Goal: Task Accomplishment & Management: Manage account settings

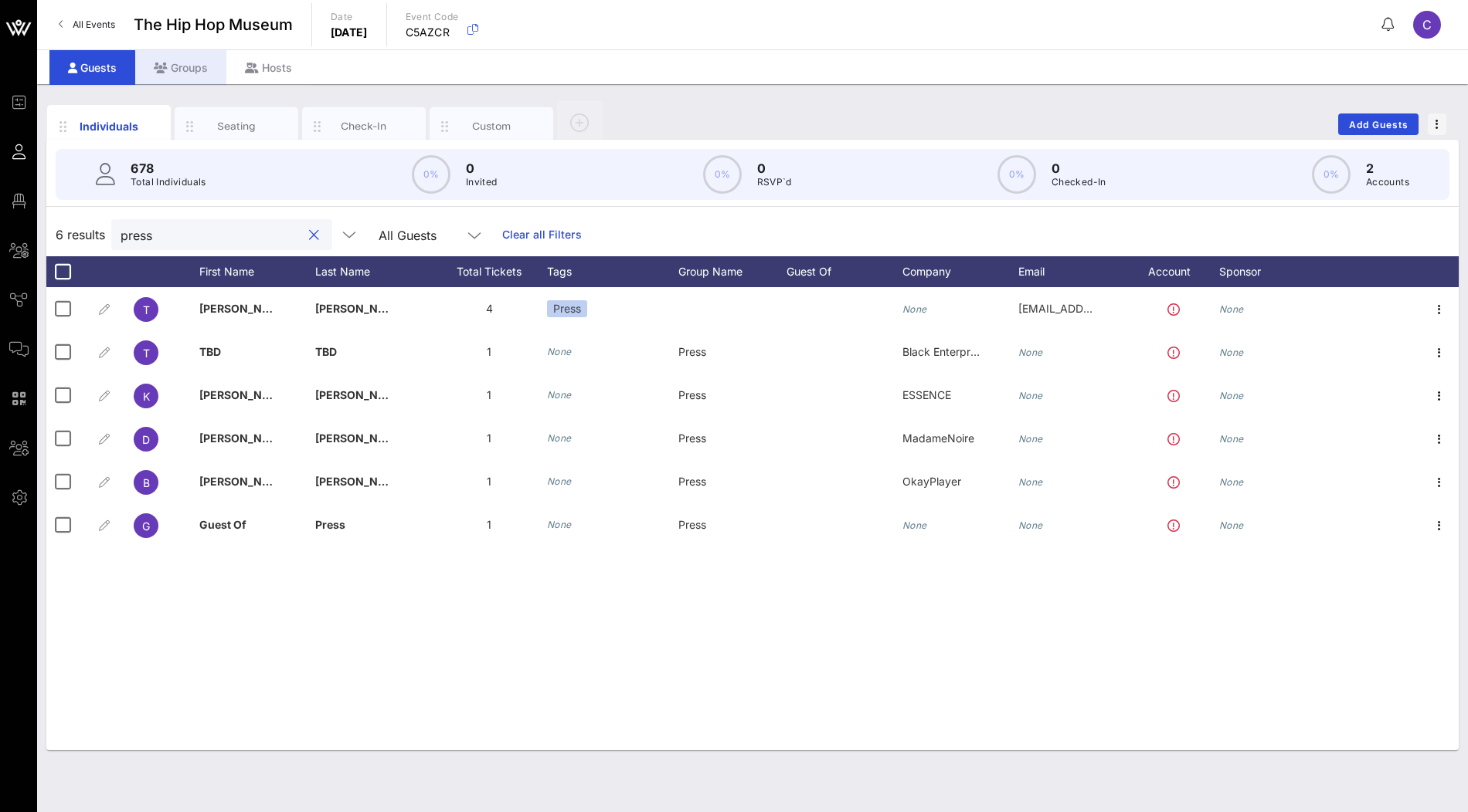
click at [186, 76] on div "Groups" at bounding box center [181, 68] width 91 height 35
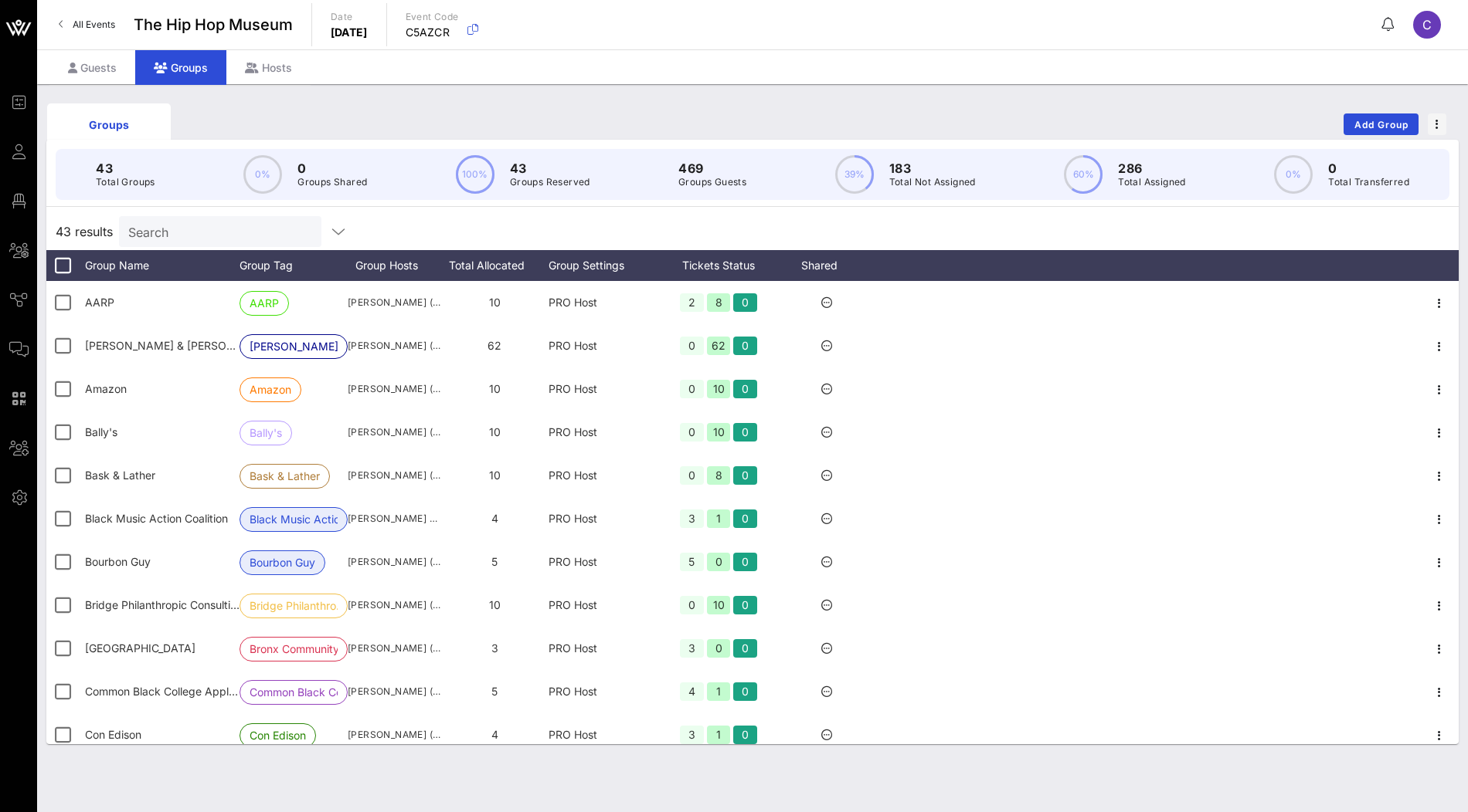
click at [237, 229] on input "Search" at bounding box center [218, 232] width 181 height 20
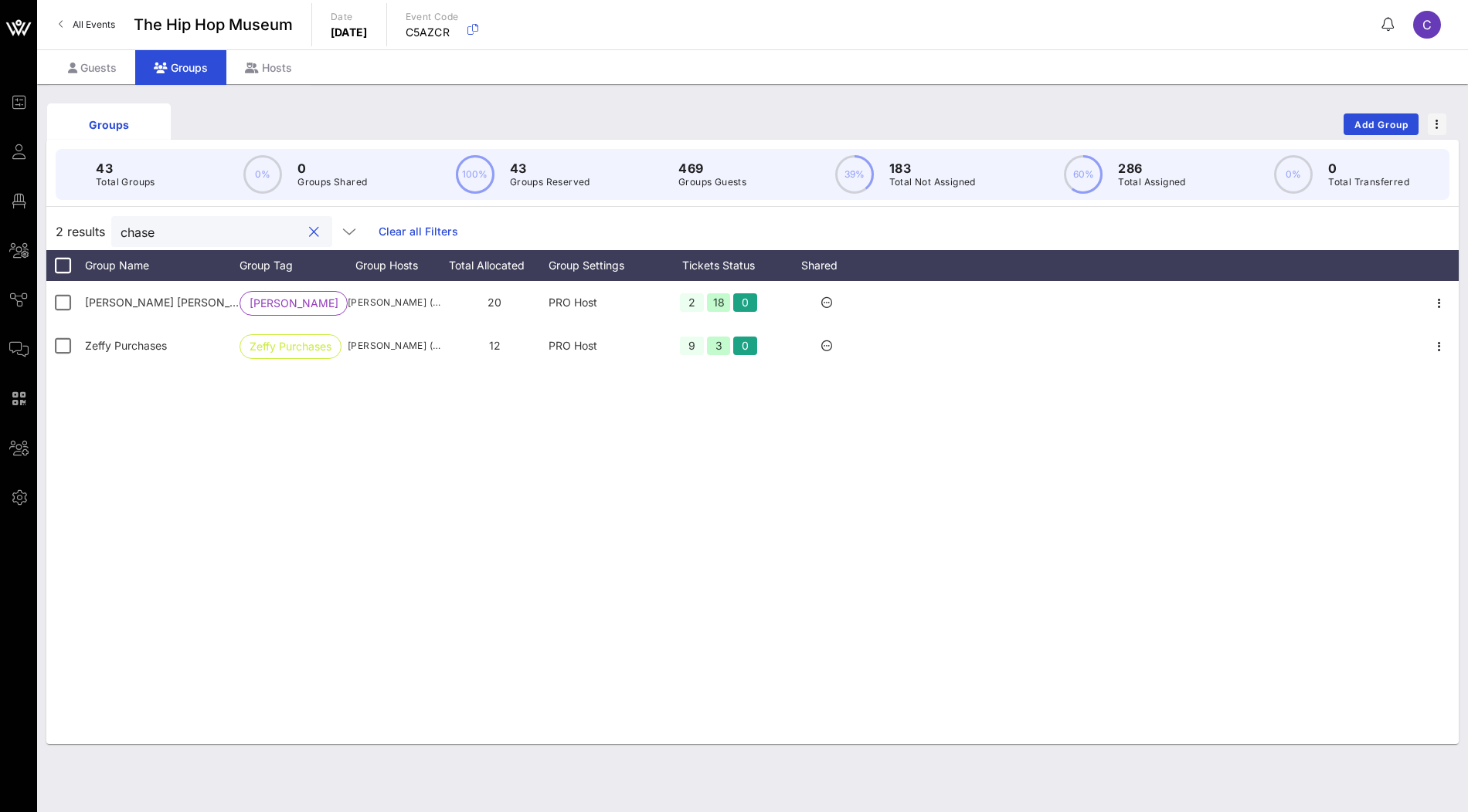
click at [194, 220] on div "chase" at bounding box center [211, 231] width 181 height 31
paste input "Resevior"
type input "Resevior"
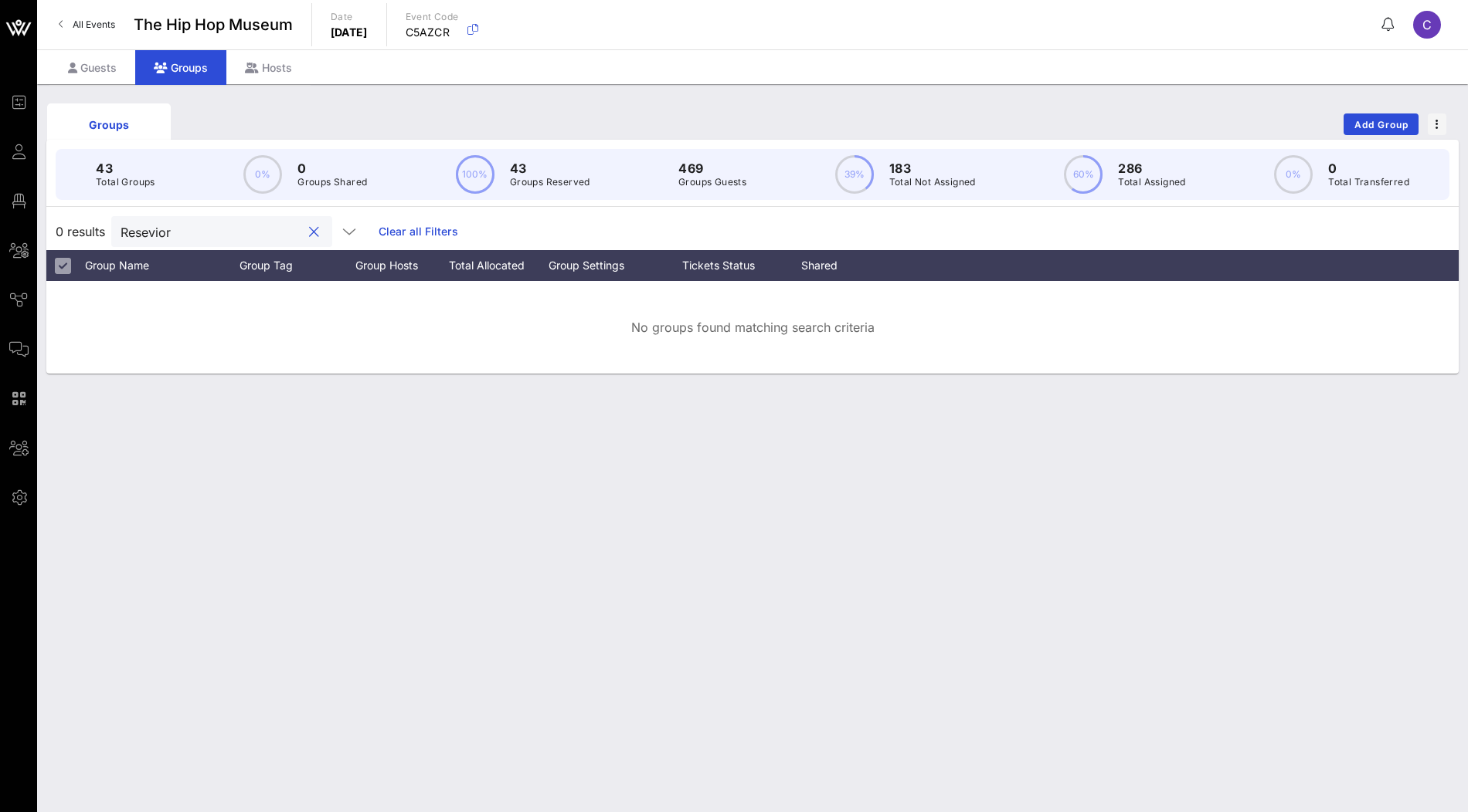
drag, startPoint x: 145, startPoint y: 232, endPoint x: 97, endPoint y: 232, distance: 48.0
click at [97, 232] on div "0 results Resevior Clear all Filters" at bounding box center [752, 231] width 1413 height 37
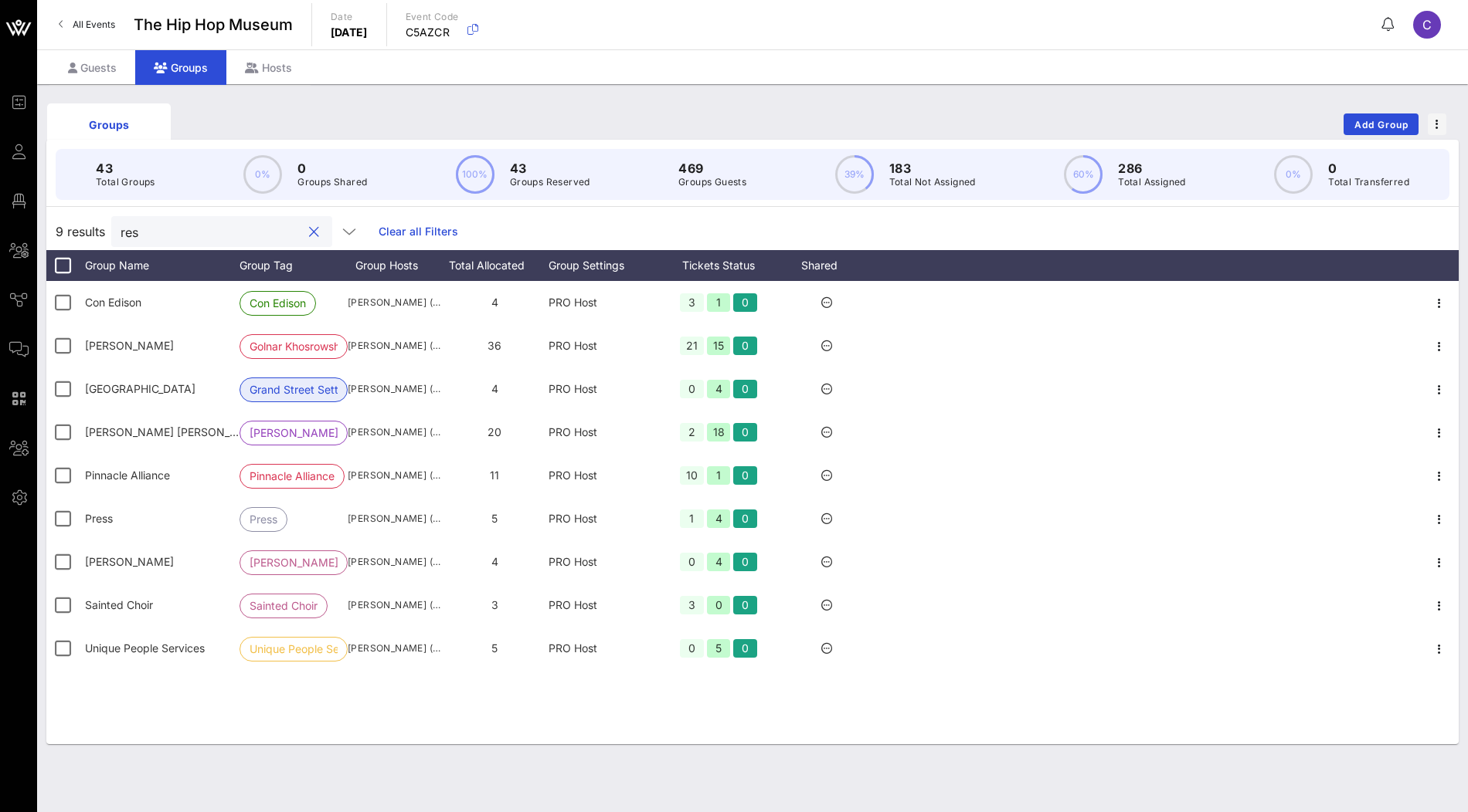
type input "rese"
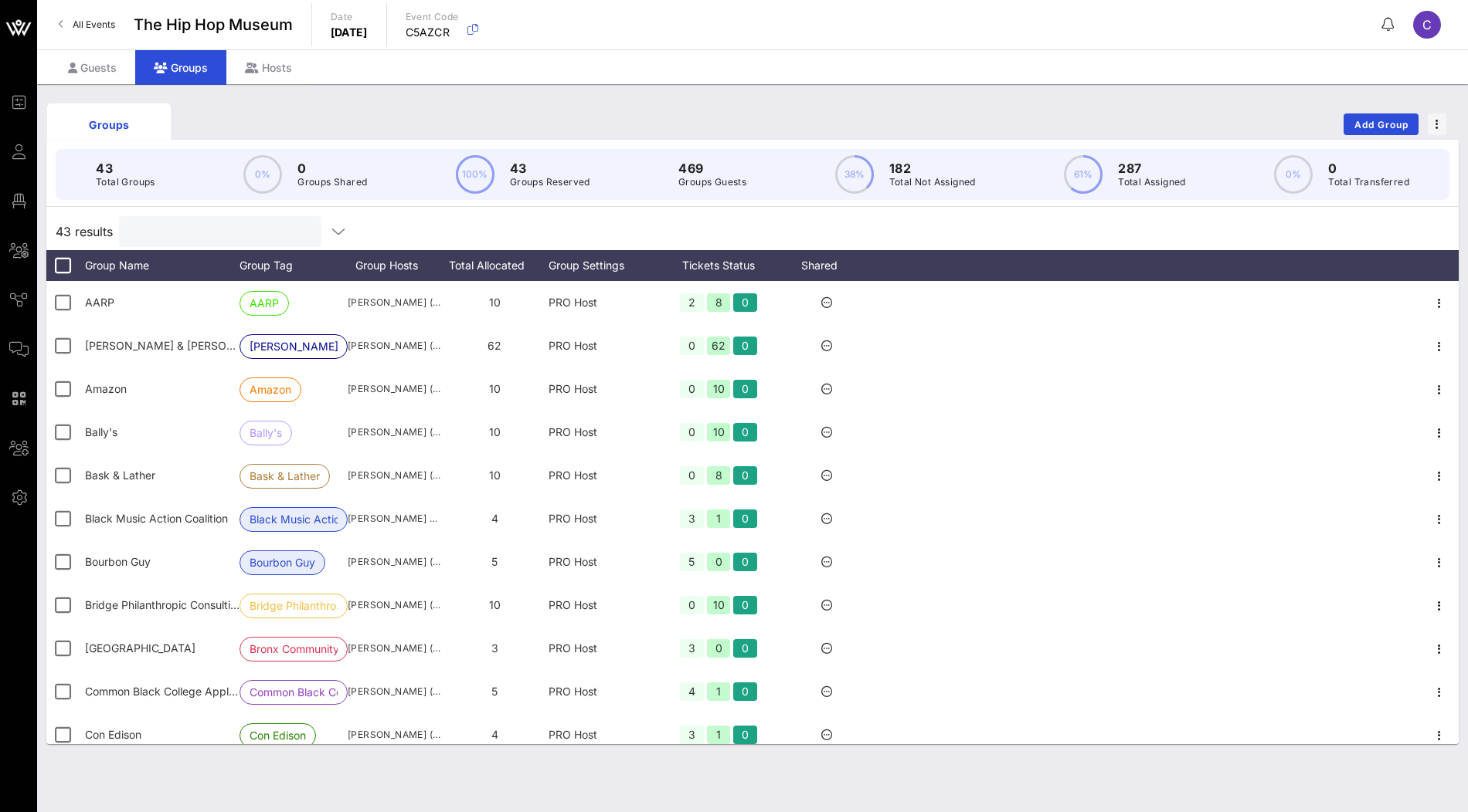
click at [187, 225] on input "text" at bounding box center [218, 232] width 181 height 20
paste input "[PERSON_NAME]"
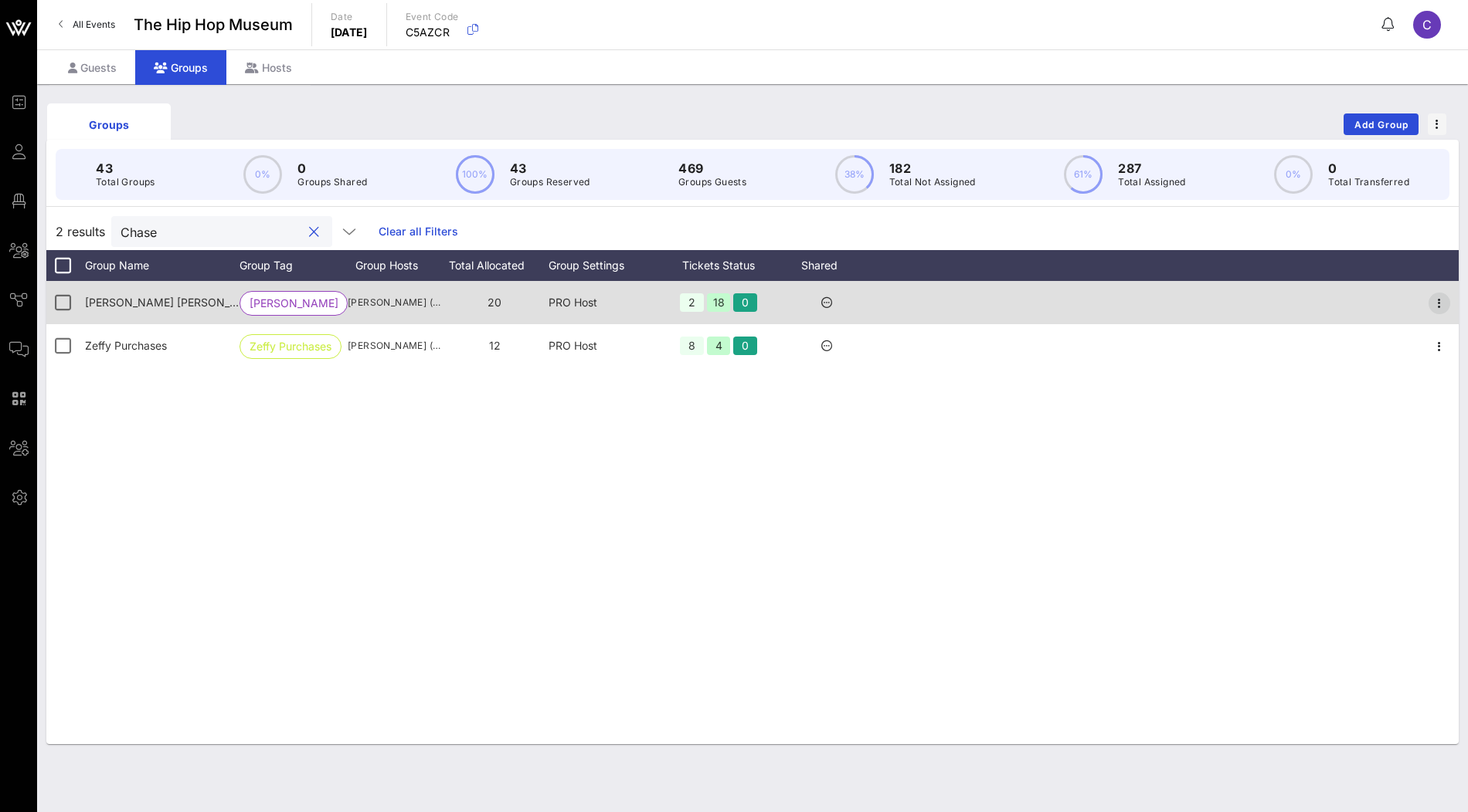
type input "Chase"
click at [1437, 304] on icon "button" at bounding box center [1439, 304] width 18 height 18
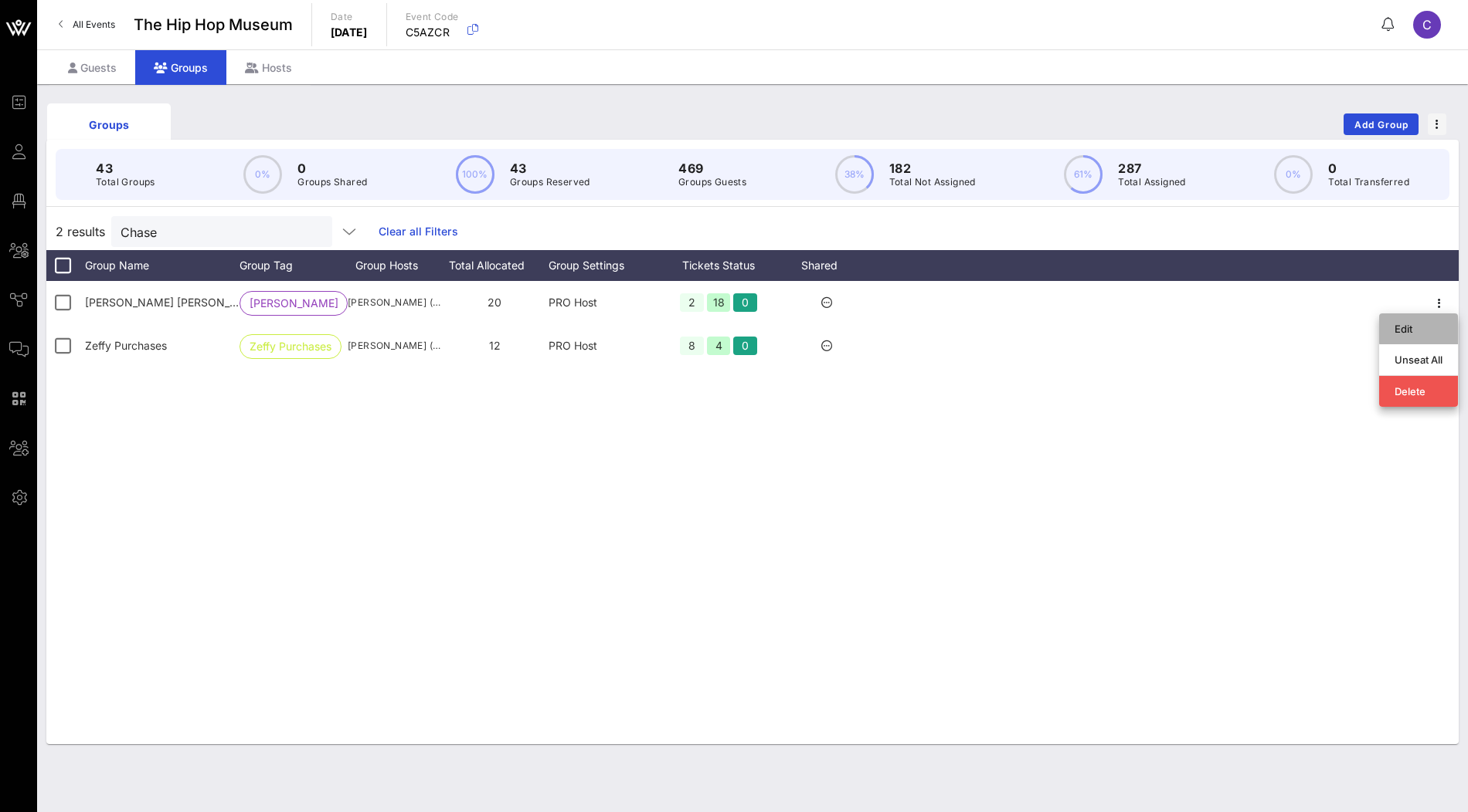
click at [1422, 328] on div "Edit" at bounding box center [1418, 328] width 48 height 12
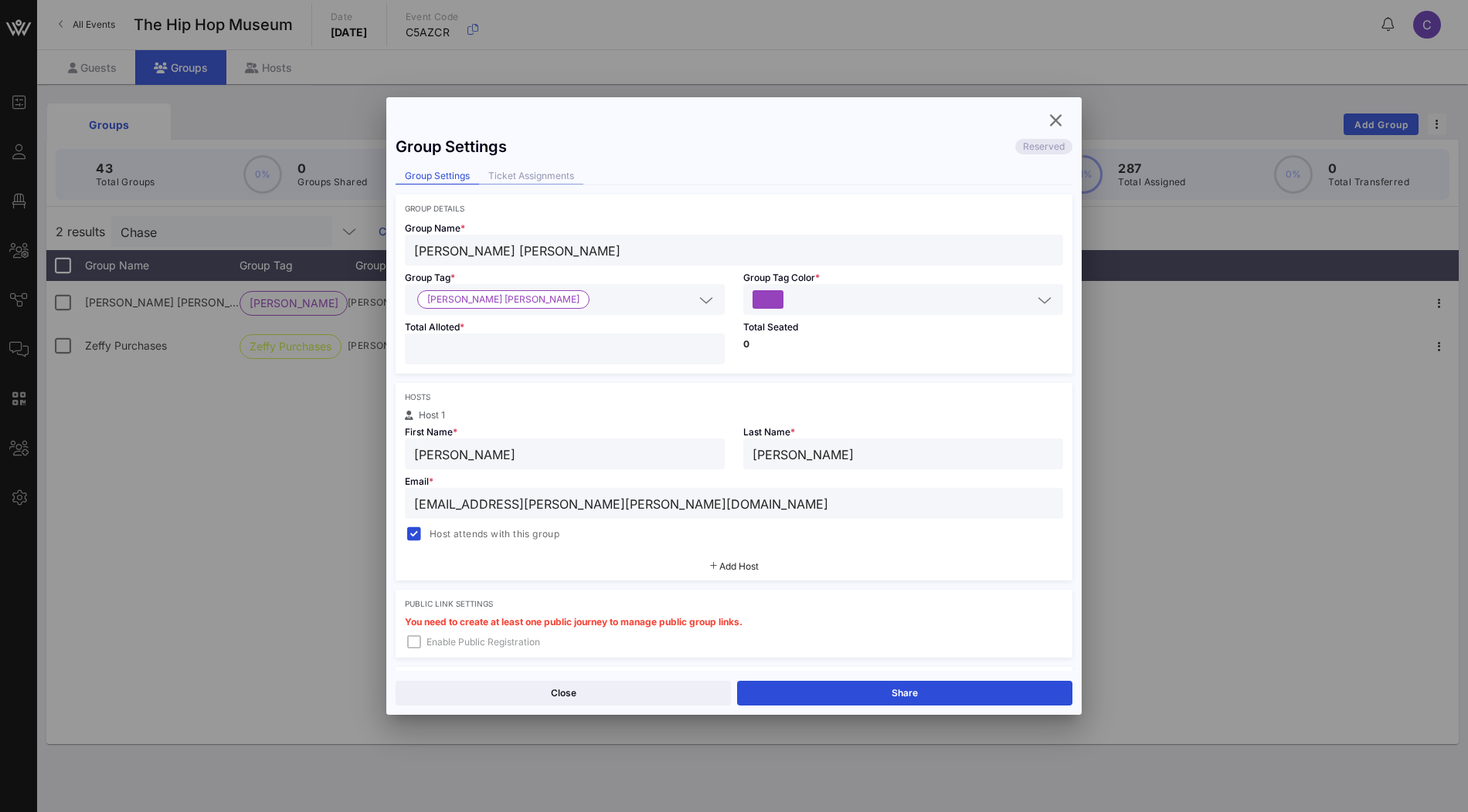
click at [542, 169] on div "Ticket Assignments" at bounding box center [531, 177] width 104 height 17
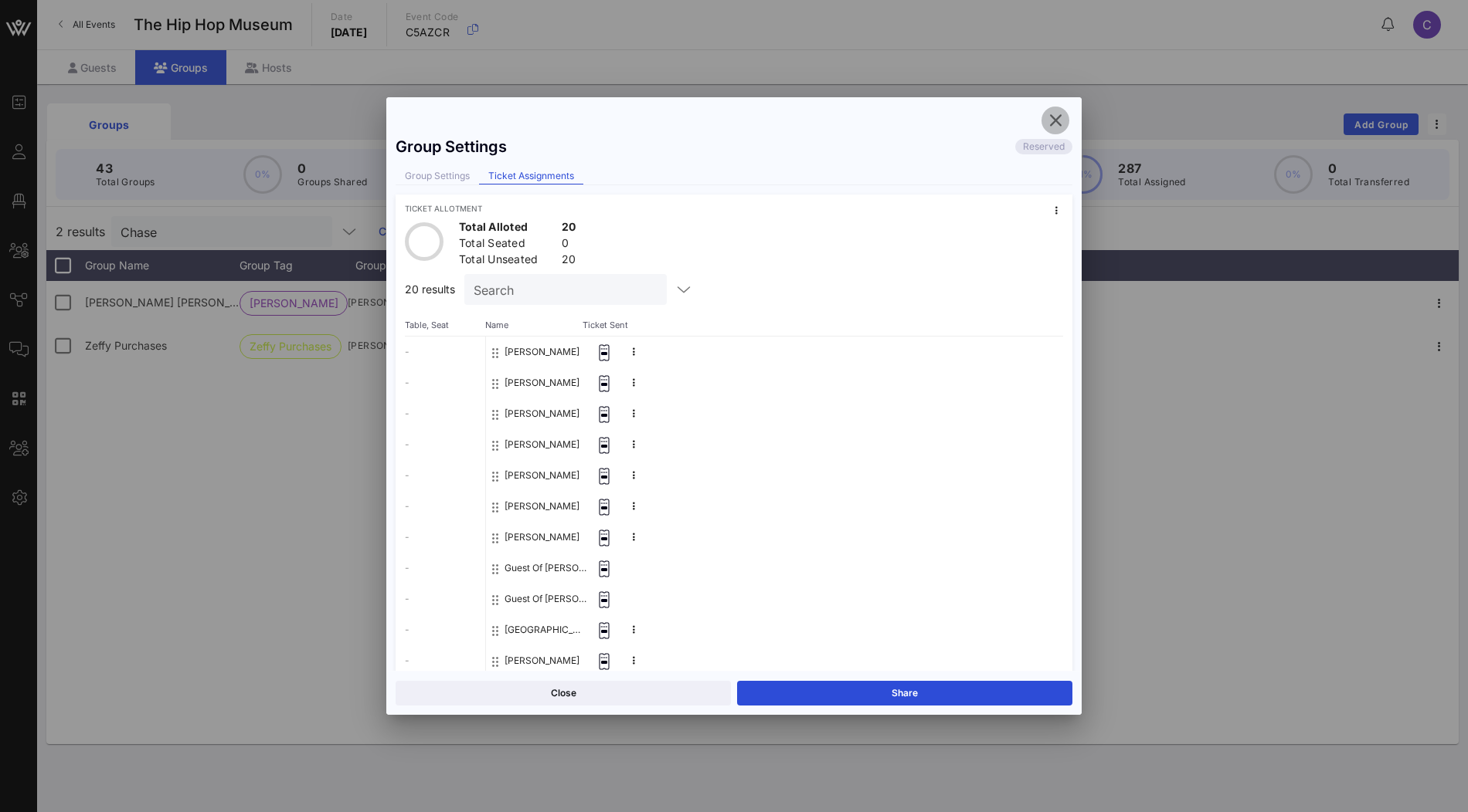
click at [1056, 126] on icon "button" at bounding box center [1055, 120] width 18 height 18
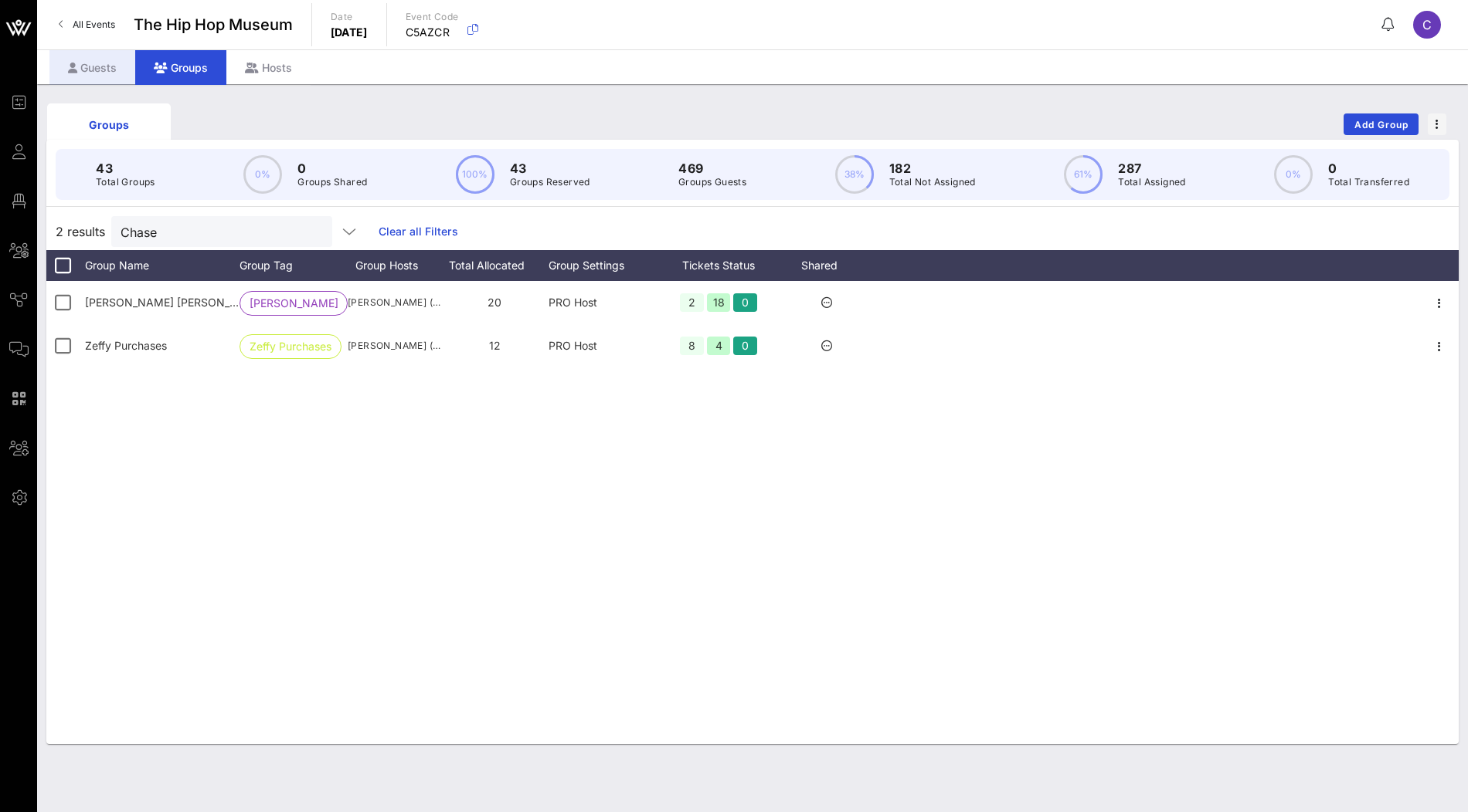
click at [114, 72] on div "Guests" at bounding box center [92, 68] width 86 height 35
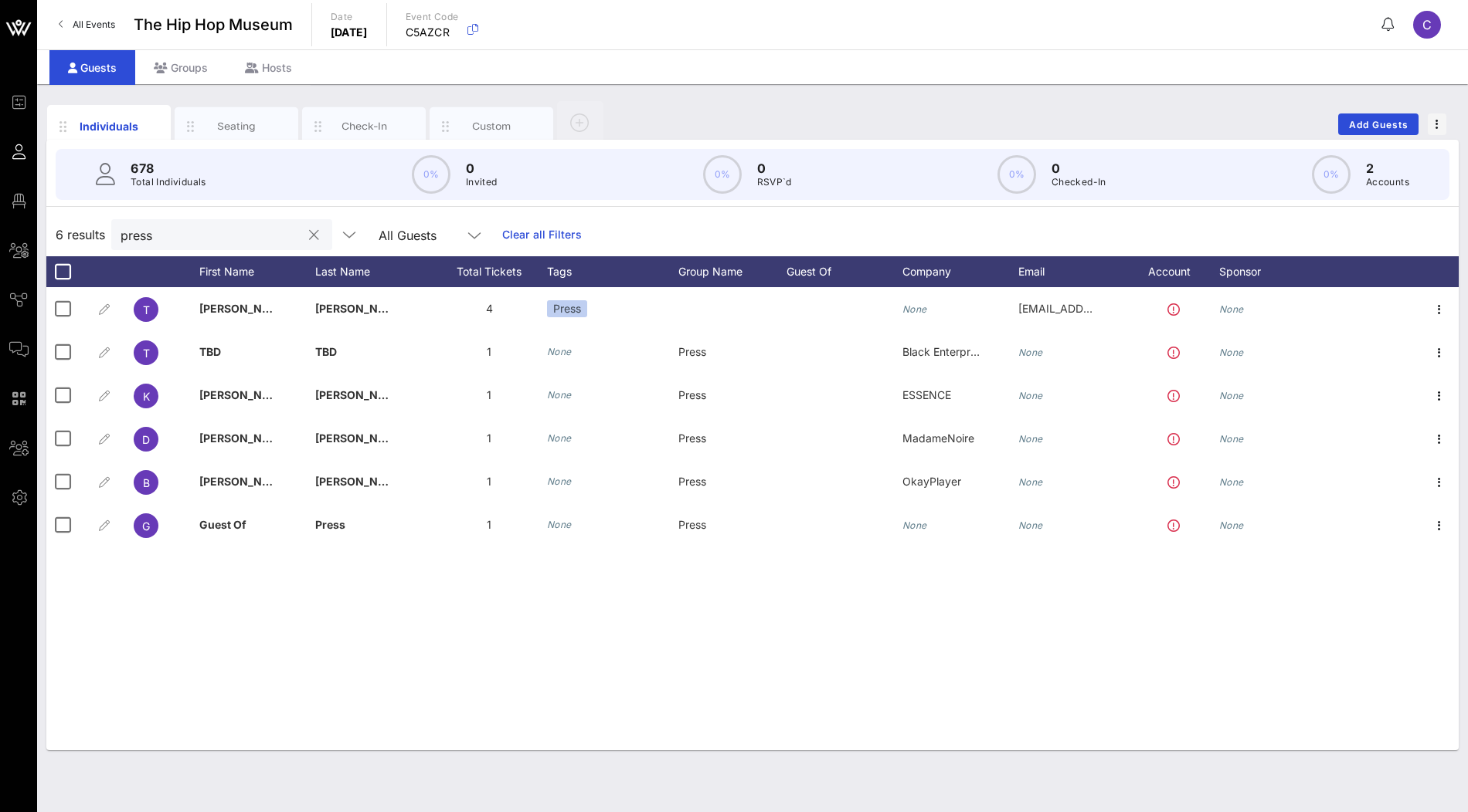
click at [163, 233] on input "press" at bounding box center [211, 234] width 181 height 20
paste input "Khosrowshahi"
type input "Khosrowshahi"
click at [193, 71] on div "Groups" at bounding box center [181, 68] width 91 height 35
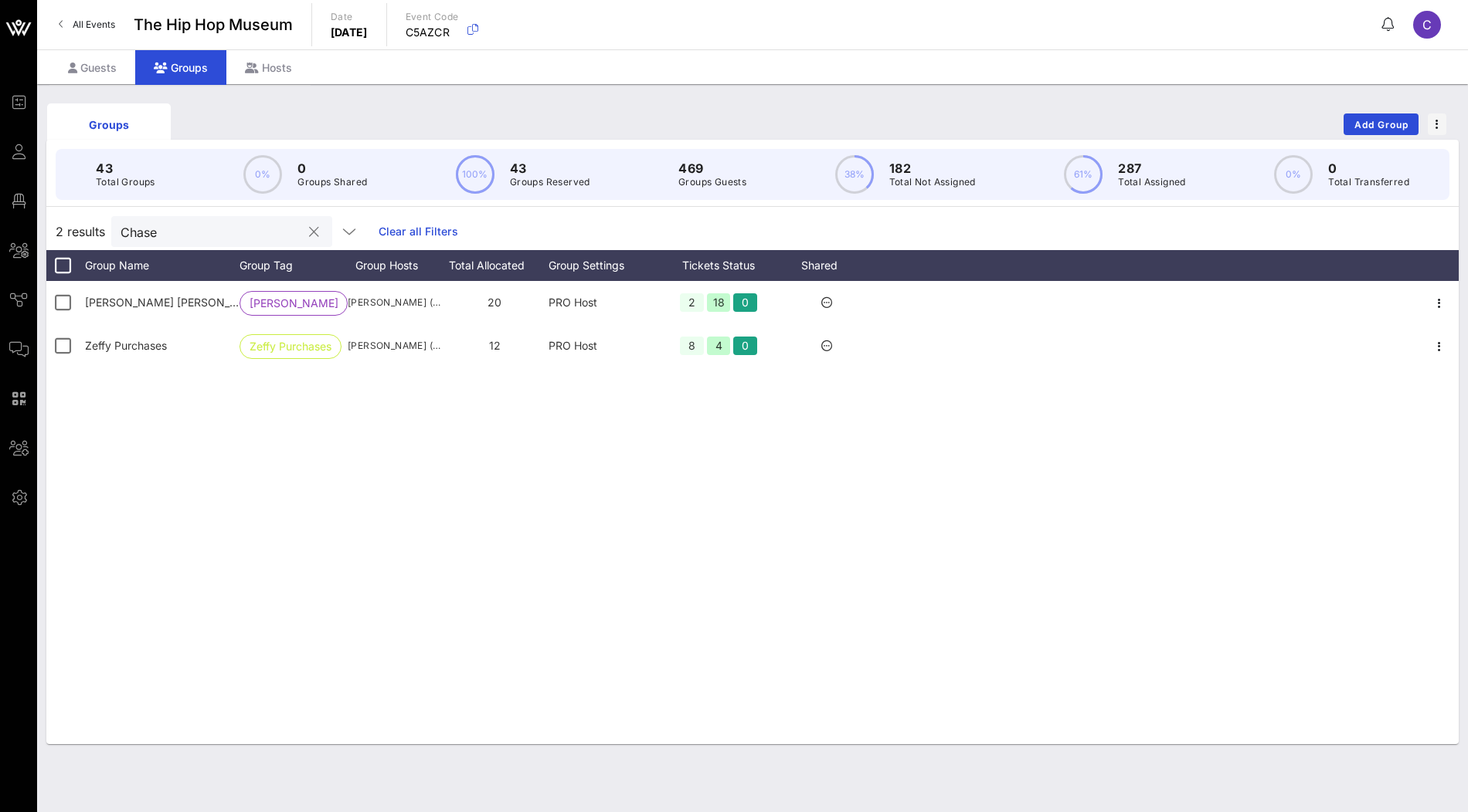
click at [217, 230] on input "Chase" at bounding box center [211, 232] width 181 height 20
click at [271, 57] on div "Hosts" at bounding box center [268, 68] width 84 height 35
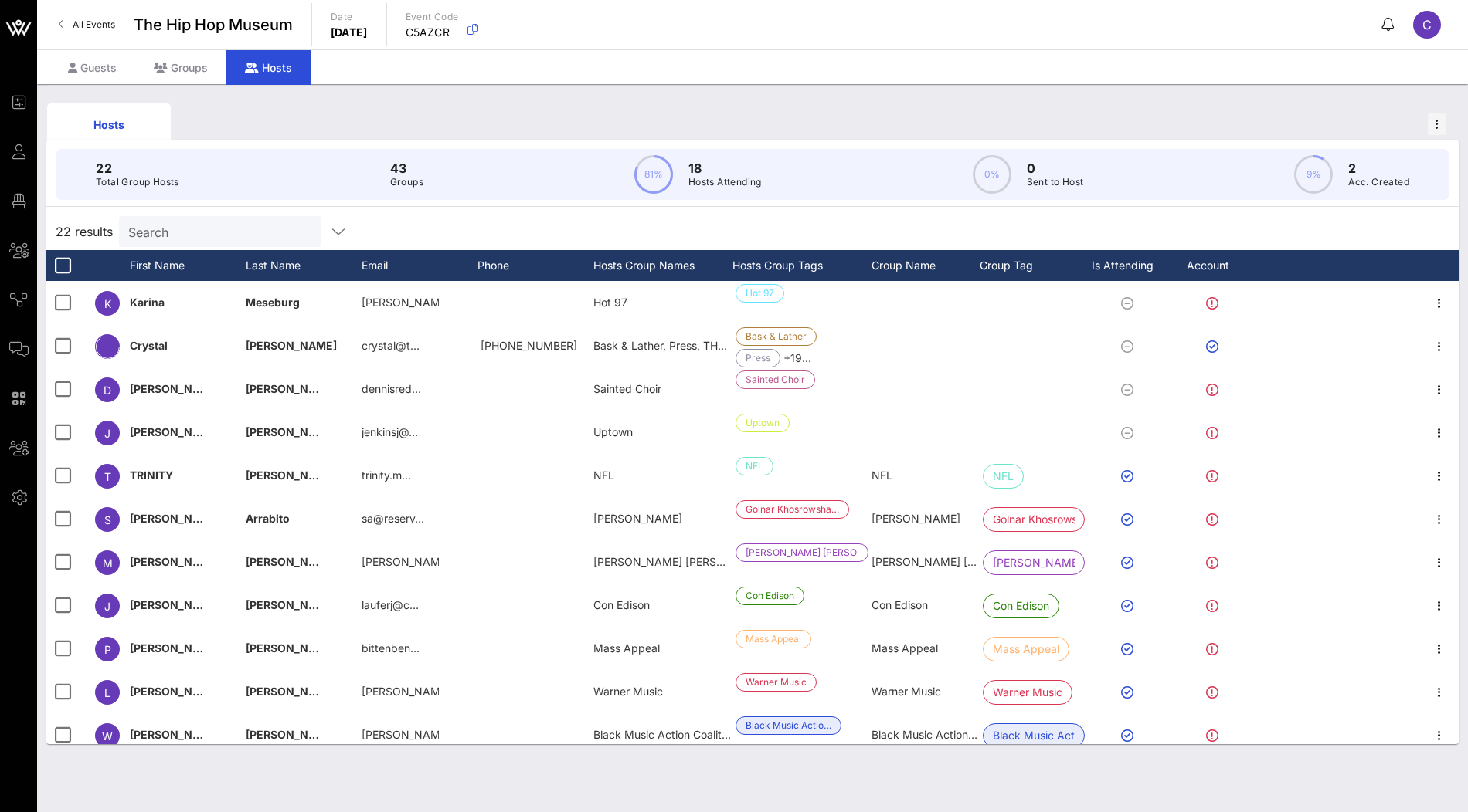
click at [217, 229] on input "Search" at bounding box center [218, 232] width 181 height 20
paste input "Khosrowshahi"
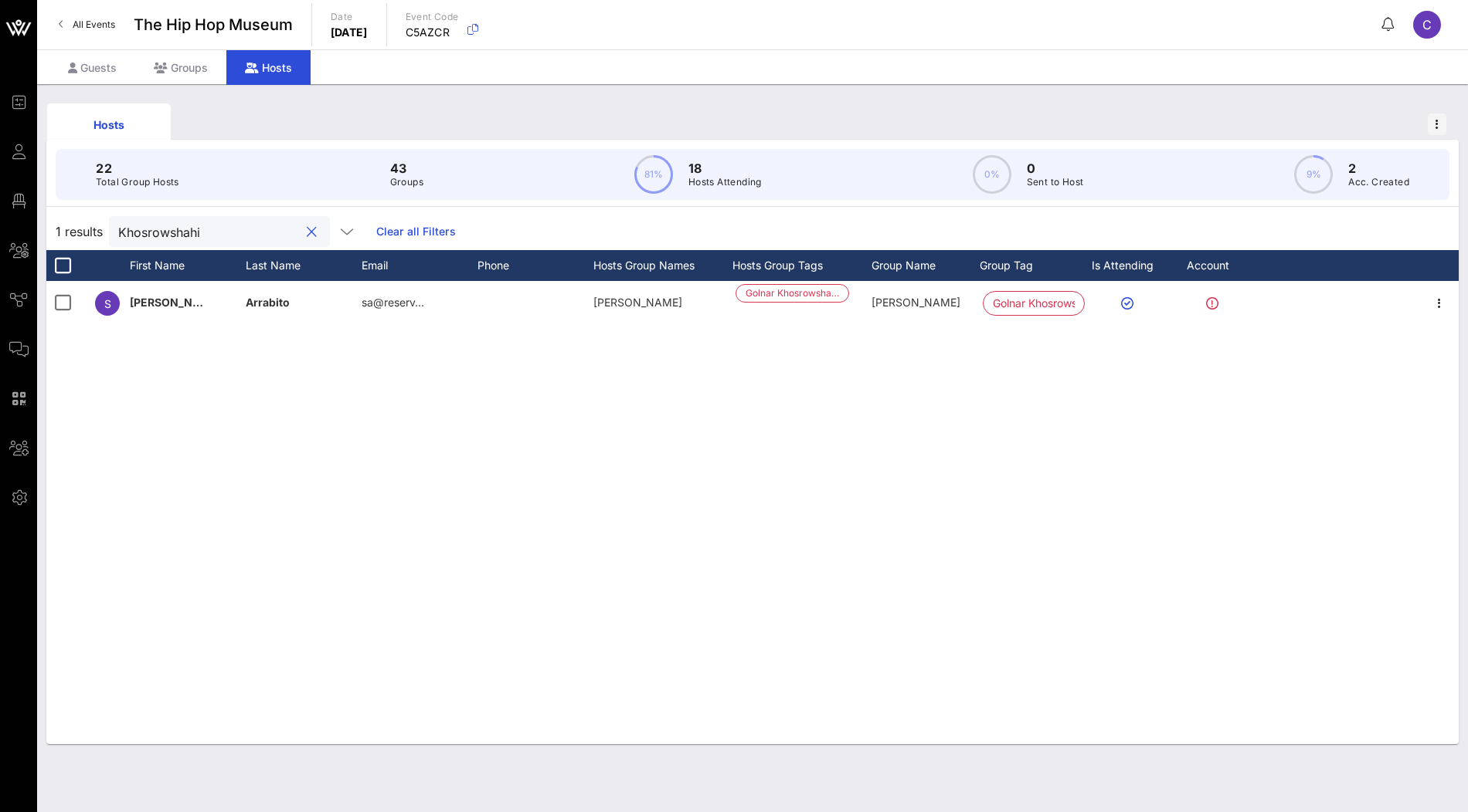
click at [206, 234] on input "Khosrowshahi" at bounding box center [208, 232] width 181 height 20
paste input "Golnar"
type input "Golnar"
click at [116, 66] on div "Guests" at bounding box center [92, 68] width 86 height 35
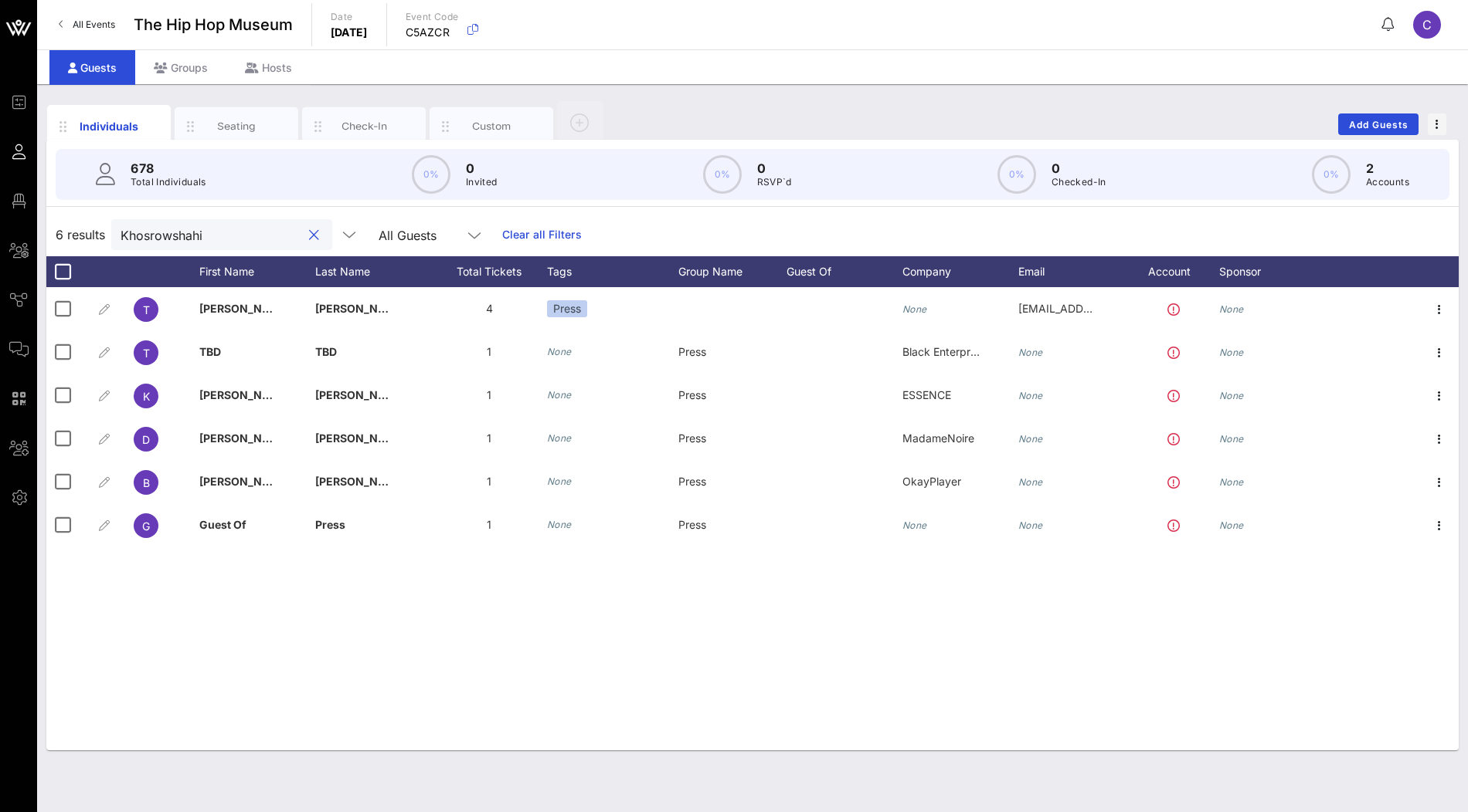
click at [203, 239] on input "Khosrowshahi" at bounding box center [211, 234] width 181 height 20
paste input "Golnar"
click at [230, 122] on div "Seating" at bounding box center [236, 126] width 69 height 15
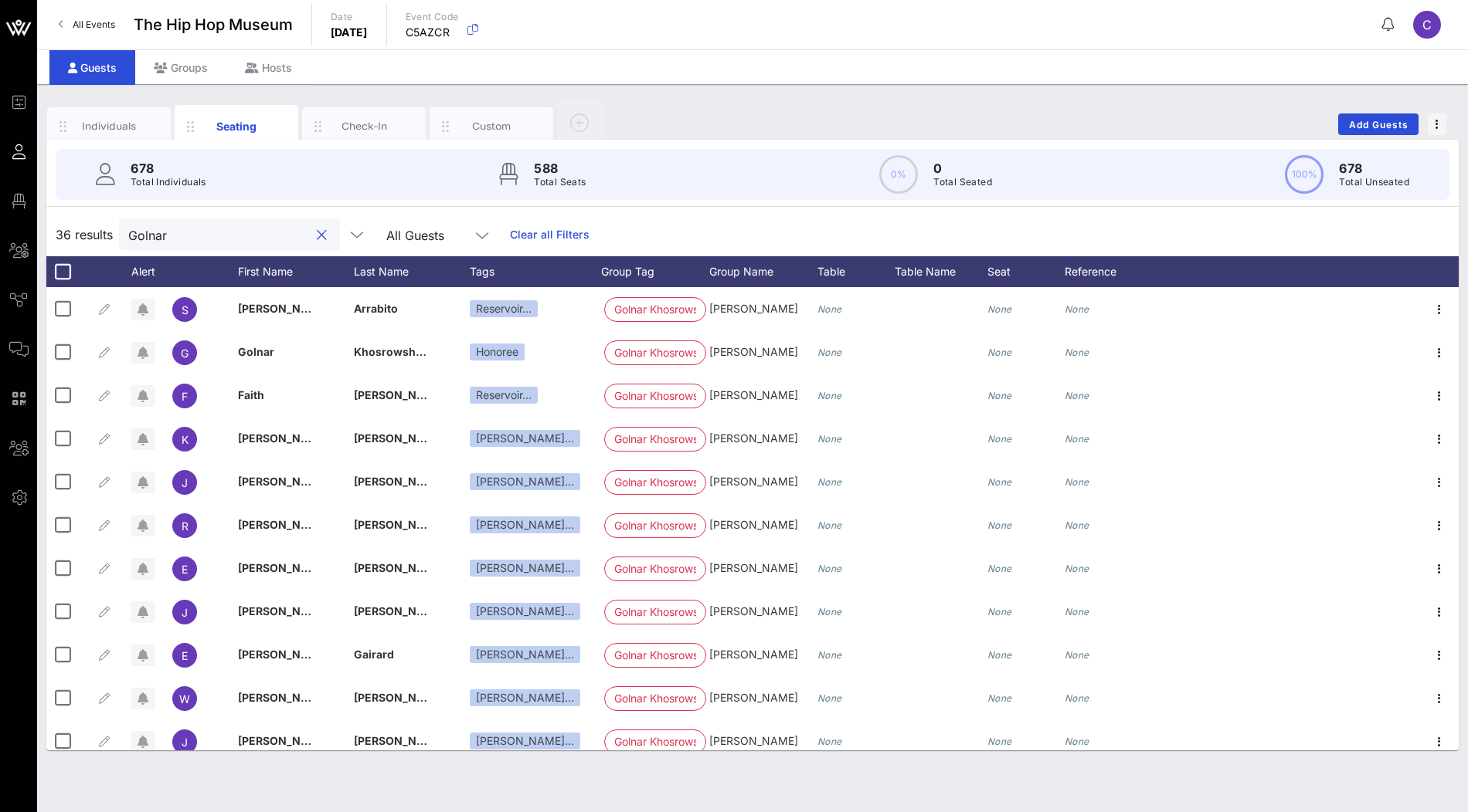
click at [233, 234] on input "Golnar" at bounding box center [218, 234] width 181 height 20
paste input "Chainz"
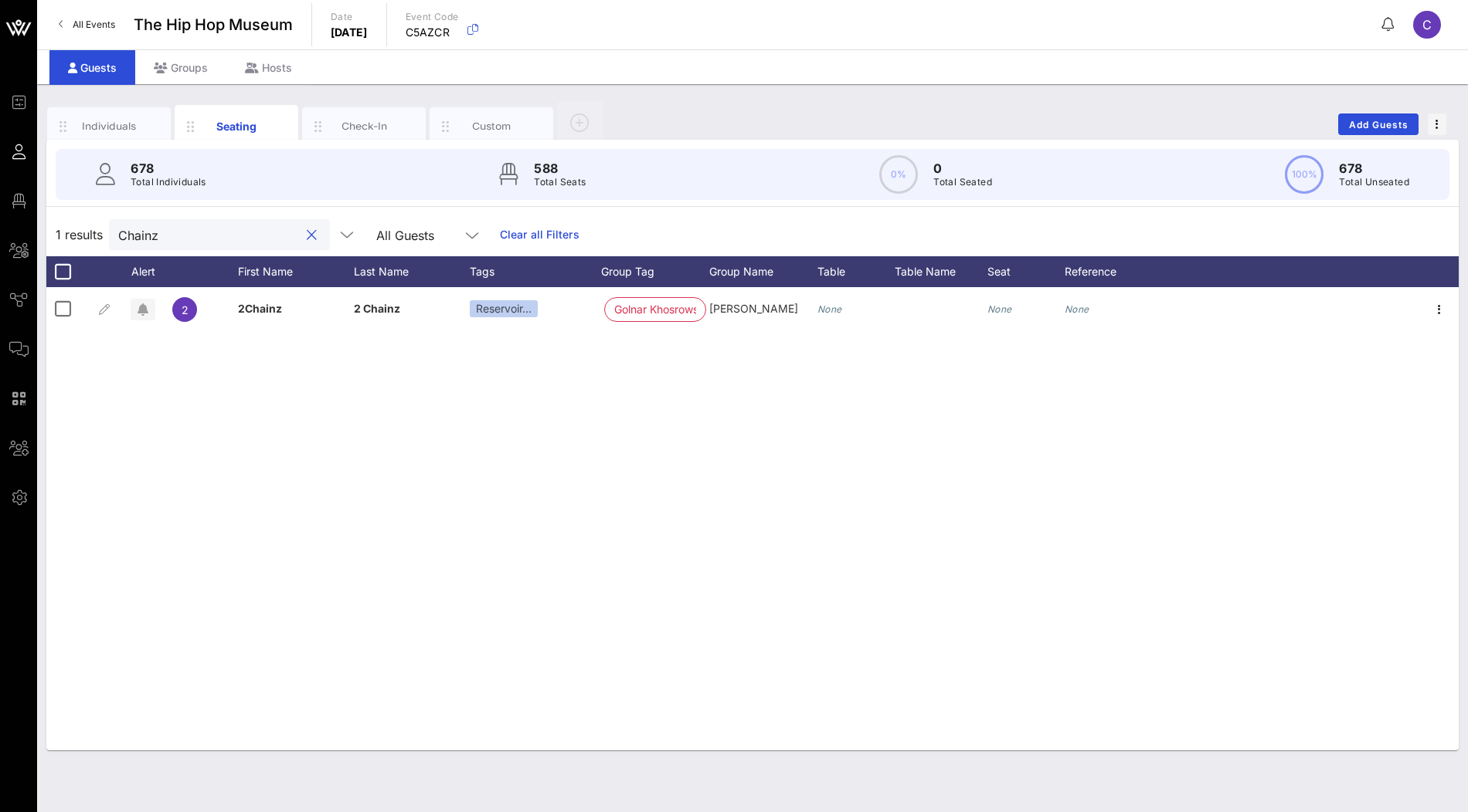
click at [233, 235] on input "Chainz" at bounding box center [208, 234] width 181 height 20
paste input "Tek"
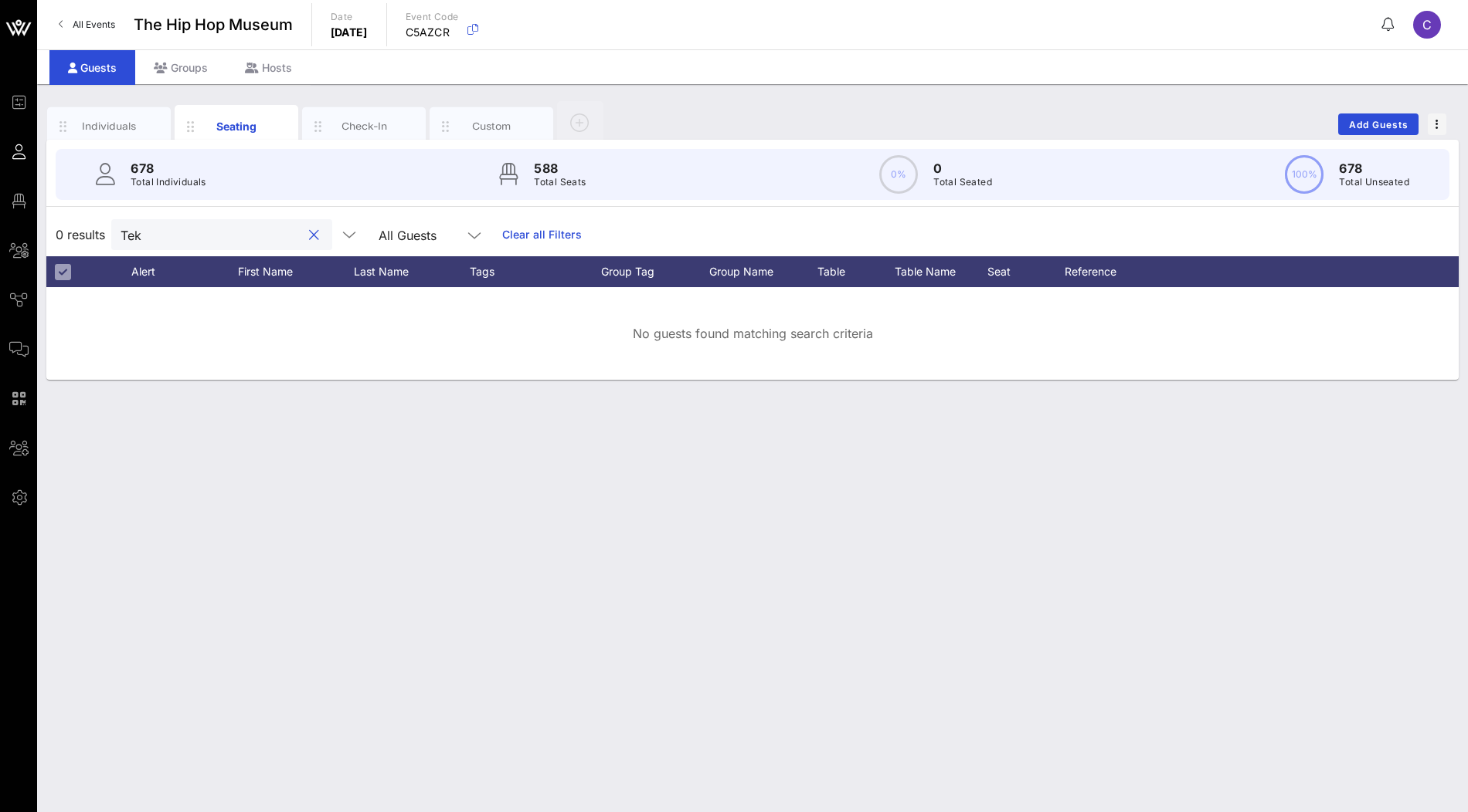
drag, startPoint x: 251, startPoint y: 231, endPoint x: 497, endPoint y: -54, distance: 376.5
click at [497, 0] on html "Event Builder Guests Floor Plan All Groups Journeys Comms QR Scanner Team Setti…" at bounding box center [734, 406] width 1468 height 812
click at [206, 234] on input "Tek" at bounding box center [211, 234] width 181 height 20
paste input "2 Chainz Manager"
drag, startPoint x: 179, startPoint y: 234, endPoint x: 231, endPoint y: 233, distance: 52.0
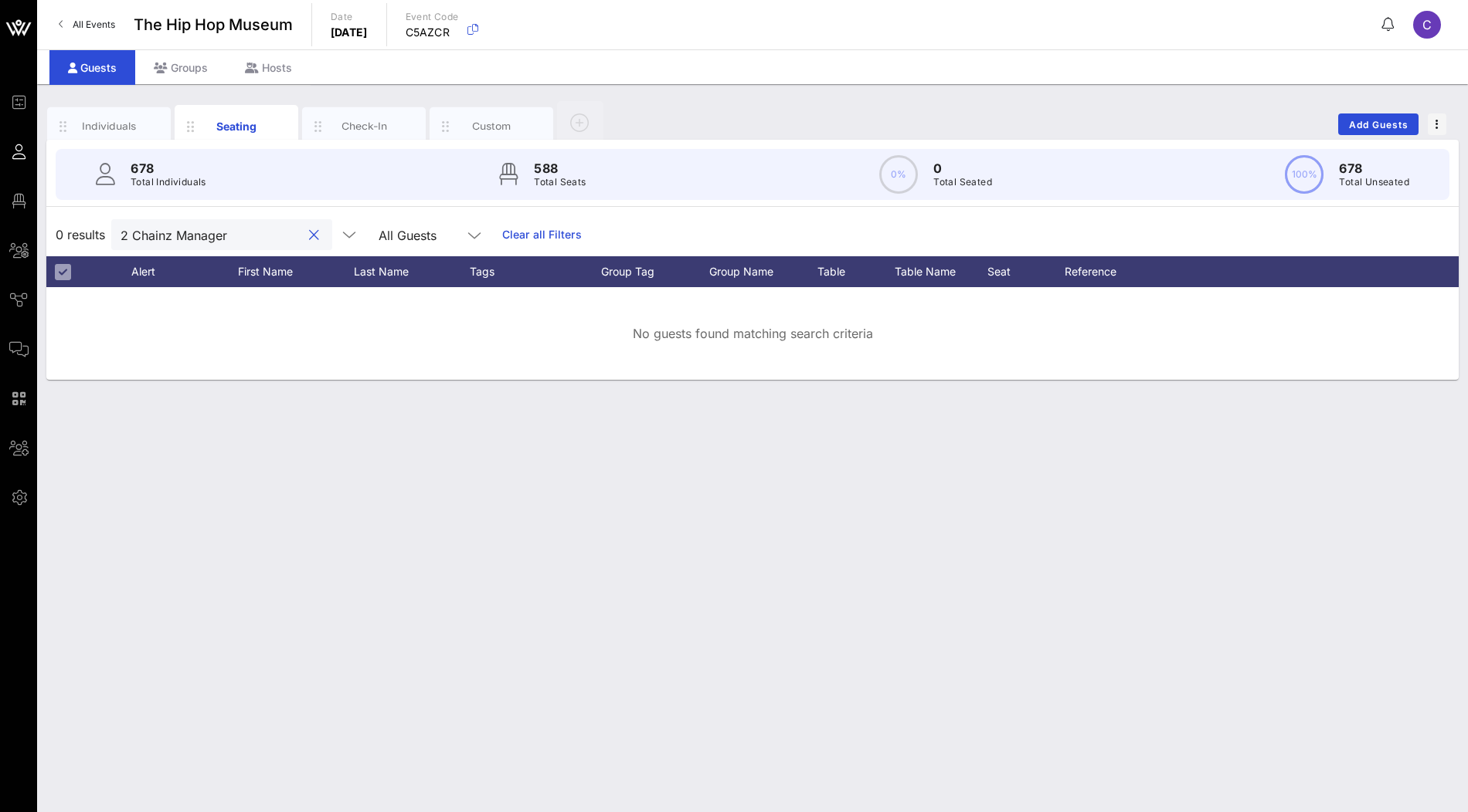
click at [231, 233] on input "2 Chainz Manager" at bounding box center [211, 234] width 181 height 20
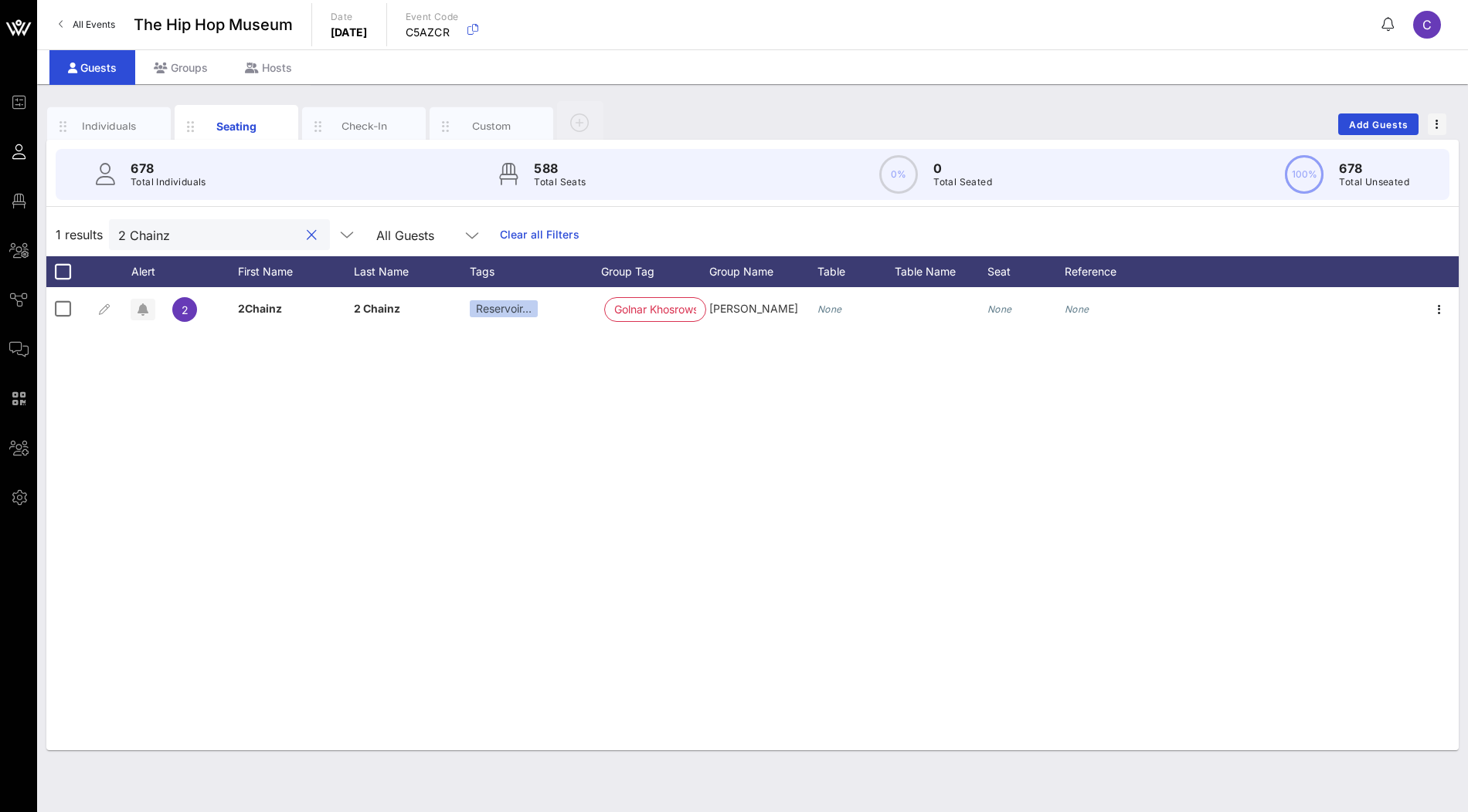
type input "2 Chainz"
click at [267, 71] on div "Hosts" at bounding box center [268, 68] width 84 height 35
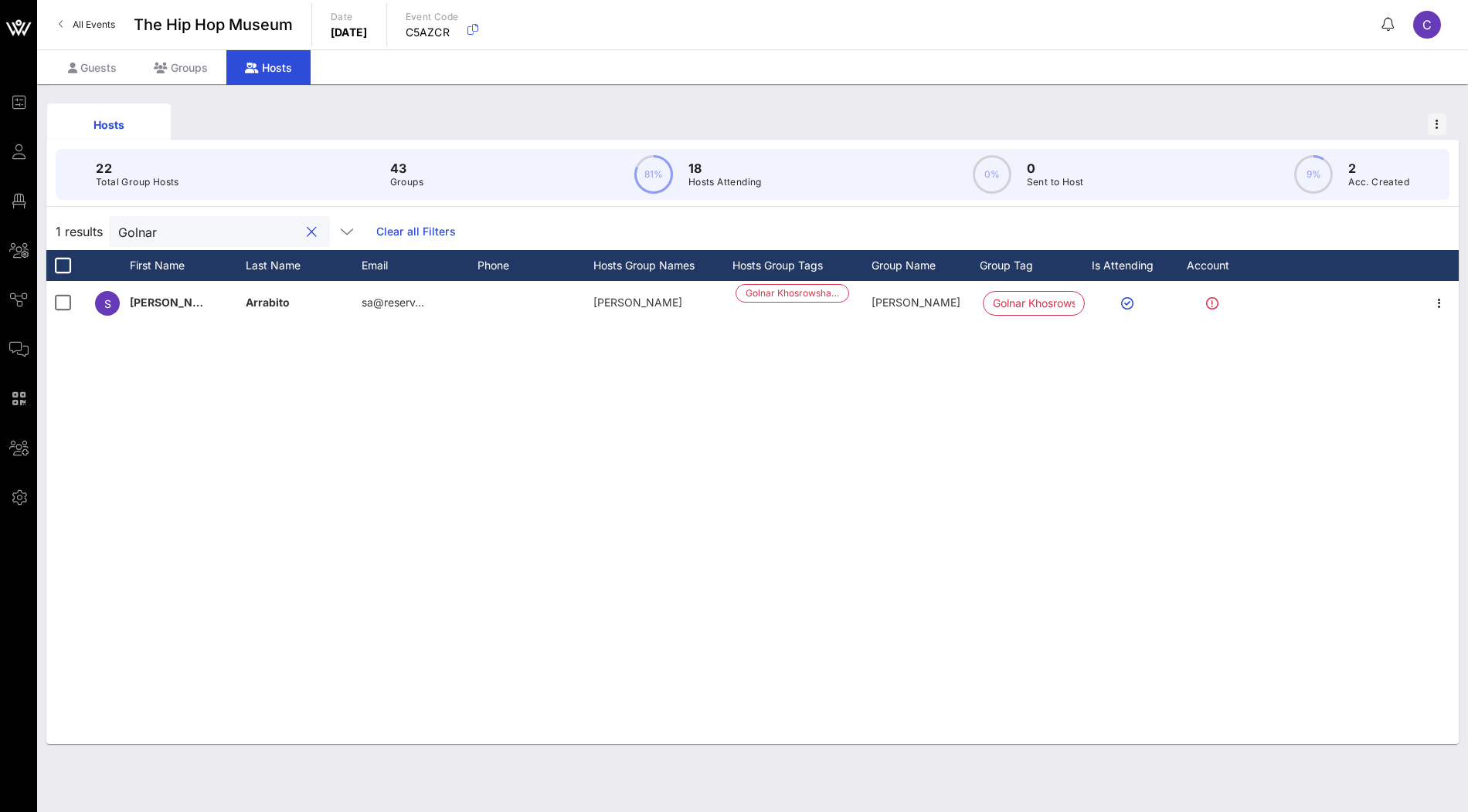
click at [249, 234] on input "Golnar" at bounding box center [208, 232] width 181 height 20
type input "golnar"
click at [98, 71] on div "Guests" at bounding box center [92, 68] width 86 height 35
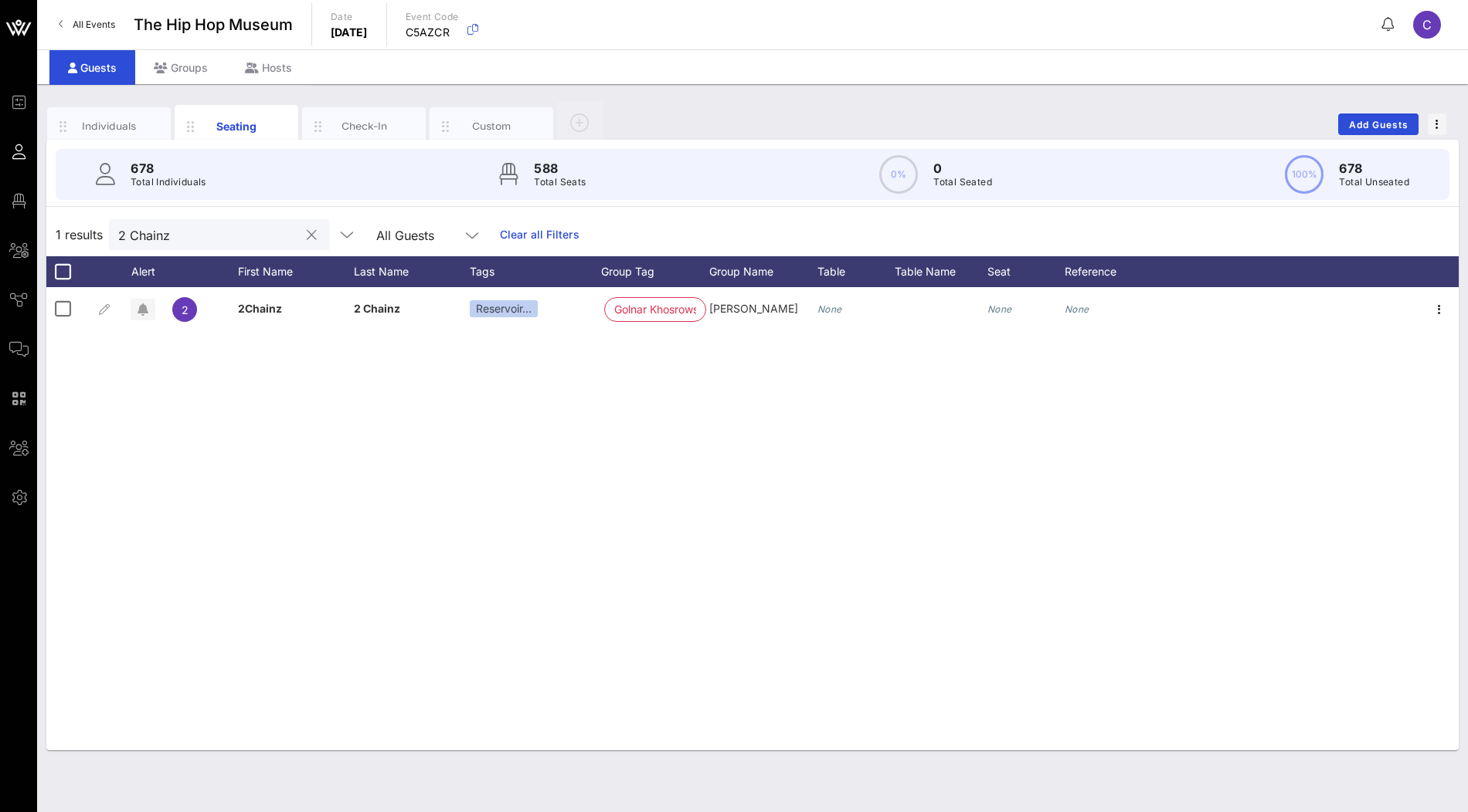
click at [183, 230] on input "2 Chainz" at bounding box center [208, 234] width 181 height 20
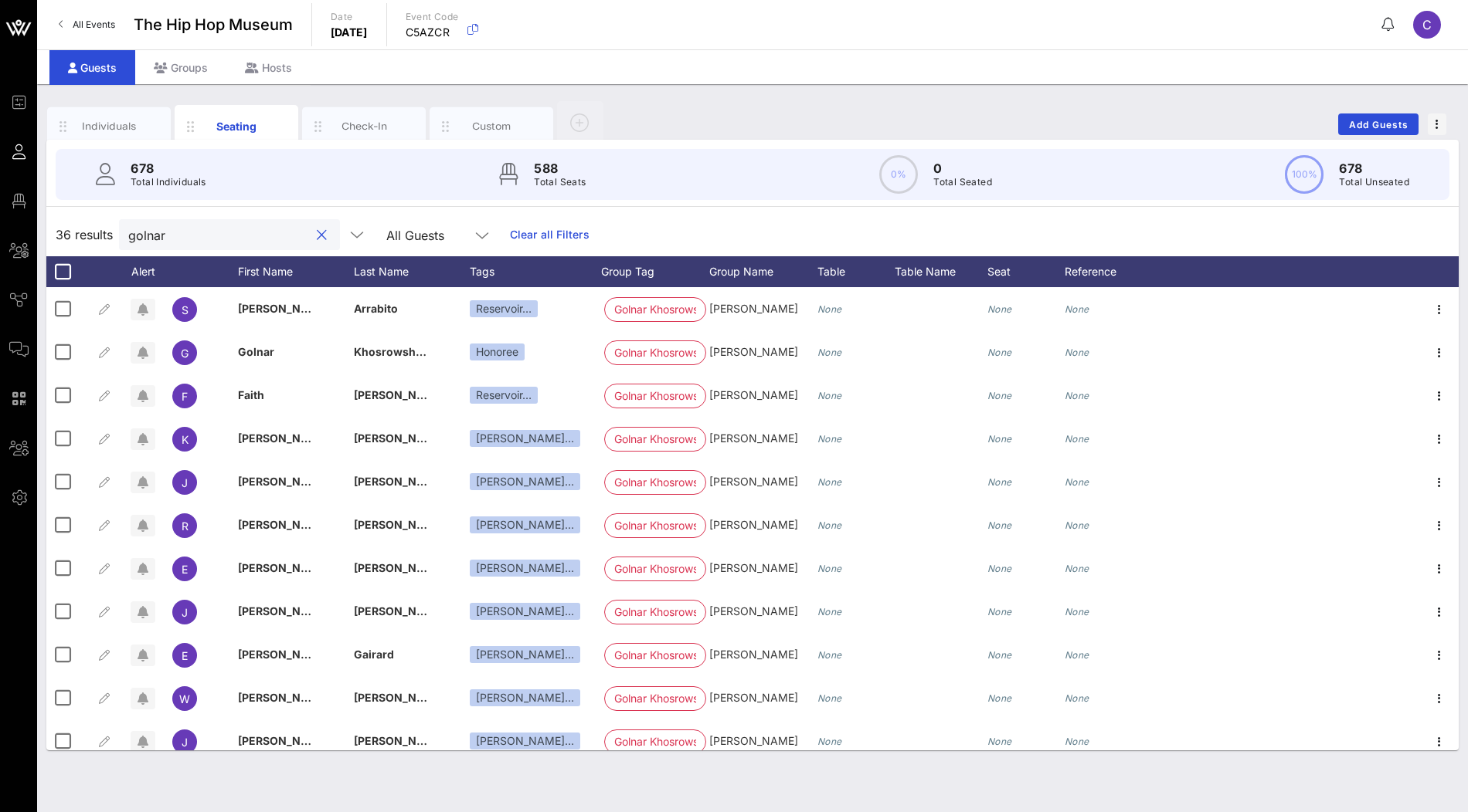
click at [241, 230] on input "golnar" at bounding box center [218, 234] width 181 height 20
paste input "2 Chainz"
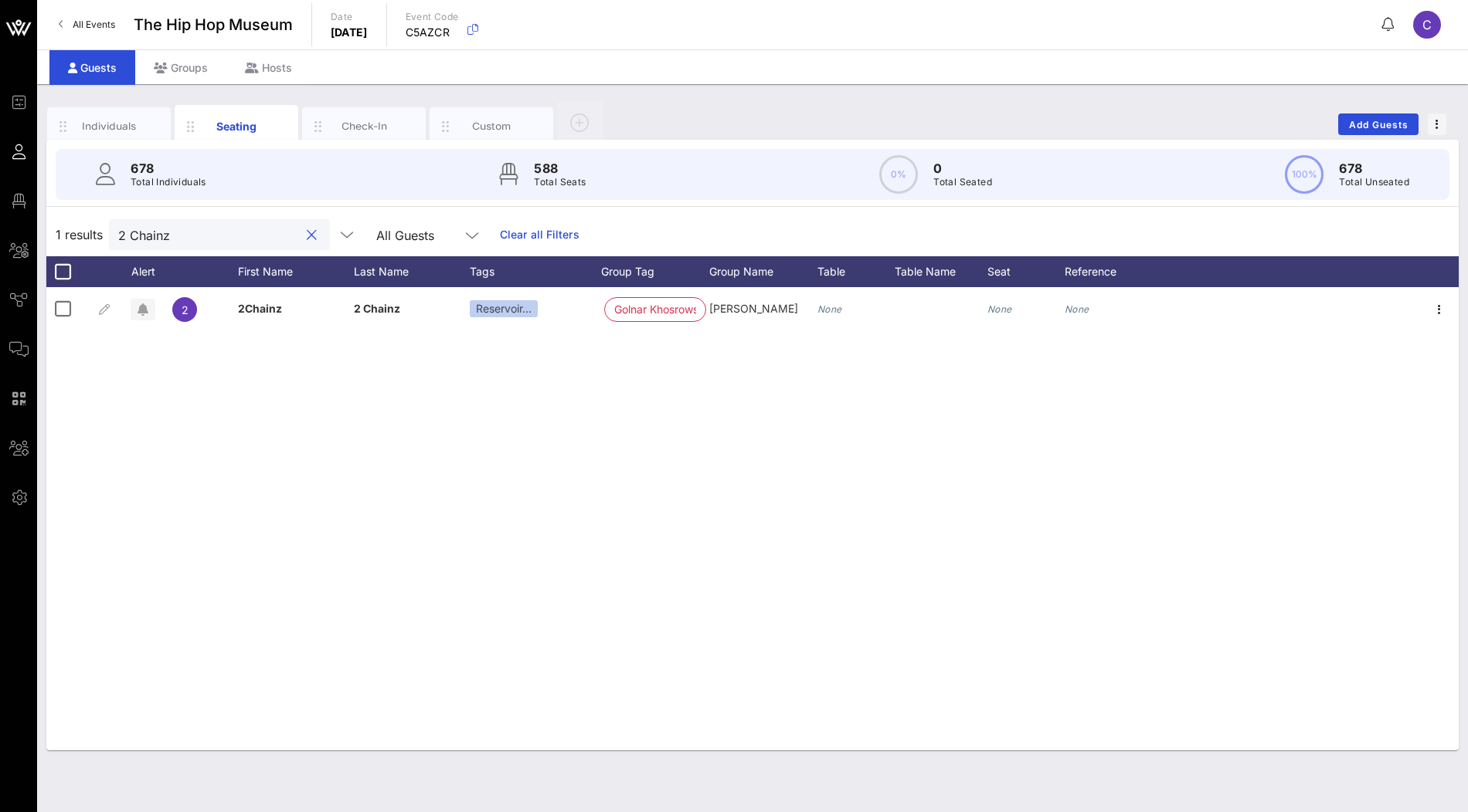
click at [130, 227] on input "2 Chainz" at bounding box center [208, 234] width 181 height 20
type input "Chainz"
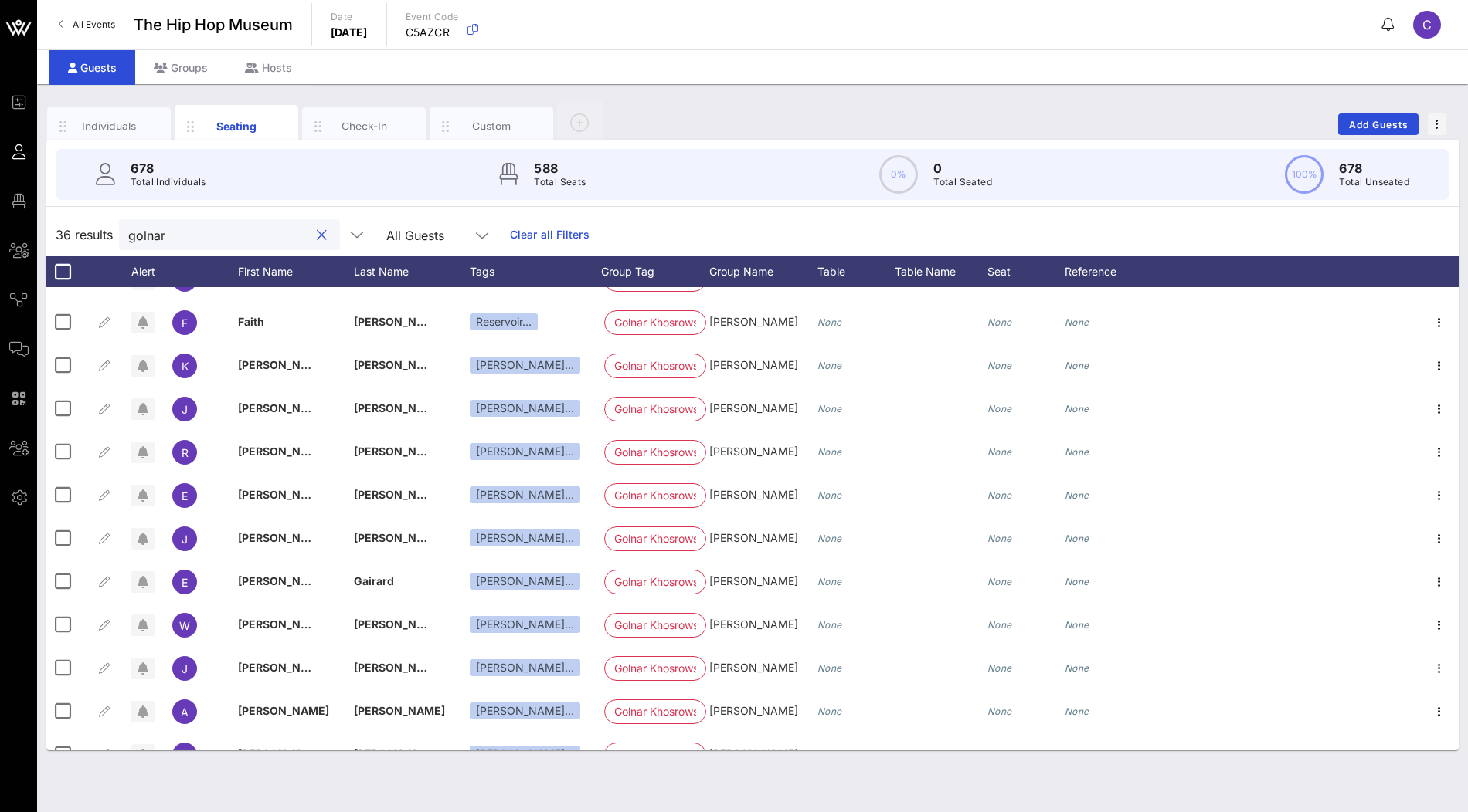
scroll to position [79, 0]
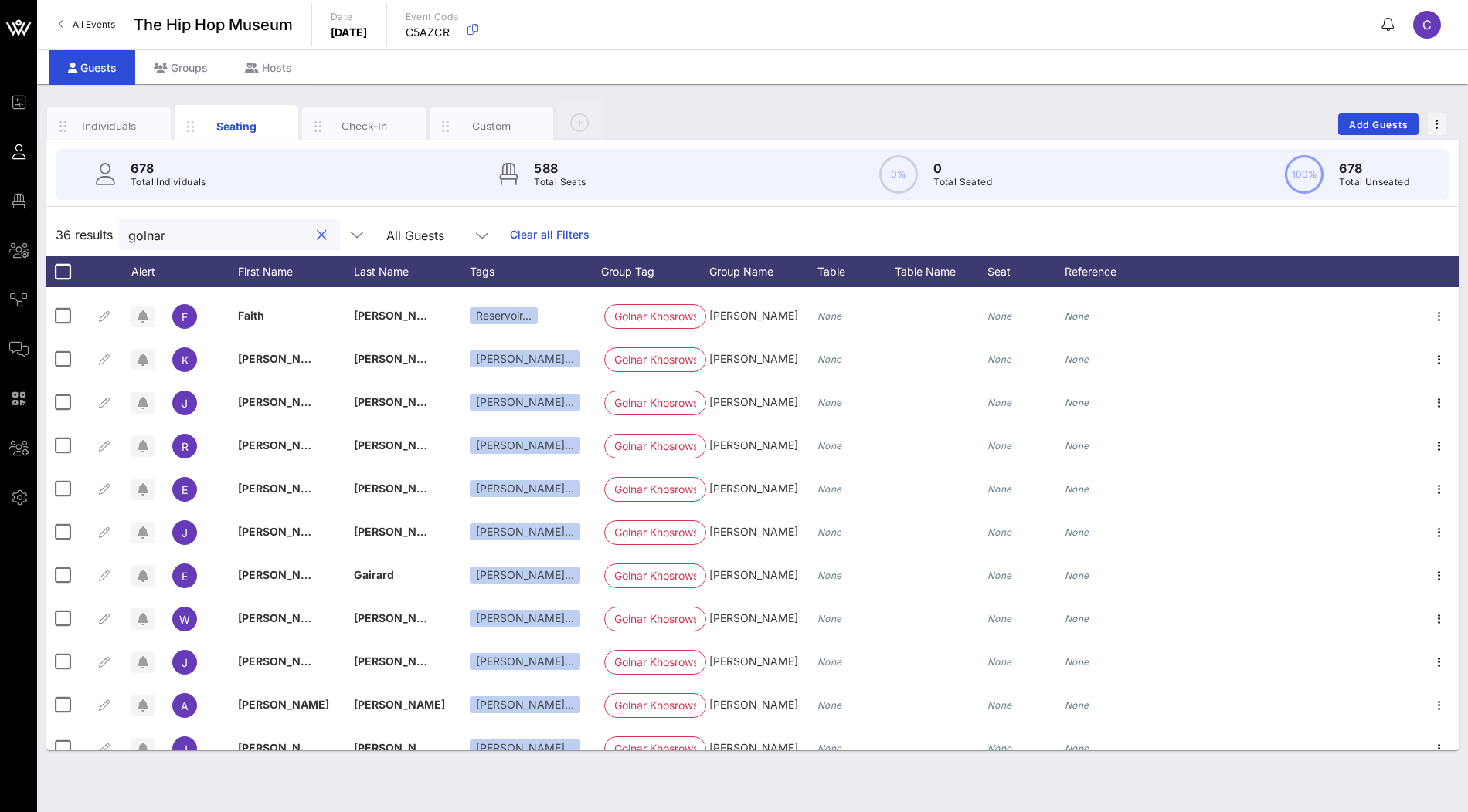
click at [245, 231] on input "golnar" at bounding box center [218, 234] width 181 height 20
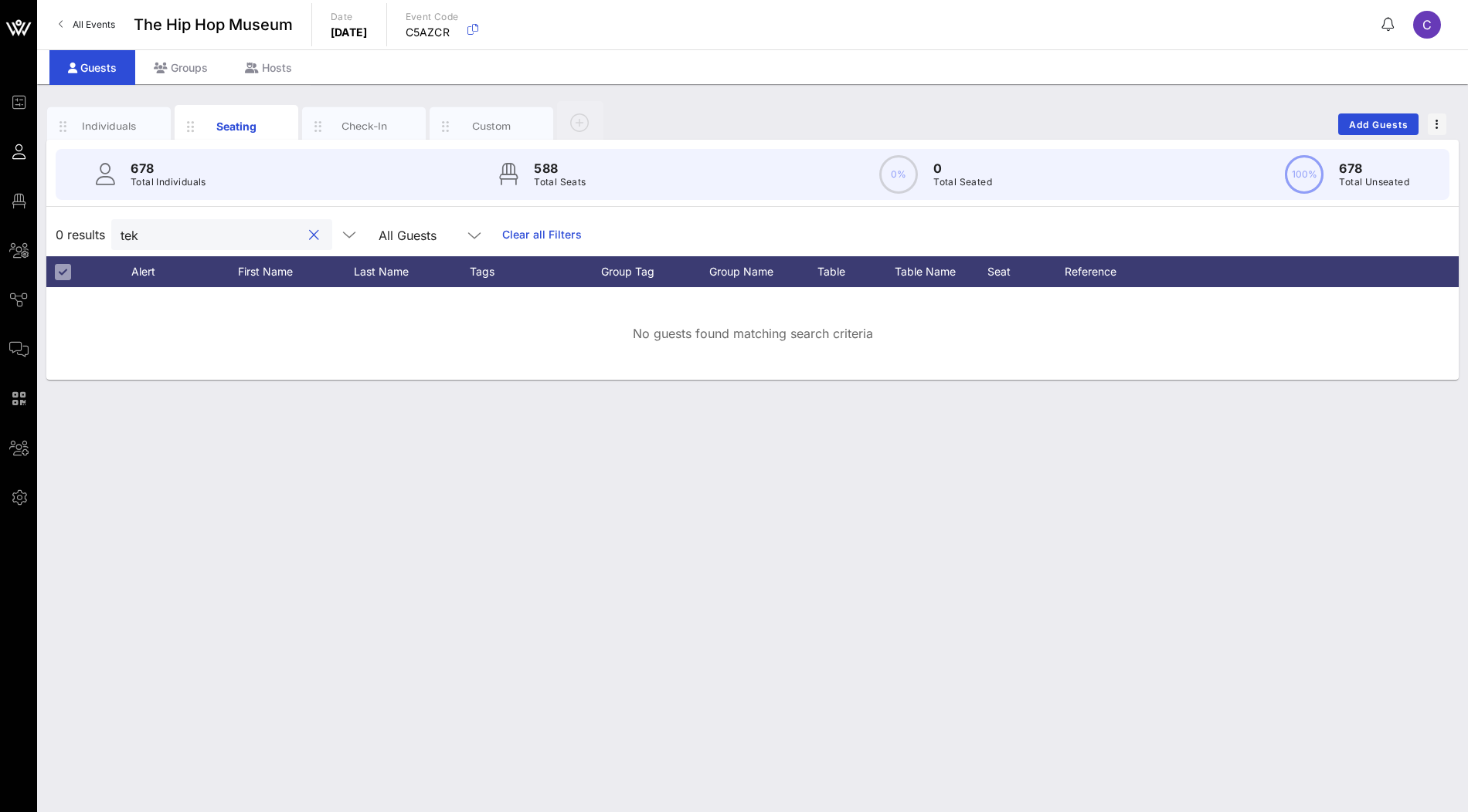
click at [228, 228] on input "tek" at bounding box center [211, 234] width 181 height 20
paste input "[PERSON_NAME]"
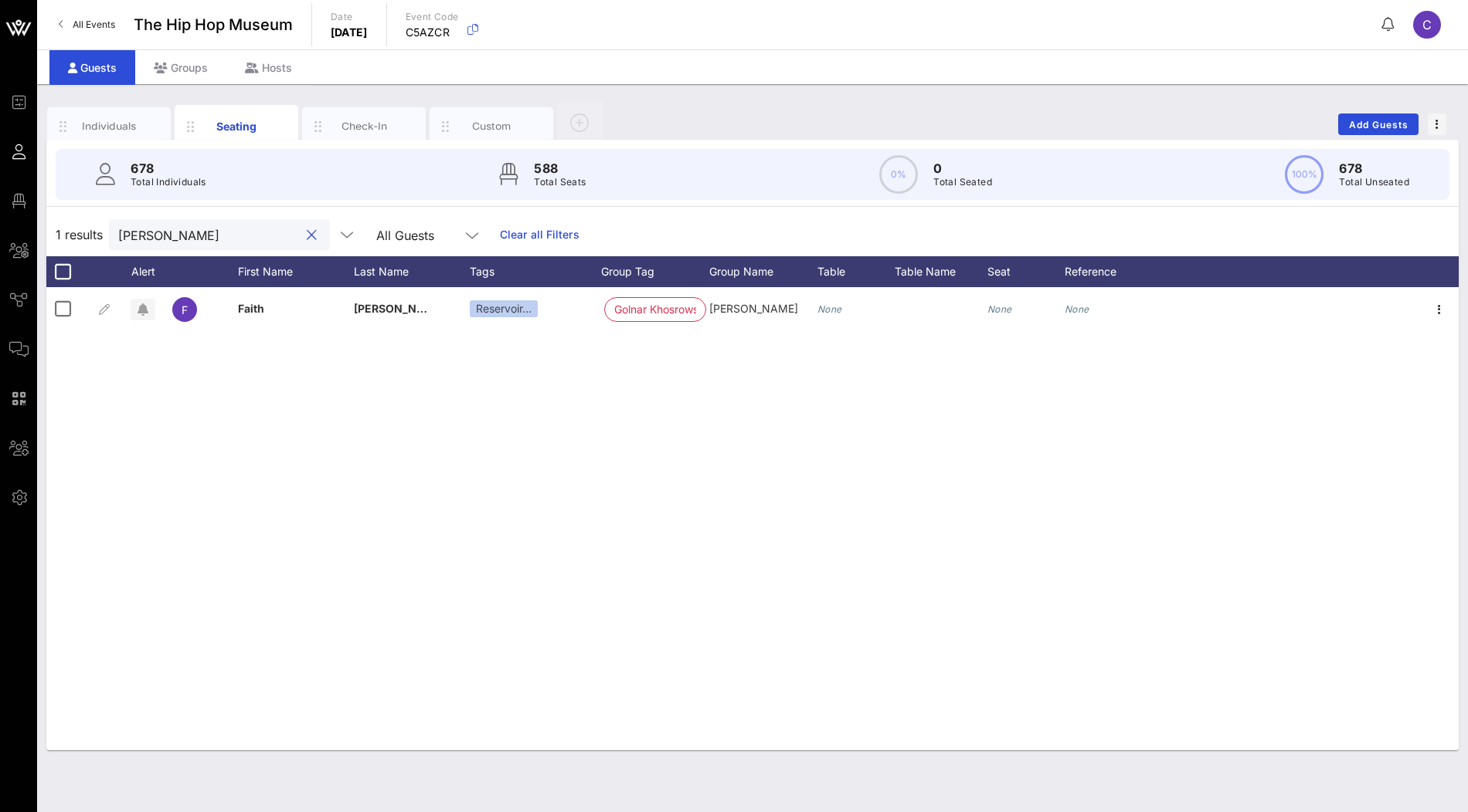
click at [241, 229] on input "[PERSON_NAME]" at bounding box center [208, 234] width 181 height 20
paste input "[PERSON_NAME]"
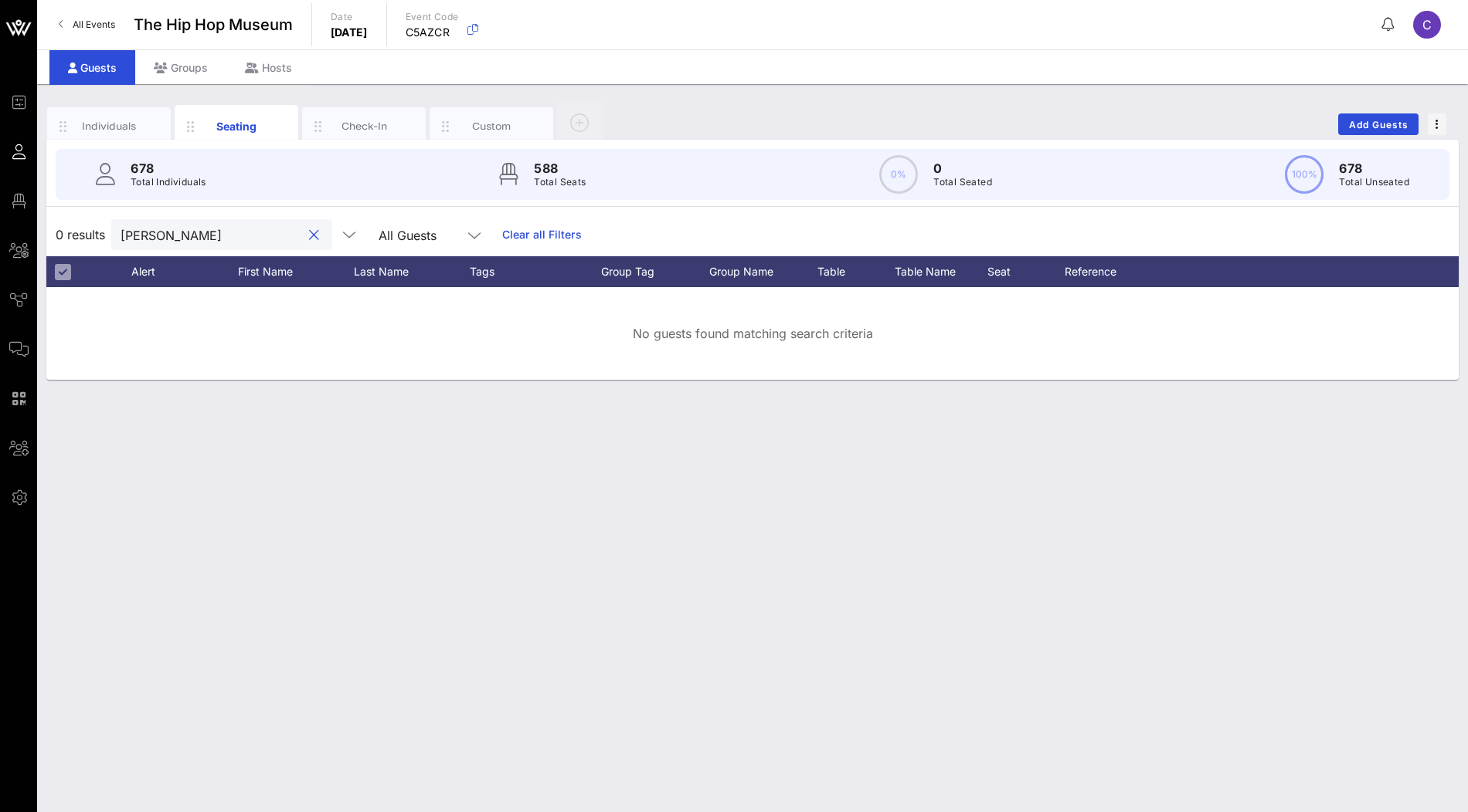
drag, startPoint x: 125, startPoint y: 234, endPoint x: 125, endPoint y: 248, distance: 14.0
click at [125, 234] on input "[PERSON_NAME]" at bounding box center [211, 234] width 181 height 20
click at [207, 235] on input "[PERSON_NAME]" at bounding box center [211, 234] width 181 height 20
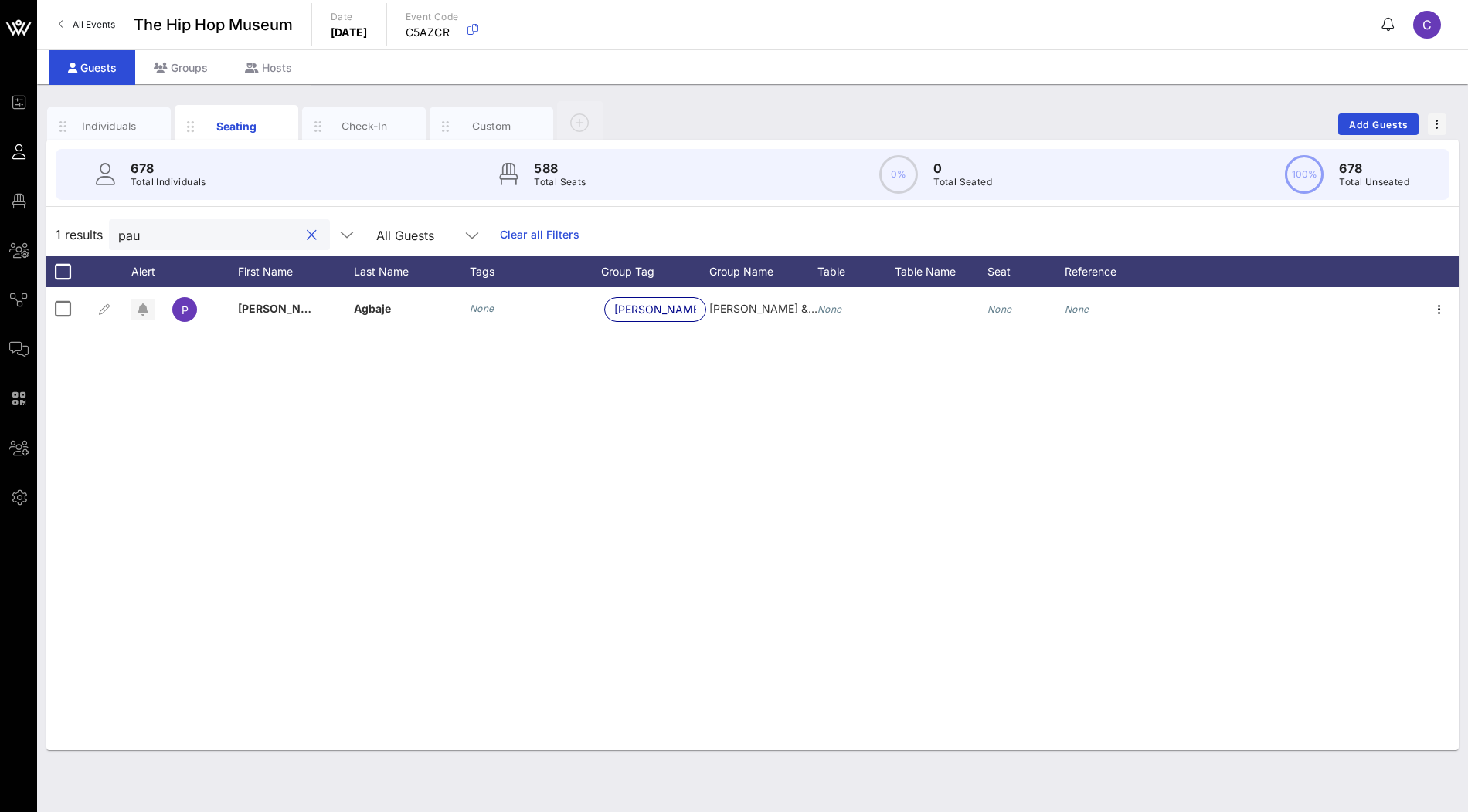
type input "[PERSON_NAME]"
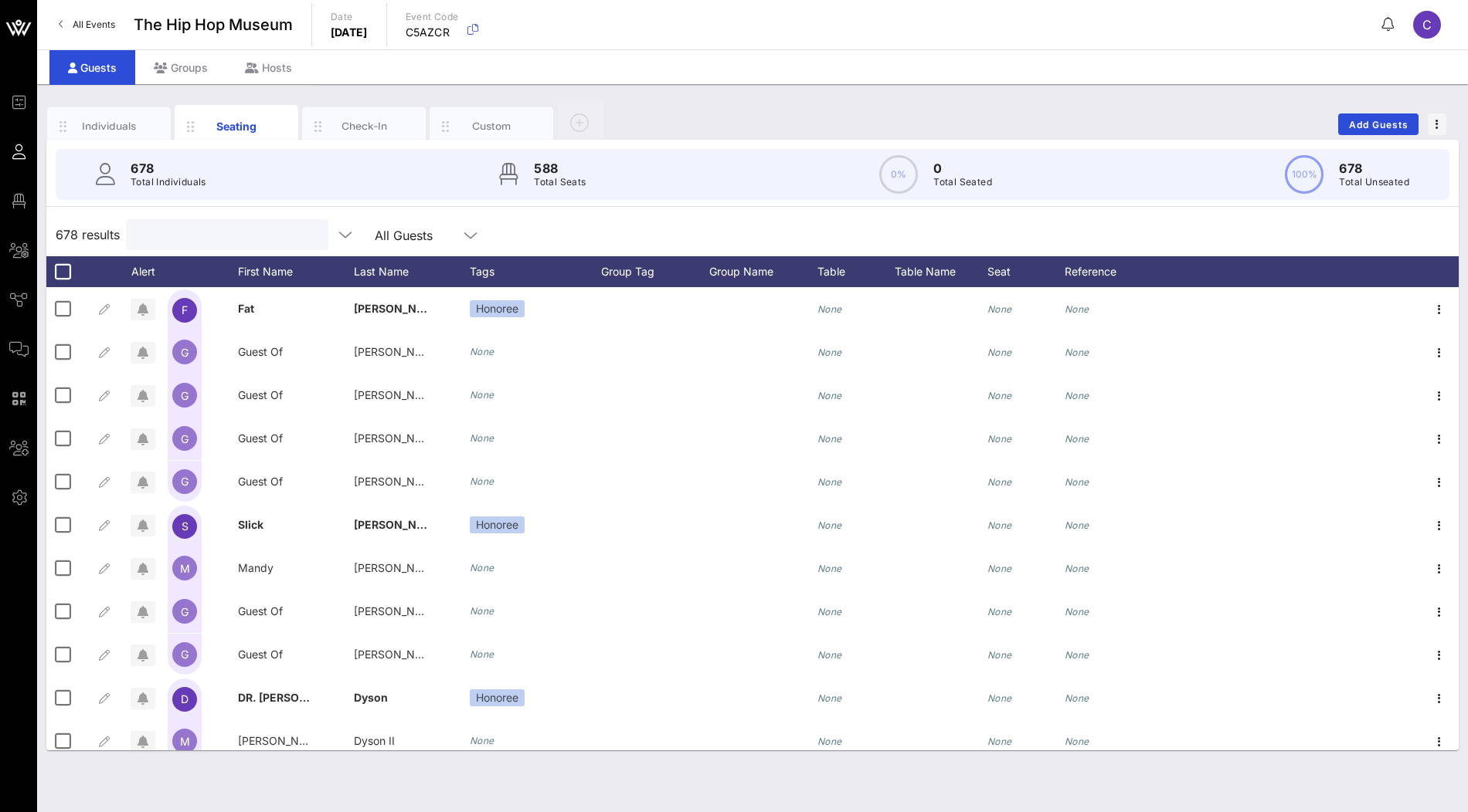
paste input "[PERSON_NAME]"
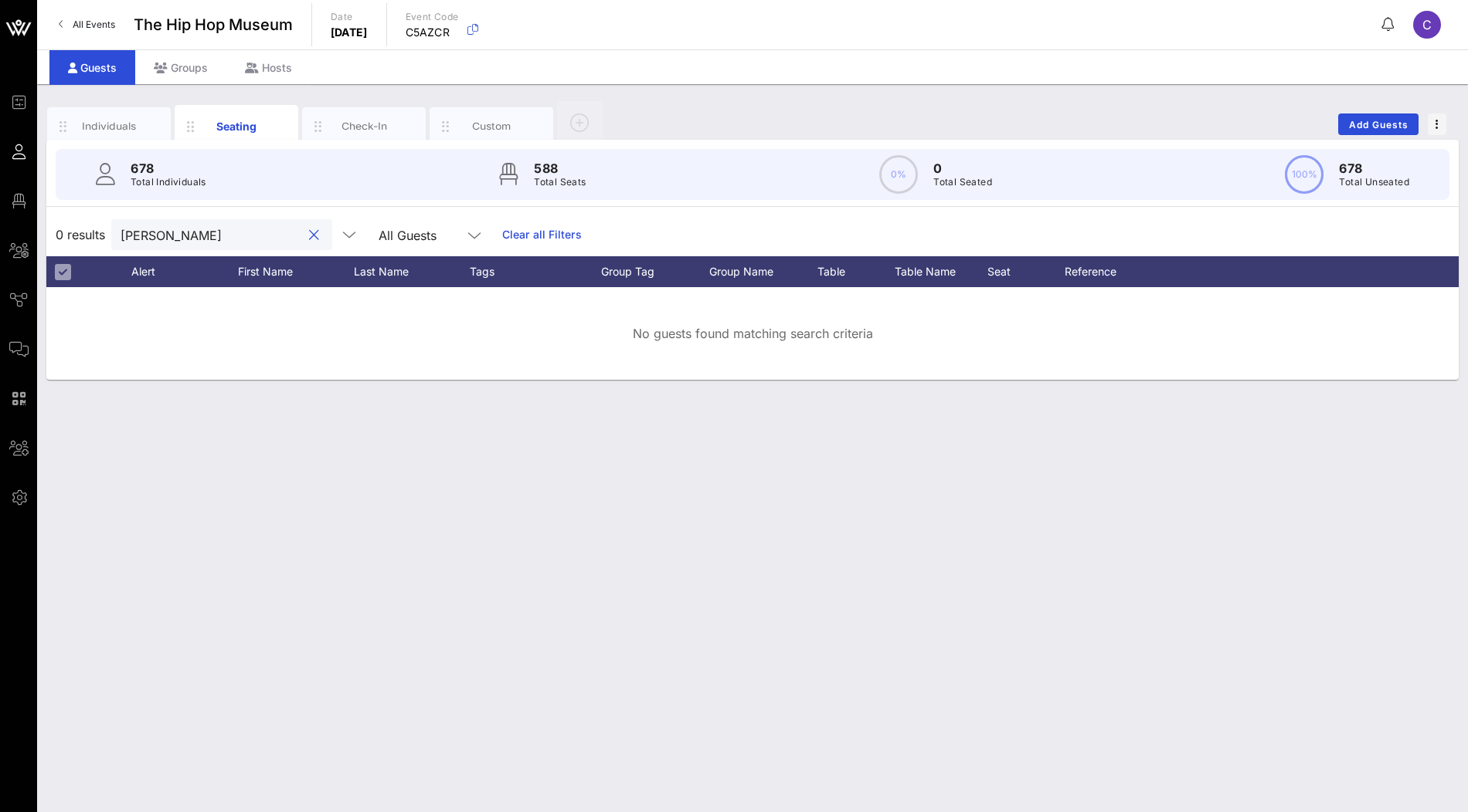
click at [174, 236] on input "[PERSON_NAME]" at bounding box center [211, 234] width 181 height 20
click at [233, 224] on input "[PERSON_NAME]" at bounding box center [211, 234] width 181 height 20
paste input "[PERSON_NAME]"
click at [187, 229] on input "[PERSON_NAME]" at bounding box center [211, 234] width 181 height 20
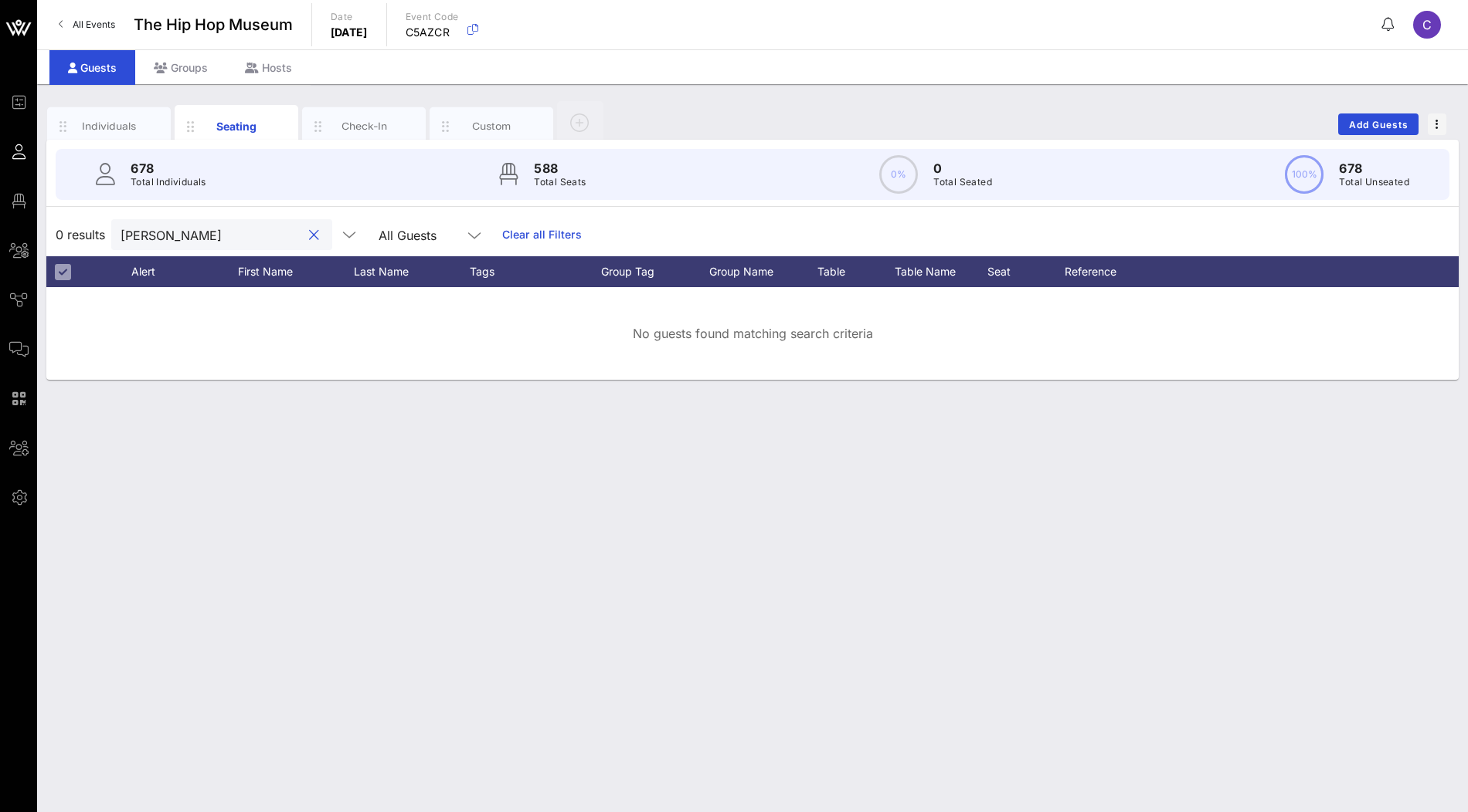
click at [187, 229] on input "[PERSON_NAME]" at bounding box center [211, 234] width 181 height 20
click at [216, 236] on input "Statik" at bounding box center [211, 234] width 181 height 20
paste input "[PERSON_NAME]"
click at [188, 234] on input "[PERSON_NAME]" at bounding box center [211, 234] width 181 height 20
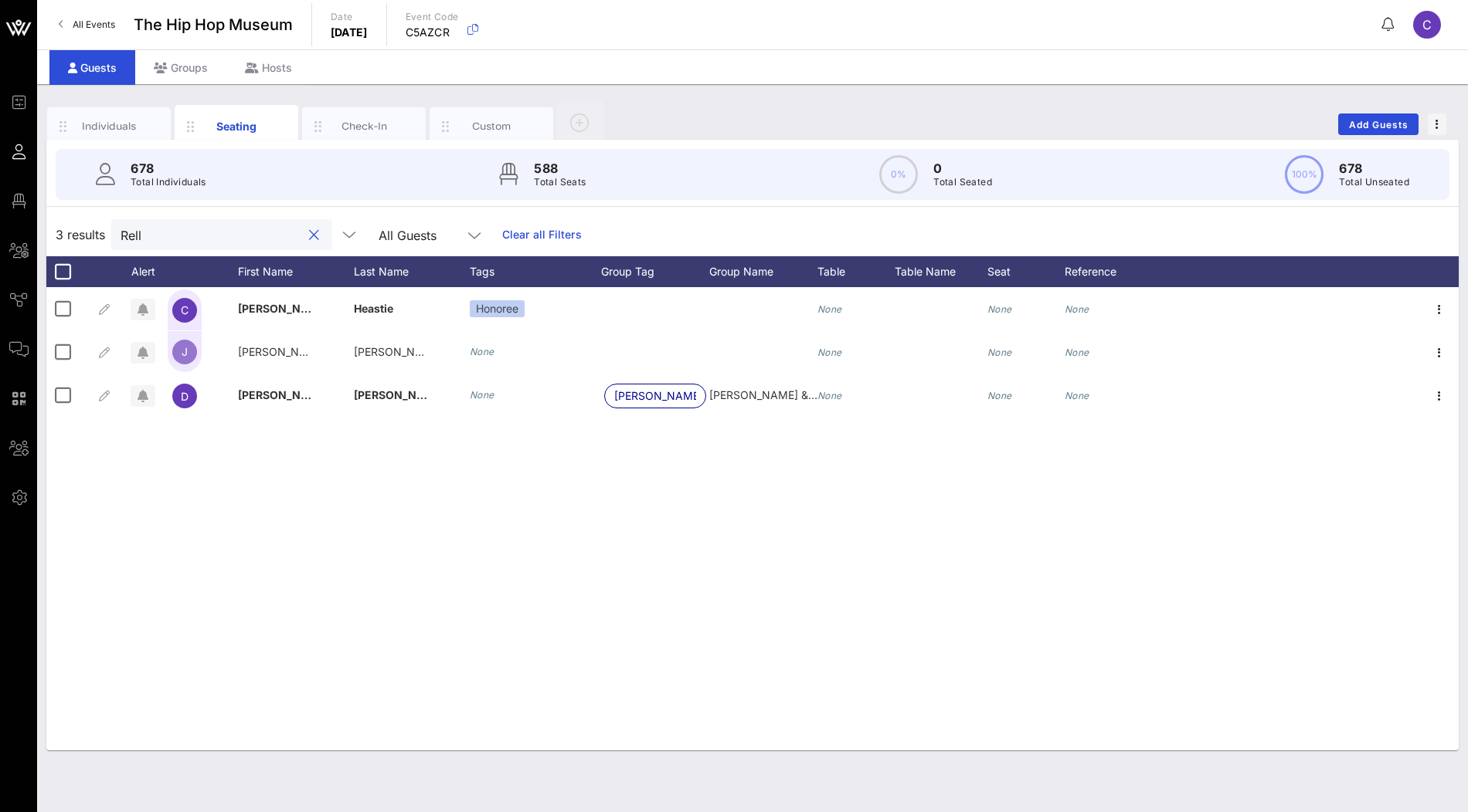
click at [204, 235] on input "Rell" at bounding box center [211, 234] width 181 height 20
paste input "Sabriya [GEOGRAPHIC_DATA]"
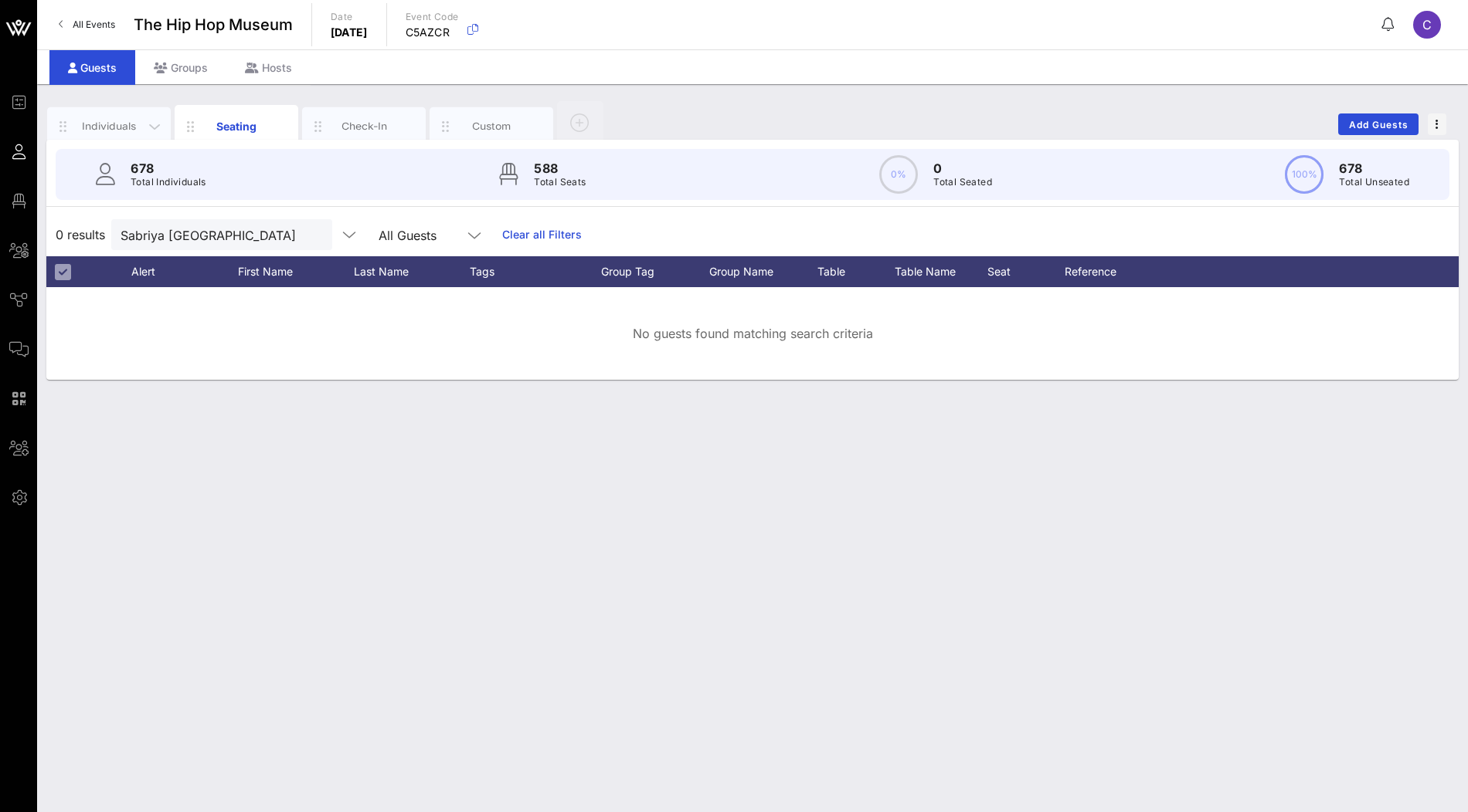
click at [129, 125] on div "Individuals" at bounding box center [109, 126] width 69 height 15
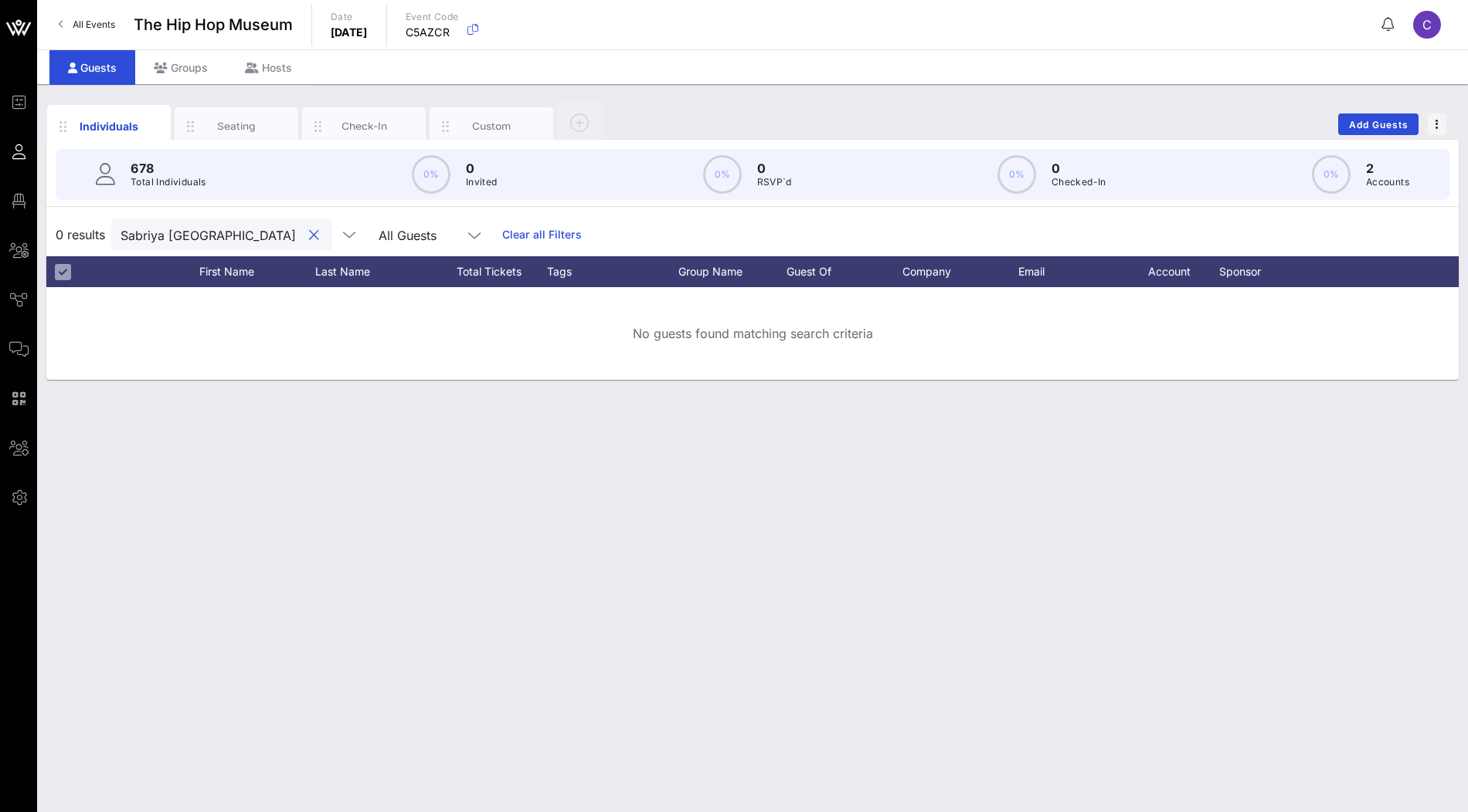
click at [174, 236] on input "Sabriya [GEOGRAPHIC_DATA]" at bounding box center [211, 234] width 181 height 20
click at [212, 228] on input "Sabriya" at bounding box center [211, 234] width 181 height 20
paste input "[PERSON_NAME] (Naughty By Nature)"
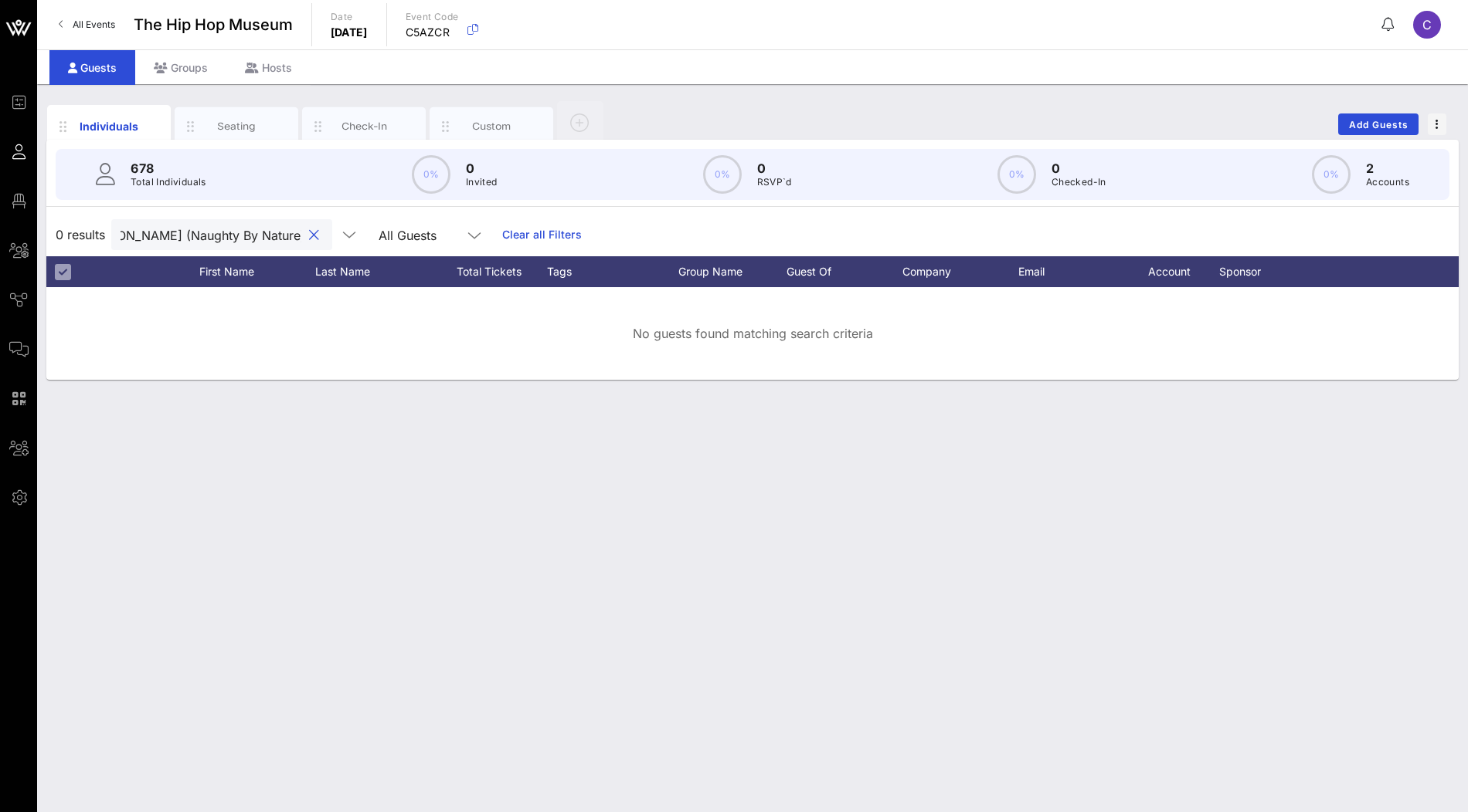
drag, startPoint x: 144, startPoint y: 235, endPoint x: 286, endPoint y: 246, distance: 142.4
click at [286, 246] on div "[PERSON_NAME] (Naughty By Nature)" at bounding box center [222, 234] width 221 height 31
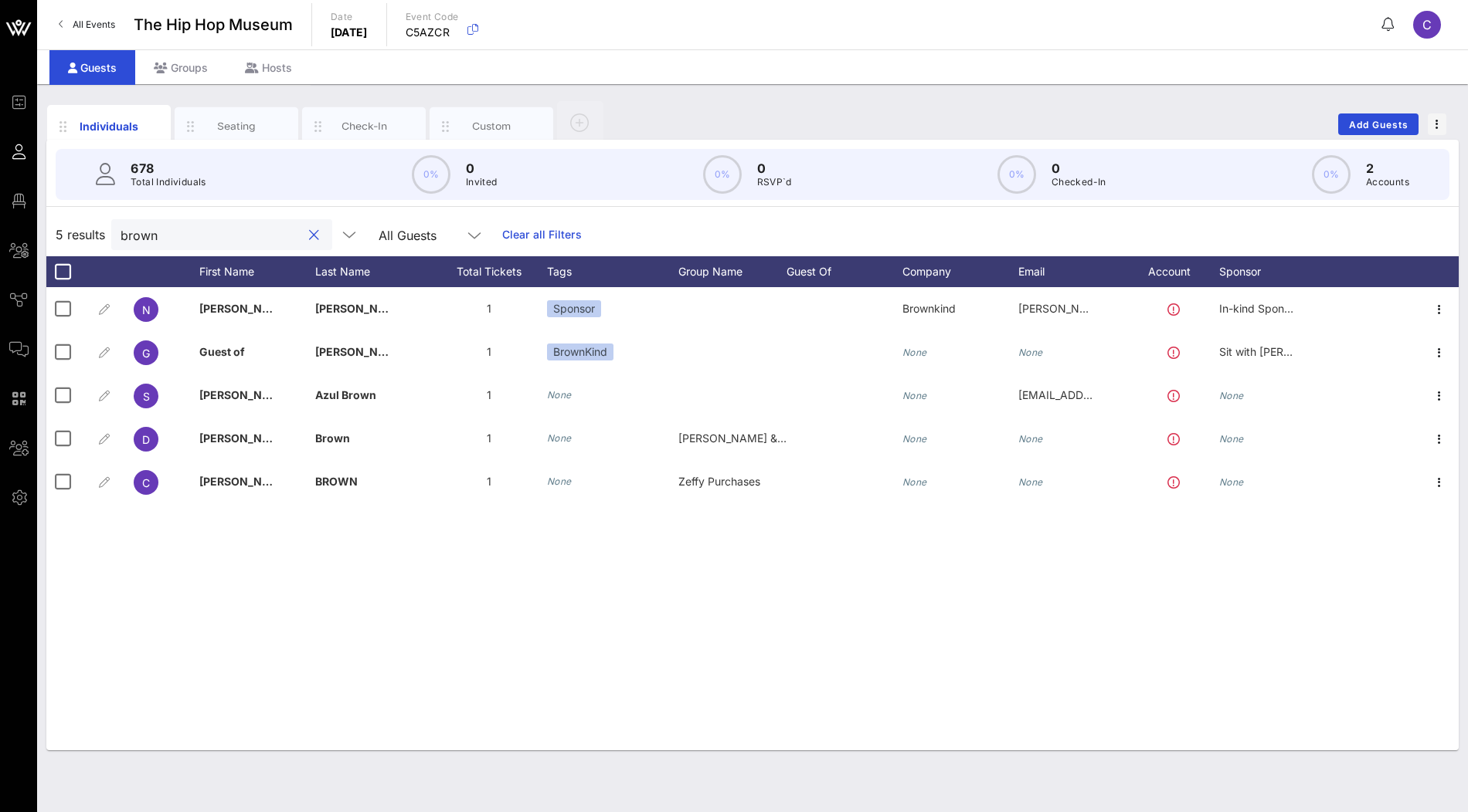
click at [220, 238] on input "brown" at bounding box center [211, 234] width 181 height 20
paste input "[PERSON_NAME] (Naughty By Nature)"
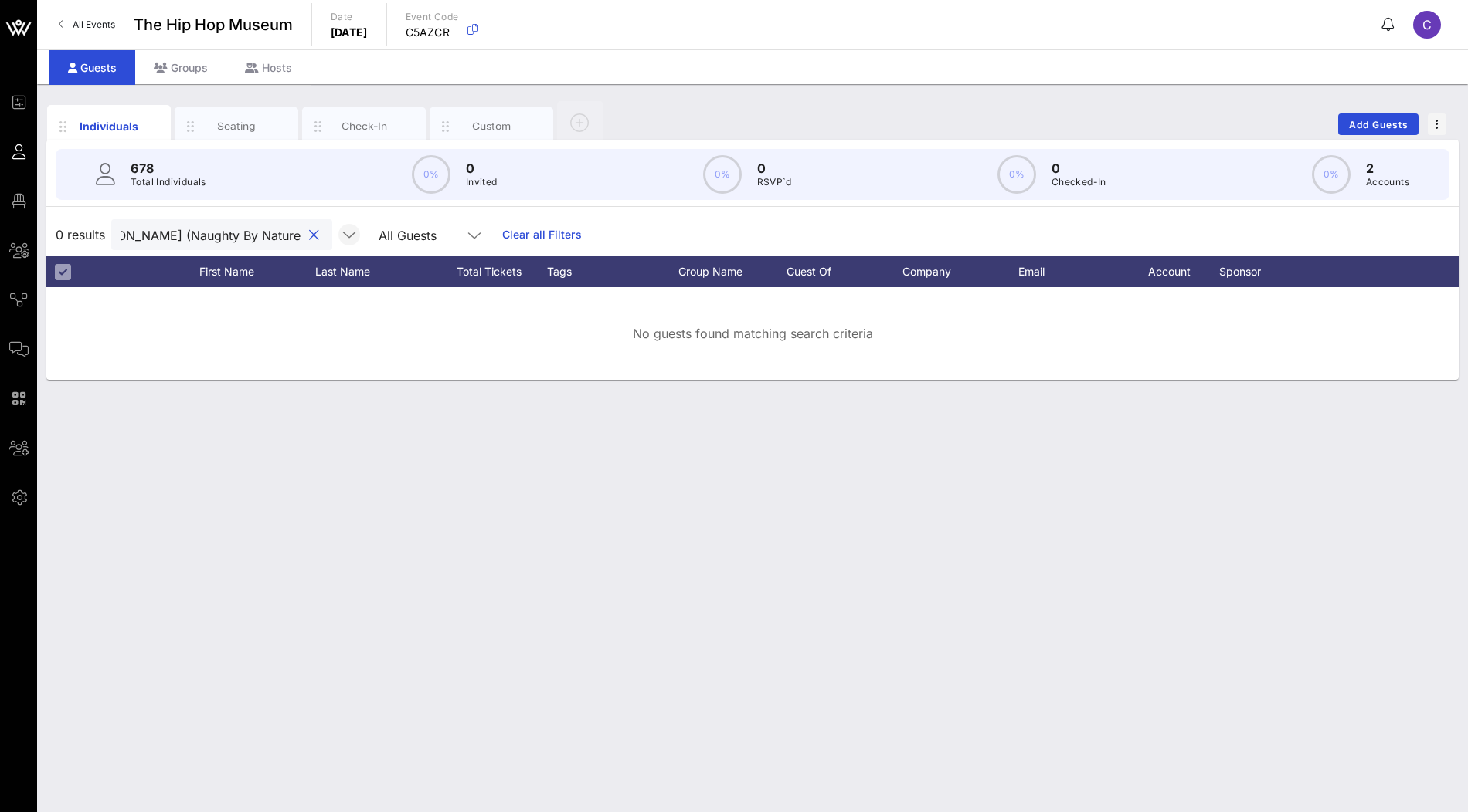
scroll to position [0, 40]
drag, startPoint x: 144, startPoint y: 234, endPoint x: 304, endPoint y: 234, distance: 160.0
click at [304, 234] on div "[PERSON_NAME] (Naughty By Nature) All Guests" at bounding box center [302, 234] width 381 height 31
type input "Vin Brow"
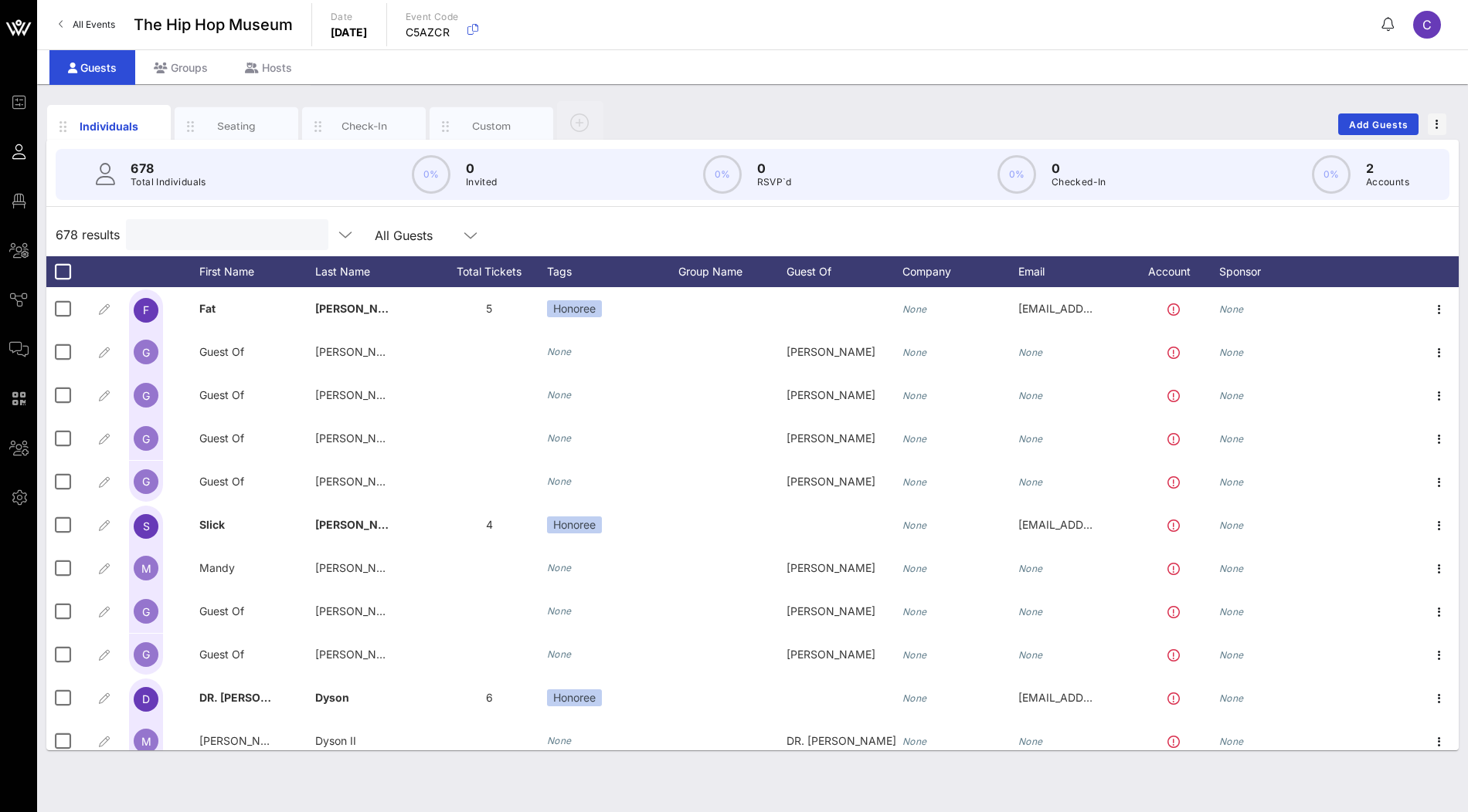
click at [239, 229] on input "text" at bounding box center [225, 234] width 181 height 20
paste input "[PERSON_NAME]"
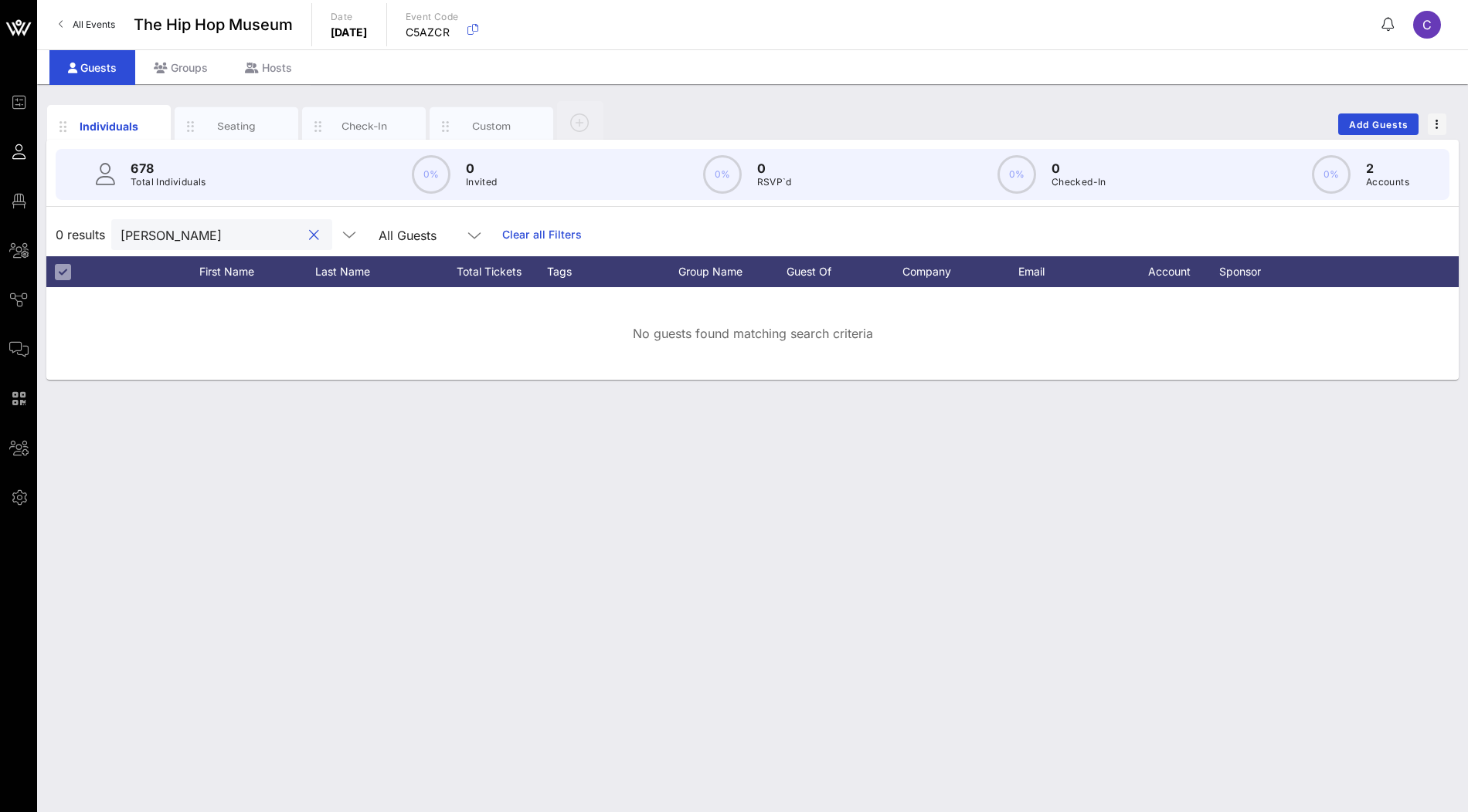
click at [198, 234] on input "[PERSON_NAME]" at bounding box center [211, 234] width 181 height 20
click at [201, 232] on input "[PERSON_NAME]" at bounding box center [211, 234] width 181 height 20
paste input "[PERSON_NAME] ([PERSON_NAME])"
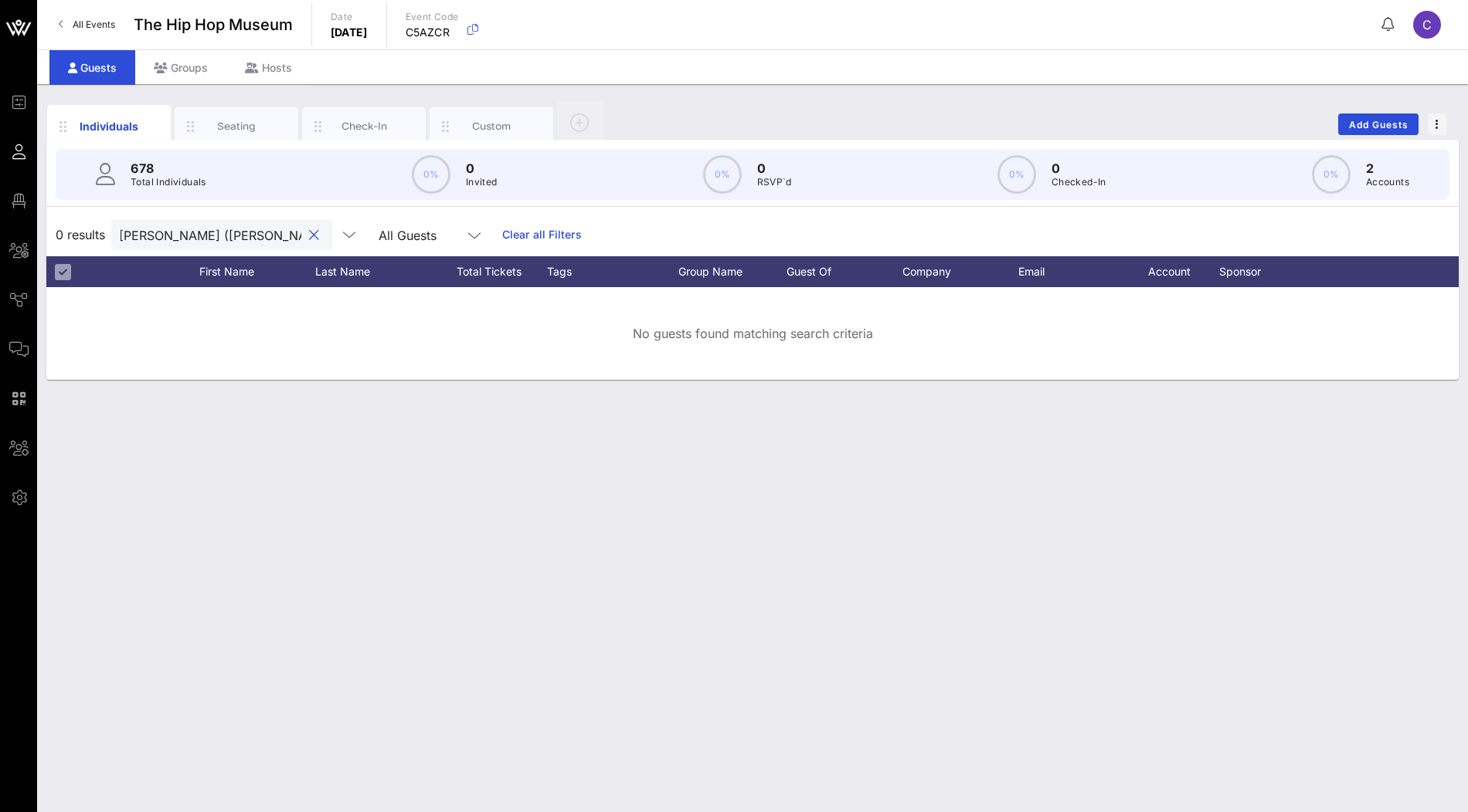
drag, startPoint x: 187, startPoint y: 230, endPoint x: 324, endPoint y: 240, distance: 137.4
click at [325, 240] on div "[PERSON_NAME] ([PERSON_NAME]) All Guests" at bounding box center [302, 234] width 381 height 31
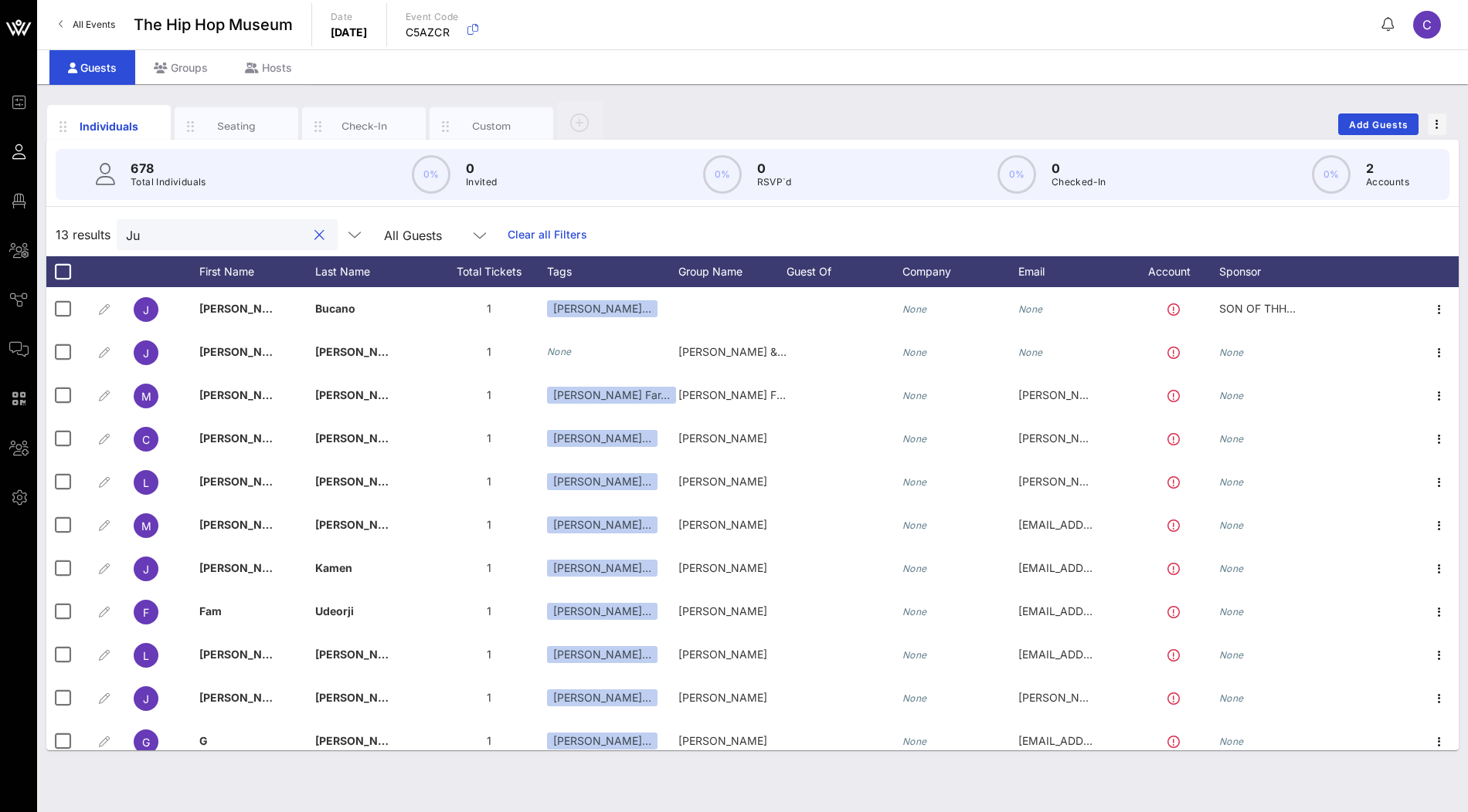
type input "J"
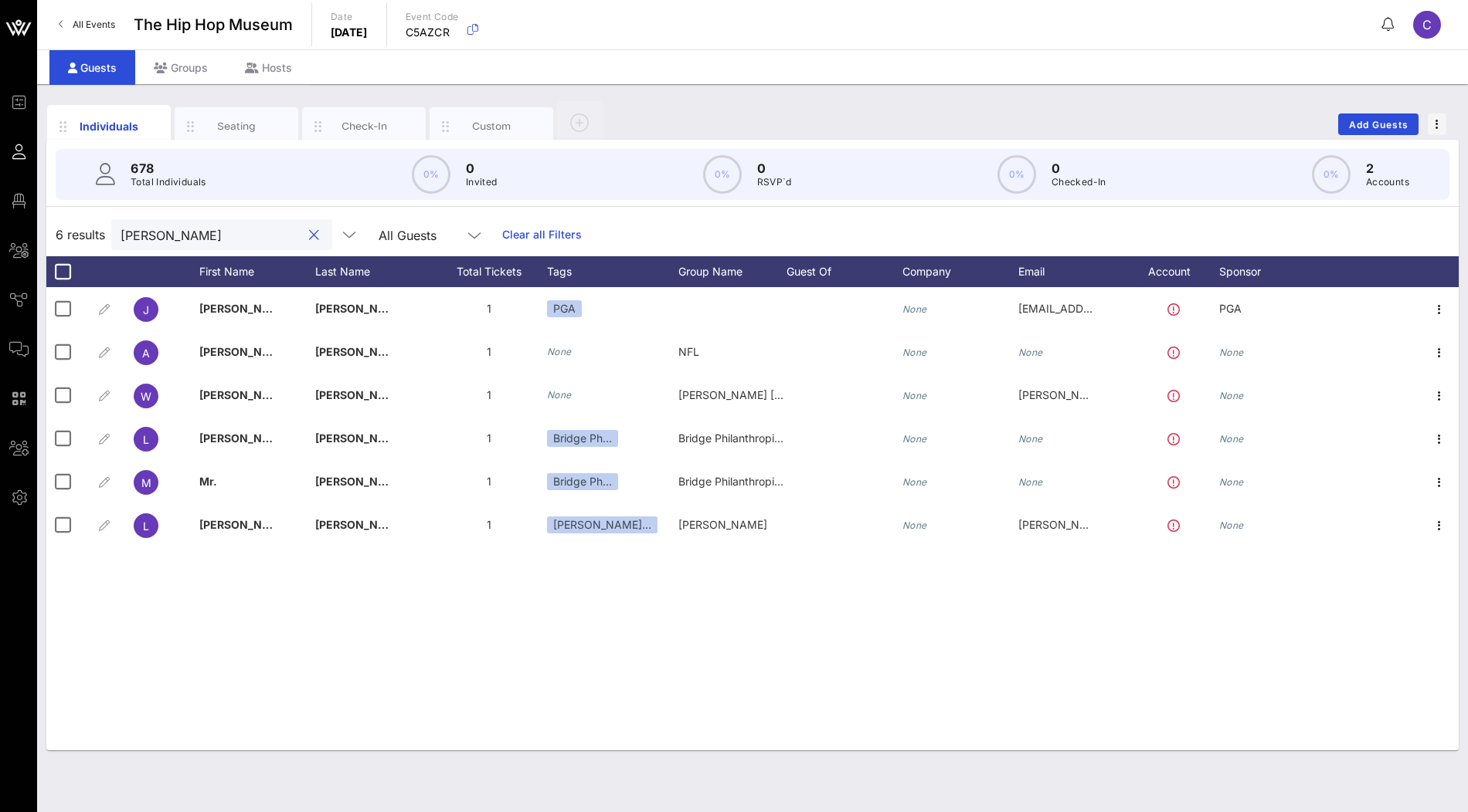
paste input "[PERSON_NAME] ([PERSON_NAME])"
click at [205, 232] on input "[PERSON_NAME]" at bounding box center [211, 234] width 181 height 20
paste input "[PERSON_NAME]"
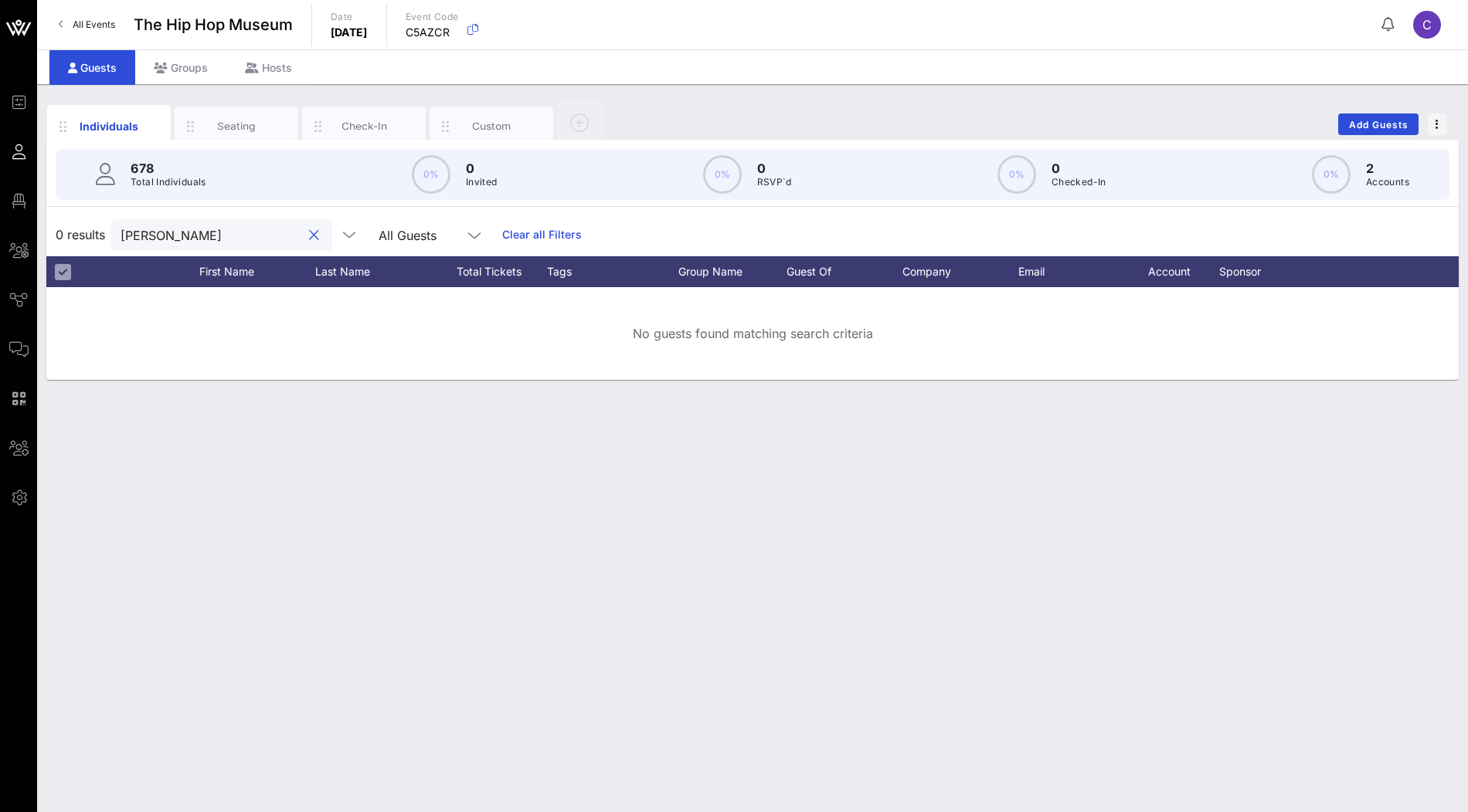
click at [190, 234] on input "[PERSON_NAME]" at bounding box center [211, 234] width 181 height 20
paste input "[PERSON_NAME]"
click at [196, 235] on input "[PERSON_NAME]" at bounding box center [211, 234] width 181 height 20
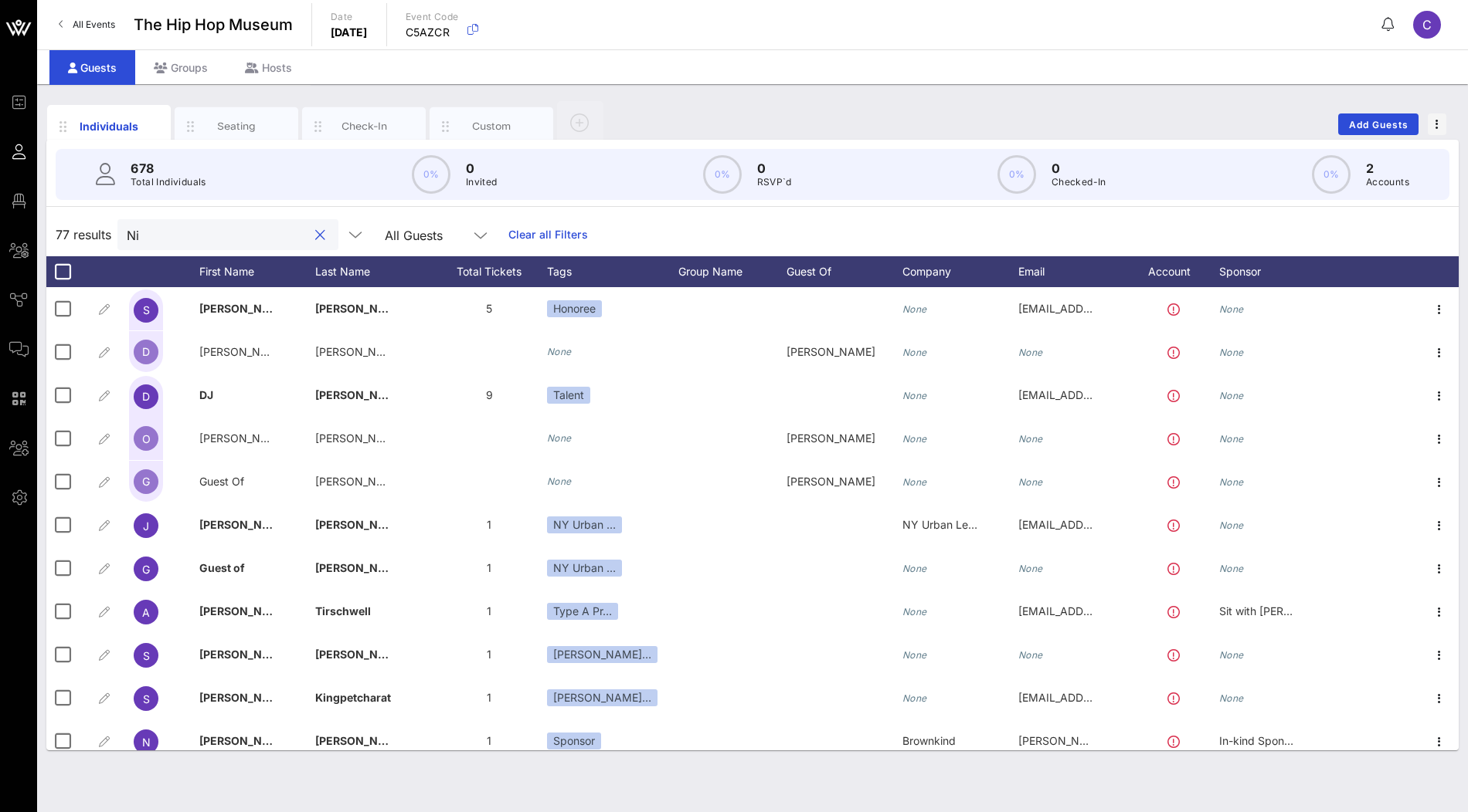
type input "N"
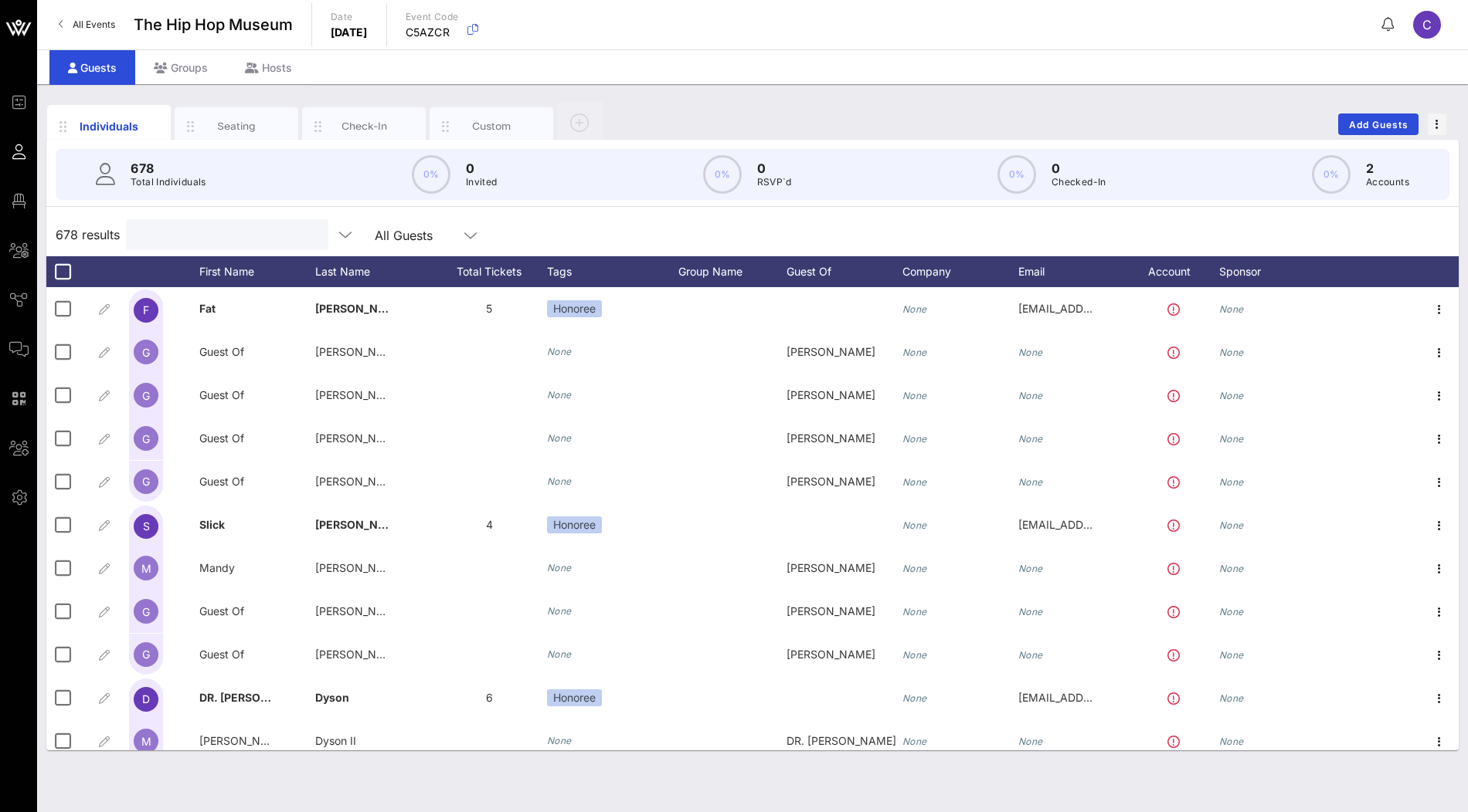
paste input "[PERSON_NAME]"
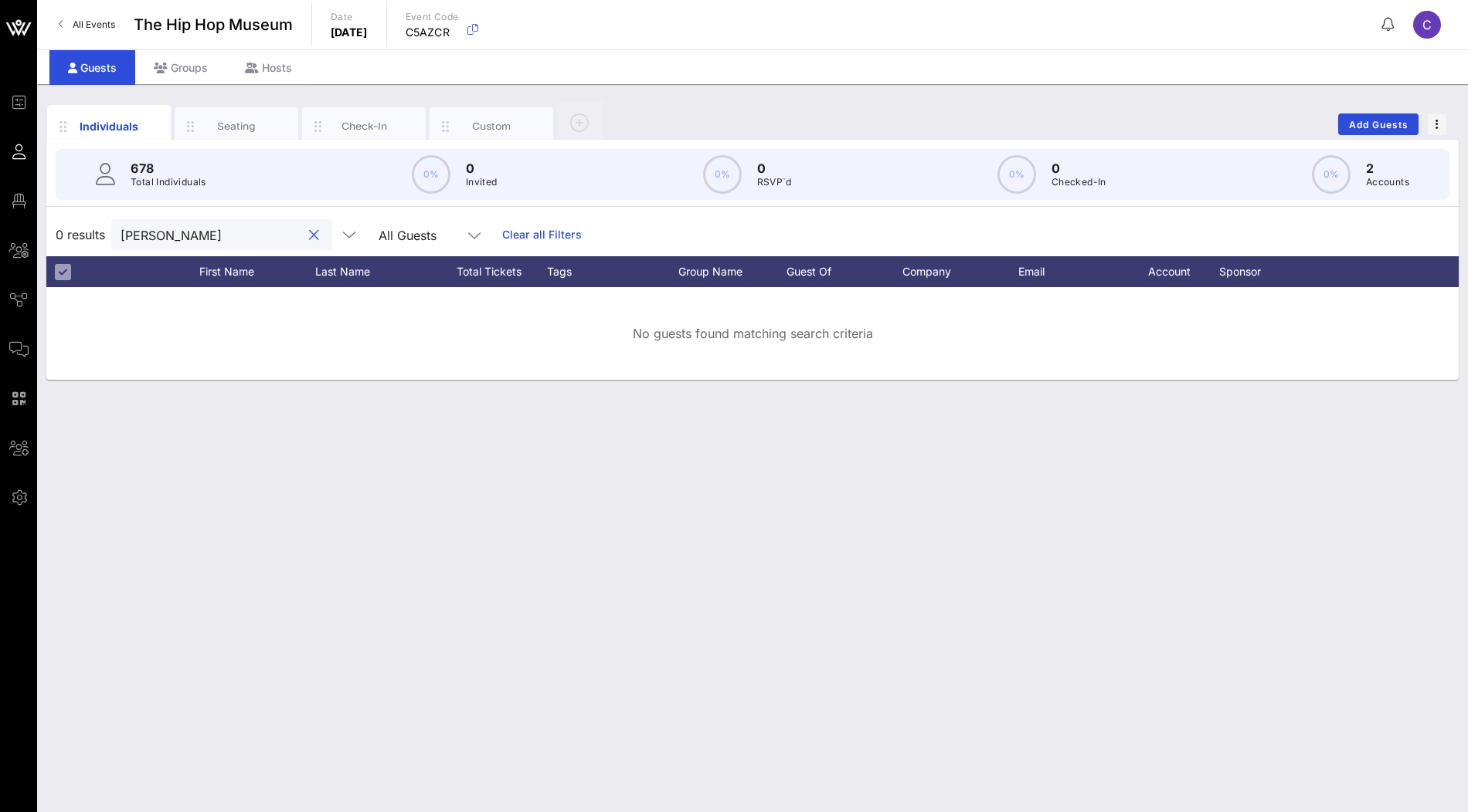
click at [134, 227] on input "[PERSON_NAME]" at bounding box center [211, 234] width 181 height 20
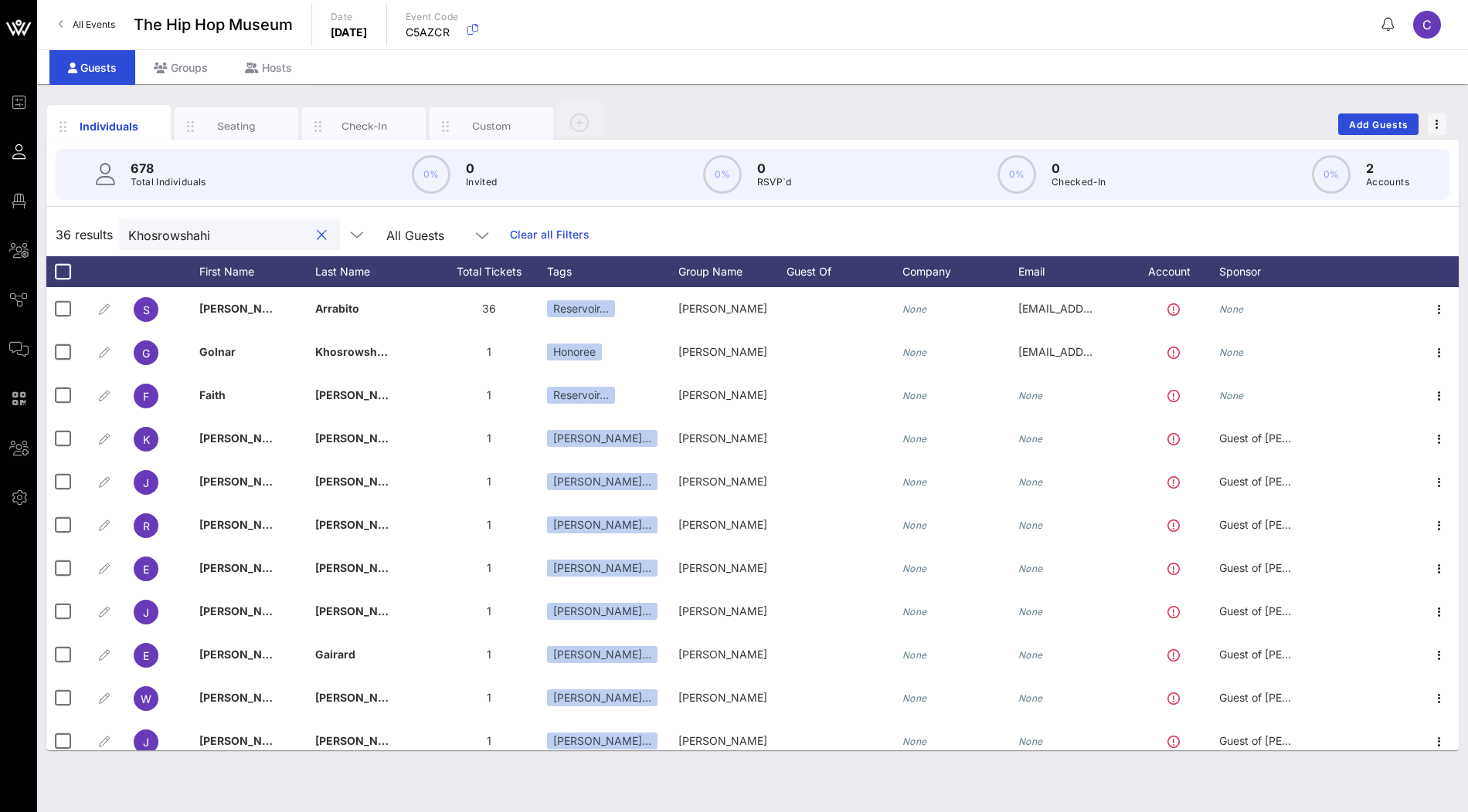
type input "Khosrowshahi"
click at [191, 74] on div "Groups" at bounding box center [181, 68] width 91 height 35
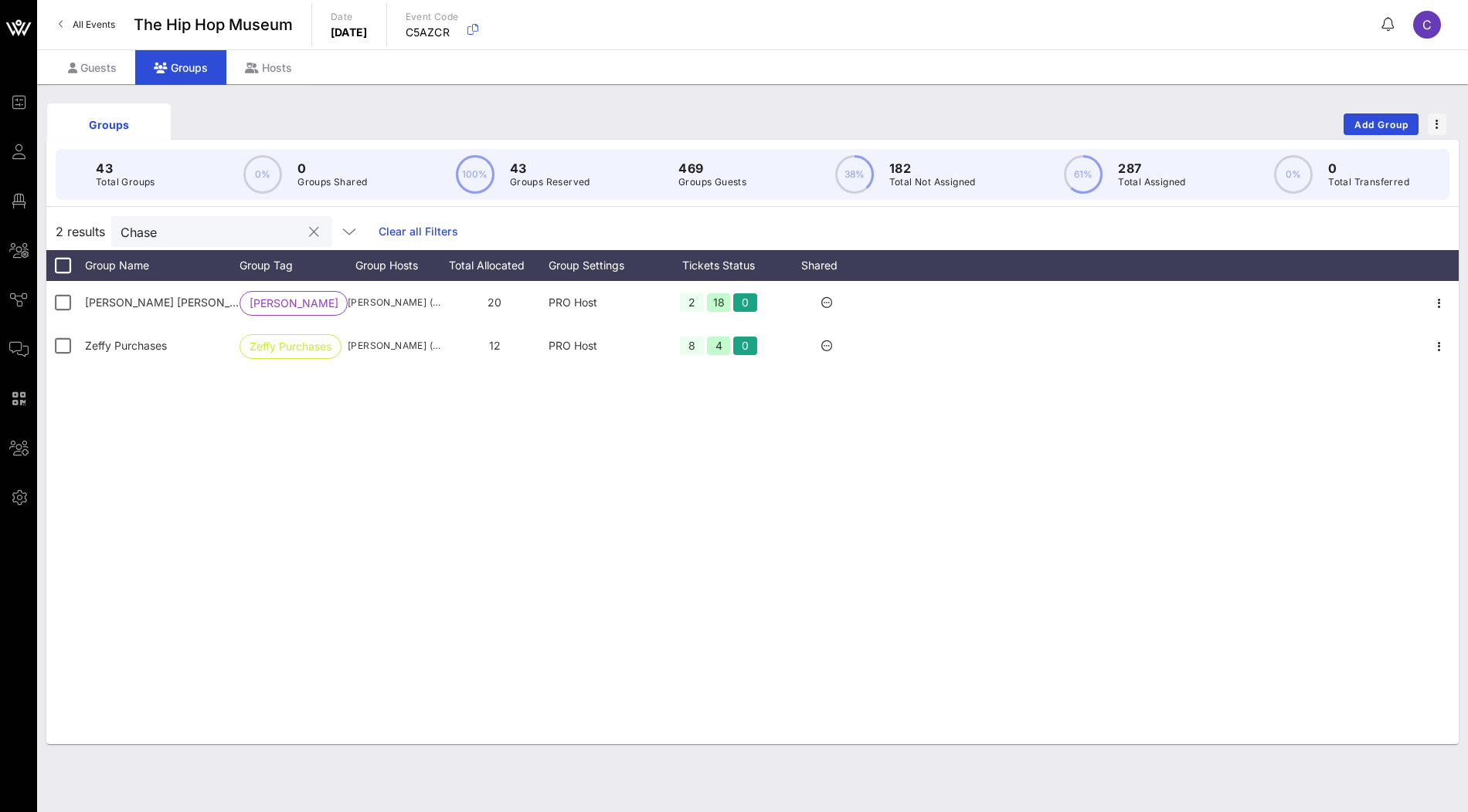
click at [230, 237] on input "Chase" at bounding box center [211, 232] width 181 height 20
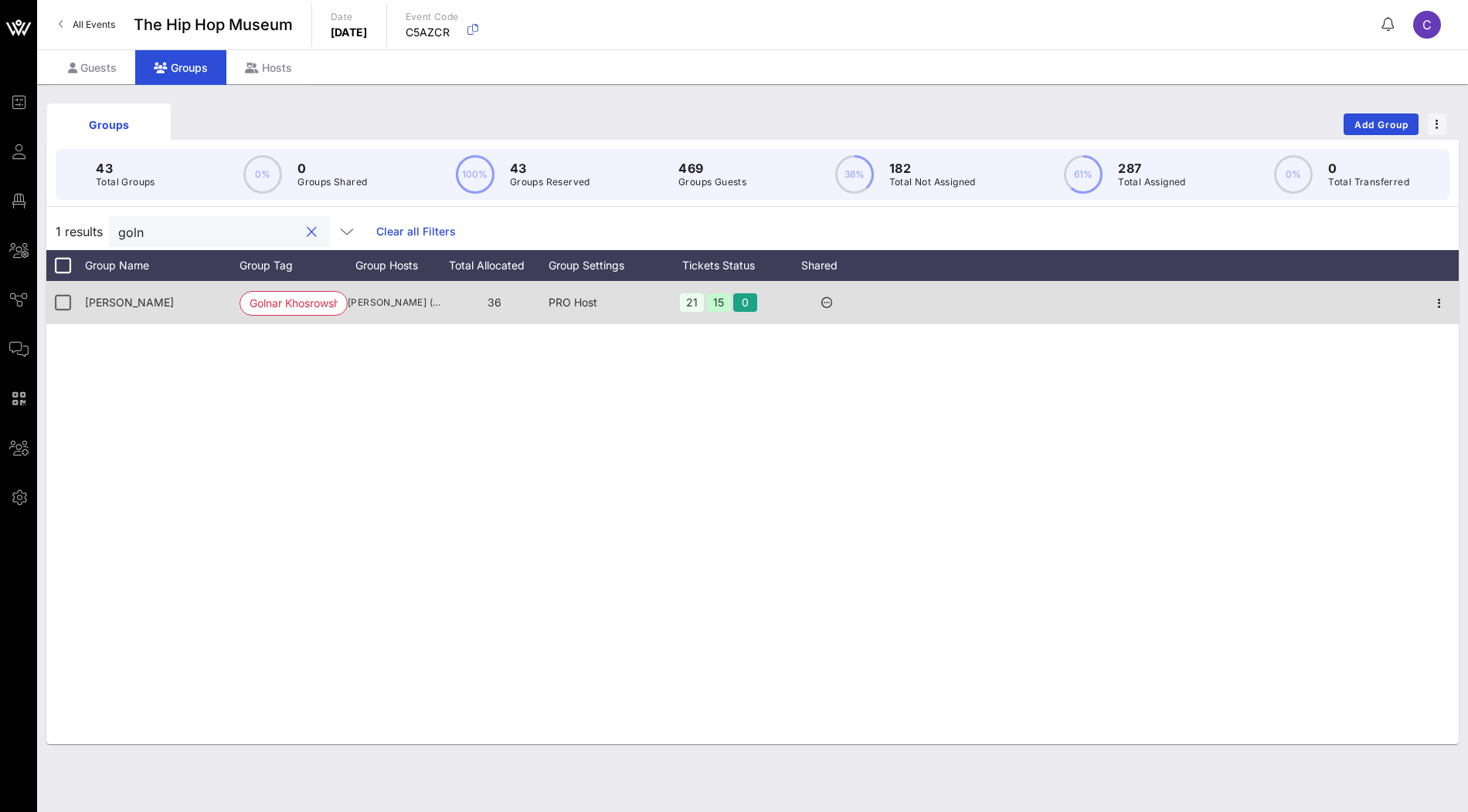
type input "goln"
click at [104, 303] on span "[PERSON_NAME]" at bounding box center [130, 302] width 89 height 13
drag, startPoint x: 201, startPoint y: 297, endPoint x: 83, endPoint y: 297, distance: 118.0
click at [83, 298] on div "[PERSON_NAME] [PERSON_NAME] Khosrowsha… [PERSON_NAME] ([EMAIL_ADDRESS][DOMAIN_N…" at bounding box center [752, 303] width 1413 height 43
copy span "[PERSON_NAME]"
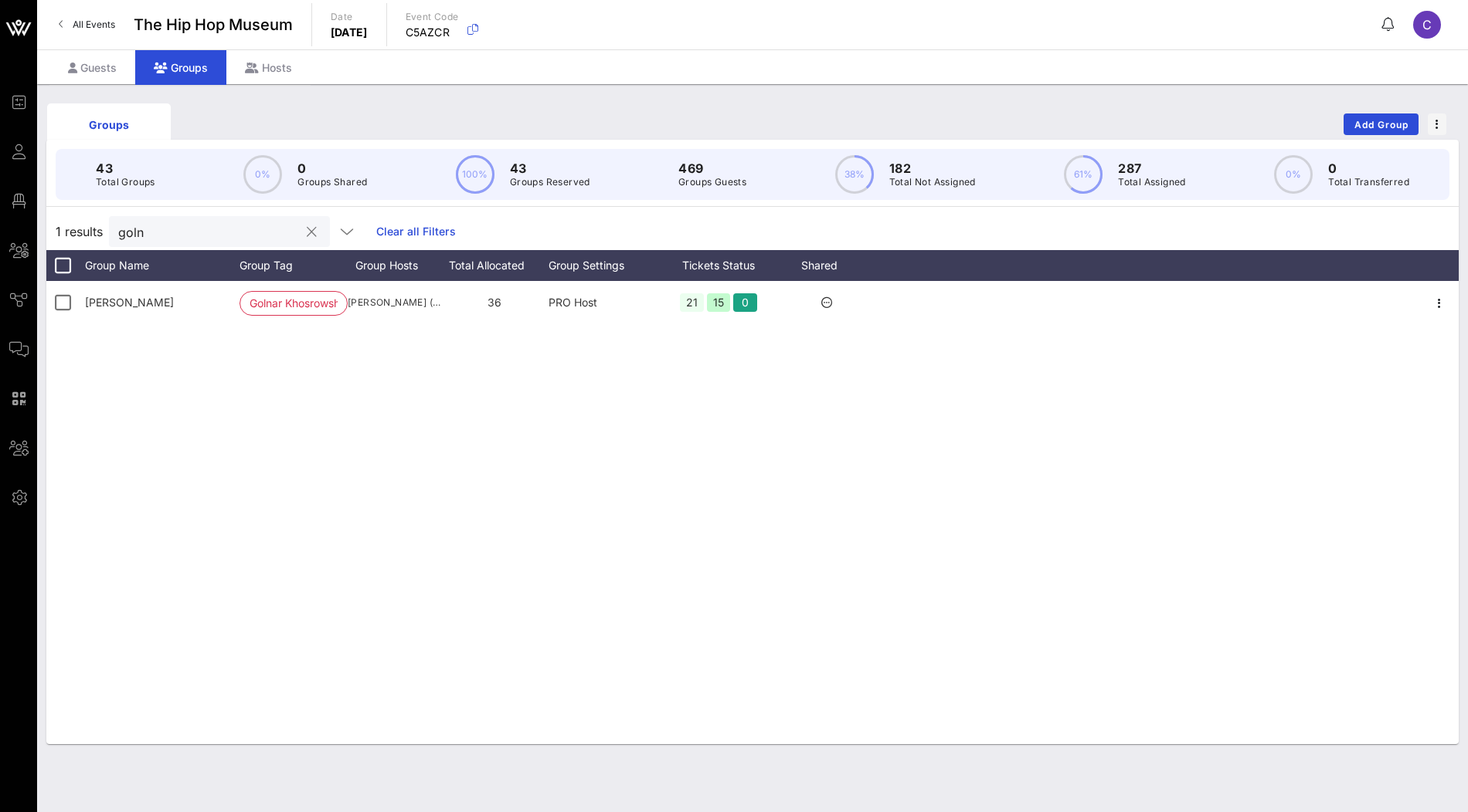
click at [306, 229] on button "clear icon" at bounding box center [311, 232] width 10 height 16
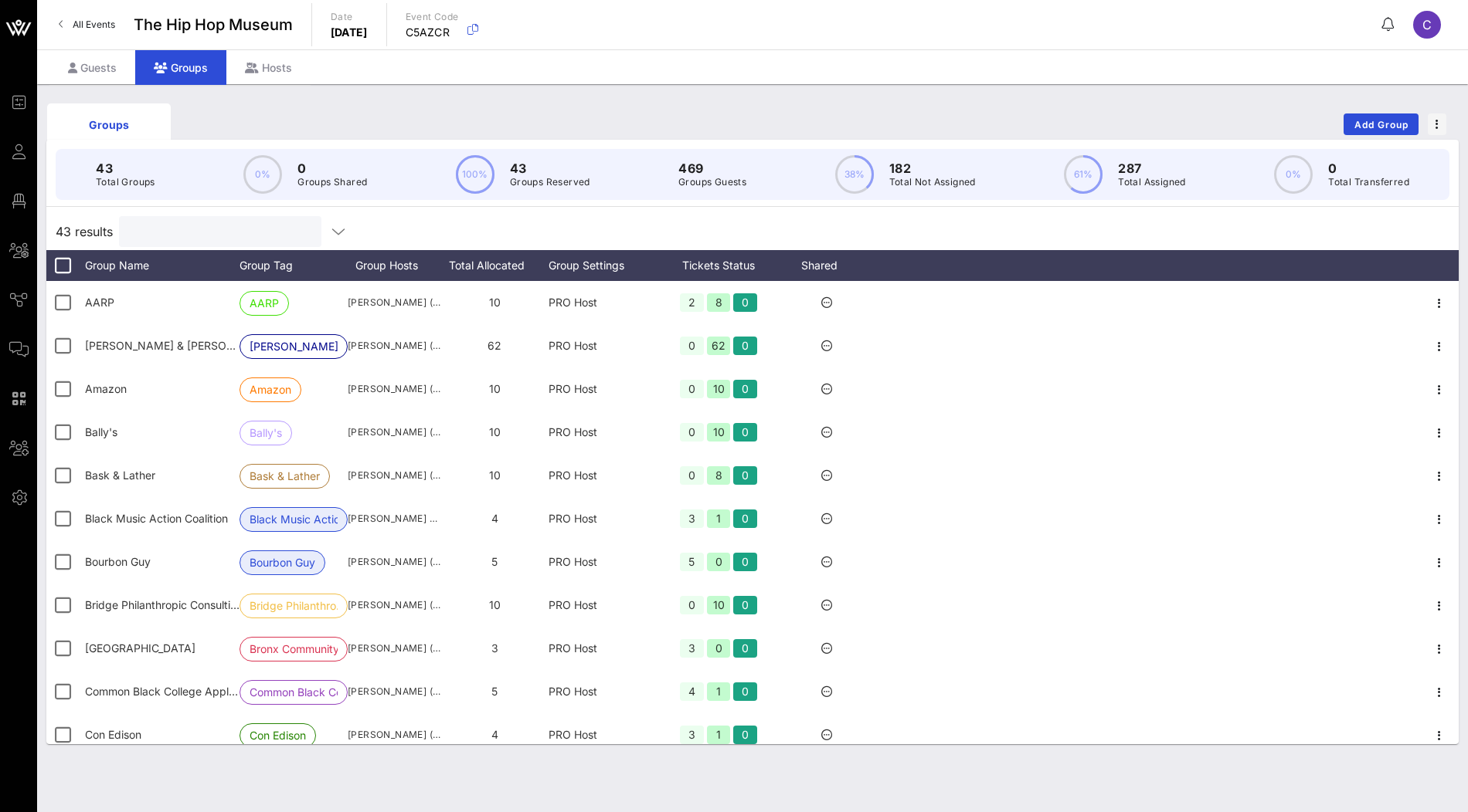
click at [247, 234] on input "text" at bounding box center [218, 232] width 181 height 20
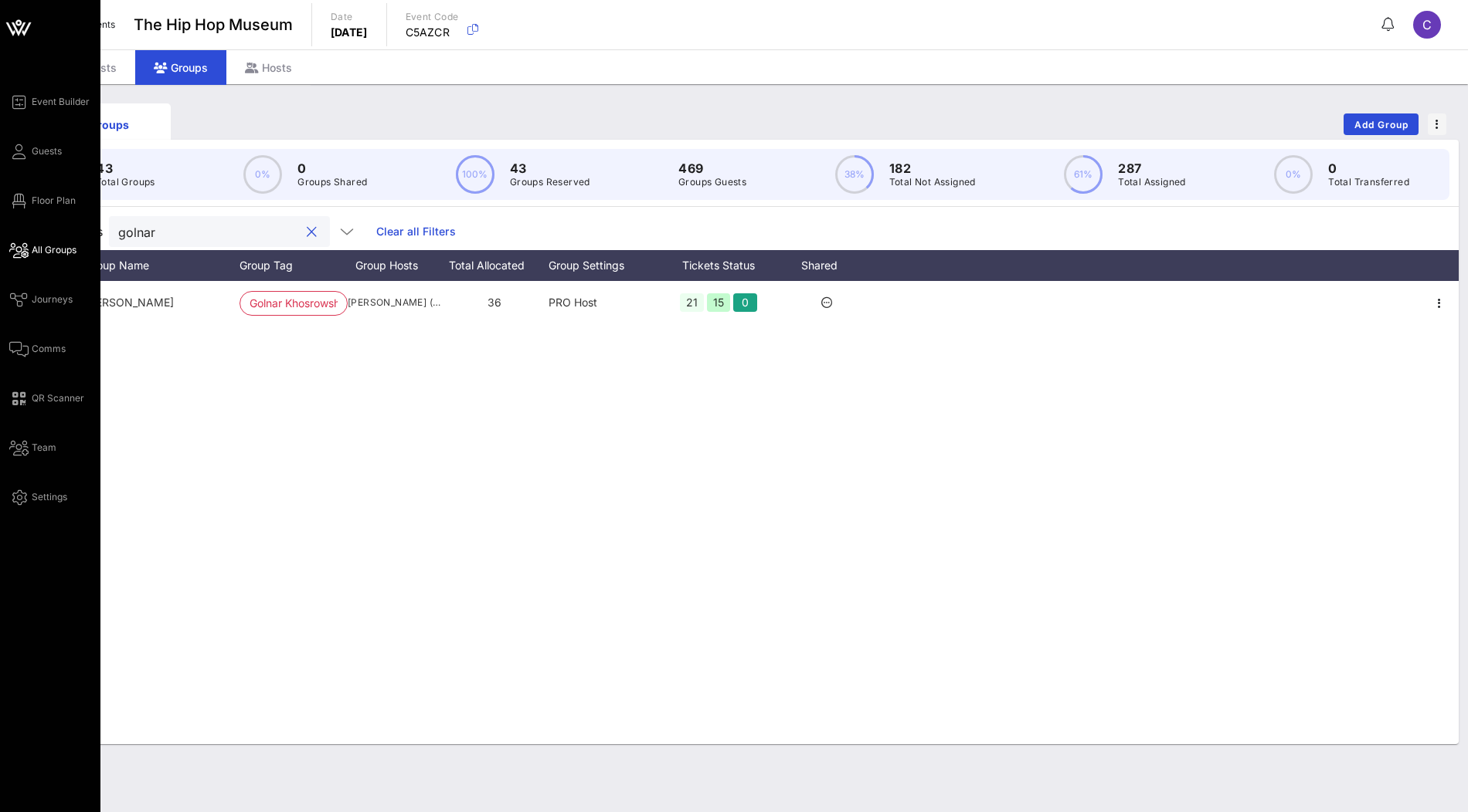
type input "golnar"
click at [50, 251] on span "All Groups" at bounding box center [54, 250] width 45 height 14
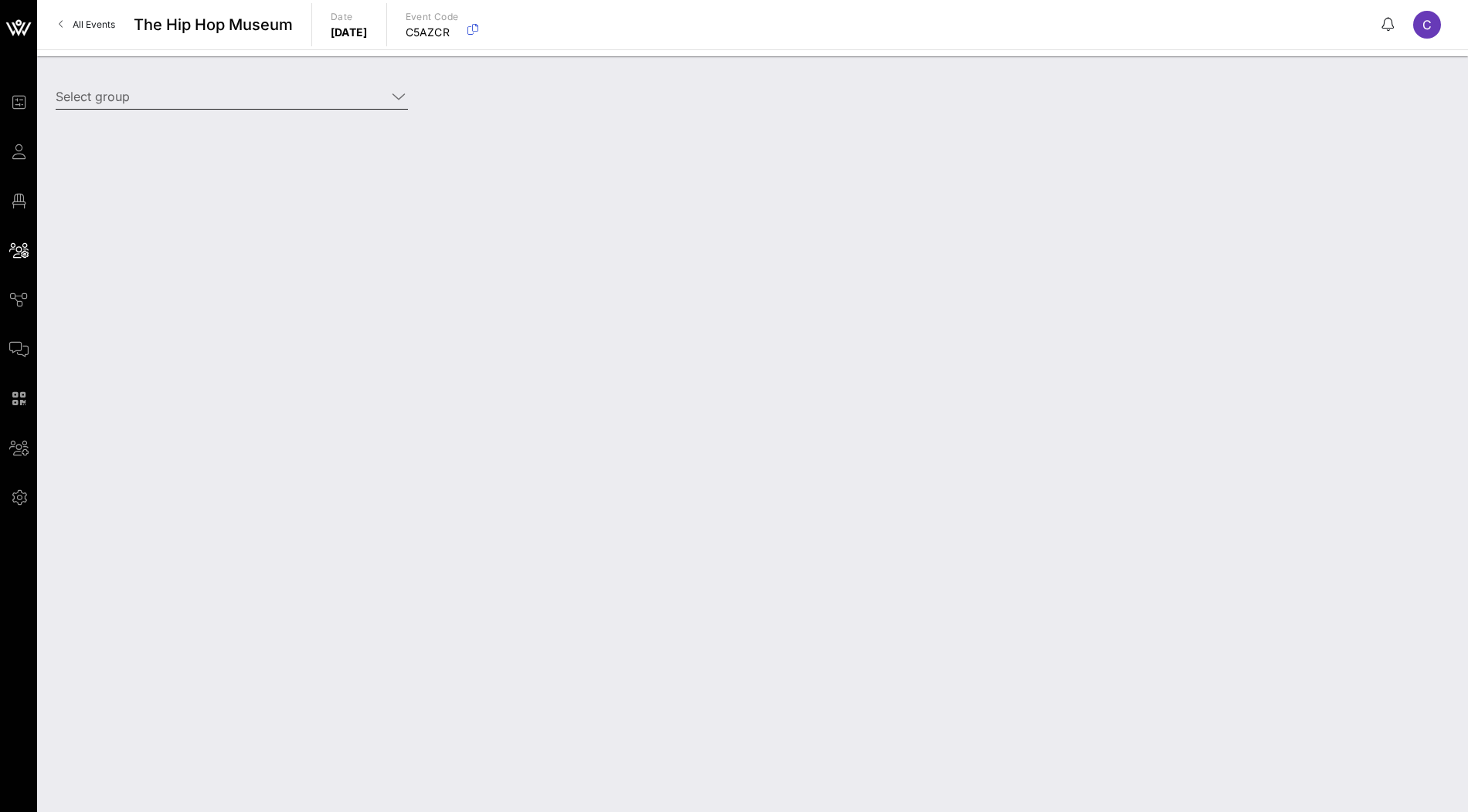
click at [276, 98] on input "Select group" at bounding box center [220, 97] width 331 height 25
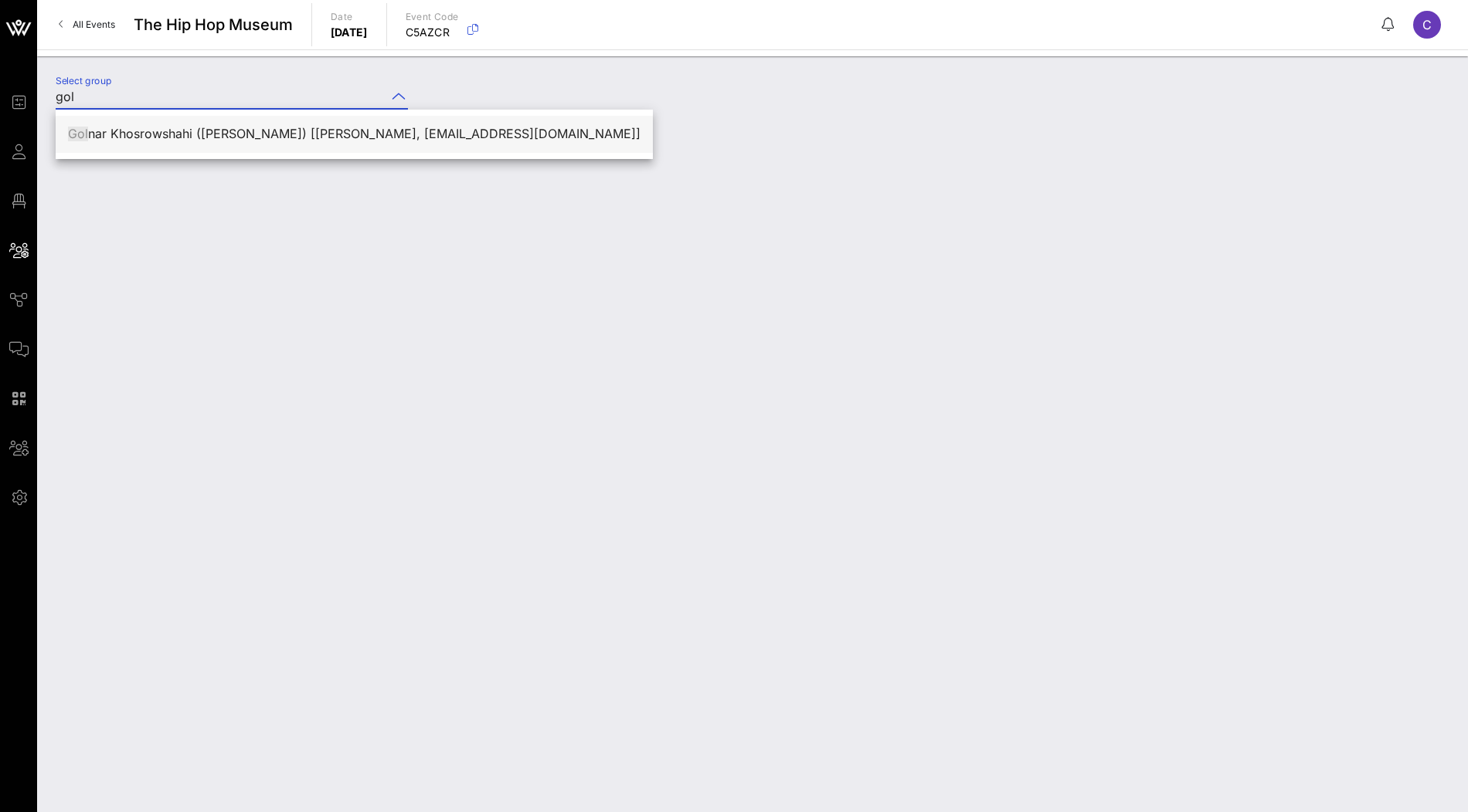
click at [215, 142] on div "Gol nar Khosrowshahi ([PERSON_NAME]) [[PERSON_NAME], [EMAIL_ADDRESS][DOMAIN_NAM…" at bounding box center [353, 134] width 572 height 33
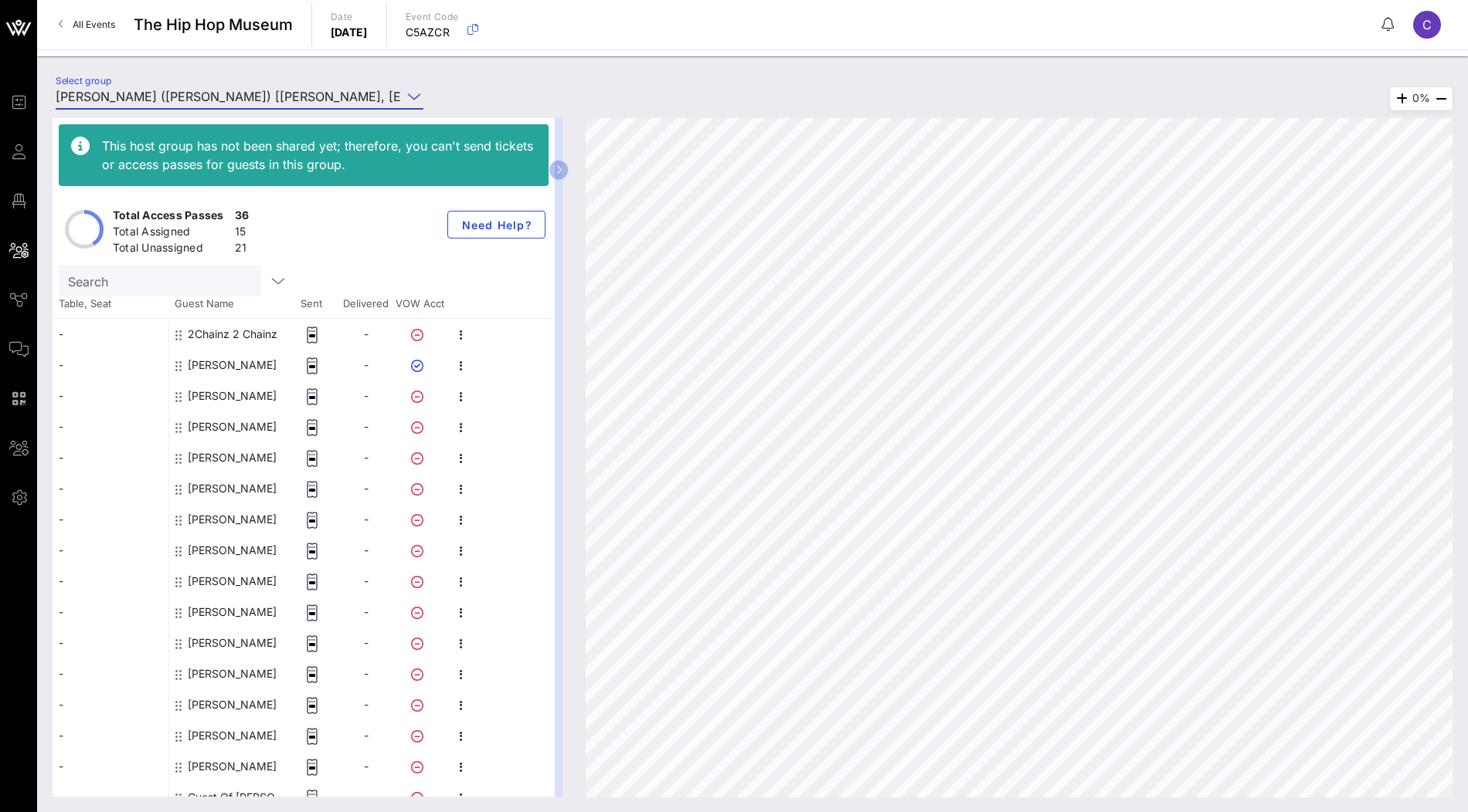
type input "[PERSON_NAME] ([PERSON_NAME]) [[PERSON_NAME], [EMAIL_ADDRESS][DOMAIN_NAME]]"
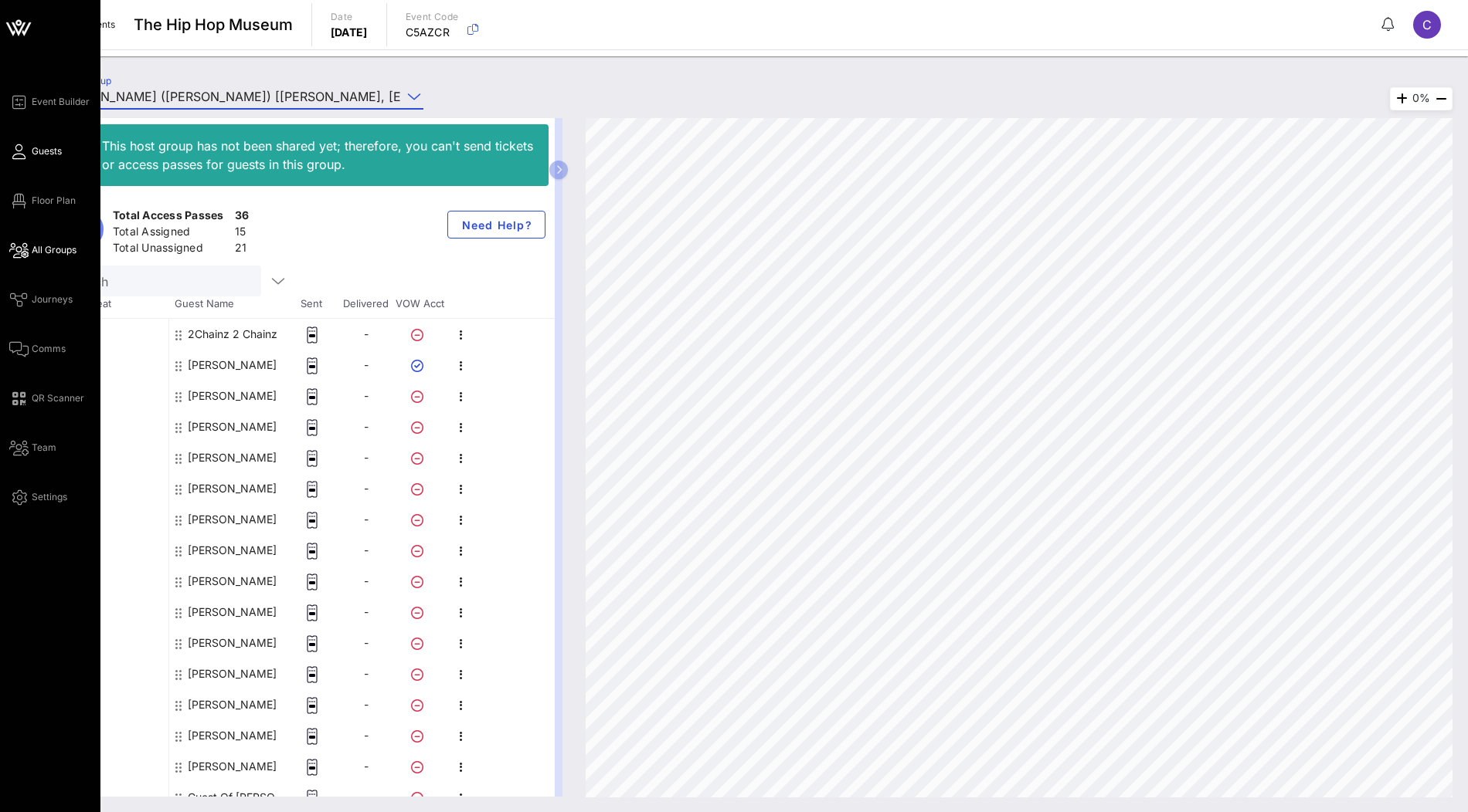
click at [42, 149] on span "Guests" at bounding box center [46, 151] width 30 height 14
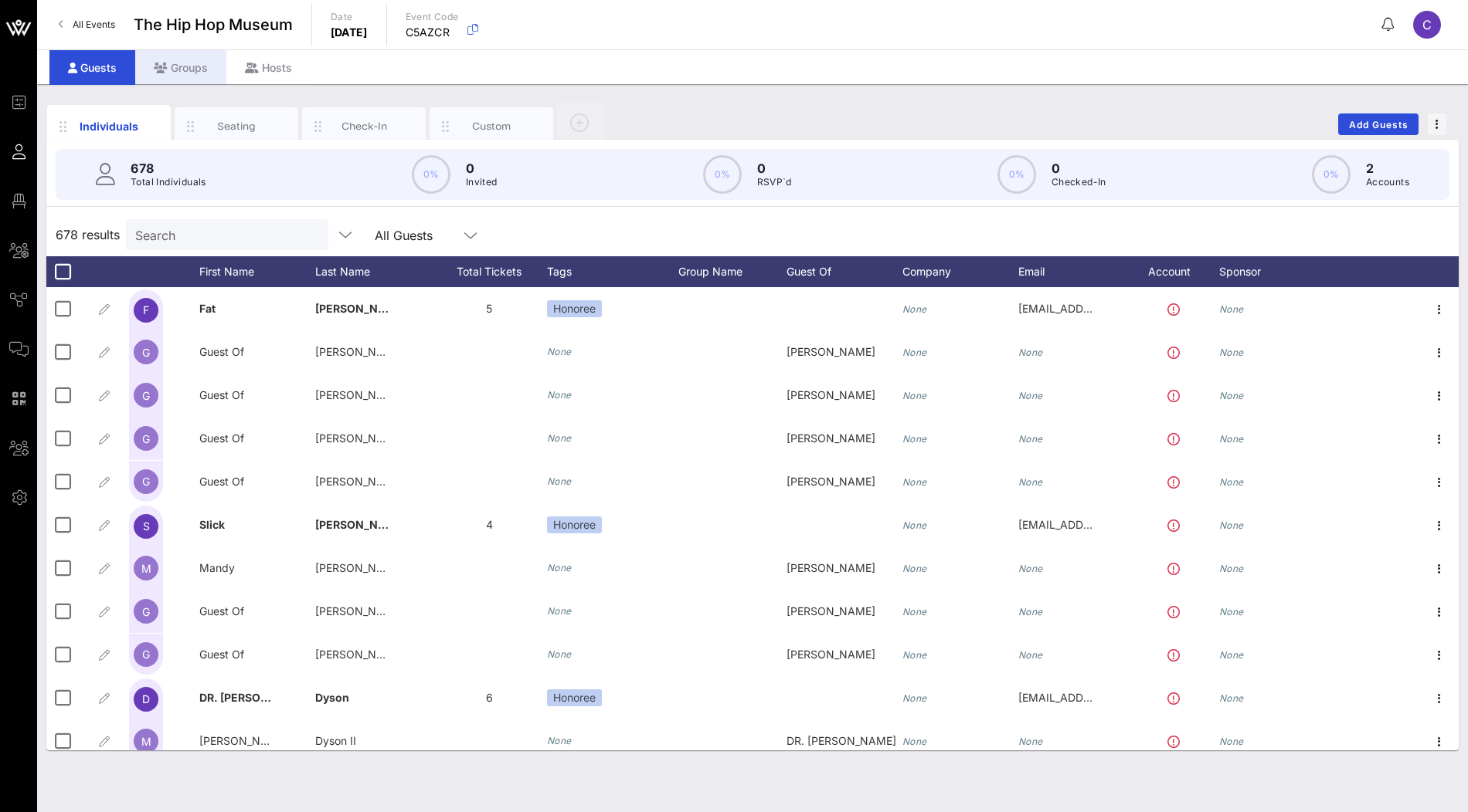
click at [194, 73] on div "Groups" at bounding box center [181, 68] width 91 height 35
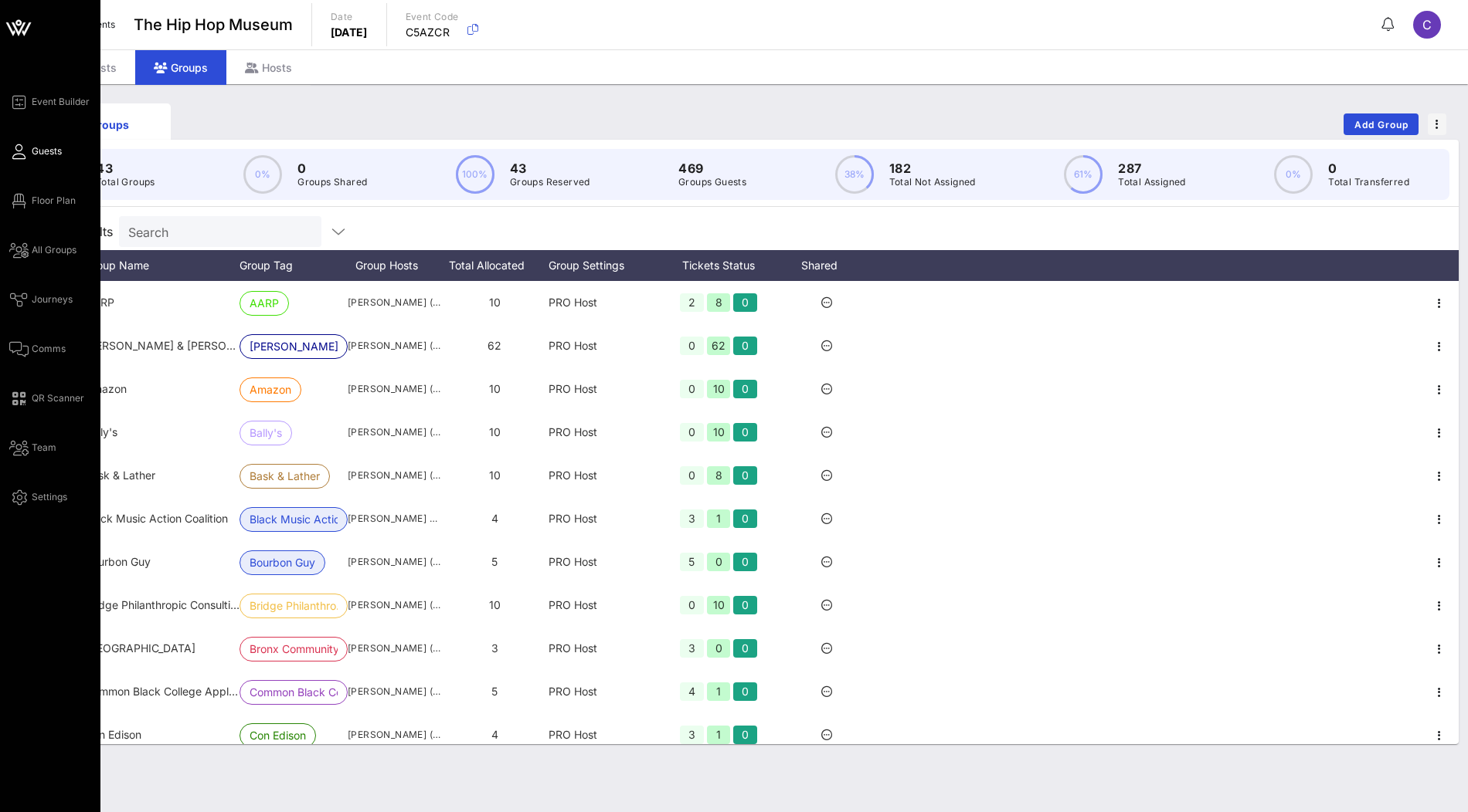
click at [37, 150] on span "Guests" at bounding box center [46, 151] width 30 height 14
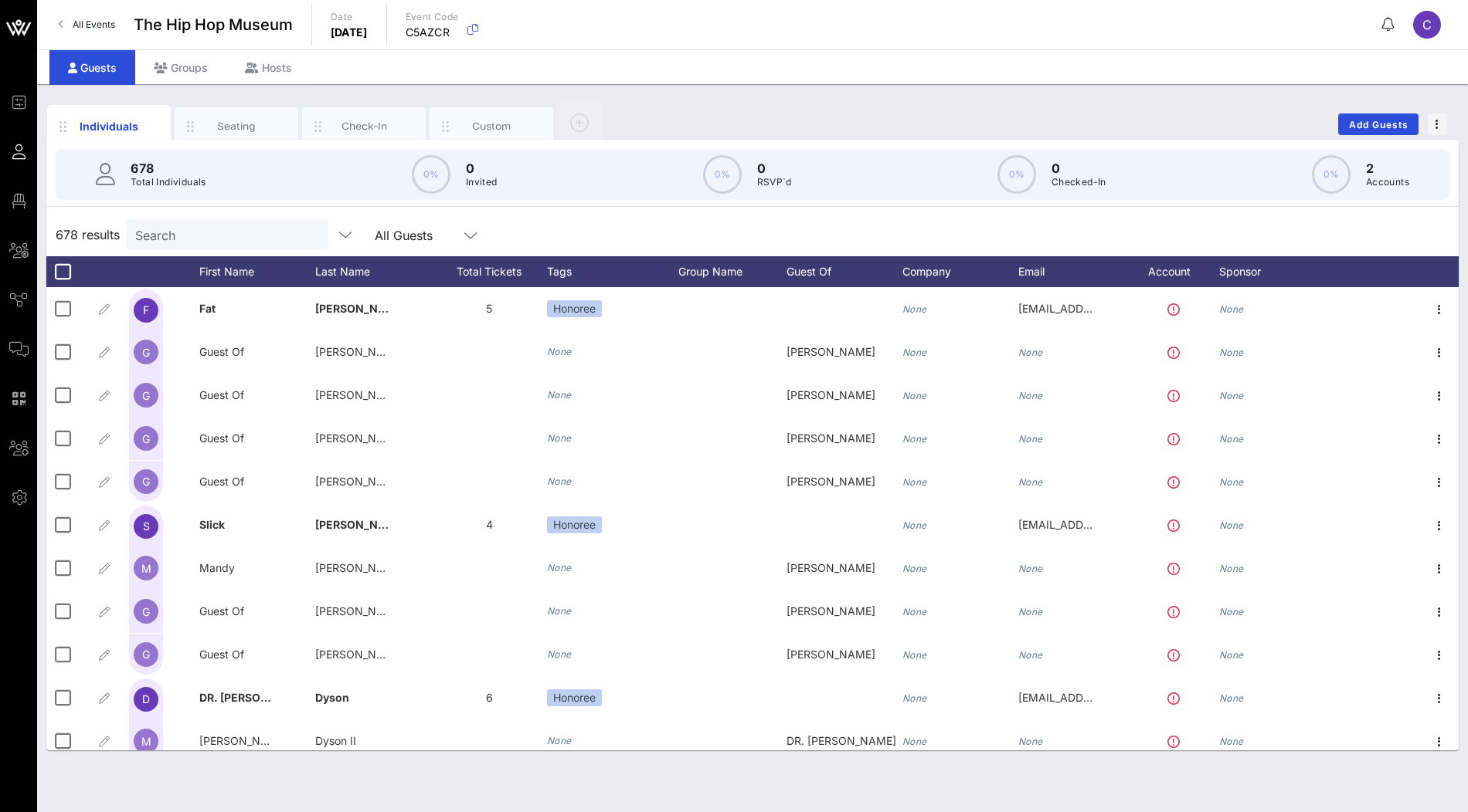
click at [198, 234] on input "Search" at bounding box center [225, 234] width 181 height 20
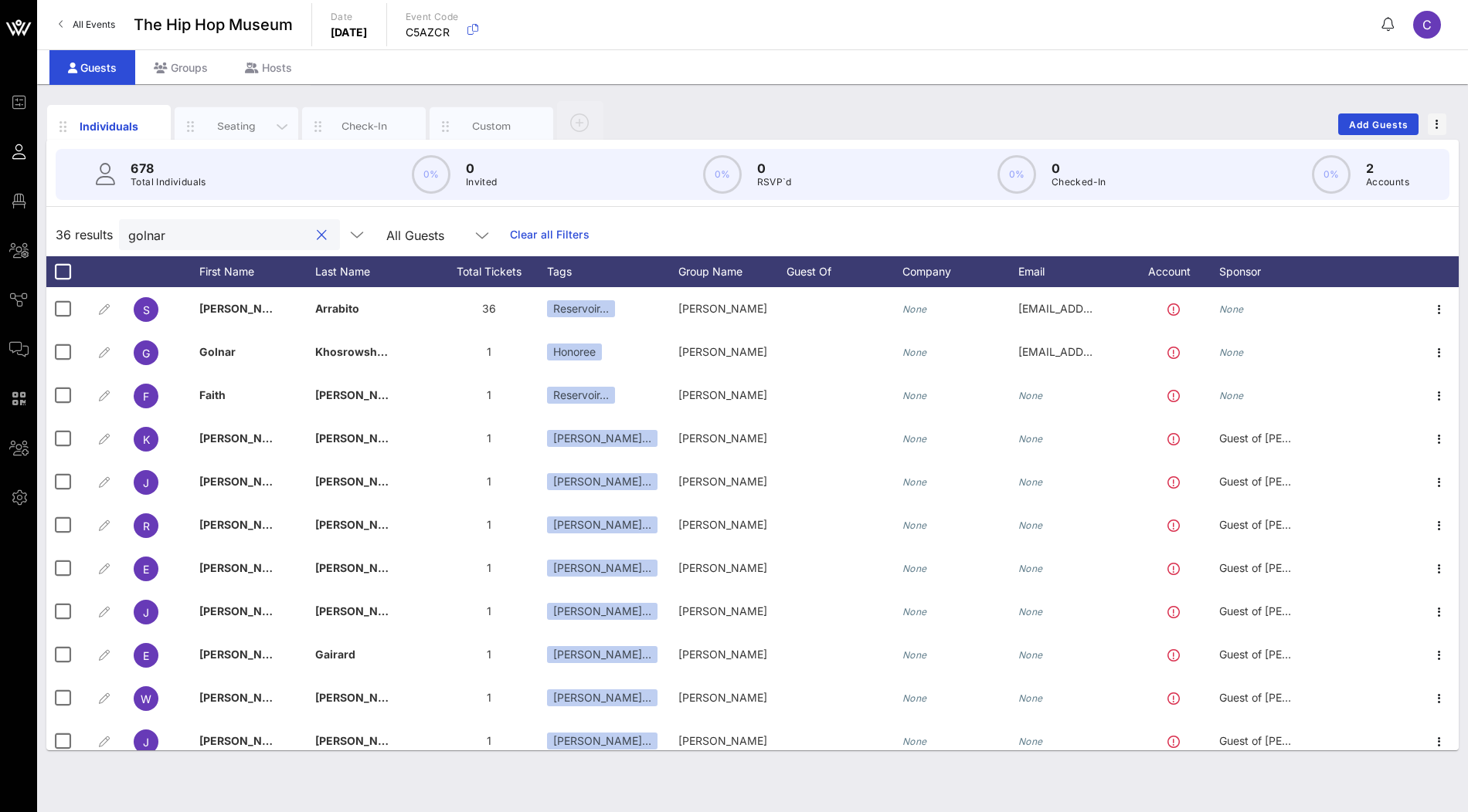
type input "golnar"
click at [254, 119] on div "Seating" at bounding box center [236, 126] width 69 height 15
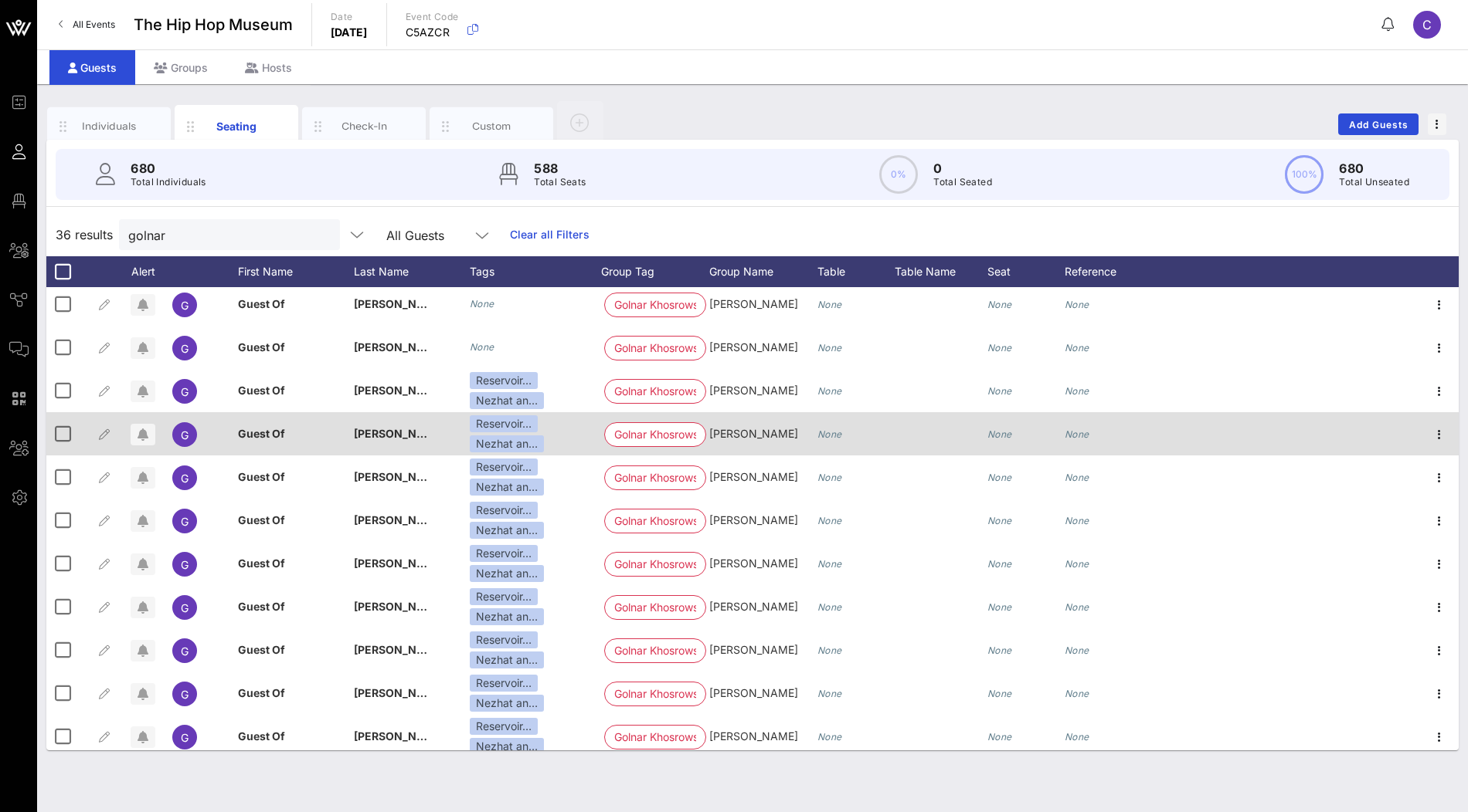
scroll to position [908, 0]
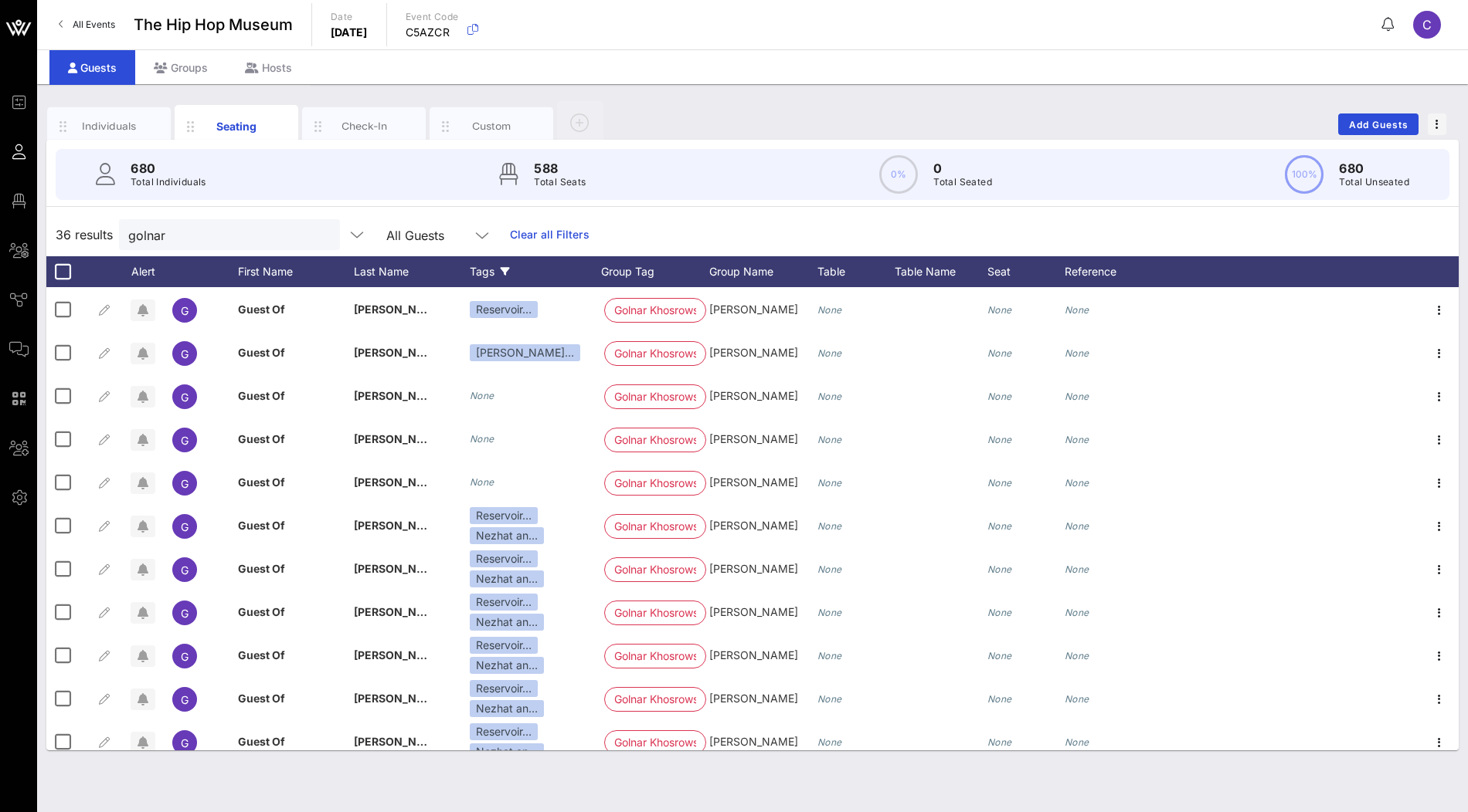
click at [500, 269] on icon at bounding box center [504, 271] width 9 height 9
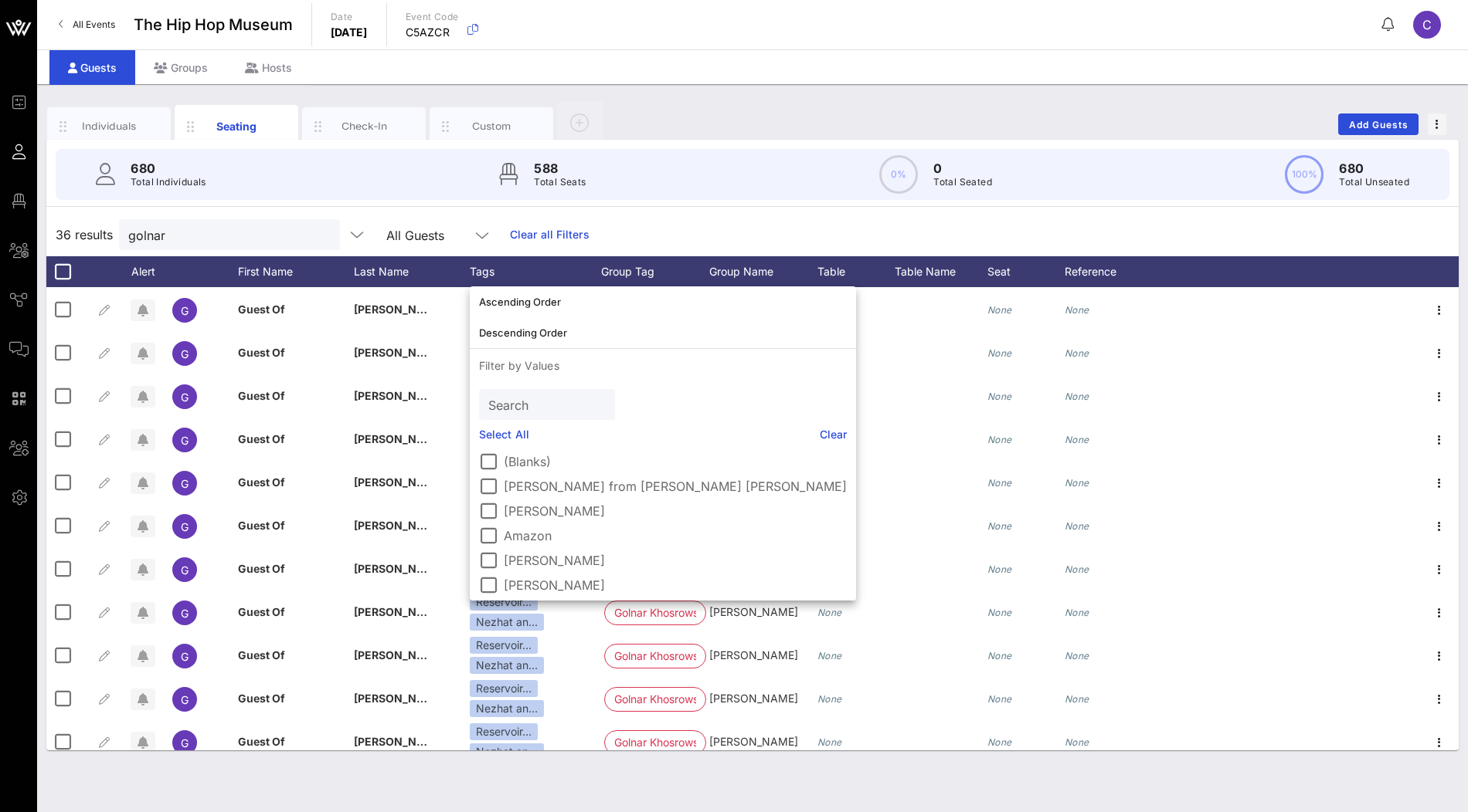
click at [618, 227] on div "36 results golnar All Guests Clear all Filters" at bounding box center [752, 234] width 1413 height 43
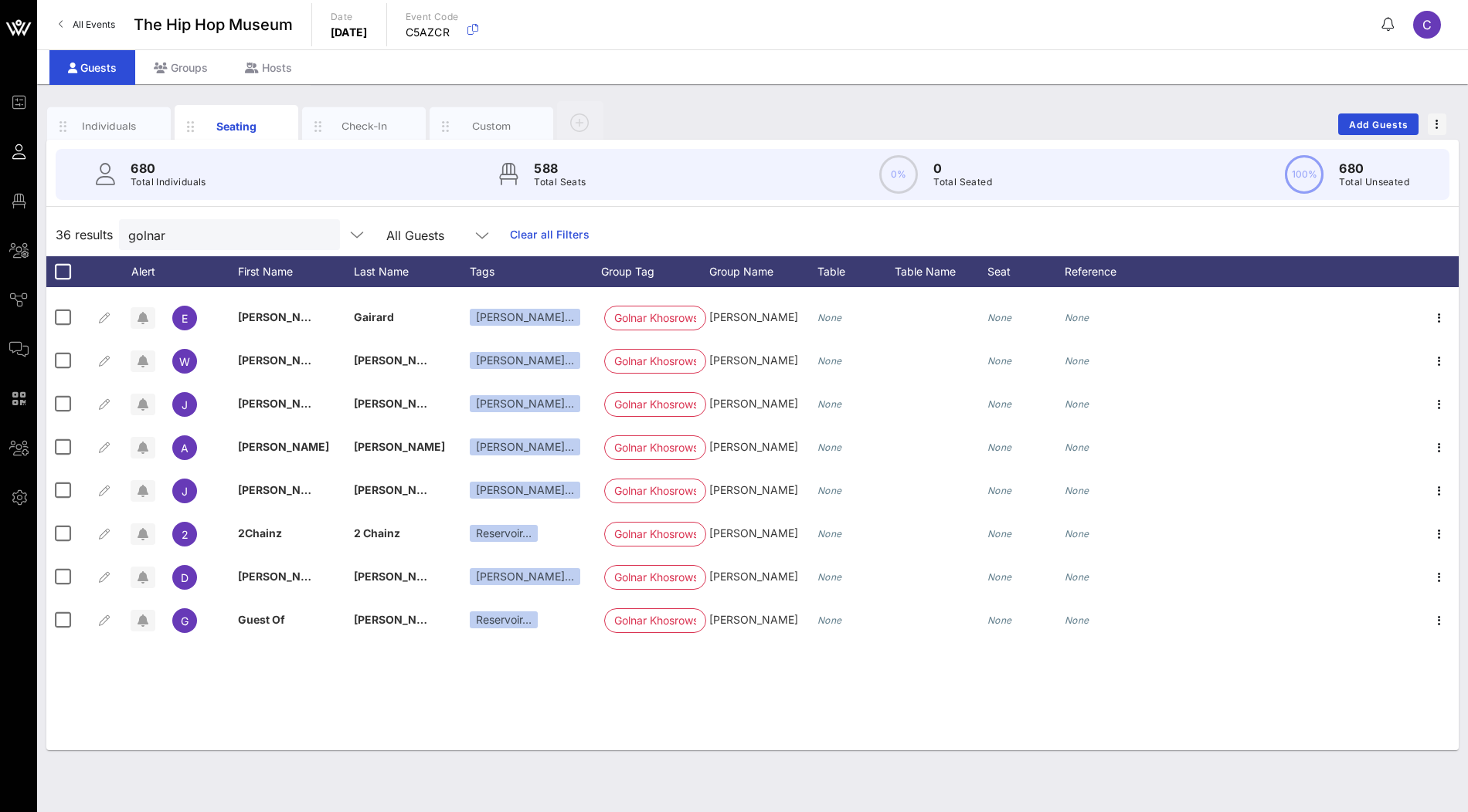
scroll to position [0, 0]
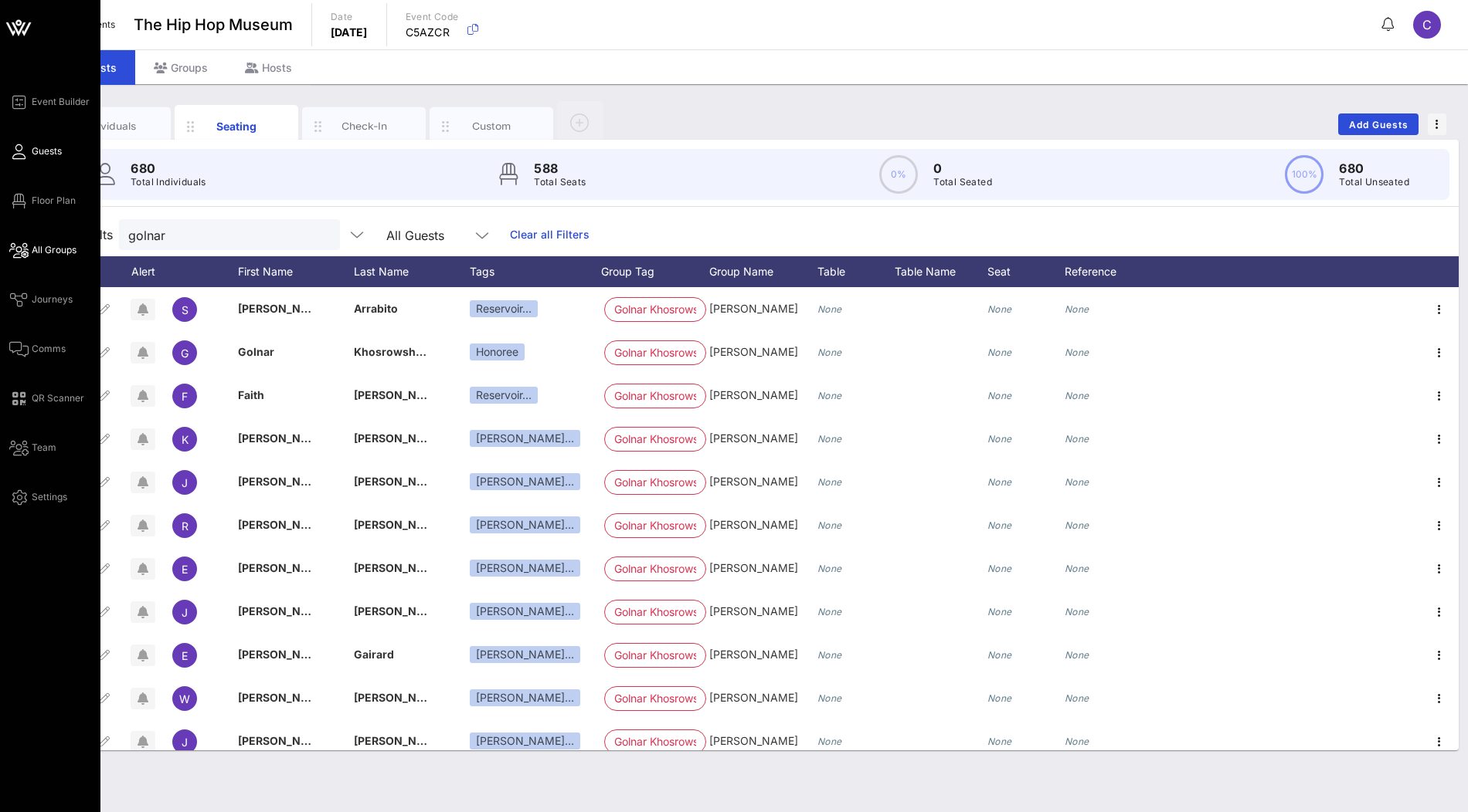
click at [52, 249] on span "All Groups" at bounding box center [54, 250] width 45 height 14
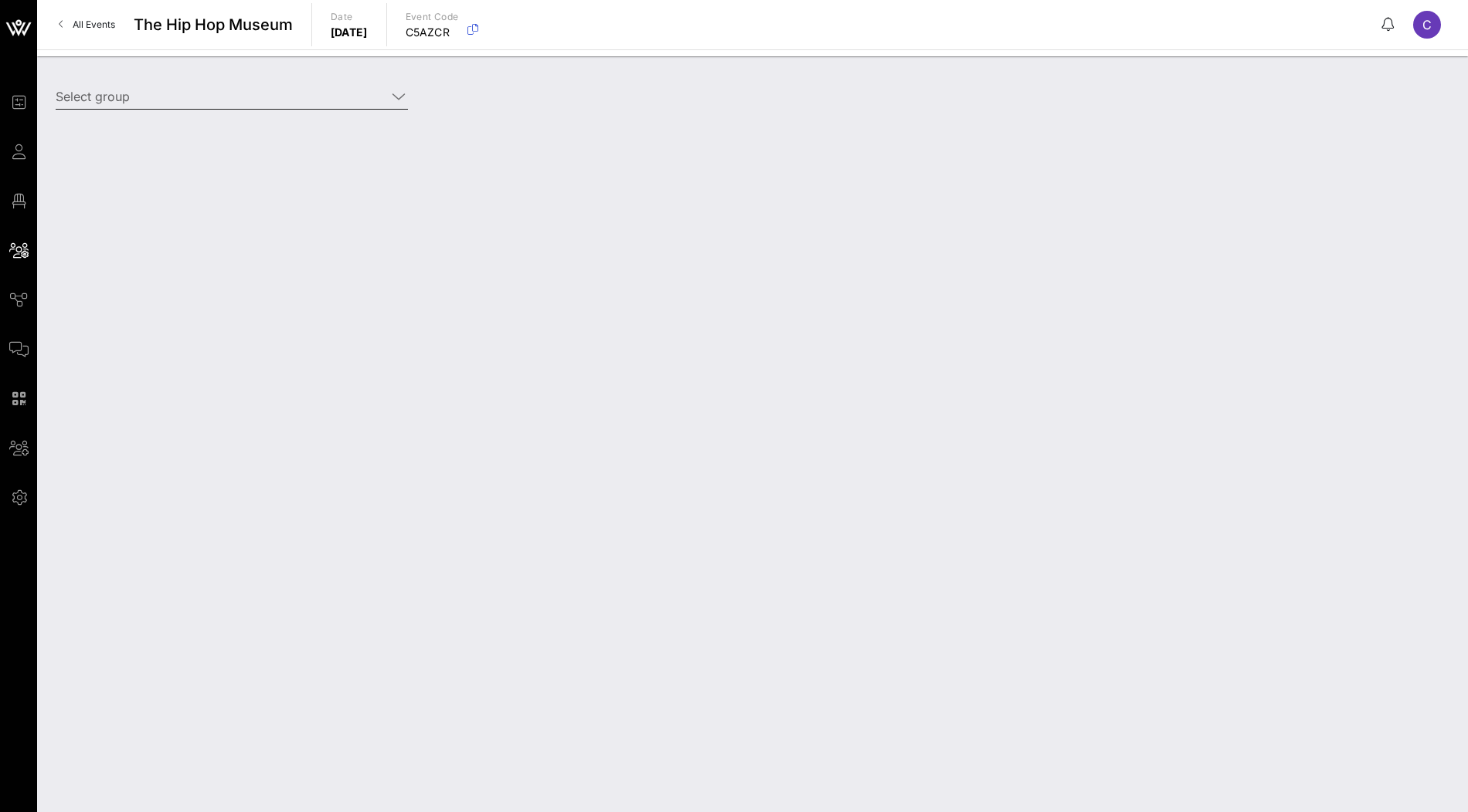
click at [302, 96] on input "Select group" at bounding box center [220, 97] width 331 height 25
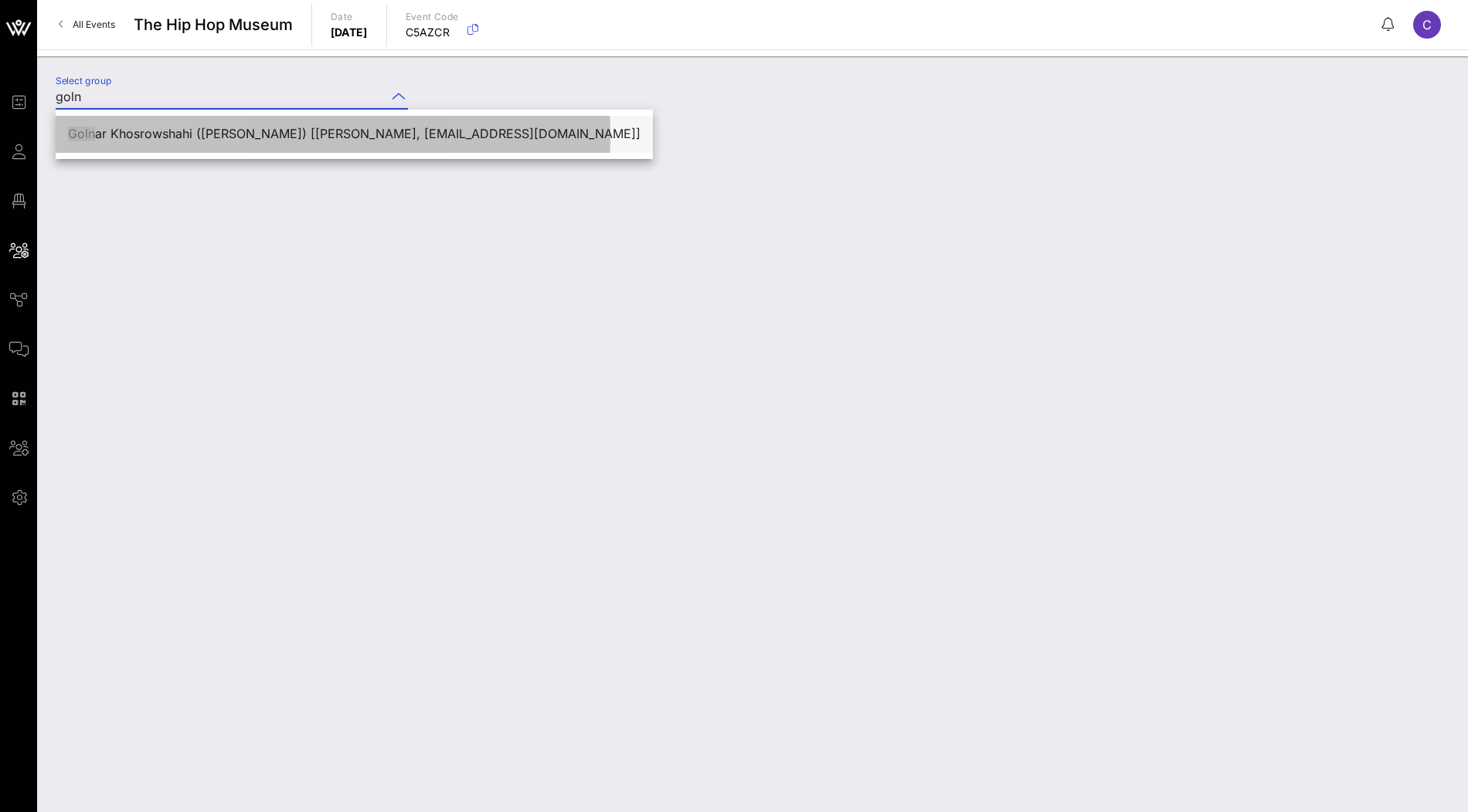
click at [163, 135] on div "Goln ar Khosrowshahi ([PERSON_NAME]) [[PERSON_NAME], [EMAIL_ADDRESS][DOMAIN_NAM…" at bounding box center [353, 134] width 572 height 15
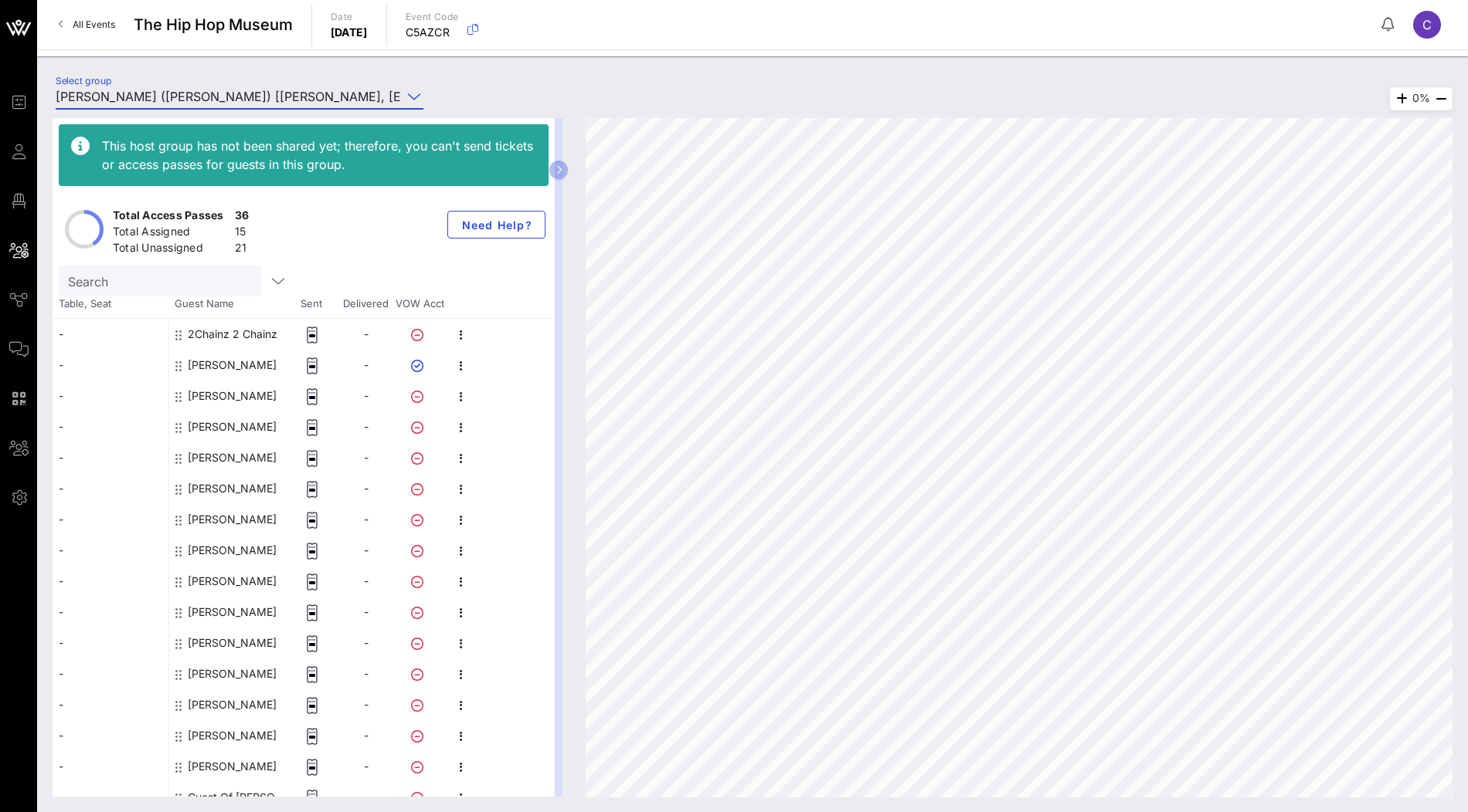
type input "[PERSON_NAME] ([PERSON_NAME]) [[PERSON_NAME], [EMAIL_ADDRESS][DOMAIN_NAME]]"
click at [187, 286] on input "Search" at bounding box center [158, 281] width 181 height 20
paste input "Tek (2 Chainz Manager)"
type input "Tek (2 Chainz Manager)"
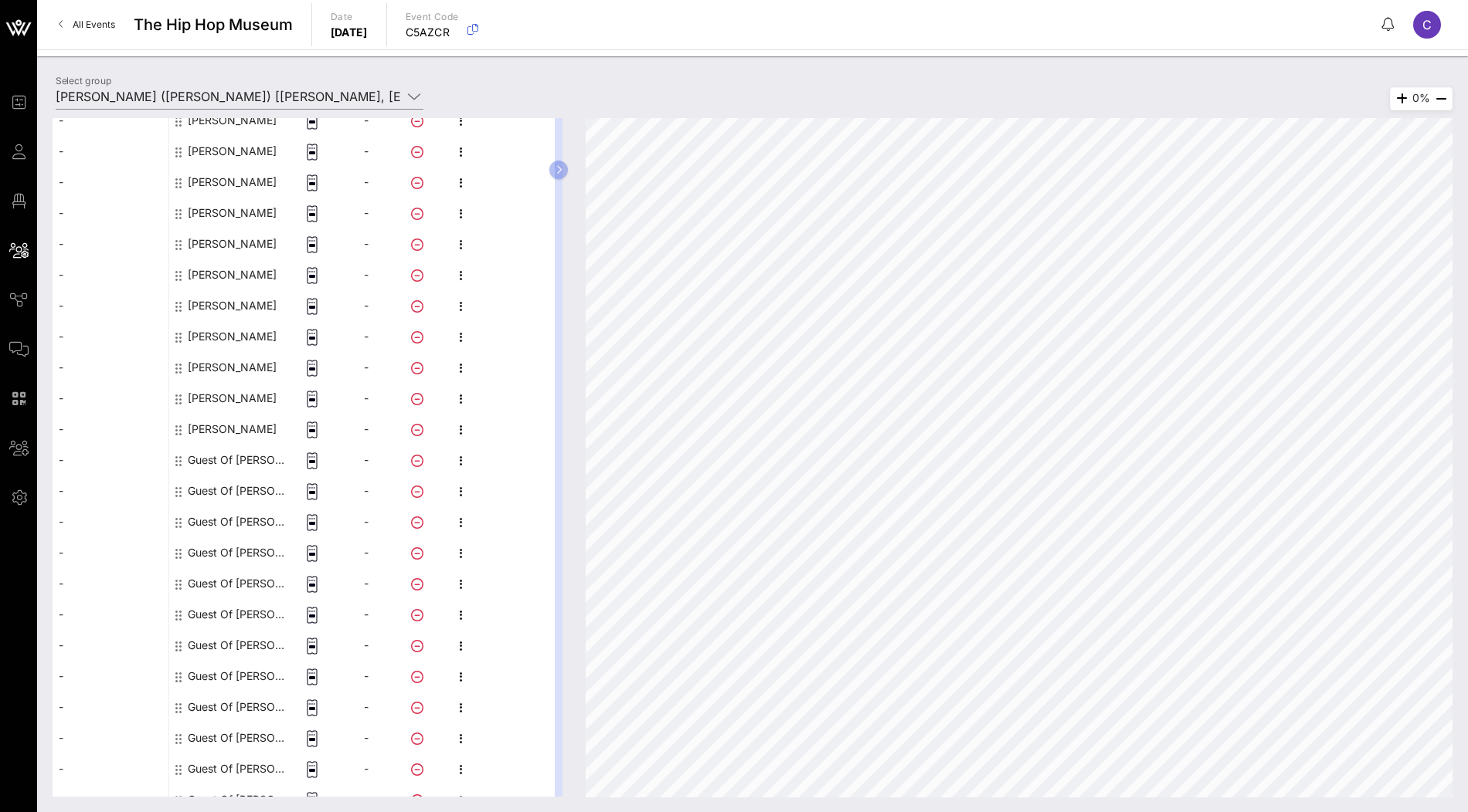
scroll to position [330, 0]
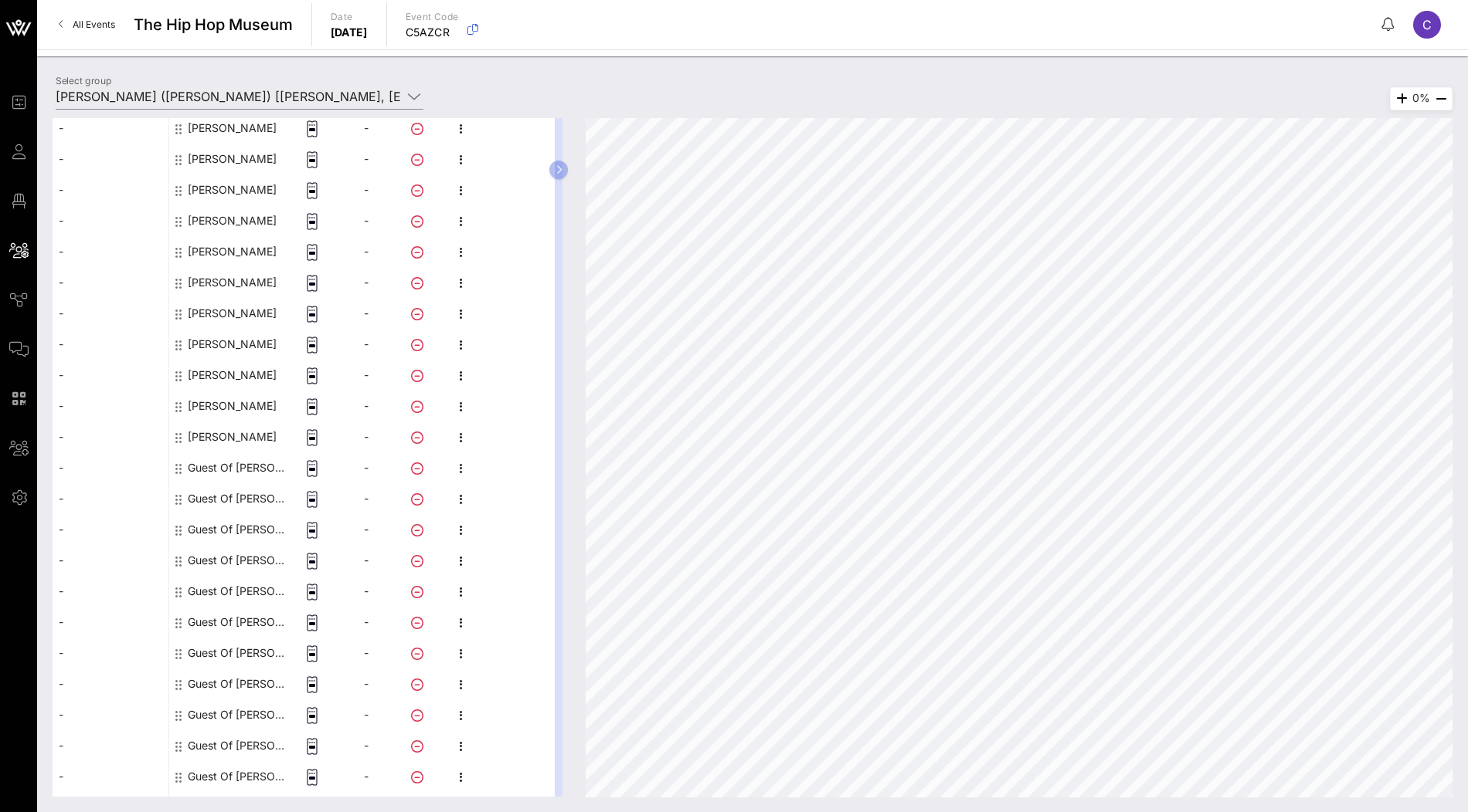
click at [232, 466] on div "Guest Of [PERSON_NAME]" at bounding box center [236, 467] width 97 height 31
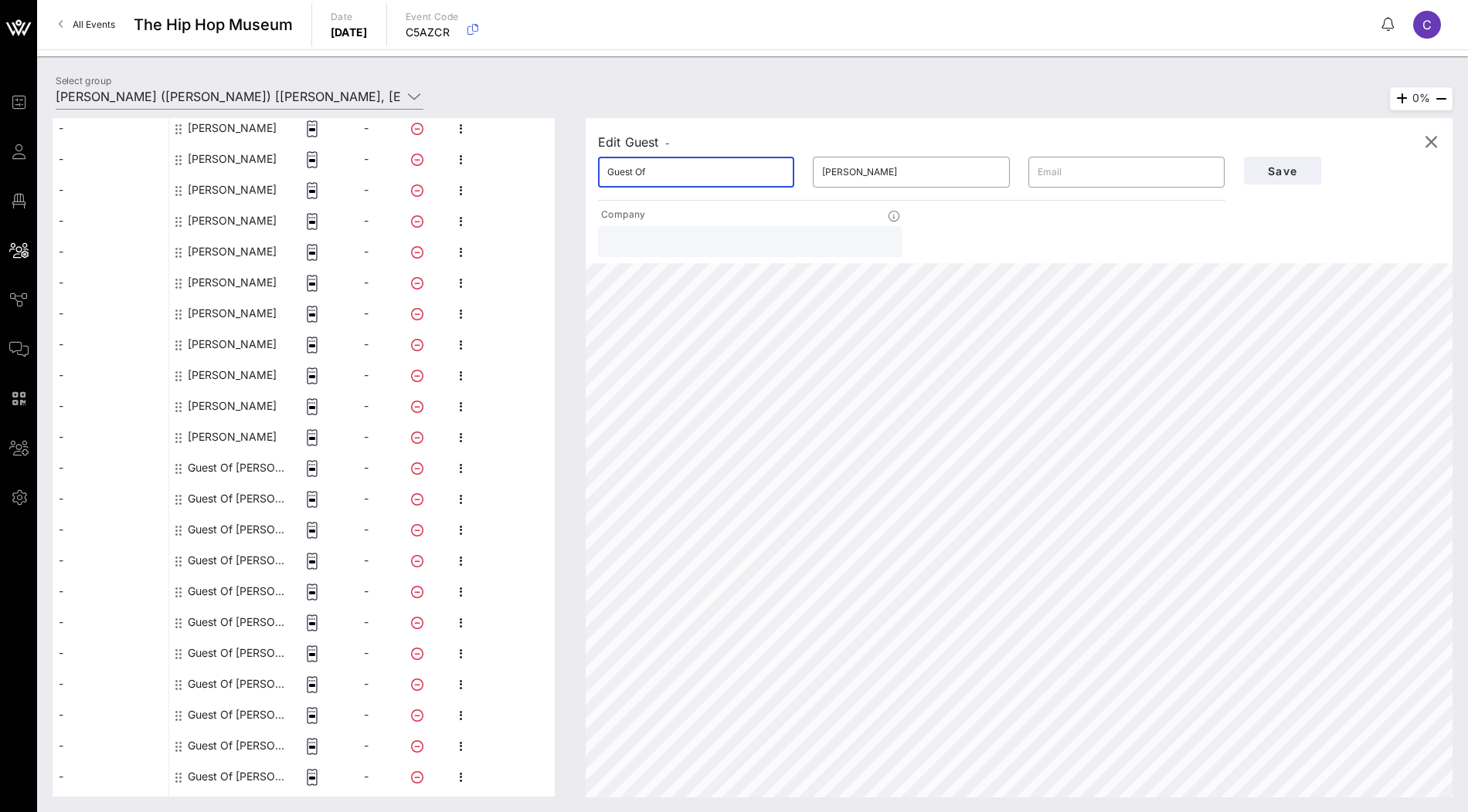
click at [698, 180] on input "Guest Of" at bounding box center [696, 172] width 178 height 25
paste input "Tek (2 Chainz Manager)"
drag, startPoint x: 625, startPoint y: 170, endPoint x: 746, endPoint y: 170, distance: 121.0
click at [746, 170] on input "Tek (2 Chainz Manager)" at bounding box center [696, 172] width 178 height 25
type input "Tek"
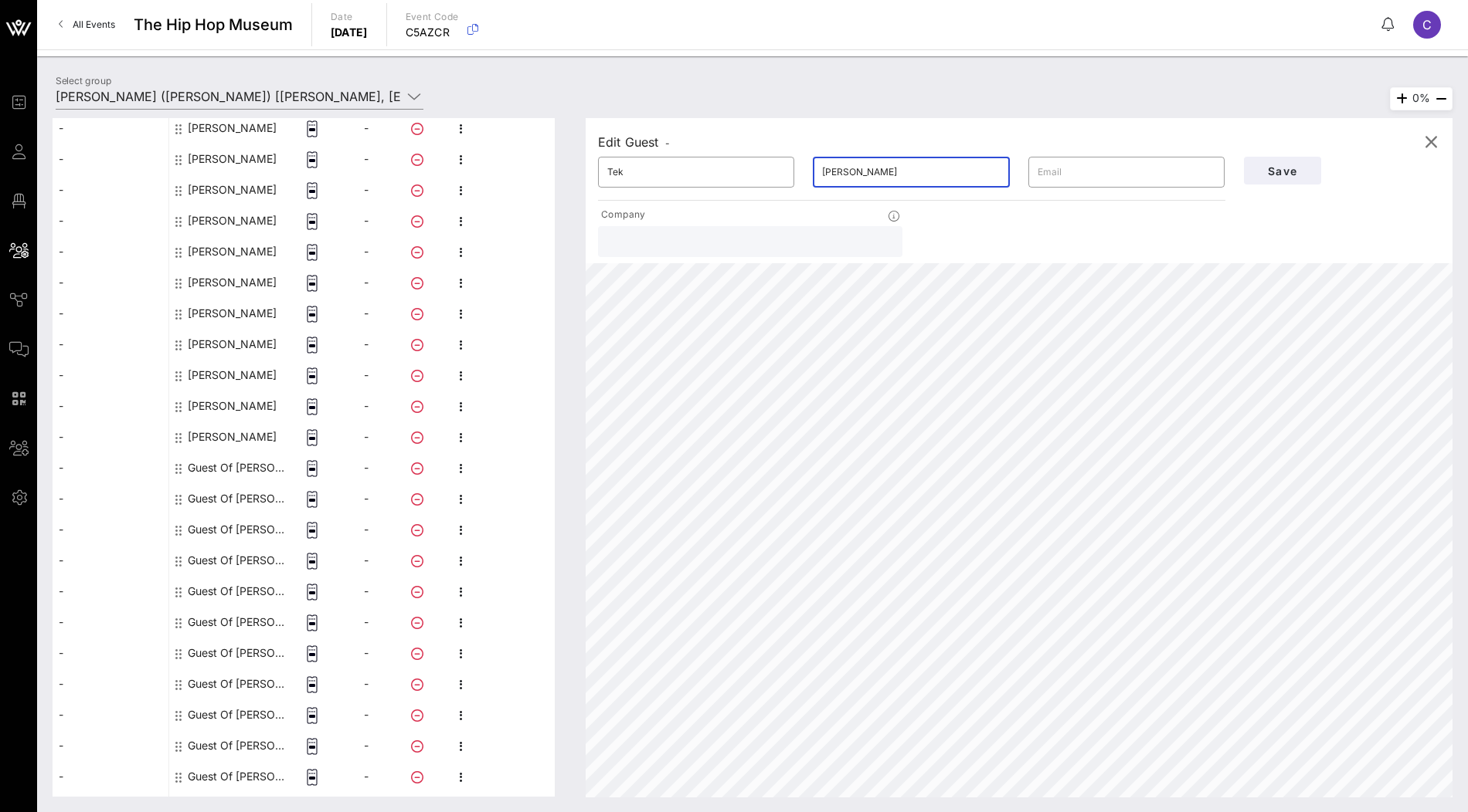
click at [860, 164] on input "[PERSON_NAME]" at bounding box center [911, 172] width 178 height 25
paste input "(2 Chainz Manager)"
type input "(2 Chainz Manager)"
click at [1282, 167] on span "Save" at bounding box center [1283, 171] width 53 height 13
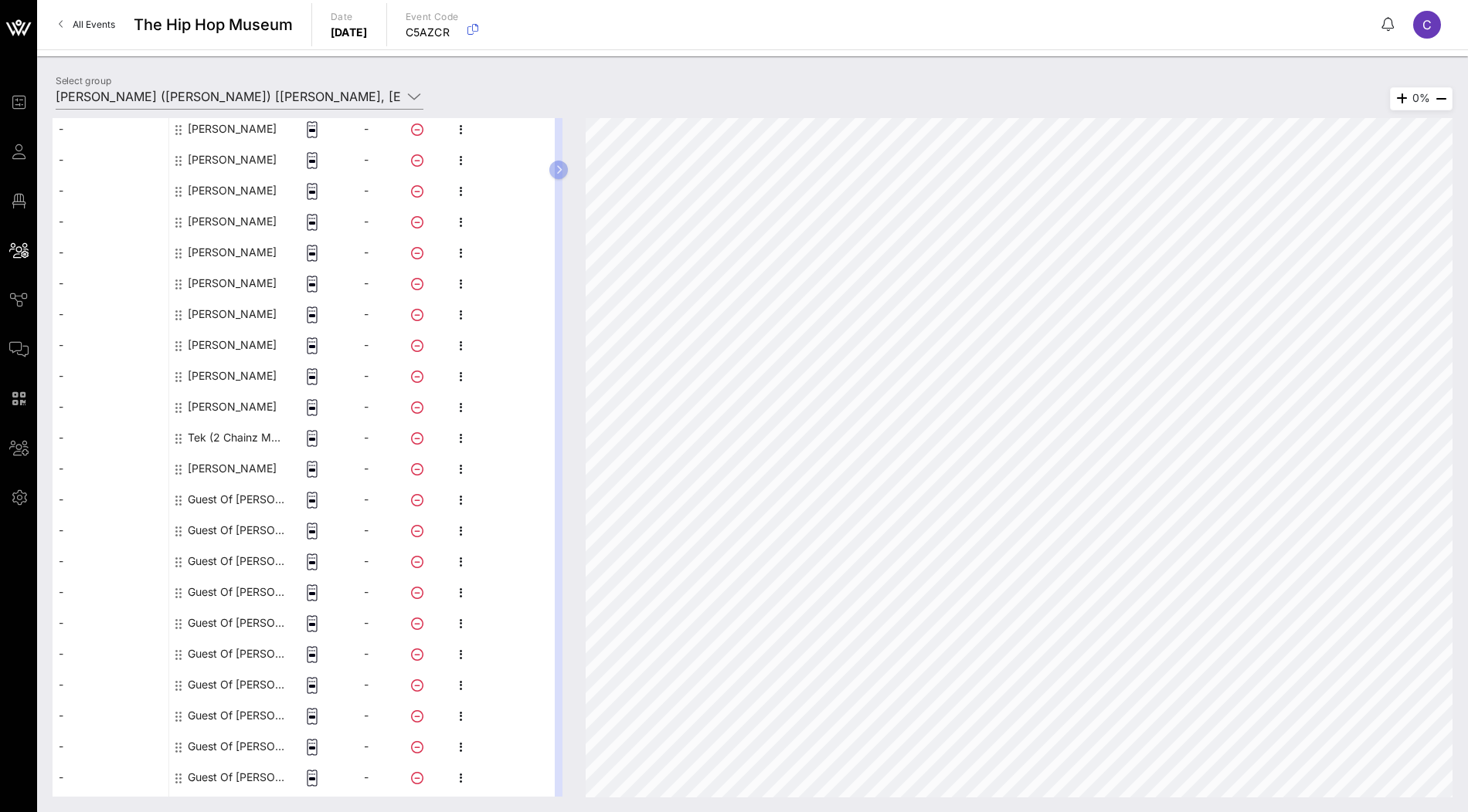
scroll to position [0, 0]
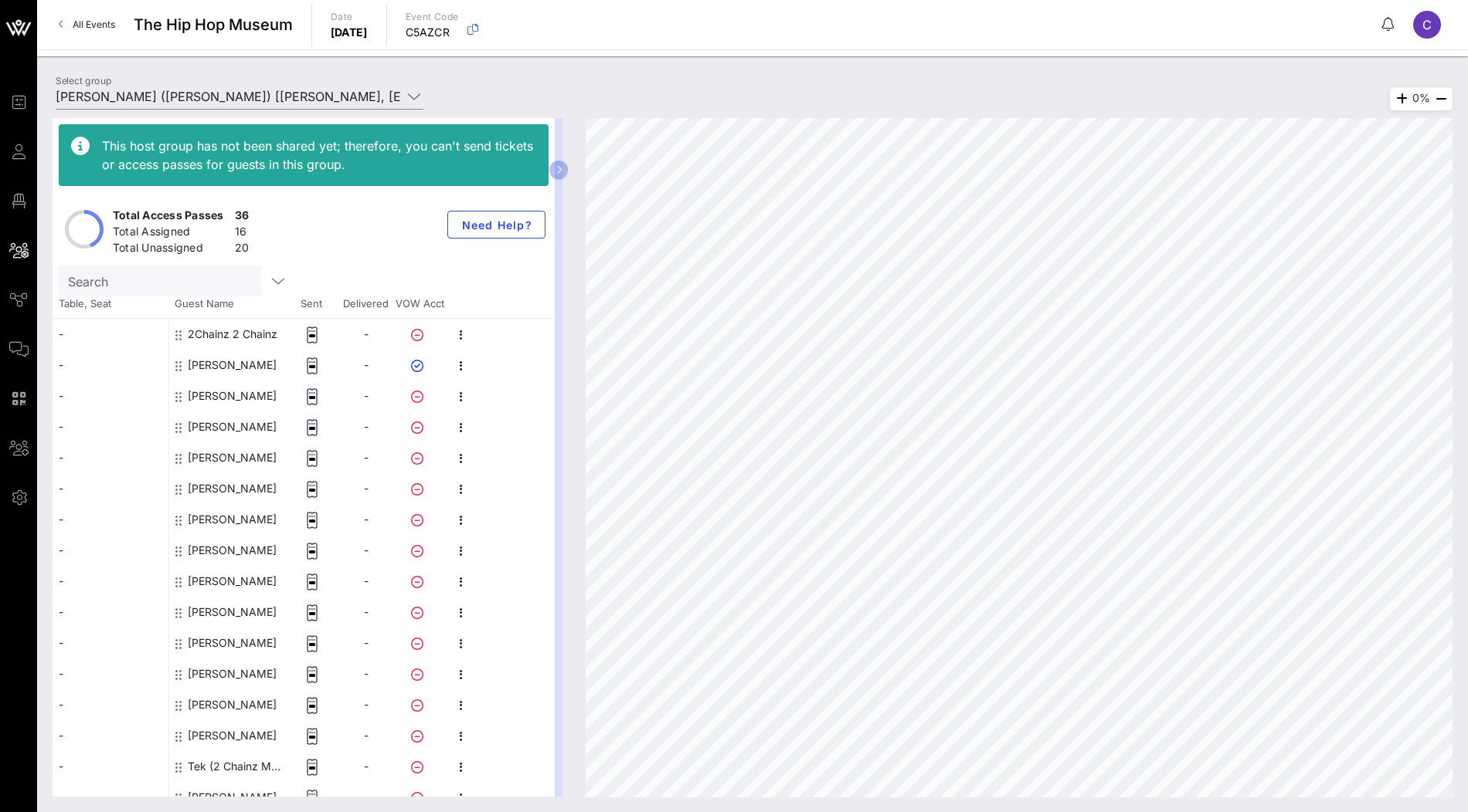
click at [178, 273] on input "Search" at bounding box center [158, 281] width 181 height 20
paste input "[PERSON_NAME]"
type input "[PERSON_NAME]"
type input "guest of"
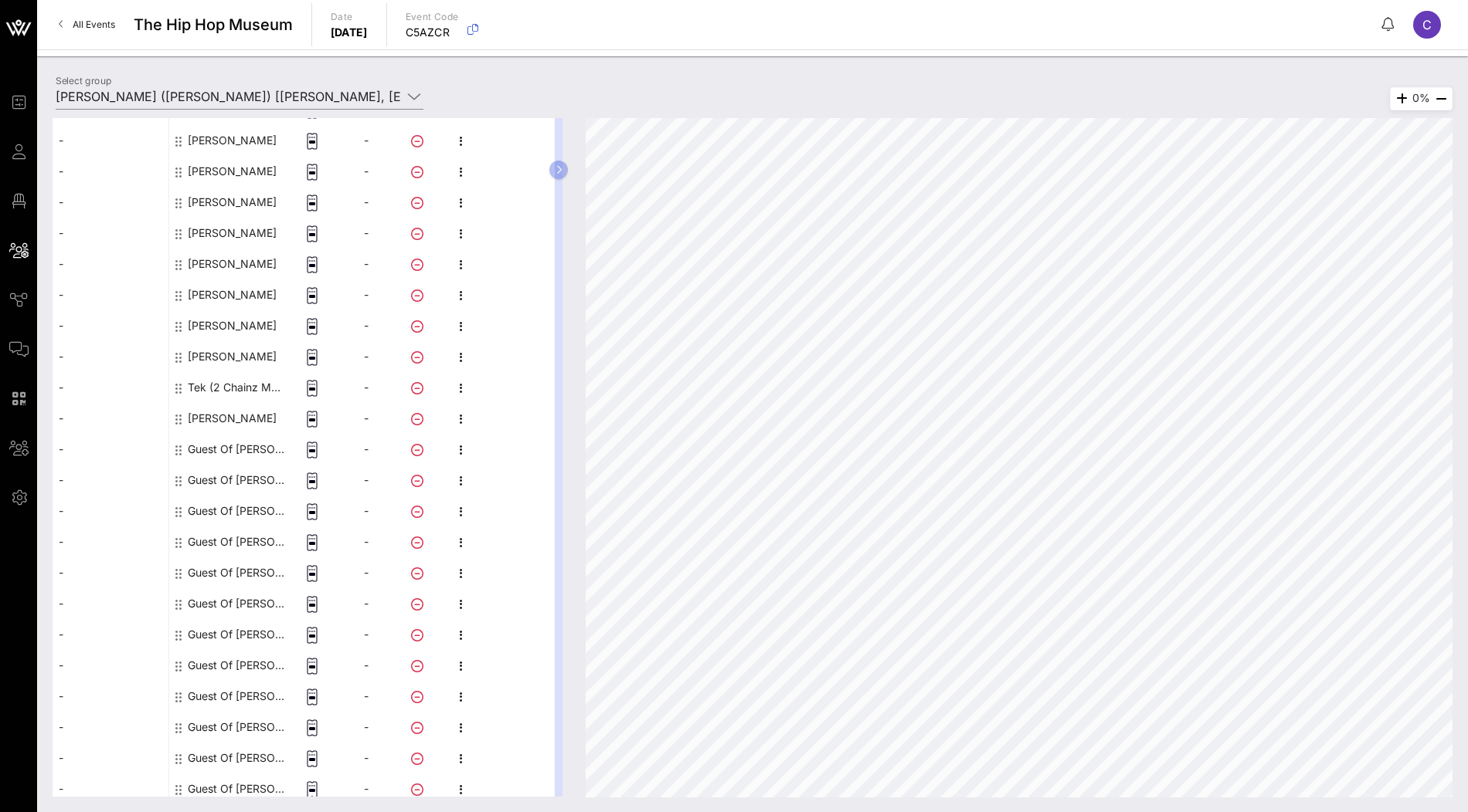
scroll to position [380, 0]
click at [234, 444] on div "Guest Of [PERSON_NAME]" at bounding box center [236, 448] width 97 height 31
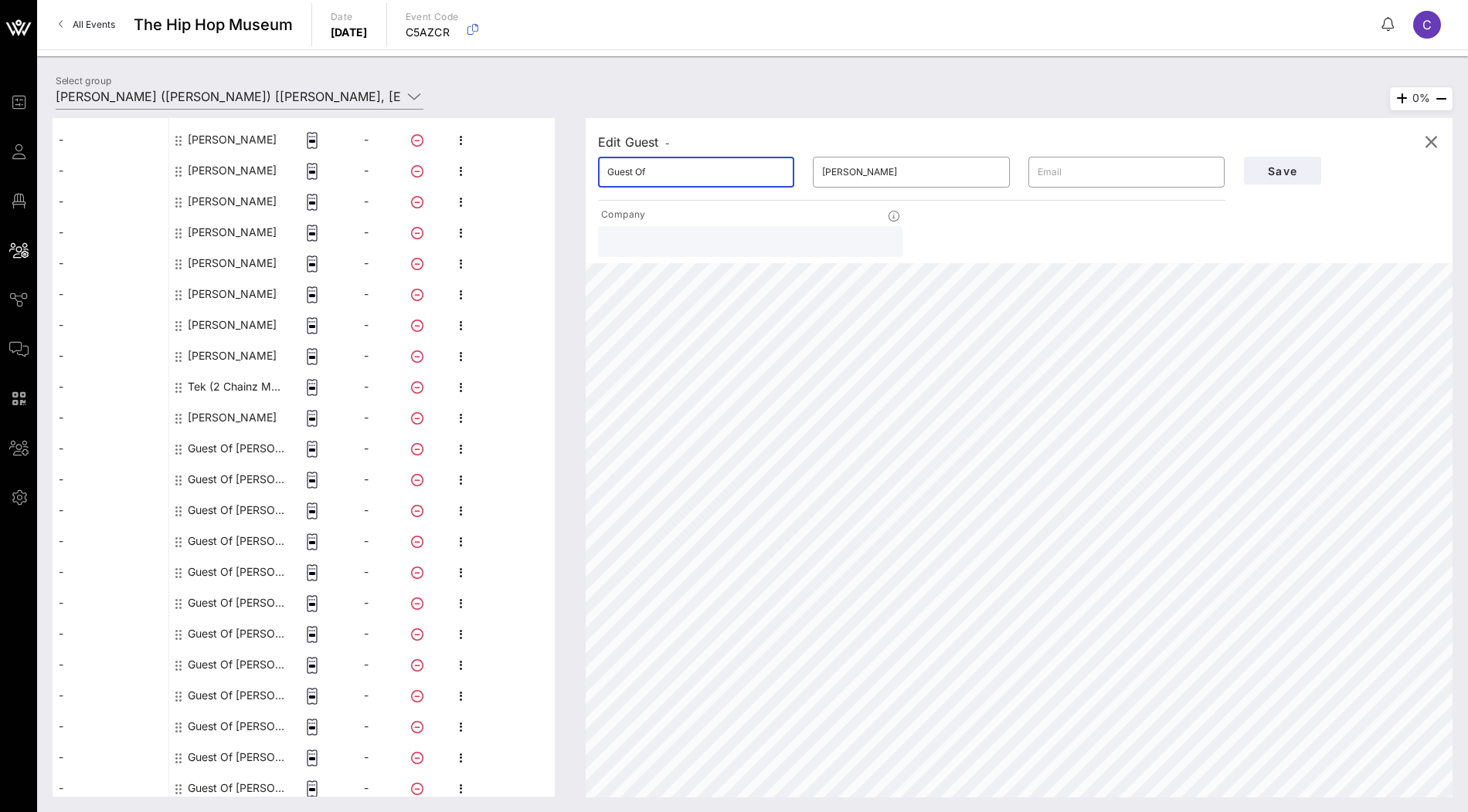
click at [747, 178] on input "Guest Of" at bounding box center [696, 172] width 178 height 25
paste input "[PERSON_NAME]"
click at [648, 172] on input "[PERSON_NAME]" at bounding box center [696, 172] width 178 height 25
type input "Prince"
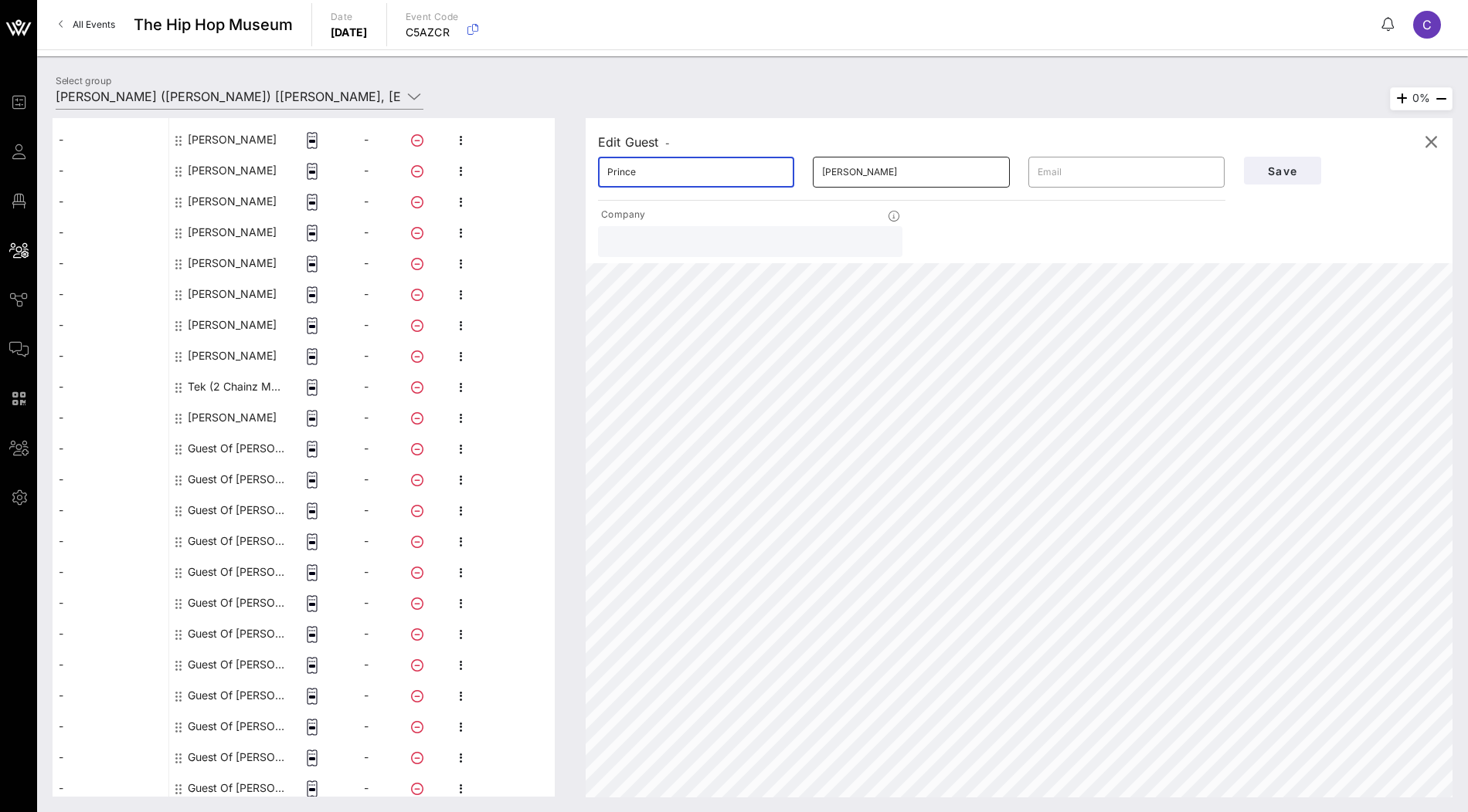
click at [842, 168] on input "[PERSON_NAME]" at bounding box center [911, 172] width 178 height 25
paste input "[PERSON_NAME]"
type input "[PERSON_NAME]"
click at [1268, 164] on span "Save" at bounding box center [1283, 171] width 53 height 13
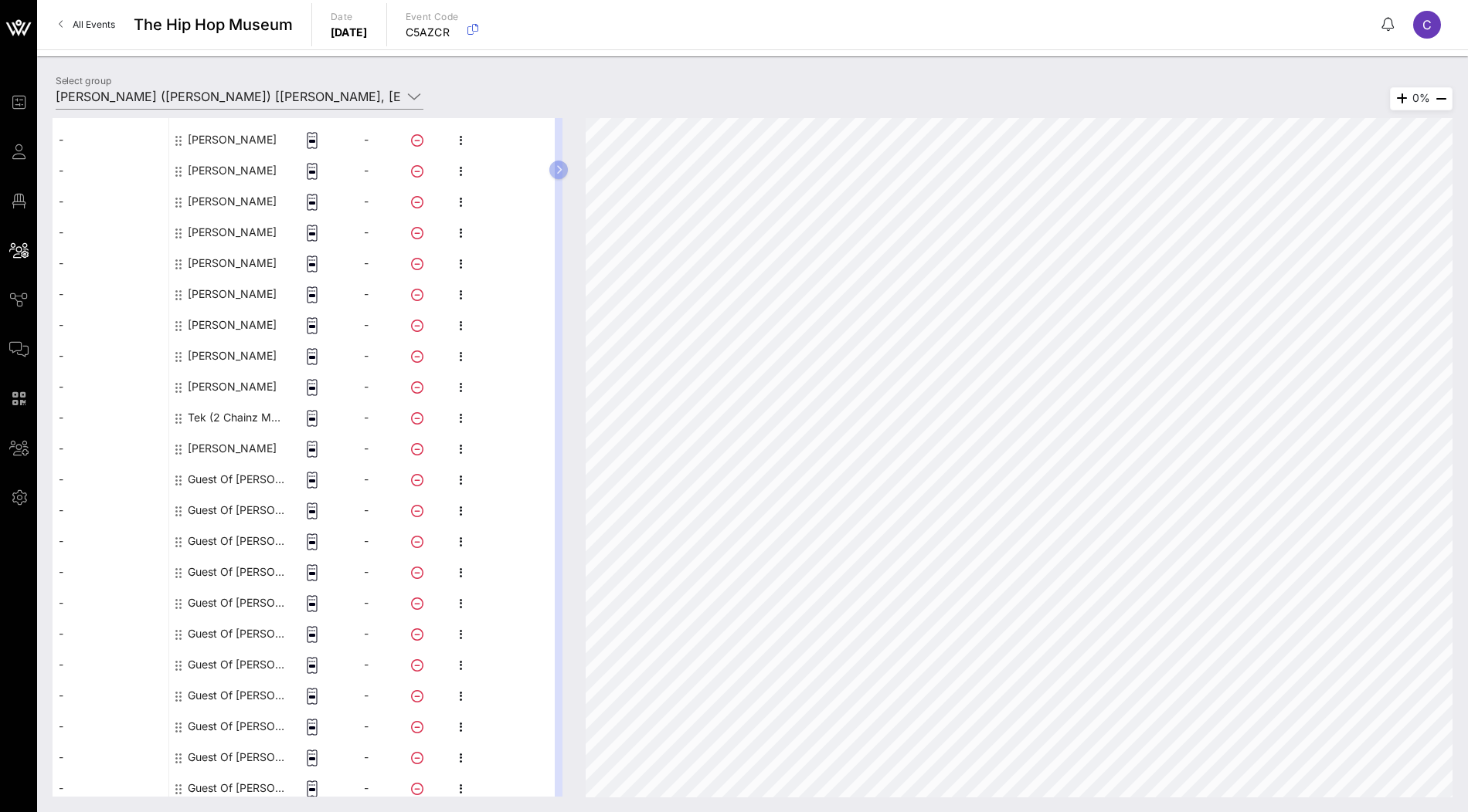
click at [218, 475] on div "Guest Of [PERSON_NAME]" at bounding box center [236, 479] width 97 height 31
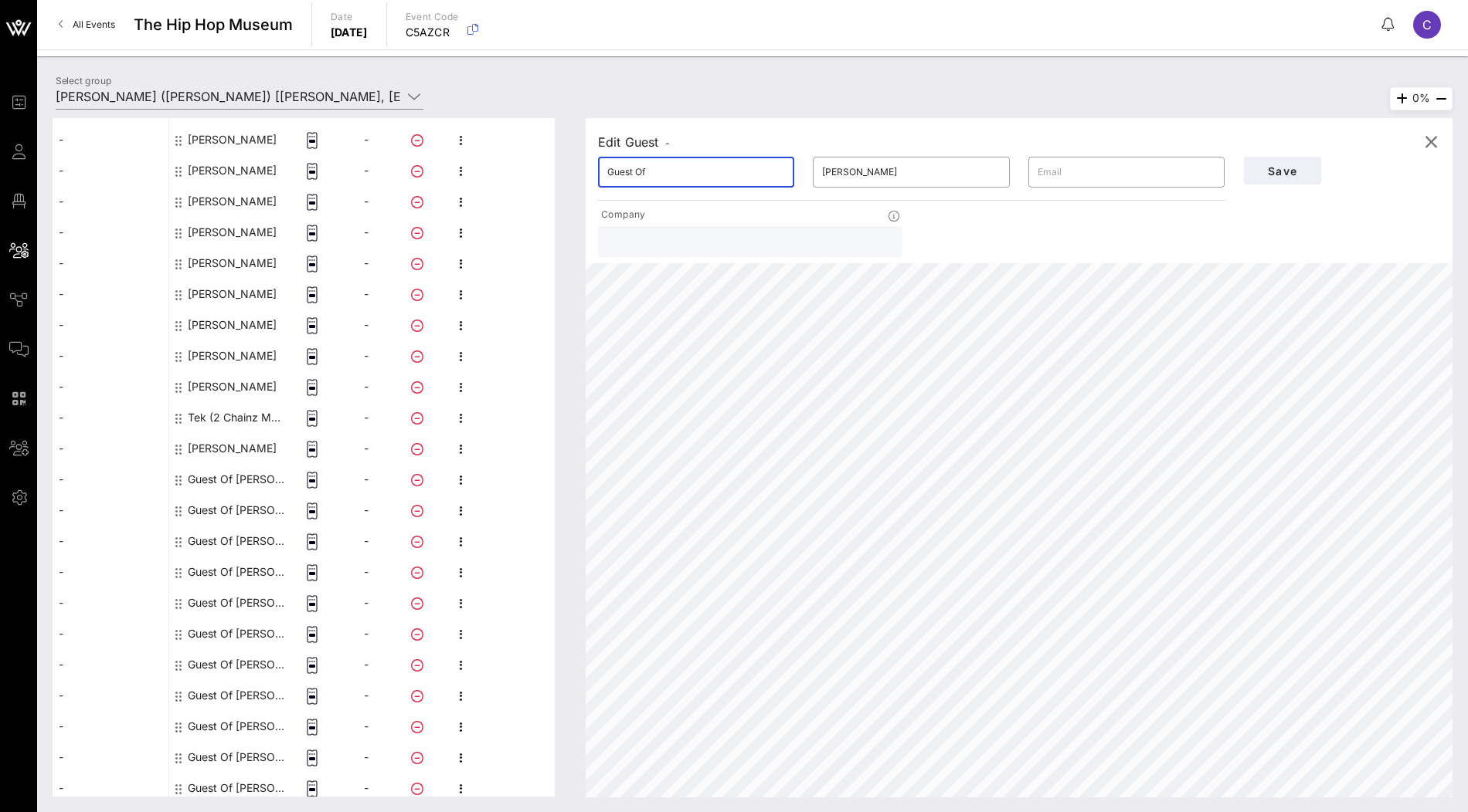
click at [708, 173] on input "Guest Of" at bounding box center [696, 172] width 178 height 25
paste input "[PERSON_NAME]"
click at [651, 173] on input "[PERSON_NAME]" at bounding box center [696, 172] width 178 height 25
type input "[PERSON_NAME]"
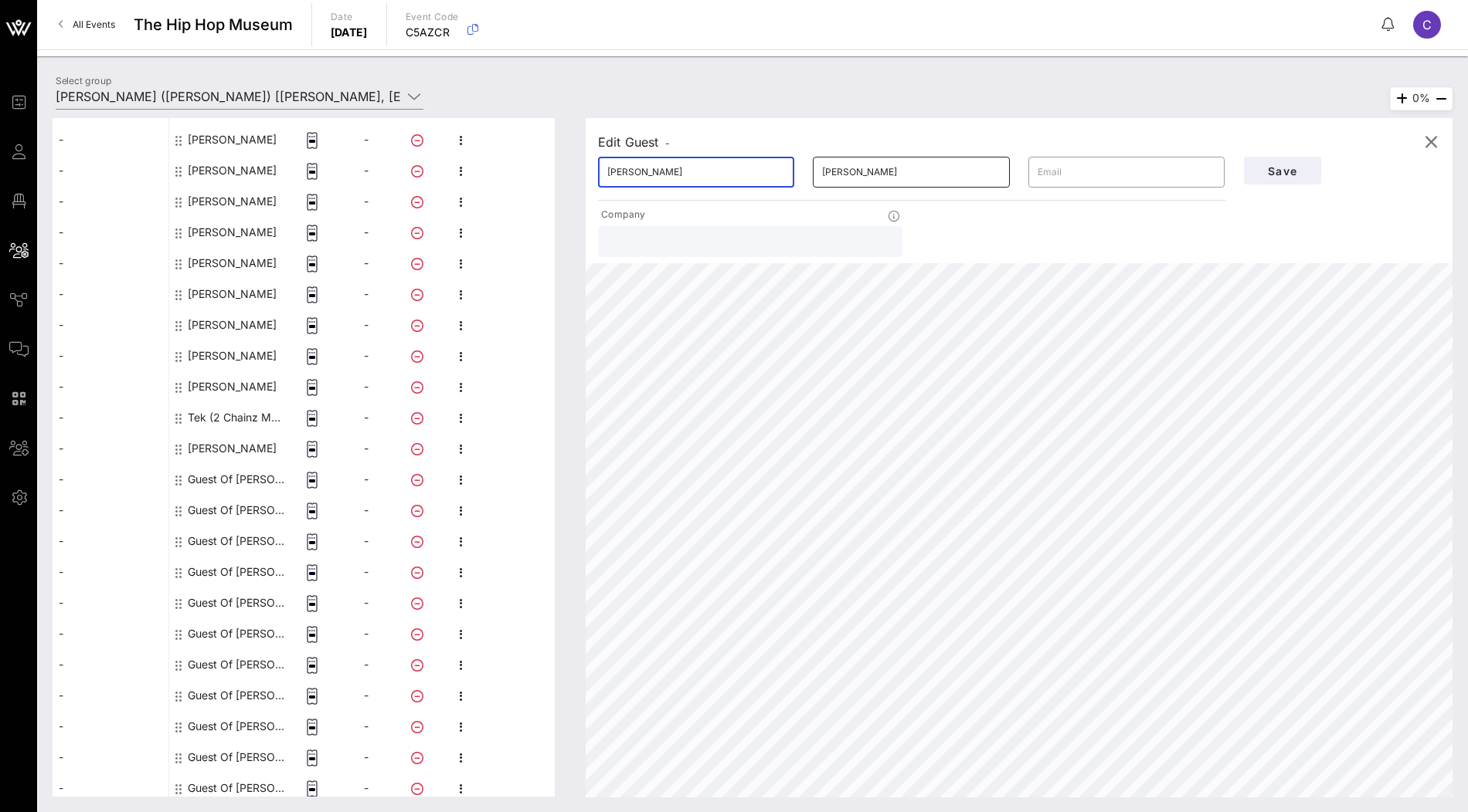
click at [836, 170] on input "[PERSON_NAME]" at bounding box center [911, 172] width 178 height 25
paste input "[PERSON_NAME]"
type input "[PERSON_NAME]"
click at [1276, 164] on span "Save" at bounding box center [1283, 171] width 53 height 13
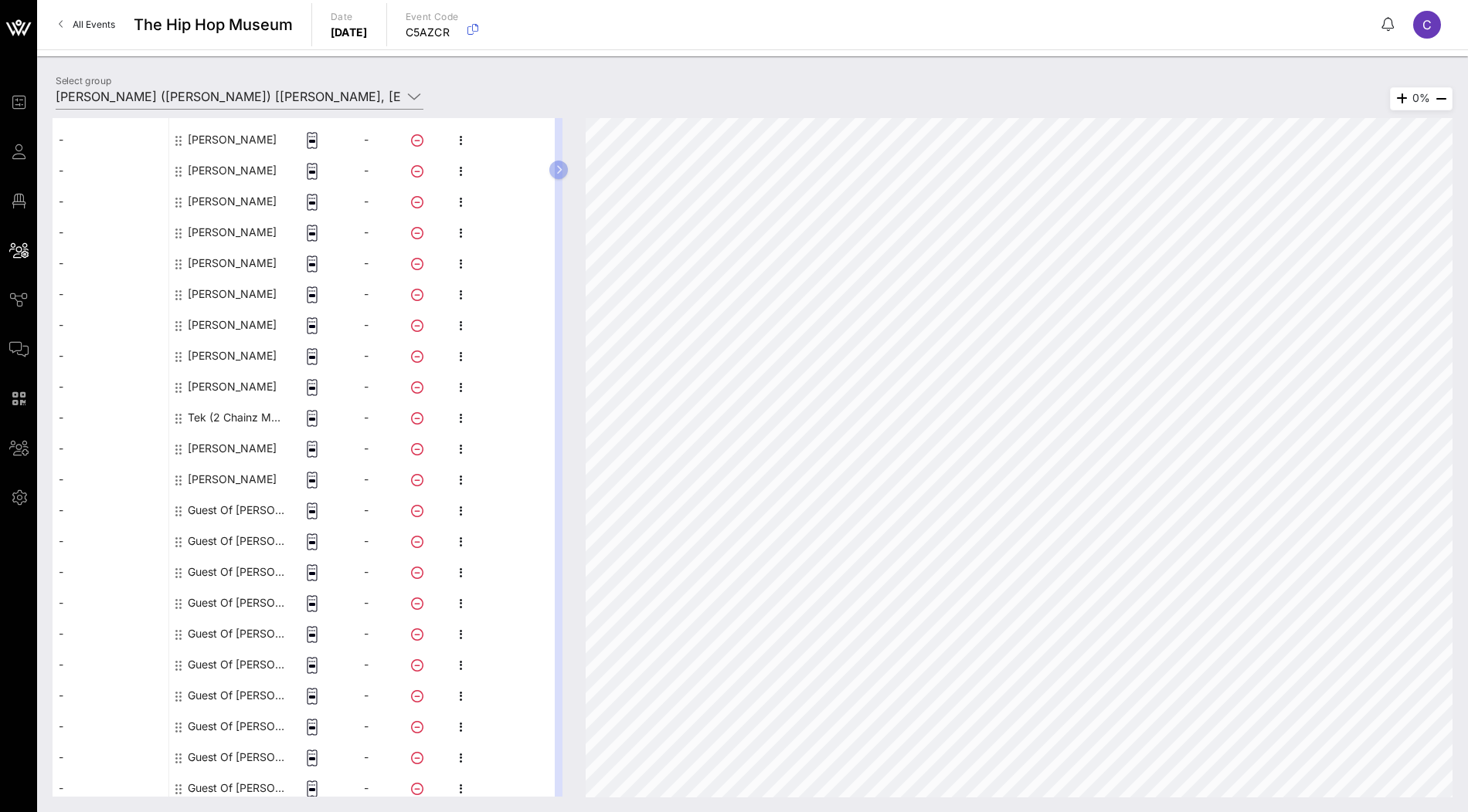
click at [234, 509] on div "Guest Of [PERSON_NAME]" at bounding box center [236, 510] width 97 height 31
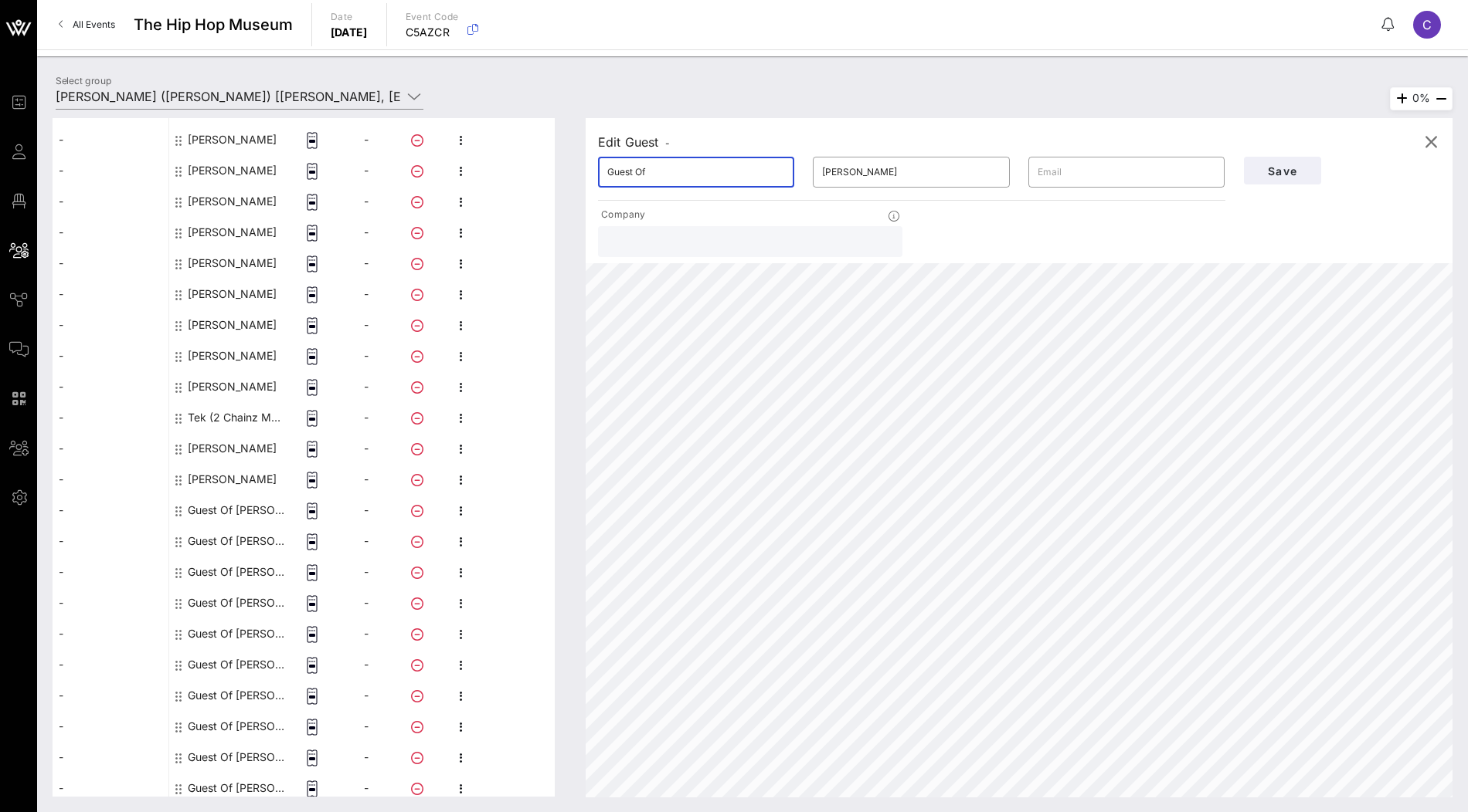
click at [661, 171] on input "Guest Of" at bounding box center [696, 172] width 178 height 25
paste input "[PERSON_NAME]"
click at [651, 170] on input "[PERSON_NAME]" at bounding box center [696, 172] width 178 height 25
type input "Statik"
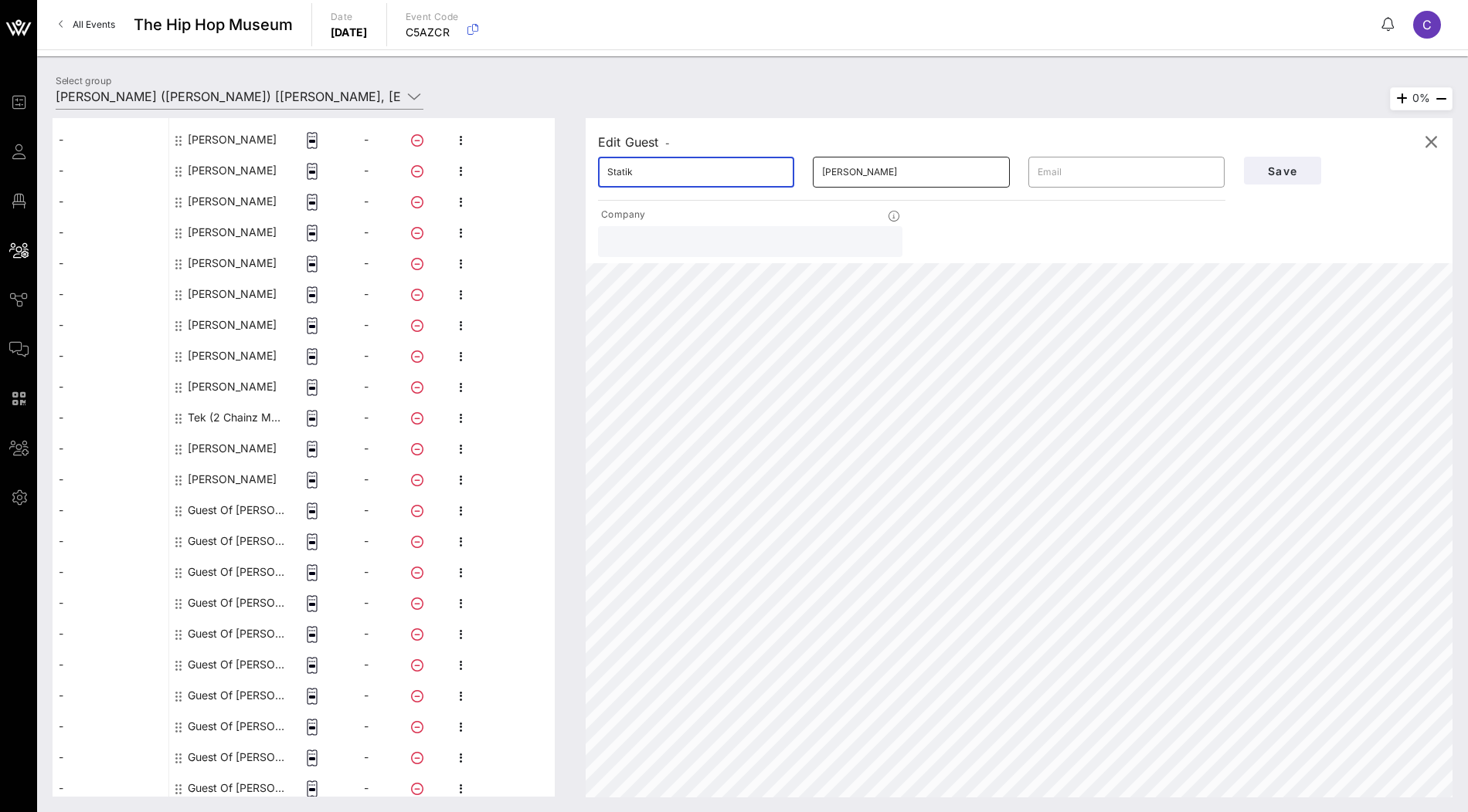
click at [862, 178] on input "[PERSON_NAME]" at bounding box center [911, 172] width 178 height 25
paste input "Selektah"
type input "Selektah"
click at [1304, 171] on span "Save" at bounding box center [1283, 171] width 53 height 13
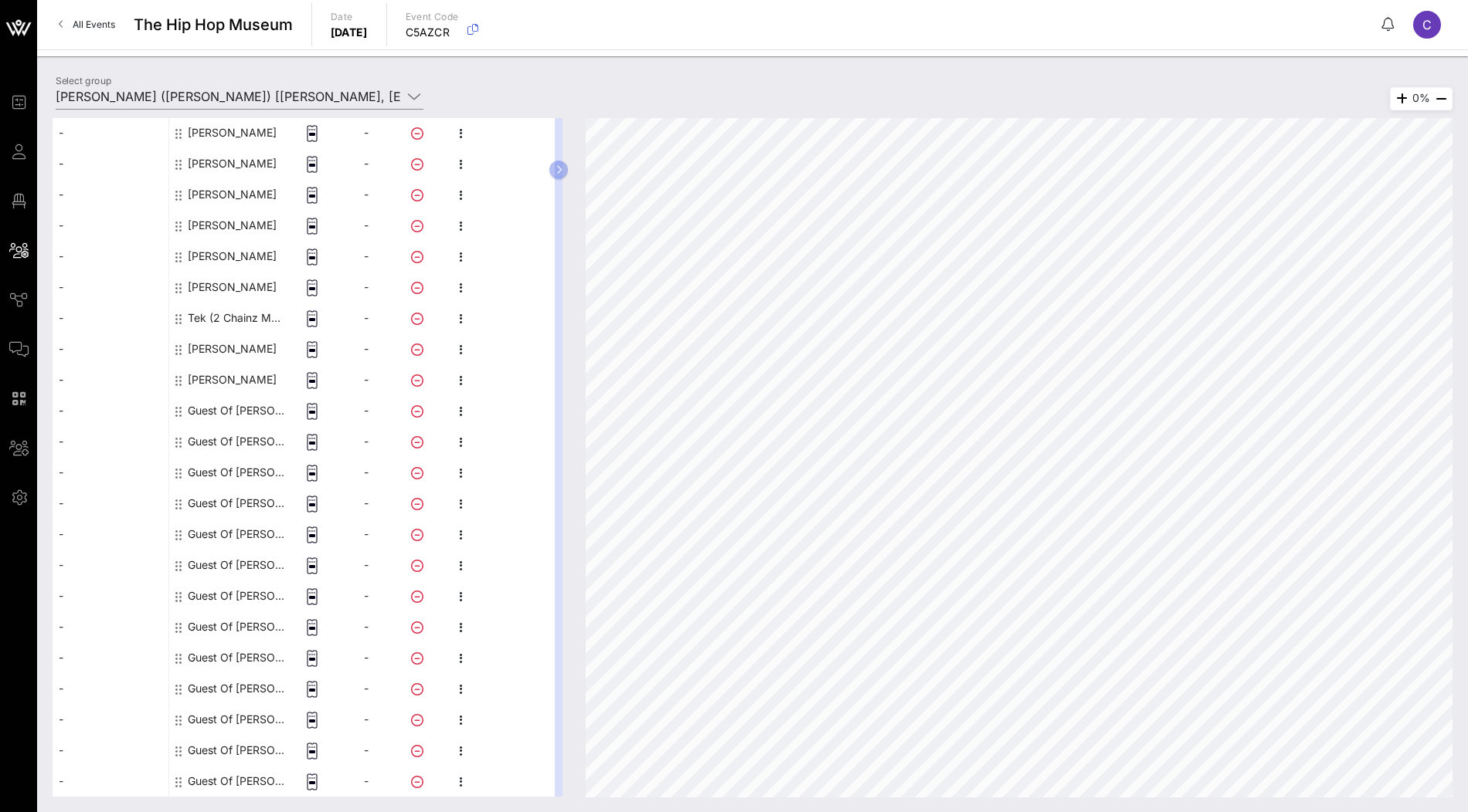
scroll to position [510, 0]
click at [239, 417] on div "Guest Of [PERSON_NAME]" at bounding box center [236, 411] width 97 height 31
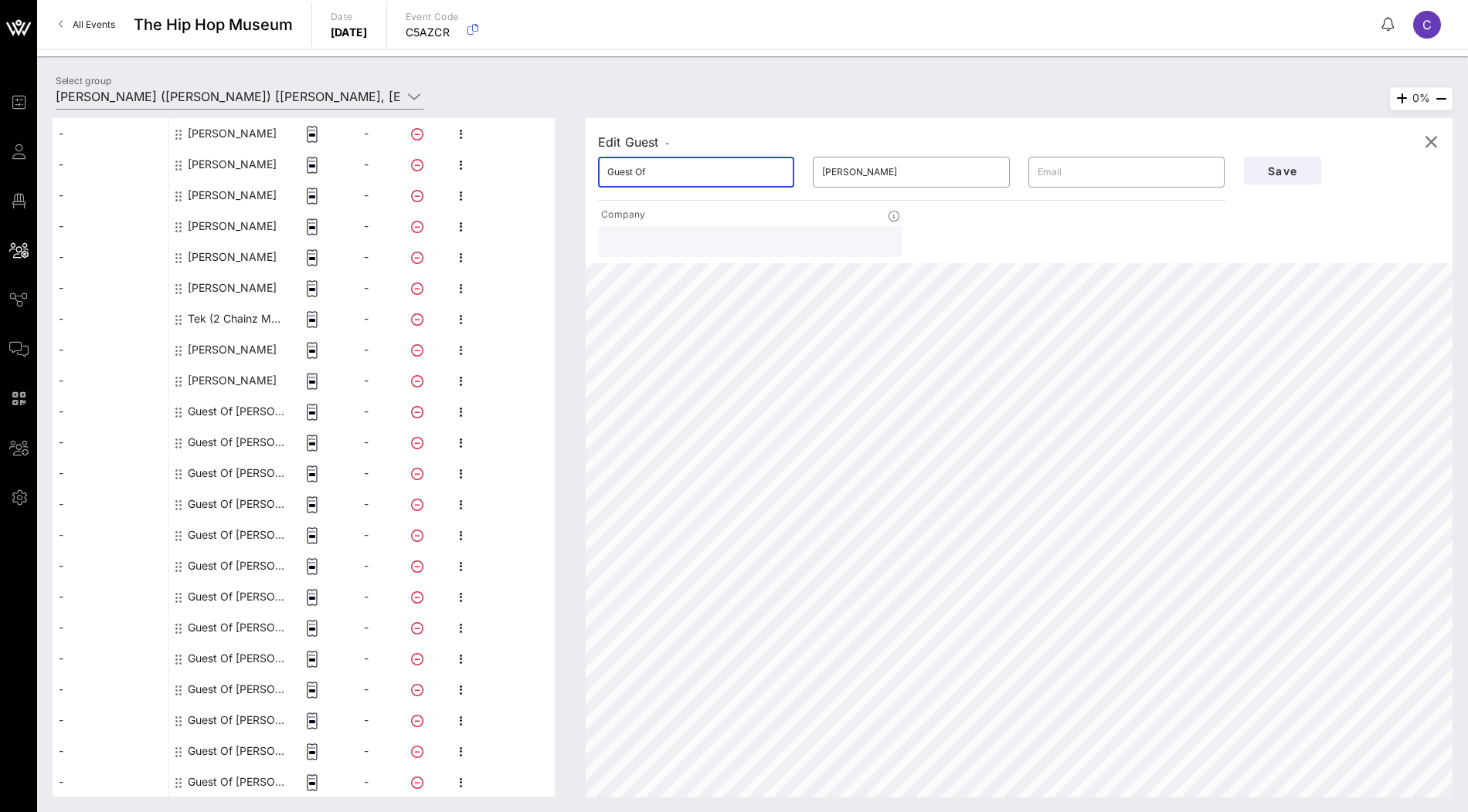
click at [727, 178] on input "Guest Of" at bounding box center [696, 172] width 178 height 25
paste input "[PERSON_NAME]"
click at [659, 172] on input "[PERSON_NAME]" at bounding box center [696, 172] width 178 height 25
type input "Rell"
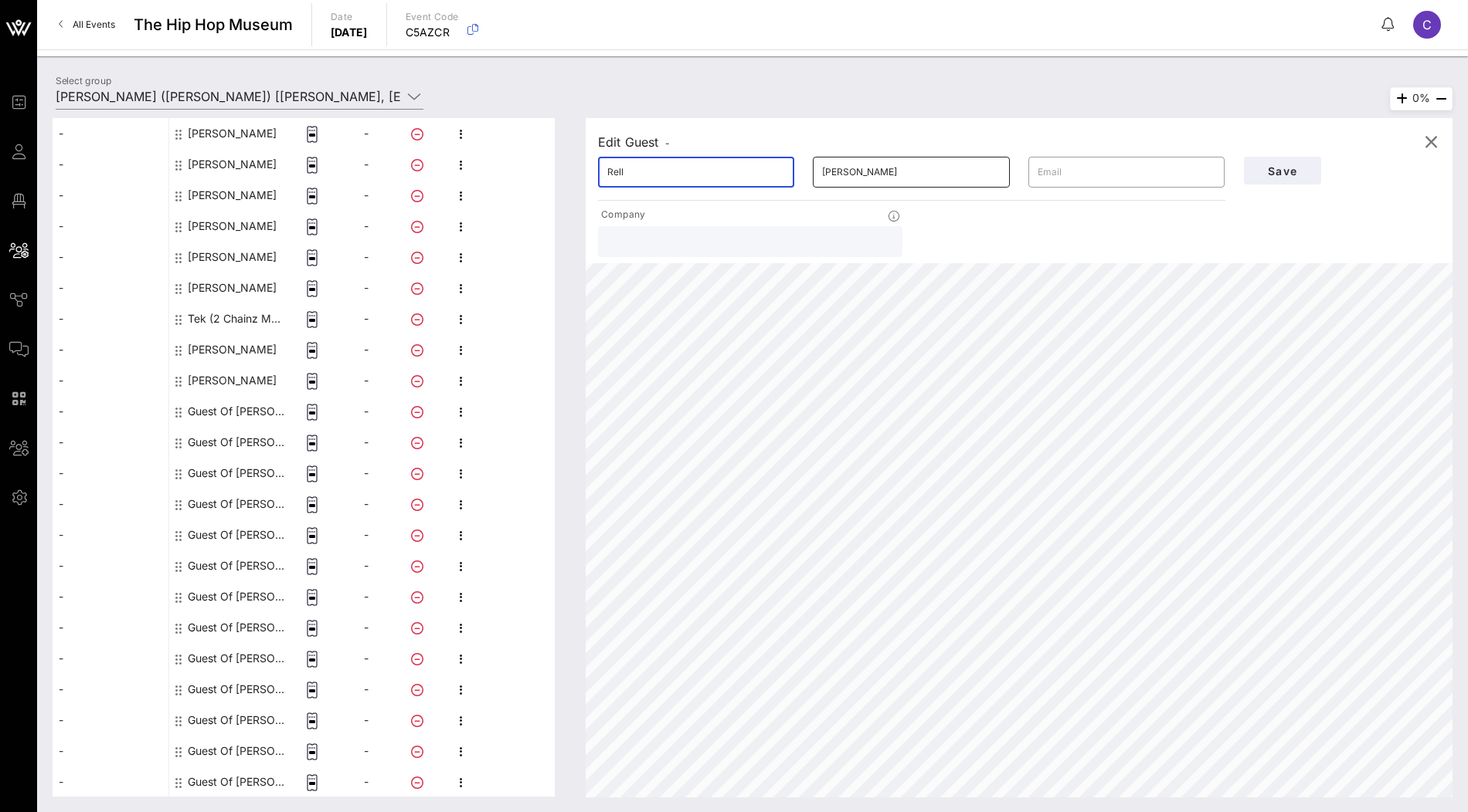
click at [860, 174] on input "[PERSON_NAME]" at bounding box center [911, 172] width 178 height 25
paste input "[PERSON_NAME]"
type input "[PERSON_NAME]"
click at [1260, 173] on span "Save" at bounding box center [1283, 171] width 53 height 13
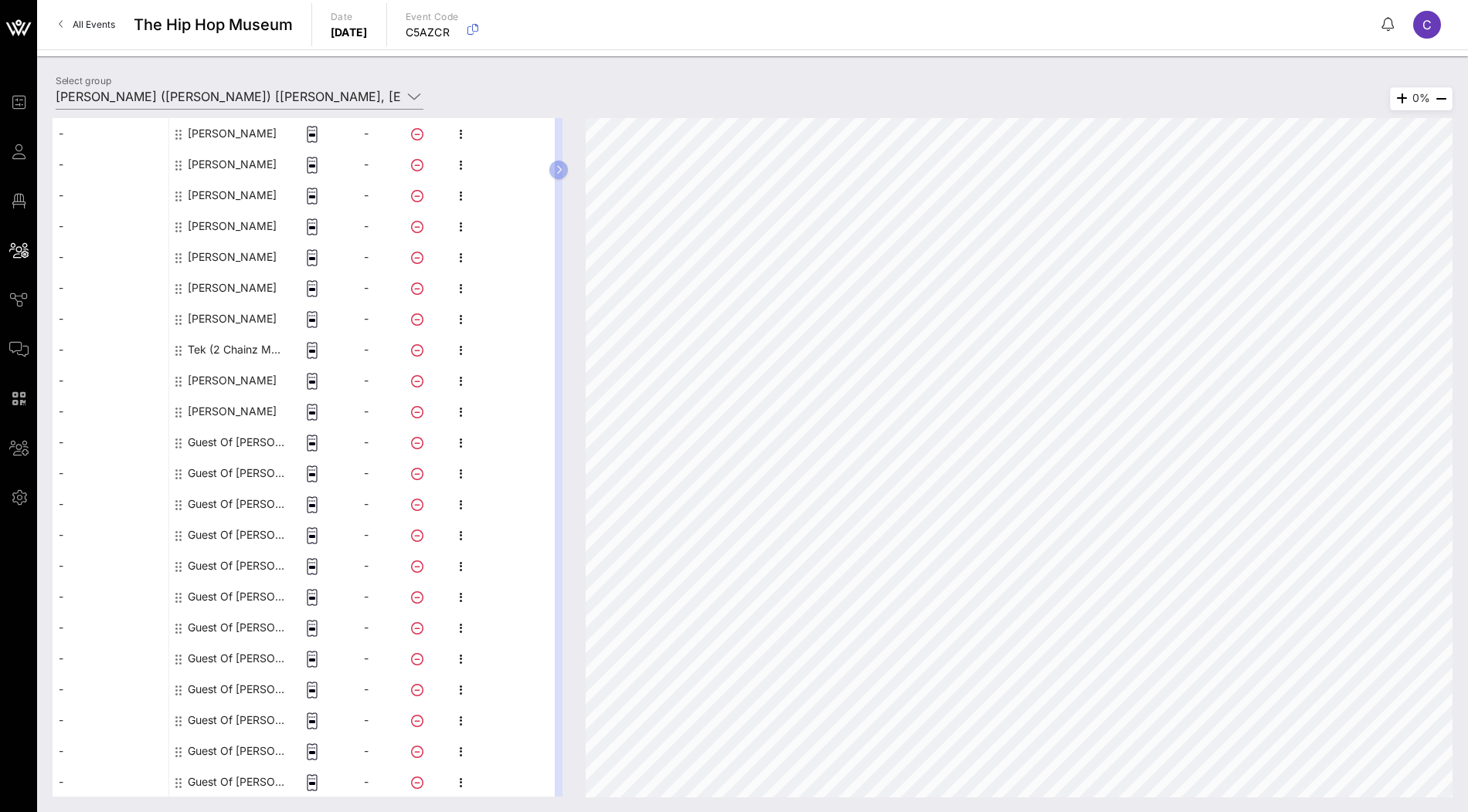
scroll to position [619, 0]
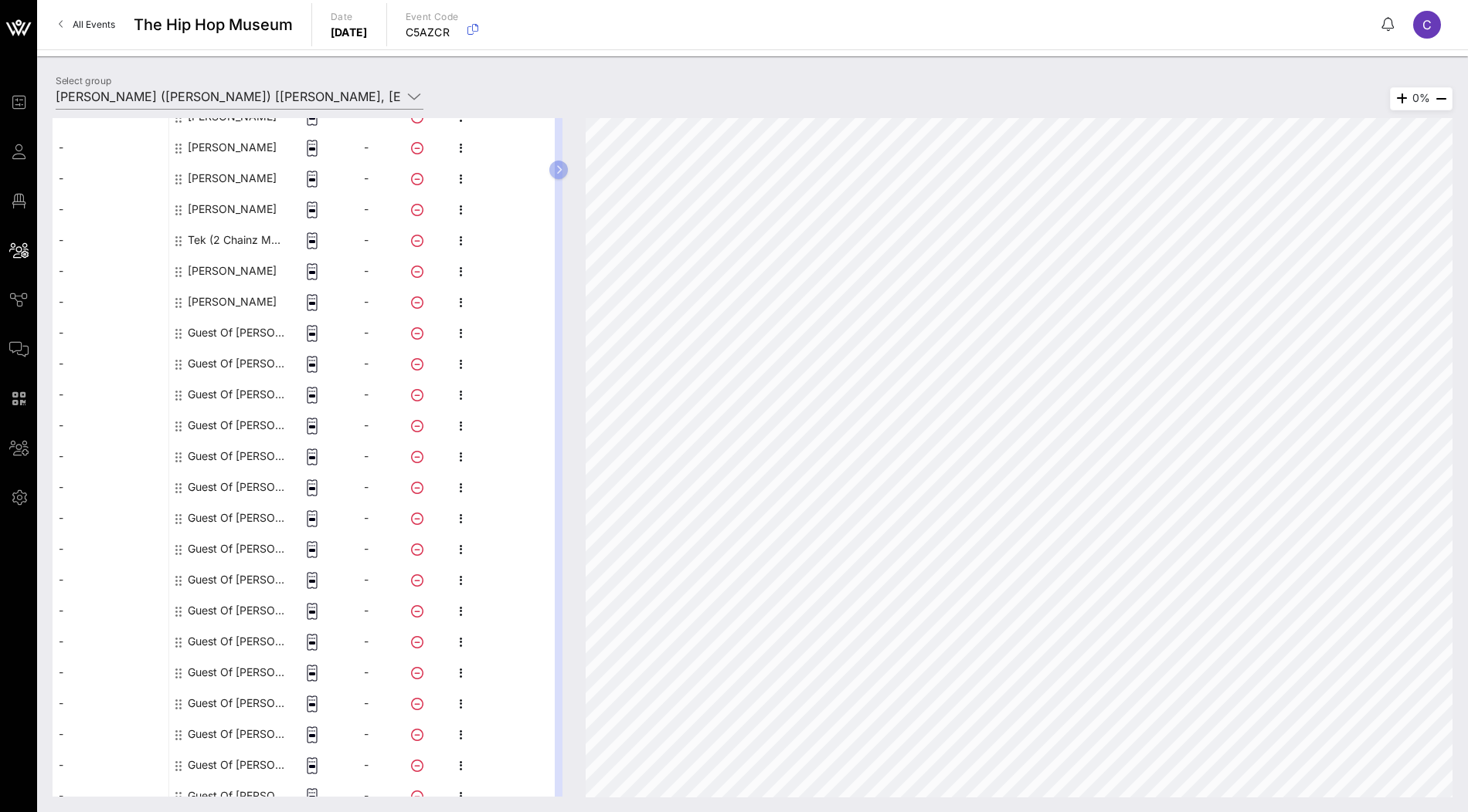
click at [248, 336] on div "Guest Of [PERSON_NAME]" at bounding box center [236, 333] width 97 height 31
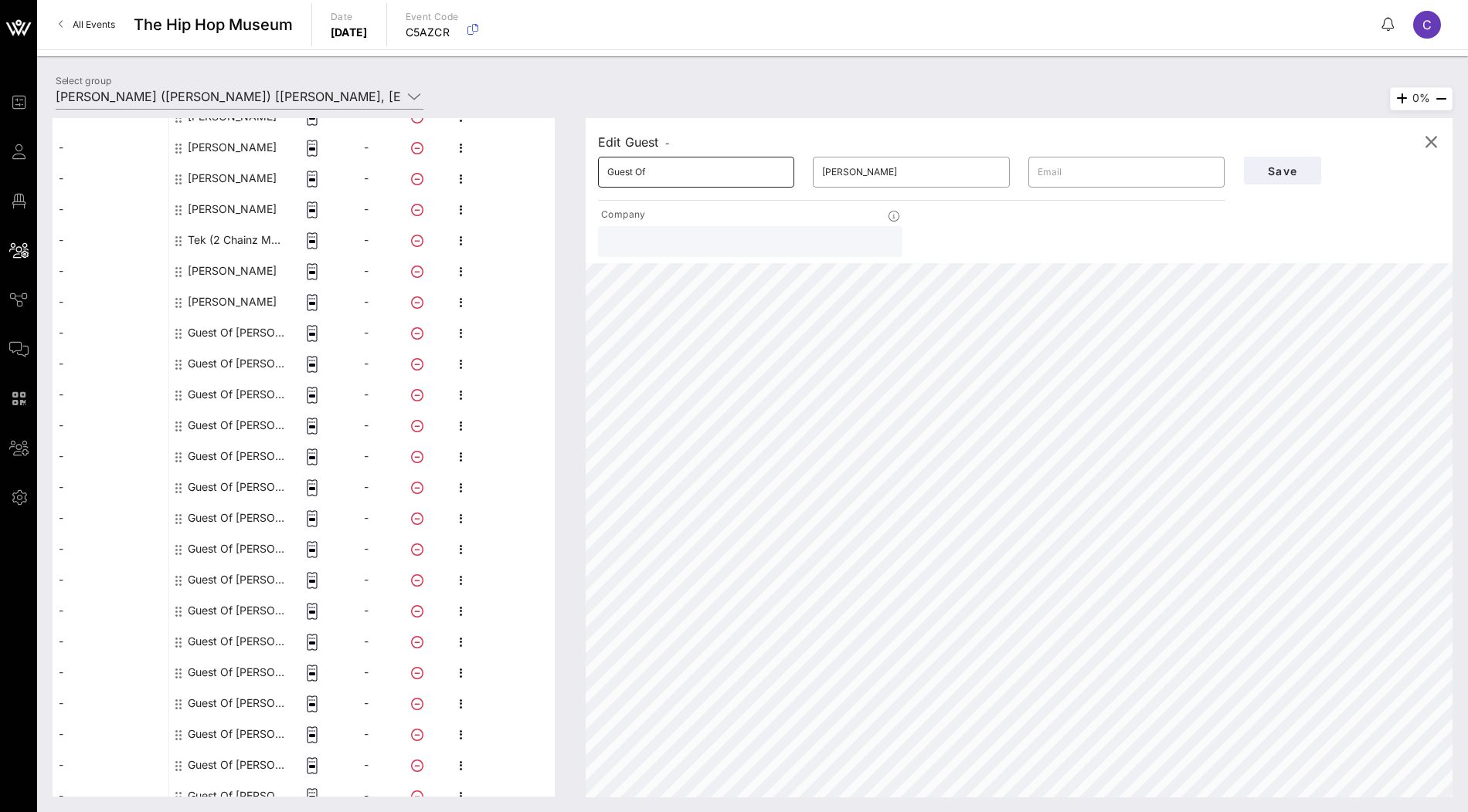
click at [701, 177] on input "Guest Of" at bounding box center [696, 172] width 178 height 25
paste input "Sabriya [GEOGRAPHIC_DATA]"
click at [665, 169] on input "Sabriya [GEOGRAPHIC_DATA]" at bounding box center [696, 172] width 178 height 25
type input "Sabriya"
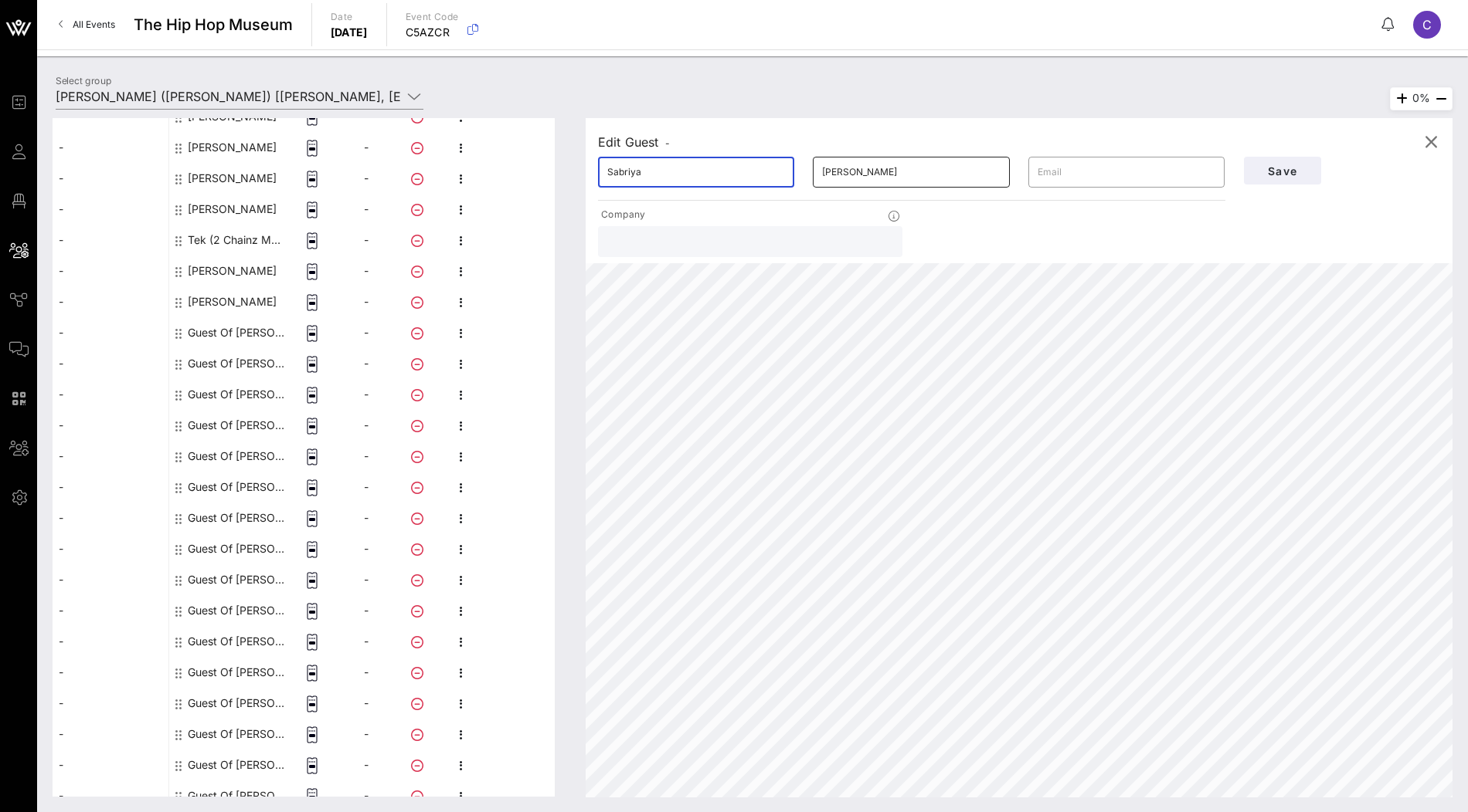
click at [850, 172] on input "[PERSON_NAME]" at bounding box center [911, 172] width 178 height 25
paste input "[GEOGRAPHIC_DATA]"
type input "[GEOGRAPHIC_DATA]"
click at [1258, 170] on span "Save" at bounding box center [1283, 171] width 53 height 13
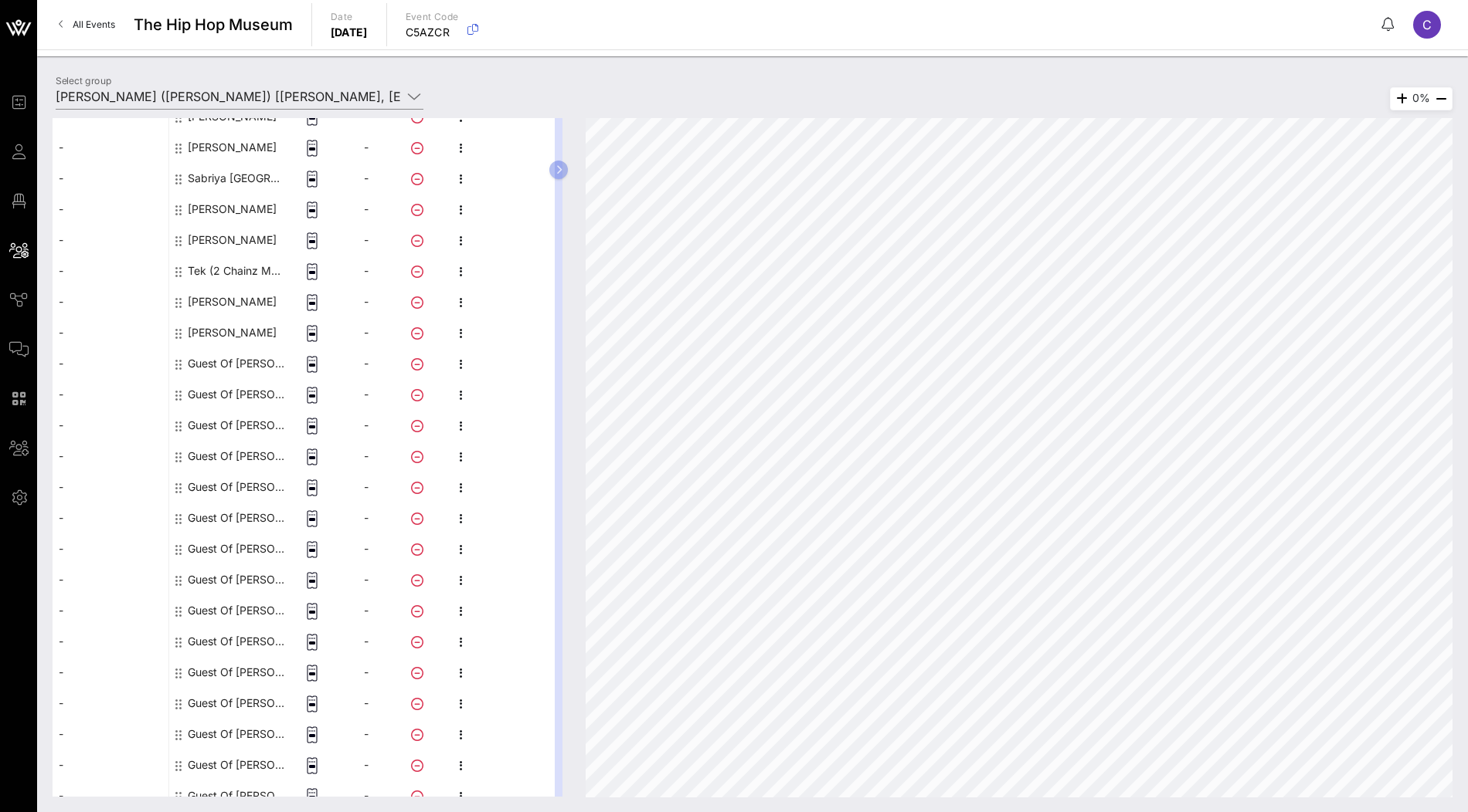
click at [239, 366] on div "Guest Of [PERSON_NAME]" at bounding box center [236, 363] width 97 height 31
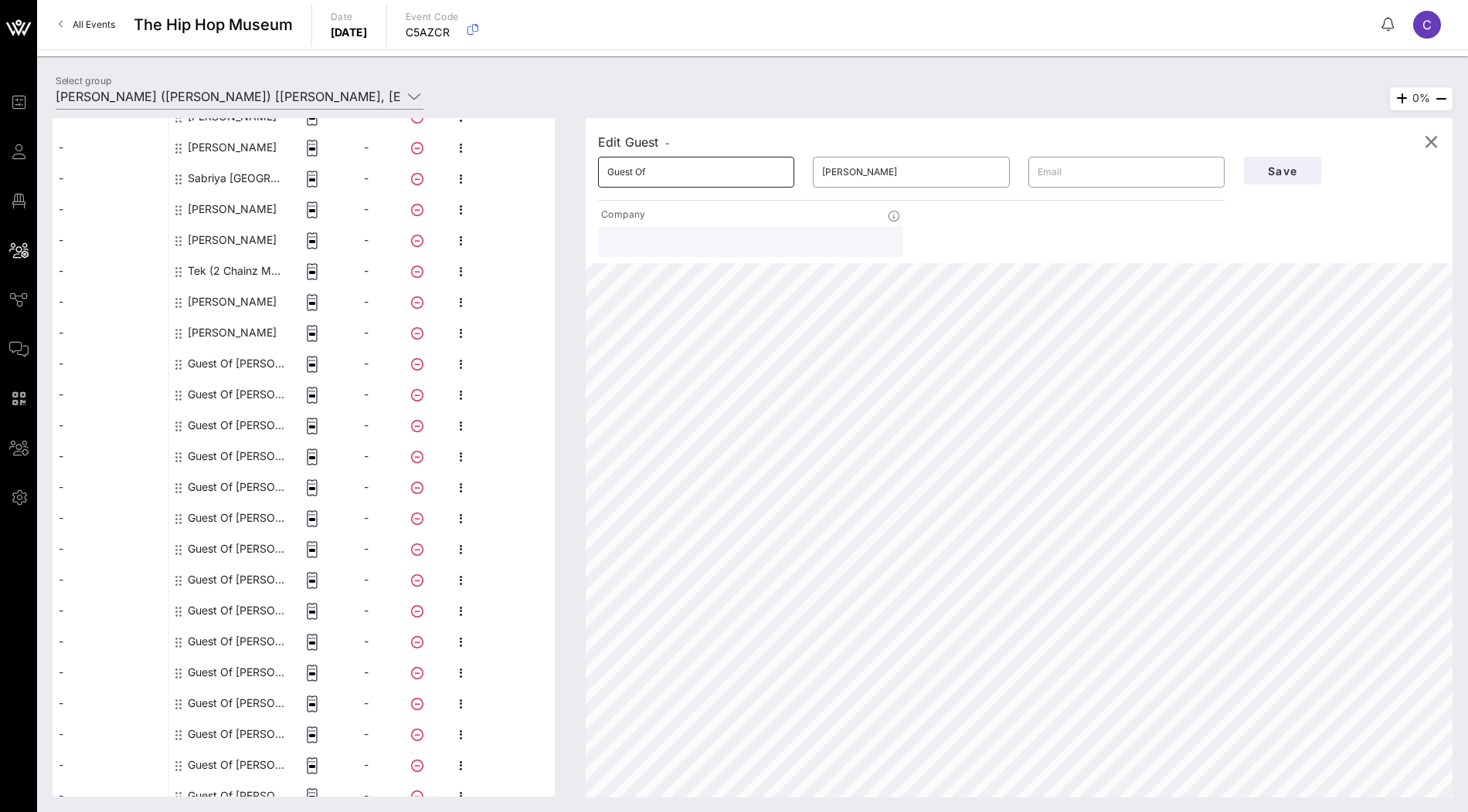
click at [684, 179] on input "Guest Of" at bounding box center [696, 172] width 178 height 25
paste input "[PERSON_NAME] (Naughty By Nature)"
drag, startPoint x: 656, startPoint y: 172, endPoint x: 792, endPoint y: 174, distance: 136.0
click at [792, 174] on div "​ [PERSON_NAME] (Naughty By Nature)" at bounding box center [696, 172] width 197 height 31
drag, startPoint x: 655, startPoint y: 172, endPoint x: 776, endPoint y: 174, distance: 121.0
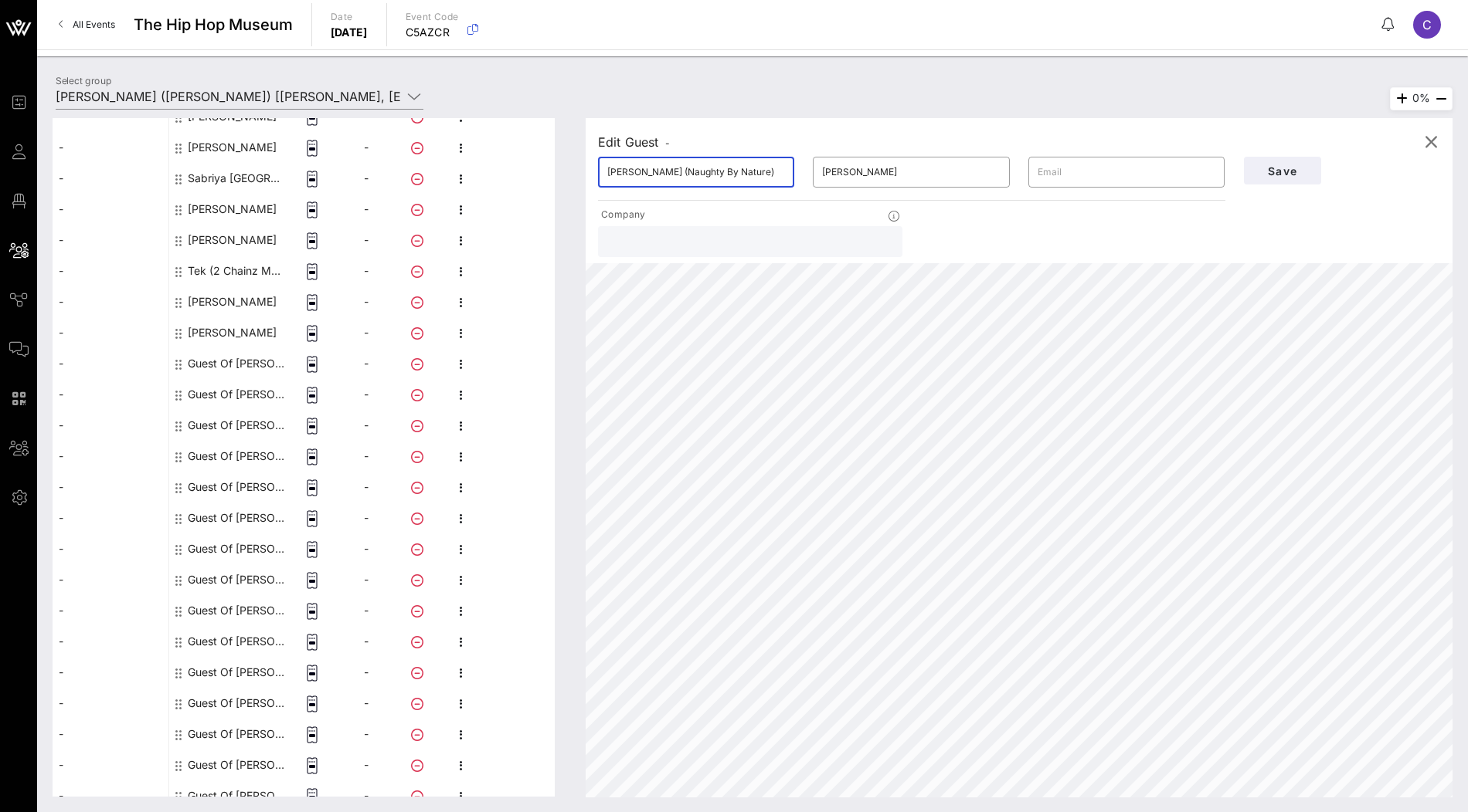
click at [776, 174] on input "[PERSON_NAME] (Naughty By Nature)" at bounding box center [696, 172] width 178 height 25
type input "[PERSON_NAME]"
click at [854, 174] on input "[PERSON_NAME]" at bounding box center [911, 172] width 178 height 25
paste input "(Naughty By Nature)"
type input "(Naughty By Nature)"
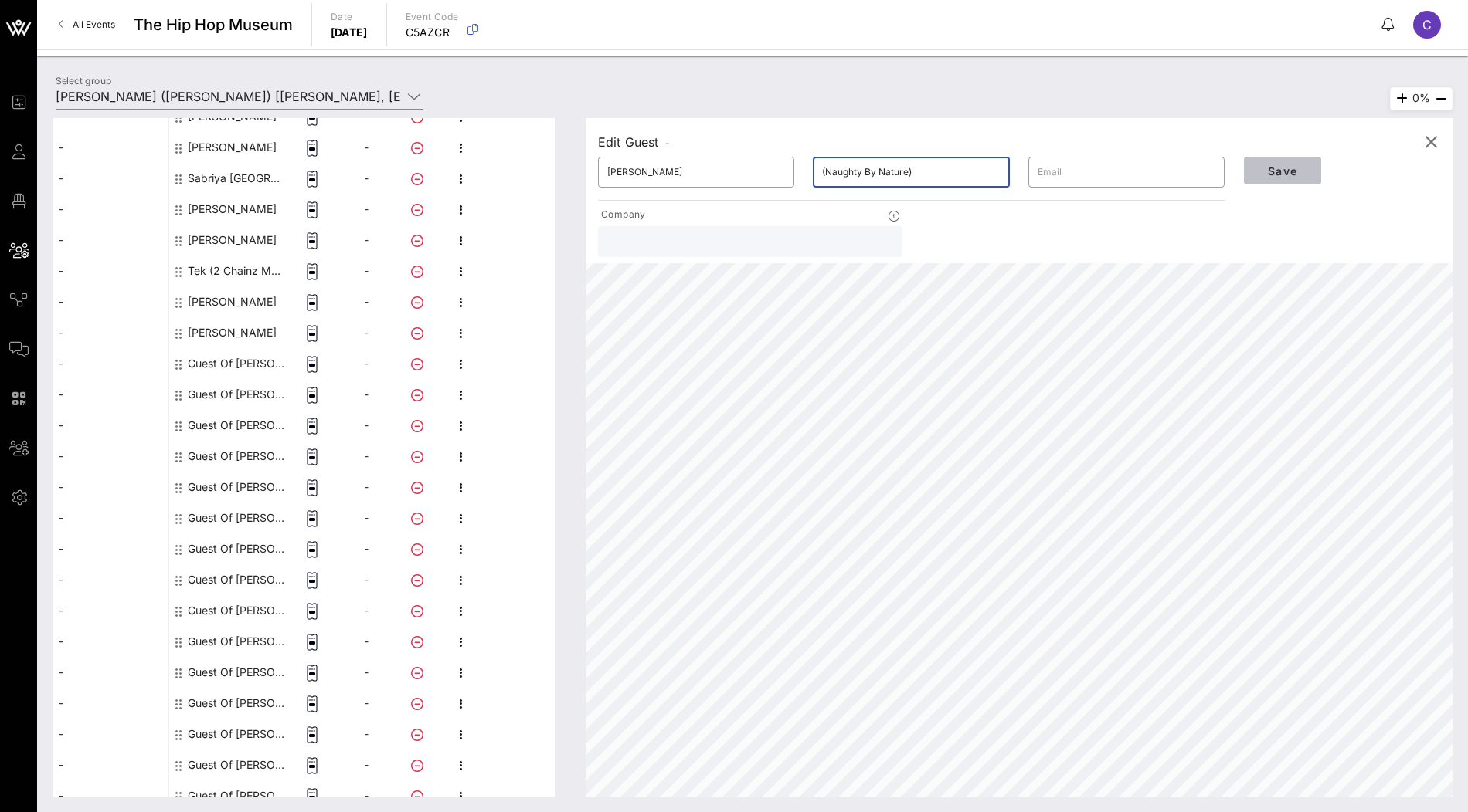
click at [1285, 175] on span "Save" at bounding box center [1283, 171] width 53 height 13
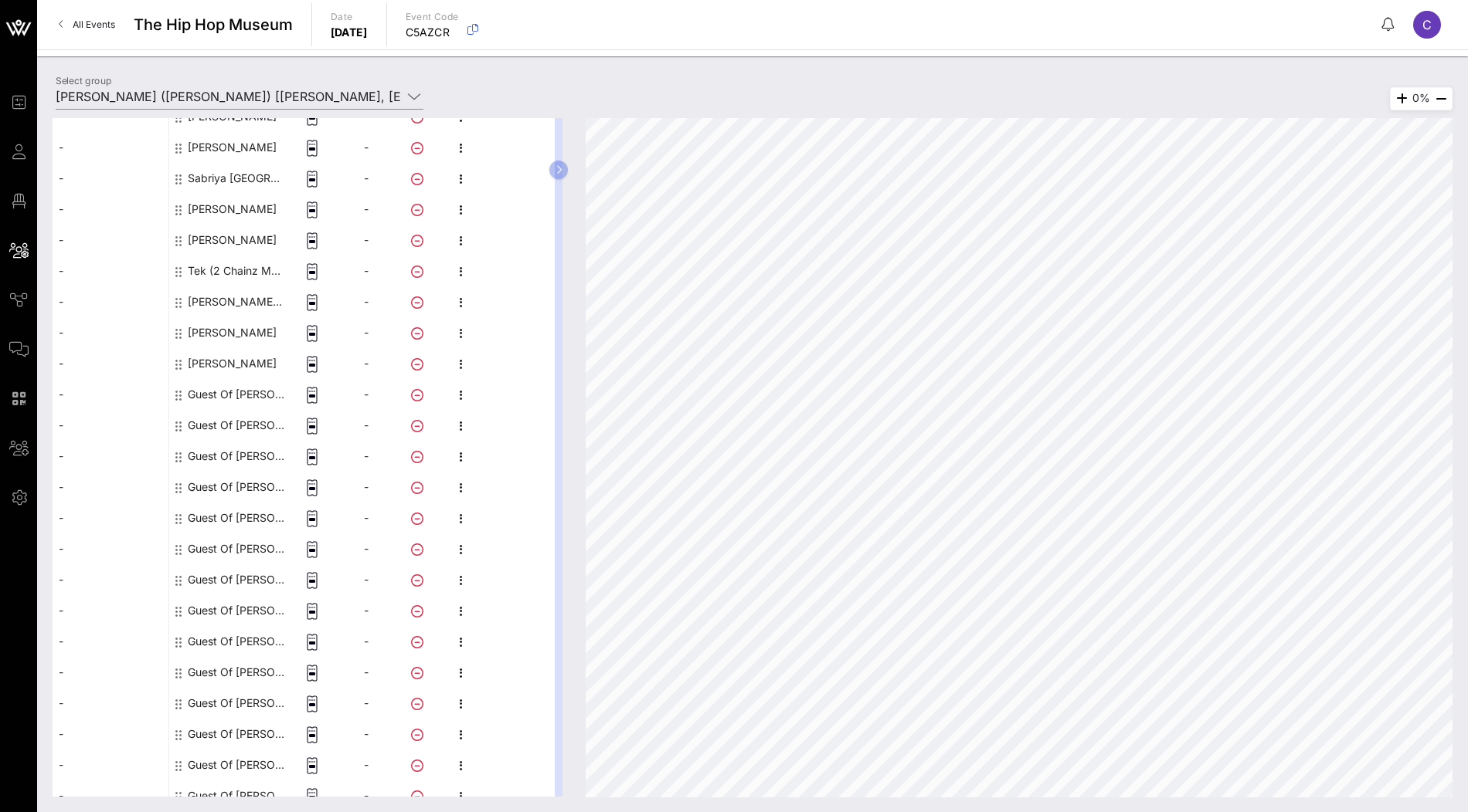
click at [239, 392] on div "Guest Of [PERSON_NAME]" at bounding box center [236, 394] width 97 height 31
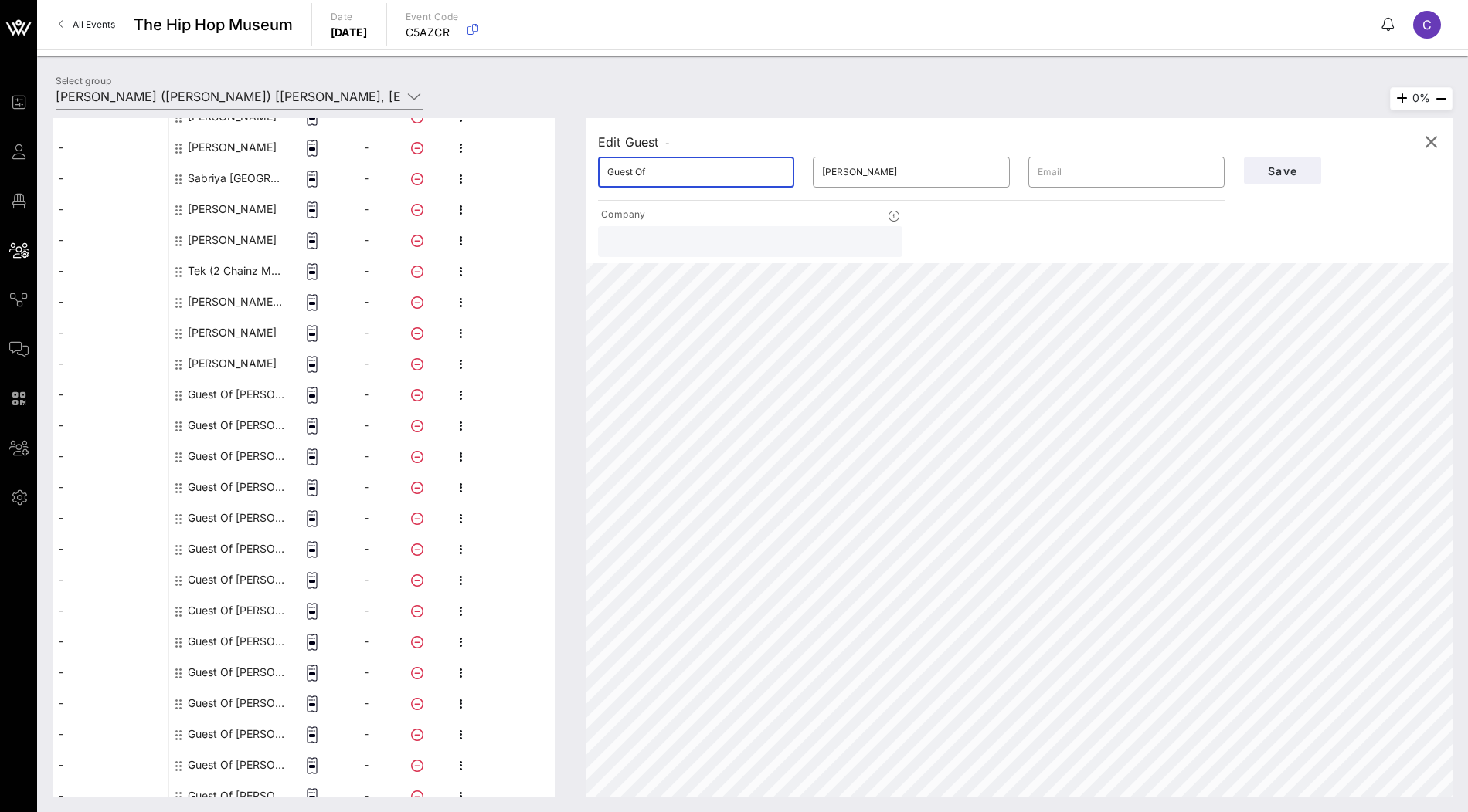
click at [692, 182] on input "Guest Of" at bounding box center [696, 172] width 178 height 25
paste input "[PERSON_NAME]"
click at [659, 172] on input "[PERSON_NAME]" at bounding box center [696, 172] width 178 height 25
type input "[PERSON_NAME]"
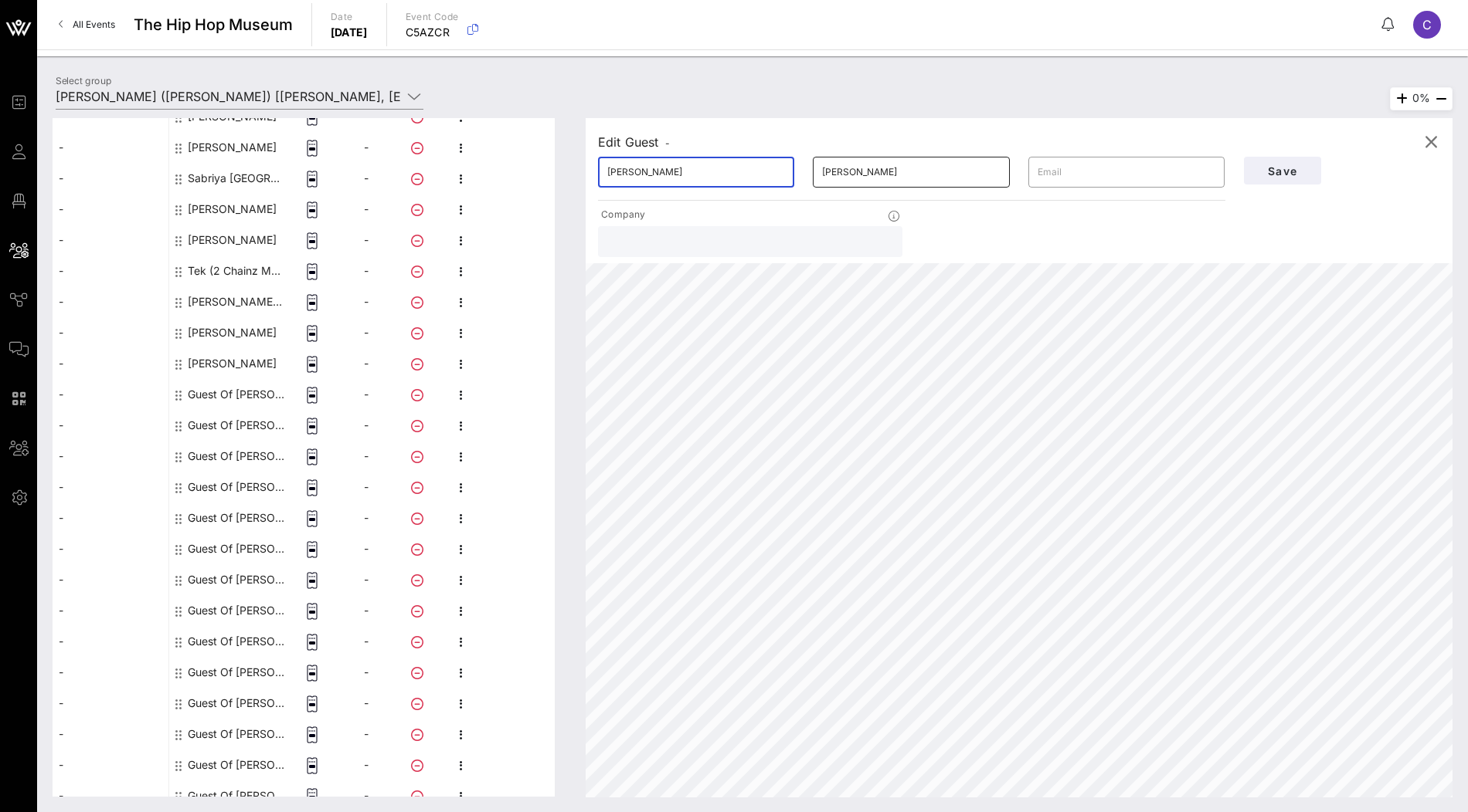
click at [827, 173] on input "[PERSON_NAME]" at bounding box center [911, 172] width 178 height 25
paste input "text"
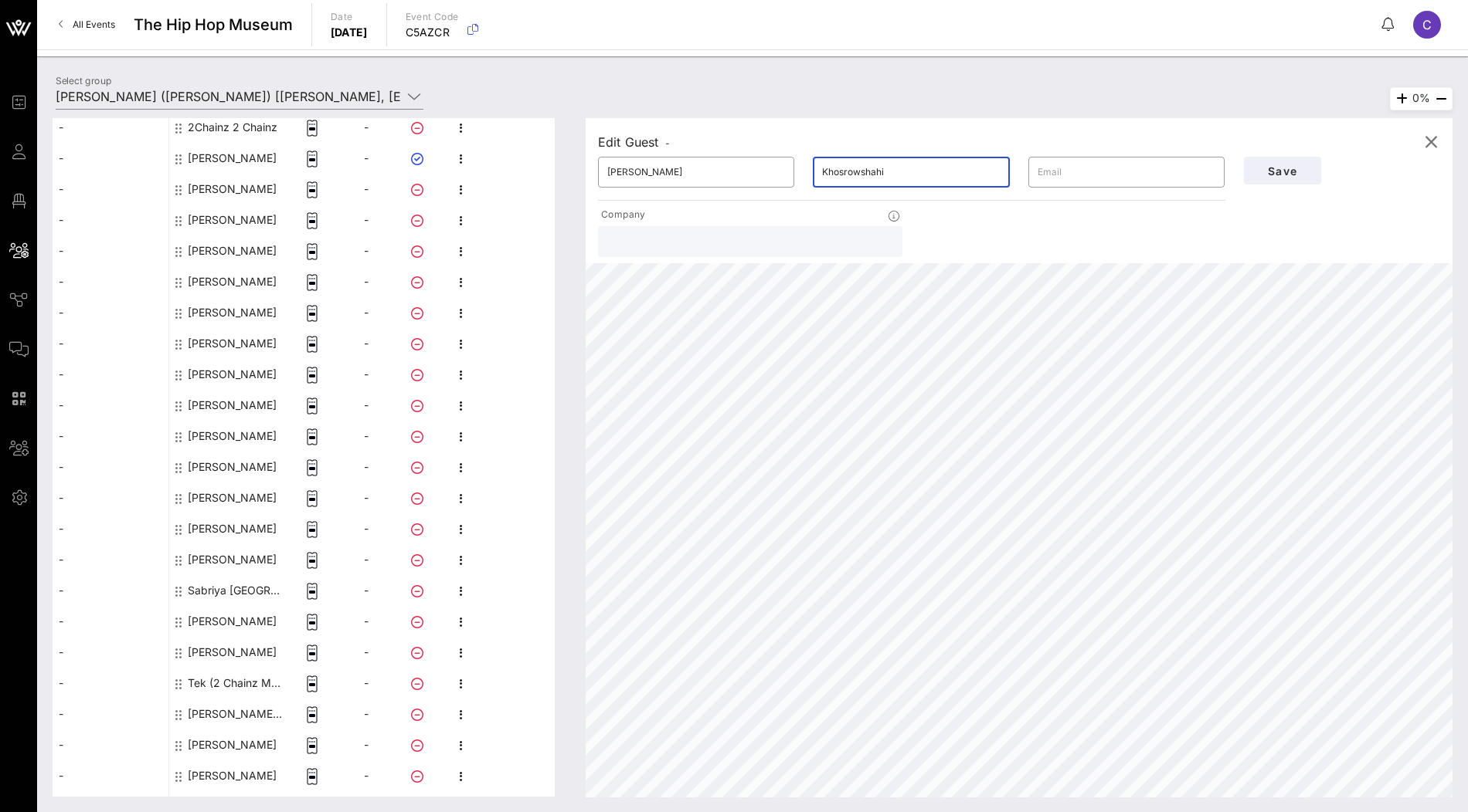
scroll to position [0, 0]
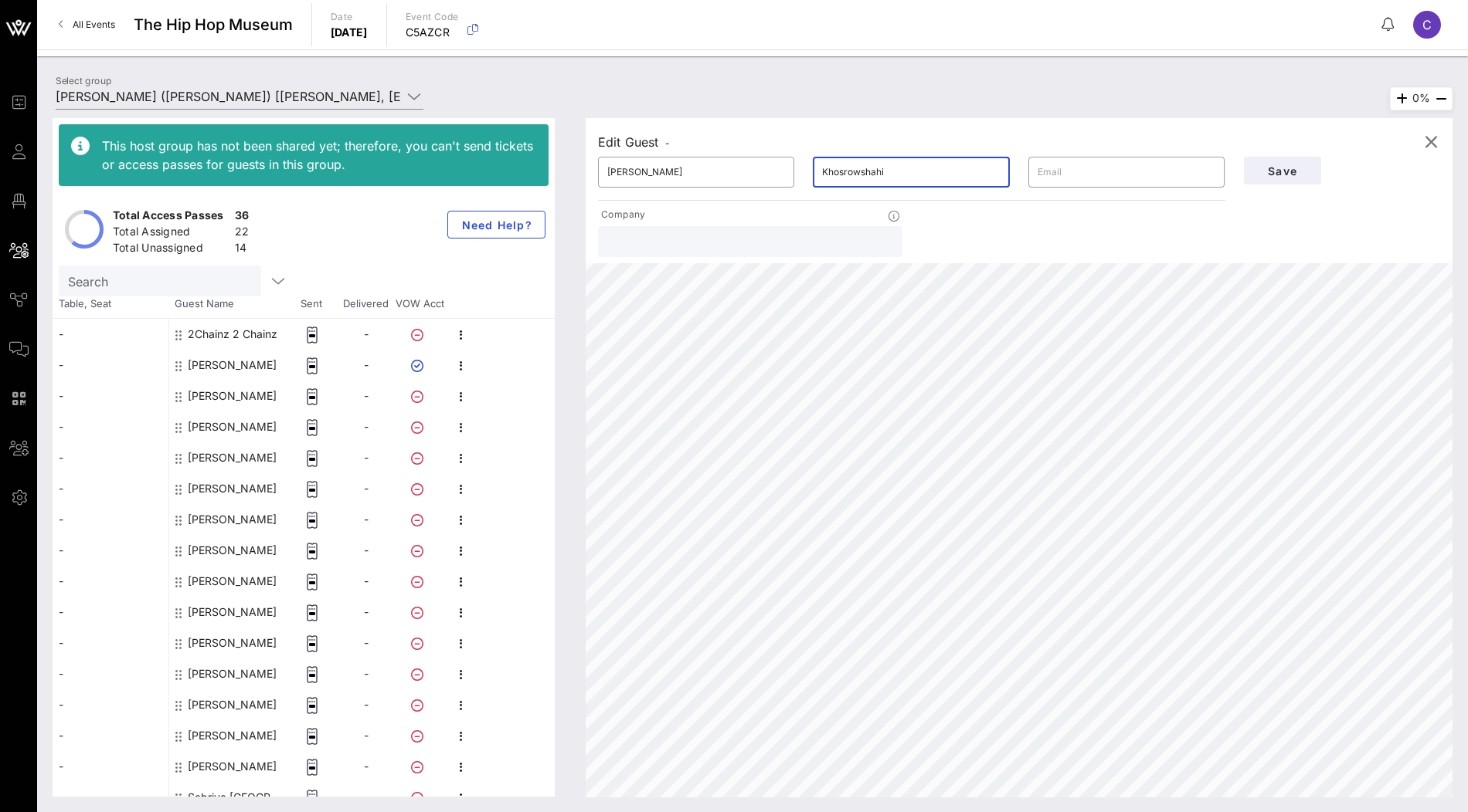
type input "Khosrowshahi"
click at [157, 272] on input "Search" at bounding box center [158, 281] width 181 height 20
paste input "Khosrowshahi"
drag, startPoint x: 69, startPoint y: 281, endPoint x: 81, endPoint y: 330, distance: 50.4
click at [69, 287] on input "Khosrowshahi" at bounding box center [158, 281] width 181 height 20
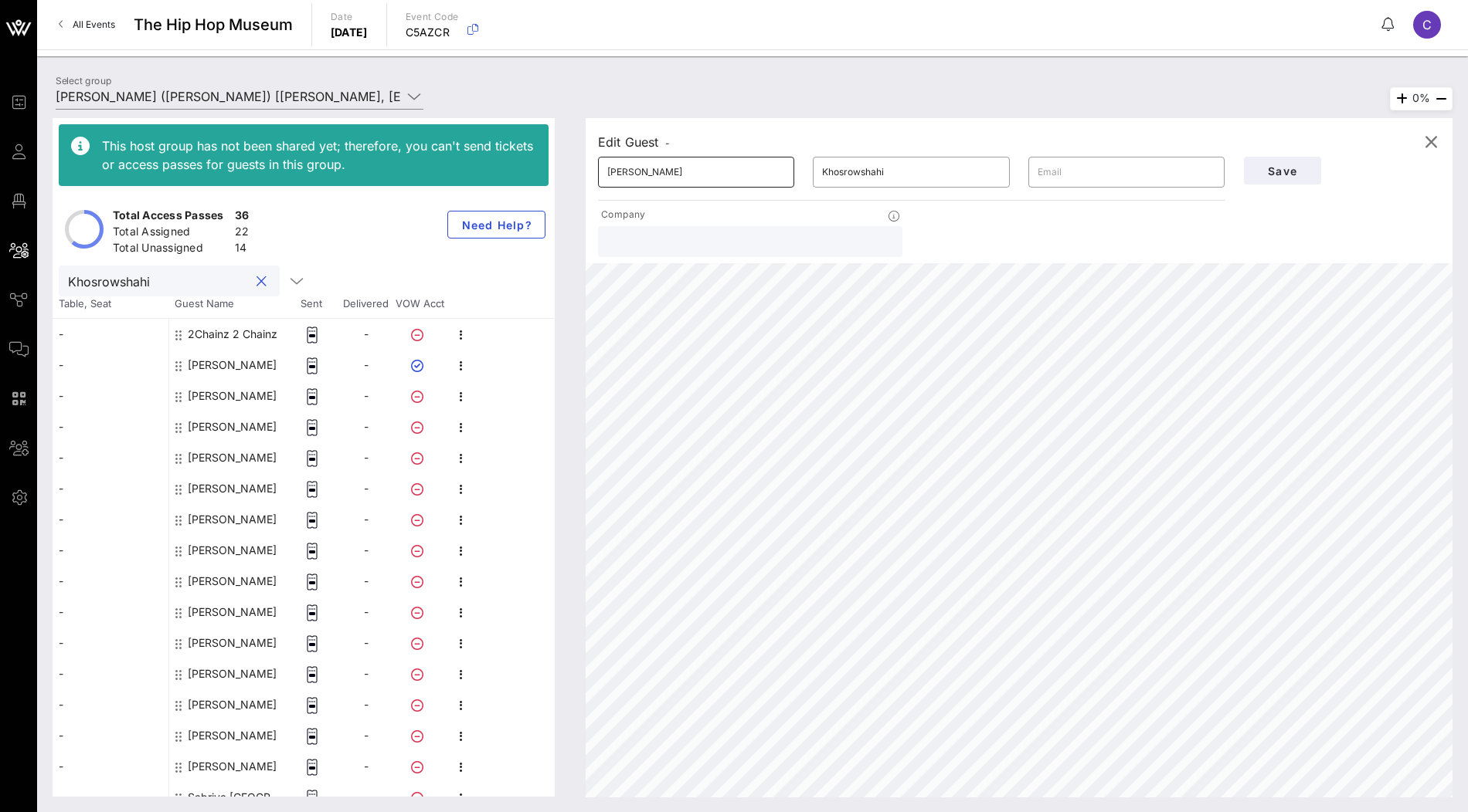
click at [617, 175] on input "[PERSON_NAME]" at bounding box center [696, 172] width 178 height 25
click at [209, 274] on input "Khosrowshahi" at bounding box center [158, 281] width 181 height 20
paste input "[PERSON_NAME]"
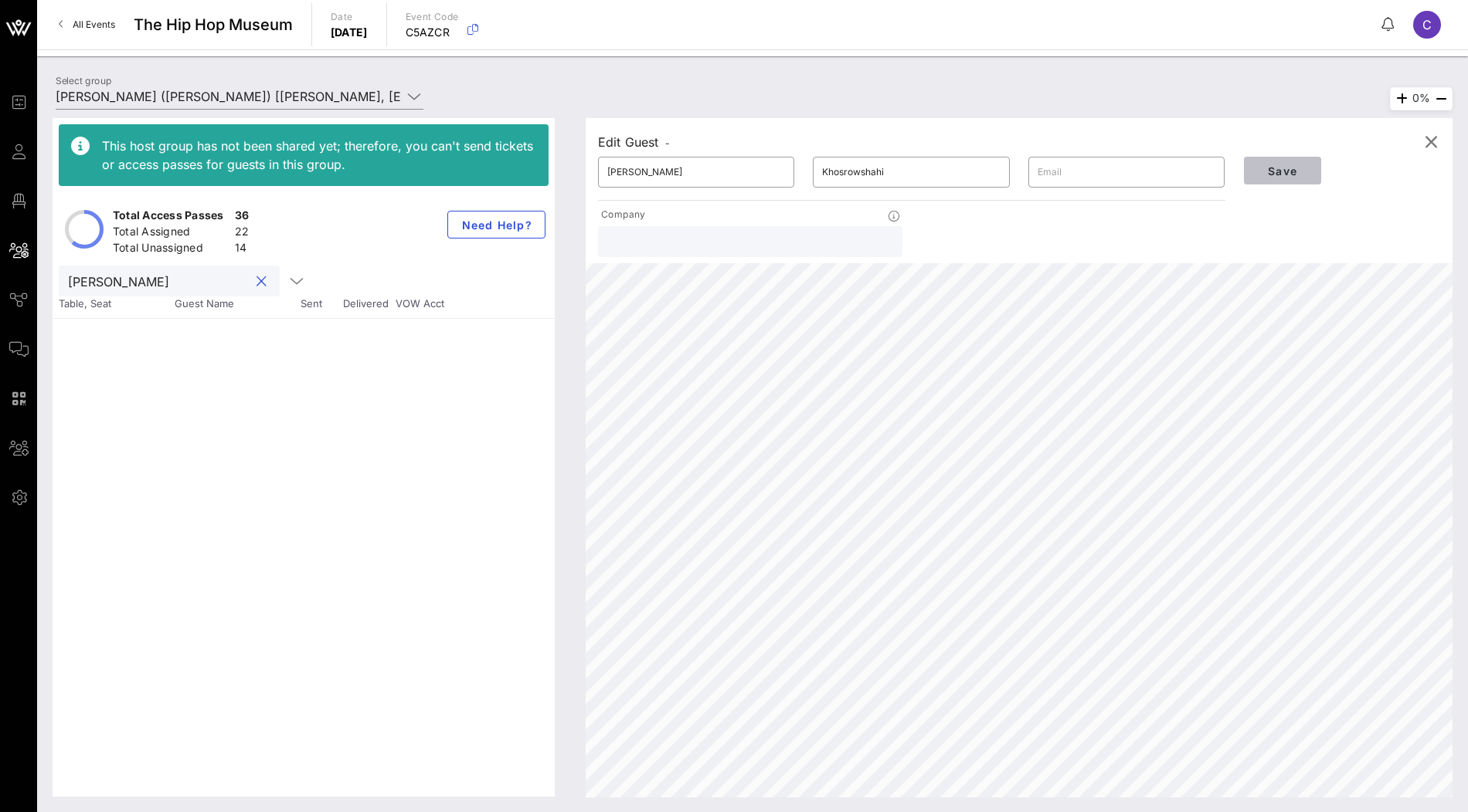
click at [1295, 164] on span "Save" at bounding box center [1283, 171] width 53 height 13
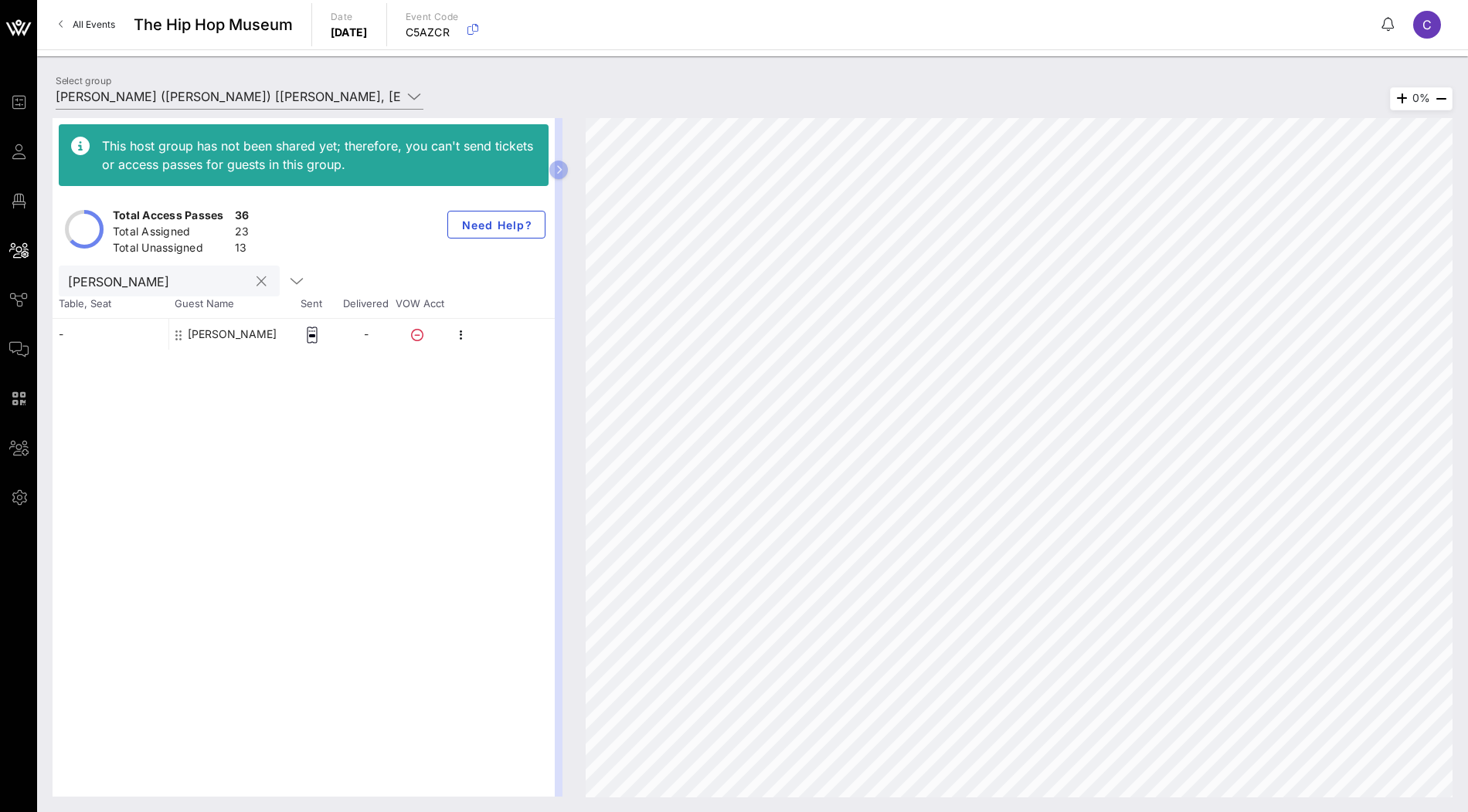
click at [179, 278] on input "[PERSON_NAME]" at bounding box center [158, 281] width 181 height 20
paste input "[PERSON_NAME] ([PERSON_NAME])"
drag, startPoint x: 131, startPoint y: 281, endPoint x: 226, endPoint y: 281, distance: 95.0
click at [226, 281] on div "[PERSON_NAME] ([PERSON_NAME])" at bounding box center [169, 281] width 221 height 31
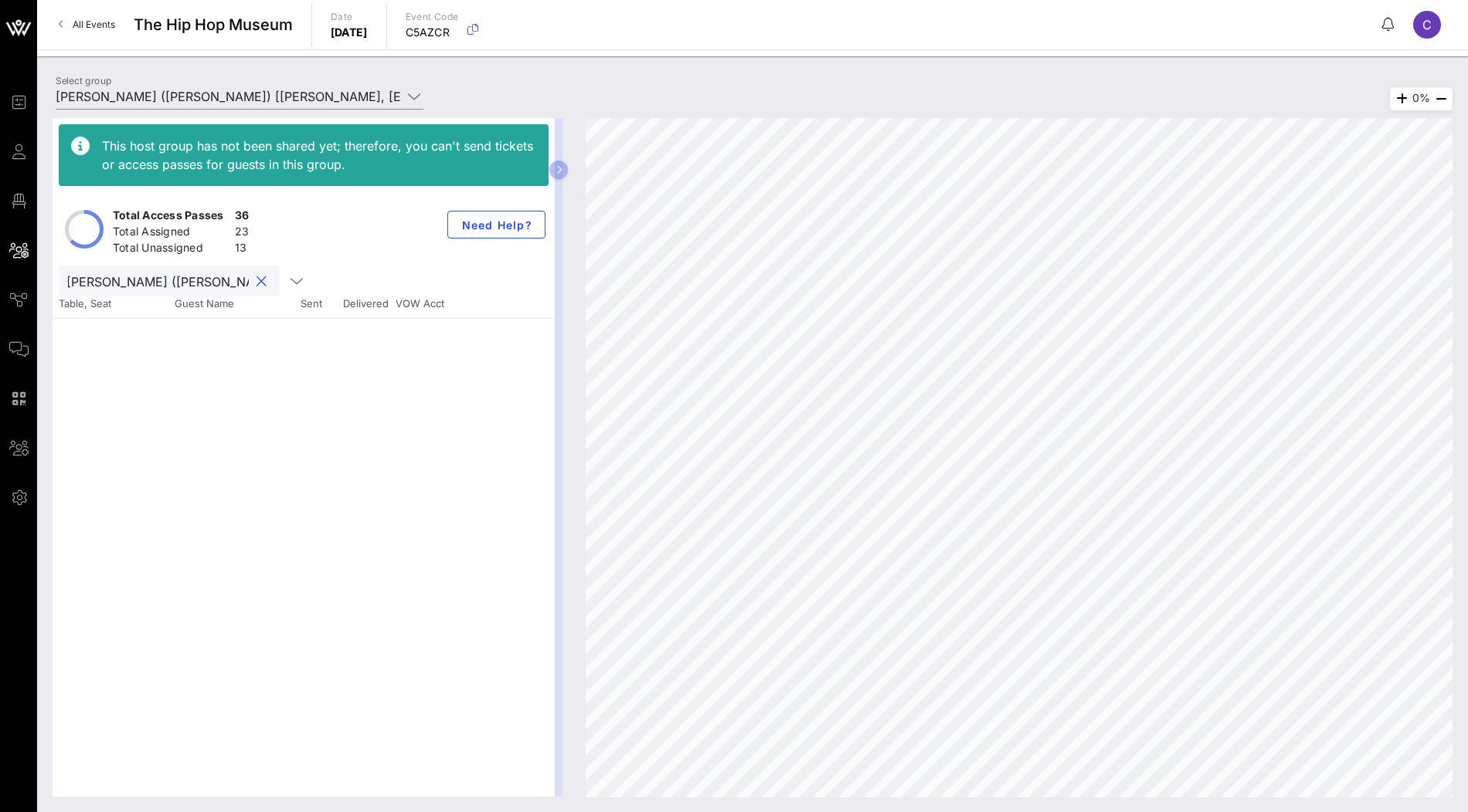
type input "[PERSON_NAME]"
click at [257, 280] on button "clear icon" at bounding box center [262, 281] width 10 height 16
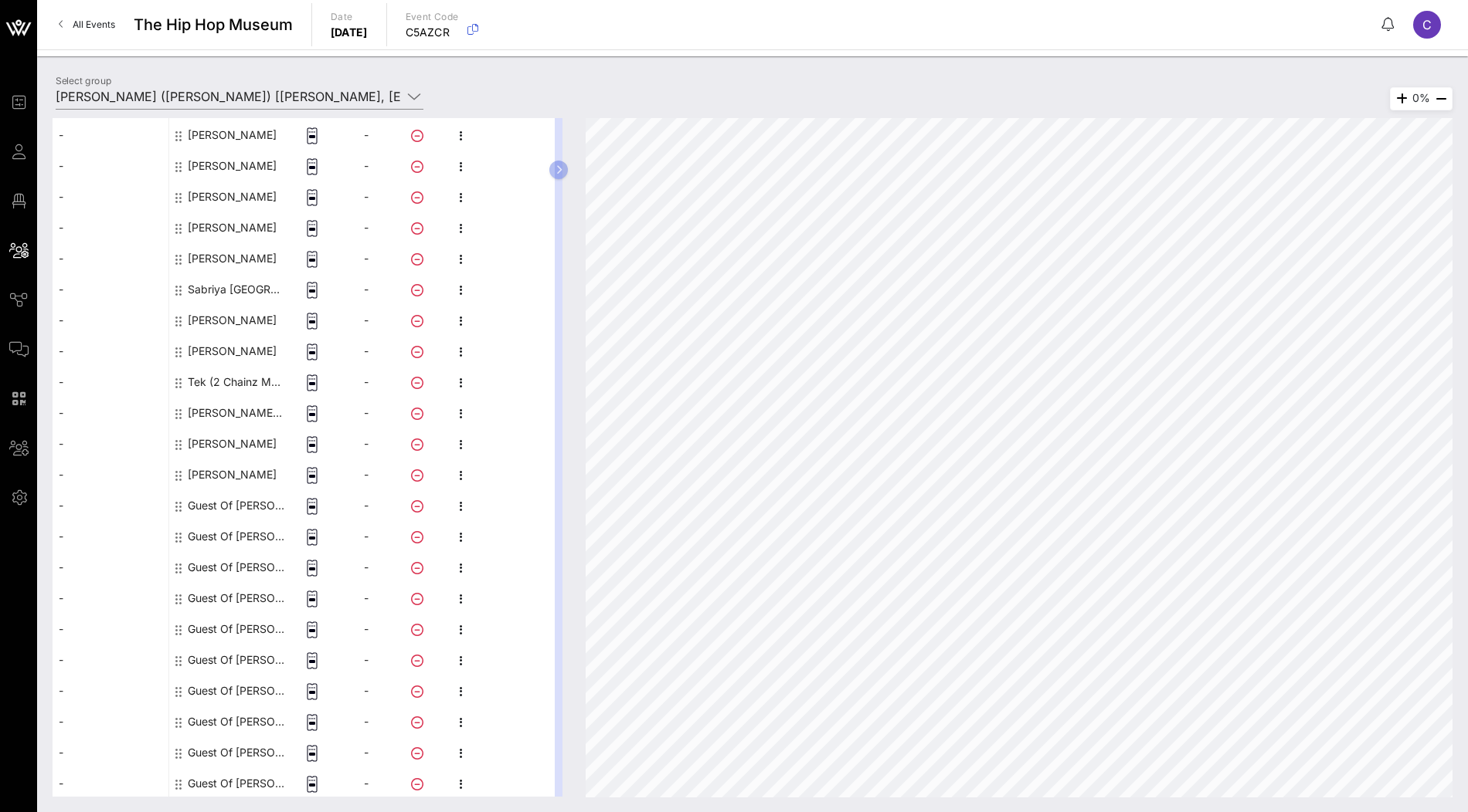
scroll to position [632, 0]
click at [234, 407] on div "Guest Of [PERSON_NAME]" at bounding box center [236, 412] width 97 height 31
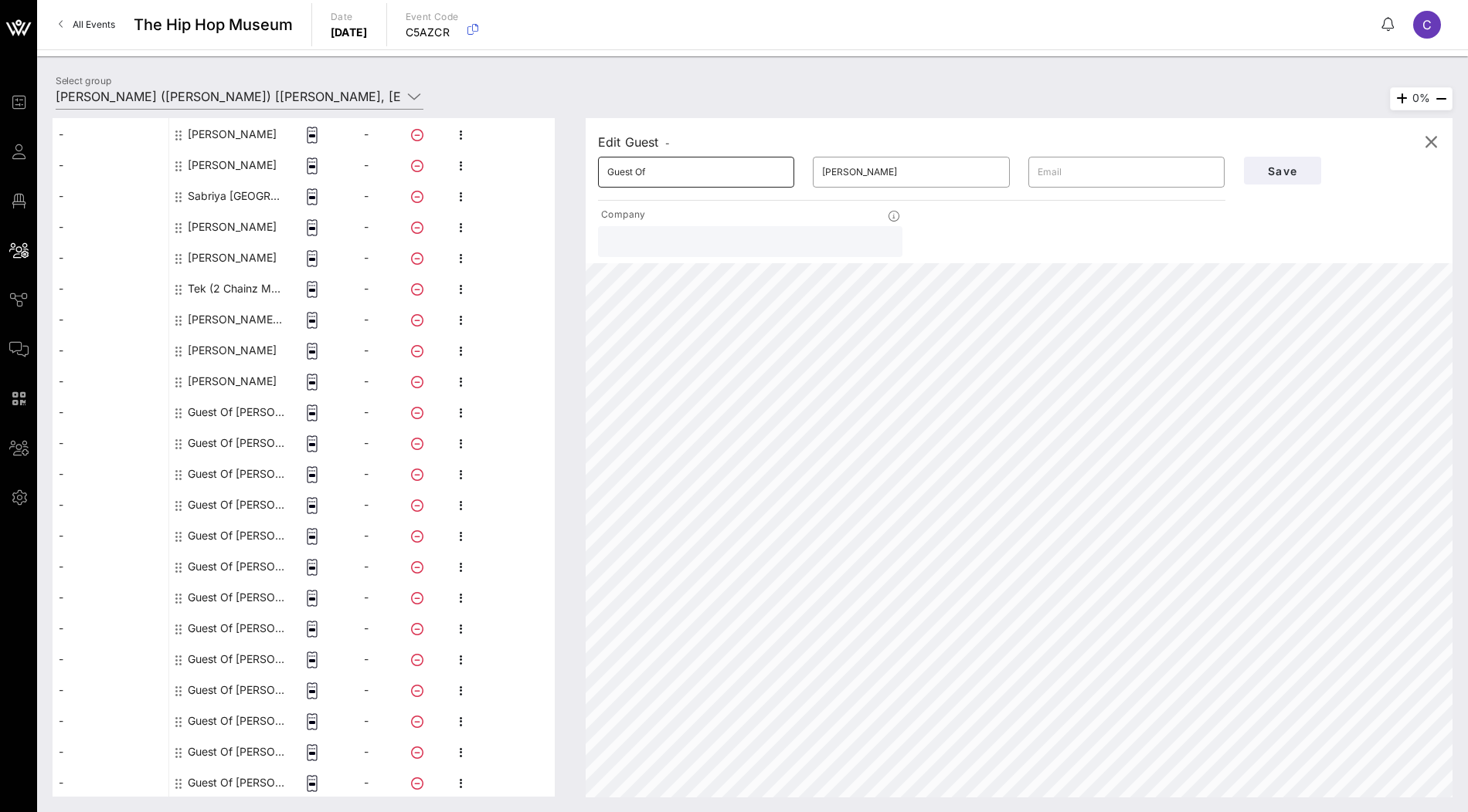
click at [713, 175] on input "Guest Of" at bounding box center [696, 172] width 178 height 25
paste input "([PERSON_NAME])"
type input "([PERSON_NAME])"
click at [850, 177] on input "[PERSON_NAME]" at bounding box center [911, 172] width 178 height 25
paste input "([PERSON_NAME])"
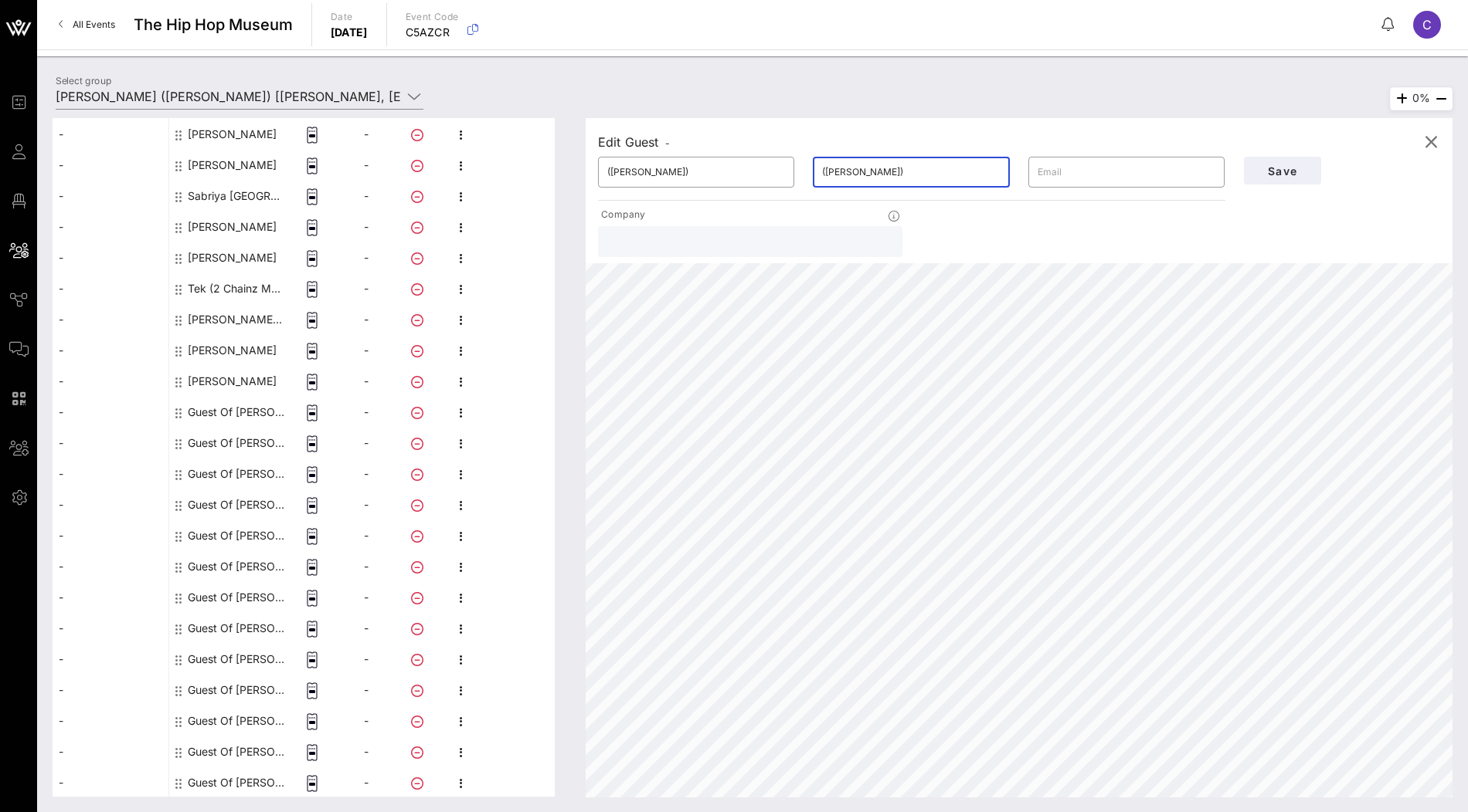
type input "([PERSON_NAME])"
click at [667, 175] on input "([PERSON_NAME])" at bounding box center [696, 172] width 178 height 25
paste input "[PERSON_NAME]"
drag, startPoint x: 654, startPoint y: 173, endPoint x: 793, endPoint y: 173, distance: 139.0
click at [793, 173] on div "​ [PERSON_NAME] ([PERSON_NAME])" at bounding box center [696, 172] width 197 height 31
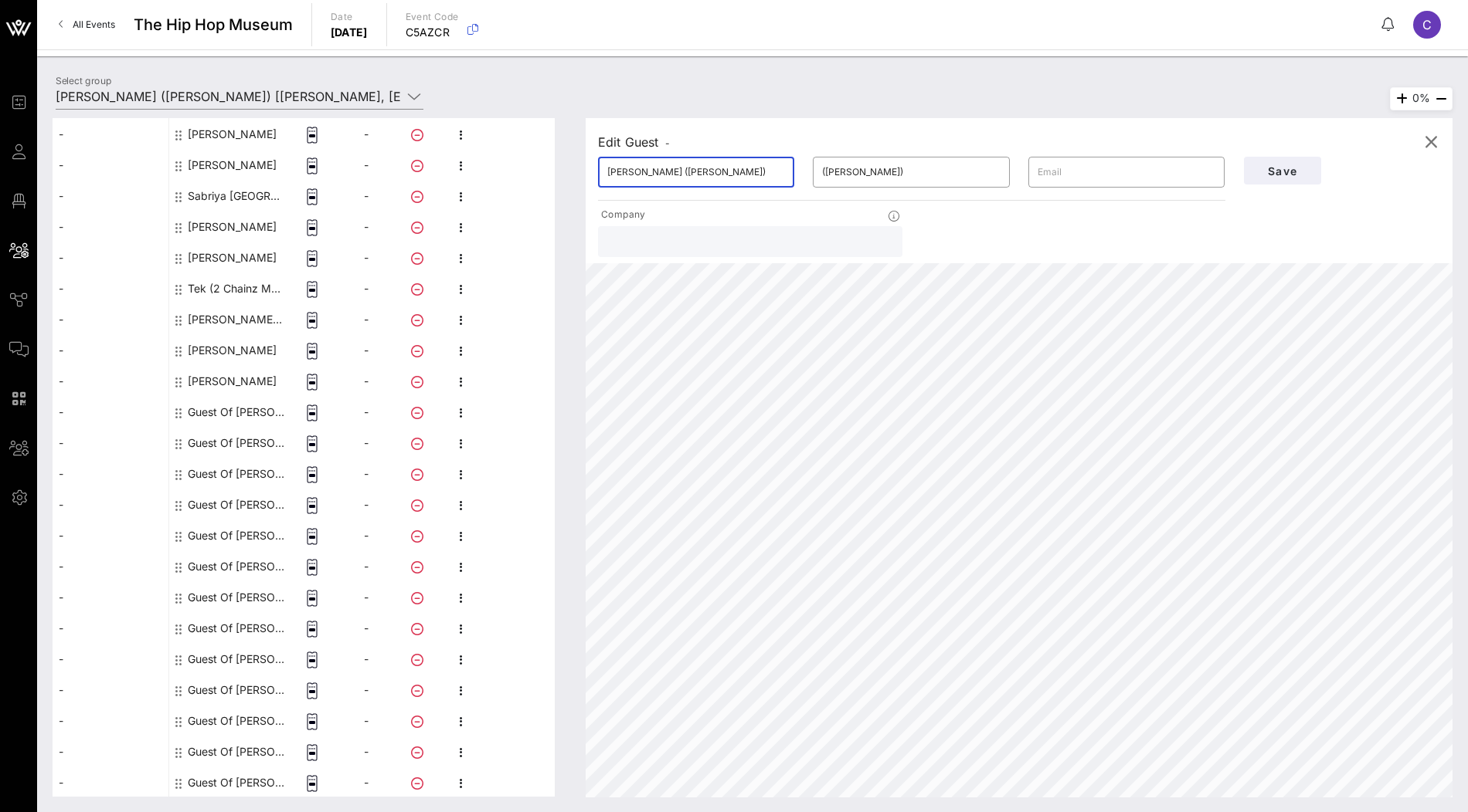
drag, startPoint x: 655, startPoint y: 173, endPoint x: 768, endPoint y: 173, distance: 113.0
click at [768, 173] on input "[PERSON_NAME] ([PERSON_NAME])" at bounding box center [696, 172] width 178 height 25
type input "[PERSON_NAME]"
click at [1266, 175] on span "Save" at bounding box center [1283, 171] width 53 height 13
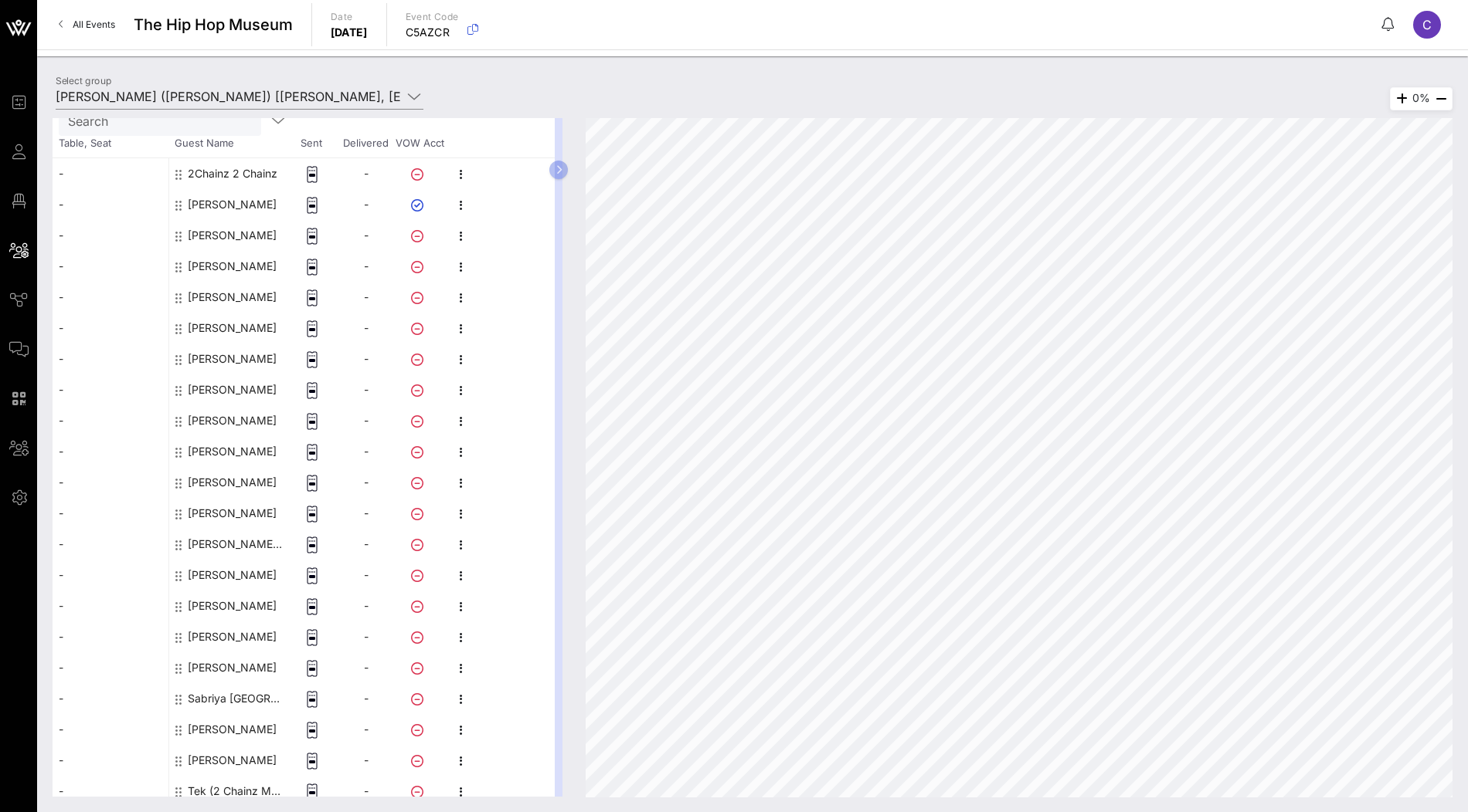
scroll to position [125, 0]
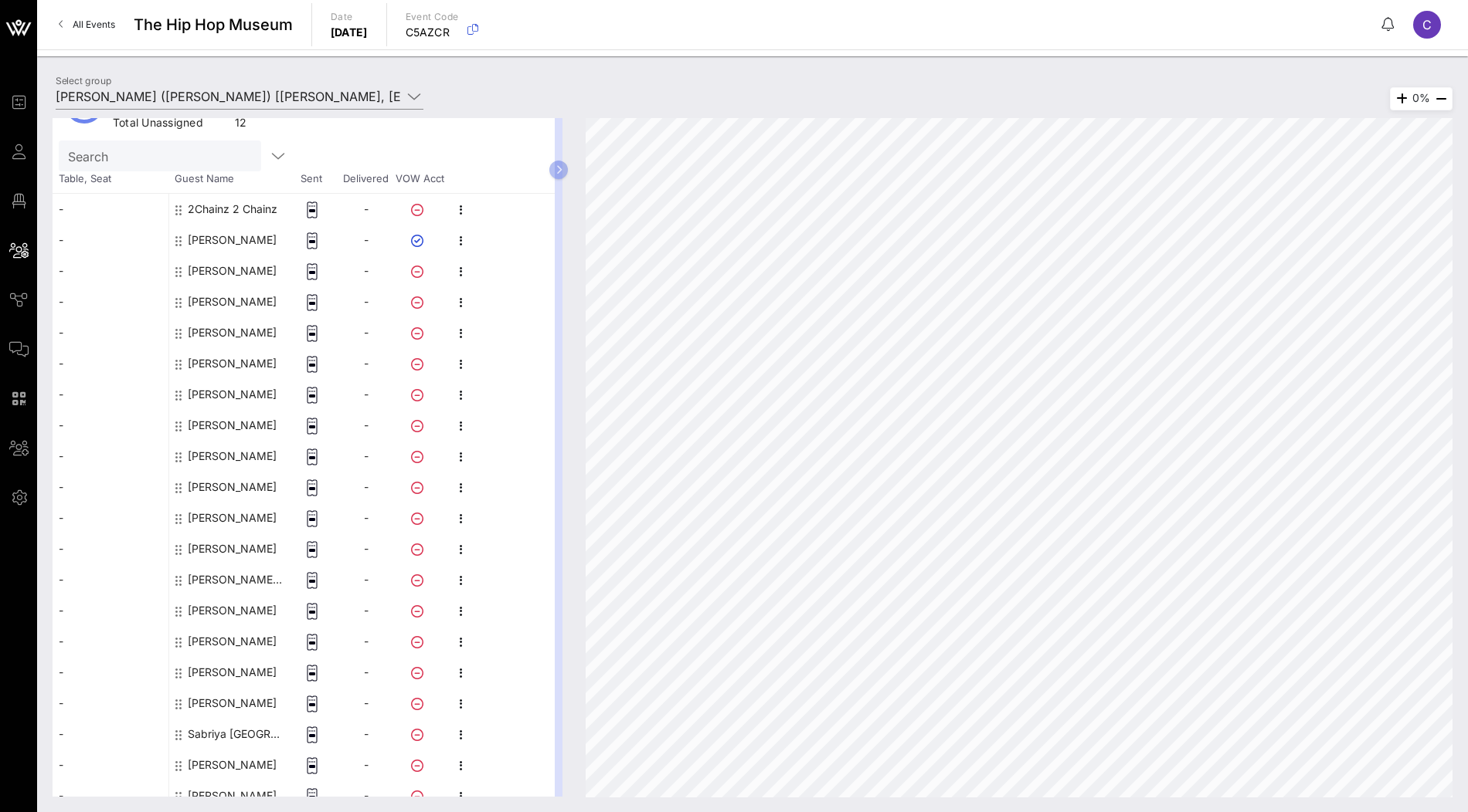
click at [191, 163] on input "Search" at bounding box center [158, 156] width 181 height 20
paste input "[PERSON_NAME]"
type input "[PERSON_NAME]"
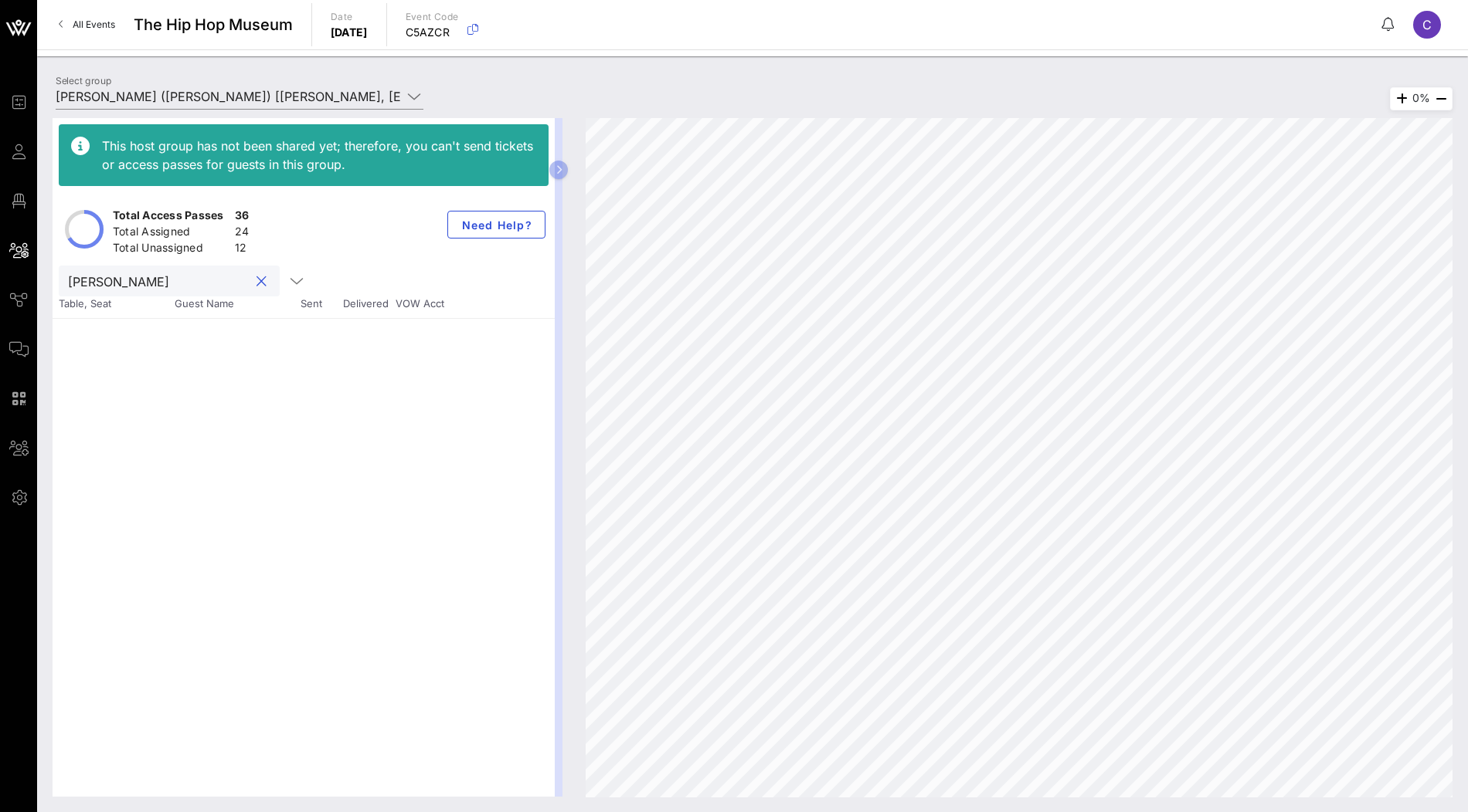
scroll to position [0, 0]
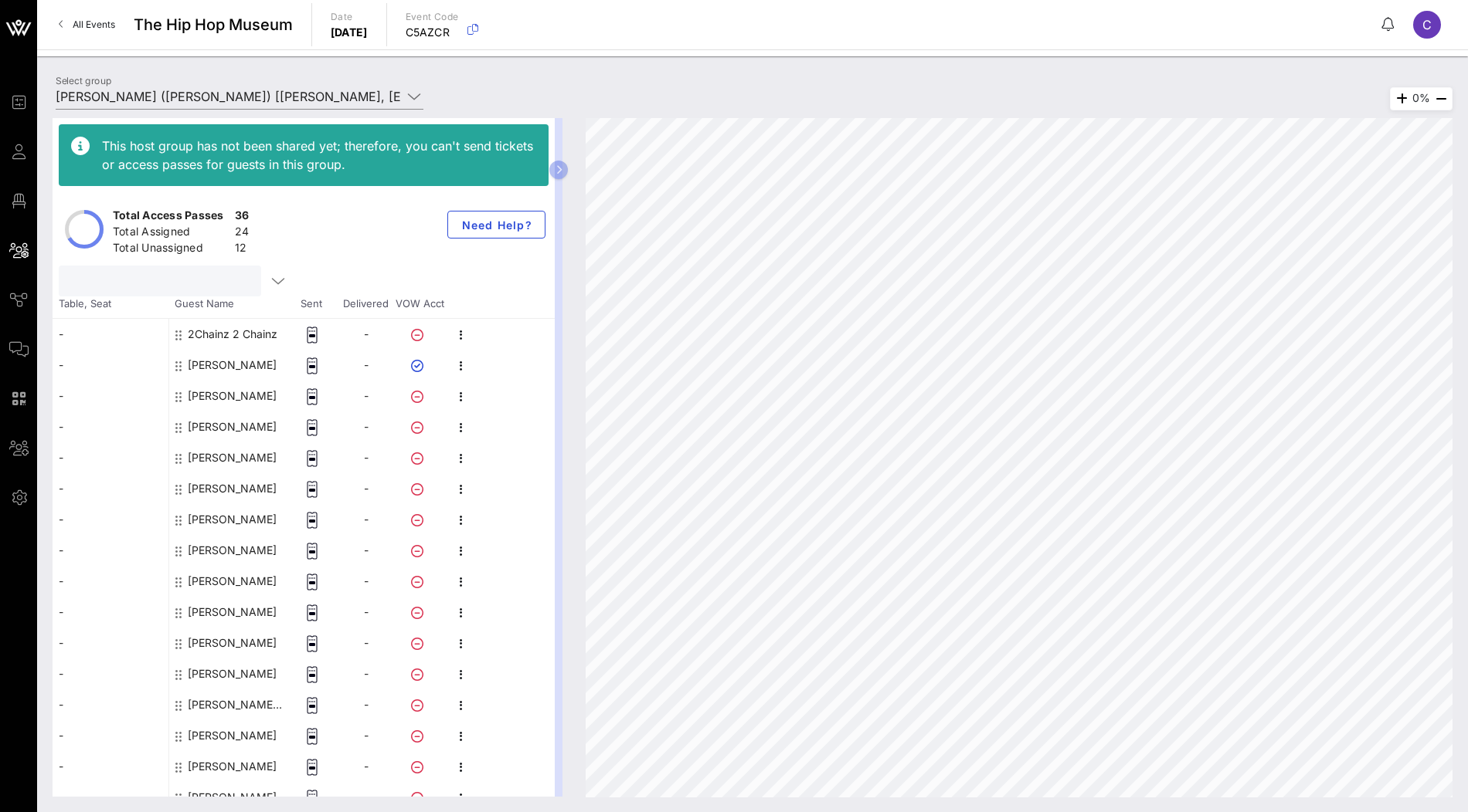
click at [229, 309] on span "Guest Name" at bounding box center [226, 304] width 116 height 16
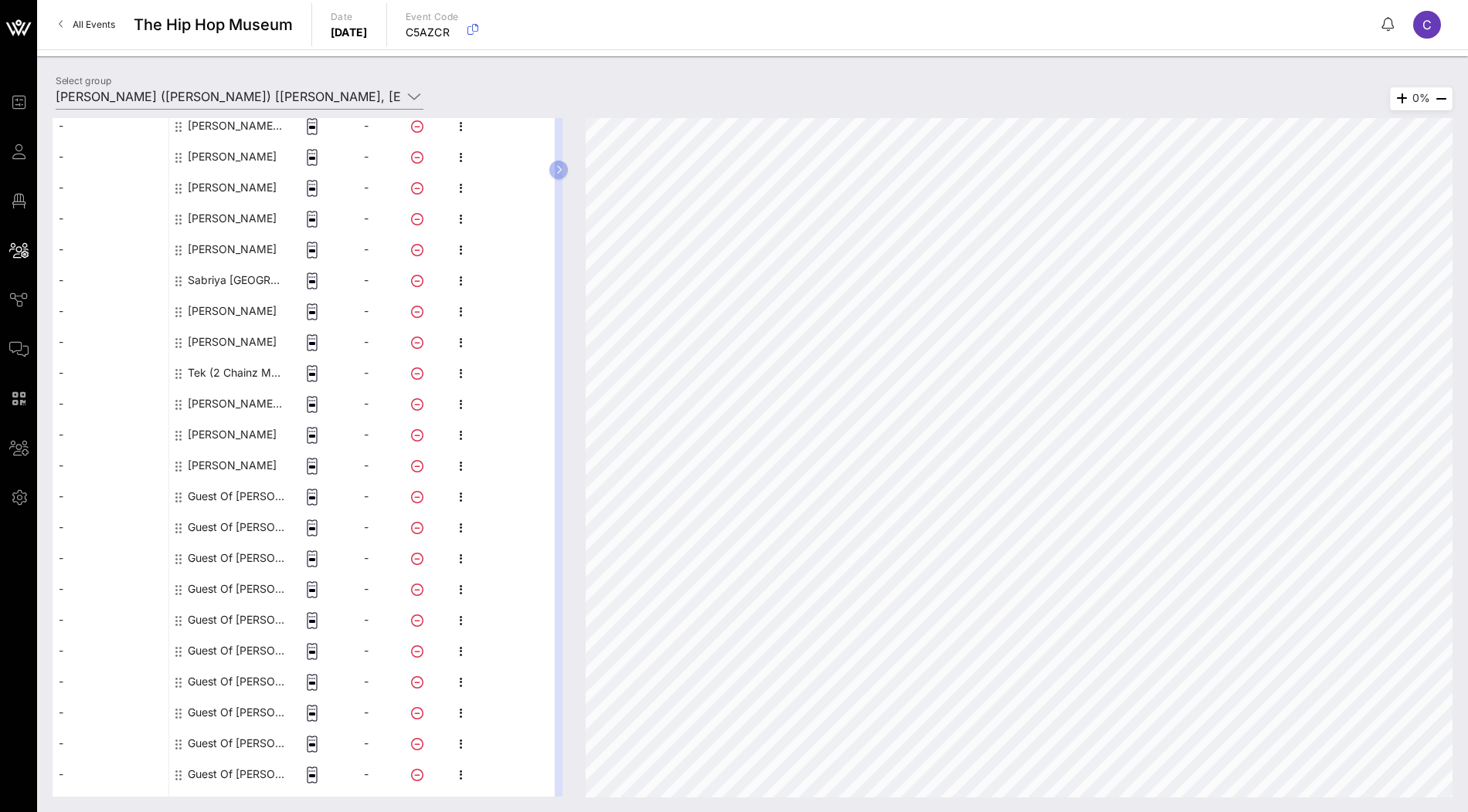
scroll to position [632, 0]
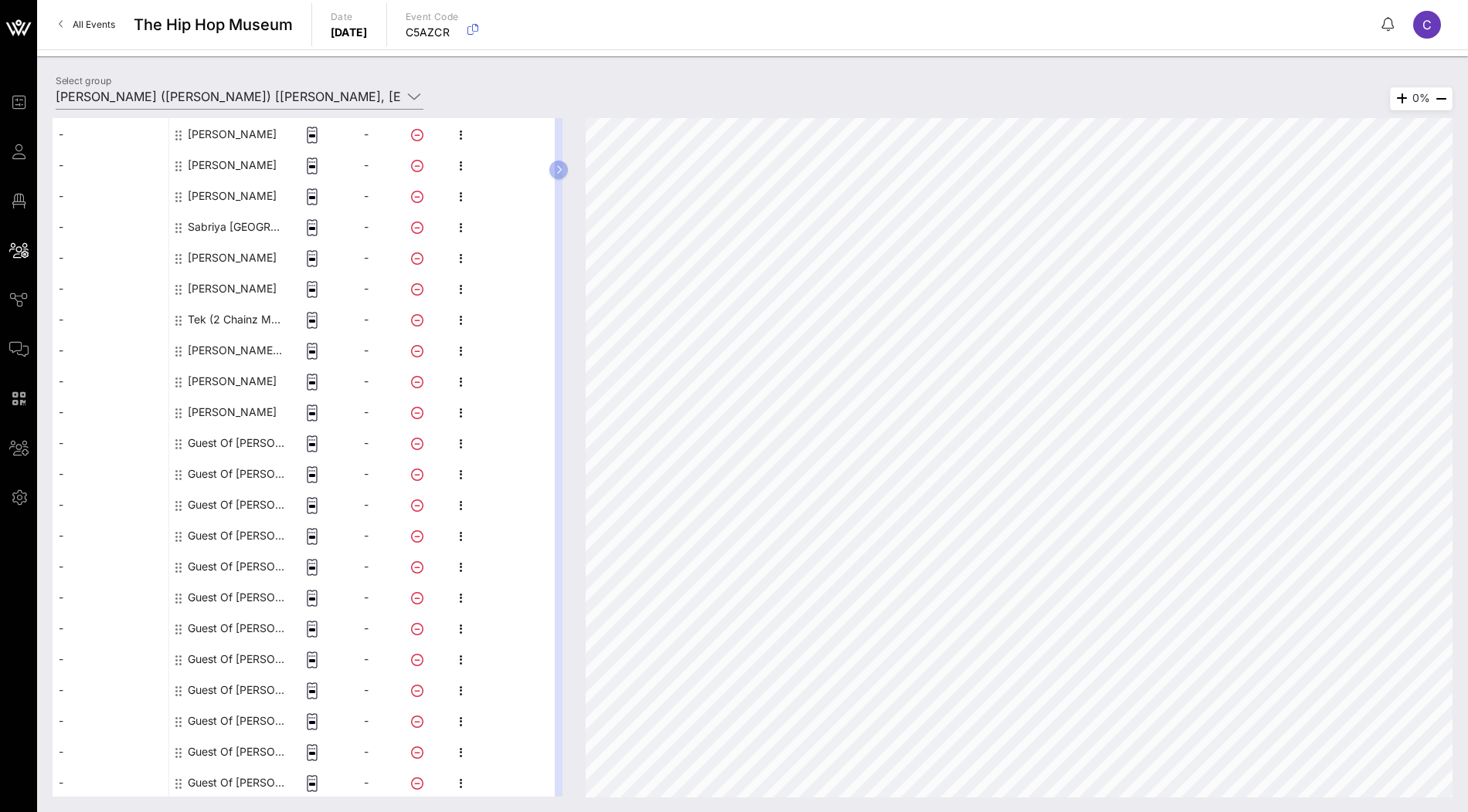
click at [247, 446] on div "Guest Of [PERSON_NAME]" at bounding box center [236, 442] width 97 height 31
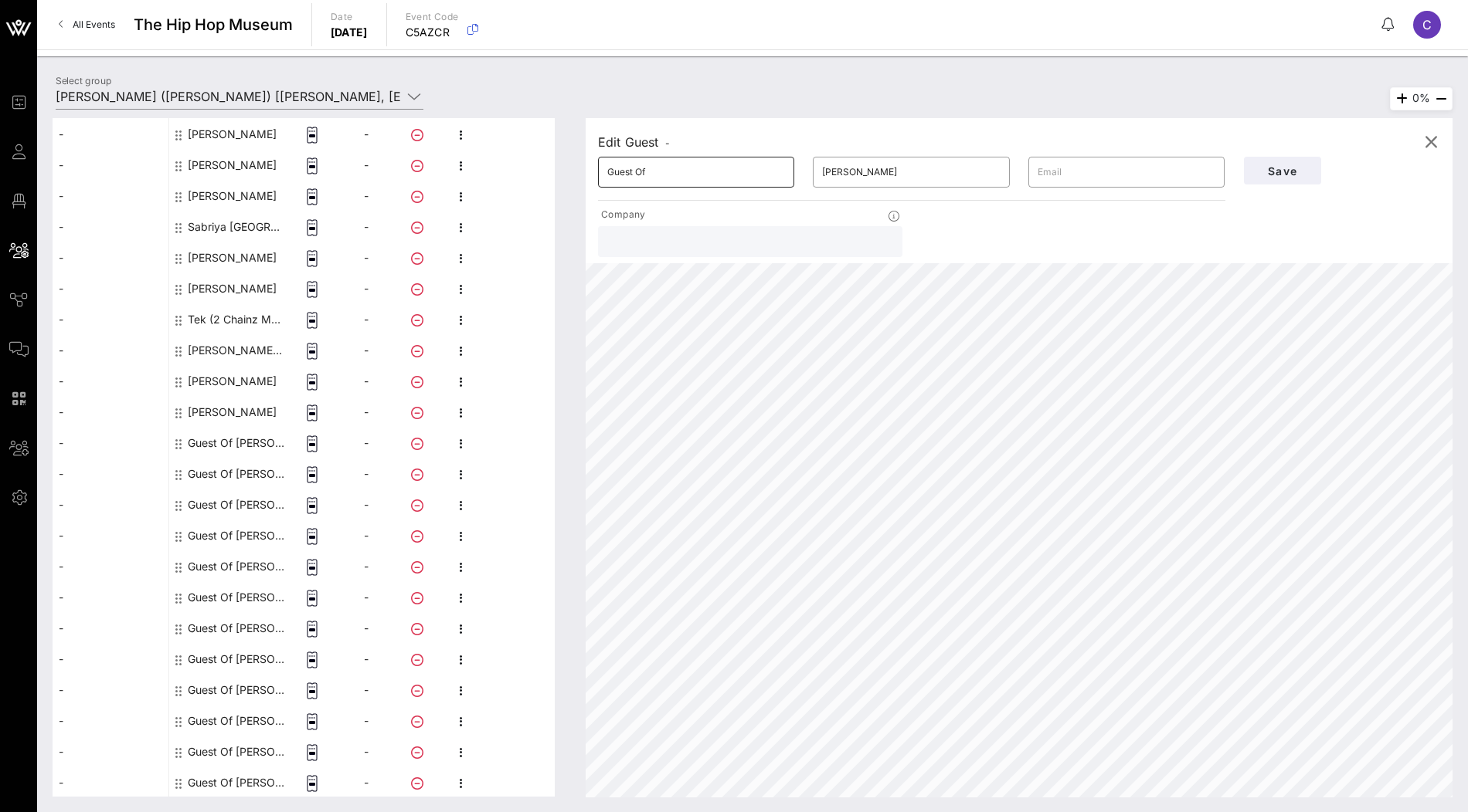
click at [728, 177] on input "Guest Of" at bounding box center [696, 172] width 178 height 25
paste input "[PERSON_NAME]"
click at [651, 176] on input "[PERSON_NAME]" at bounding box center [696, 172] width 178 height 25
type input "[PERSON_NAME]"
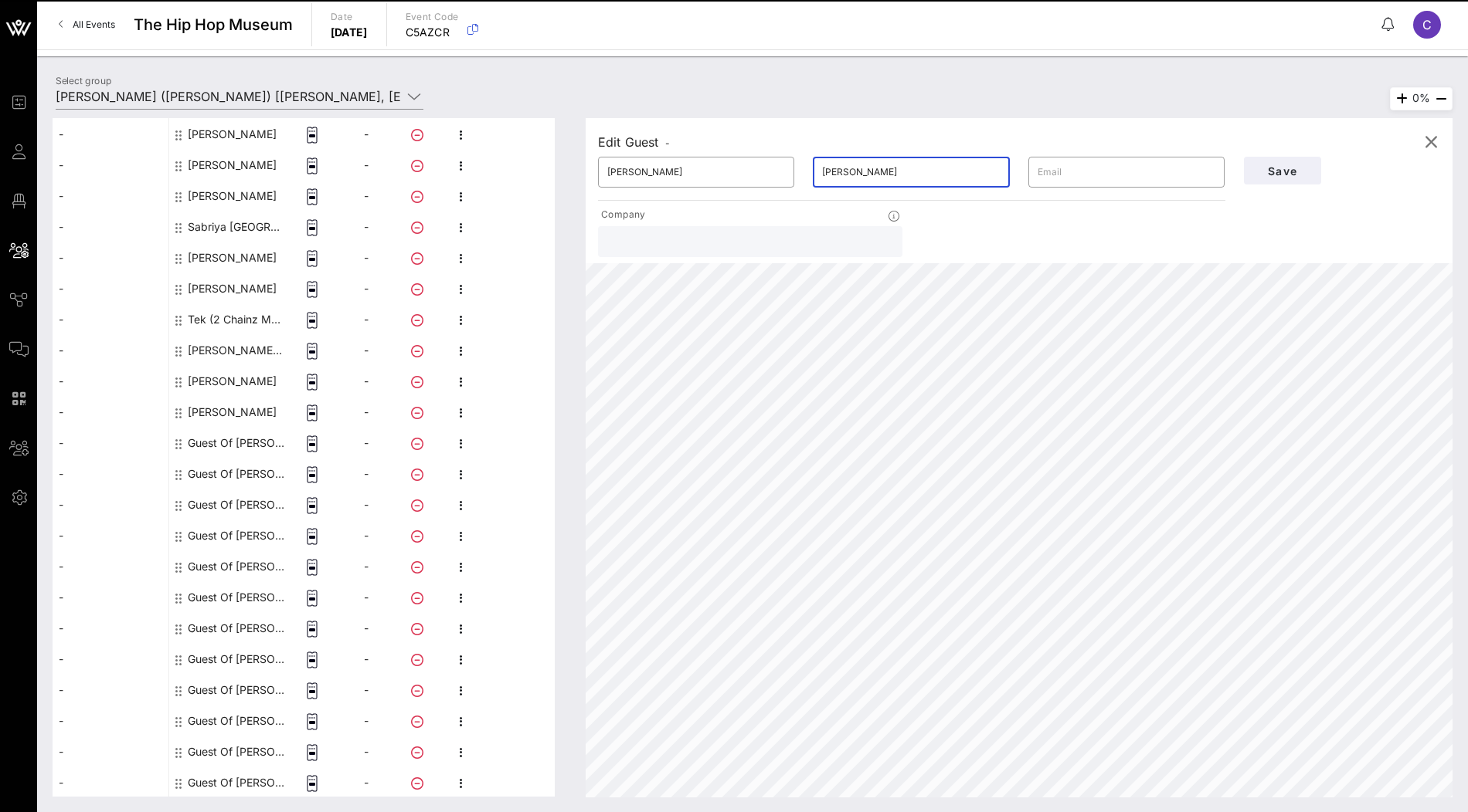
click at [879, 177] on input "[PERSON_NAME]" at bounding box center [911, 172] width 178 height 25
paste input "[PERSON_NAME]"
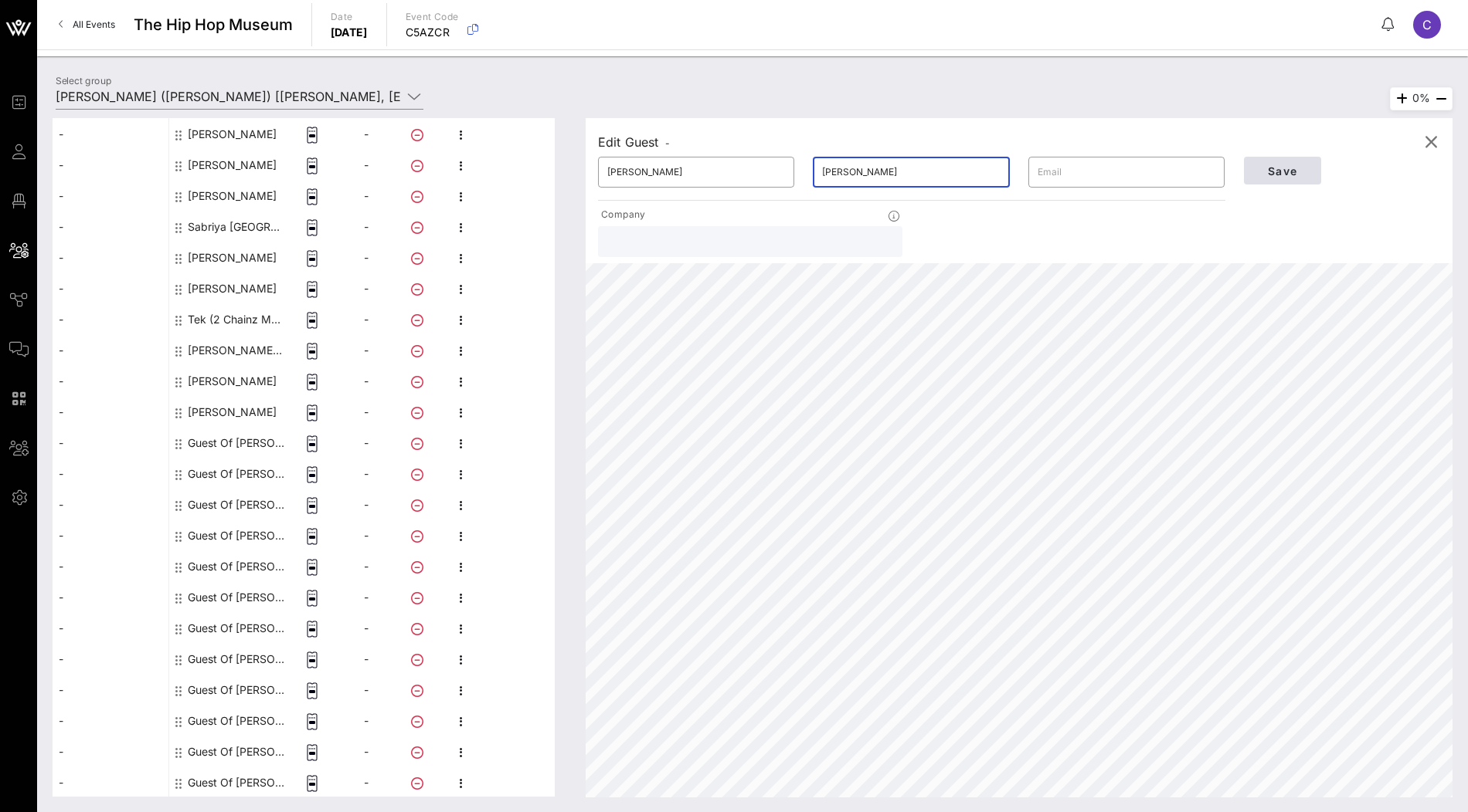
type input "[PERSON_NAME]"
click at [1290, 170] on span "Save" at bounding box center [1283, 171] width 53 height 13
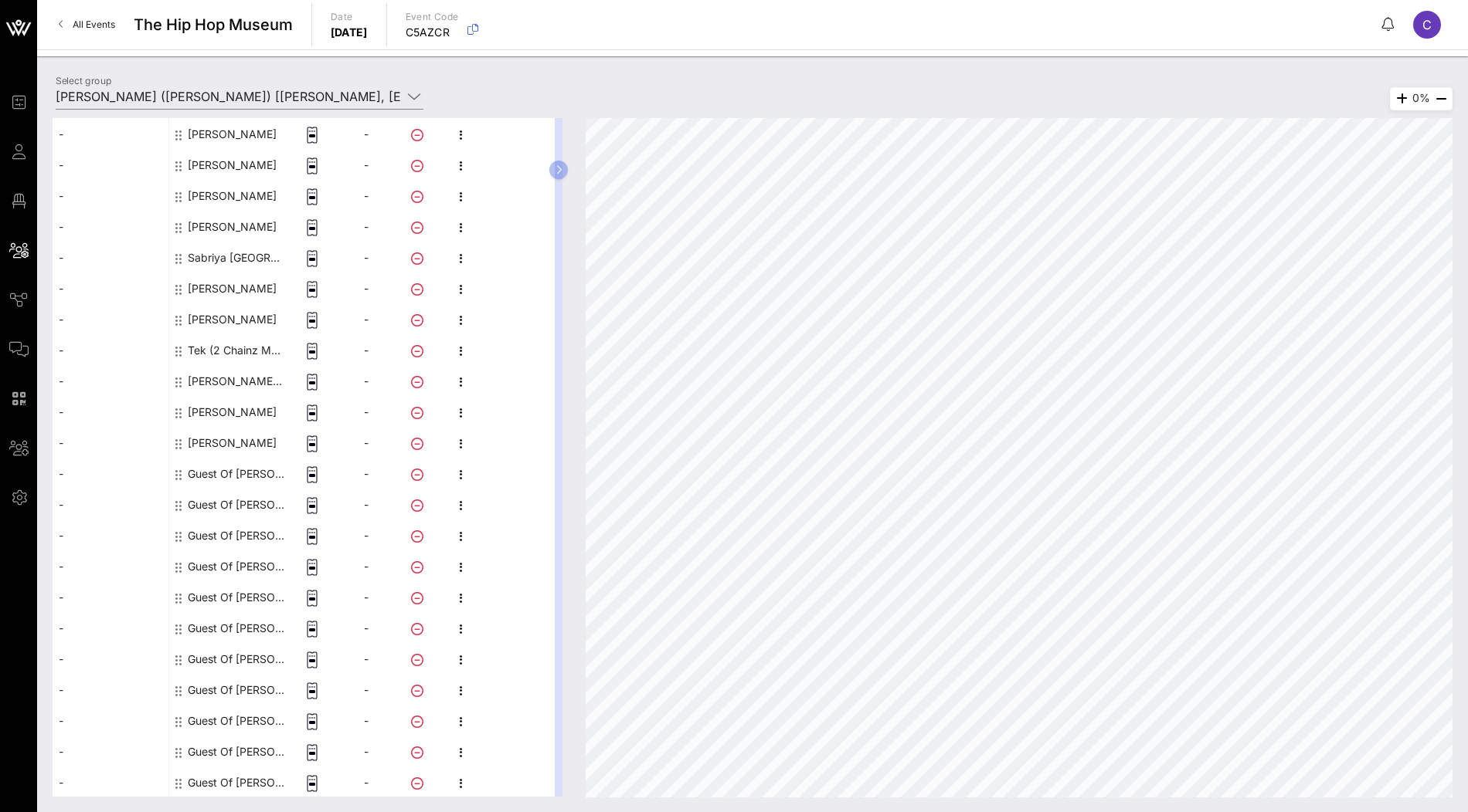
click at [229, 478] on div "Guest Of [PERSON_NAME]" at bounding box center [236, 474] width 97 height 31
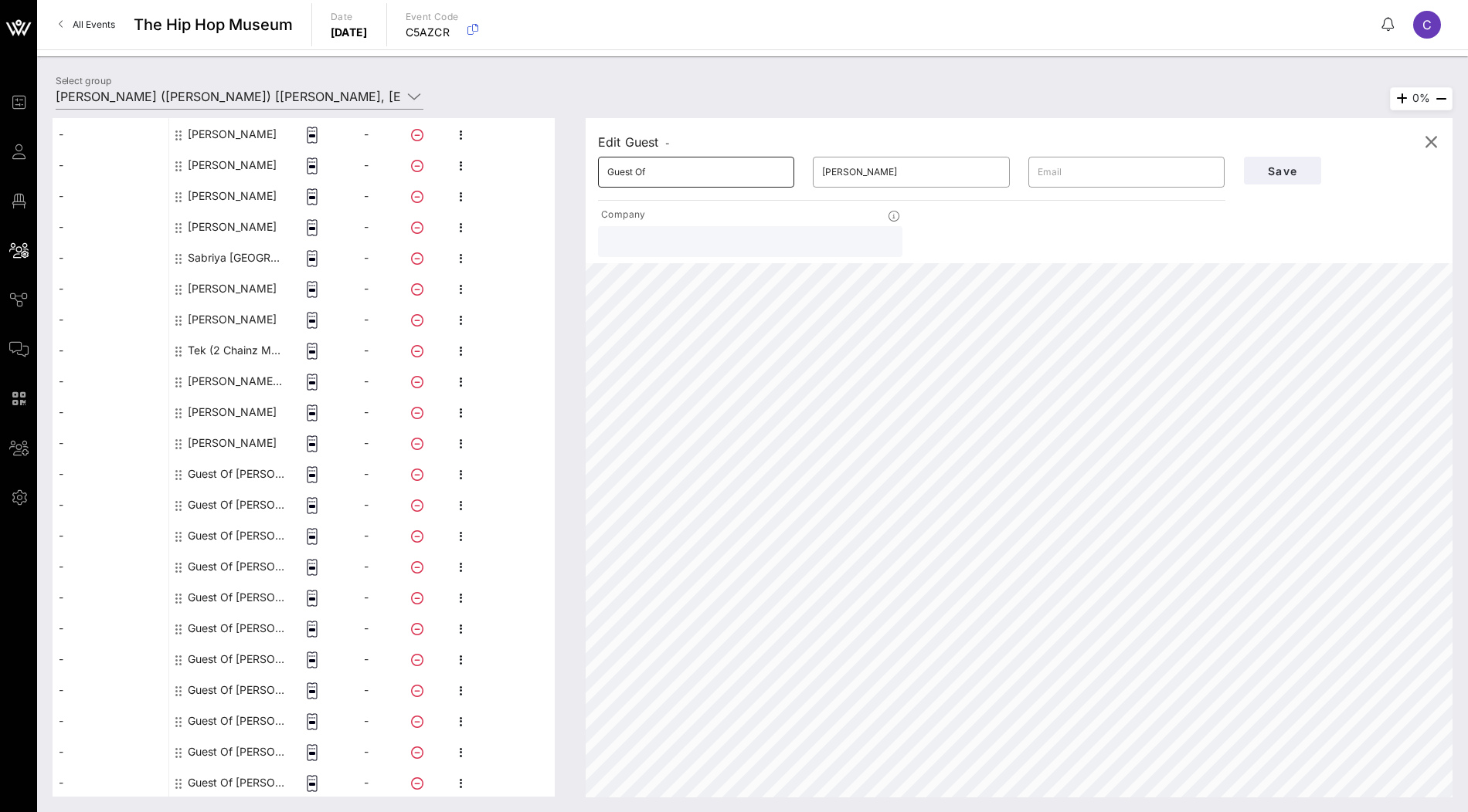
click at [760, 184] on input "Guest Of" at bounding box center [696, 172] width 178 height 25
paste input "[PERSON_NAME]"
click at [671, 169] on input "[PERSON_NAME]" at bounding box center [696, 172] width 178 height 25
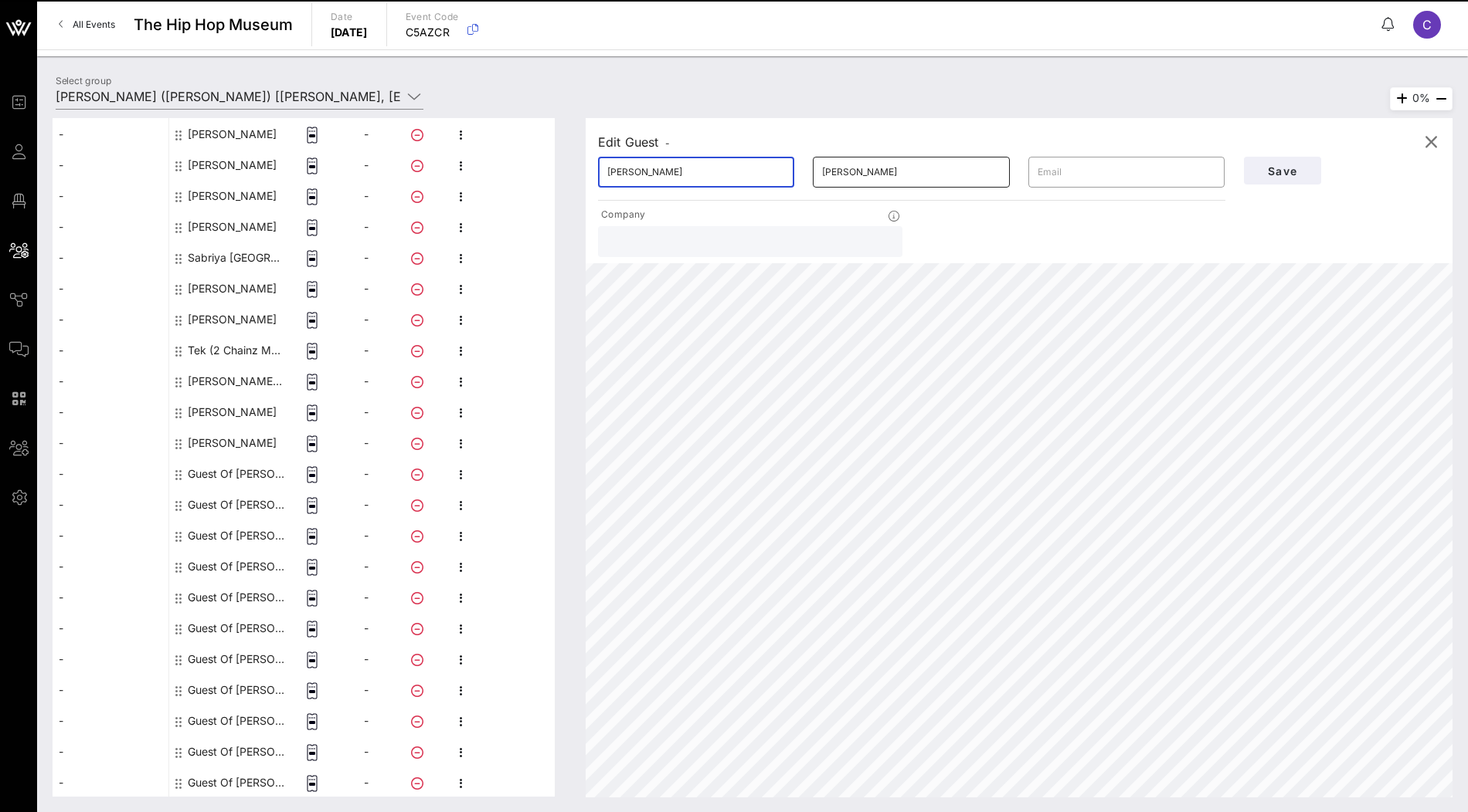
type input "[PERSON_NAME]"
click at [887, 174] on input "[PERSON_NAME]" at bounding box center [911, 172] width 178 height 25
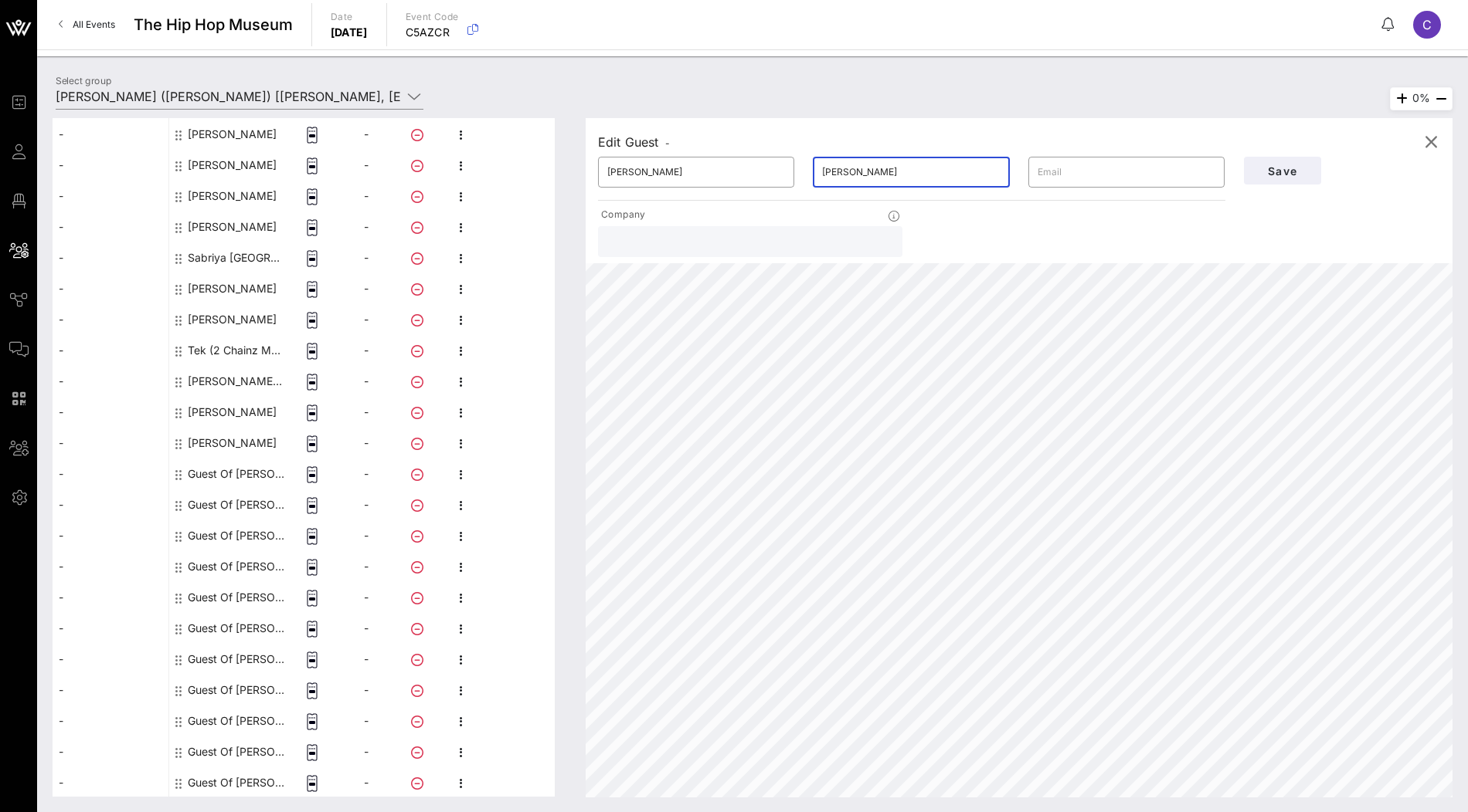
paste input "text"
type input "Khosrowshahi"
click at [1265, 169] on span "Save" at bounding box center [1283, 171] width 53 height 13
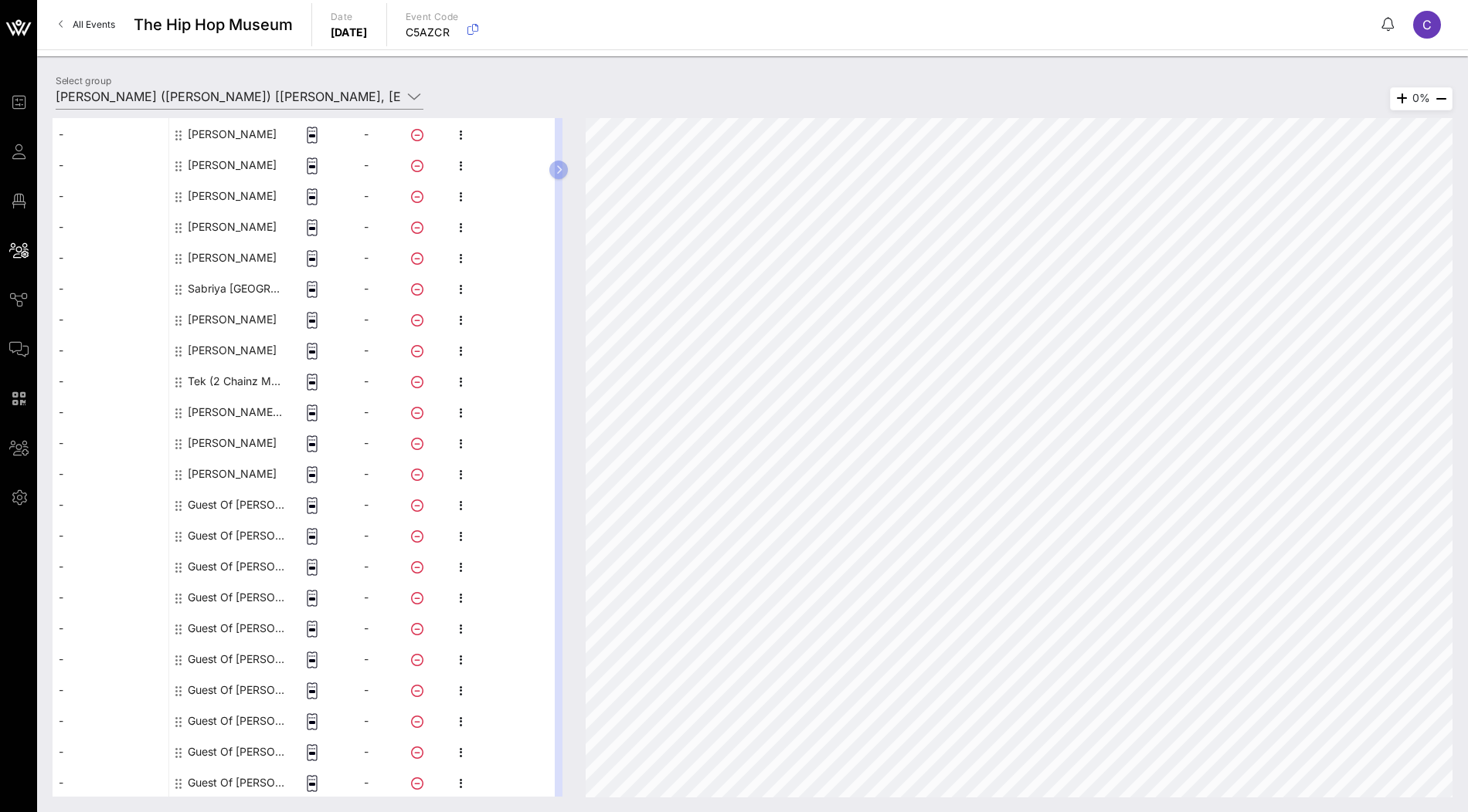
scroll to position [0, 0]
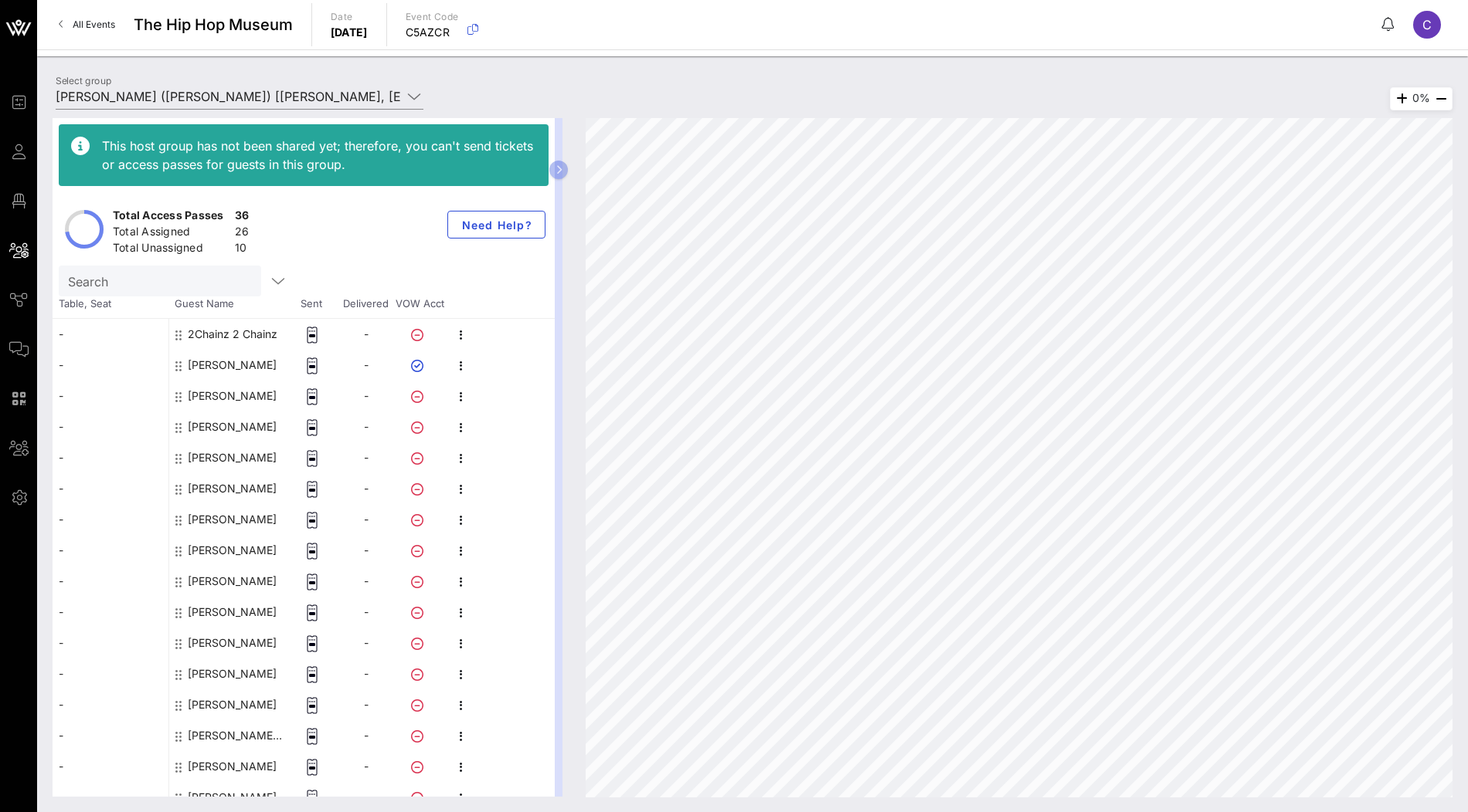
click at [187, 277] on input "Search" at bounding box center [158, 281] width 181 height 20
paste input "[PERSON_NAME]"
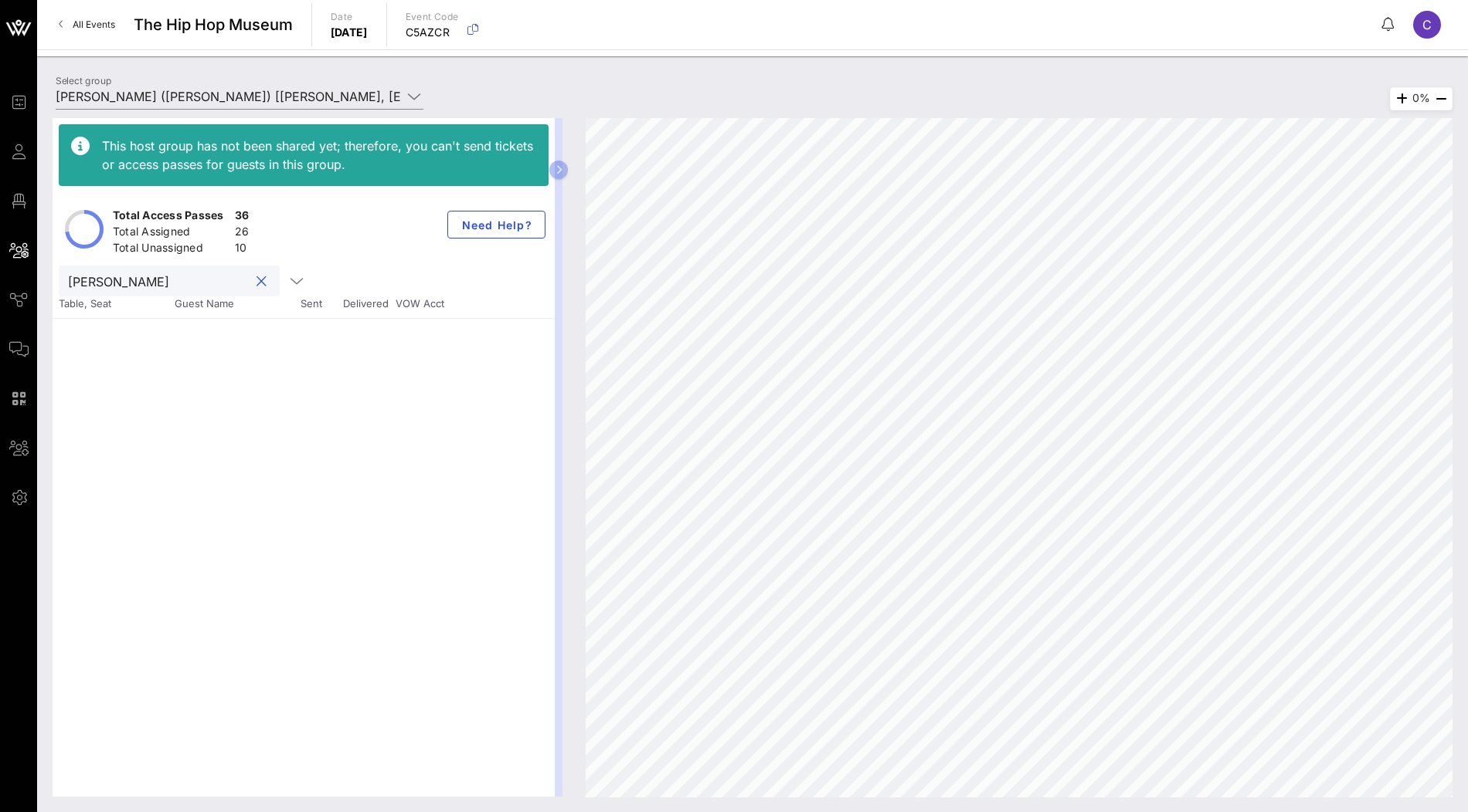
click at [128, 281] on input "[PERSON_NAME]" at bounding box center [158, 281] width 181 height 20
type input "Helima"
click at [257, 280] on button "clear icon" at bounding box center [262, 281] width 10 height 16
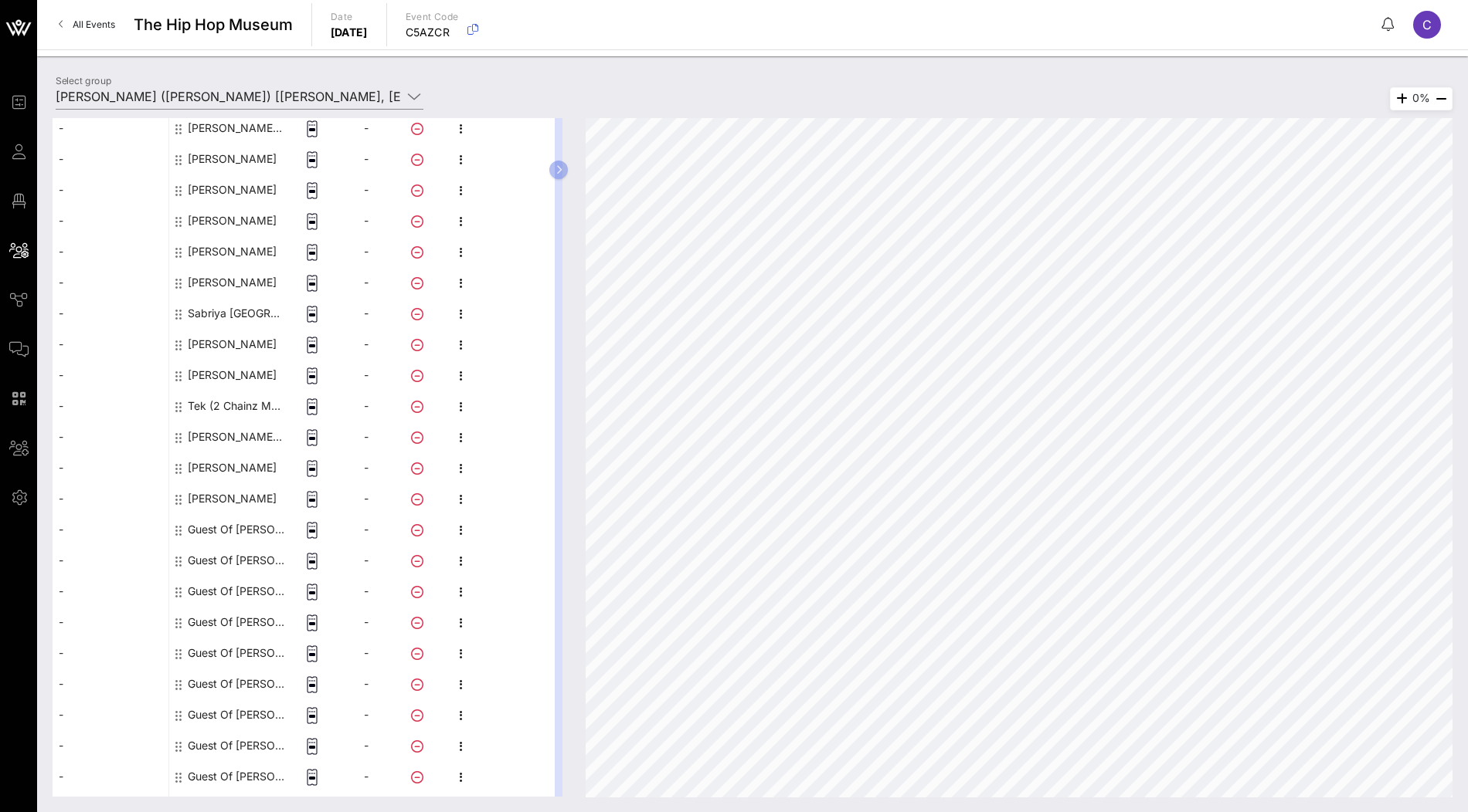
scroll to position [632, 0]
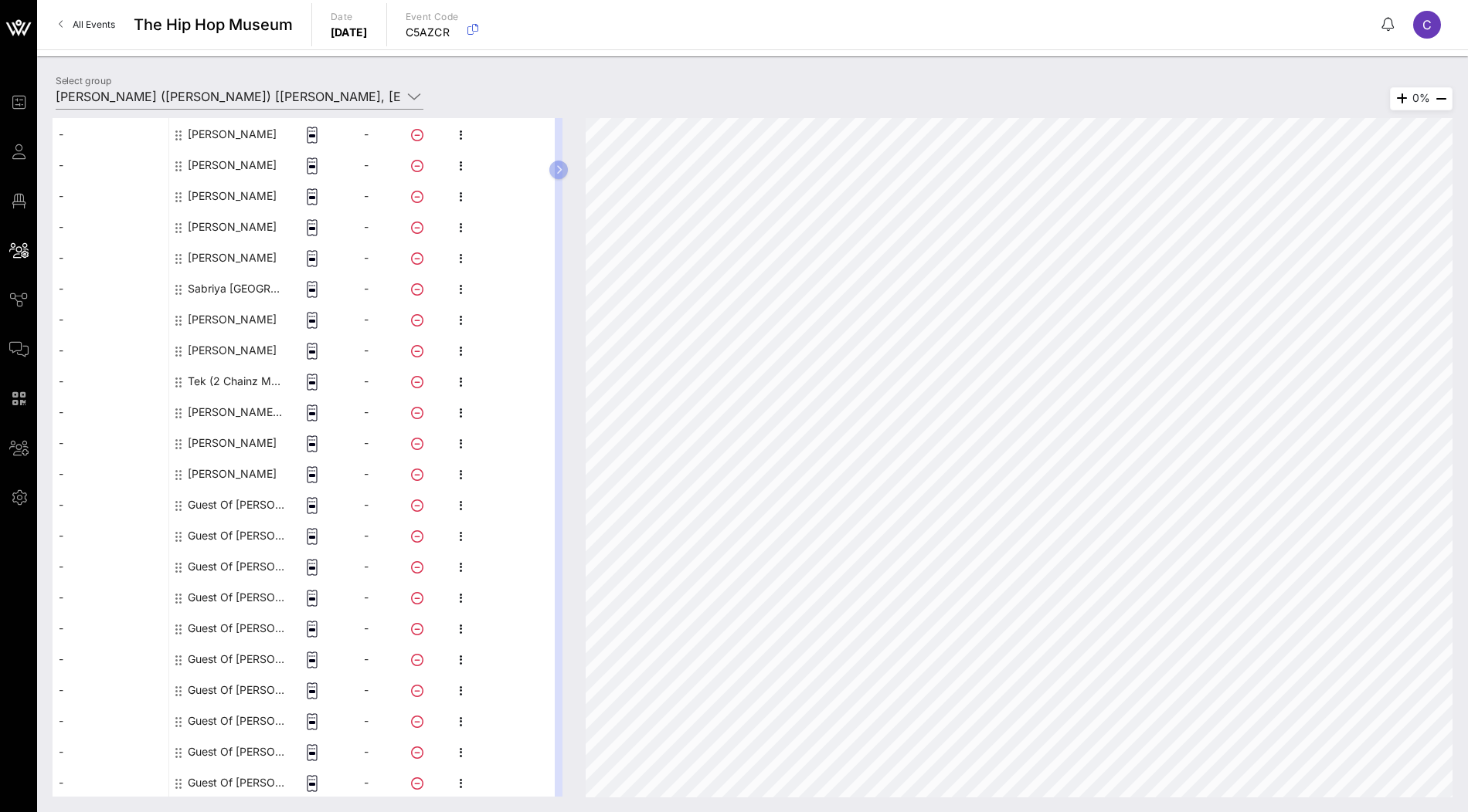
click at [244, 506] on div "Guest Of [PERSON_NAME]" at bounding box center [236, 504] width 97 height 31
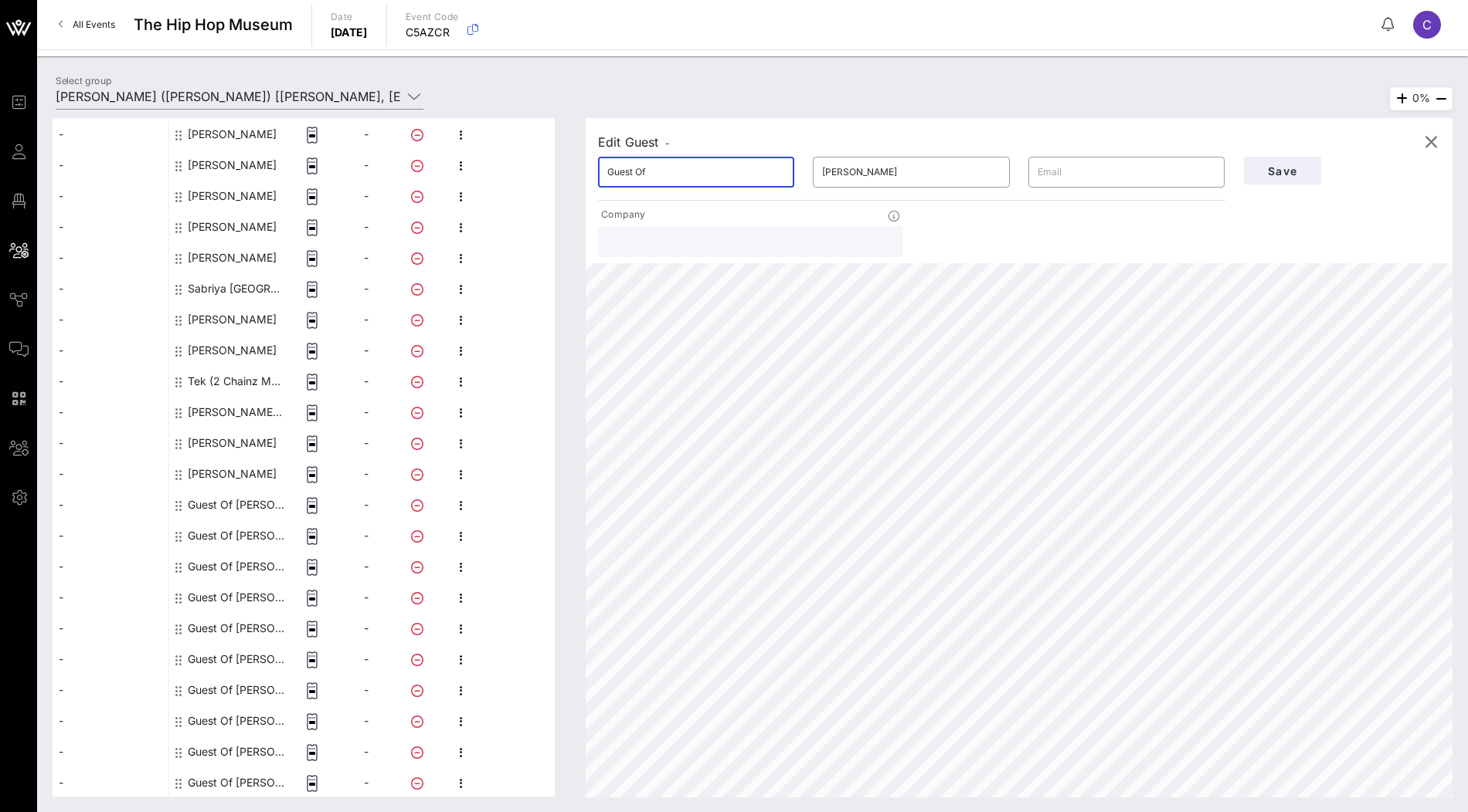
click at [641, 164] on input "Guest Of" at bounding box center [696, 172] width 178 height 25
paste input "[PERSON_NAME]"
click at [650, 173] on input "[PERSON_NAME]" at bounding box center [696, 172] width 178 height 25
type input "Helima"
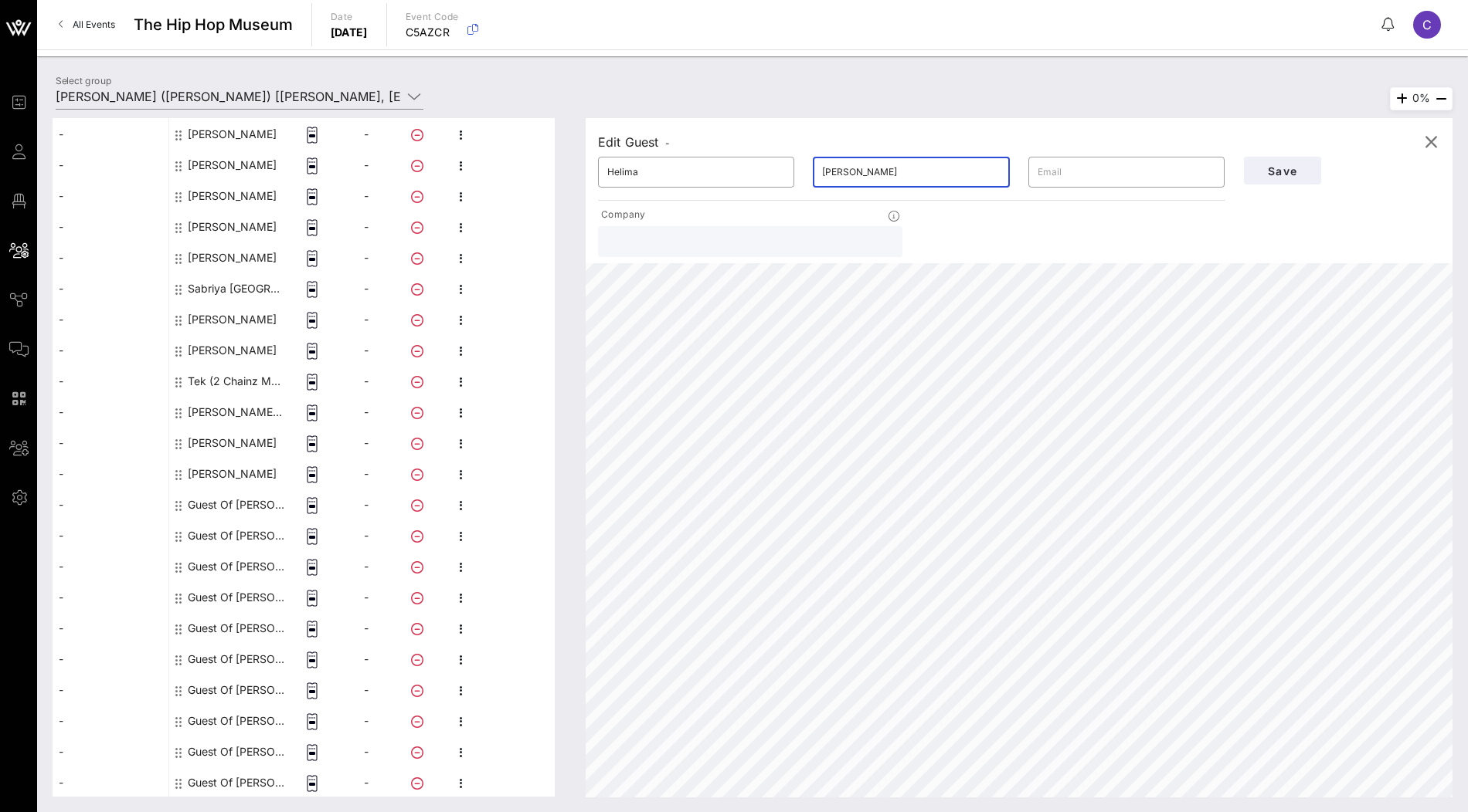
click at [887, 179] on input "[PERSON_NAME]" at bounding box center [911, 172] width 178 height 25
paste input "Croft"
type input "Croft"
click at [1277, 176] on span "Save" at bounding box center [1283, 171] width 53 height 13
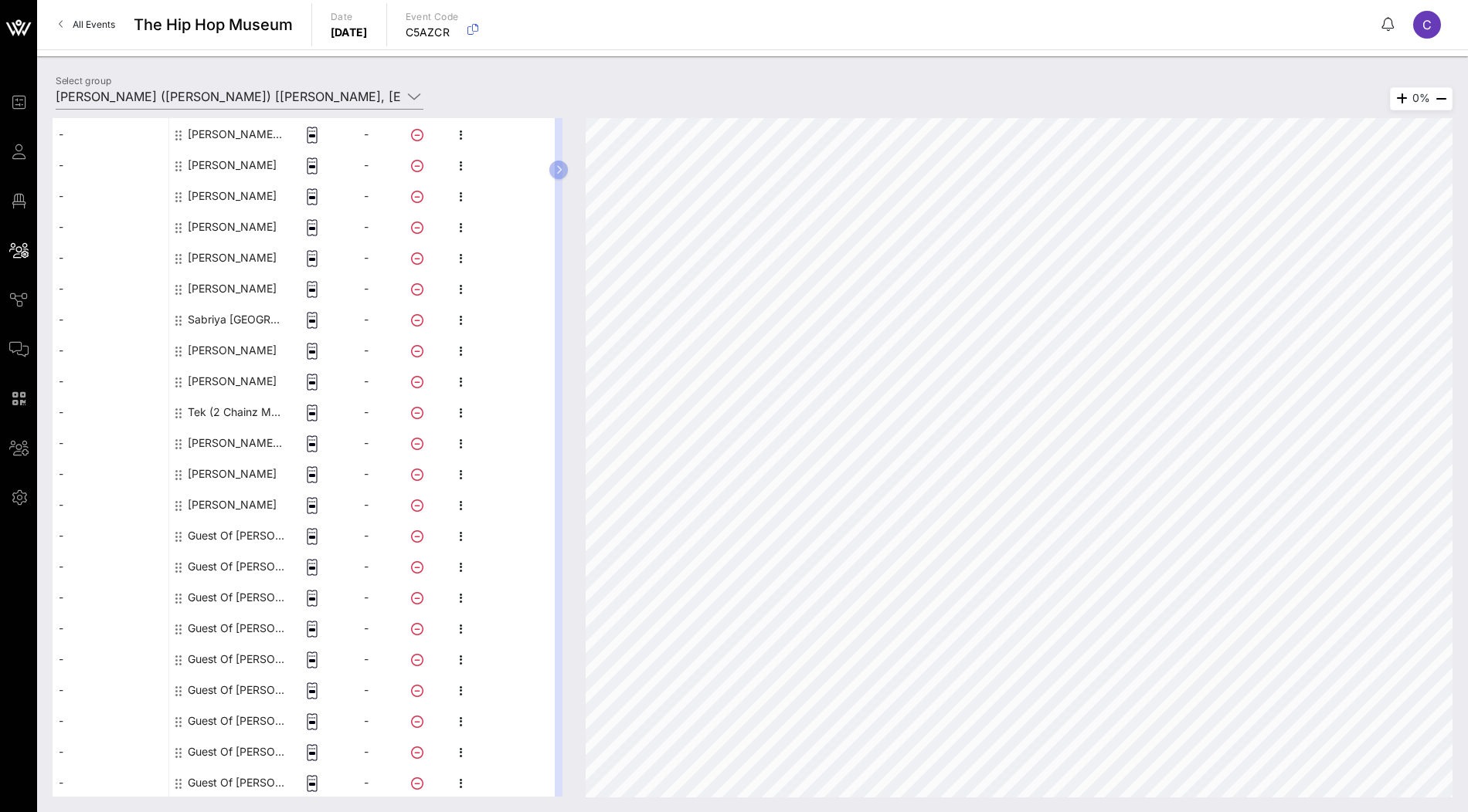
click at [239, 535] on div "Guest Of [PERSON_NAME]" at bounding box center [236, 536] width 97 height 31
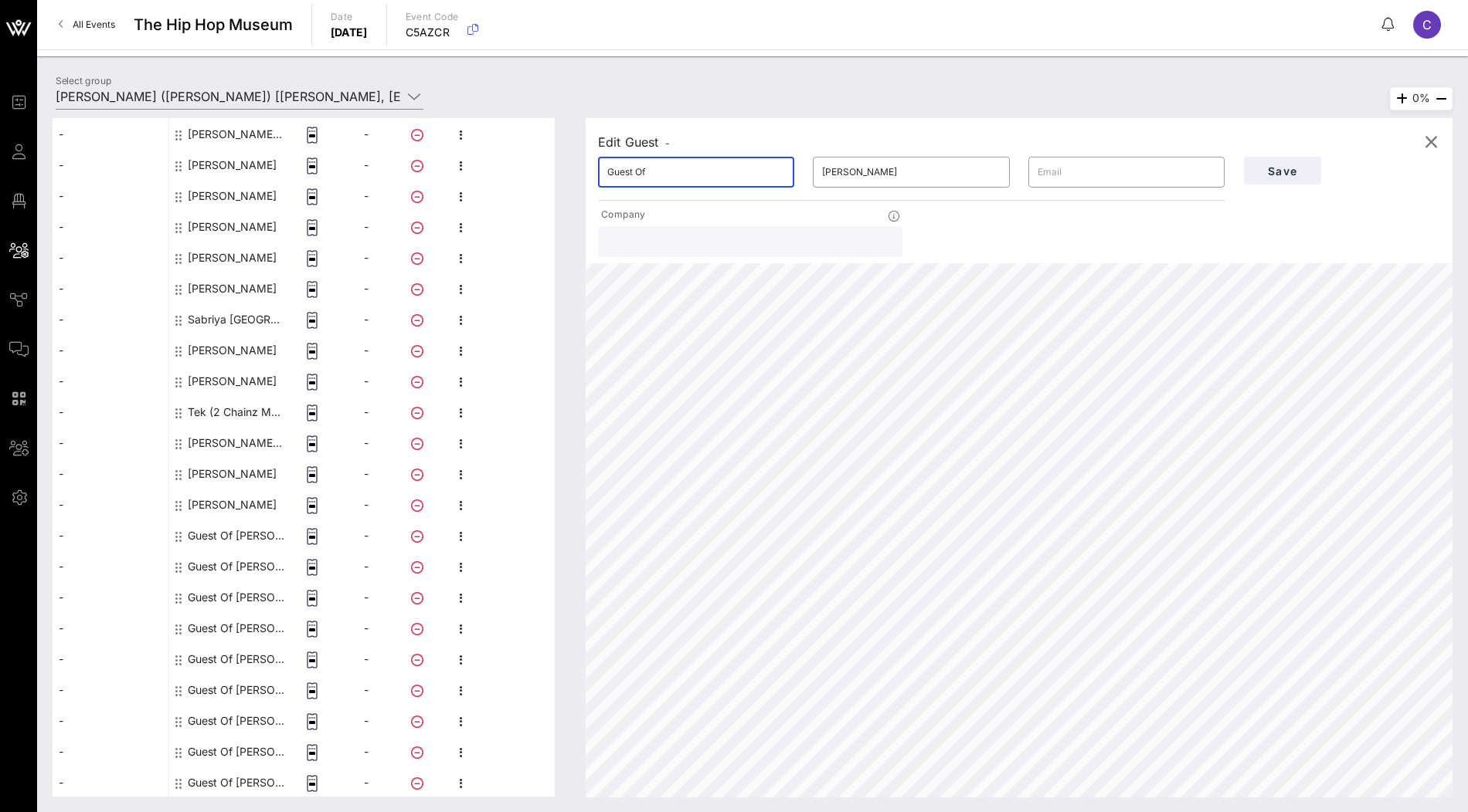
click at [738, 183] on input "Guest Of" at bounding box center [696, 172] width 178 height 25
paste input "[PERSON_NAME]"
click at [666, 172] on input "[PERSON_NAME]" at bounding box center [696, 172] width 178 height 25
type input "[PERSON_NAME]"
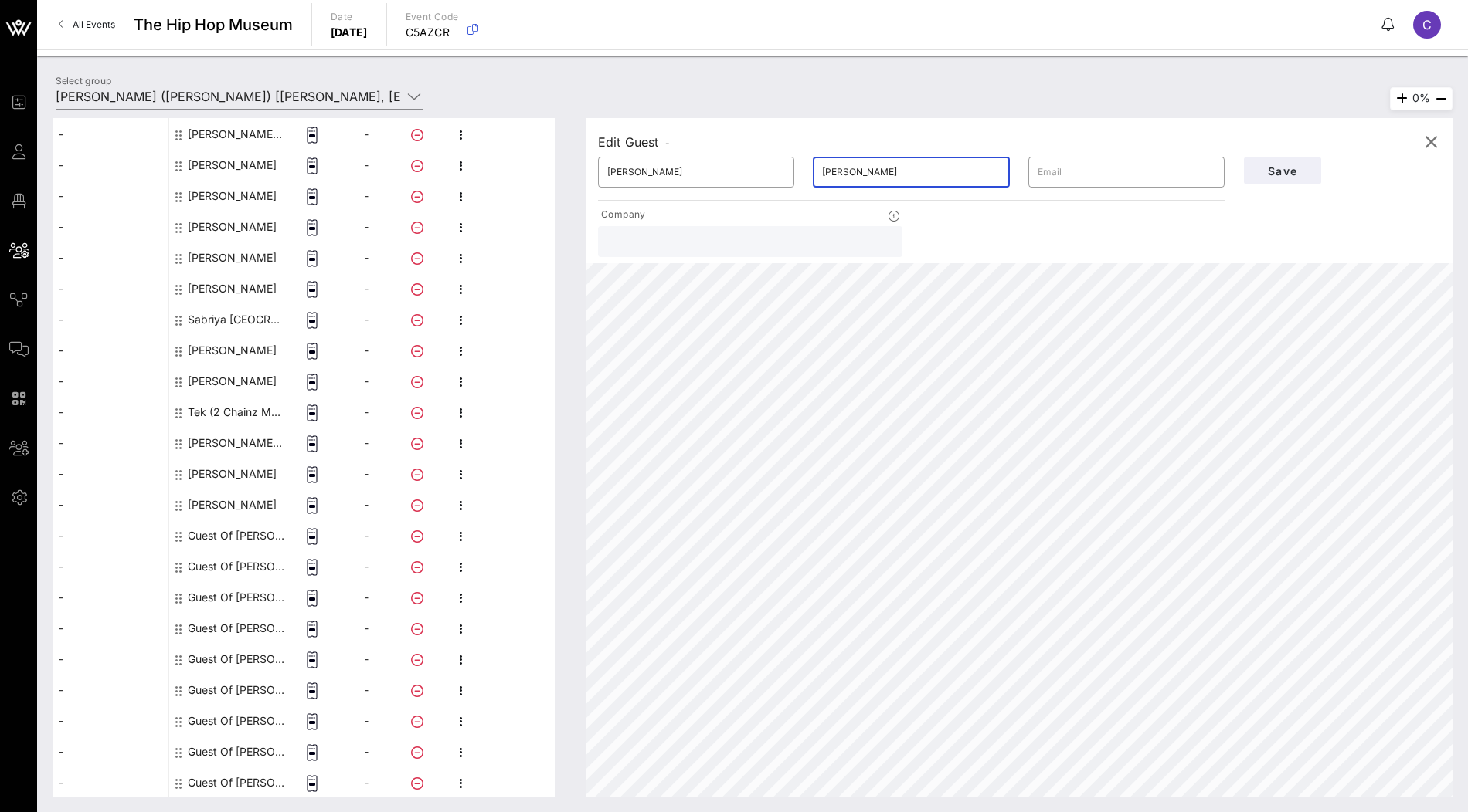
click at [834, 168] on input "[PERSON_NAME]" at bounding box center [911, 172] width 178 height 25
type input "Khosrowshahi"
click at [636, 174] on input "[PERSON_NAME]" at bounding box center [696, 172] width 178 height 25
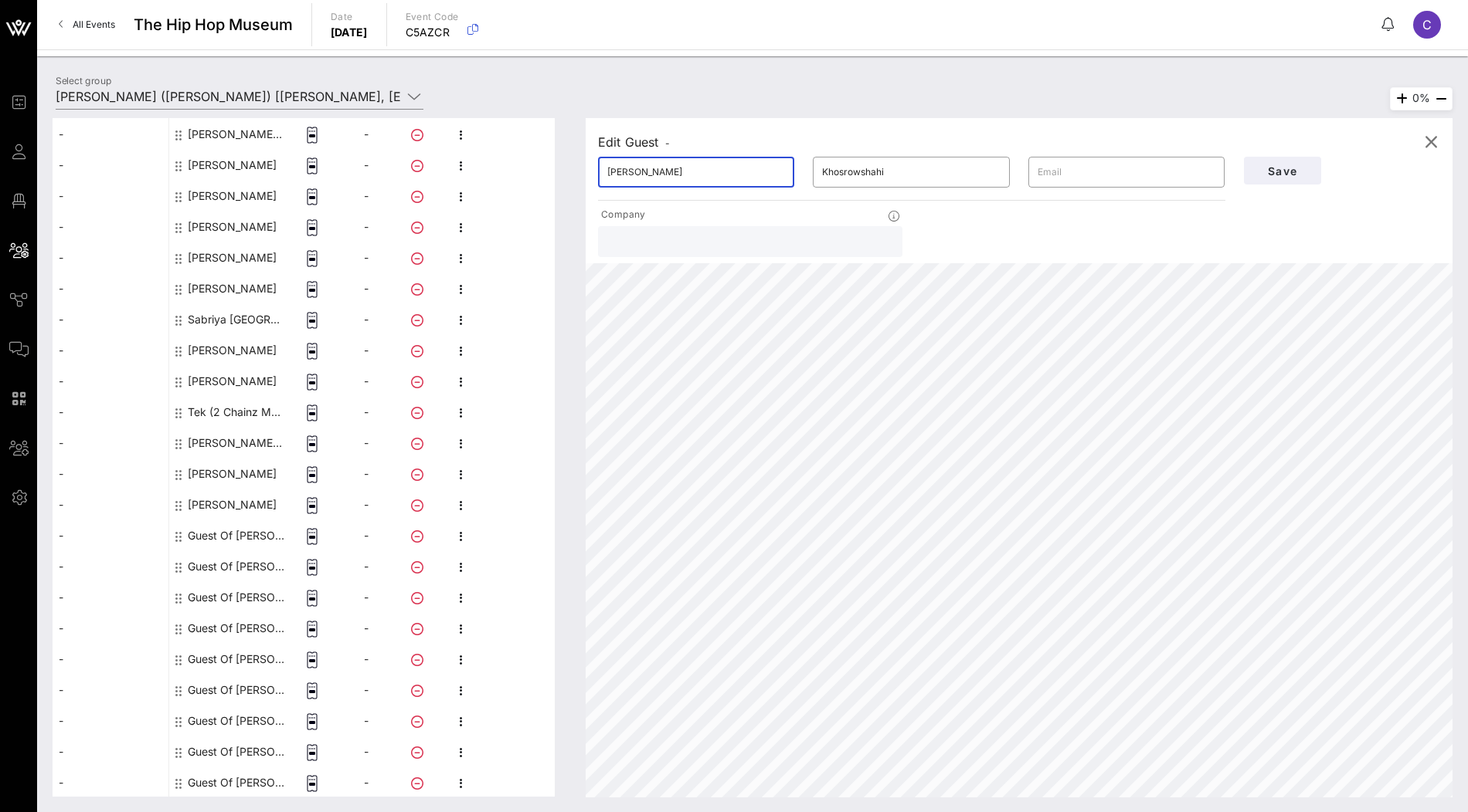
scroll to position [0, 0]
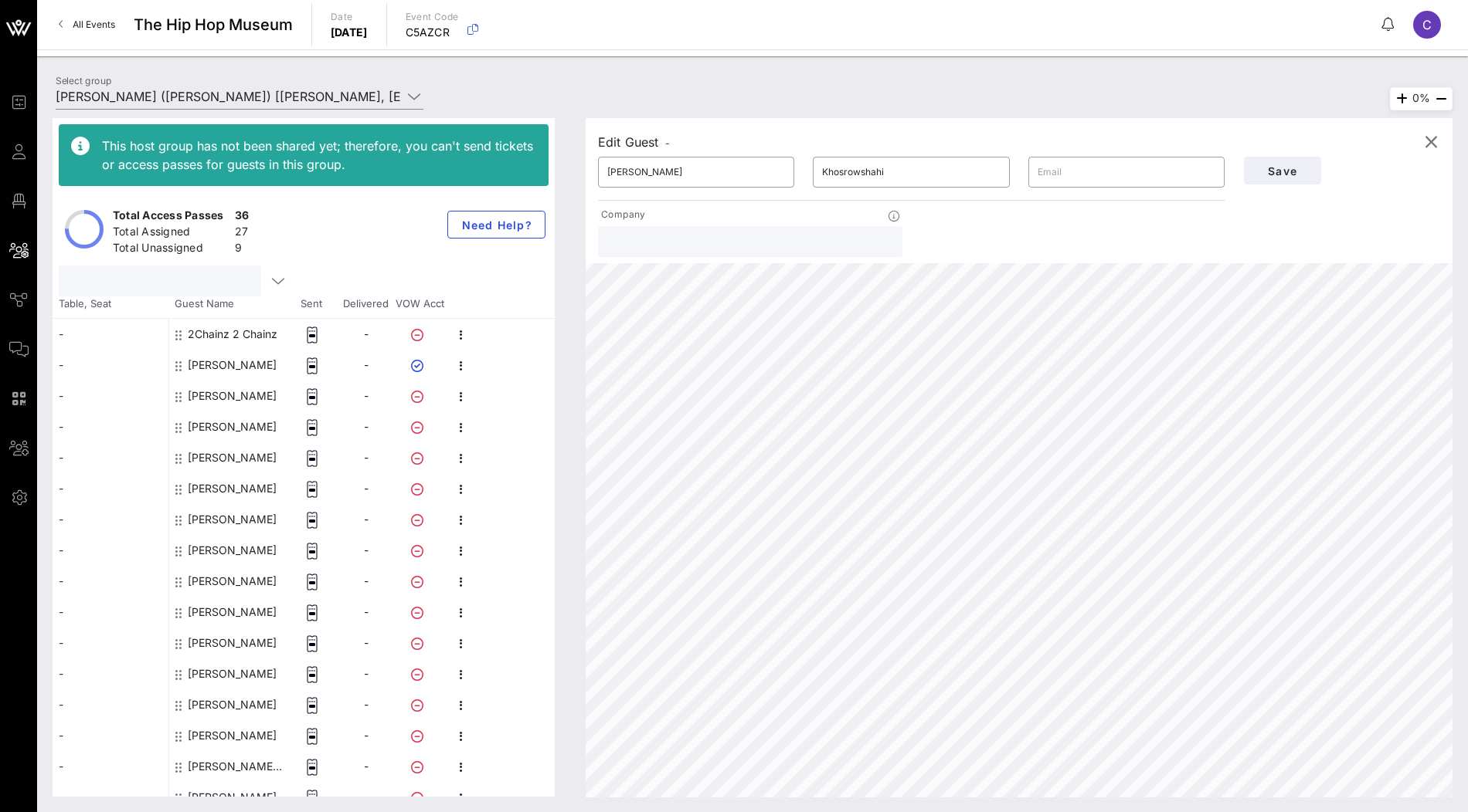
click at [194, 281] on input "text" at bounding box center [158, 281] width 181 height 20
paste input "[PERSON_NAME]"
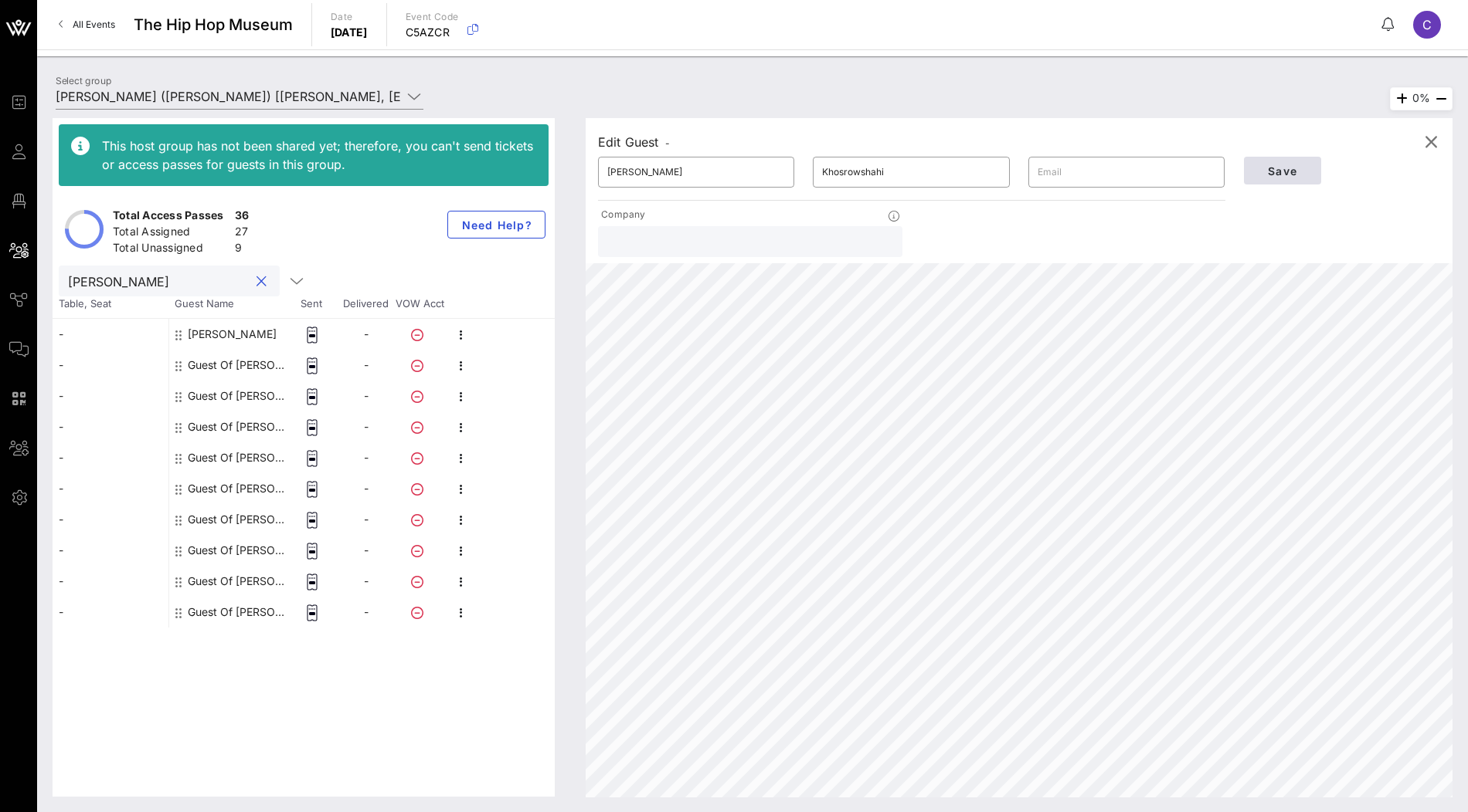
type input "[PERSON_NAME]"
click at [1276, 172] on span "Save" at bounding box center [1283, 171] width 53 height 13
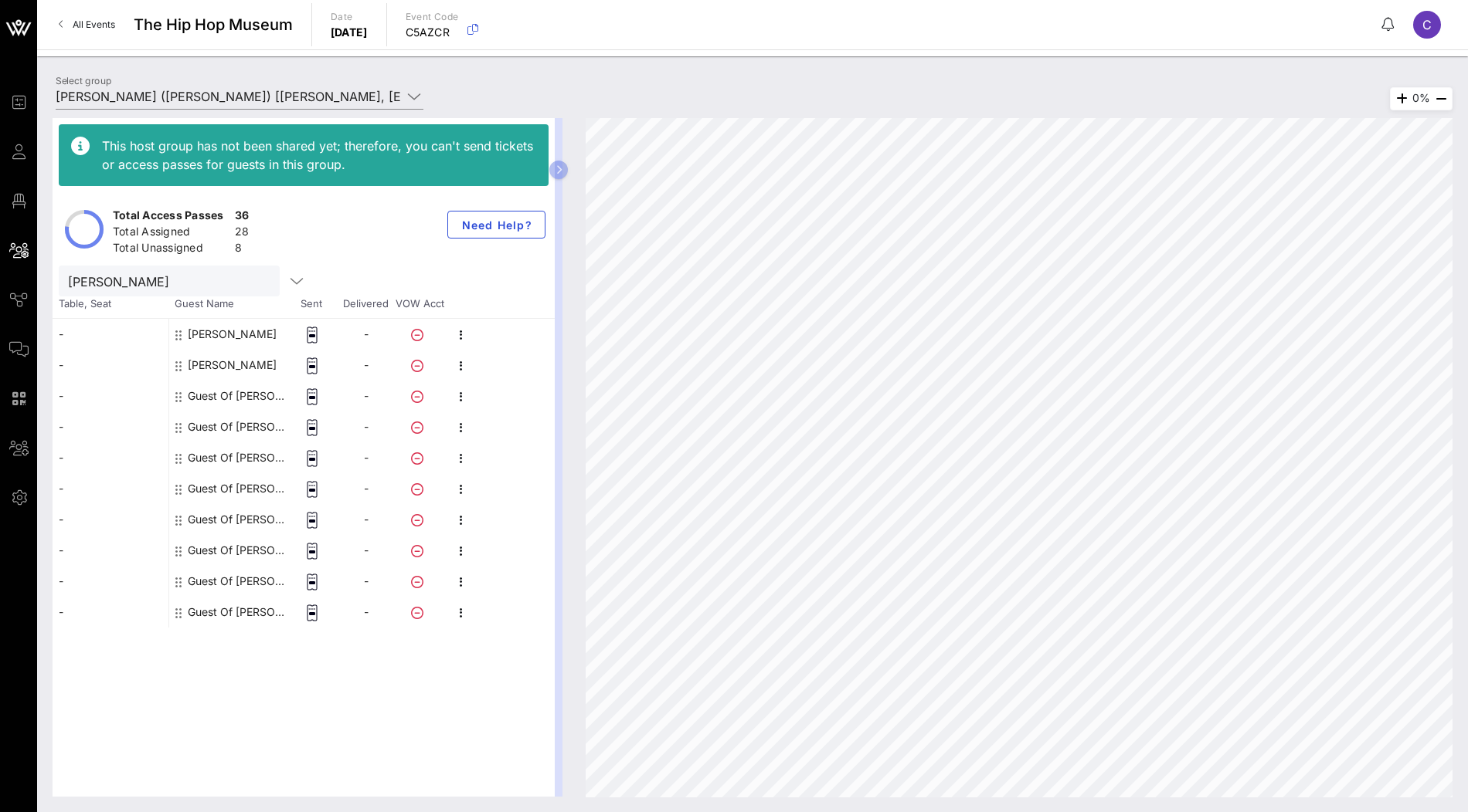
click at [215, 393] on div "Guest Of [PERSON_NAME]" at bounding box center [236, 395] width 97 height 31
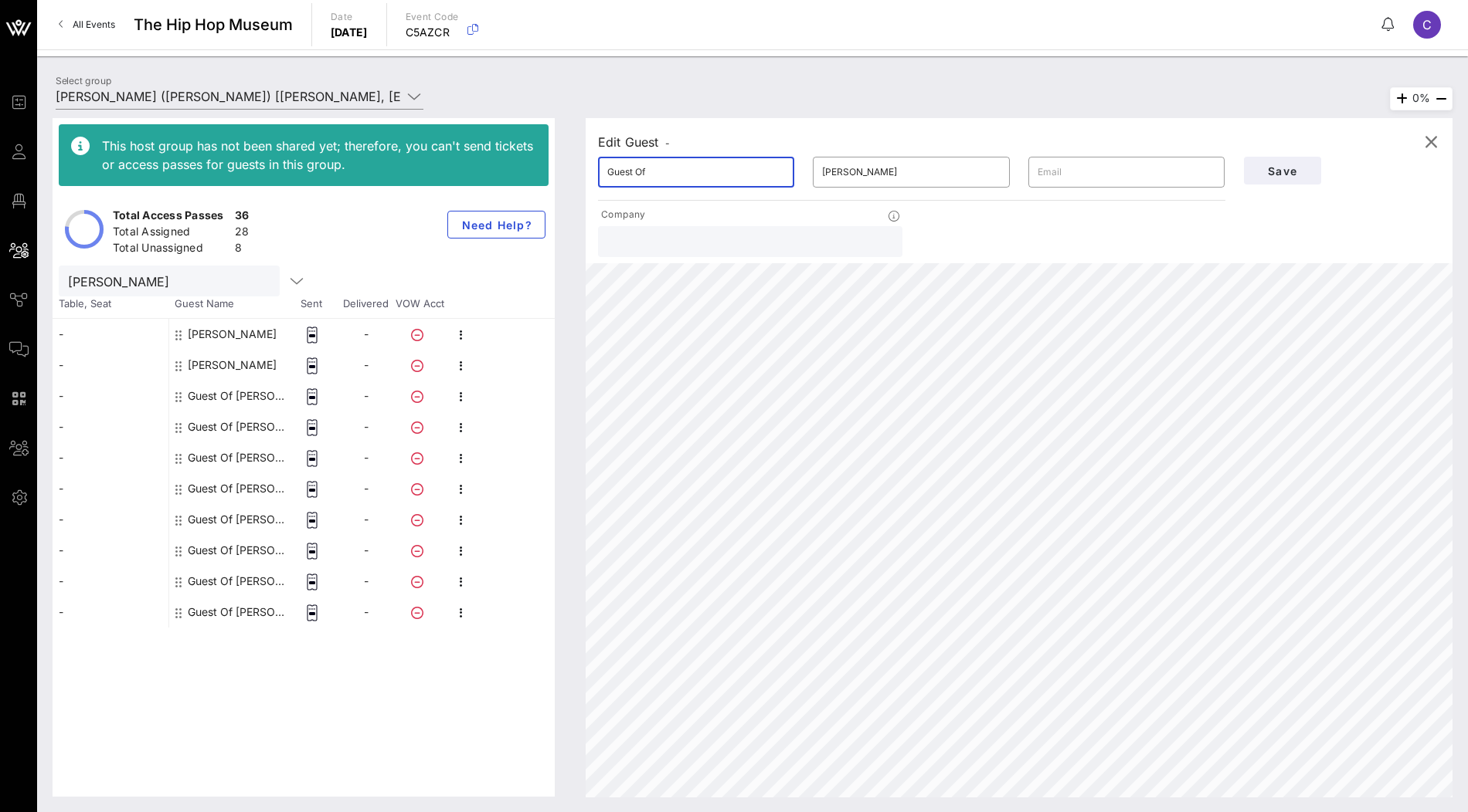
click at [737, 172] on input "Guest Of" at bounding box center [696, 172] width 178 height 25
paste input "[PERSON_NAME]"
click at [671, 178] on input "[PERSON_NAME]" at bounding box center [696, 172] width 178 height 25
type input "Leyla"
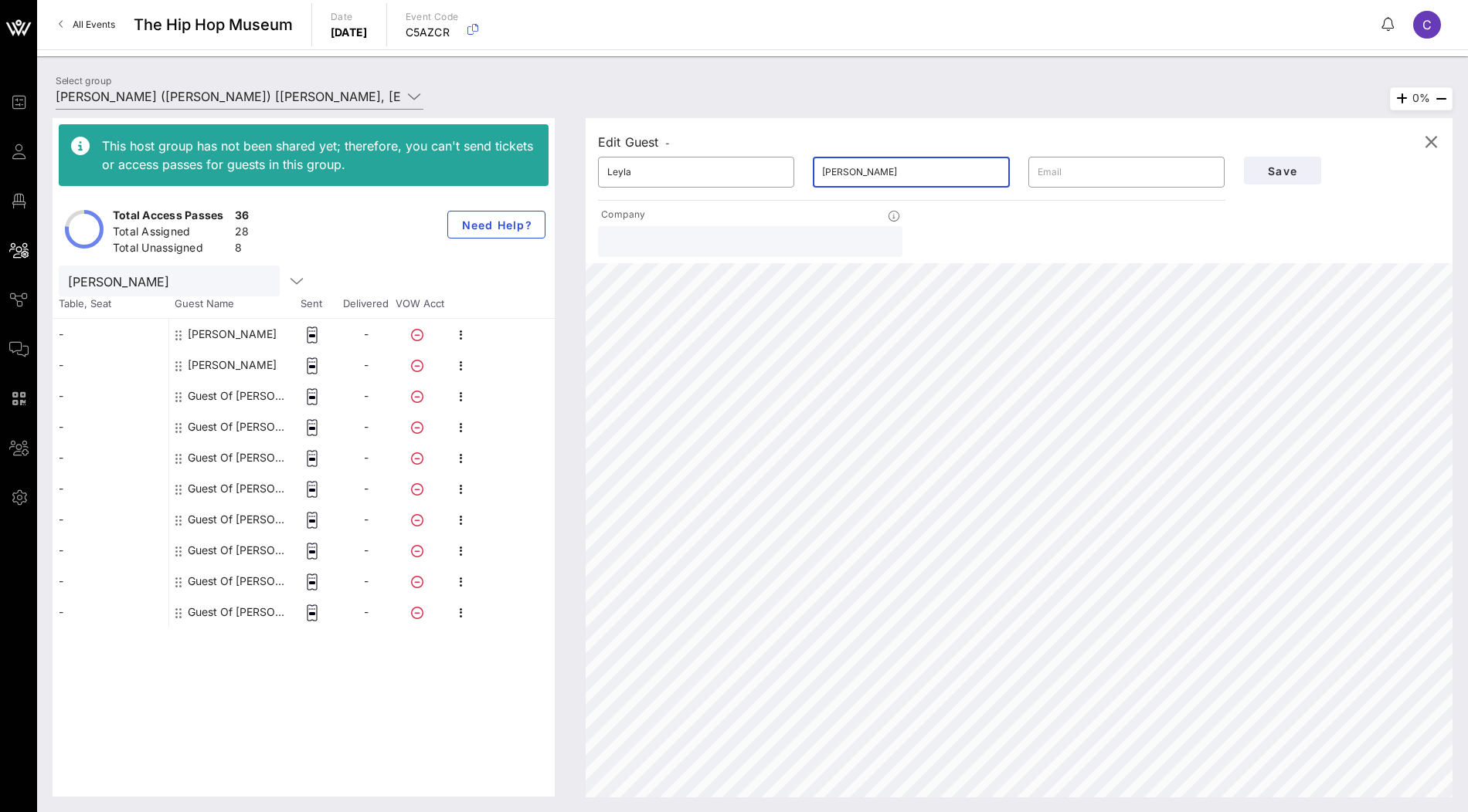
click at [838, 170] on input "[PERSON_NAME]" at bounding box center [911, 172] width 178 height 25
type input "Khosrowshahi"
click at [616, 173] on input "Leyla" at bounding box center [696, 172] width 178 height 25
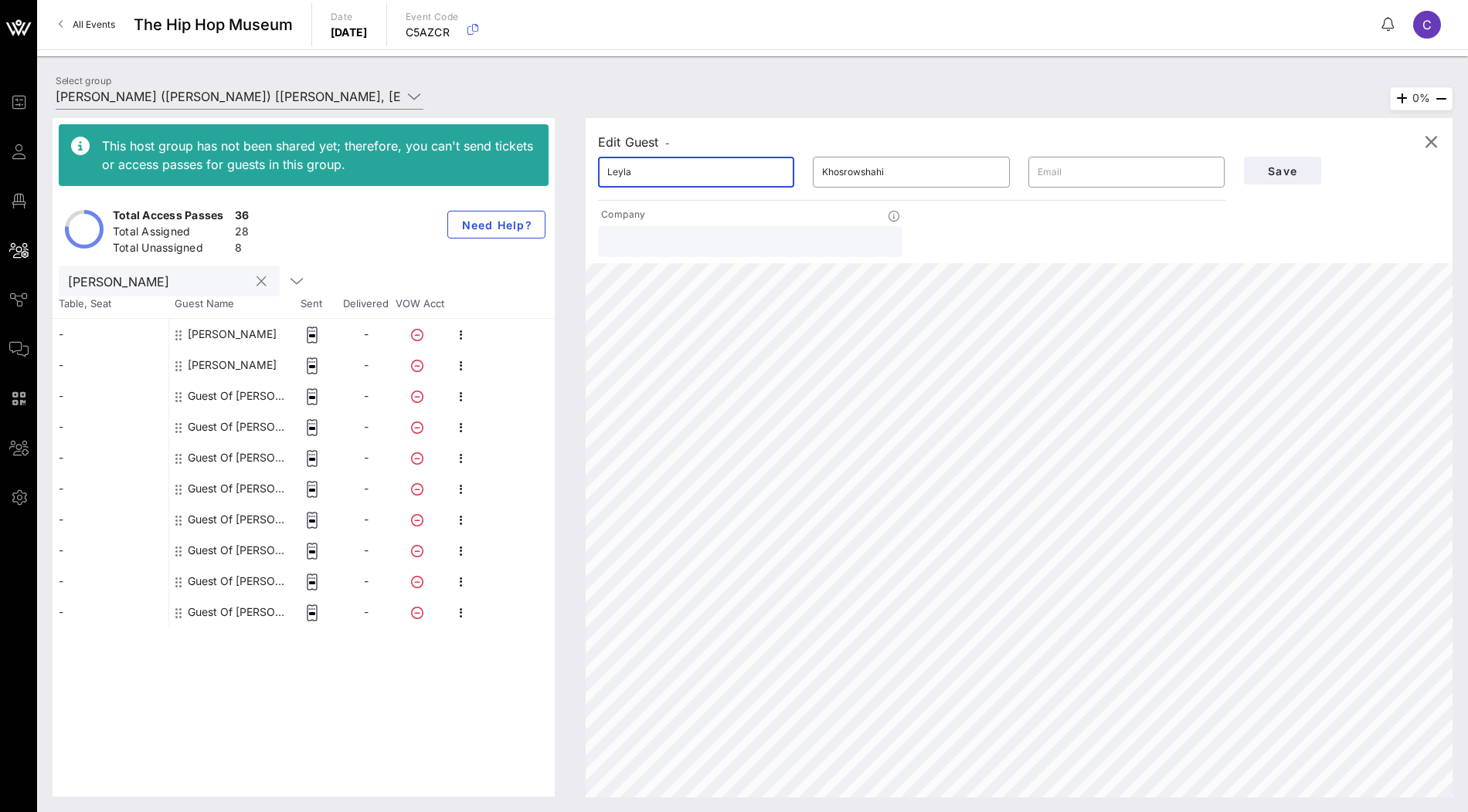
click at [182, 279] on input "[PERSON_NAME]" at bounding box center [158, 281] width 181 height 20
paste input "Leyla"
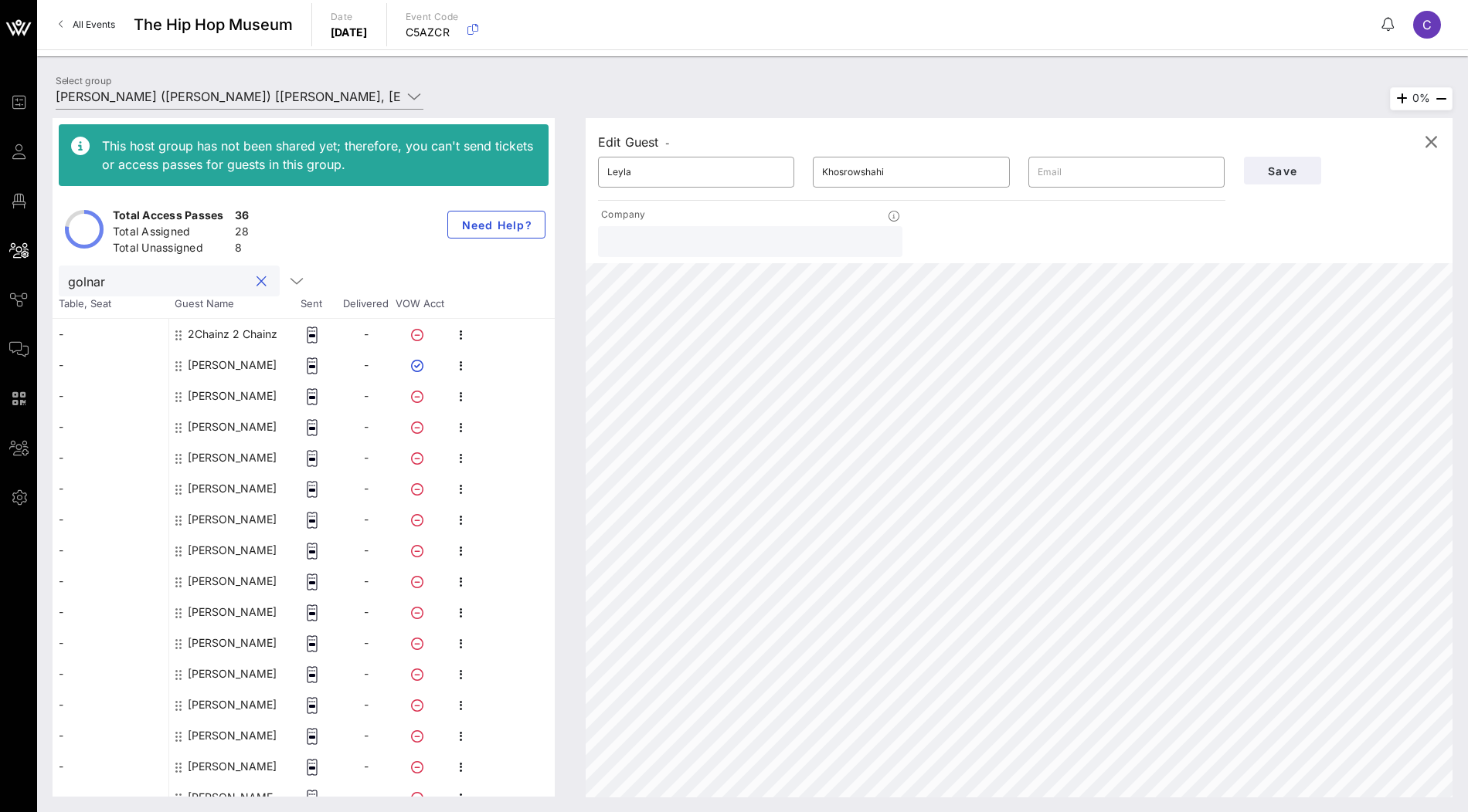
paste input "Leyla"
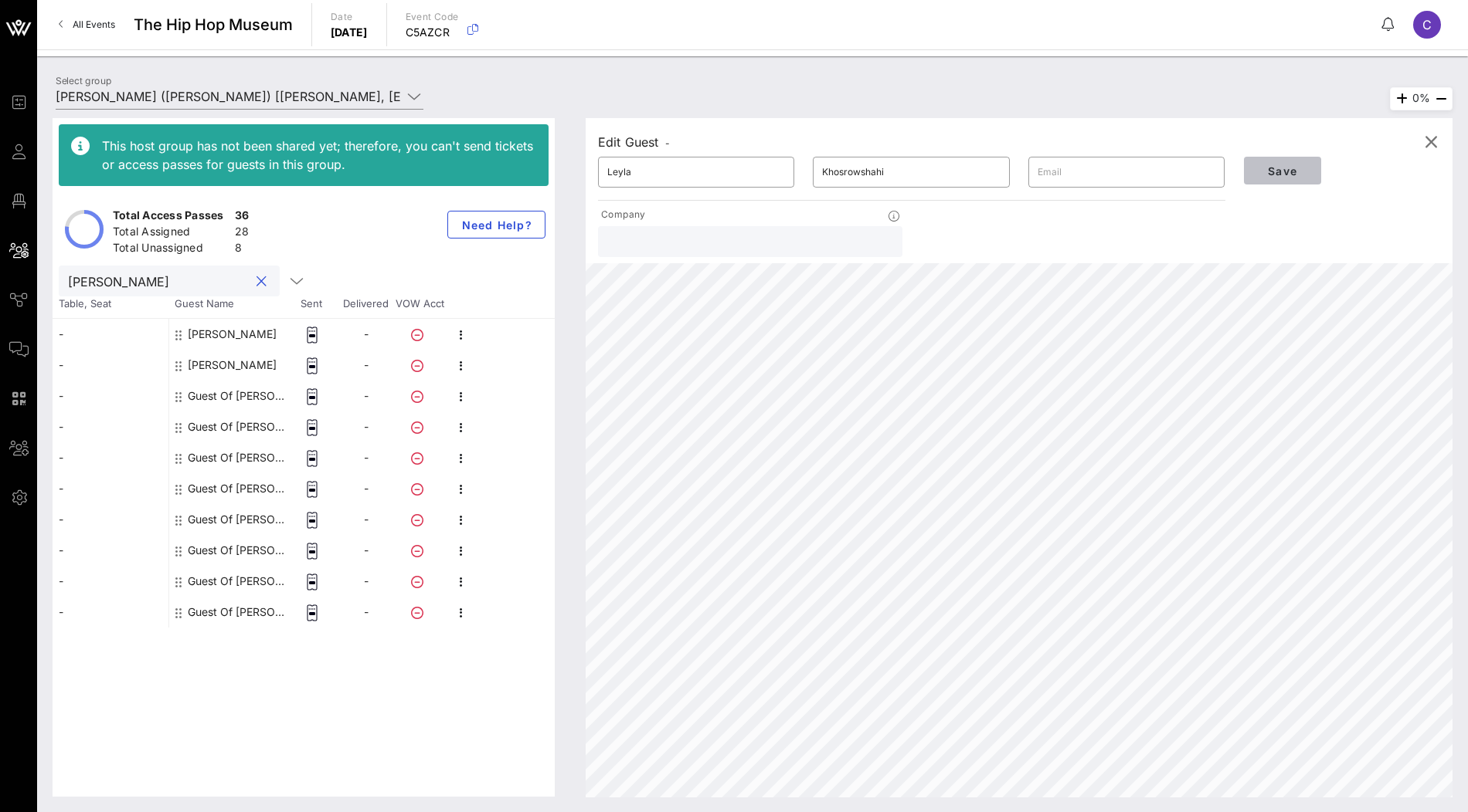
click at [1281, 172] on span "Save" at bounding box center [1283, 171] width 53 height 13
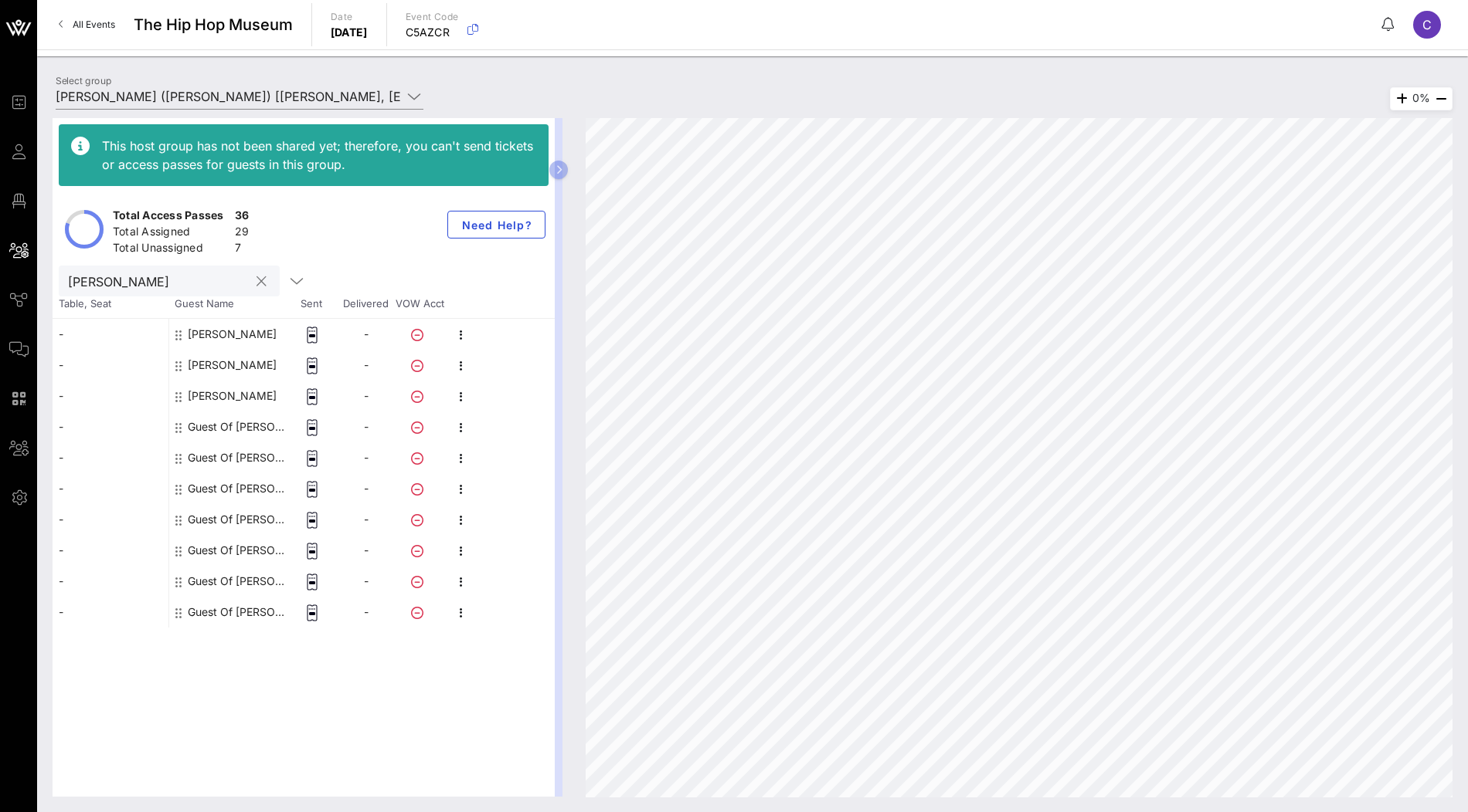
click at [187, 285] on input "[PERSON_NAME]" at bounding box center [158, 281] width 181 height 20
paste input "[PERSON_NAME]"
type input "[PERSON_NAME]"
click at [230, 427] on div "Guest Of [PERSON_NAME]" at bounding box center [236, 427] width 97 height 31
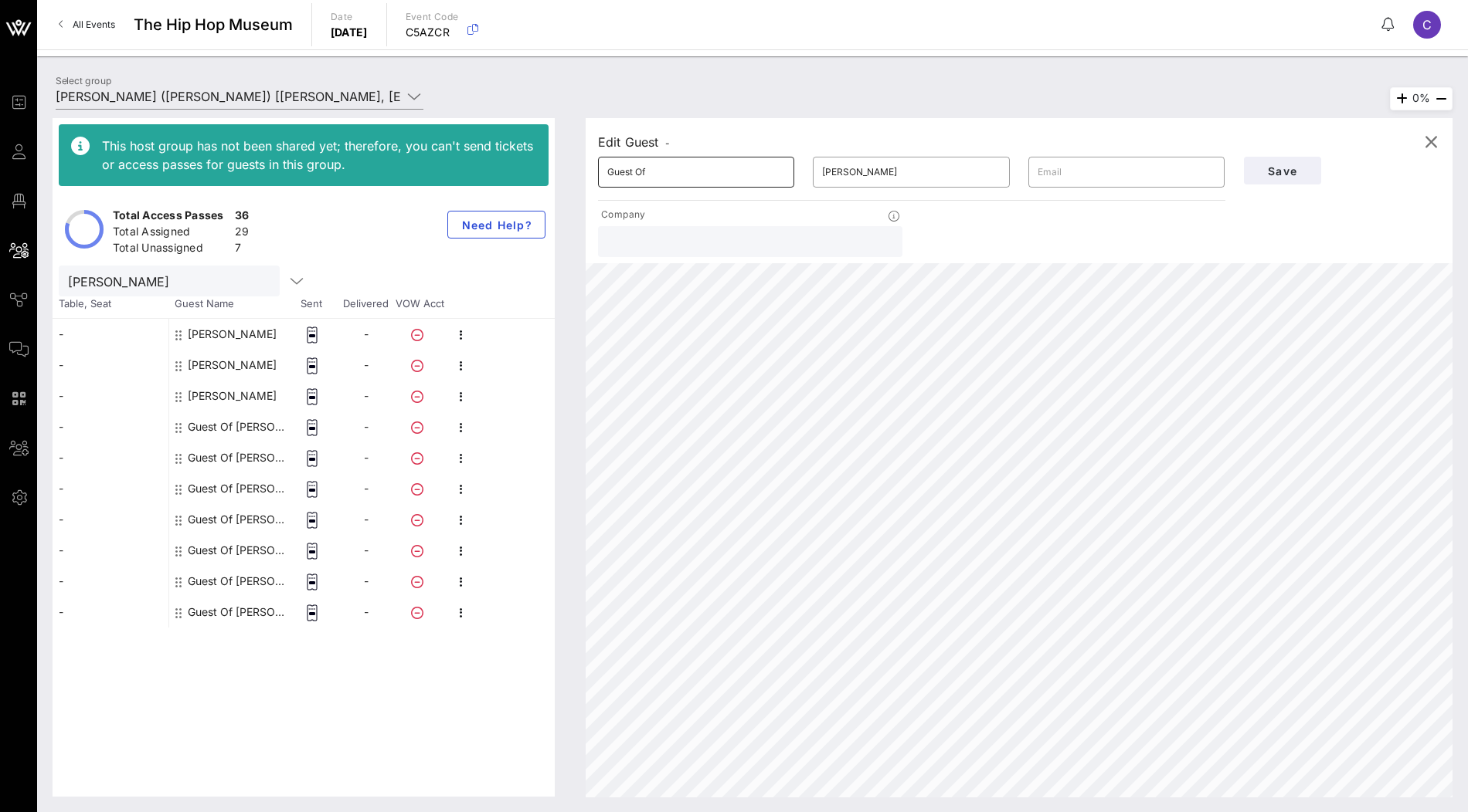
click at [694, 174] on input "Guest Of" at bounding box center [696, 172] width 178 height 25
paste input "[PERSON_NAME]"
click at [653, 173] on input "[PERSON_NAME]" at bounding box center [696, 172] width 178 height 25
type input "[PERSON_NAME]"
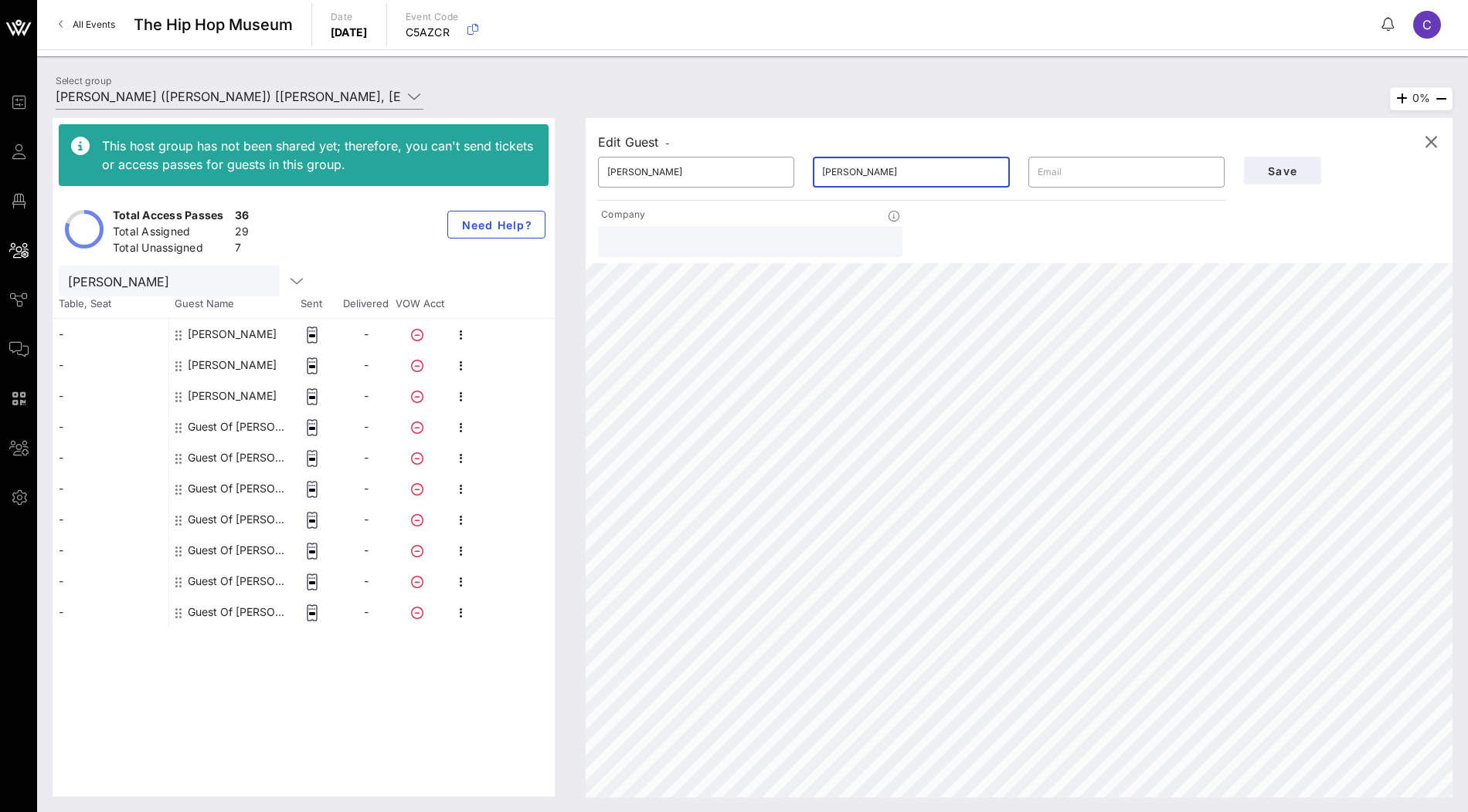
click at [886, 169] on input "[PERSON_NAME]" at bounding box center [911, 172] width 178 height 25
paste input "Field"
type input "Field"
click at [1274, 168] on span "Save" at bounding box center [1283, 171] width 53 height 13
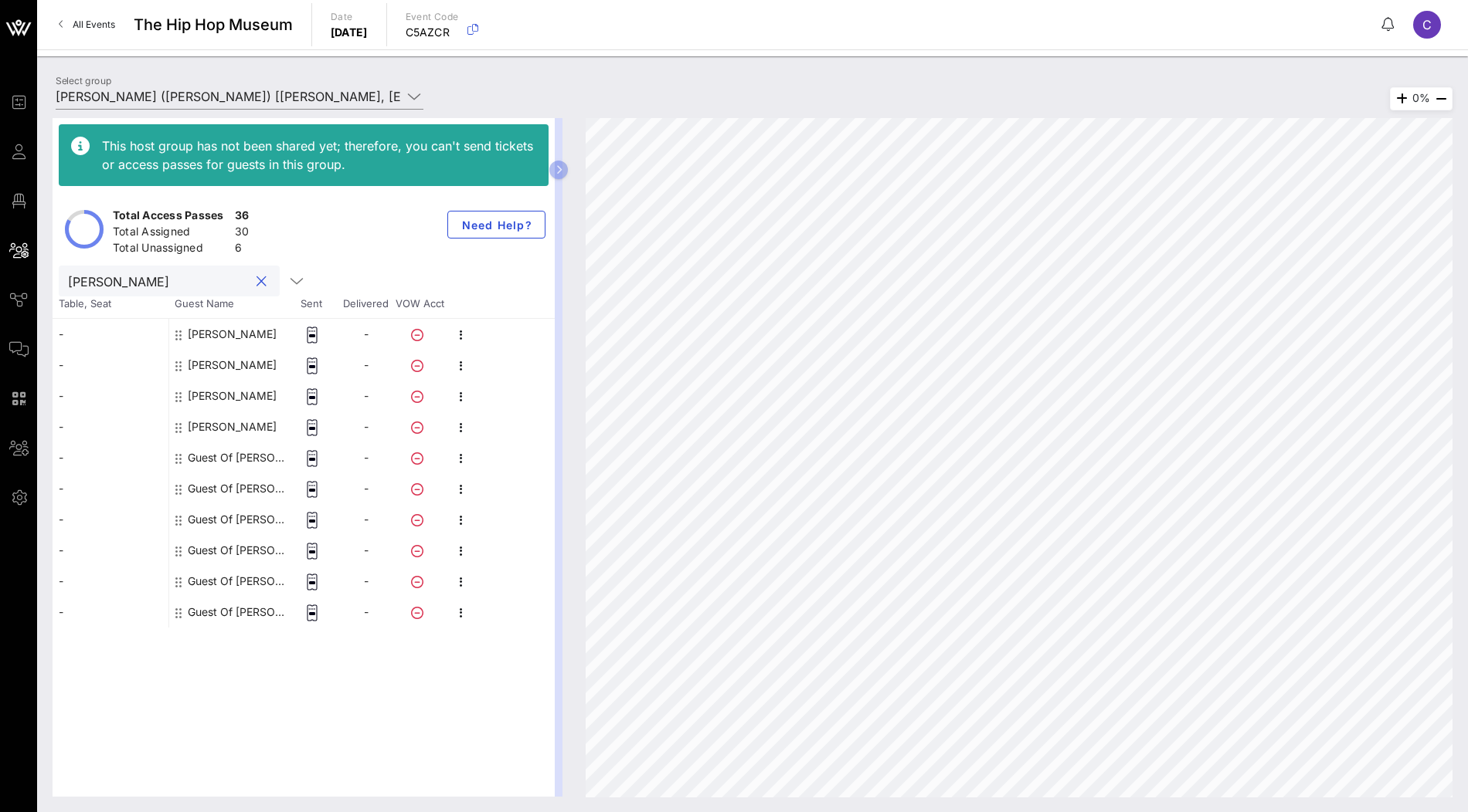
click at [191, 286] on input "[PERSON_NAME]" at bounding box center [158, 281] width 181 height 20
type input "[PERSON_NAME]"
click at [228, 457] on div "Guest Of [PERSON_NAME]" at bounding box center [236, 457] width 97 height 31
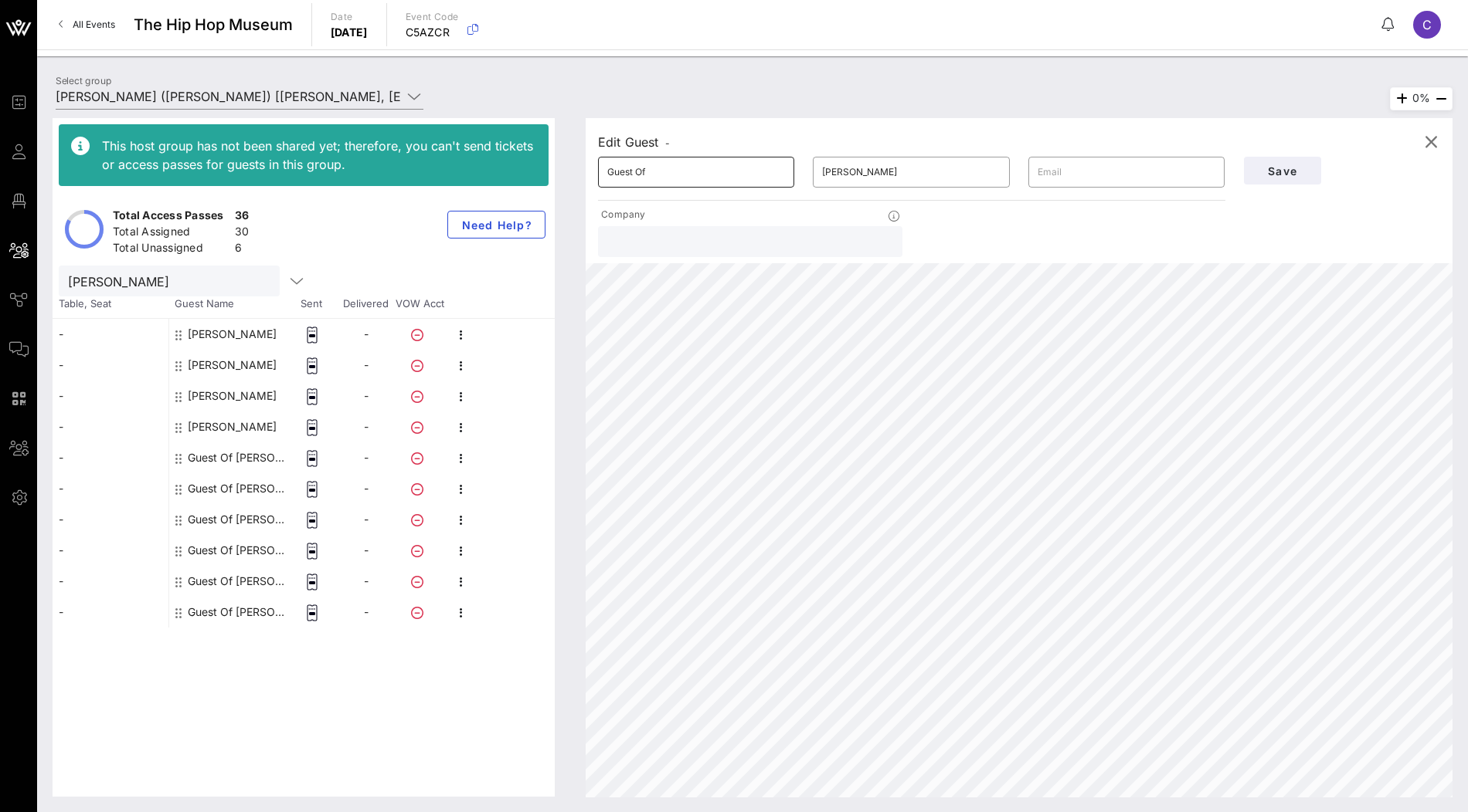
click at [727, 172] on input "Guest Of" at bounding box center [696, 172] width 178 height 25
paste input "[PERSON_NAME]"
click at [659, 173] on input "[PERSON_NAME]" at bounding box center [696, 172] width 178 height 25
type input "Naz"
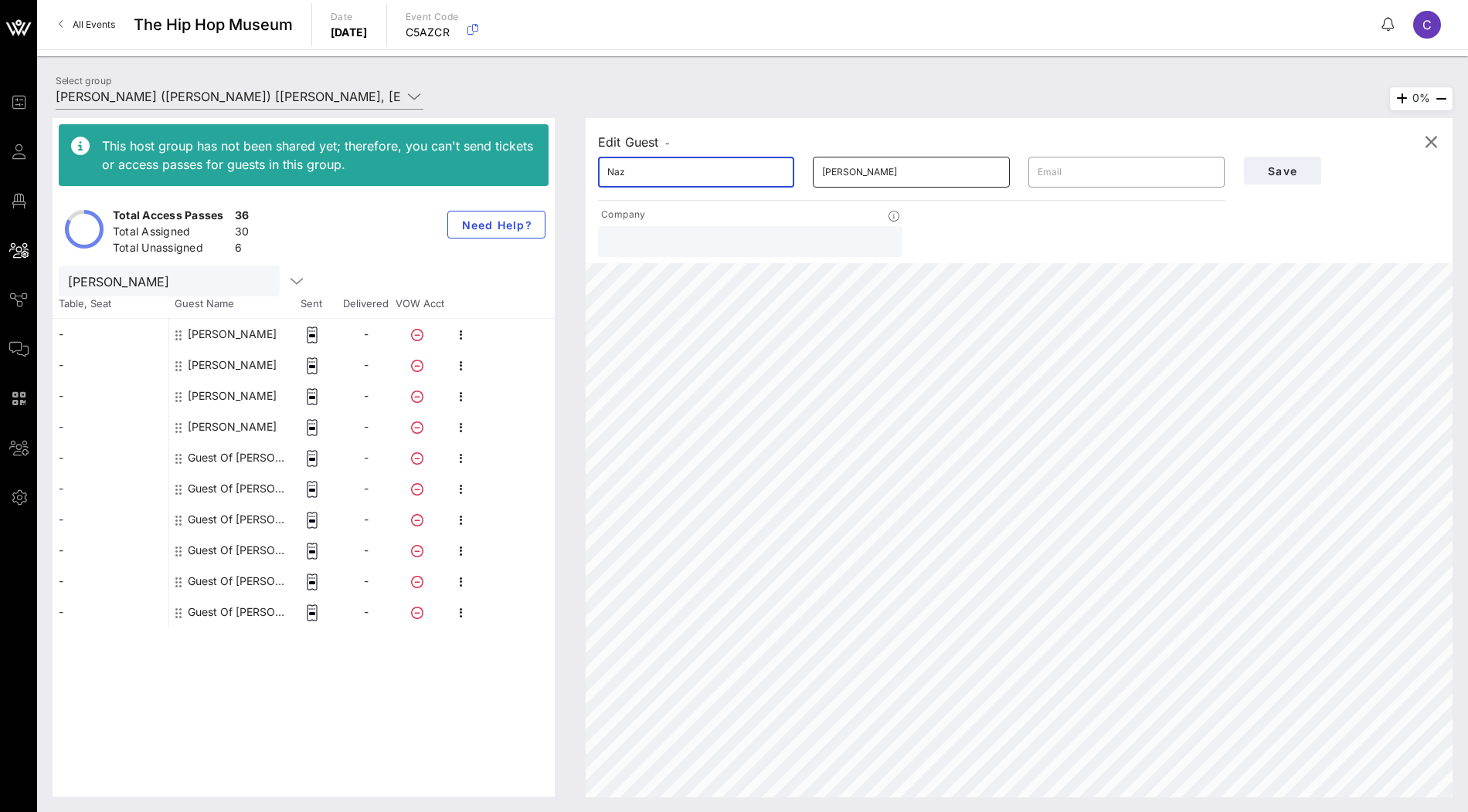
click at [830, 174] on input "[PERSON_NAME]" at bounding box center [911, 172] width 178 height 25
type input "Khosrowshahi"
click at [1269, 178] on button "Save" at bounding box center [1283, 171] width 78 height 28
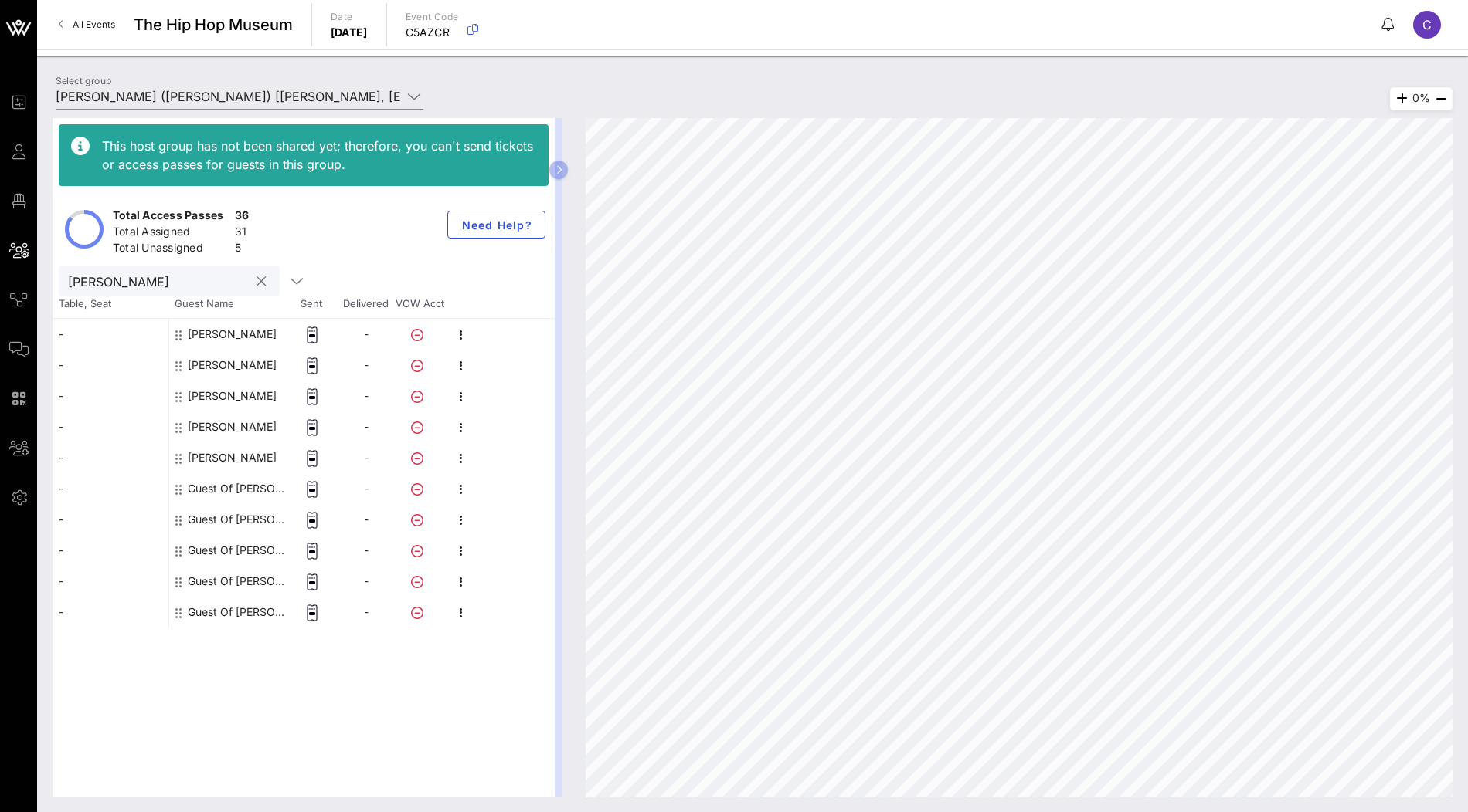
click at [182, 288] on input "[PERSON_NAME]" at bounding box center [158, 281] width 181 height 20
click at [230, 484] on div "Guest Of [PERSON_NAME]" at bounding box center [236, 489] width 97 height 31
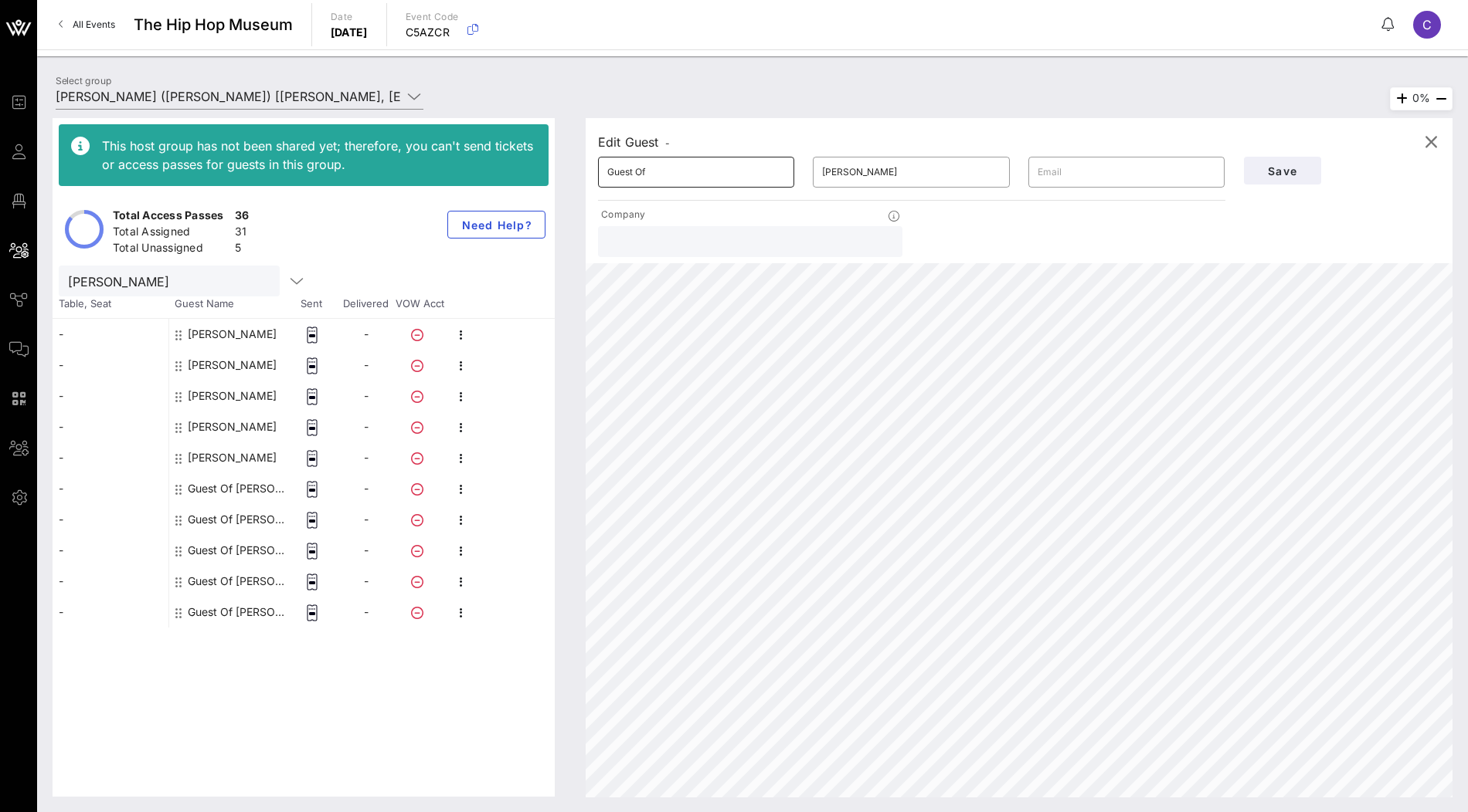
click at [694, 173] on input "Guest Of" at bounding box center [696, 172] width 178 height 25
paste input "[PERSON_NAME]"
click at [670, 171] on input "[PERSON_NAME]" at bounding box center [696, 172] width 178 height 25
type input "[PERSON_NAME]"
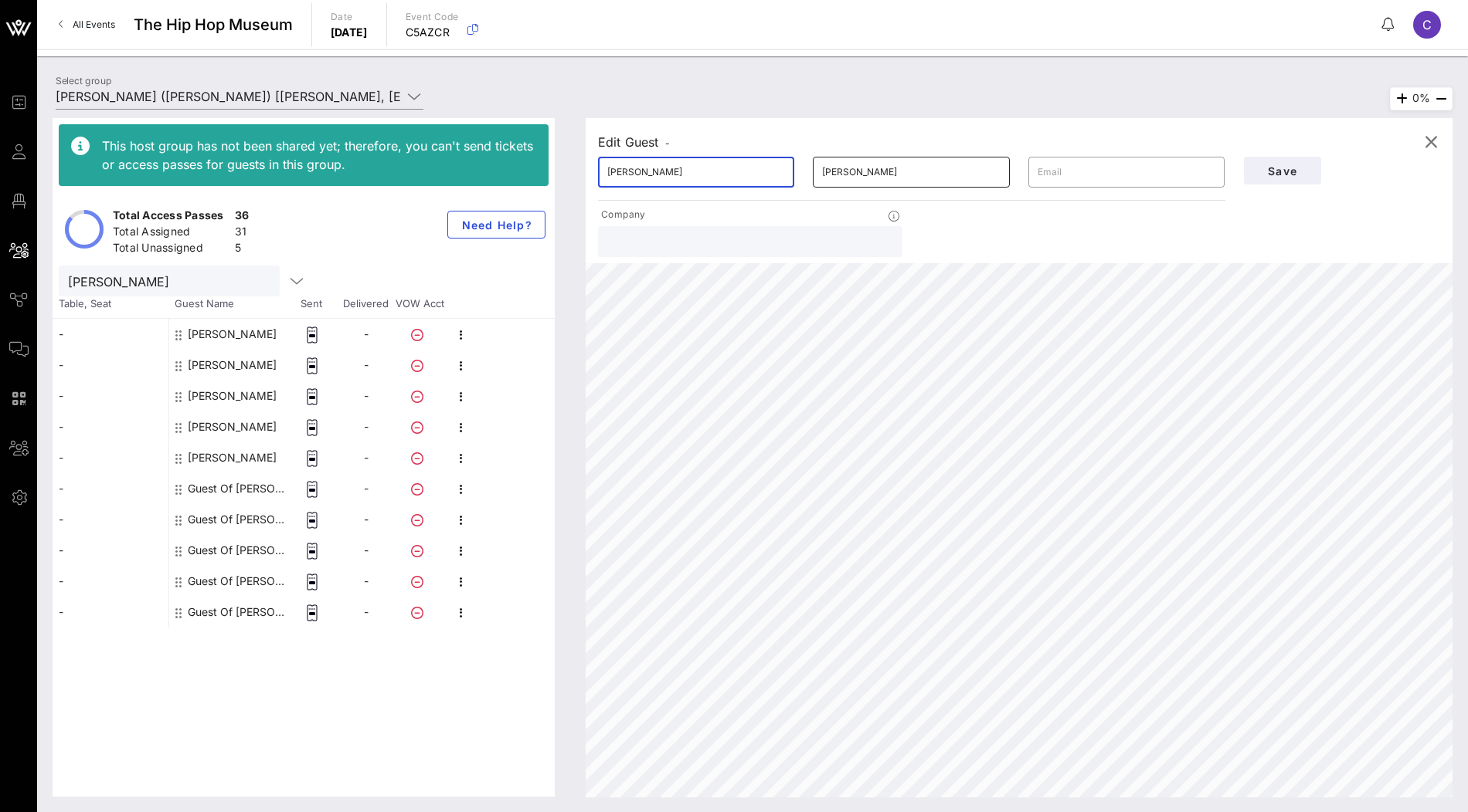
click at [892, 176] on input "[PERSON_NAME]" at bounding box center [911, 172] width 178 height 25
paste input "Horden"
type input "Horden"
click at [1295, 168] on span "Save" at bounding box center [1283, 171] width 53 height 13
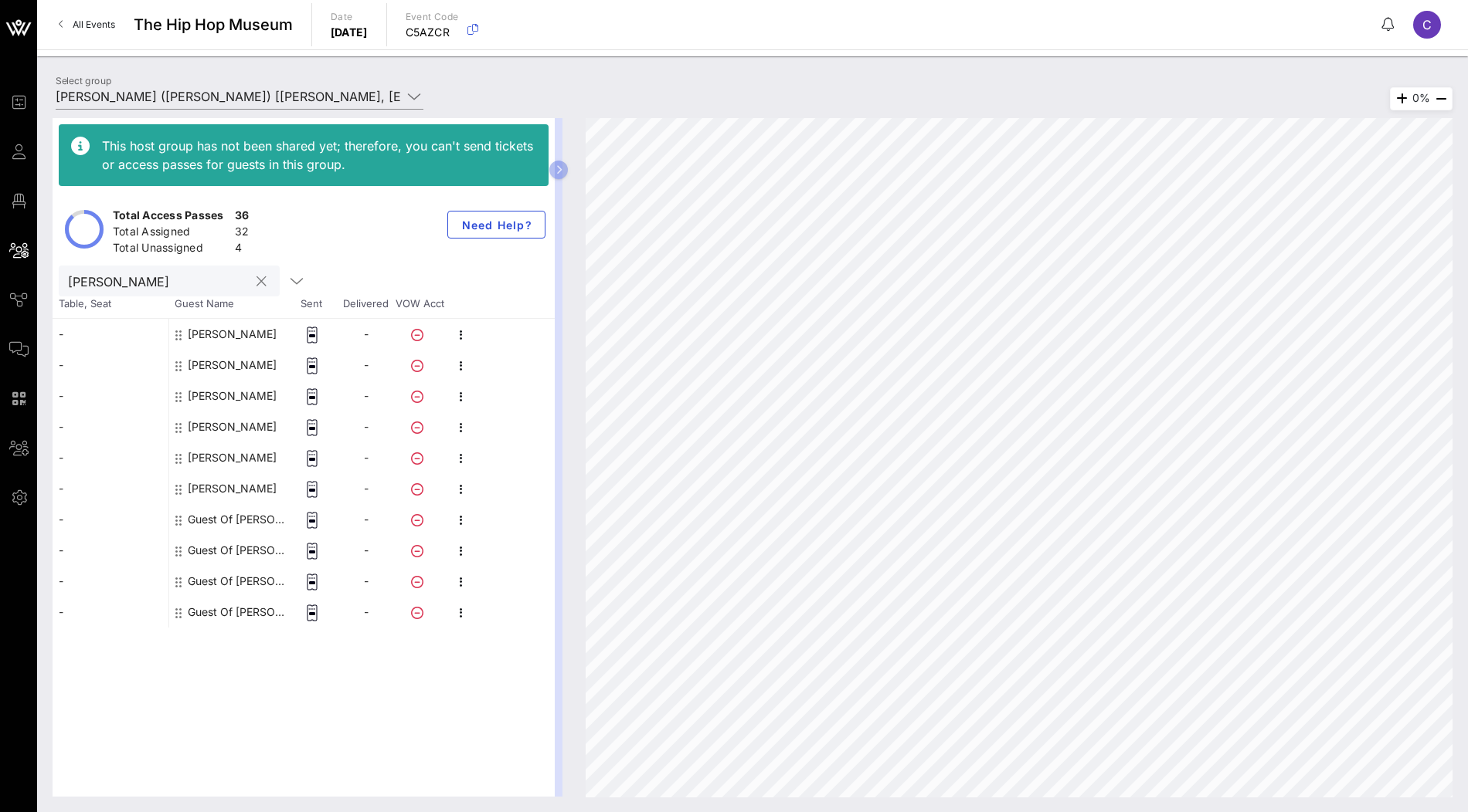
click at [199, 286] on input "[PERSON_NAME]" at bounding box center [158, 281] width 181 height 20
paste input "[PERSON_NAME]"
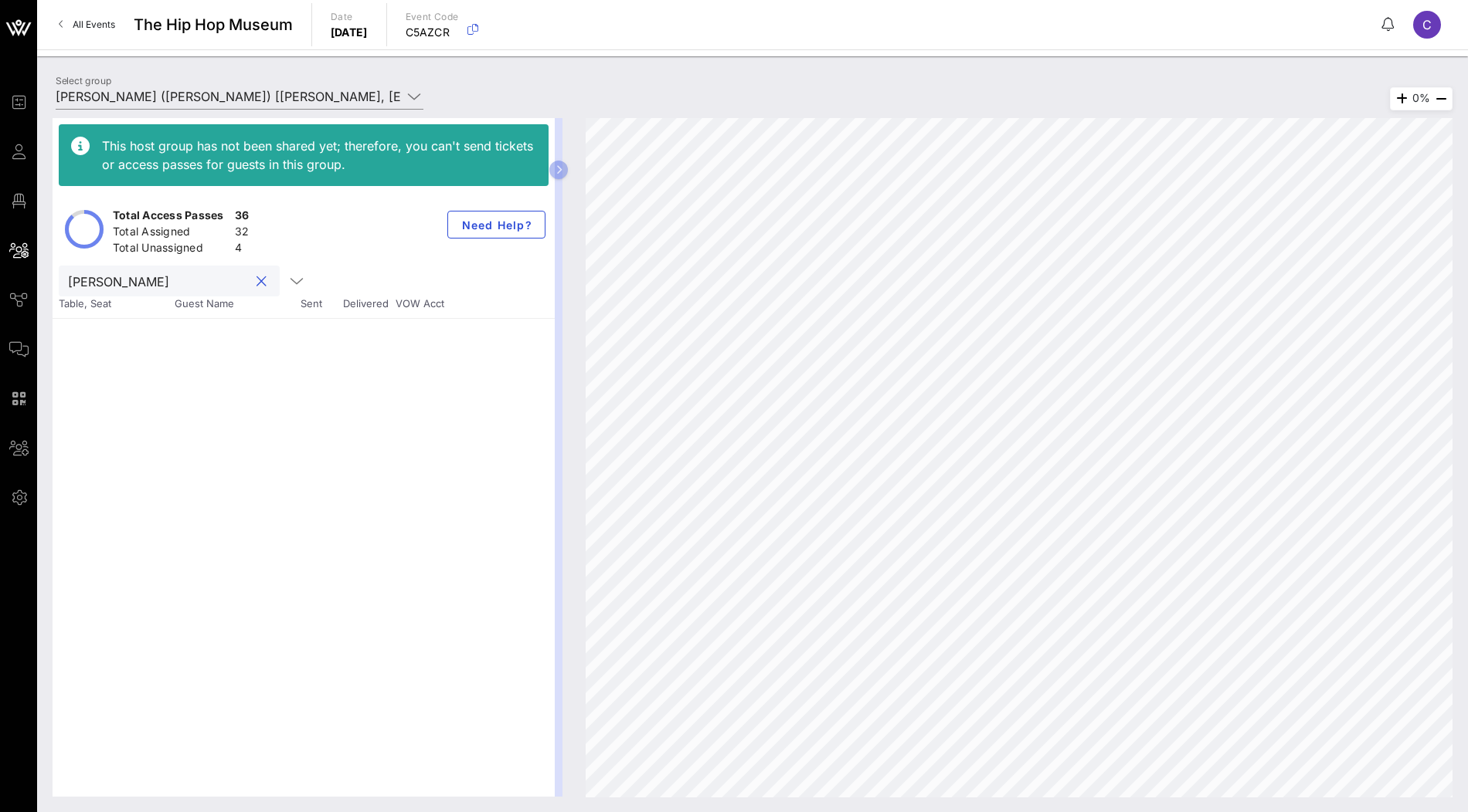
click at [130, 285] on input "[PERSON_NAME]" at bounding box center [158, 281] width 181 height 20
type input "[PERSON_NAME]"
click at [257, 280] on button "clear icon" at bounding box center [262, 281] width 10 height 16
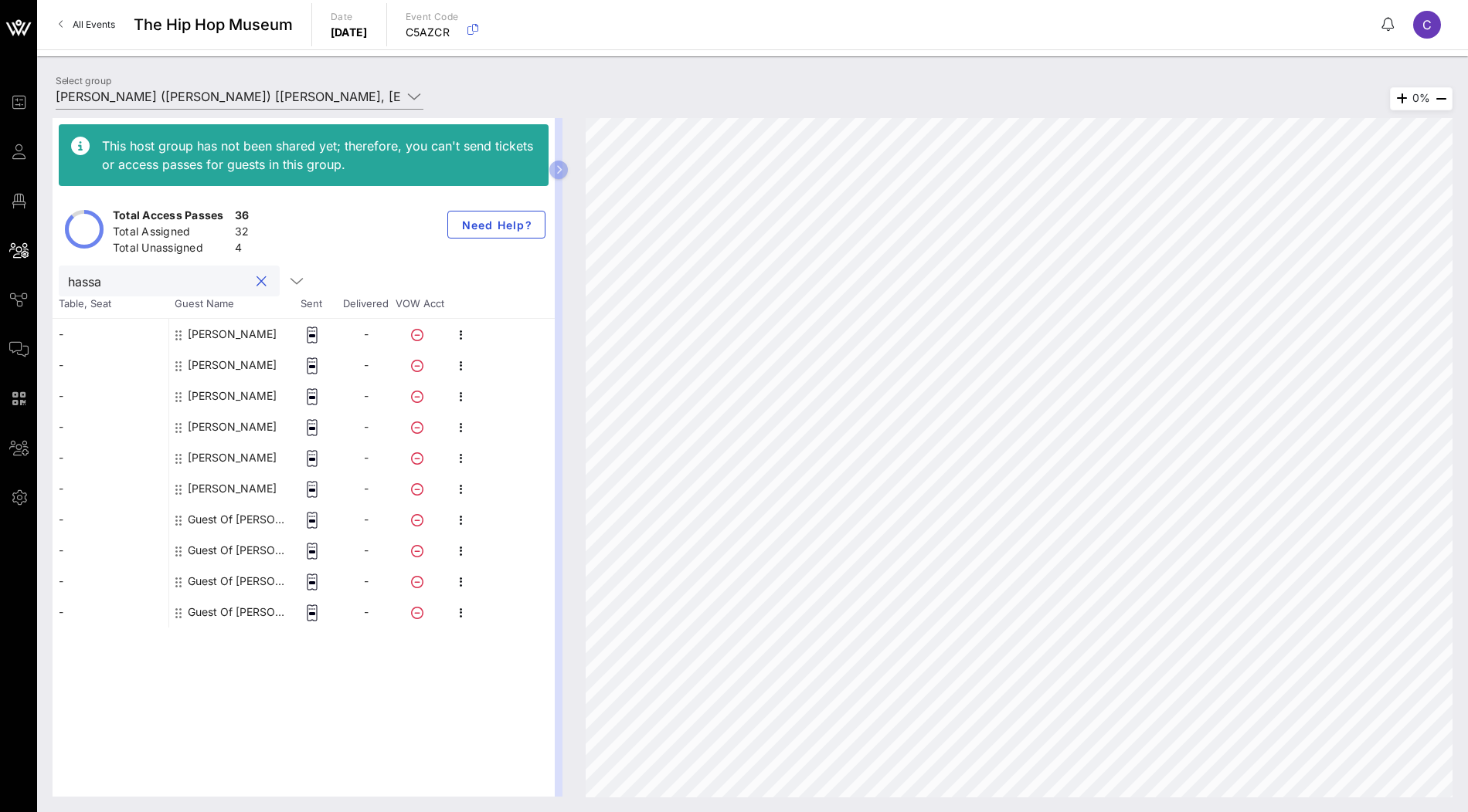
type input "[PERSON_NAME]"
click at [246, 520] on div "Guest Of [PERSON_NAME]" at bounding box center [236, 519] width 97 height 31
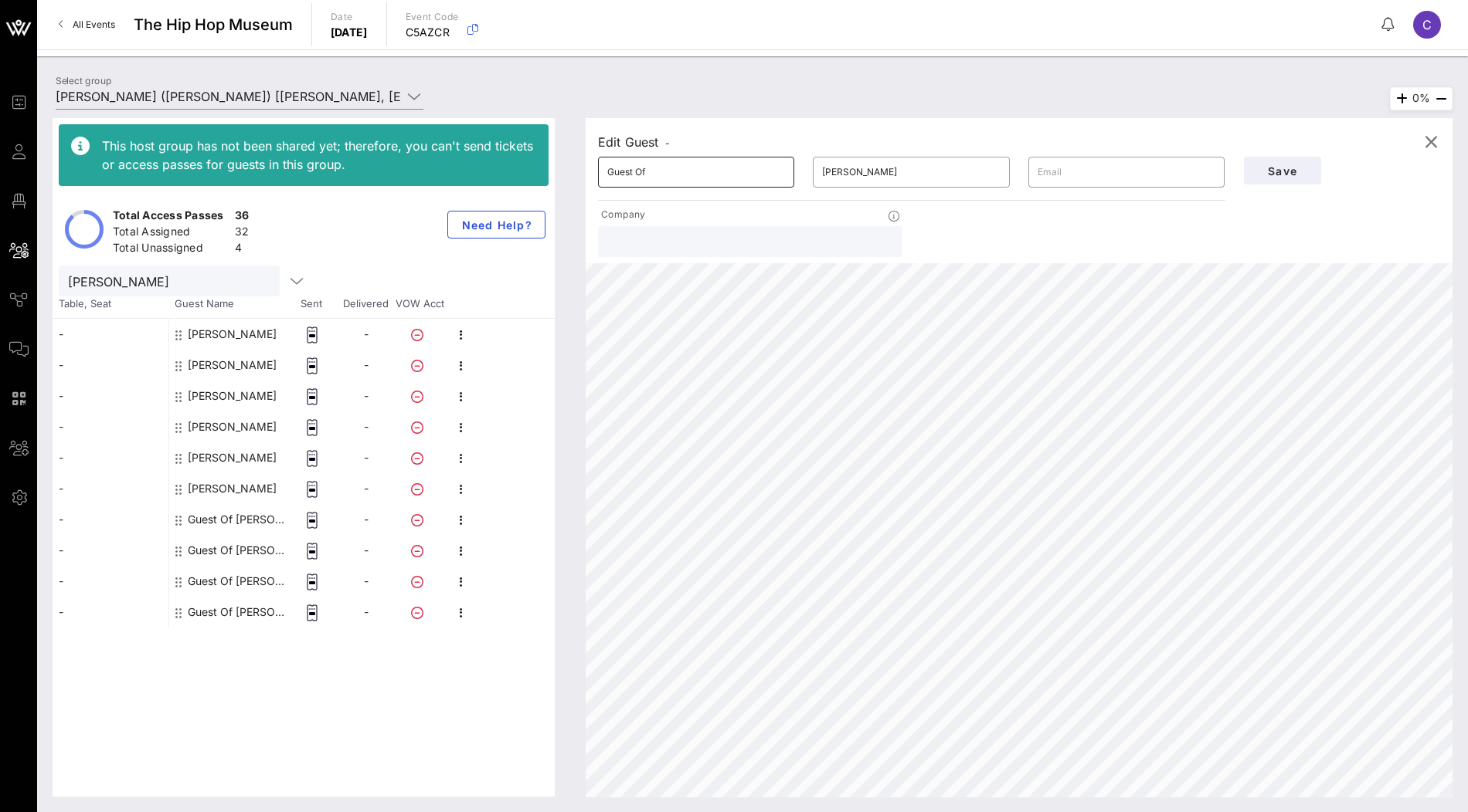
click at [700, 178] on input "Guest Of" at bounding box center [696, 172] width 178 height 25
paste input "[PERSON_NAME]"
click at [653, 170] on input "[PERSON_NAME]" at bounding box center [696, 172] width 178 height 25
type input "[PERSON_NAME]"
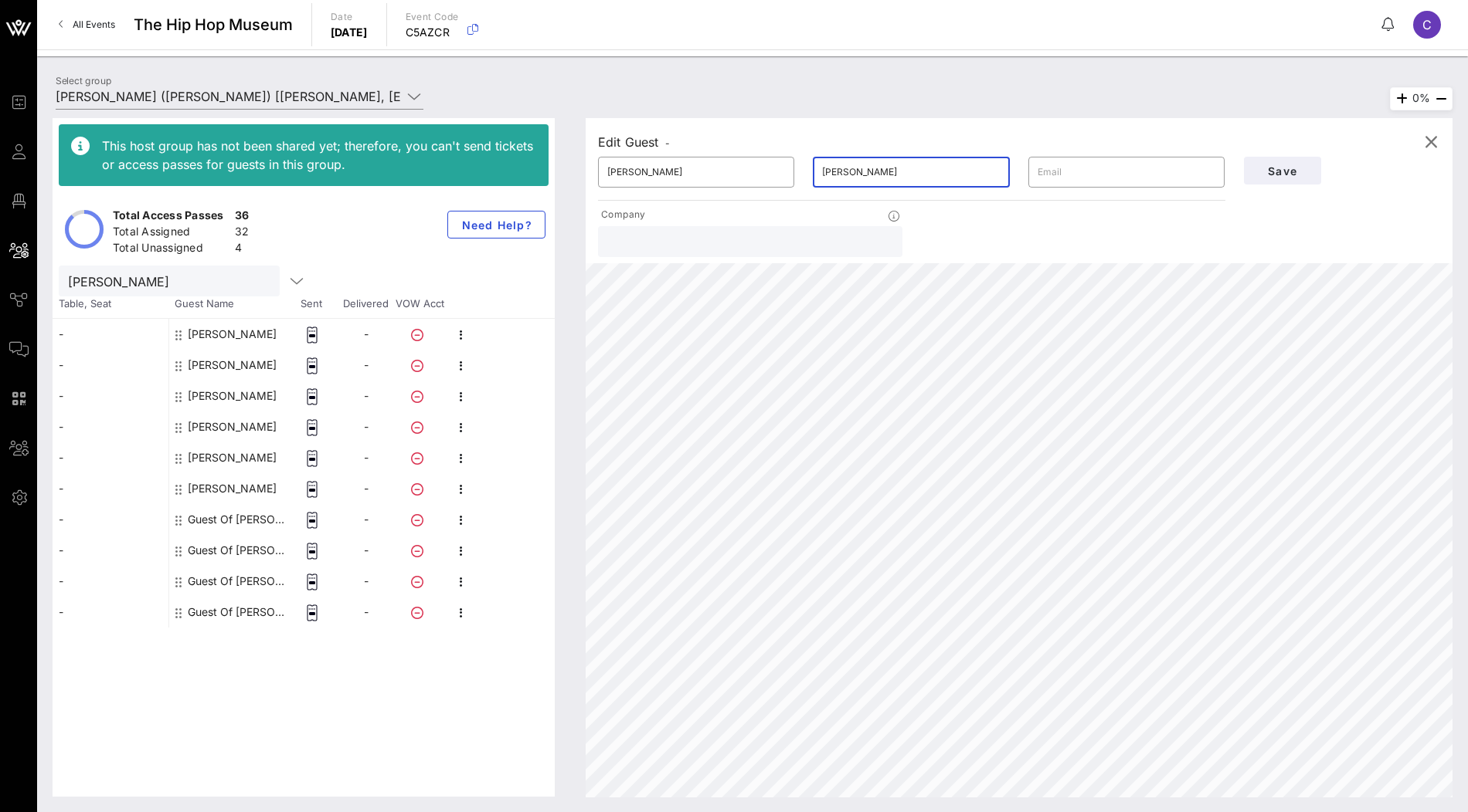
click at [872, 173] on input "[PERSON_NAME]" at bounding box center [911, 172] width 178 height 25
paste input "[PERSON_NAME]"
type input "[PERSON_NAME]"
click at [1281, 177] on button "Save" at bounding box center [1283, 171] width 78 height 28
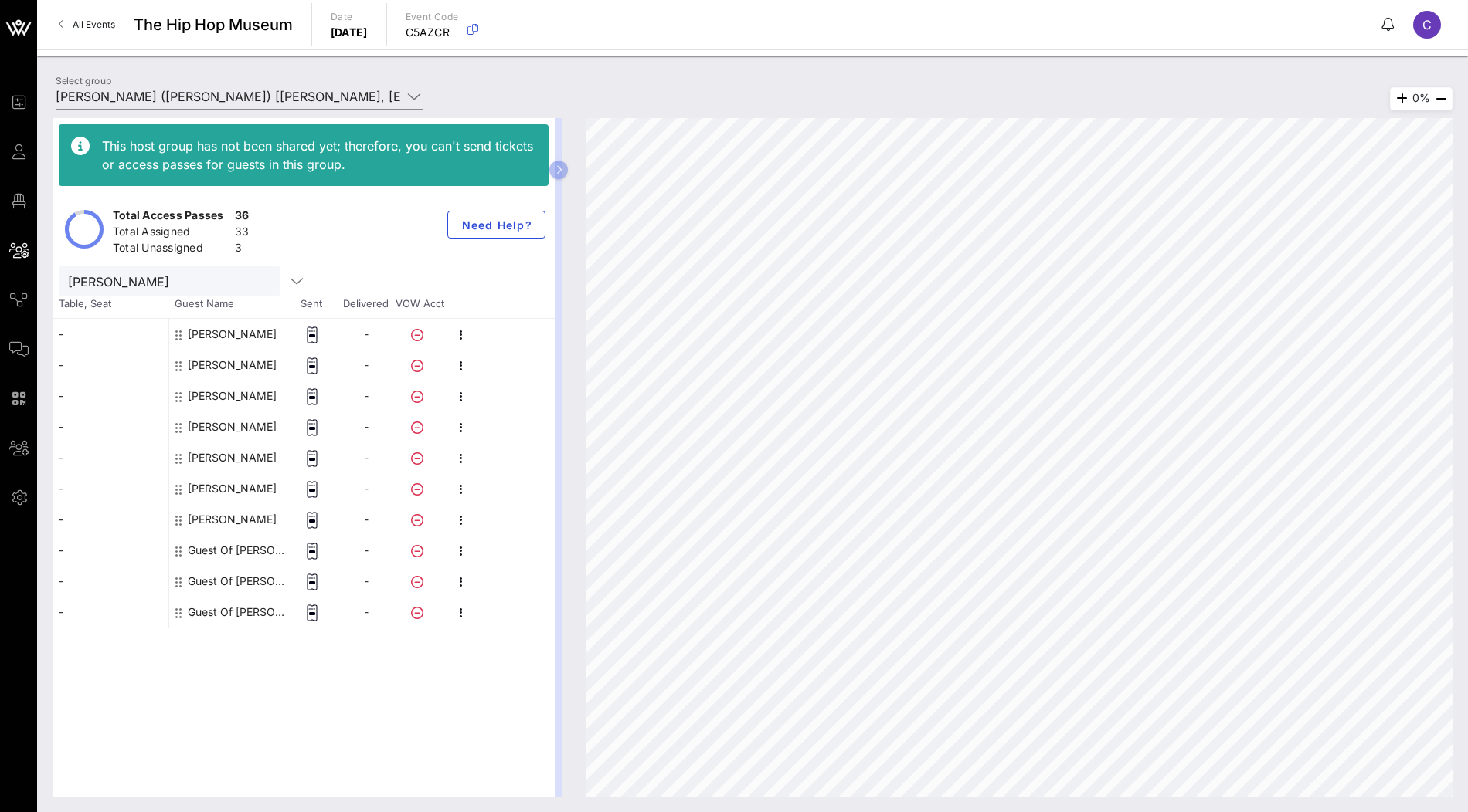
click at [229, 546] on div "Guest Of [PERSON_NAME]" at bounding box center [236, 550] width 97 height 31
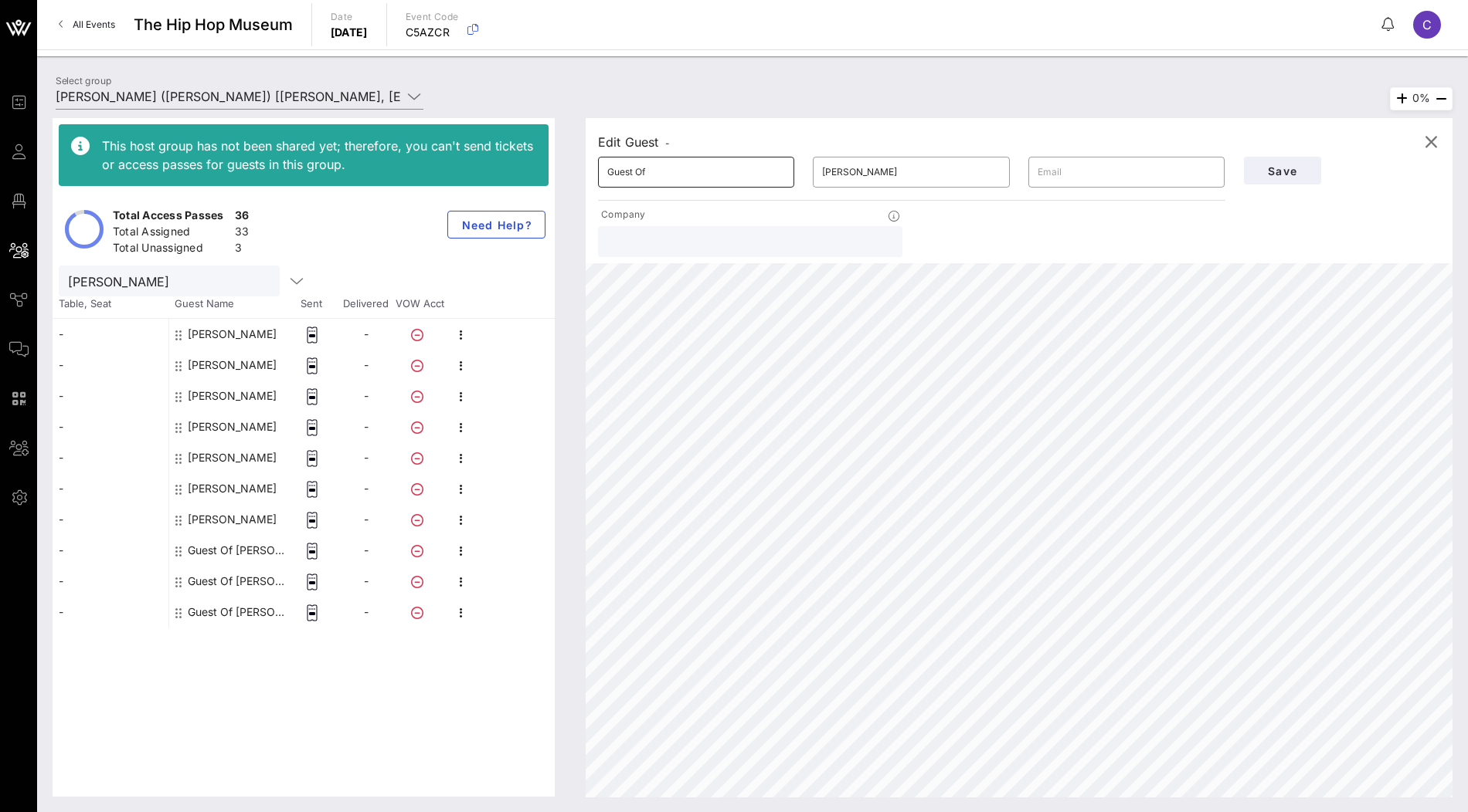
click at [698, 174] on input "Guest Of" at bounding box center [696, 172] width 178 height 25
paste input "[PERSON_NAME]"
click at [659, 177] on input "[PERSON_NAME]" at bounding box center [696, 172] width 178 height 25
type input "[PERSON_NAME]"
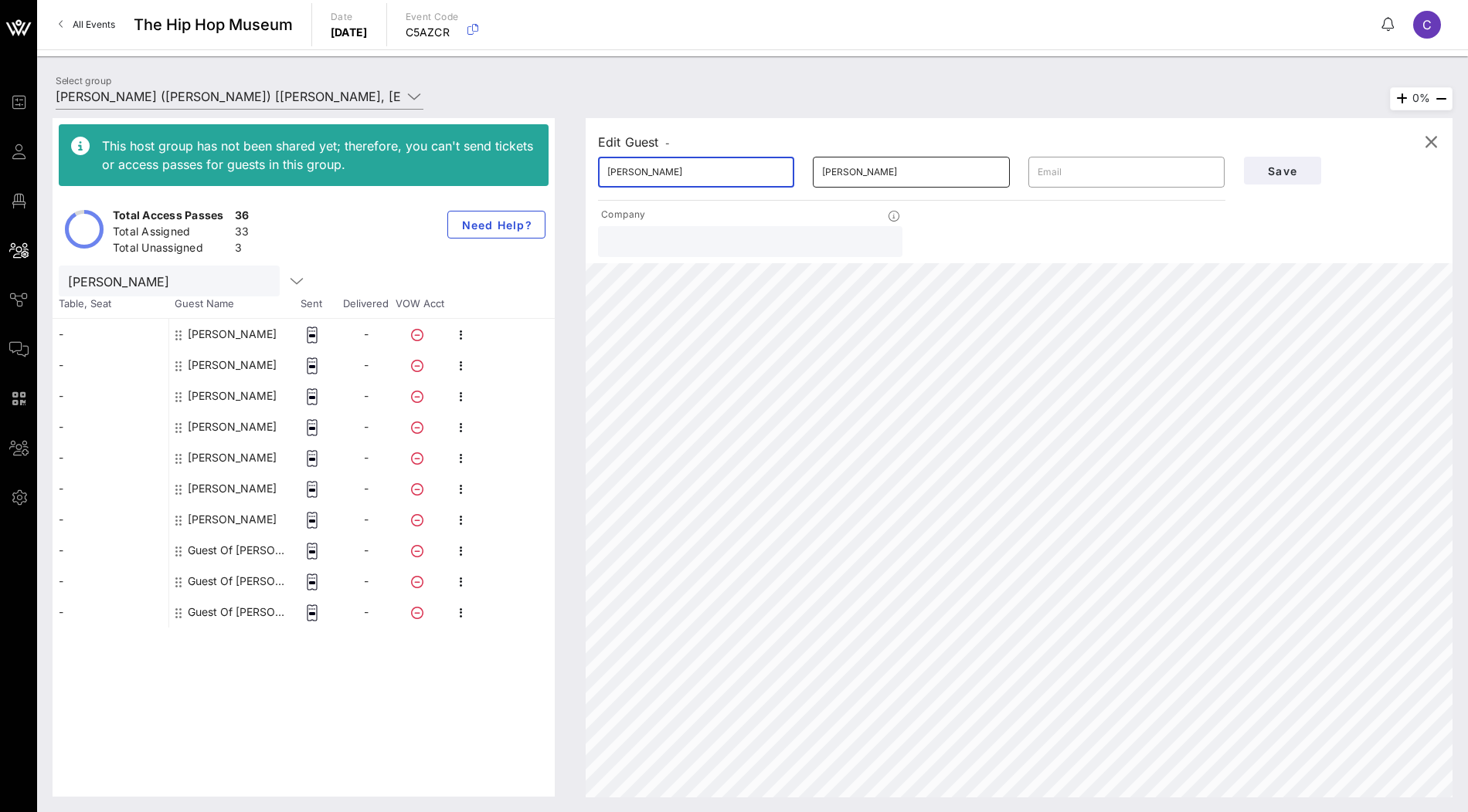
click at [875, 176] on input "[PERSON_NAME]" at bounding box center [911, 172] width 178 height 25
paste input "[PERSON_NAME]"
type input "[PERSON_NAME]"
click at [613, 175] on input "[PERSON_NAME]" at bounding box center [696, 172] width 178 height 25
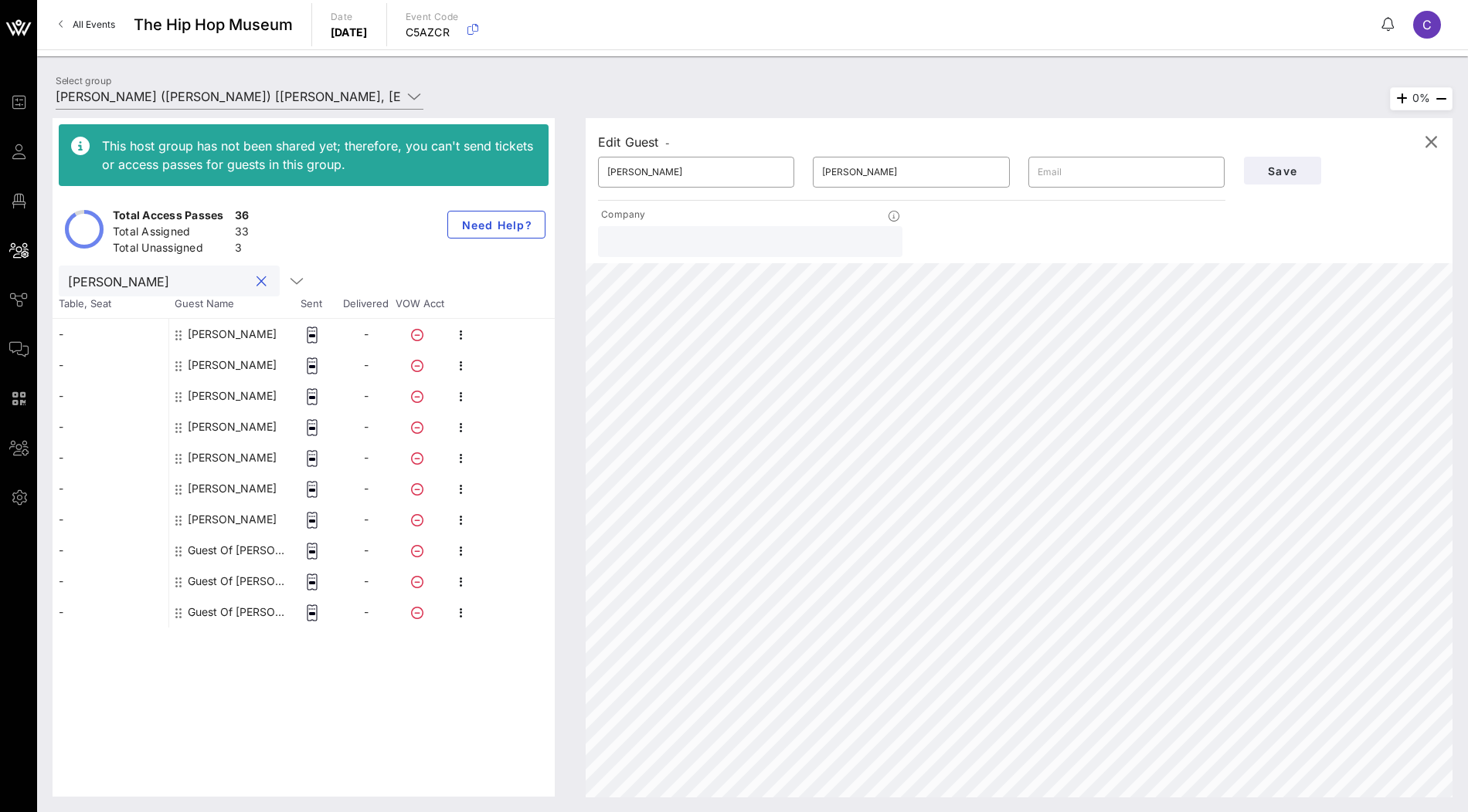
click at [195, 279] on input "[PERSON_NAME]" at bounding box center [158, 281] width 181 height 20
paste input "[PERSON_NAME]"
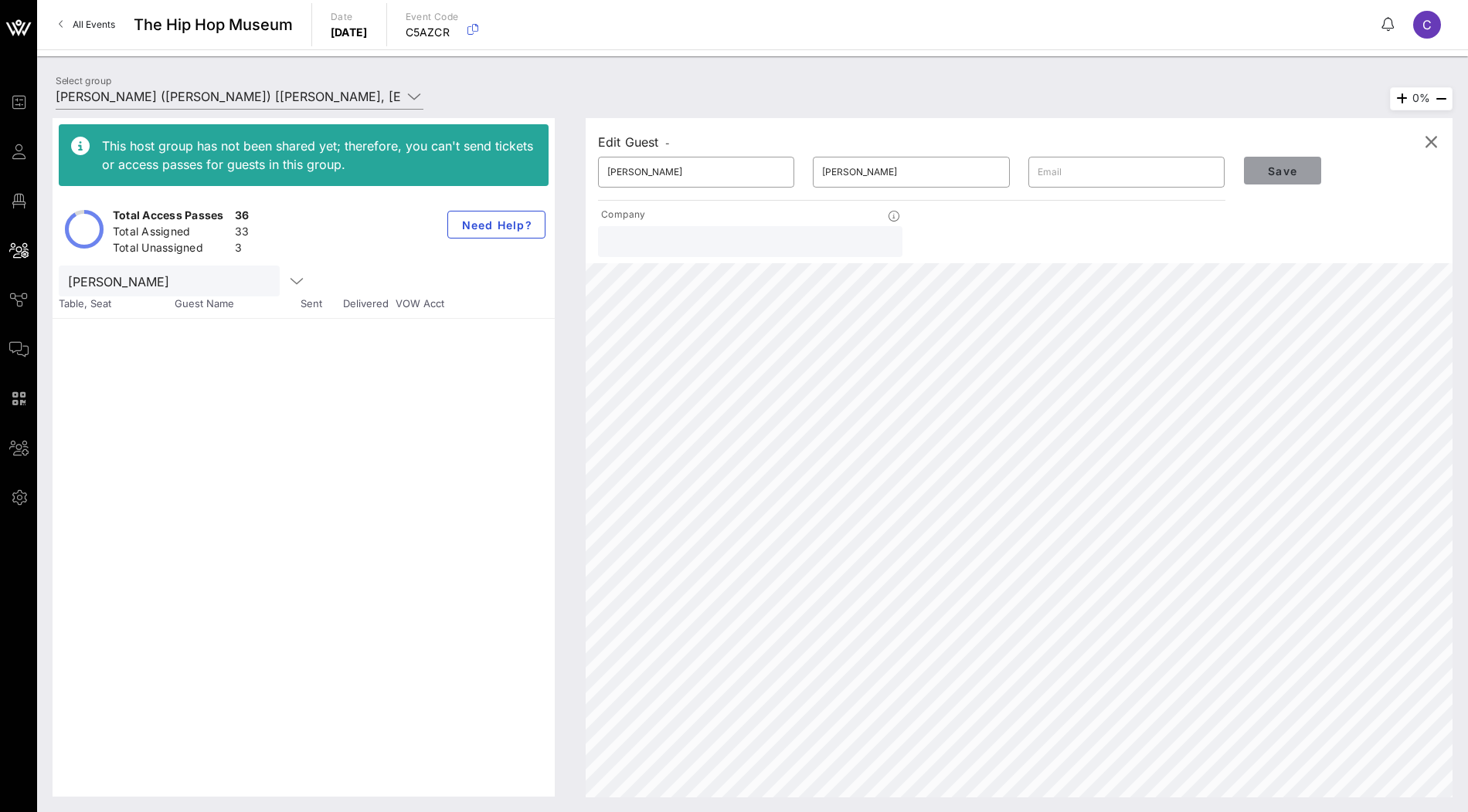
click at [1270, 165] on span "Save" at bounding box center [1283, 171] width 53 height 13
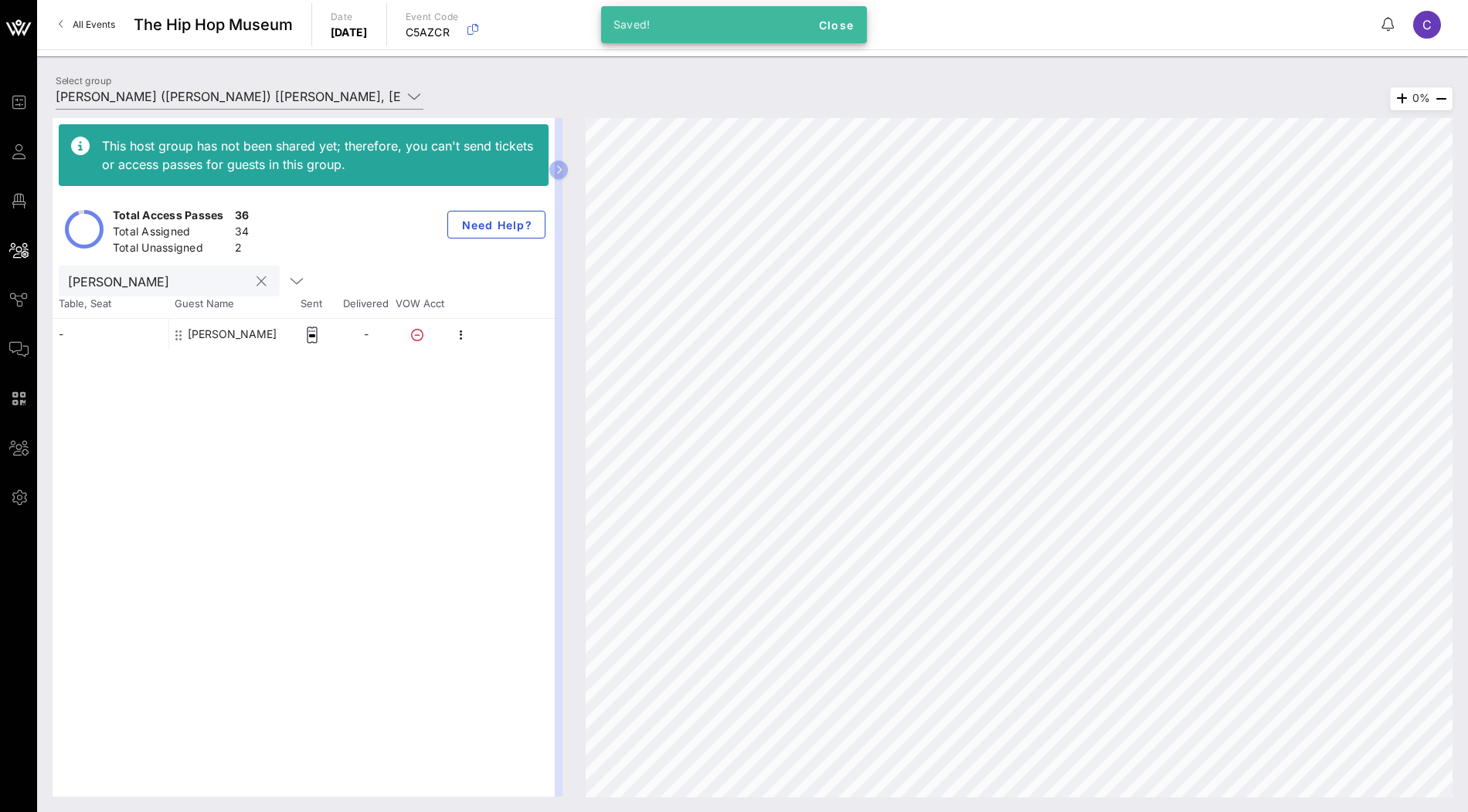
click at [174, 288] on input "[PERSON_NAME]" at bounding box center [158, 281] width 181 height 20
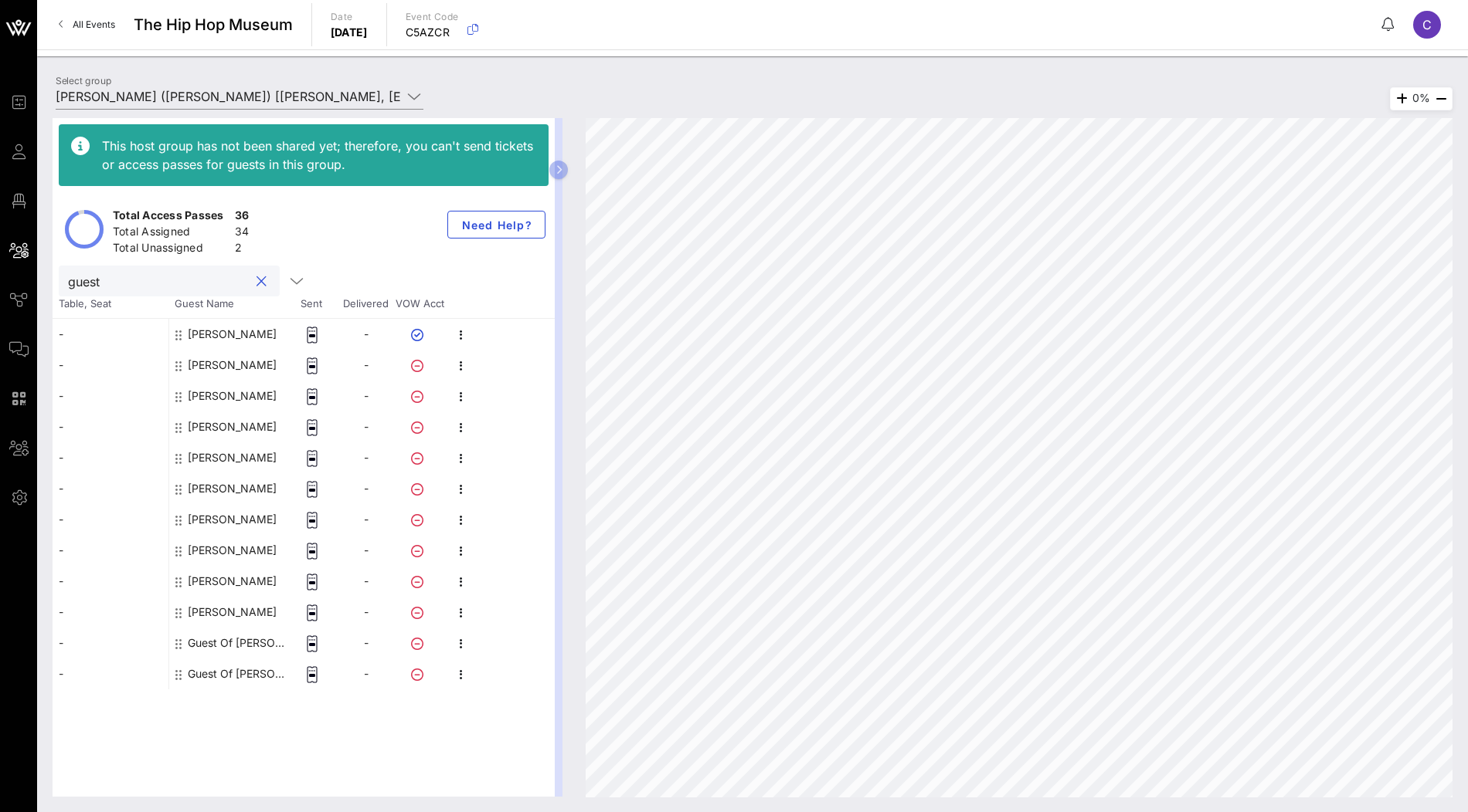
click at [145, 284] on input "guest" at bounding box center [158, 281] width 181 height 20
paste input "[PERSON_NAME]"
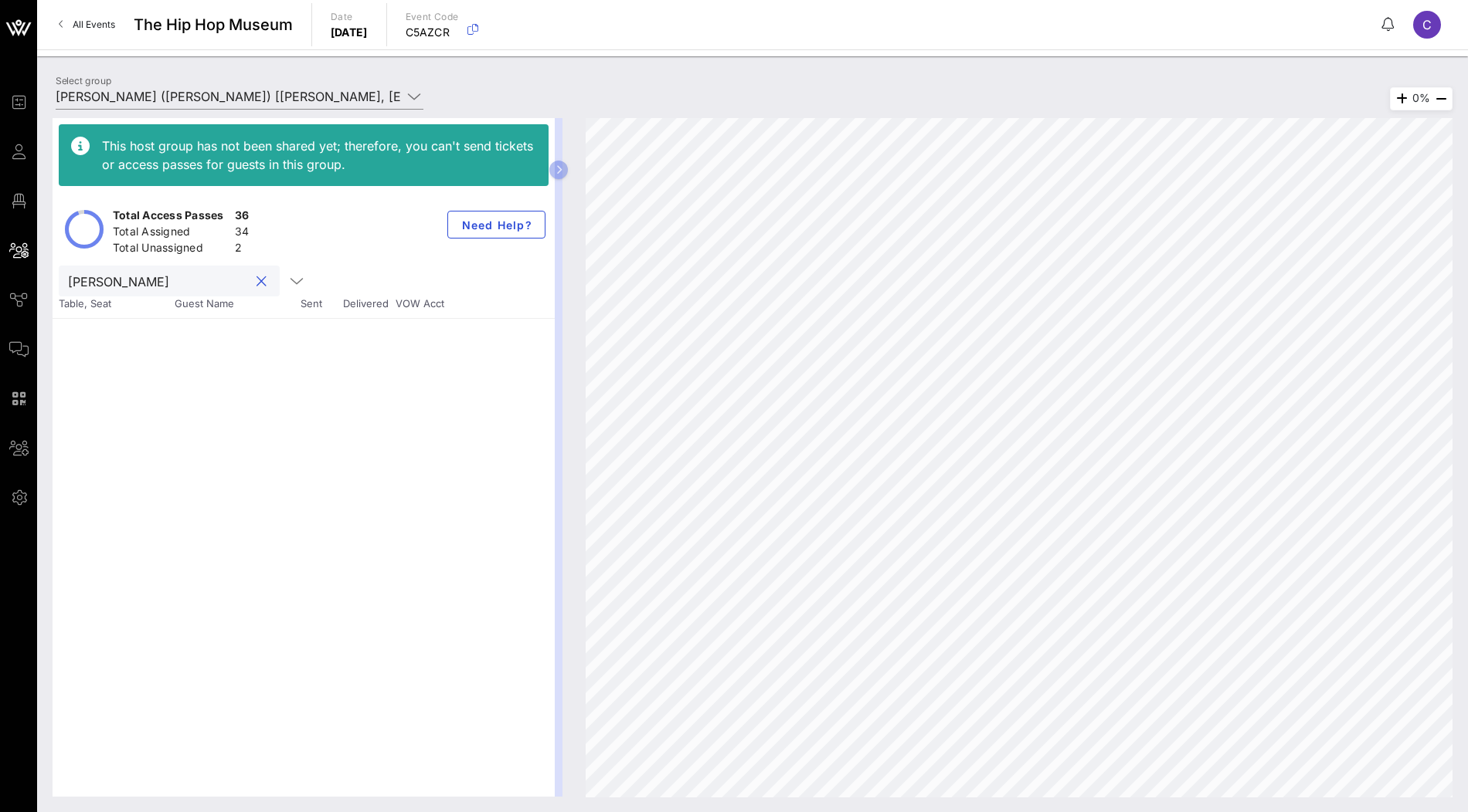
click at [126, 281] on input "[PERSON_NAME]" at bounding box center [158, 281] width 181 height 20
paste input "Heindlmeyer"
click at [170, 285] on input "Heindlmeyer" at bounding box center [158, 281] width 181 height 20
paste input "[PERSON_NAME]"
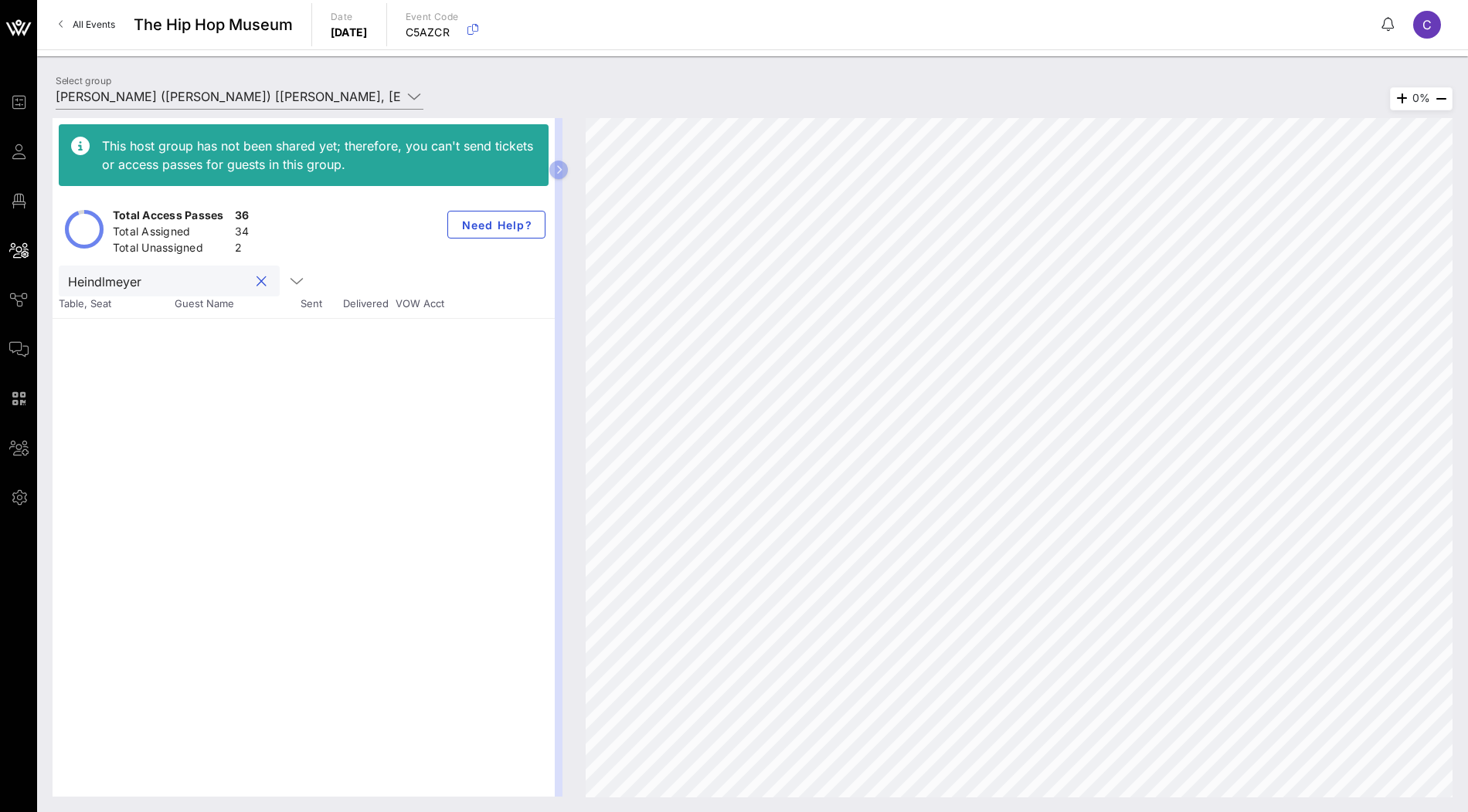
type input "[PERSON_NAME]"
click at [257, 283] on button "clear icon" at bounding box center [262, 281] width 10 height 16
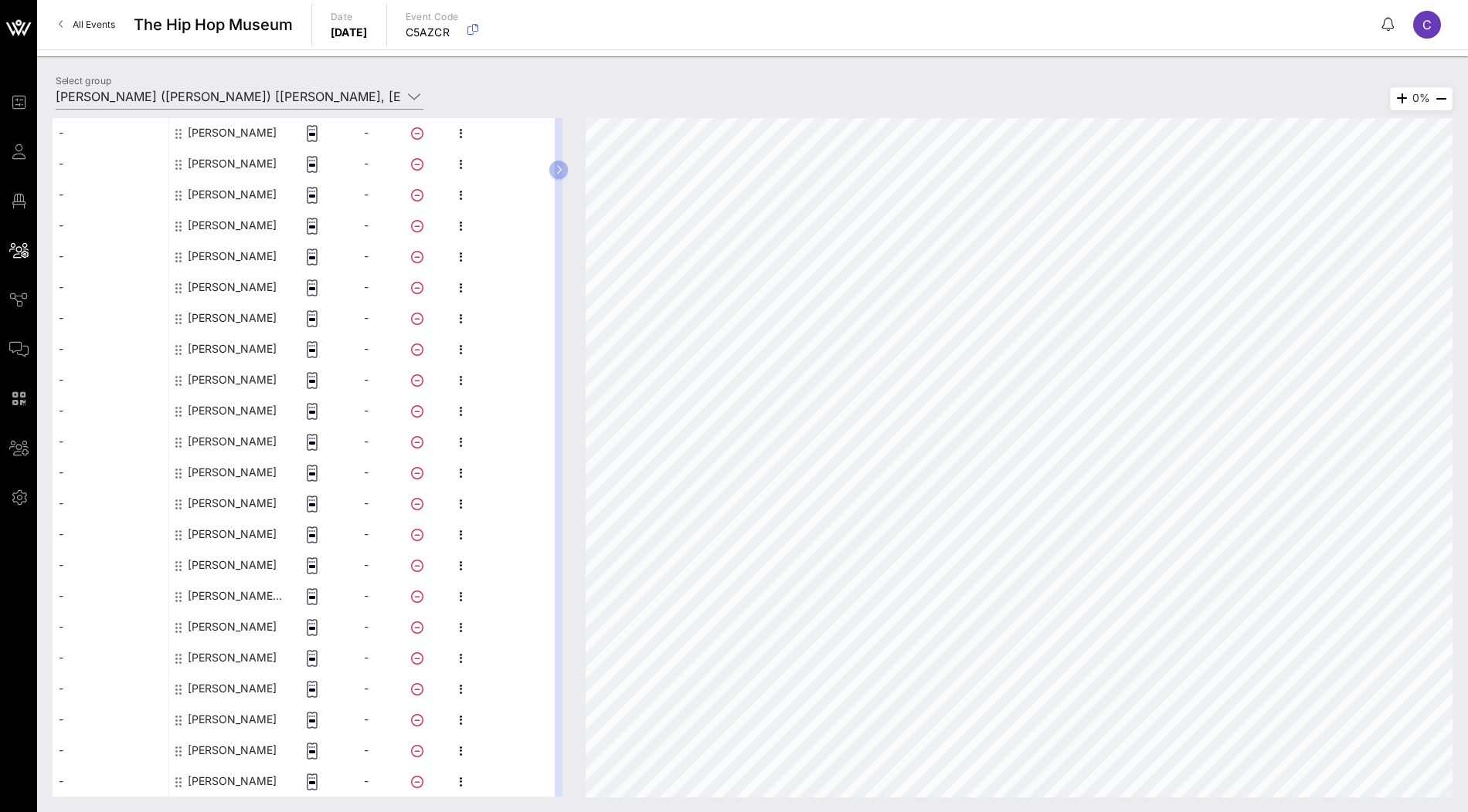
scroll to position [632, 0]
click at [230, 750] on div "Guest Of [PERSON_NAME]" at bounding box center [236, 752] width 97 height 31
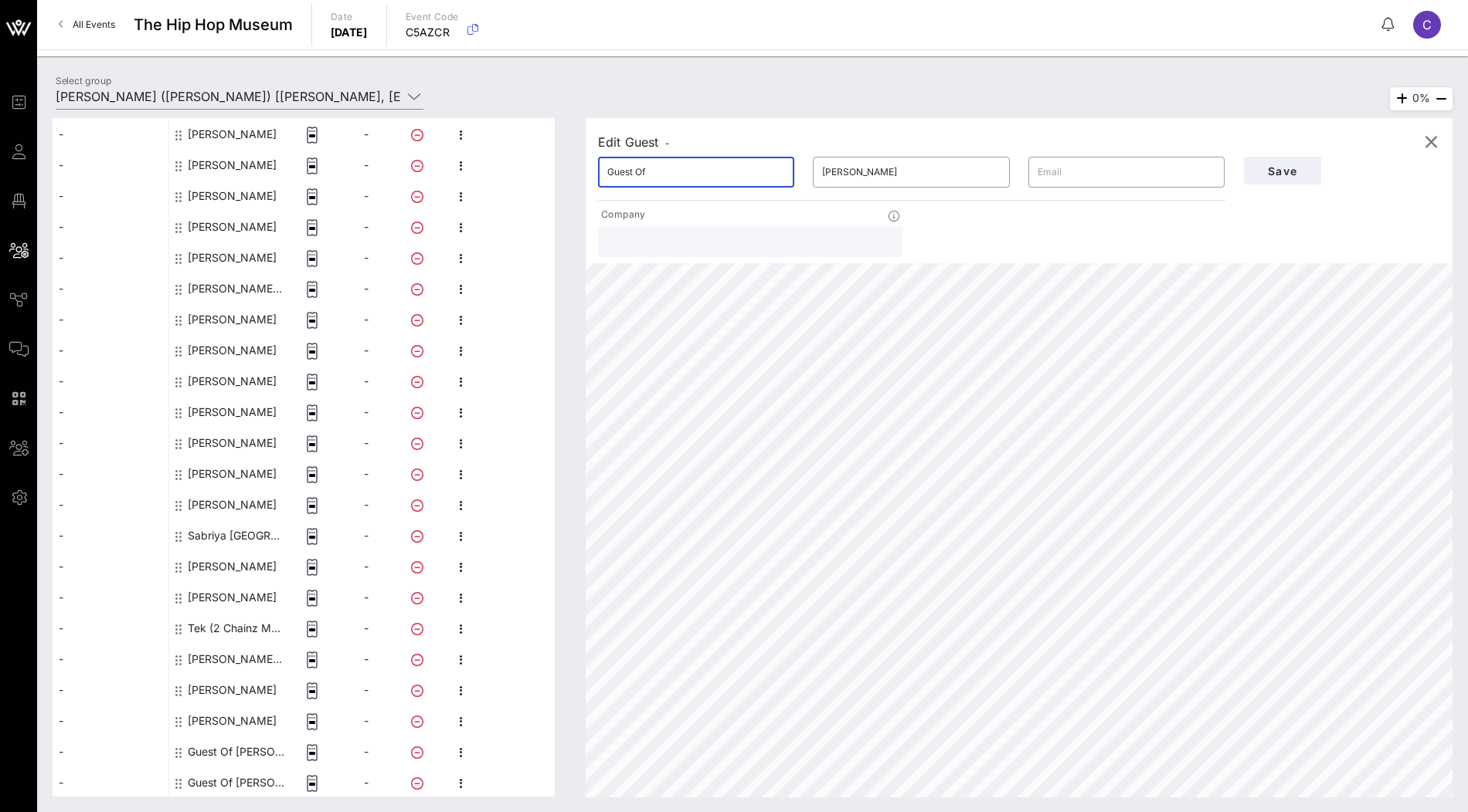
click at [680, 177] on input "Guest Of" at bounding box center [696, 172] width 178 height 25
paste input "[PERSON_NAME]"
click at [656, 174] on input "[PERSON_NAME]" at bounding box center [696, 172] width 178 height 25
type input "[PERSON_NAME]"
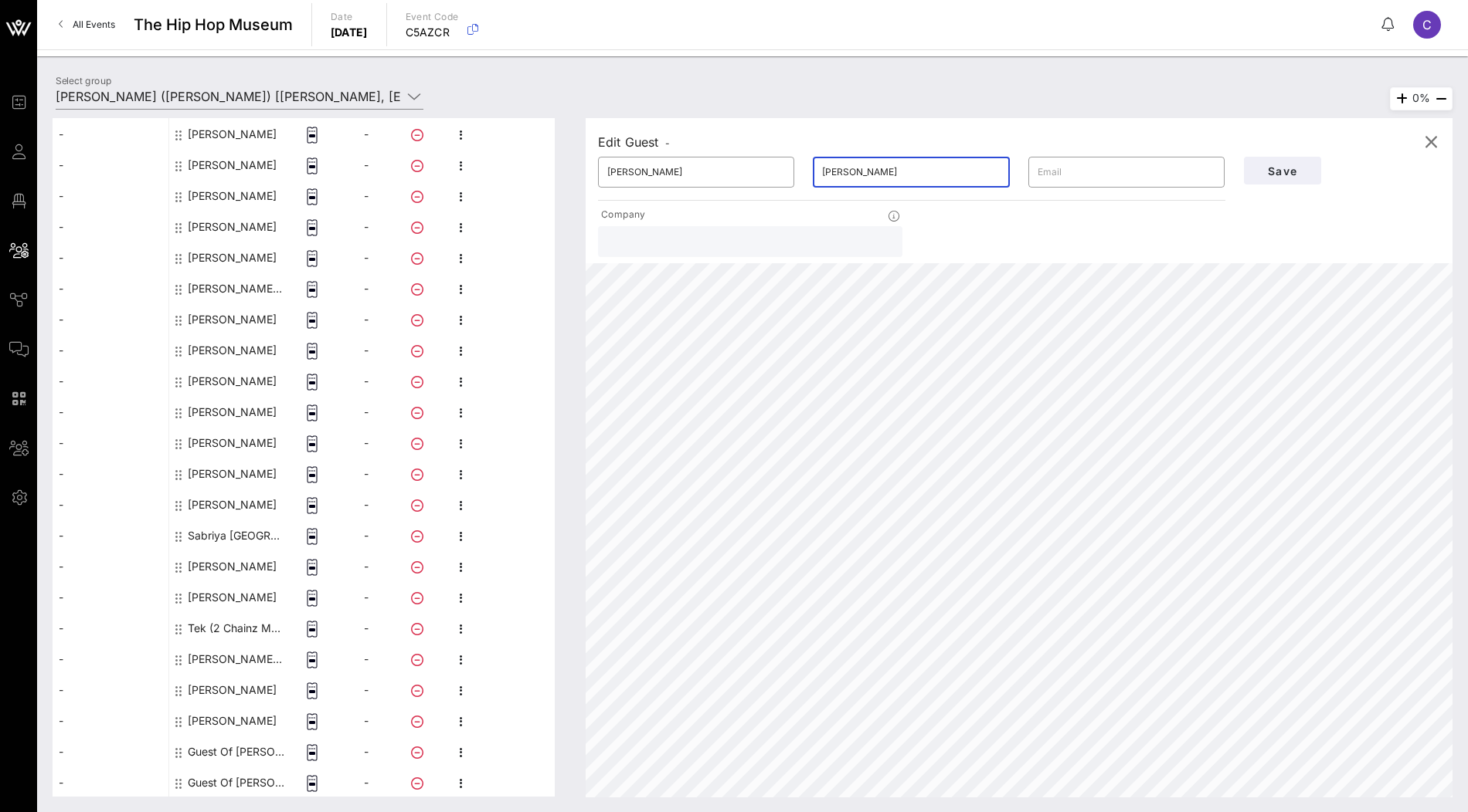
click at [860, 181] on input "[PERSON_NAME]" at bounding box center [911, 172] width 178 height 25
paste input "Heindlmeyer"
type input "Heindlmeyer"
click at [1269, 168] on span "Save" at bounding box center [1283, 171] width 53 height 13
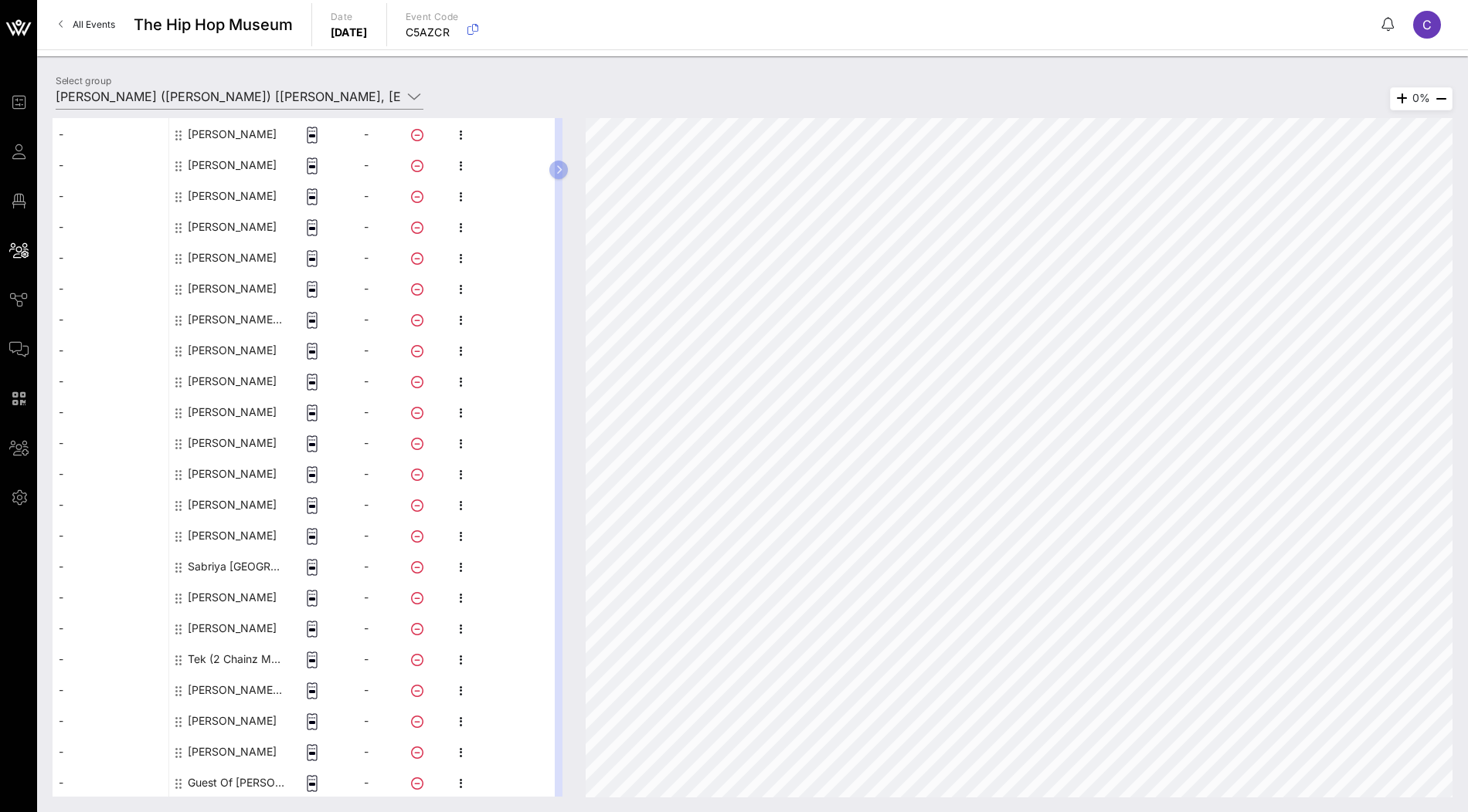
scroll to position [0, 0]
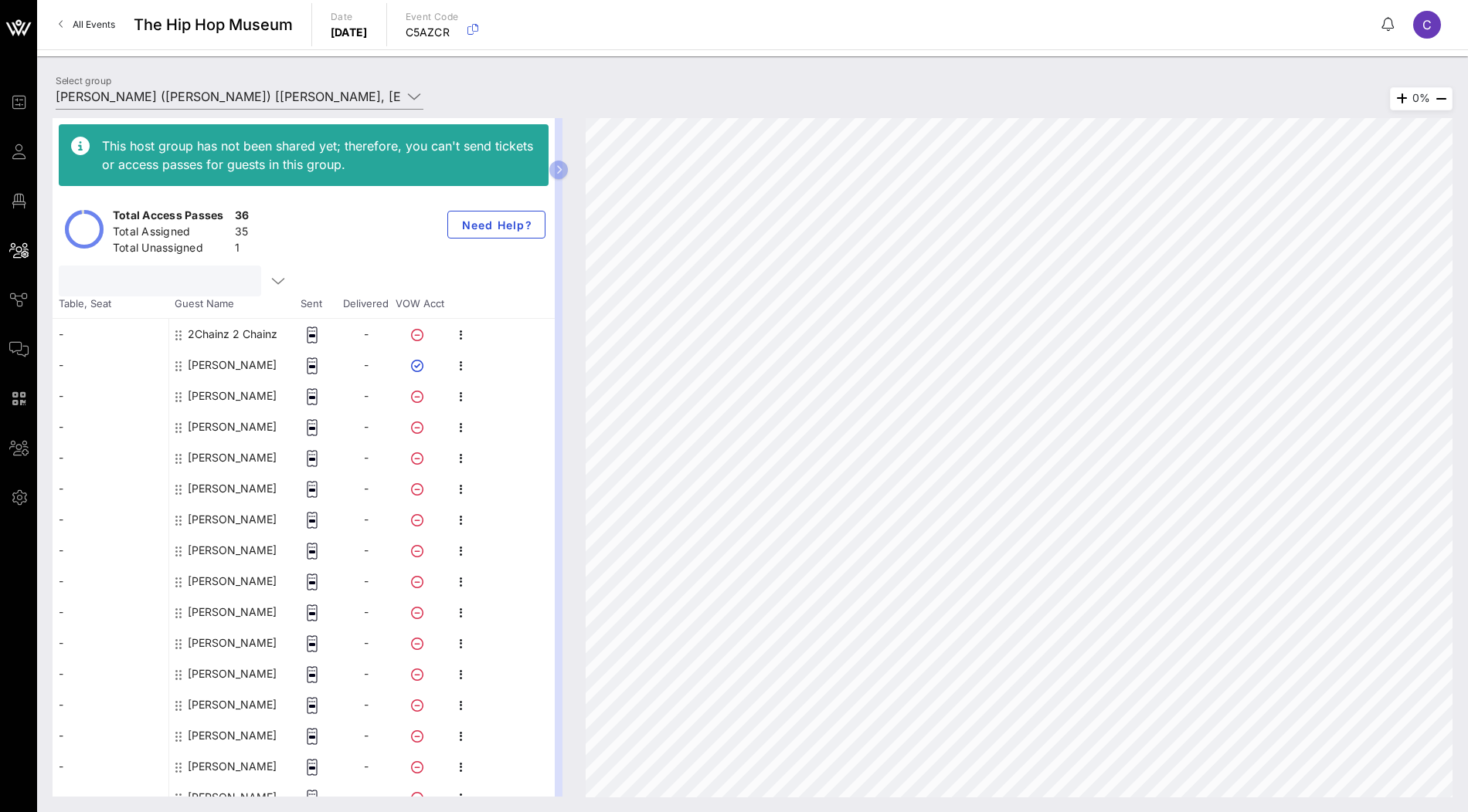
click at [117, 278] on input "text" at bounding box center [158, 281] width 181 height 20
paste input "[PERSON_NAME]"
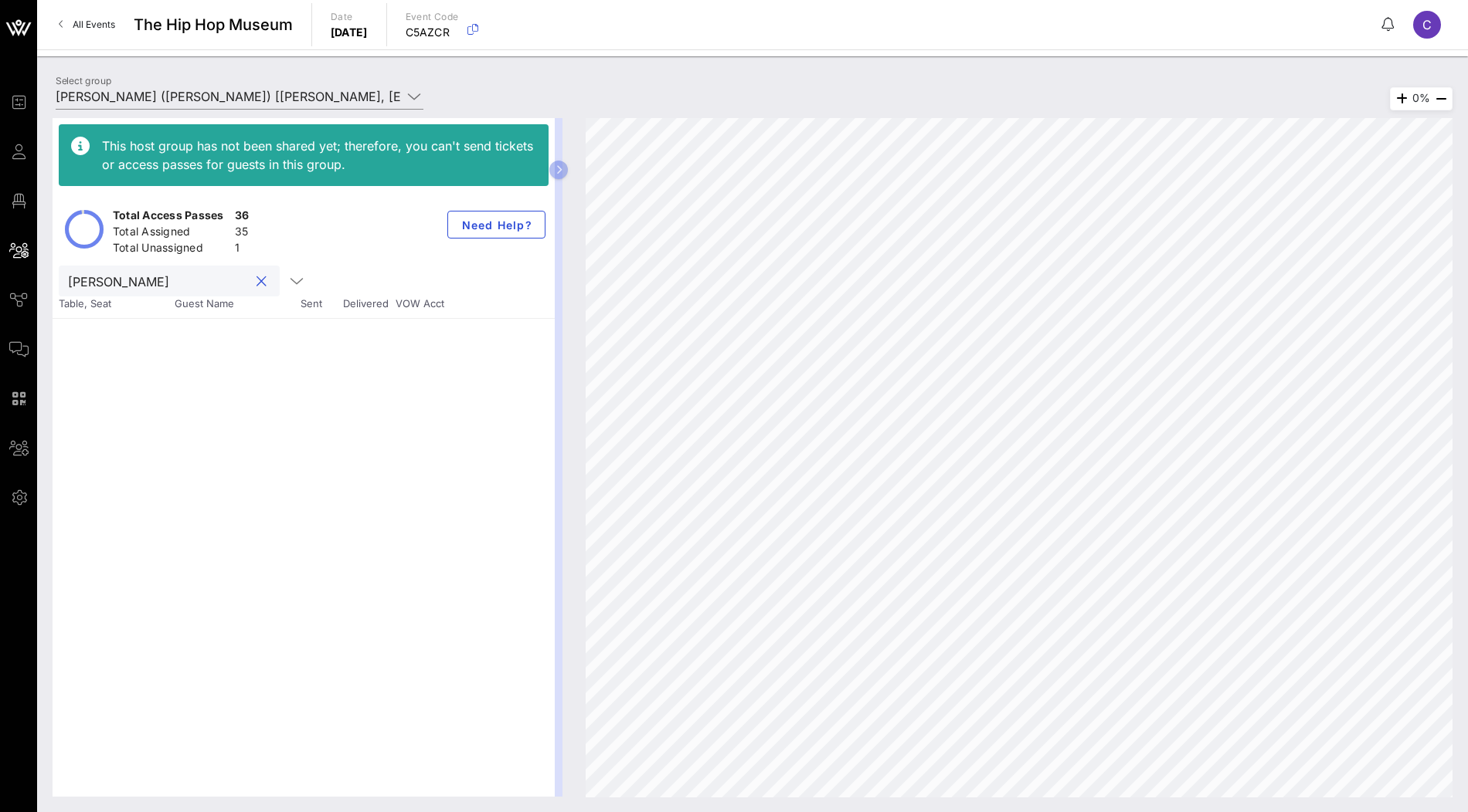
click at [133, 282] on input "[PERSON_NAME]" at bounding box center [158, 281] width 181 height 20
type input "[PERSON_NAME]"
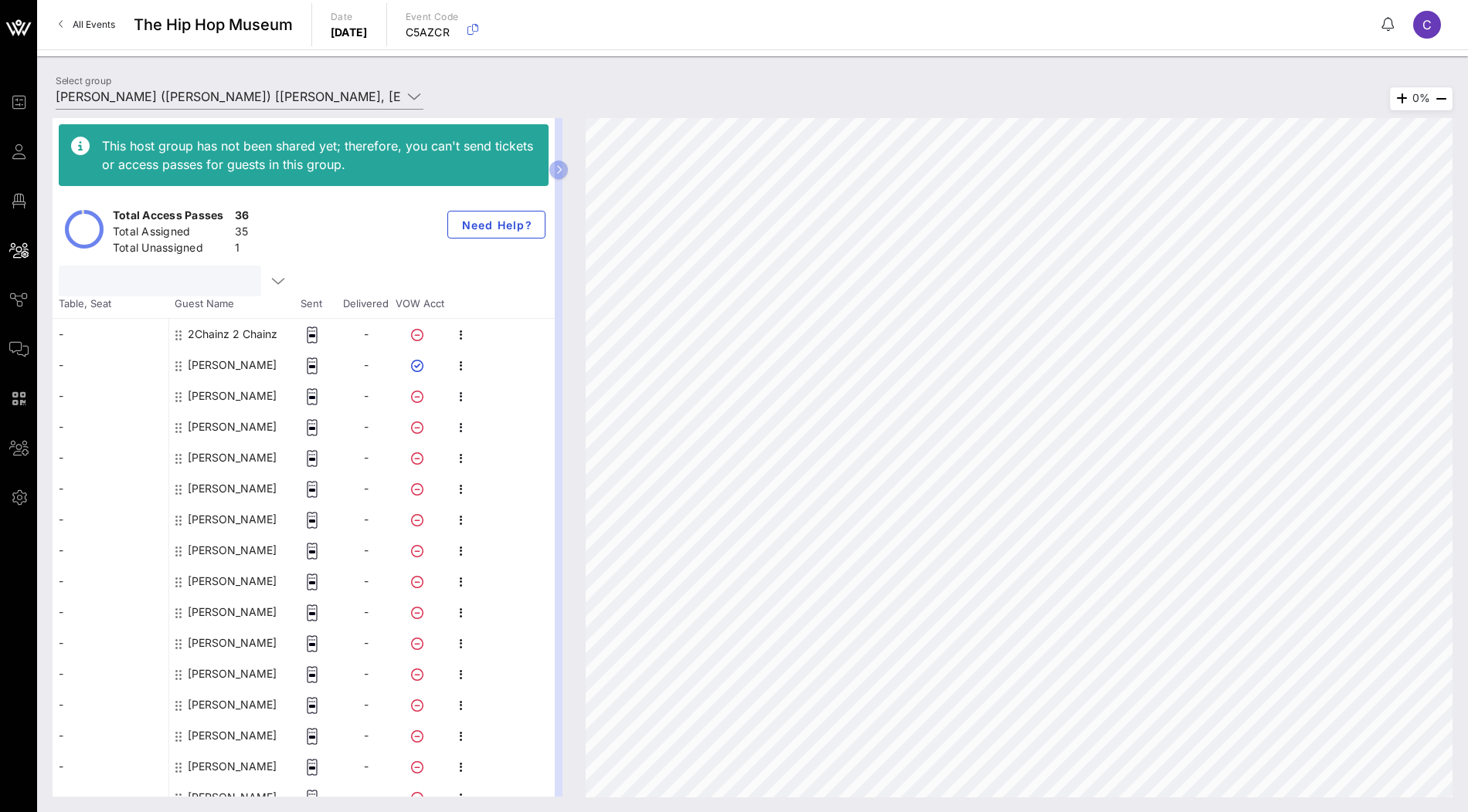
scroll to position [632, 0]
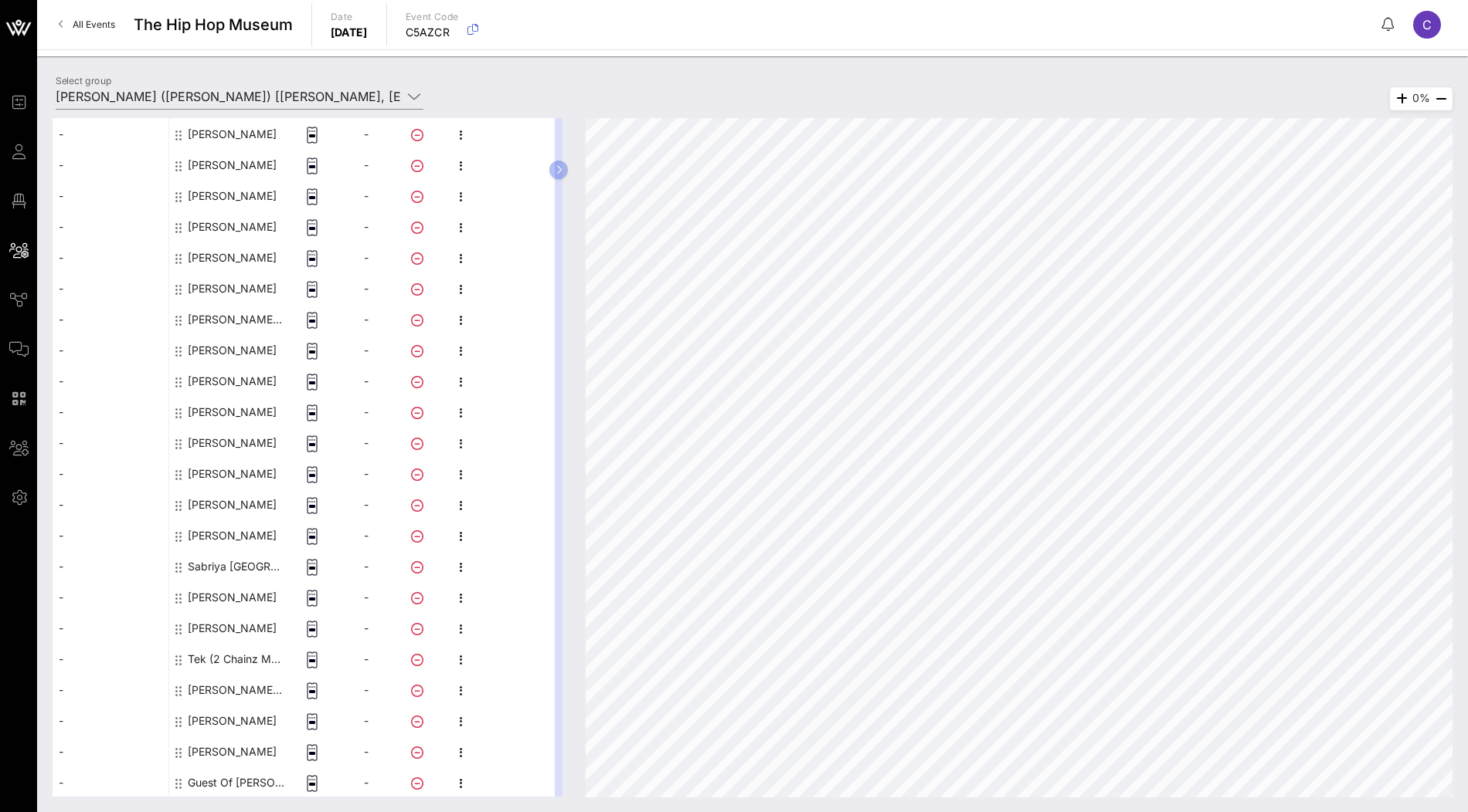
click at [208, 777] on div "Guest Of [PERSON_NAME]" at bounding box center [236, 782] width 97 height 31
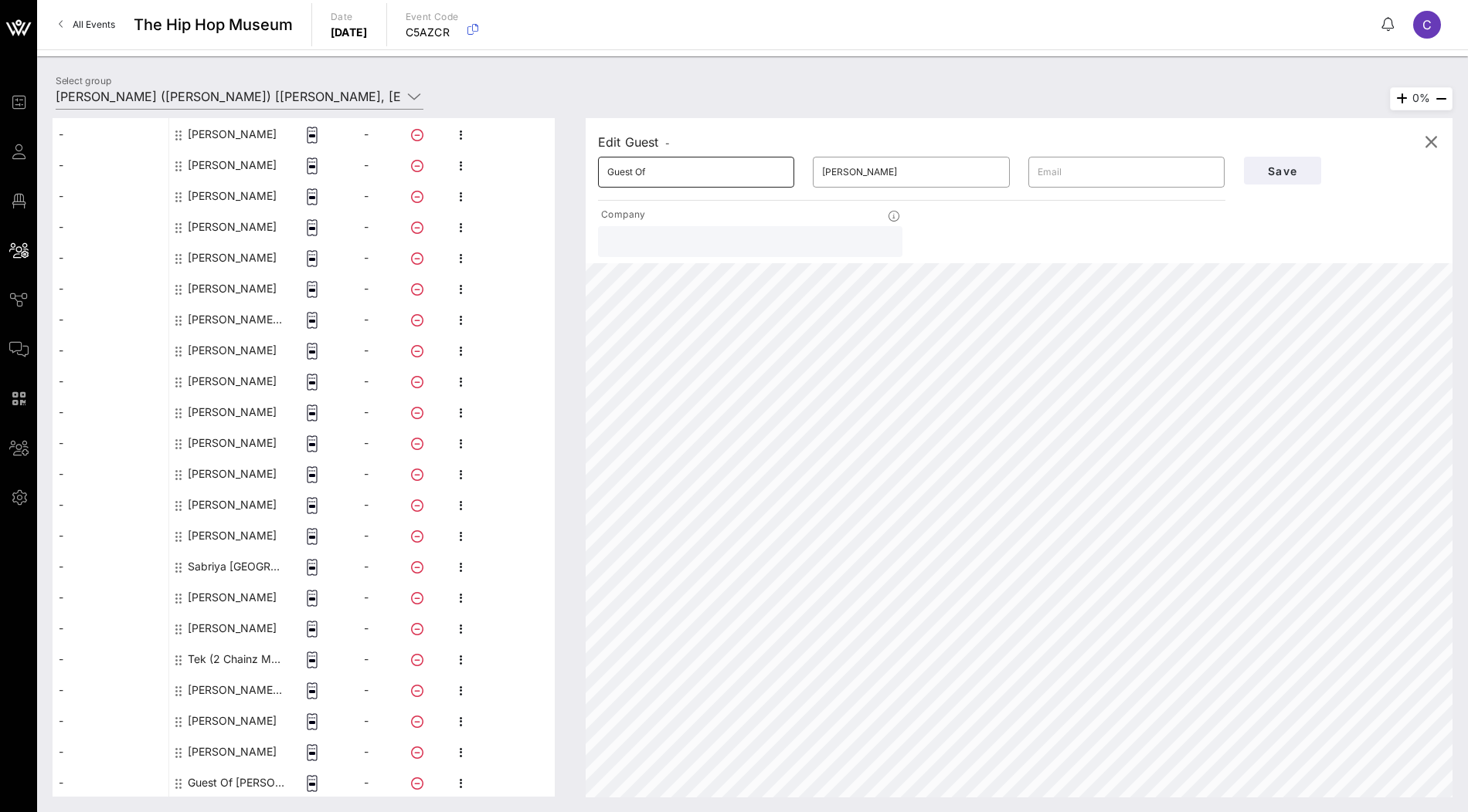
click at [663, 172] on input "Guest Of" at bounding box center [696, 172] width 178 height 25
paste input "[PERSON_NAME]"
click at [656, 171] on input "[PERSON_NAME]" at bounding box center [696, 172] width 178 height 25
type input "[PERSON_NAME]"
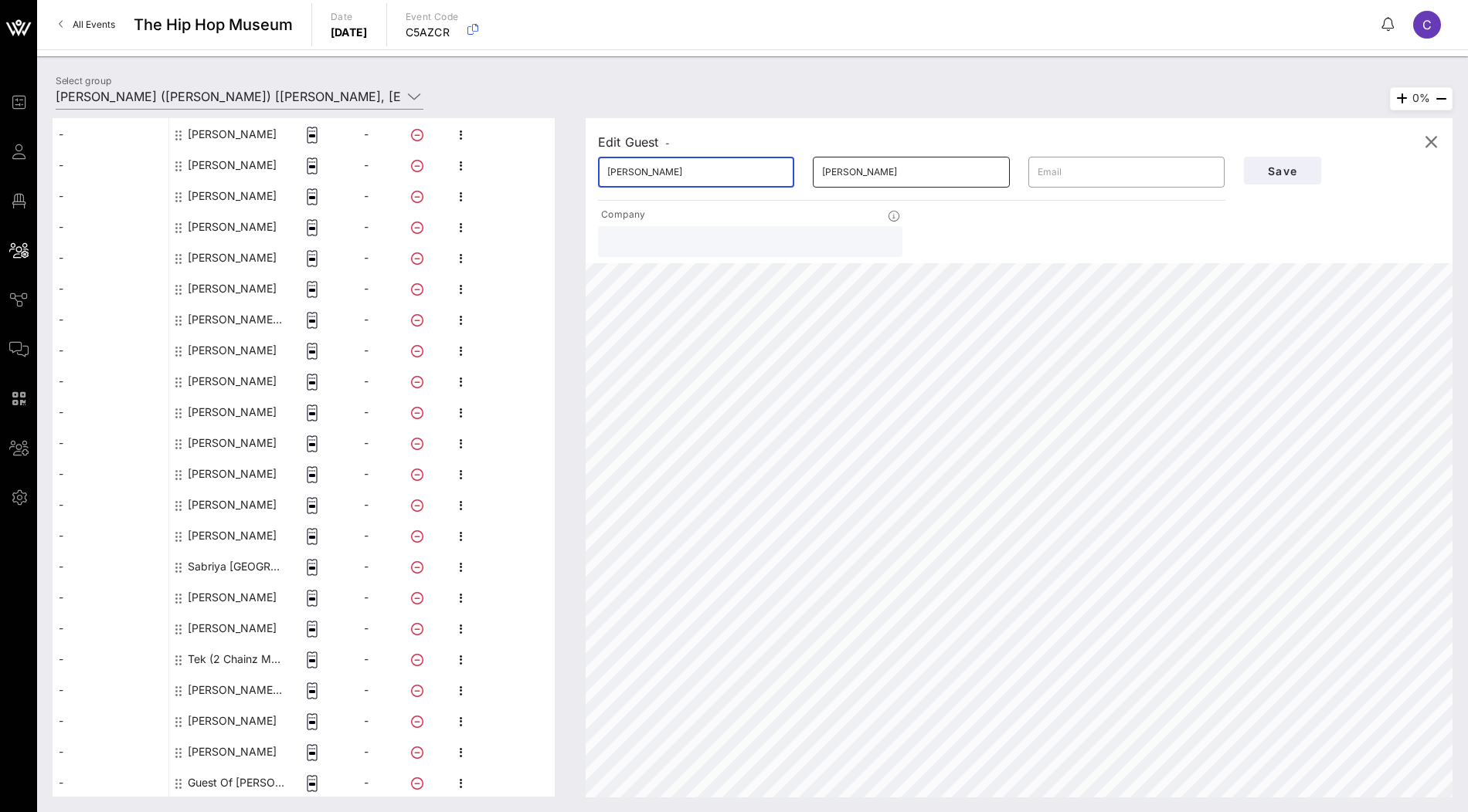
click at [852, 176] on input "[PERSON_NAME]" at bounding box center [911, 172] width 178 height 25
paste input "Mamarella"
type input "Mamarella"
click at [1293, 171] on span "Save" at bounding box center [1283, 171] width 53 height 13
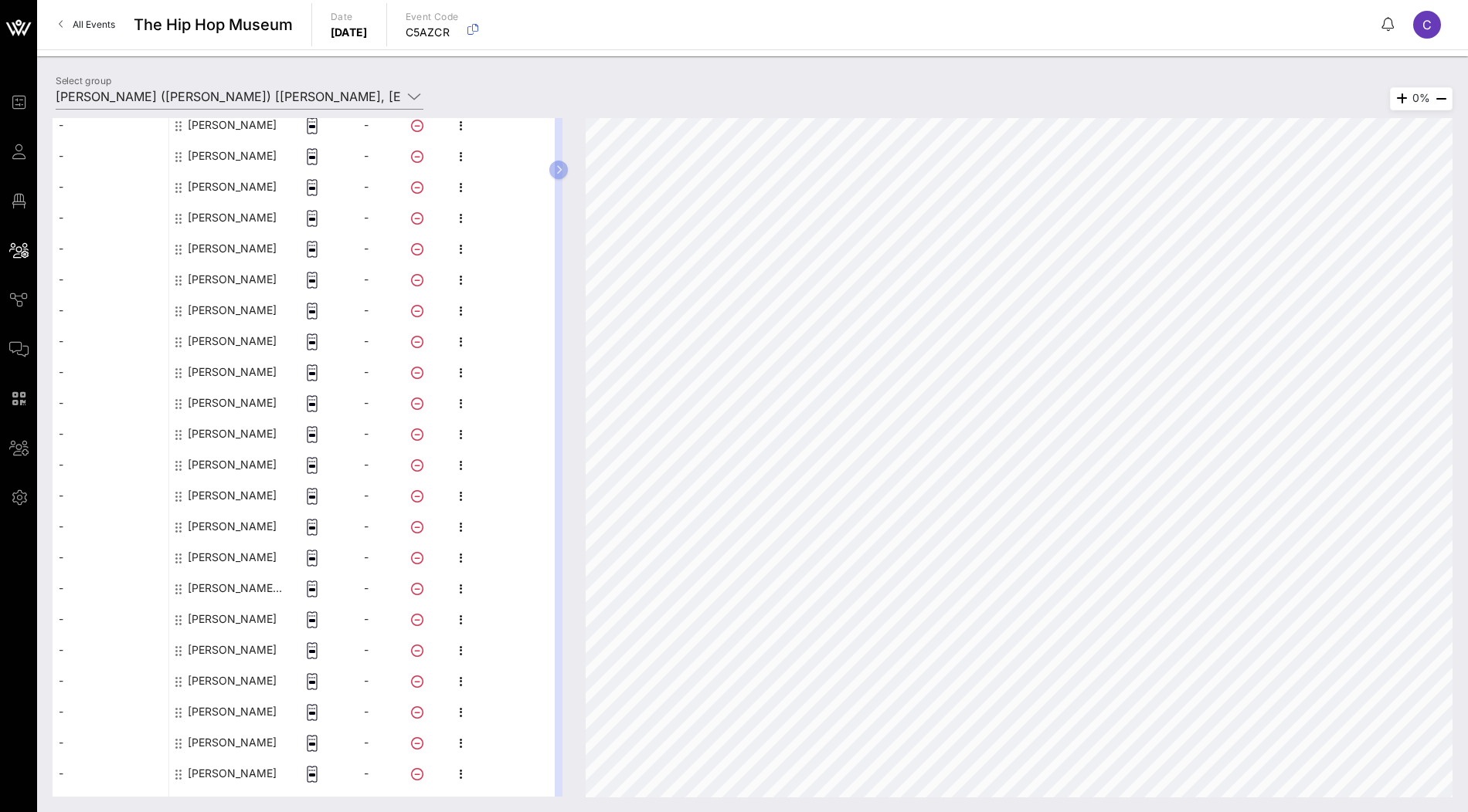
scroll to position [0, 0]
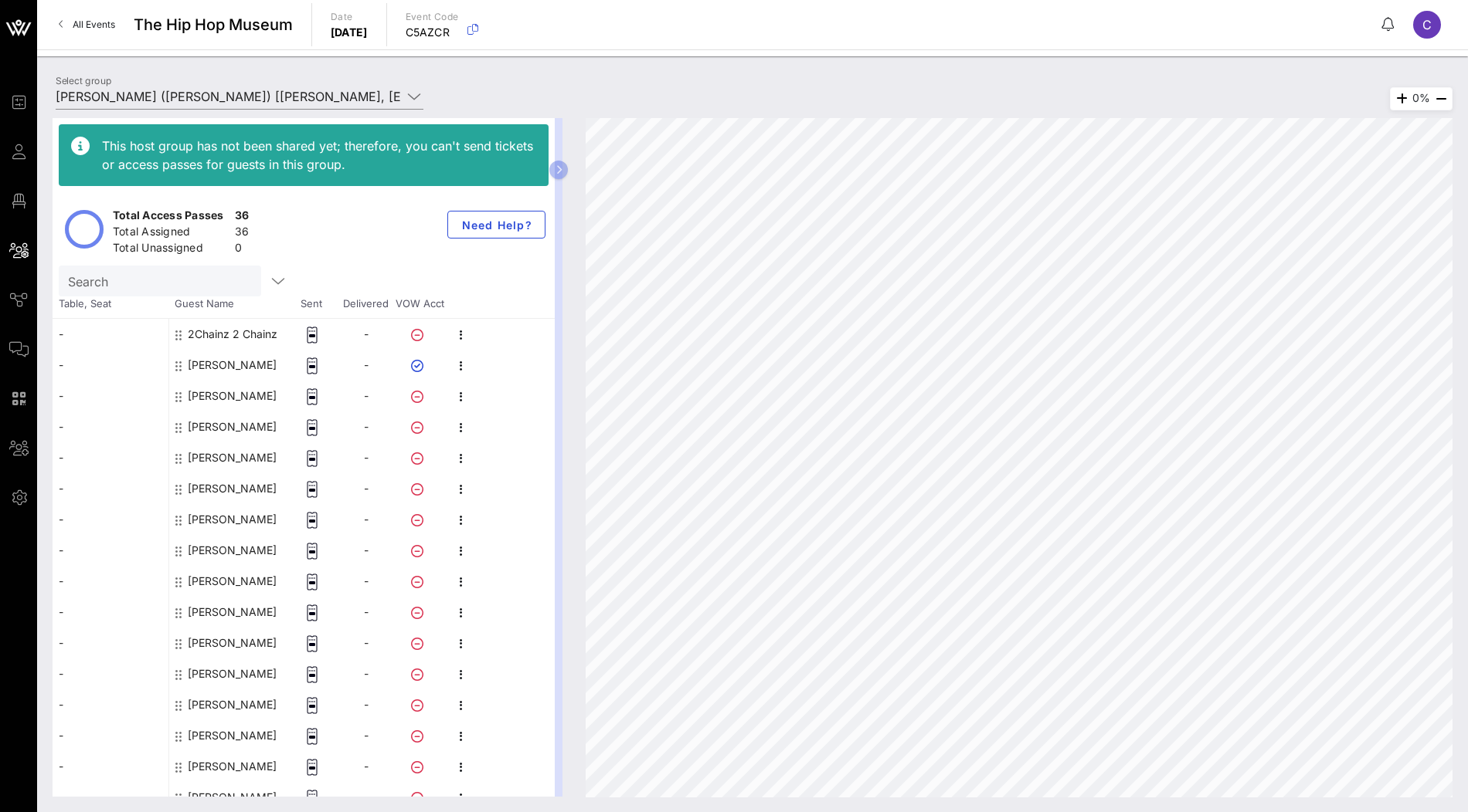
click at [176, 267] on div "Search" at bounding box center [158, 281] width 181 height 31
paste input "[PERSON_NAME]"
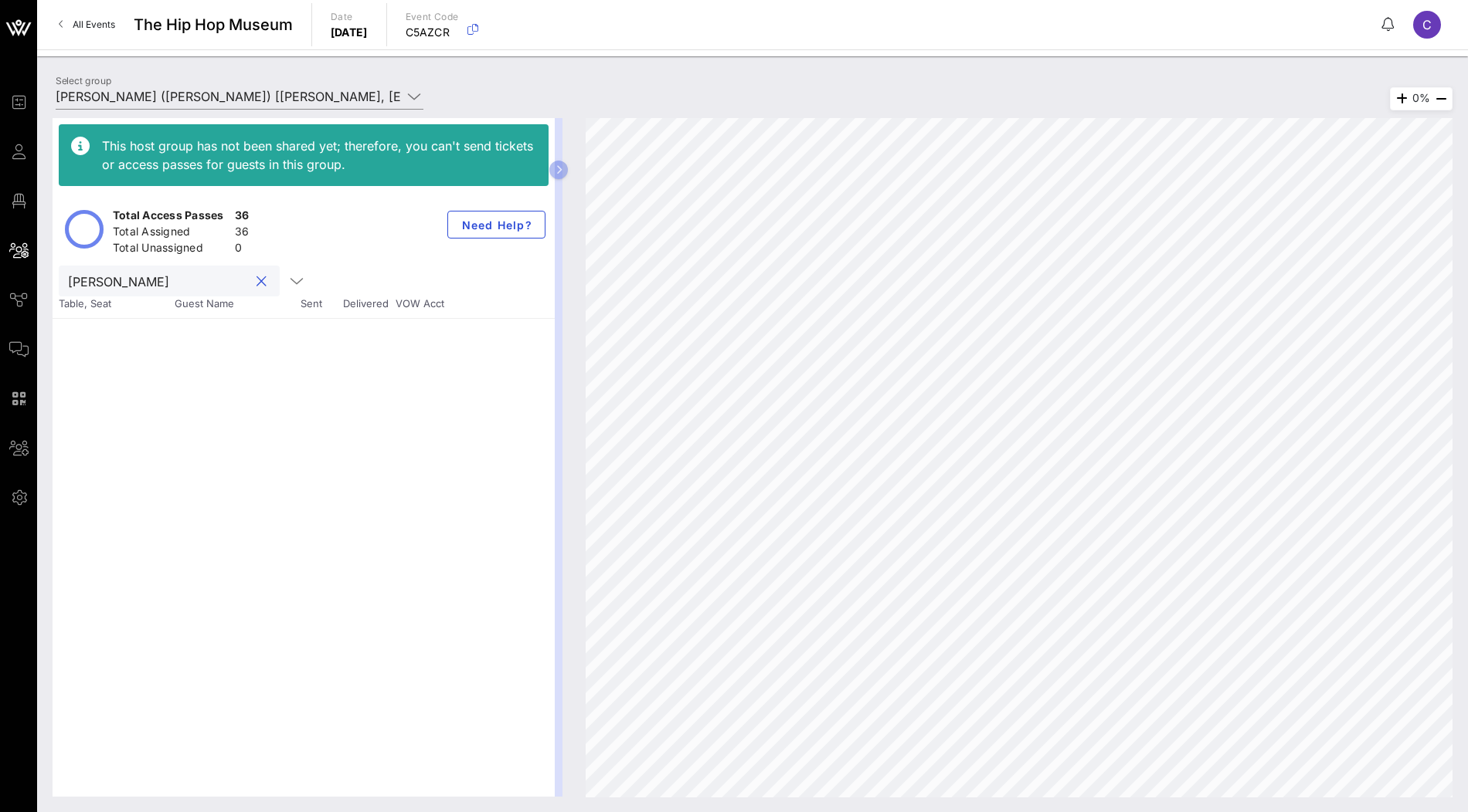
click at [135, 279] on input "[PERSON_NAME]" at bounding box center [158, 281] width 181 height 20
click at [151, 283] on input "[PERSON_NAME]" at bounding box center [158, 281] width 181 height 20
paste input "[PERSON_NAME]"
click at [121, 284] on input "[PERSON_NAME]" at bounding box center [158, 281] width 181 height 20
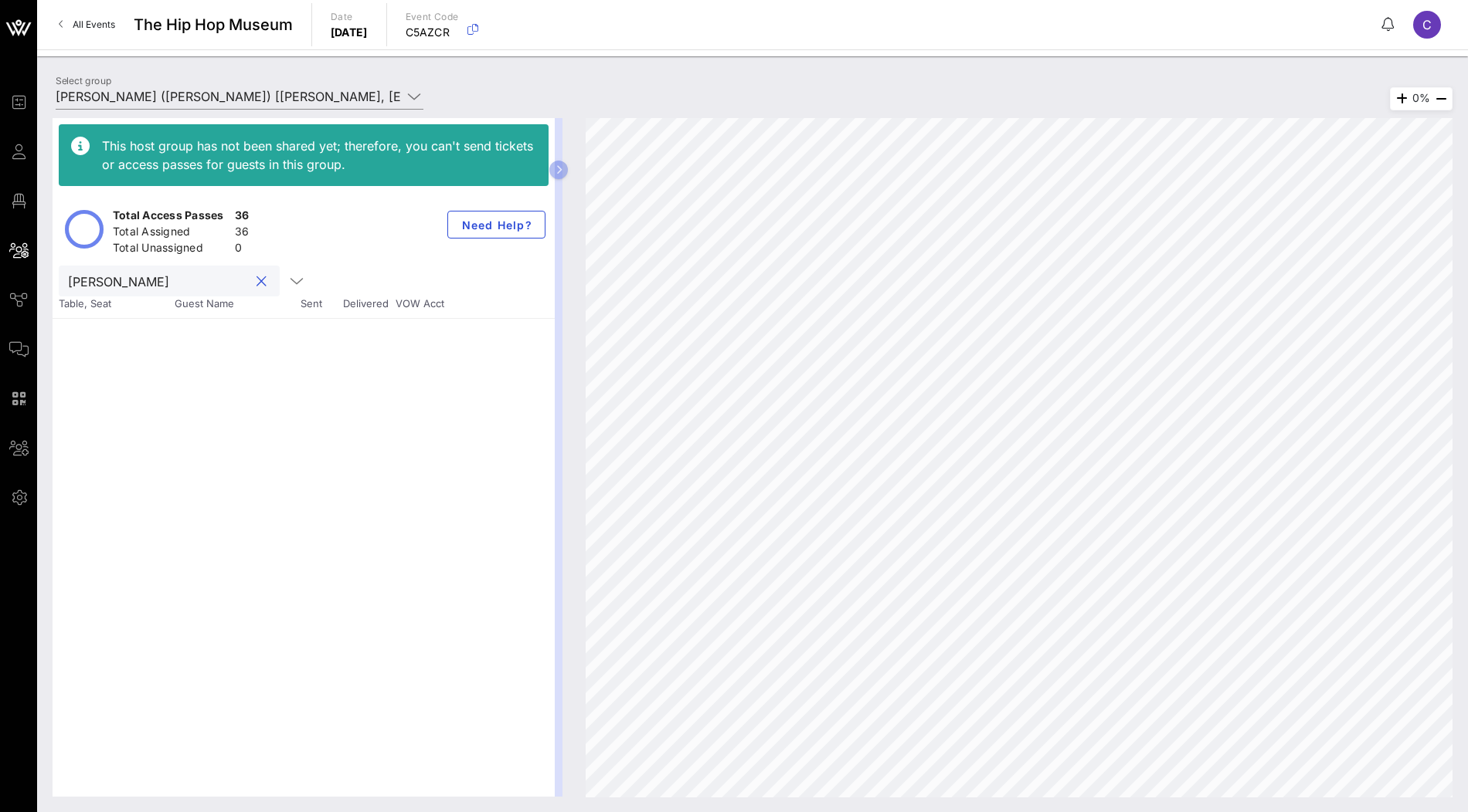
click at [121, 284] on input "[PERSON_NAME]" at bounding box center [158, 281] width 181 height 20
click at [164, 276] on input "Suzy" at bounding box center [158, 281] width 181 height 20
paste input "Piper Page"
click at [124, 286] on input "Piper Page" at bounding box center [158, 281] width 181 height 20
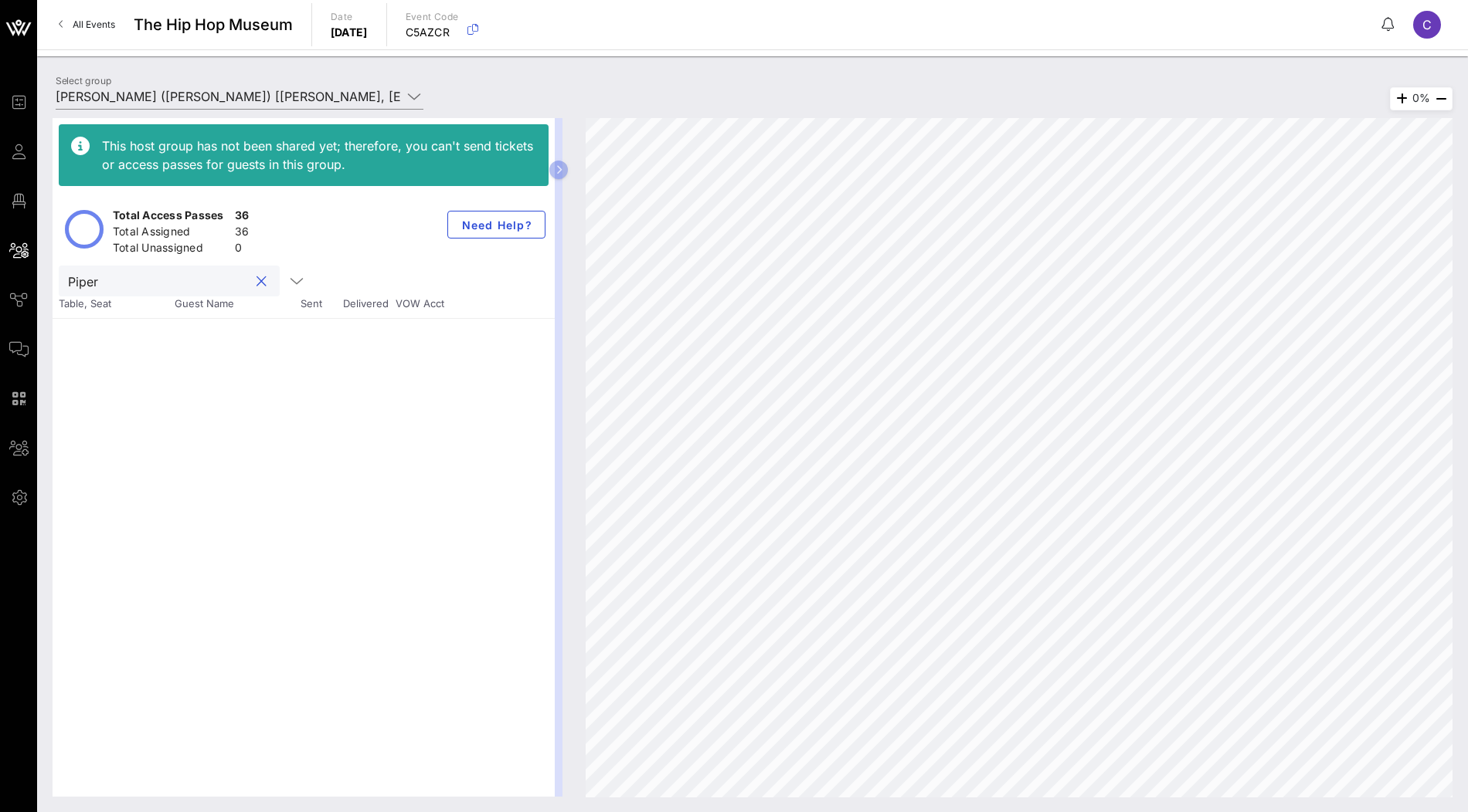
click at [164, 281] on input "Piper" at bounding box center [158, 281] width 181 height 20
paste input "[PERSON_NAME]"
click at [157, 283] on input "[PERSON_NAME]" at bounding box center [158, 281] width 181 height 20
click at [140, 288] on input "[PERSON_NAME]" at bounding box center [158, 281] width 181 height 20
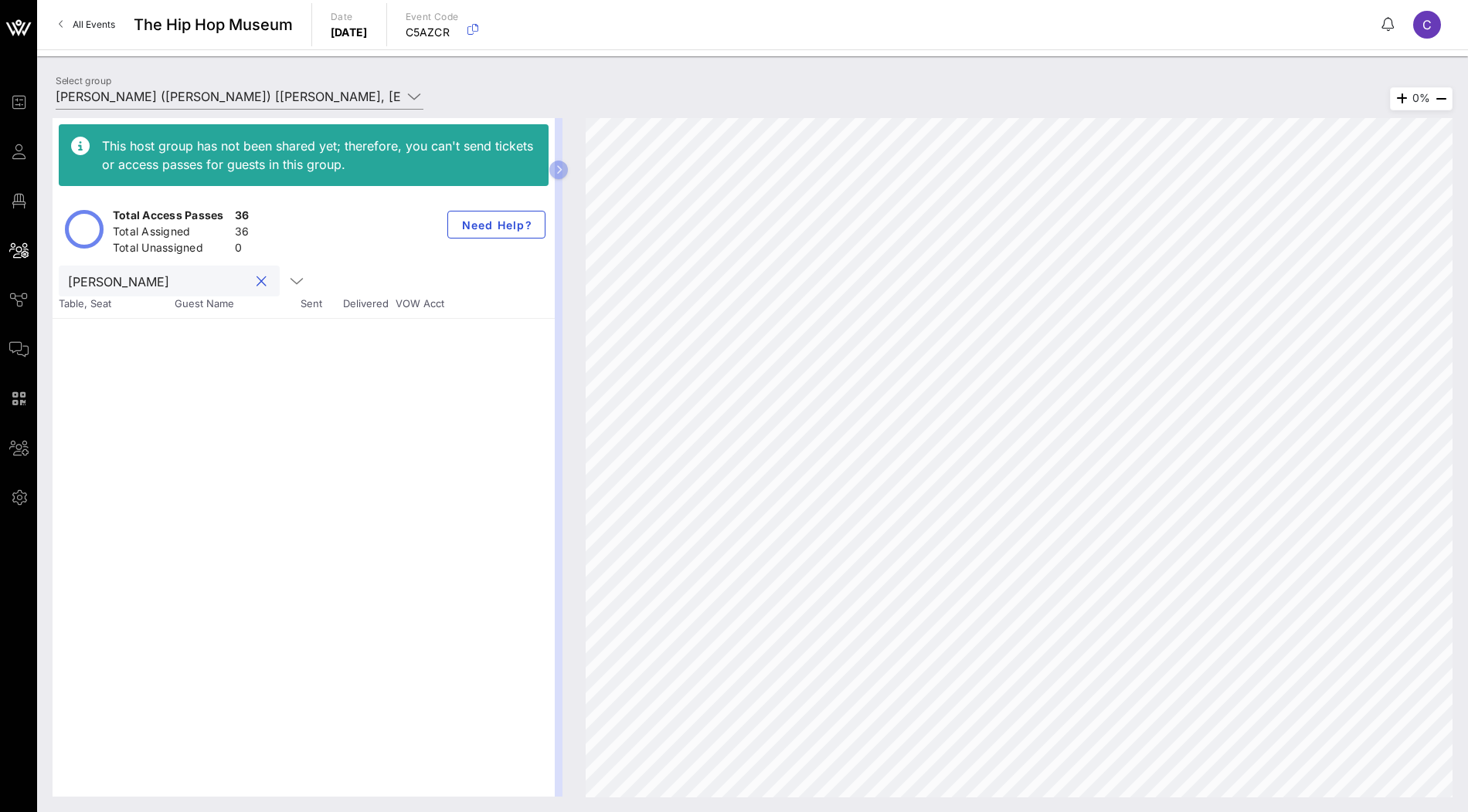
paste input "[PERSON_NAME] (Formerly at [PERSON_NAME] table)"
drag, startPoint x: 83, startPoint y: 281, endPoint x: 237, endPoint y: 281, distance: 154.0
click at [237, 281] on div "[PERSON_NAME] (Formerly at [PERSON_NAME] table)" at bounding box center [169, 281] width 221 height 31
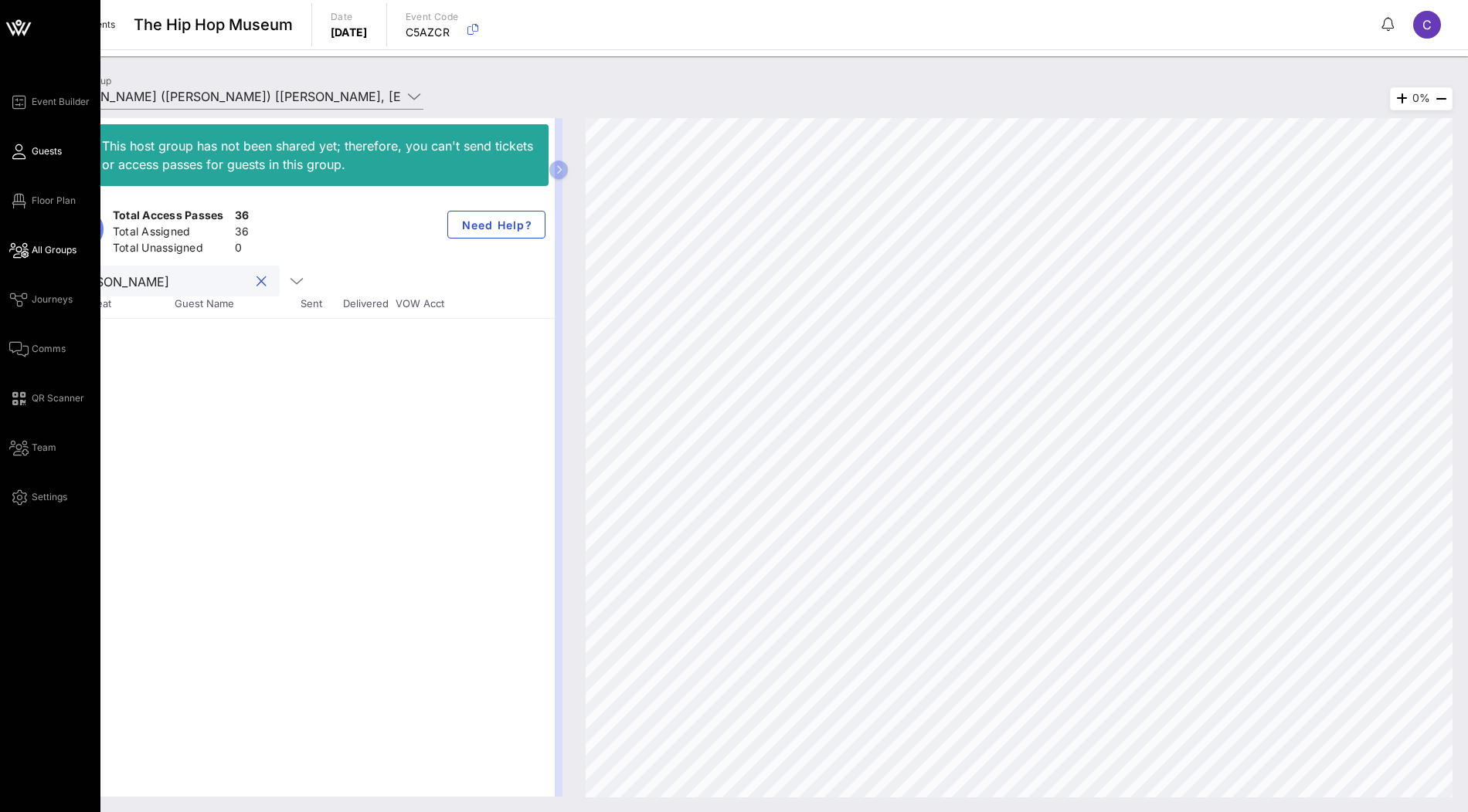
type input "[PERSON_NAME]"
click at [42, 157] on span "Guests" at bounding box center [46, 151] width 30 height 14
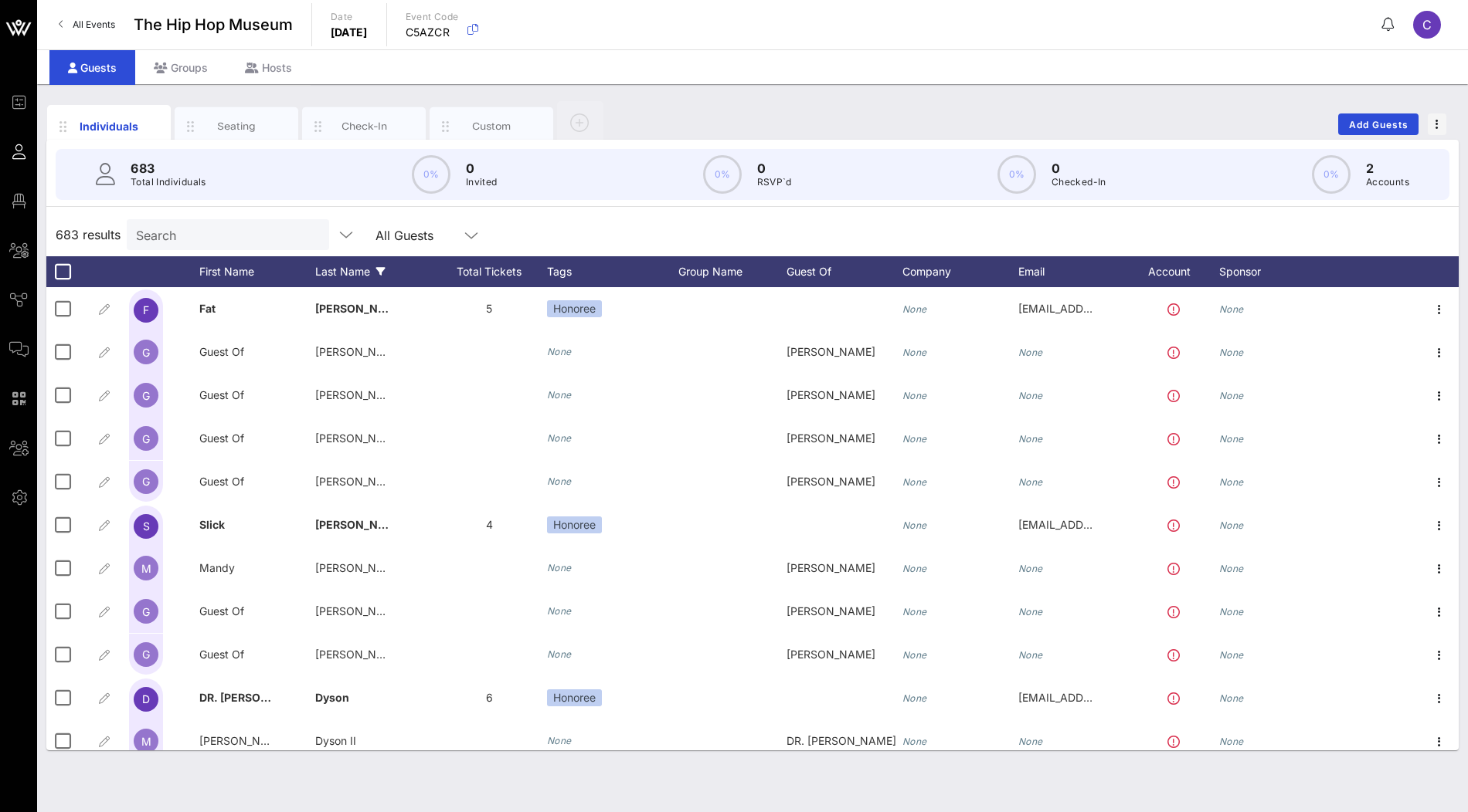
click at [329, 268] on div "Last Name" at bounding box center [373, 271] width 116 height 31
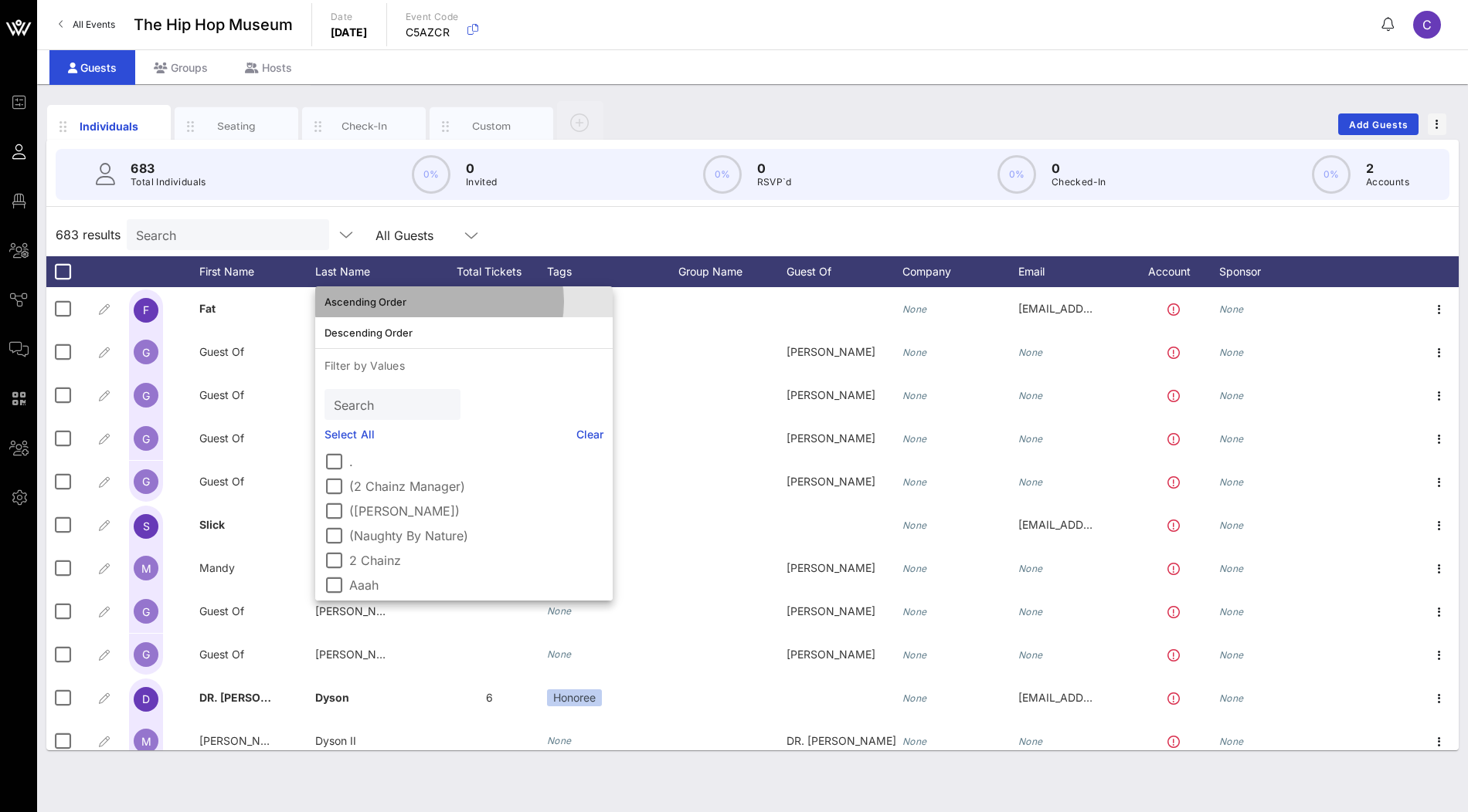
click at [343, 300] on div "Ascending Order" at bounding box center [464, 301] width 279 height 12
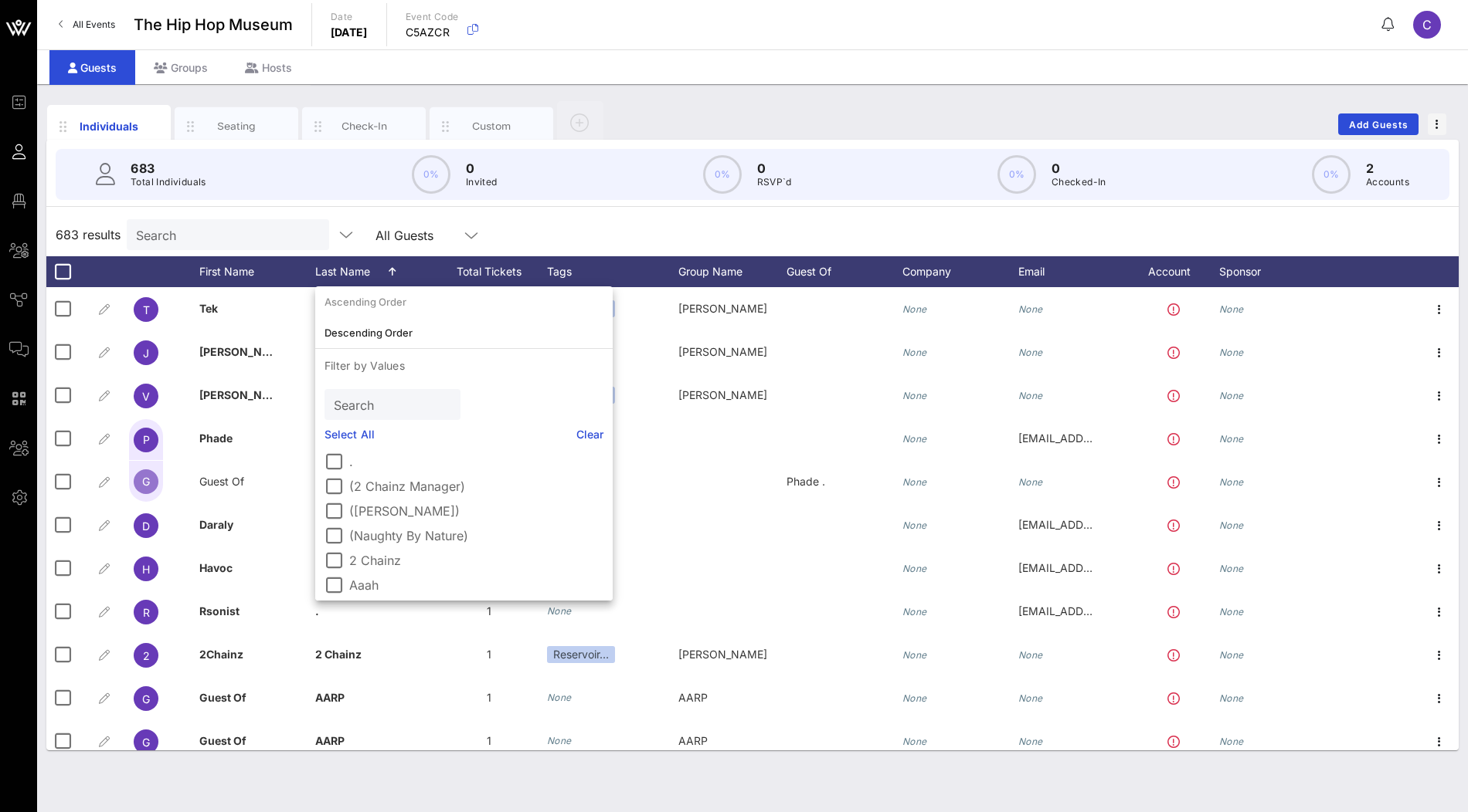
click at [533, 241] on div "683 results Search All Guests" at bounding box center [752, 234] width 1413 height 43
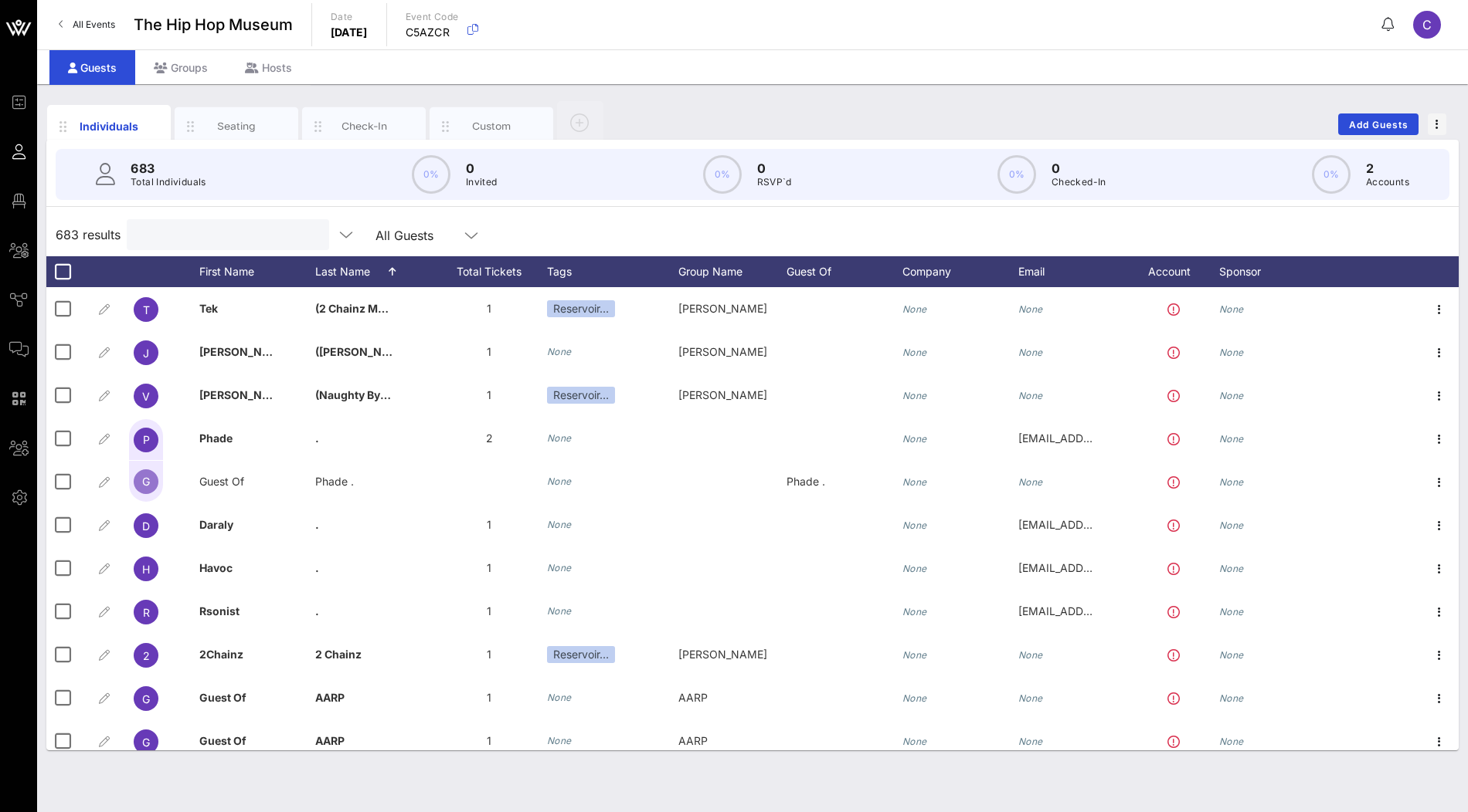
click at [218, 239] on input "text" at bounding box center [226, 234] width 181 height 20
click at [197, 237] on input "text" at bounding box center [226, 234] width 181 height 20
paste input "[PERSON_NAME] (formerly at [PERSON_NAME] table)"
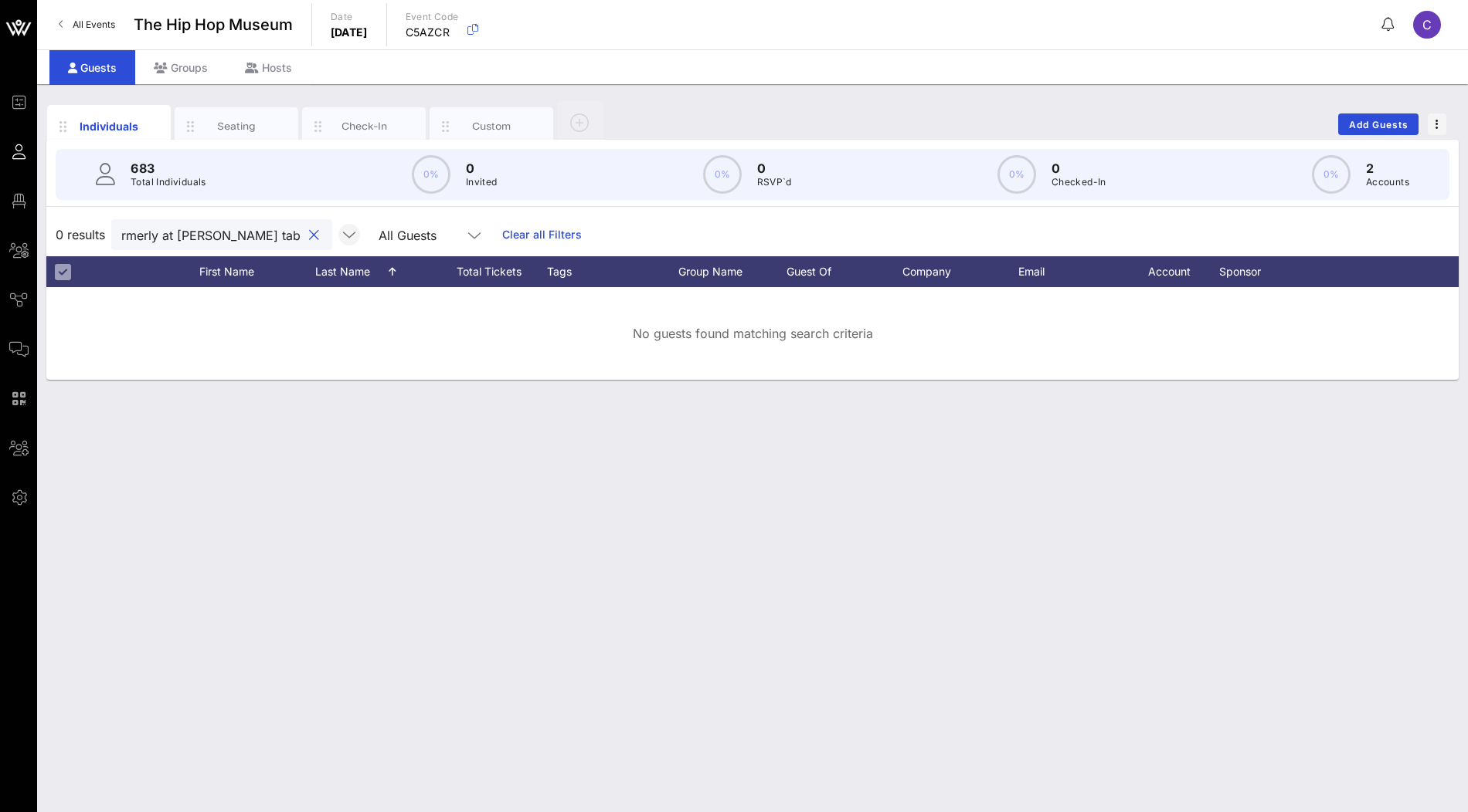
drag, startPoint x: 159, startPoint y: 233, endPoint x: 315, endPoint y: 233, distance: 156.0
click at [315, 233] on div "[PERSON_NAME] (formerly at [PERSON_NAME] table) All Guests" at bounding box center [302, 234] width 381 height 31
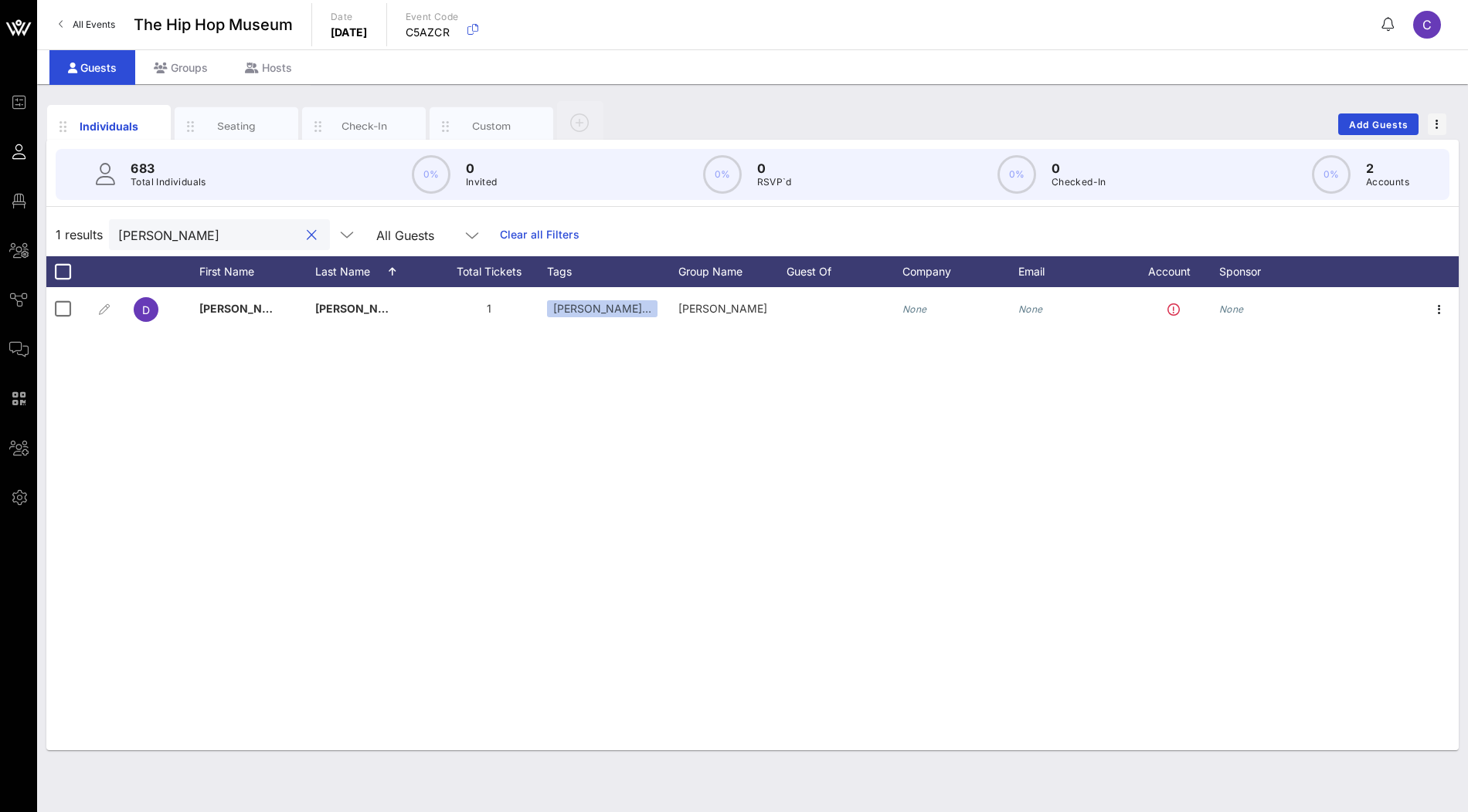
click at [188, 231] on input "[PERSON_NAME]" at bounding box center [208, 234] width 181 height 20
paste input "vid [PERSON_NAME] (Formerly at [PERSON_NAME] table)"
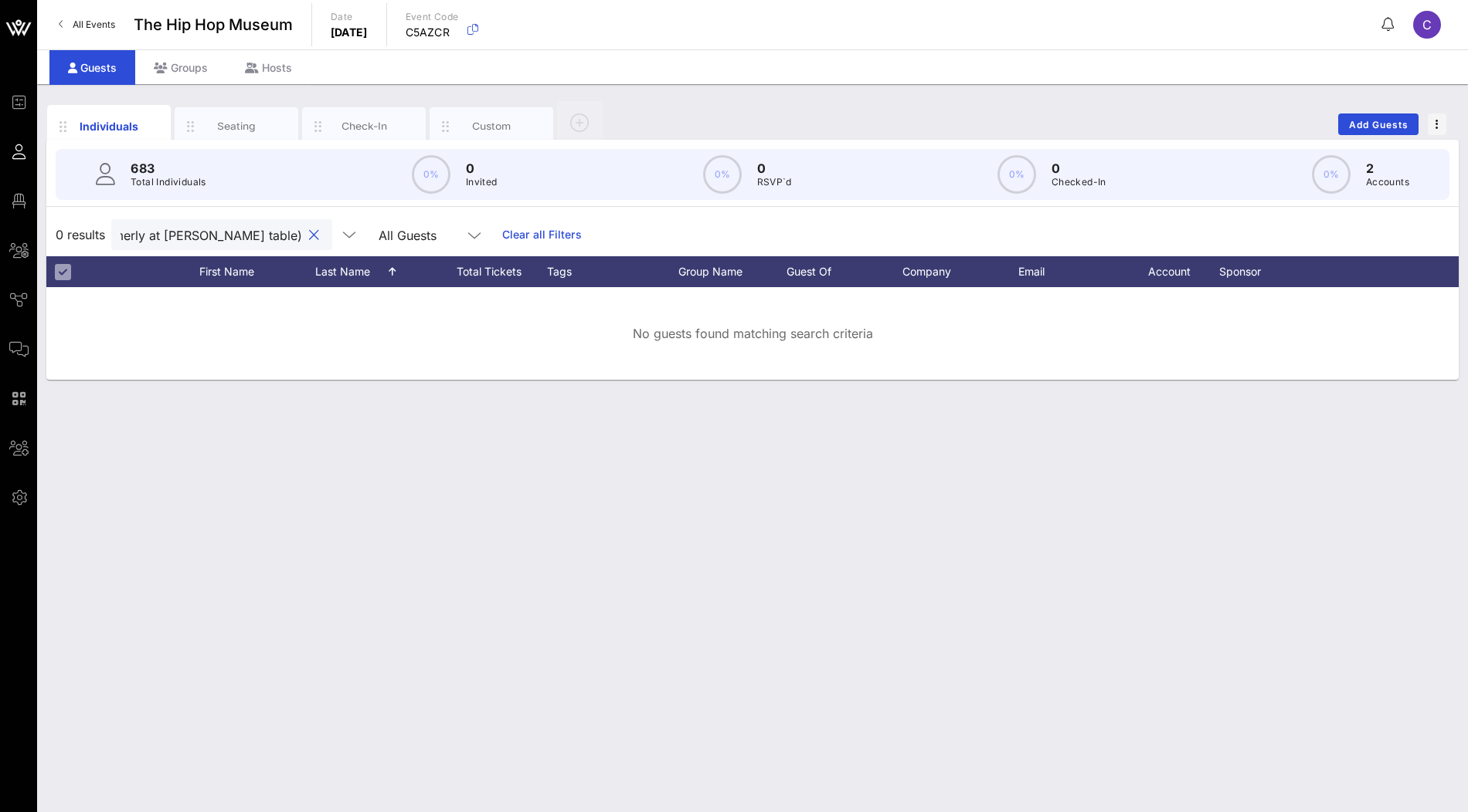
drag, startPoint x: 154, startPoint y: 230, endPoint x: 275, endPoint y: 230, distance: 121.0
click at [275, 230] on div "[PERSON_NAME] (Formerly at [PERSON_NAME] table)" at bounding box center [222, 234] width 221 height 31
click at [189, 234] on input "[PERSON_NAME]" at bounding box center [211, 234] width 181 height 20
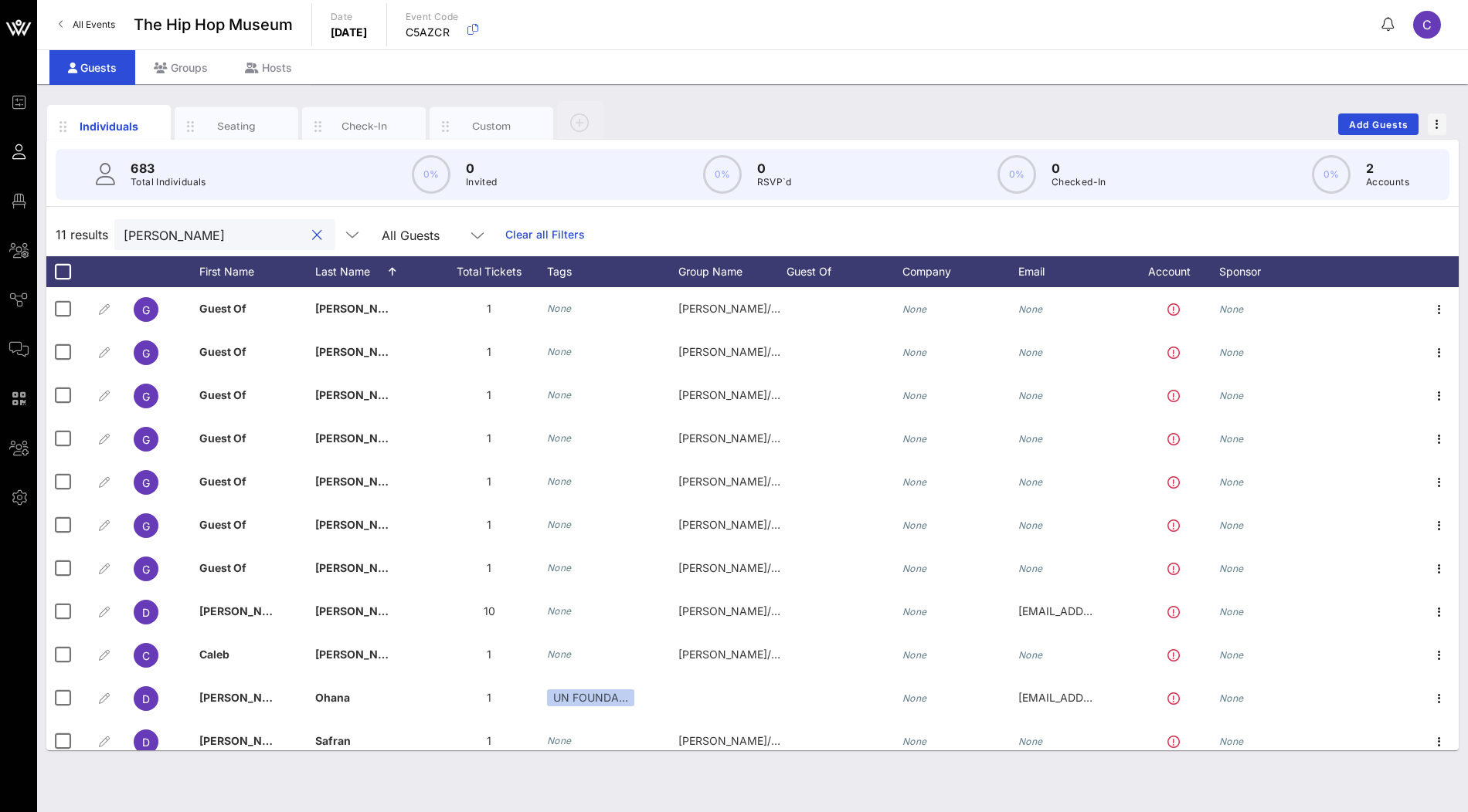
click at [230, 241] on input "[PERSON_NAME]" at bounding box center [214, 234] width 181 height 20
paste input "[PERSON_NAME]"
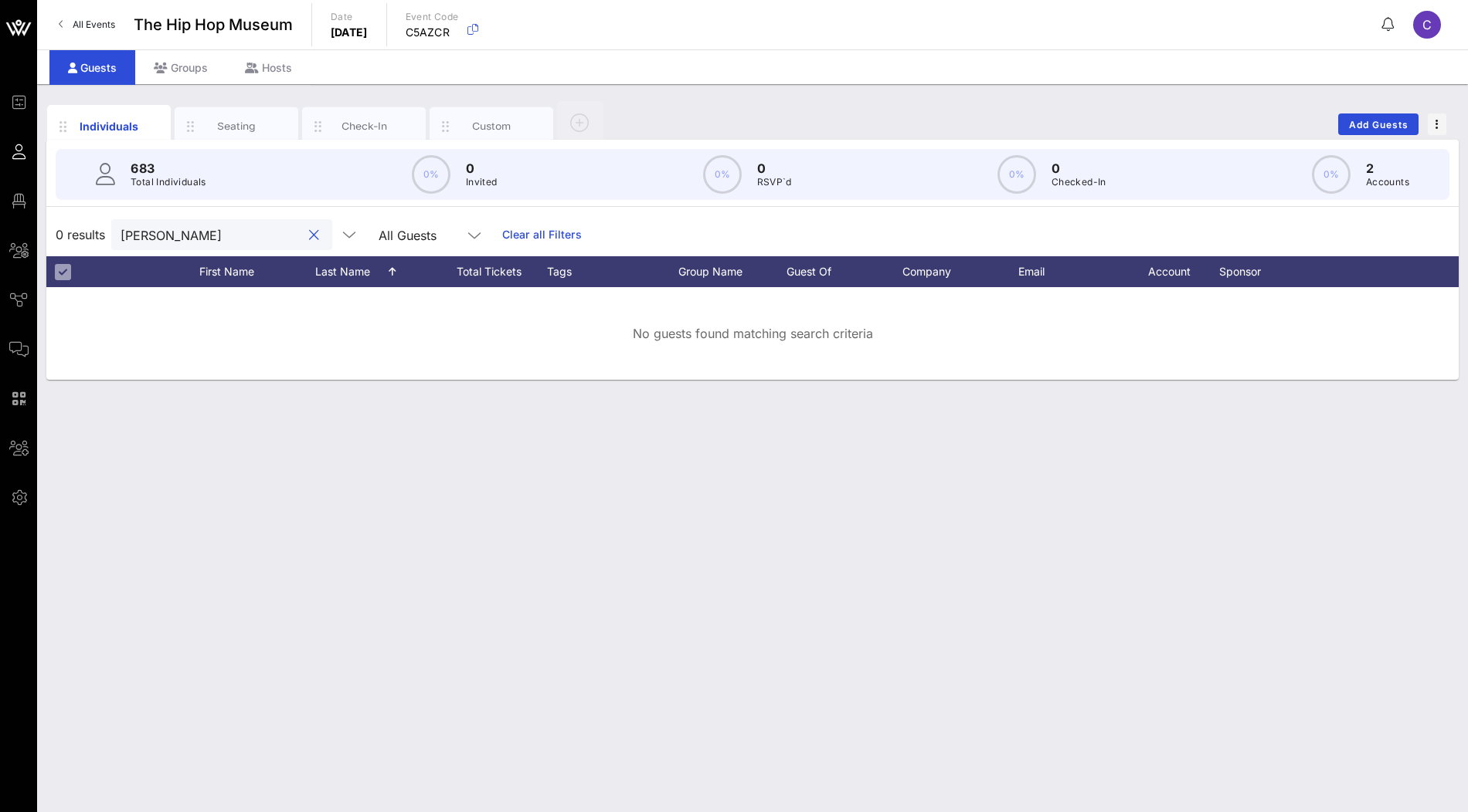
click at [201, 234] on input "[PERSON_NAME]" at bounding box center [211, 234] width 181 height 20
paste input "Lascelles"
click at [151, 232] on input "[PERSON_NAME]" at bounding box center [211, 234] width 181 height 20
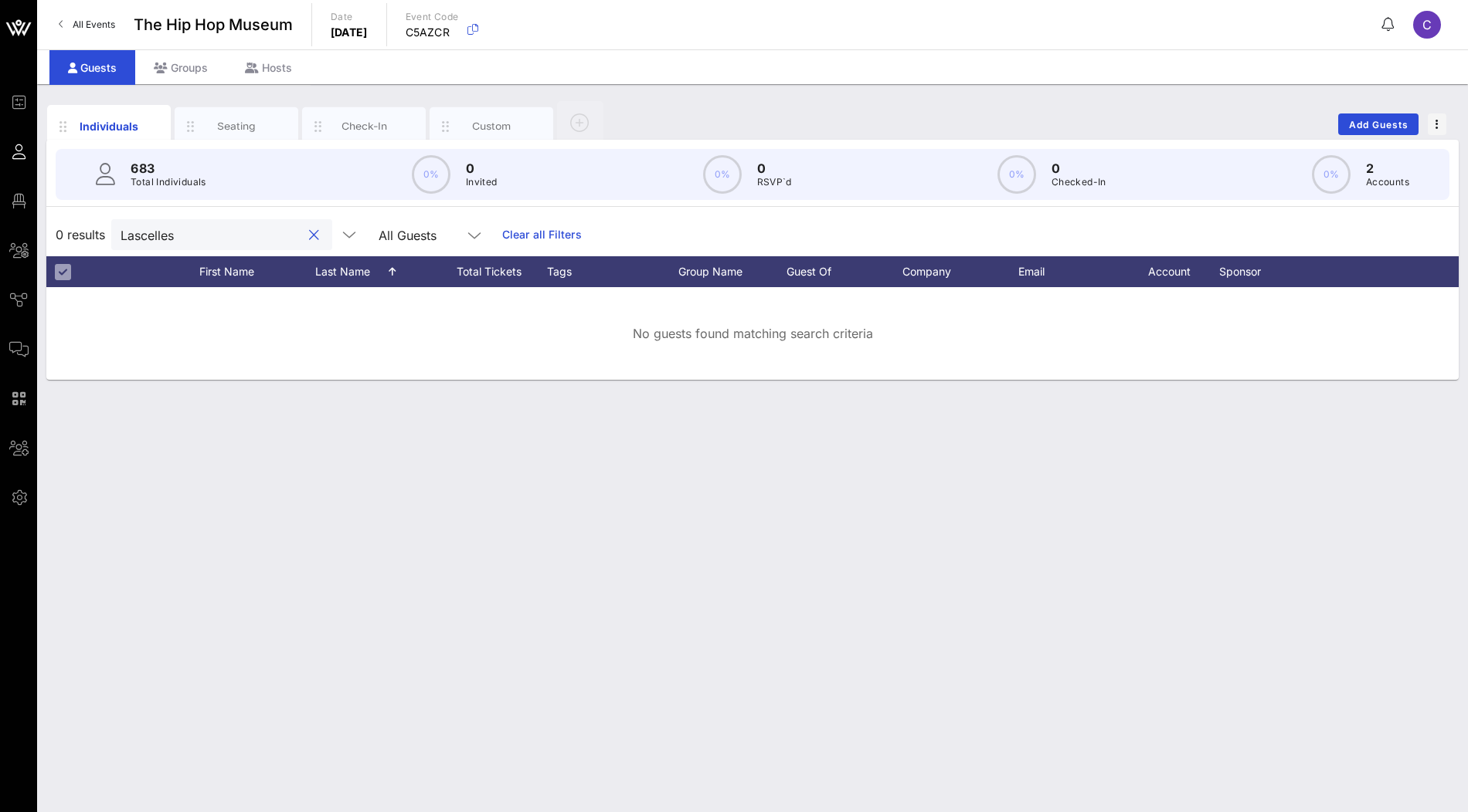
click at [210, 240] on input "Lascelles" at bounding box center [211, 234] width 181 height 20
paste input "Piper Page"
click at [175, 234] on input "Piper Page" at bounding box center [211, 234] width 181 height 20
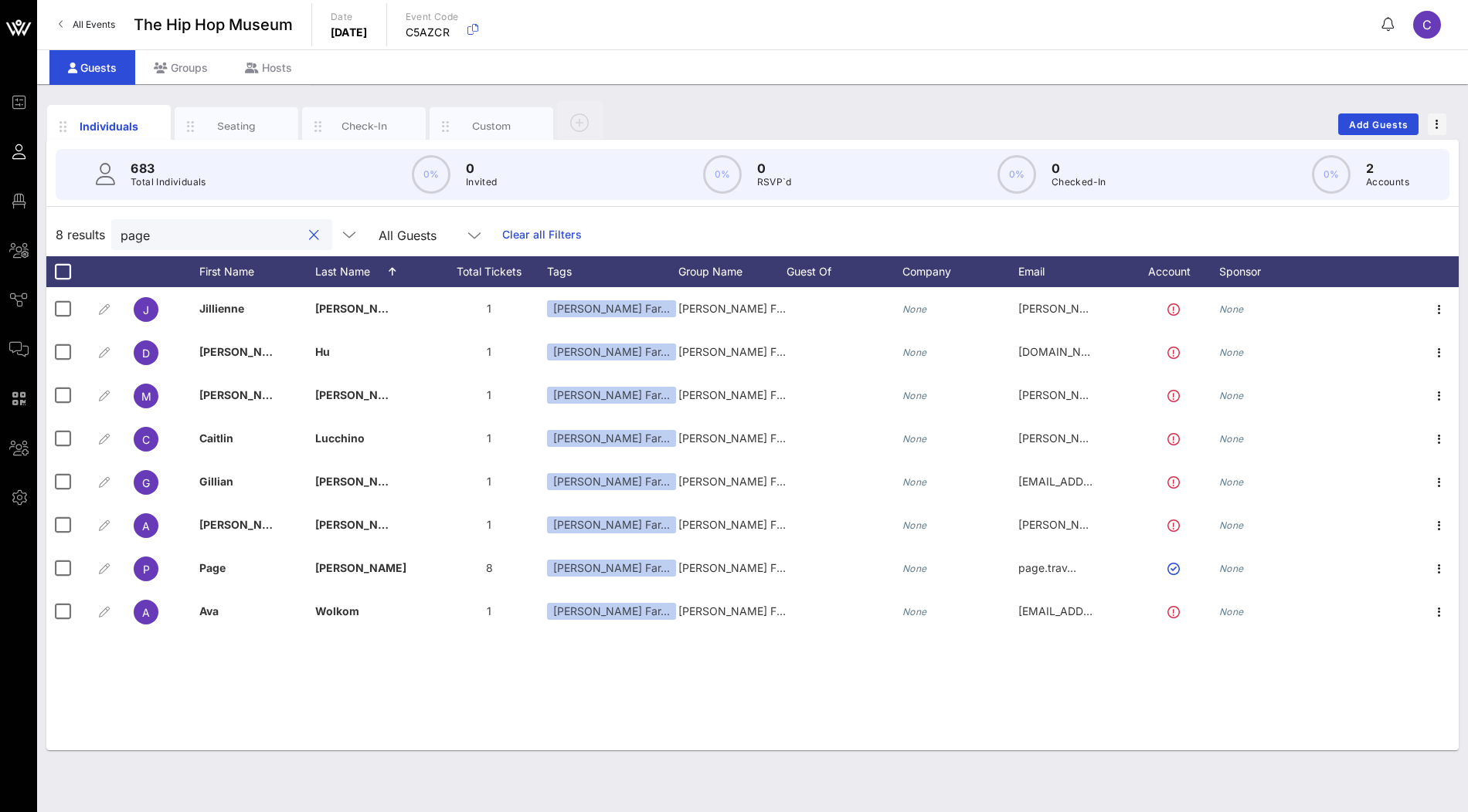
click at [213, 224] on input "page" at bounding box center [211, 234] width 181 height 20
paste input "[PERSON_NAME]"
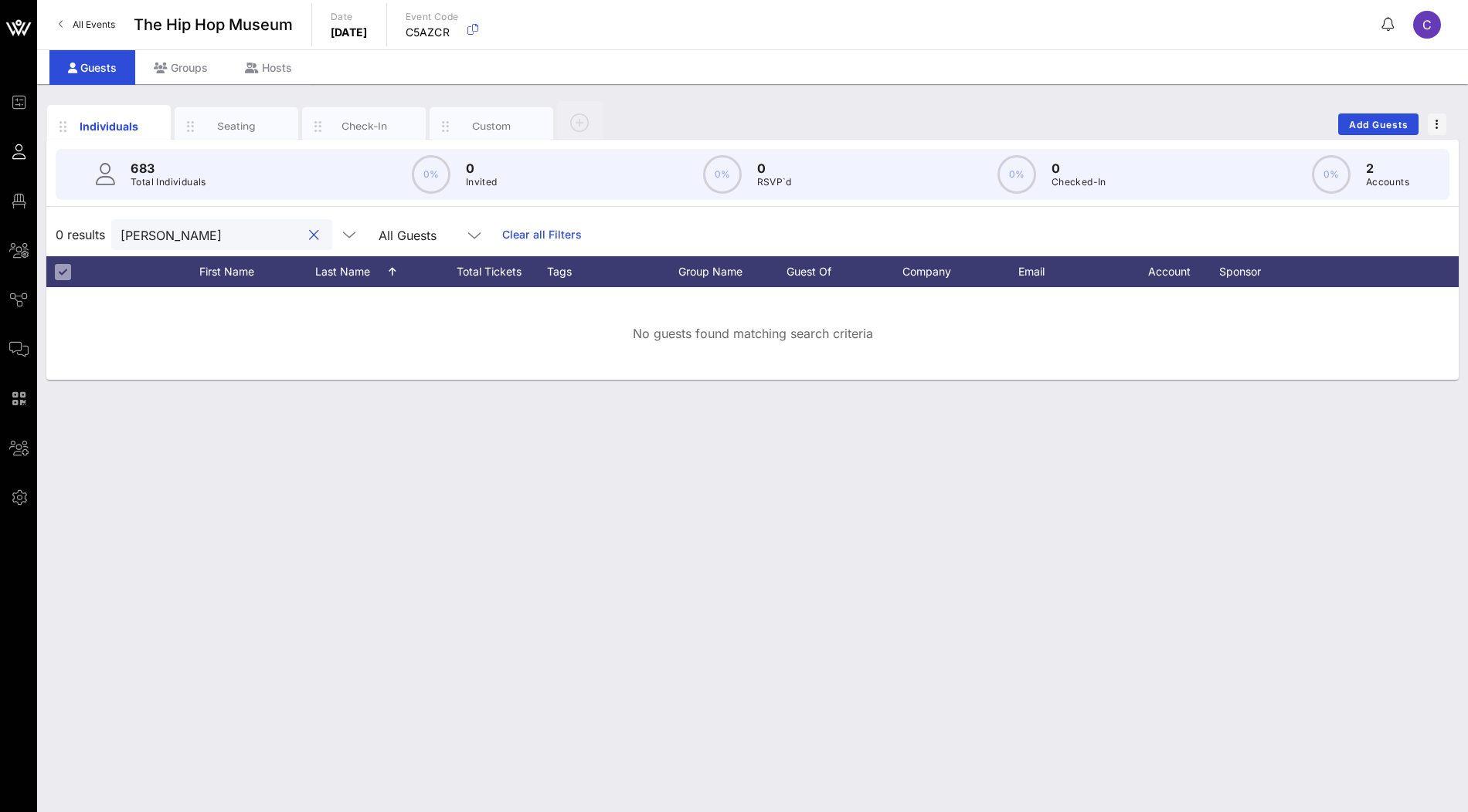
click at [178, 234] on input "[PERSON_NAME]" at bounding box center [211, 234] width 181 height 20
paste input "Arrabito"
click at [141, 234] on input "[PERSON_NAME]" at bounding box center [211, 234] width 181 height 20
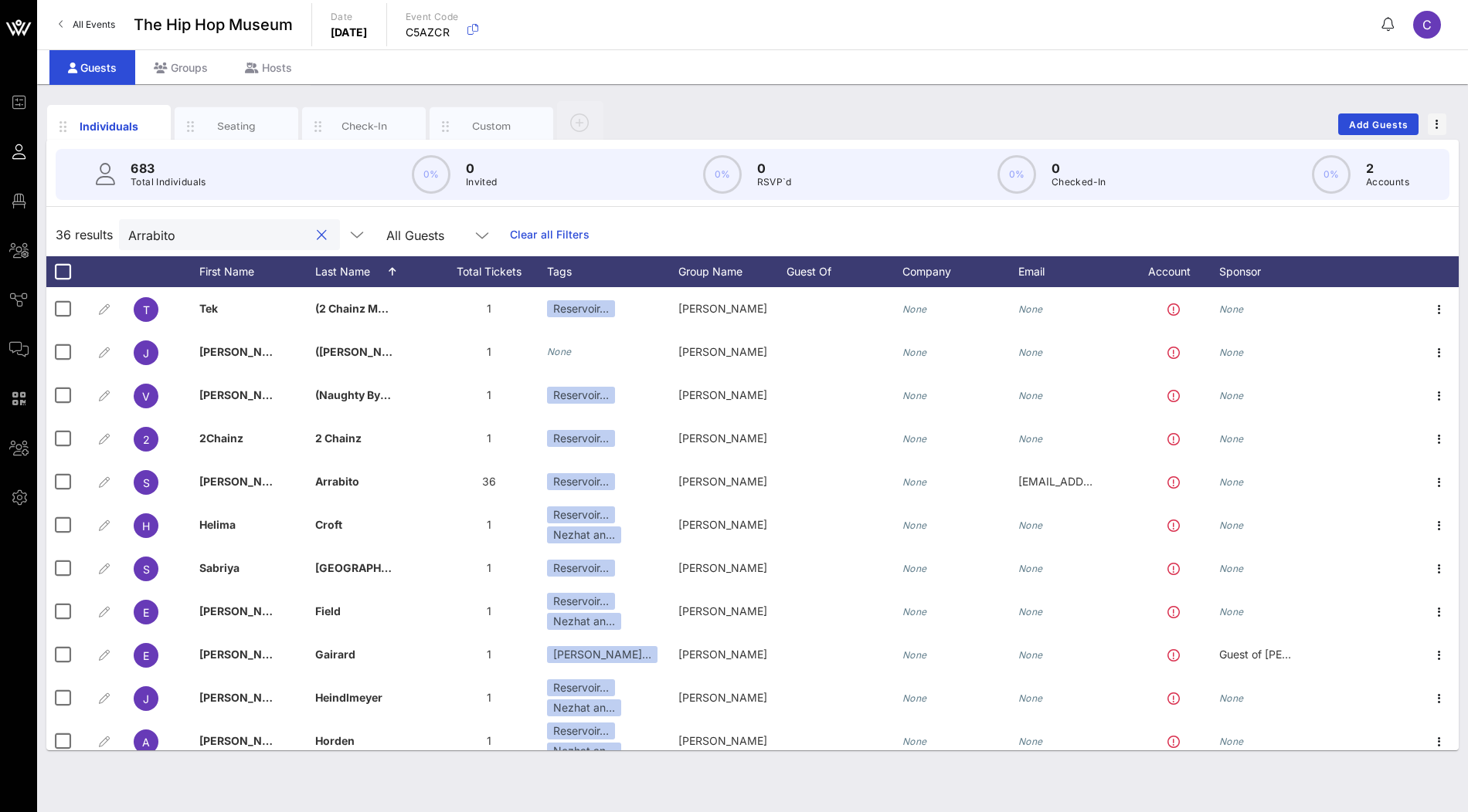
click at [194, 235] on input "Arrabito" at bounding box center [218, 234] width 181 height 20
paste input "[PERSON_NAME]"
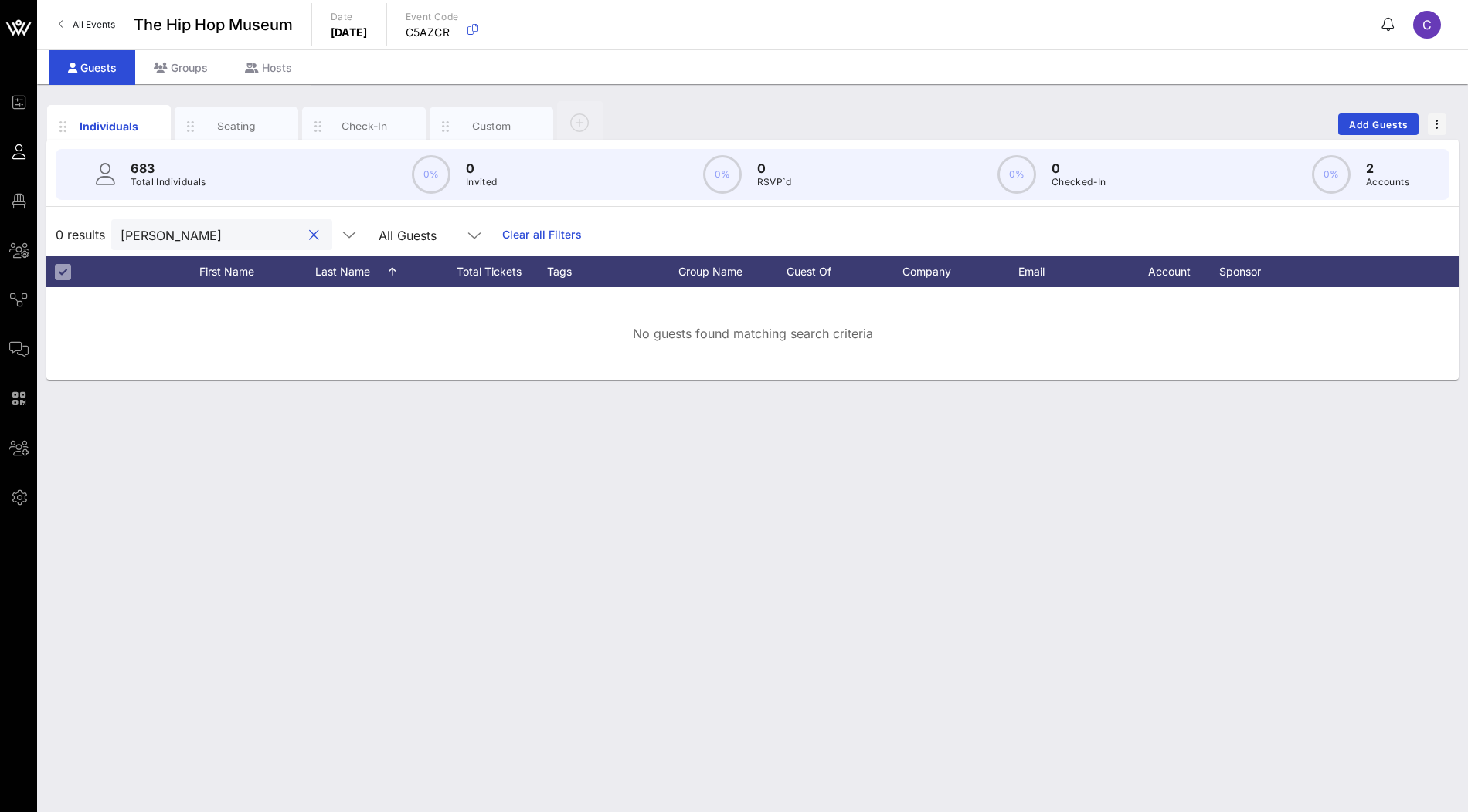
click at [166, 234] on input "[PERSON_NAME]" at bounding box center [211, 234] width 181 height 20
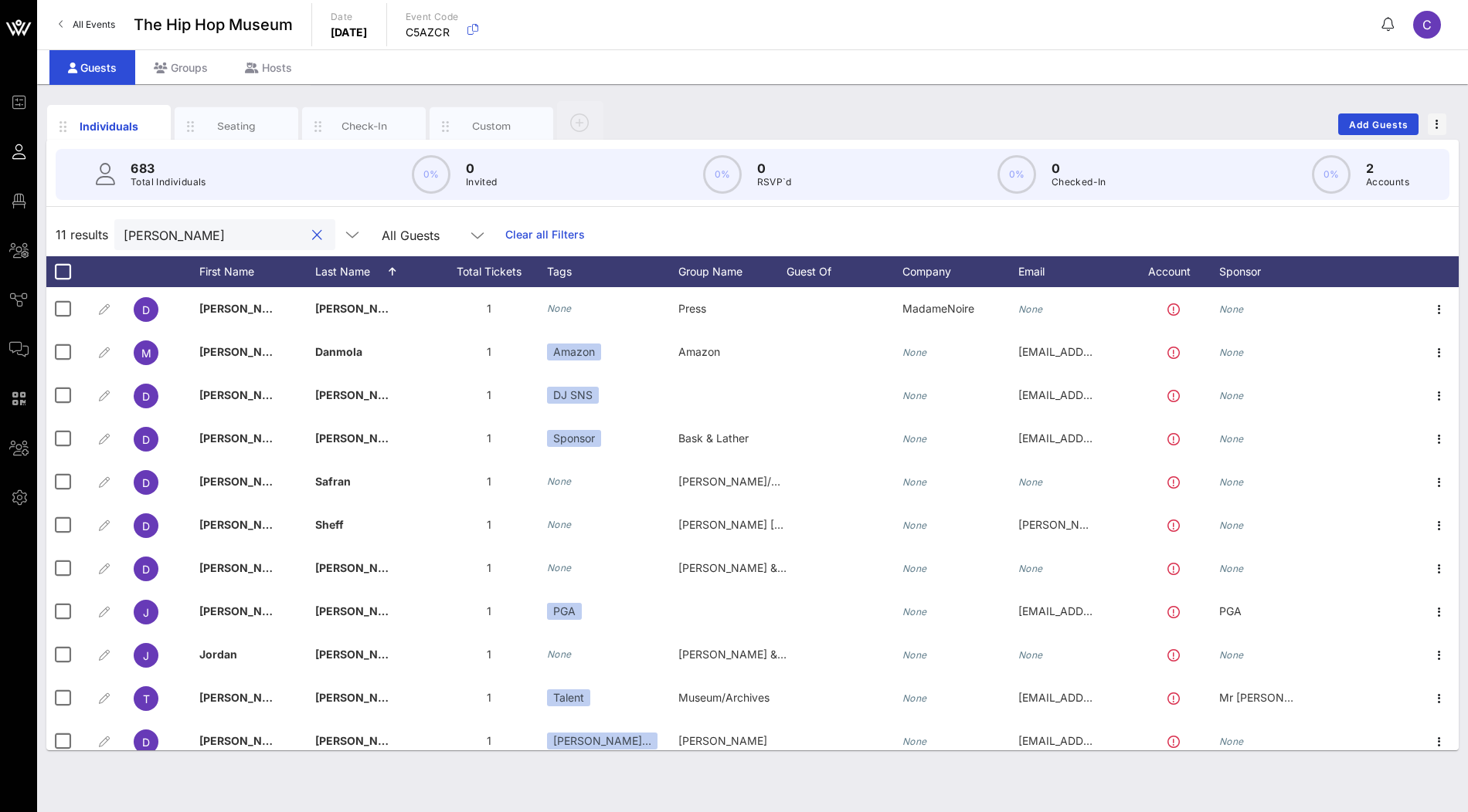
paste input "[PERSON_NAME]"
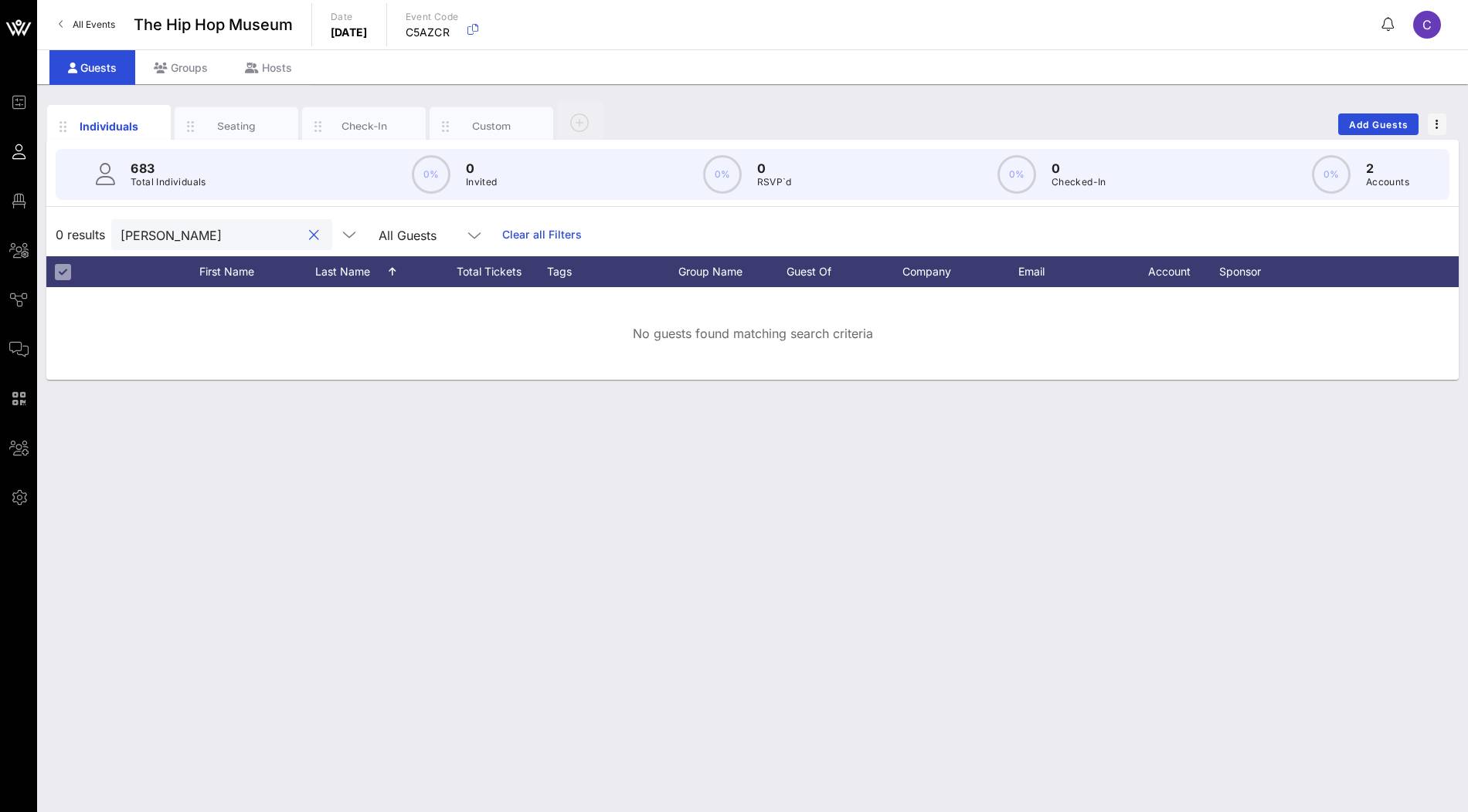
click at [133, 229] on input "[PERSON_NAME]" at bounding box center [211, 234] width 181 height 20
paste input "[PERSON_NAME]"
click at [171, 234] on input "[PERSON_NAME]" at bounding box center [211, 234] width 181 height 20
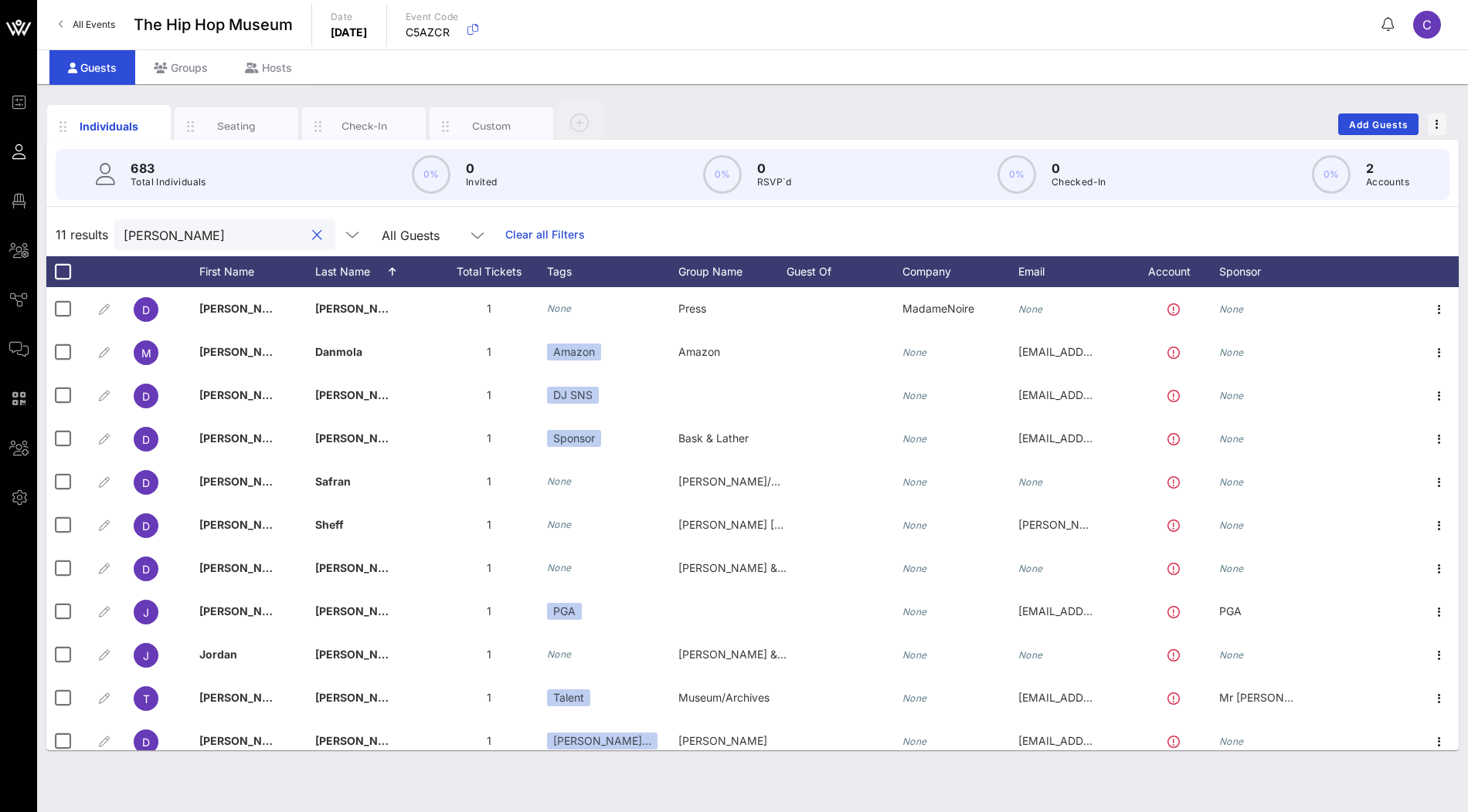
type input "[PERSON_NAME]"
click at [312, 236] on button "clear icon" at bounding box center [317, 235] width 10 height 16
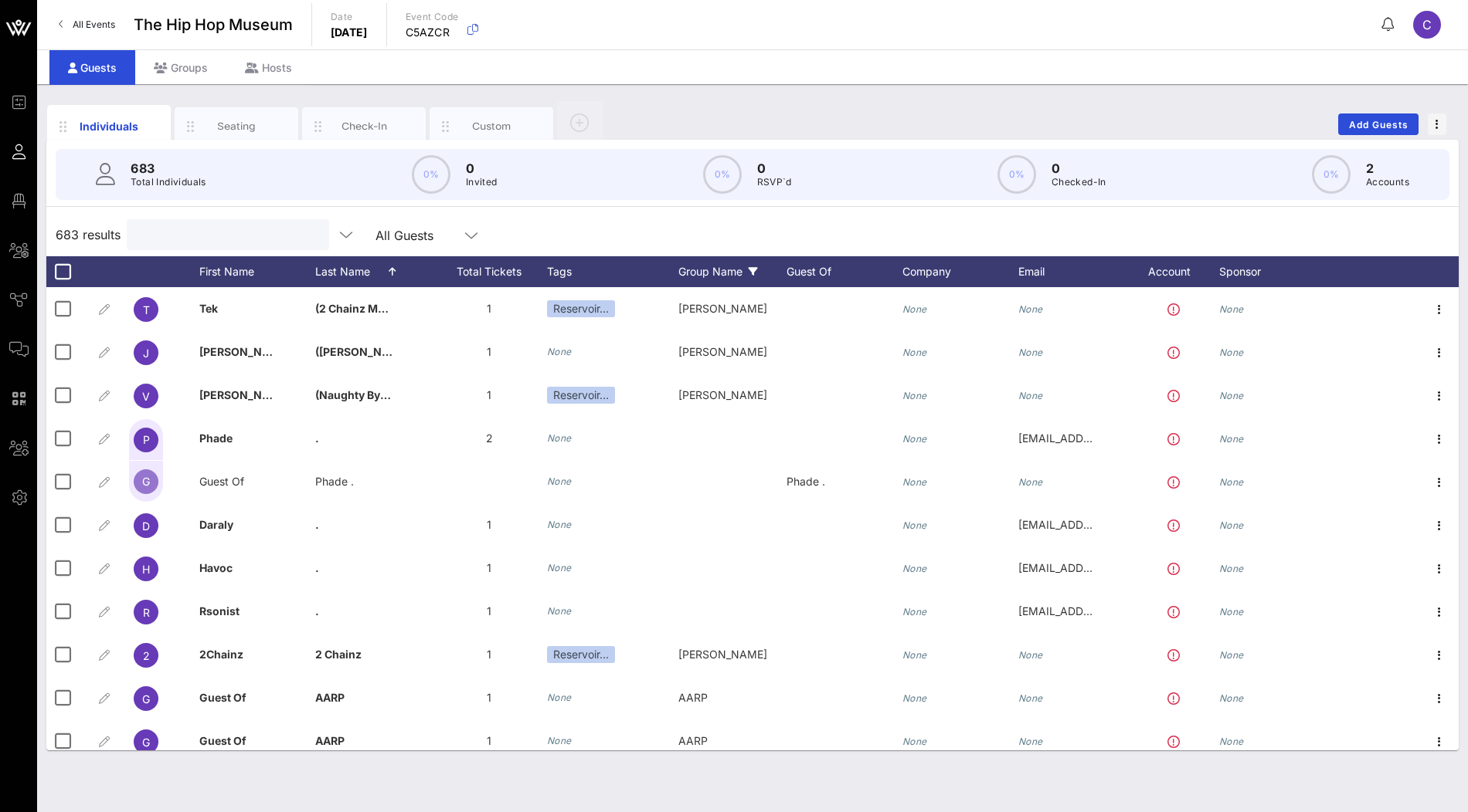
click at [751, 276] on div "Group Name" at bounding box center [732, 271] width 108 height 31
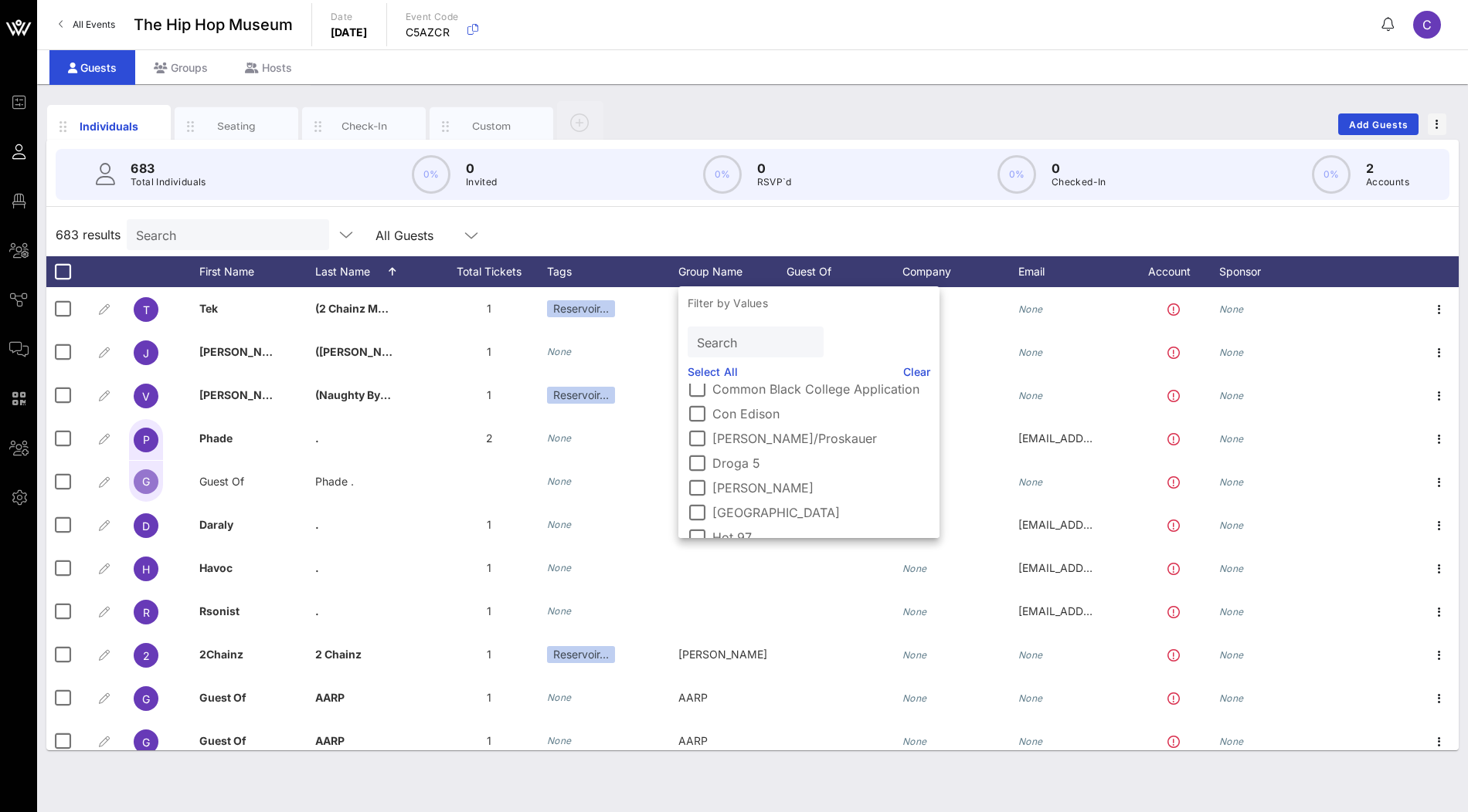
scroll to position [235, 0]
click at [695, 480] on div at bounding box center [697, 485] width 26 height 26
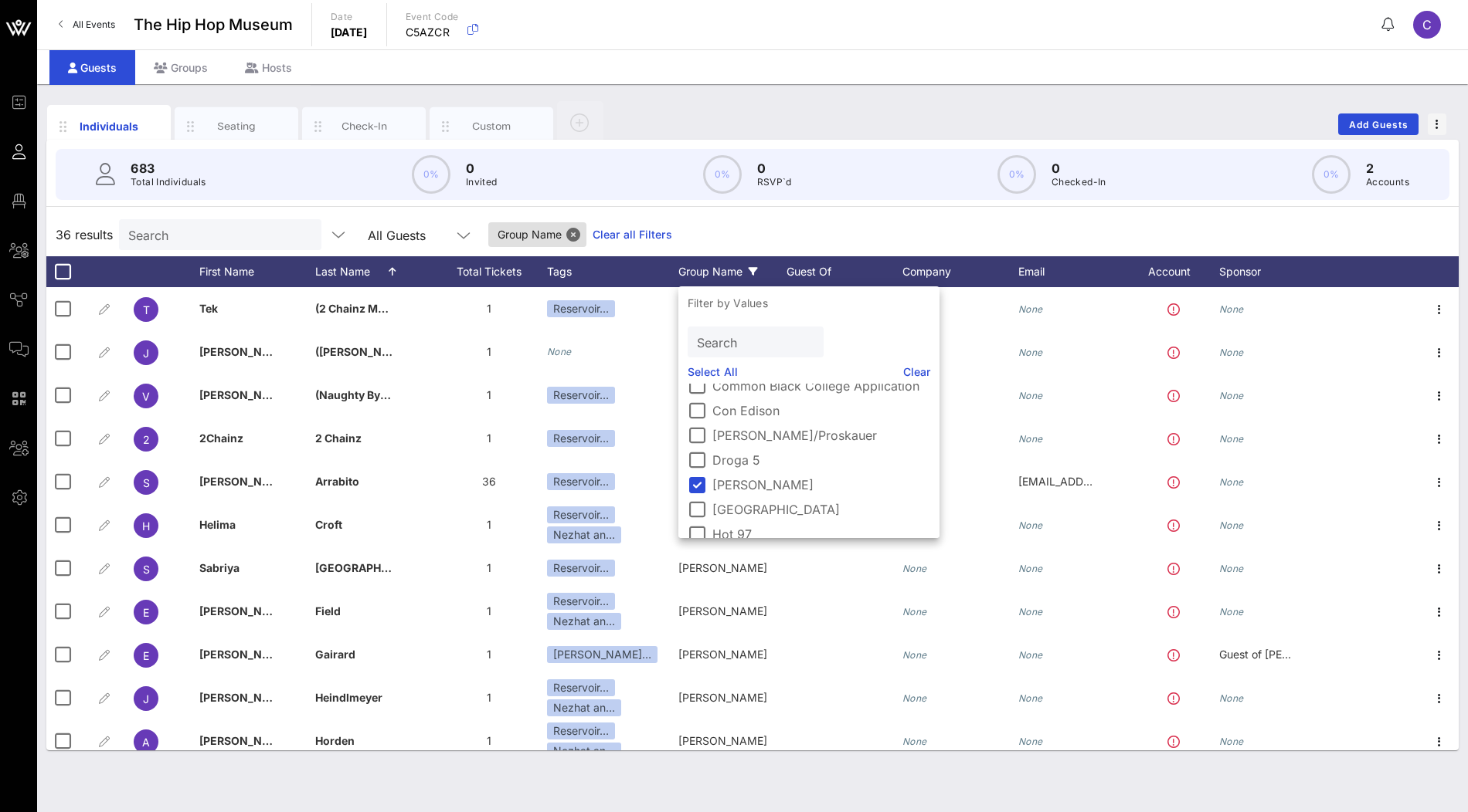
click at [834, 228] on div "36 results Search All Guests Group Name Clear all Filters" at bounding box center [752, 234] width 1413 height 43
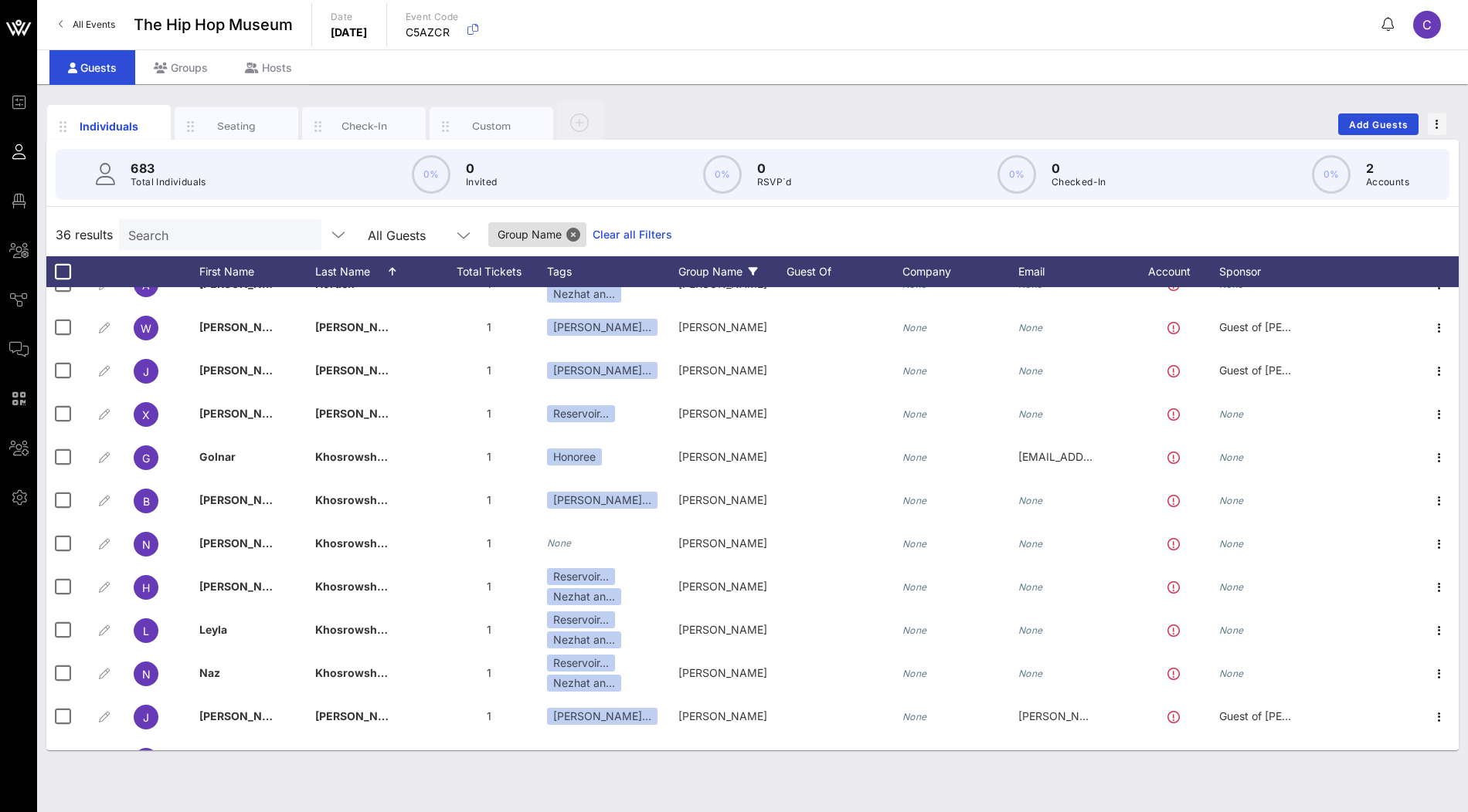
scroll to position [0, 0]
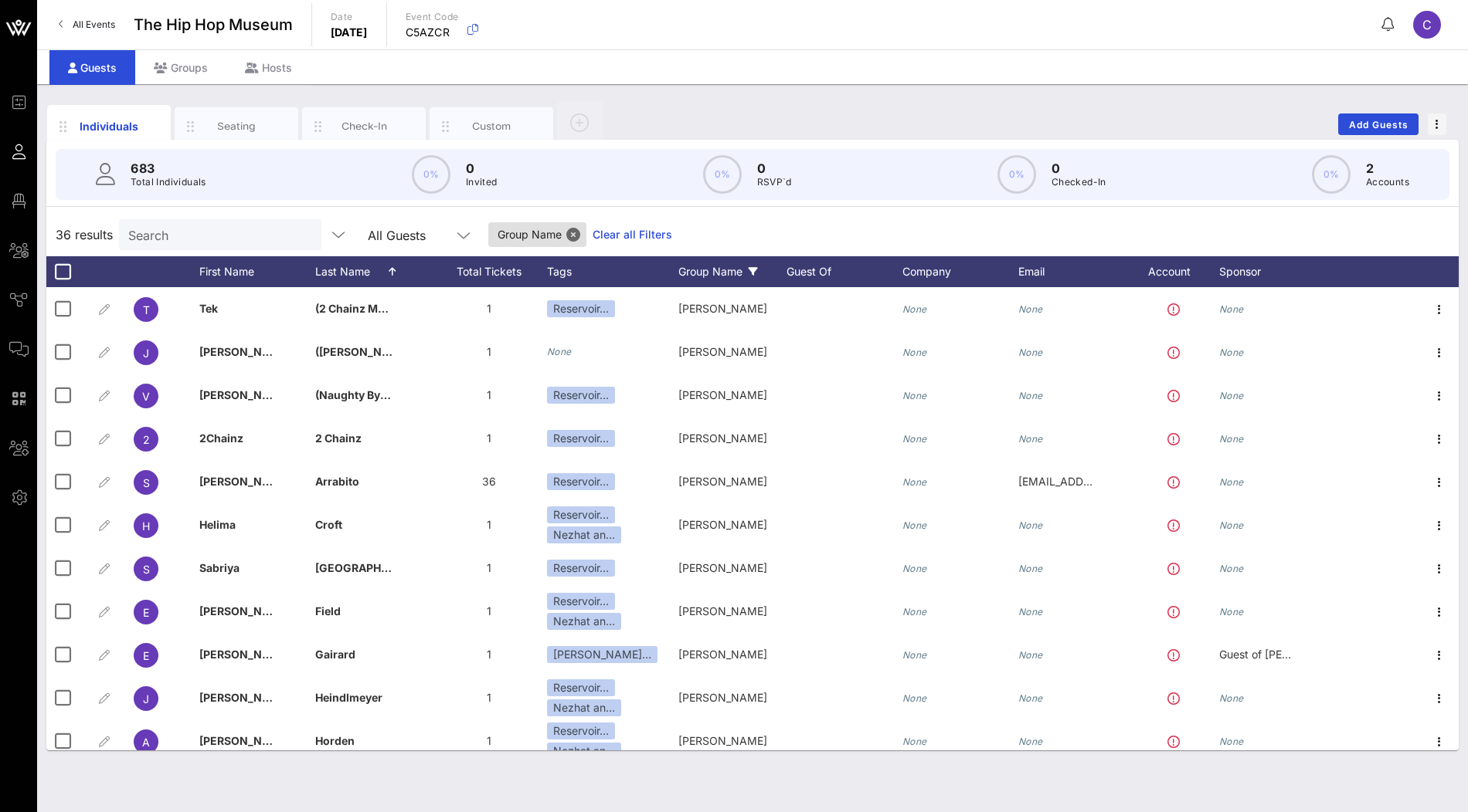
click at [228, 229] on input "Search" at bounding box center [218, 234] width 181 height 20
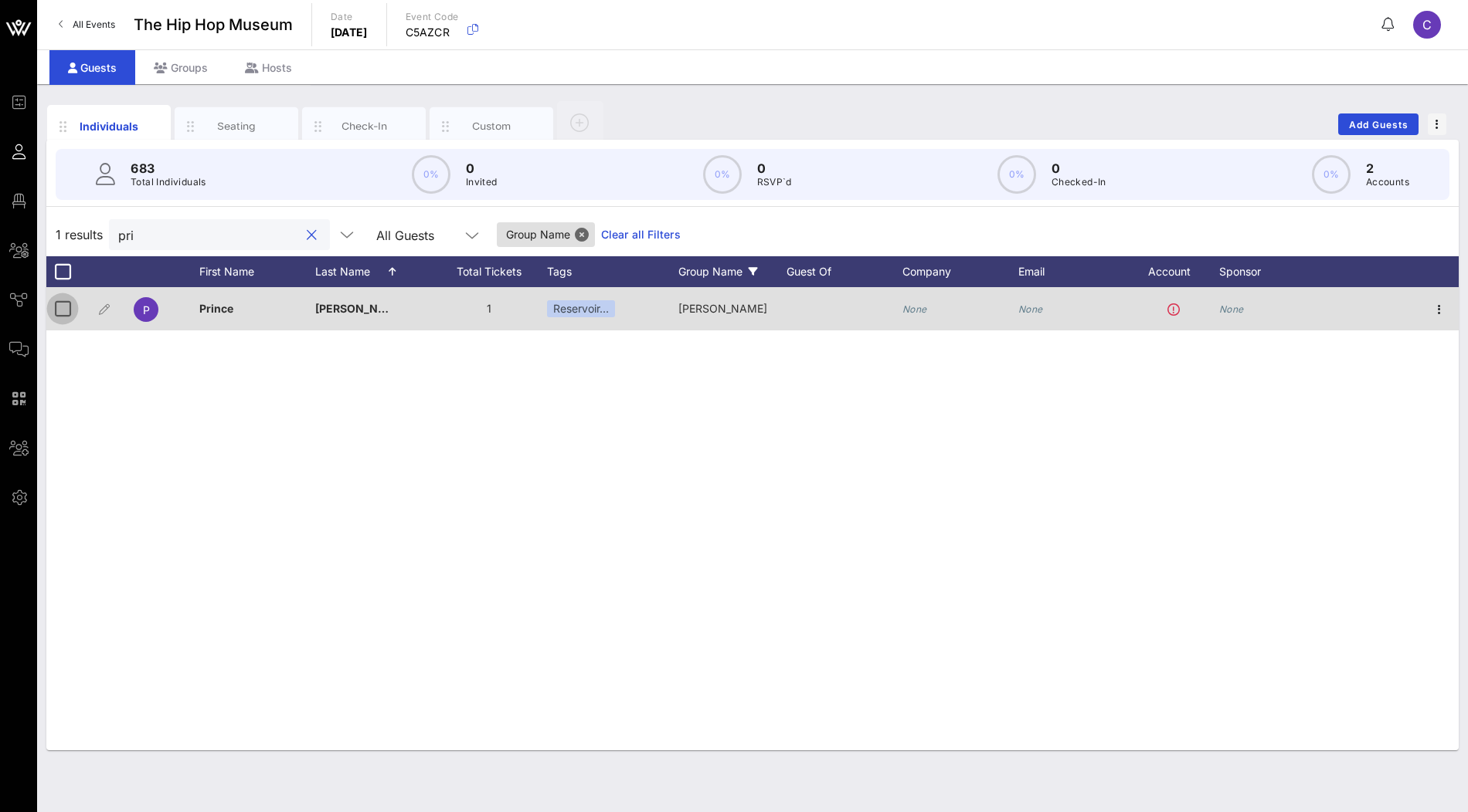
type input "pri"
click at [64, 306] on div at bounding box center [63, 309] width 26 height 26
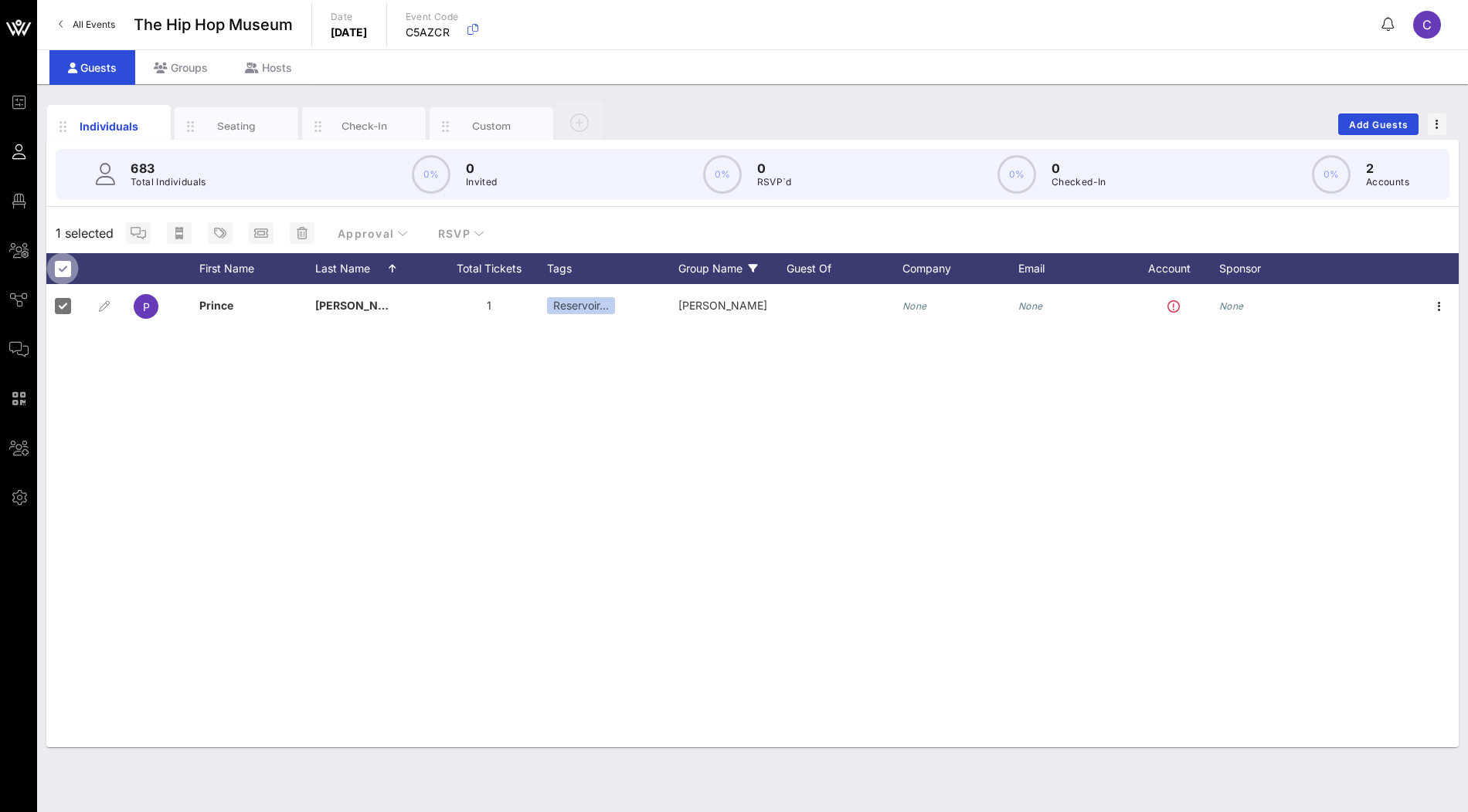
click at [63, 270] on div at bounding box center [63, 269] width 26 height 26
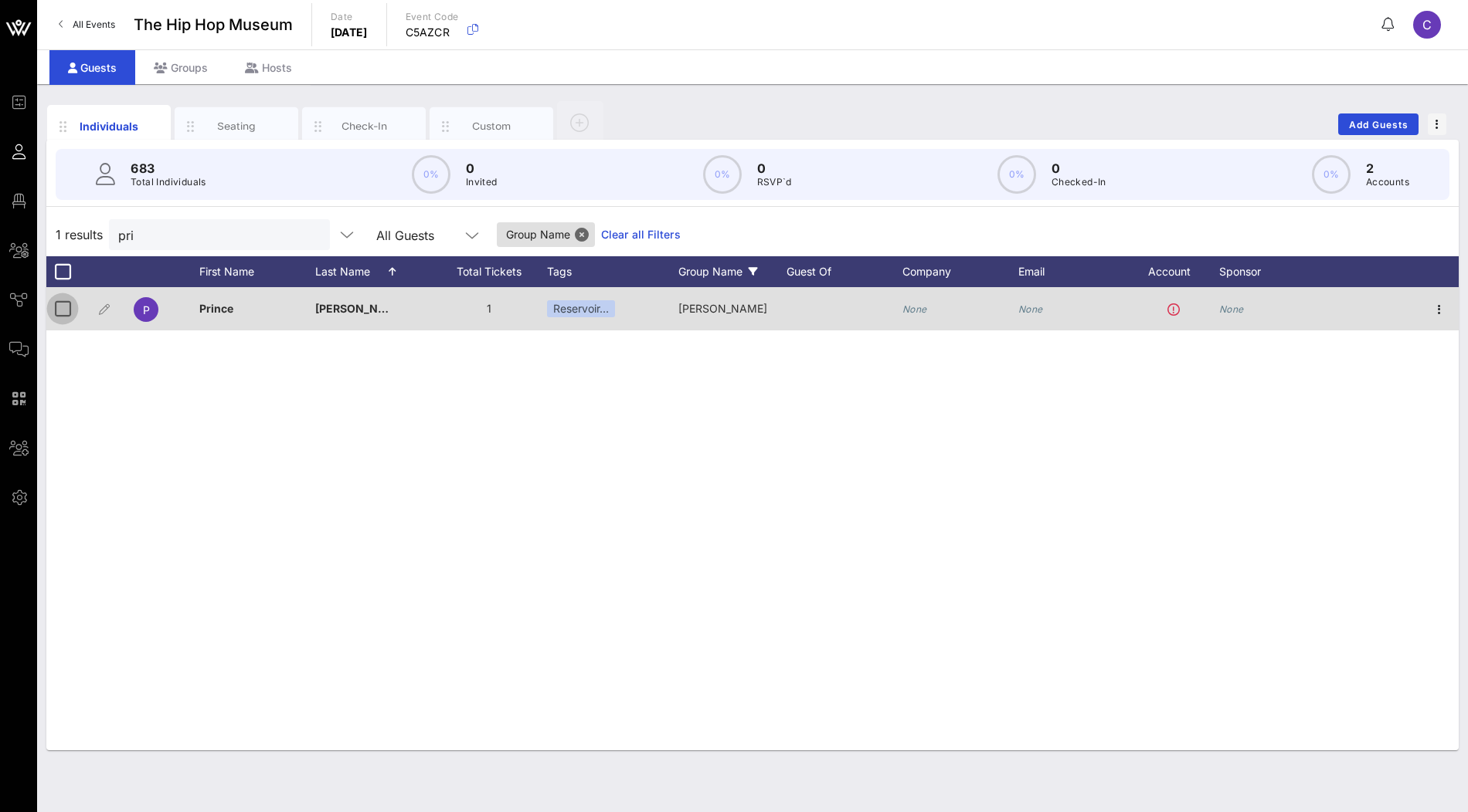
click at [63, 309] on div at bounding box center [63, 309] width 26 height 26
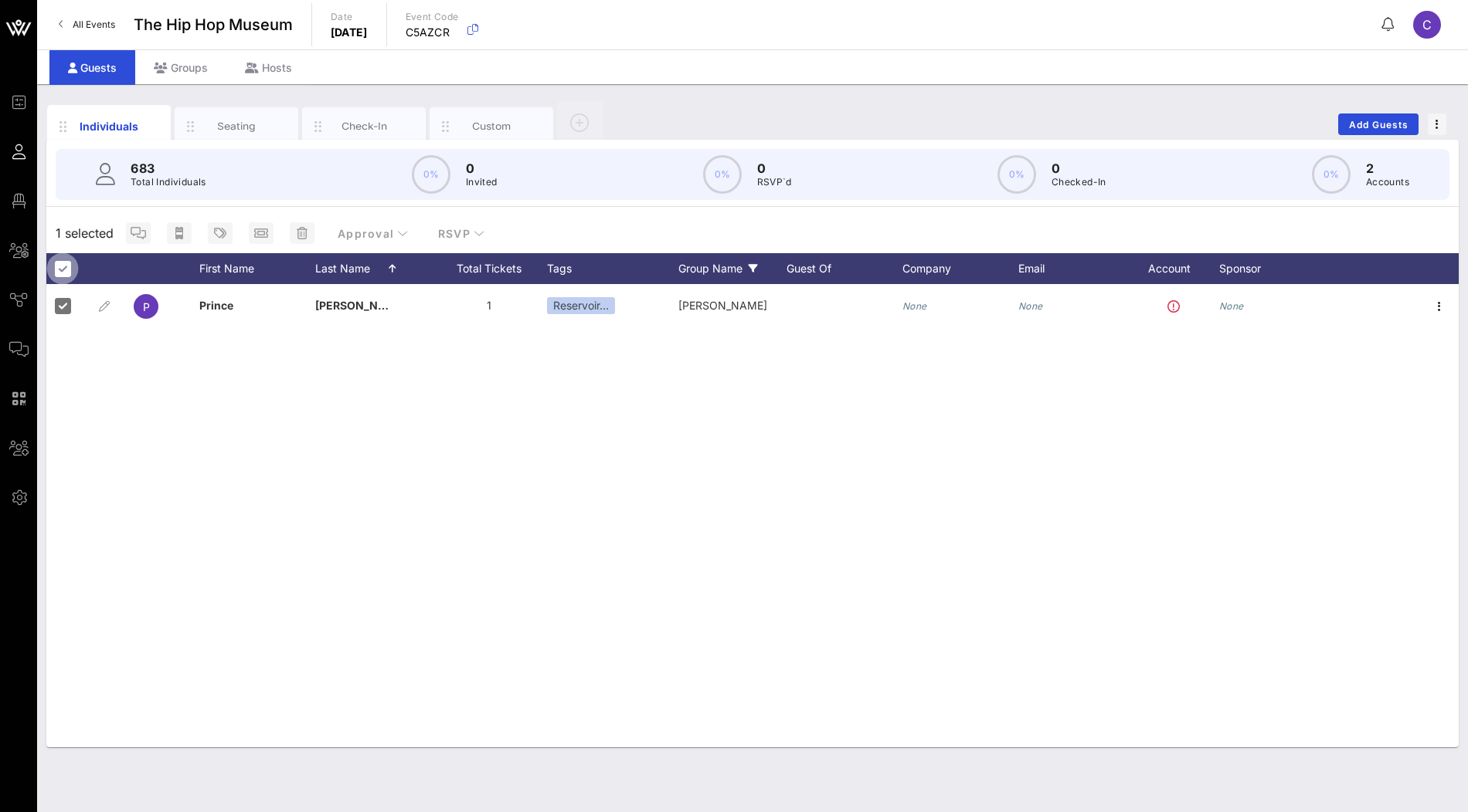
click at [66, 267] on div at bounding box center [63, 269] width 26 height 26
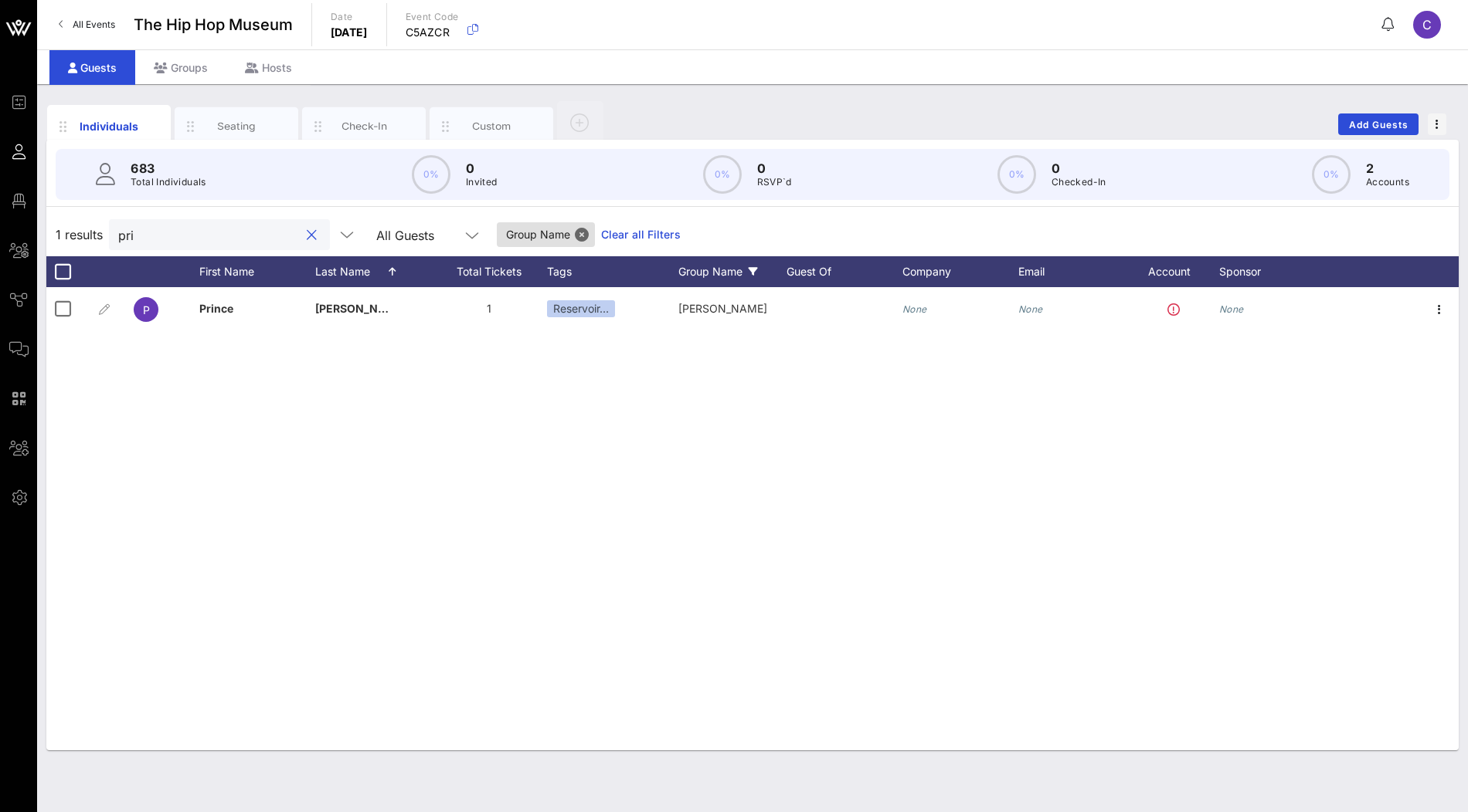
click at [187, 234] on input "pri" at bounding box center [208, 234] width 181 height 20
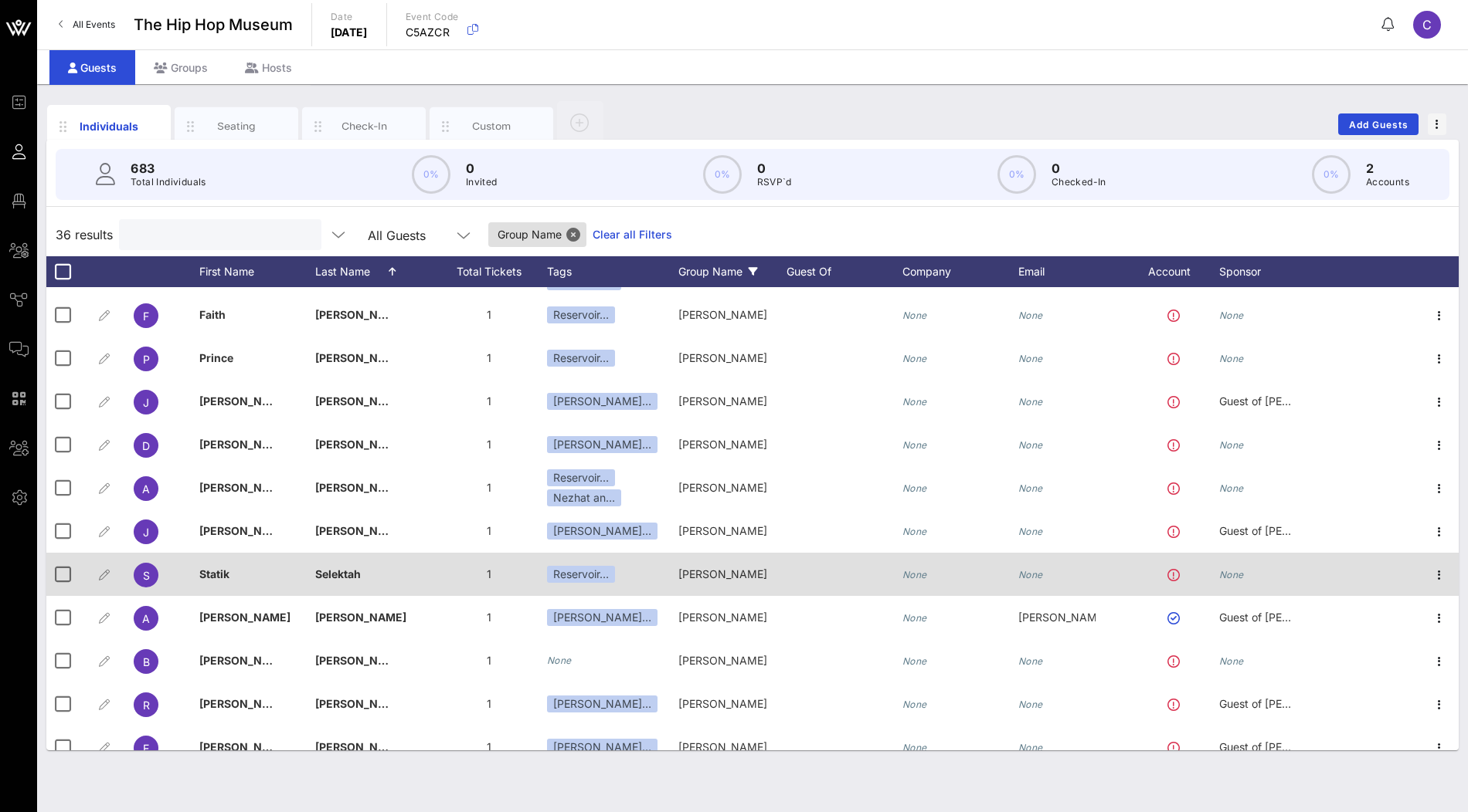
scroll to position [1067, 0]
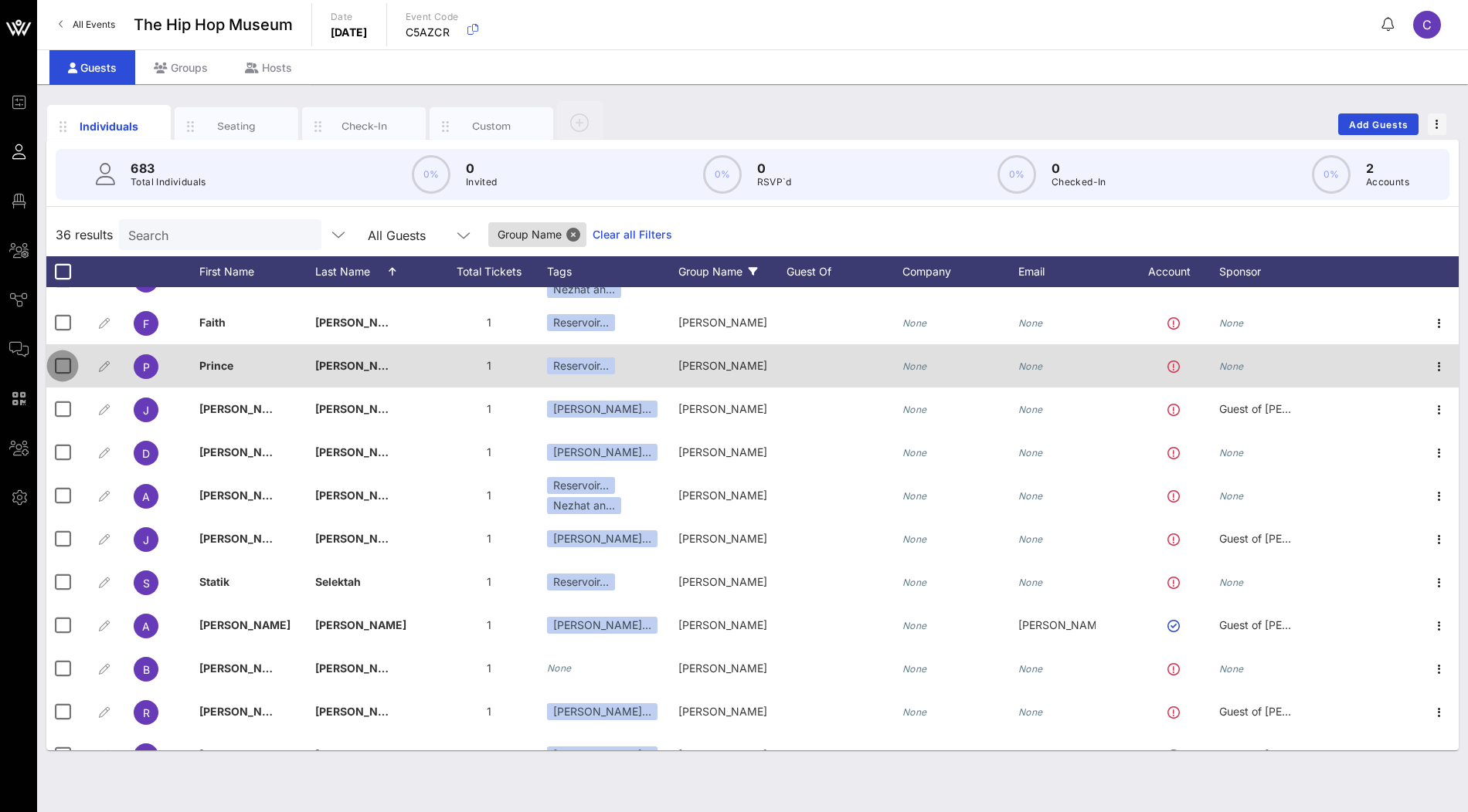
click at [65, 361] on div at bounding box center [63, 366] width 26 height 26
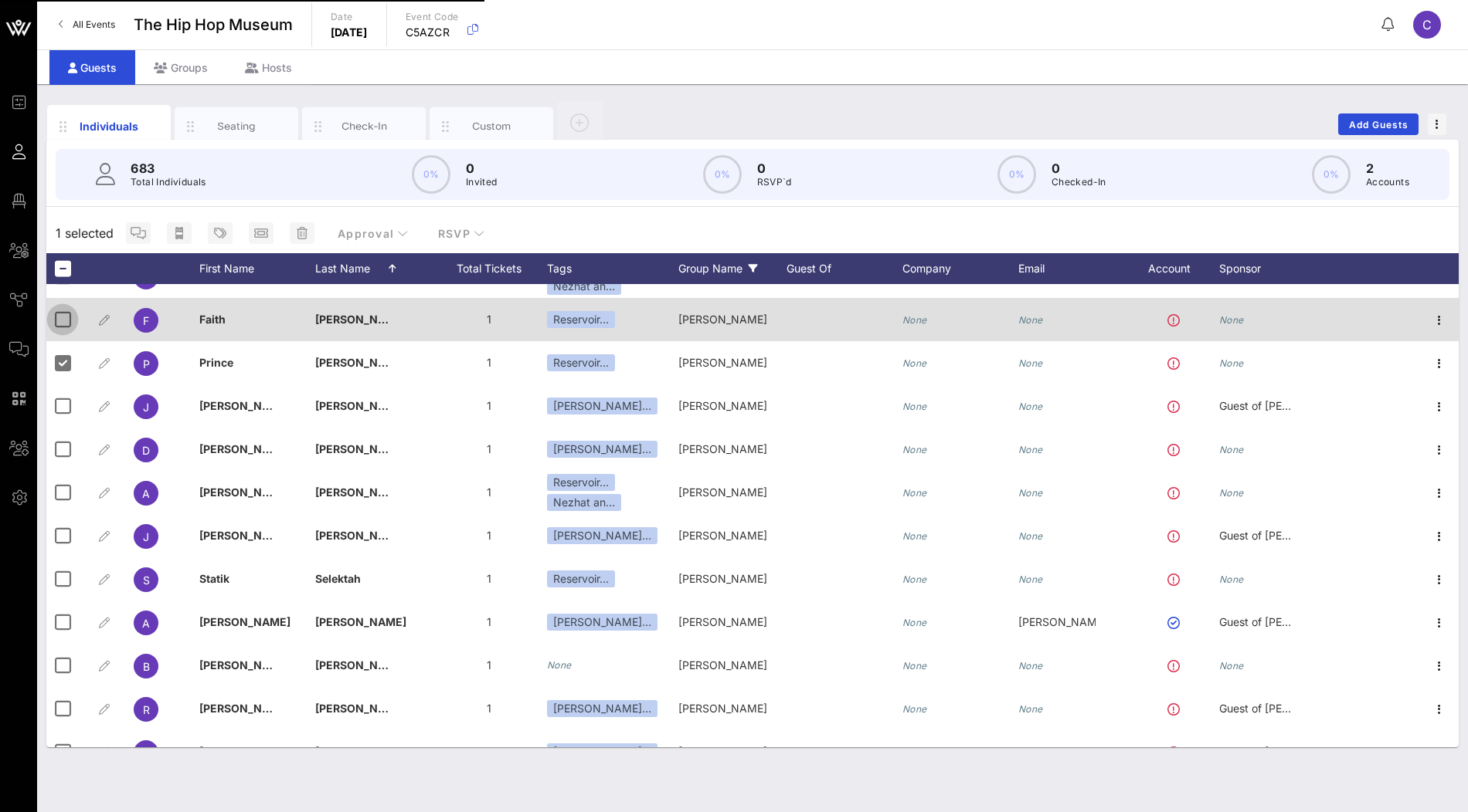
click at [64, 321] on div at bounding box center [63, 319] width 26 height 26
click at [62, 323] on div at bounding box center [63, 319] width 26 height 26
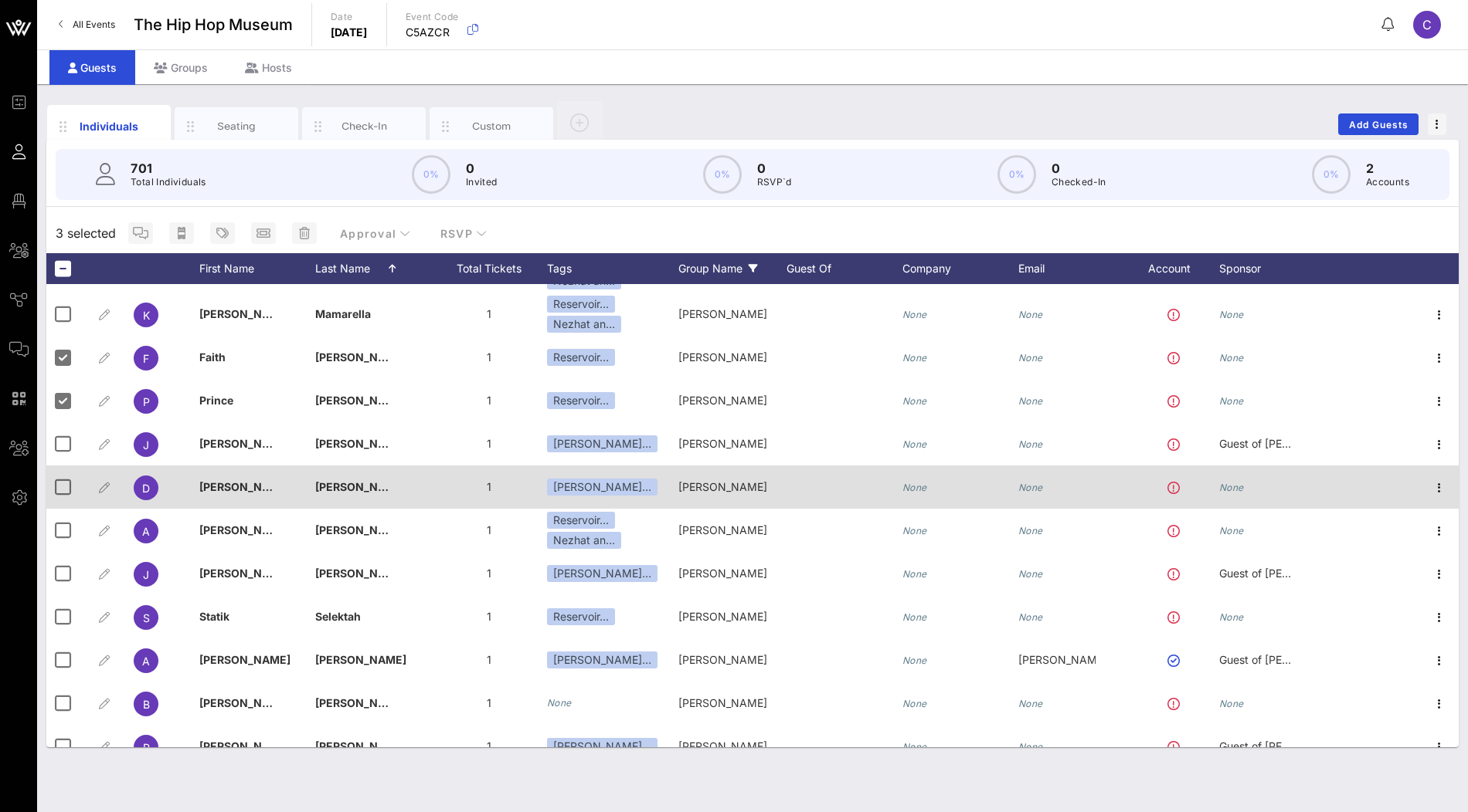
scroll to position [1028, 0]
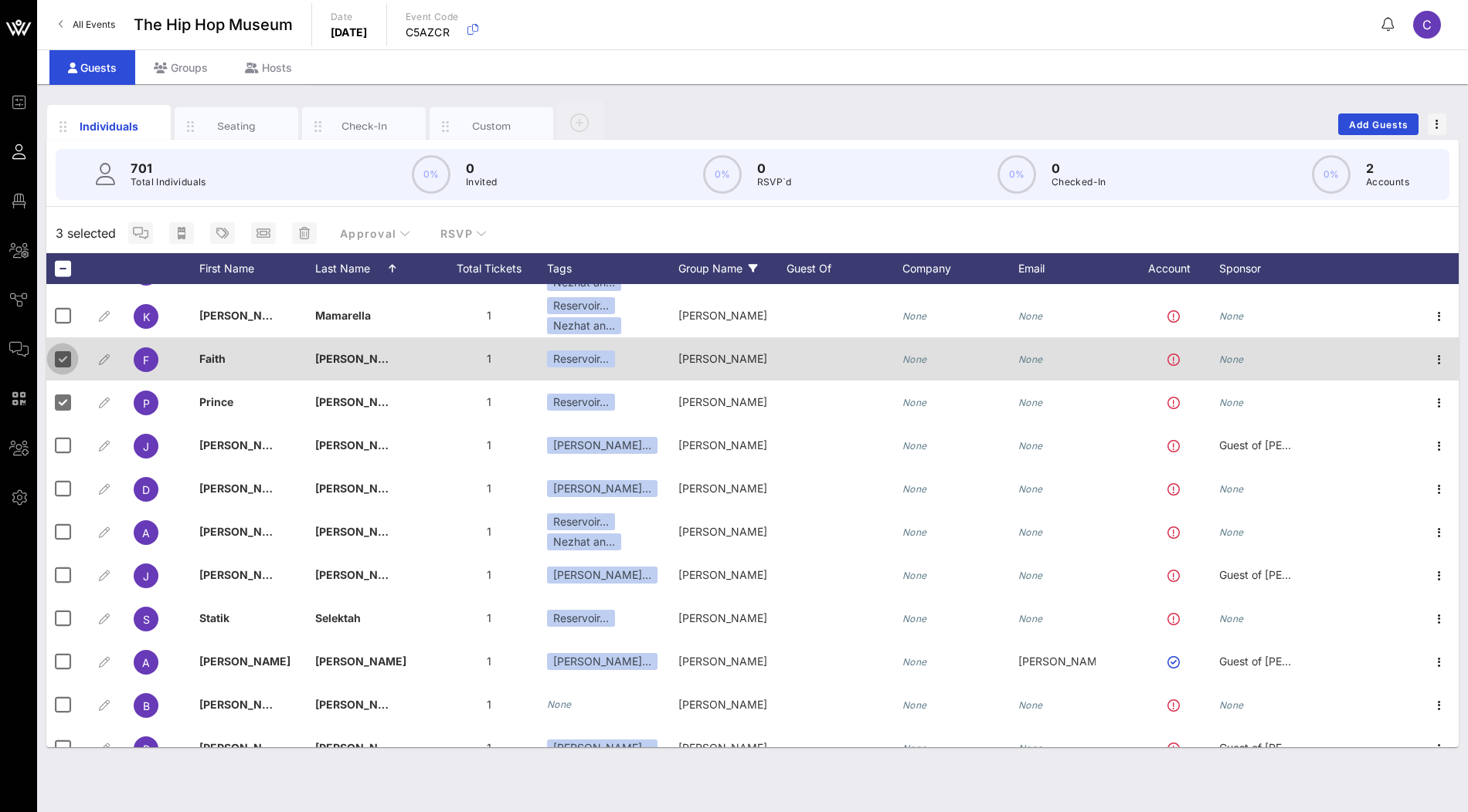
click at [64, 362] on div at bounding box center [63, 359] width 26 height 26
click at [63, 359] on div at bounding box center [63, 359] width 26 height 26
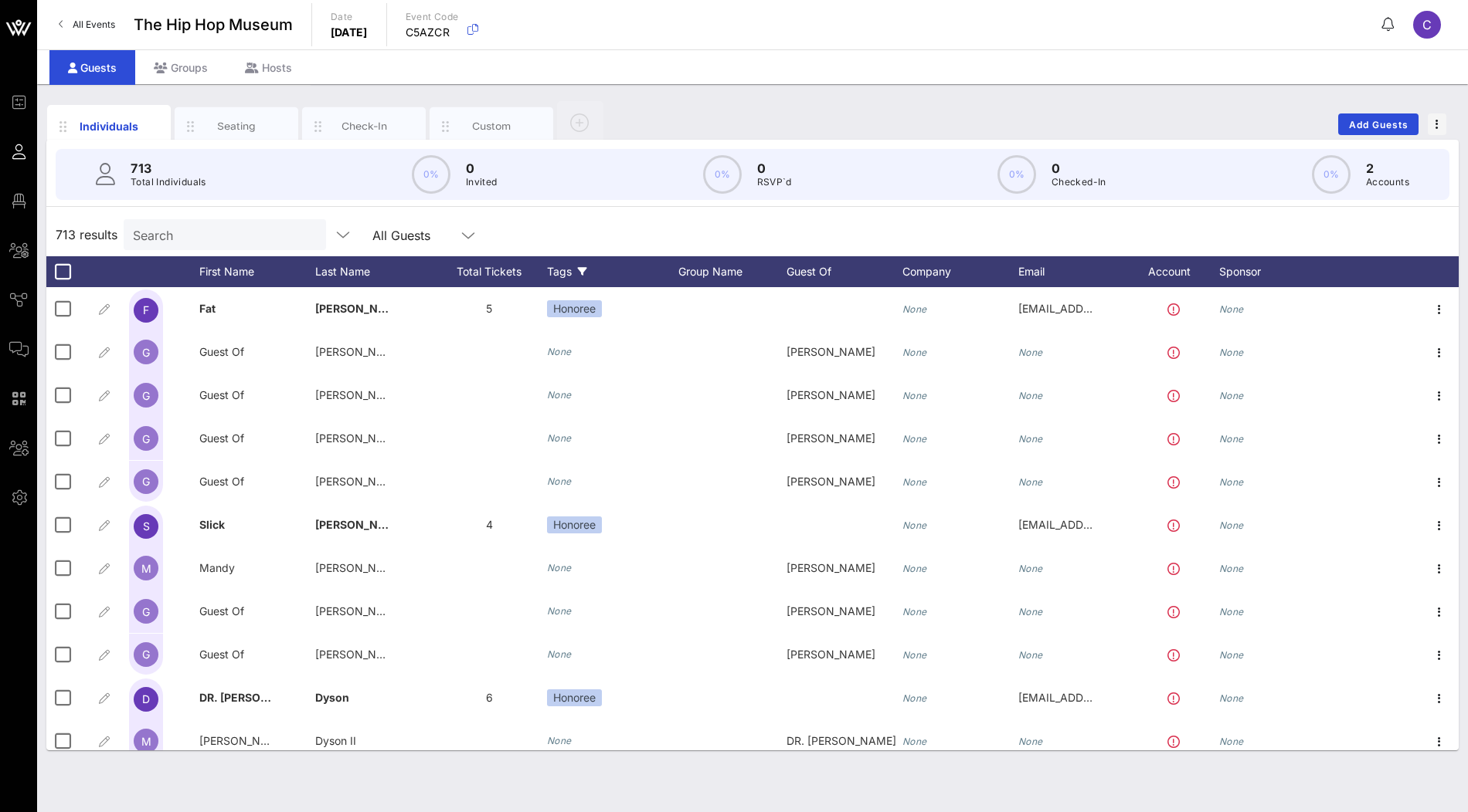
click at [567, 265] on div "Tags" at bounding box center [613, 271] width 131 height 31
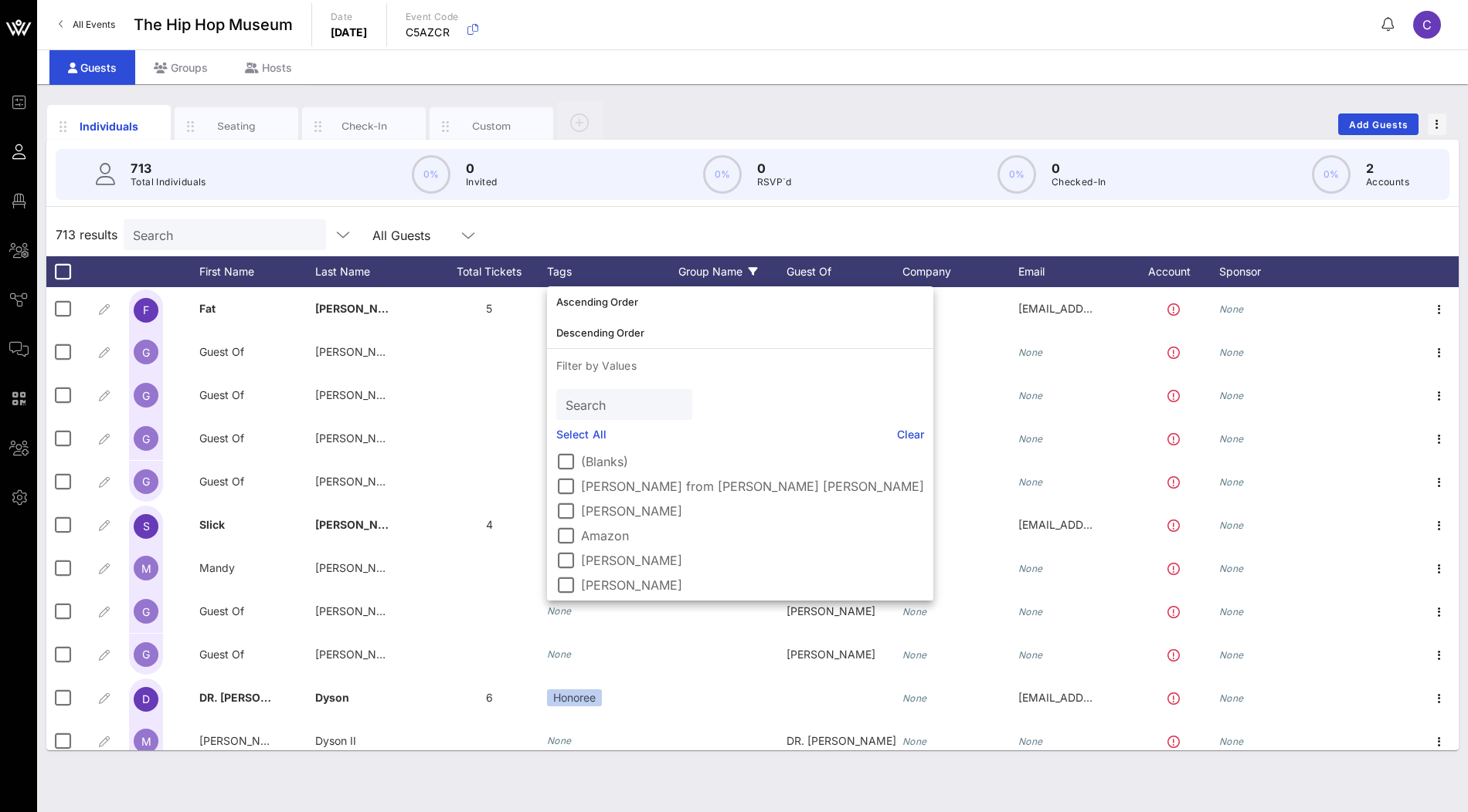
click at [740, 268] on div "Group Name" at bounding box center [732, 271] width 108 height 31
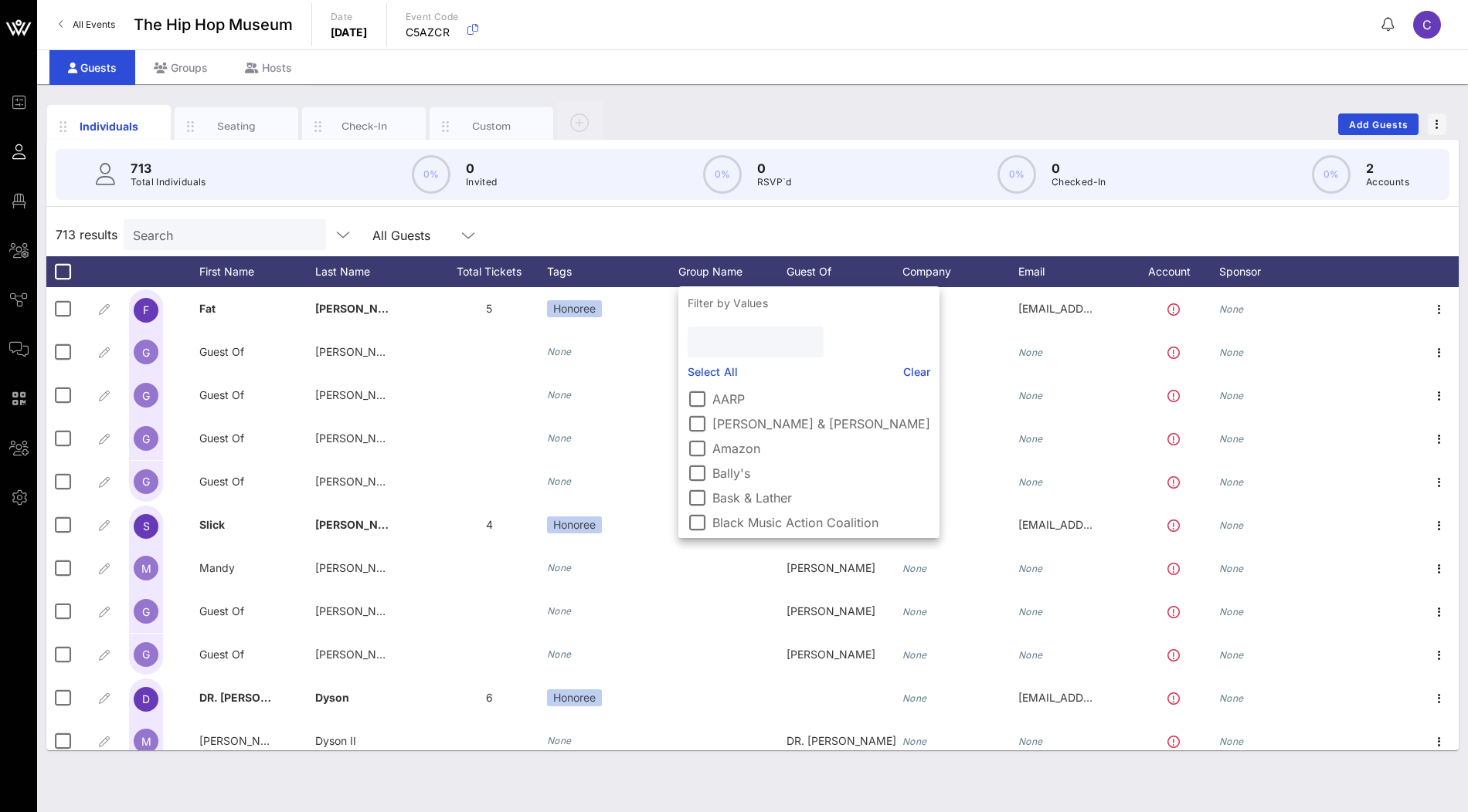
click at [750, 350] on input "text" at bounding box center [754, 342] width 114 height 20
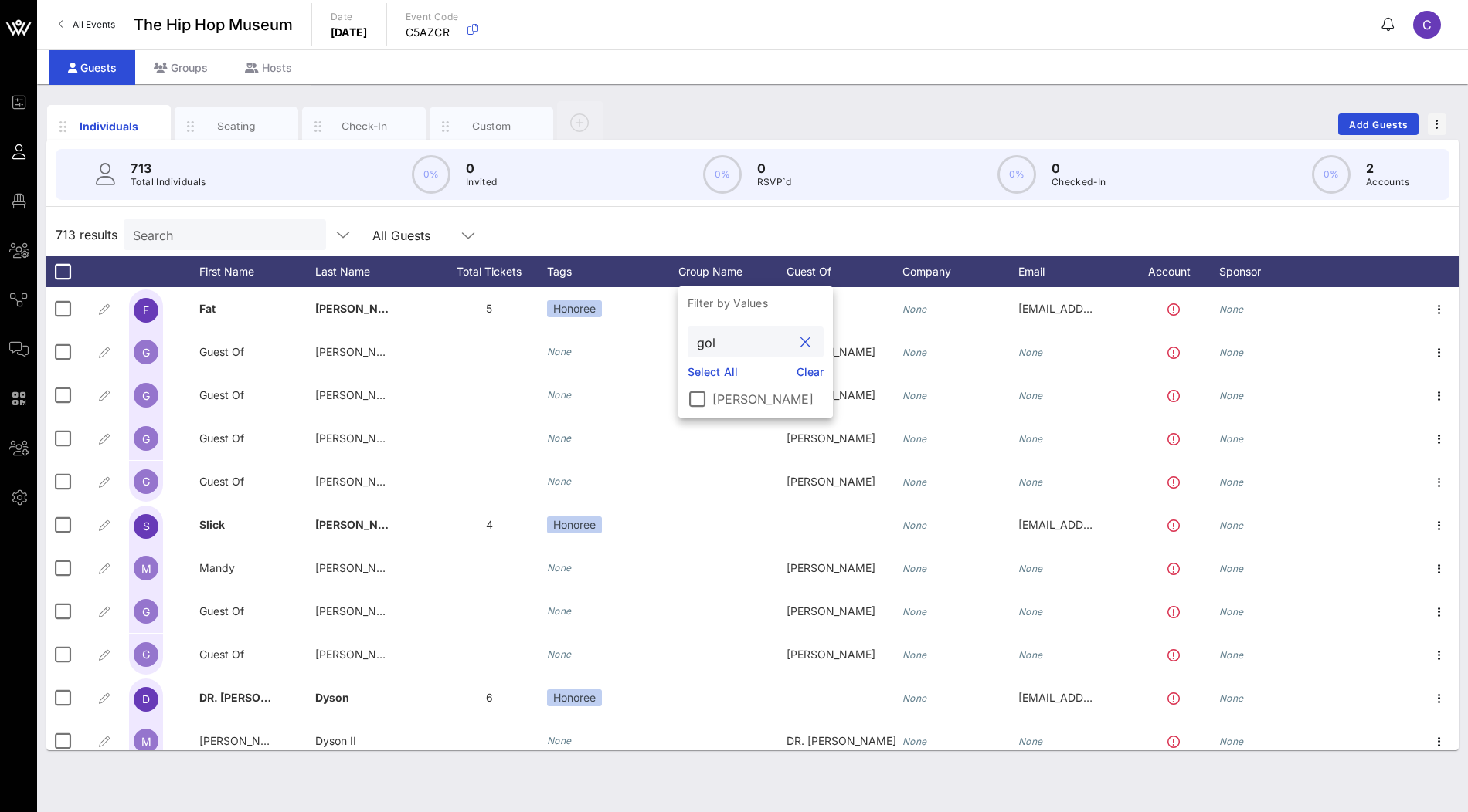
type input "gol"
click at [743, 399] on label "[PERSON_NAME]" at bounding box center [768, 399] width 111 height 16
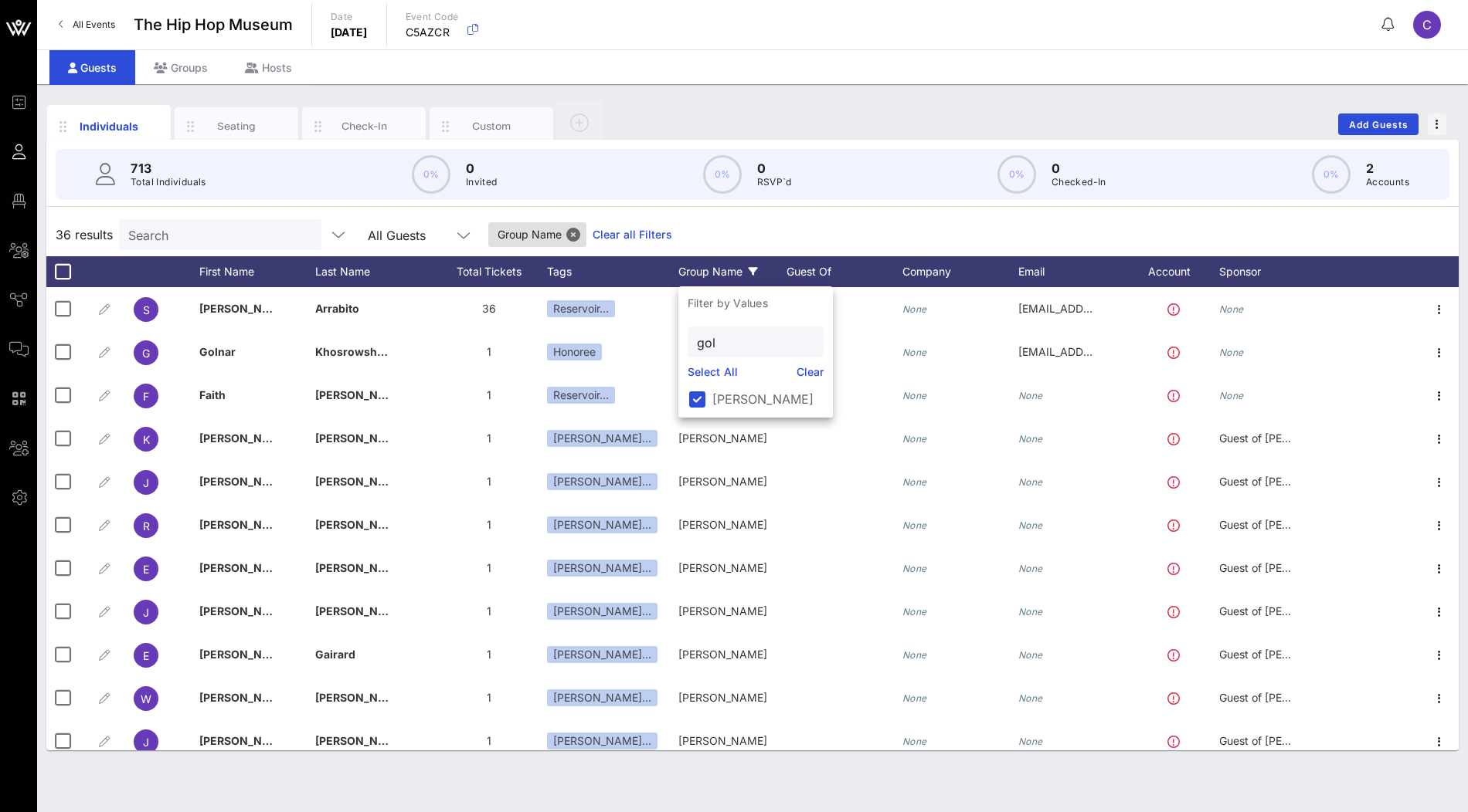
click at [849, 233] on div "36 results Search All Guests Group Name Clear all Filters" at bounding box center [752, 234] width 1413 height 43
click at [584, 273] on icon at bounding box center [582, 271] width 9 height 9
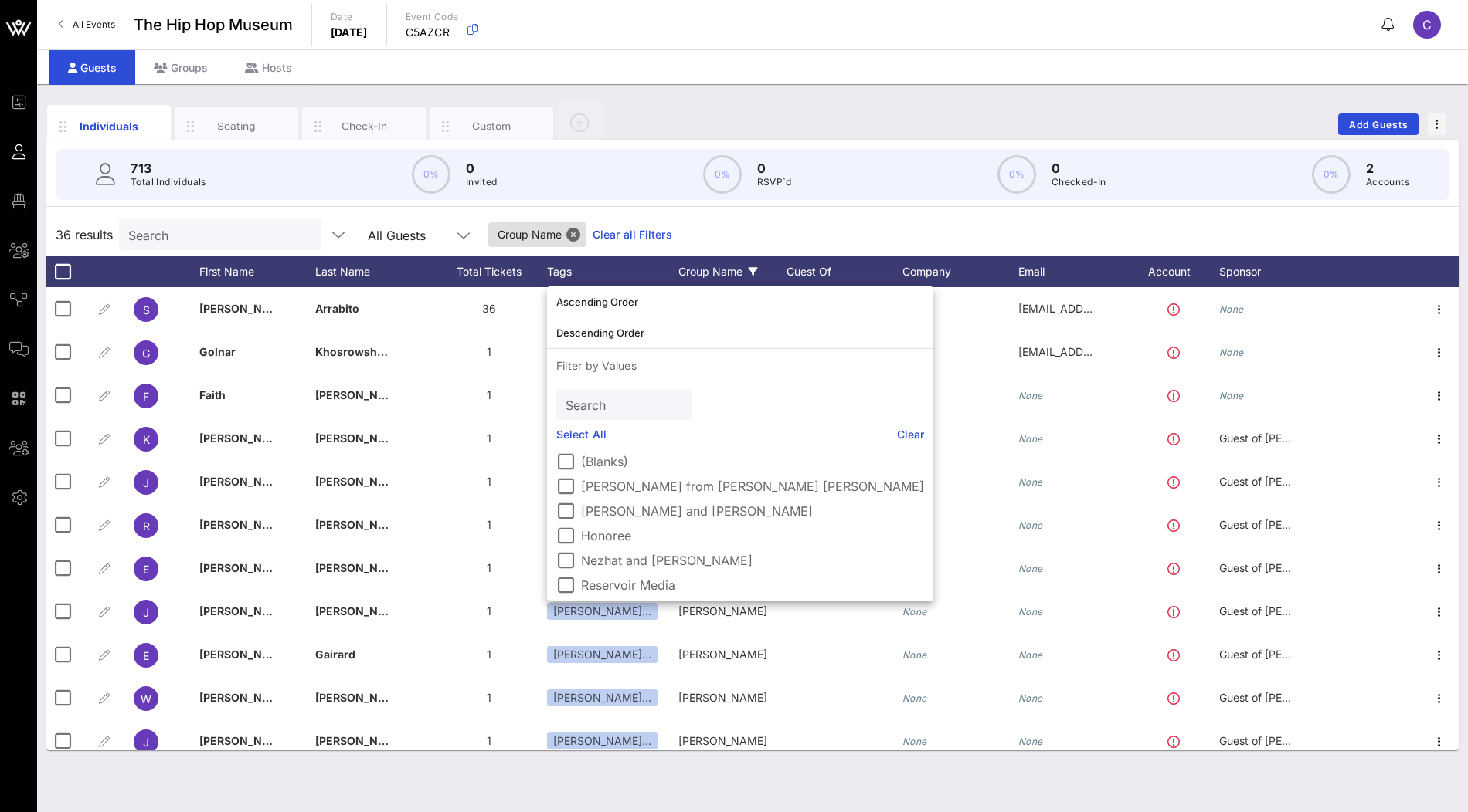
click at [577, 433] on link "Select All" at bounding box center [581, 435] width 50 height 17
click at [603, 579] on label "Reservoir Media" at bounding box center [752, 583] width 343 height 16
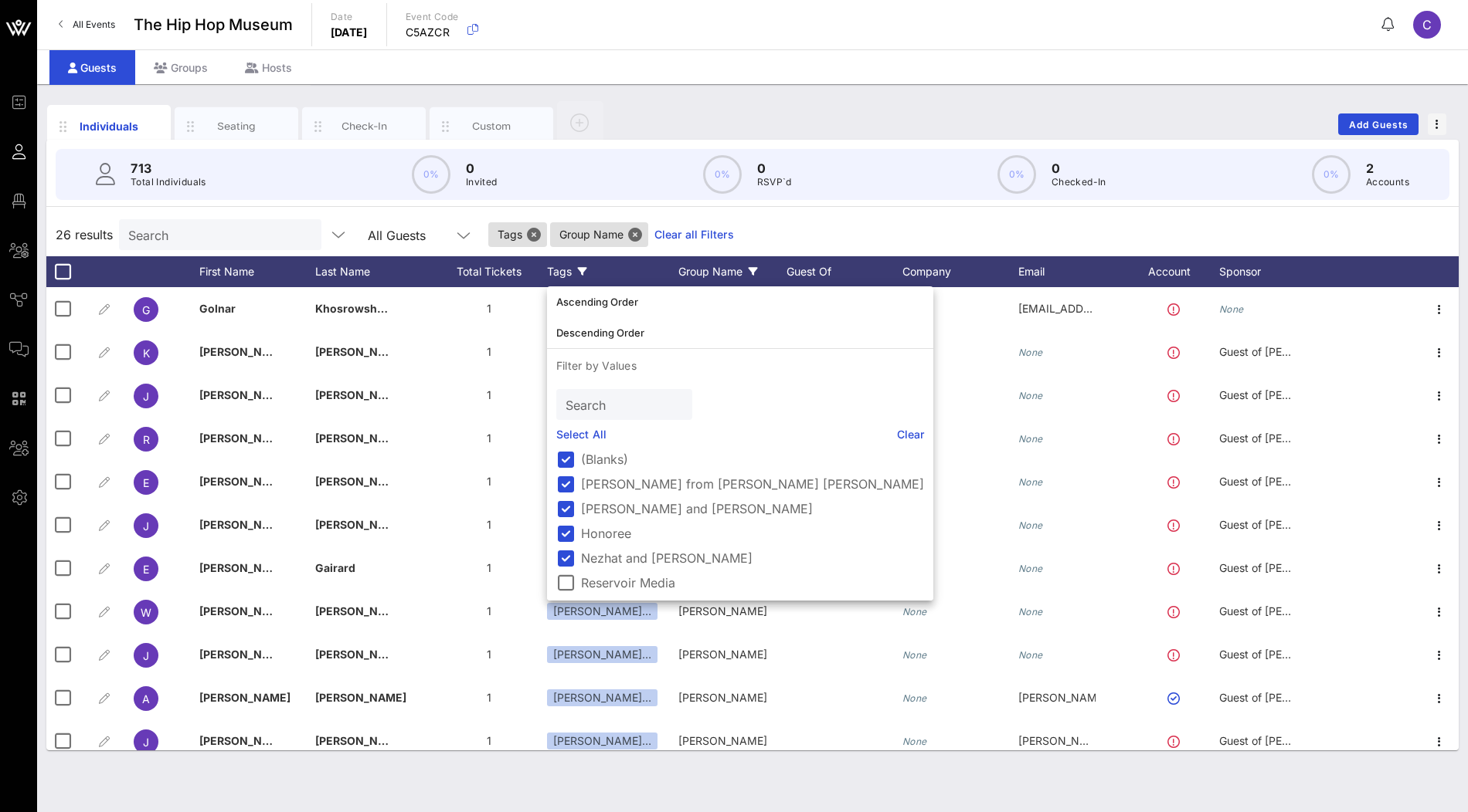
click at [760, 234] on div "26 results Search All Guests Tags Group Name Clear all Filters" at bounding box center [752, 234] width 1413 height 43
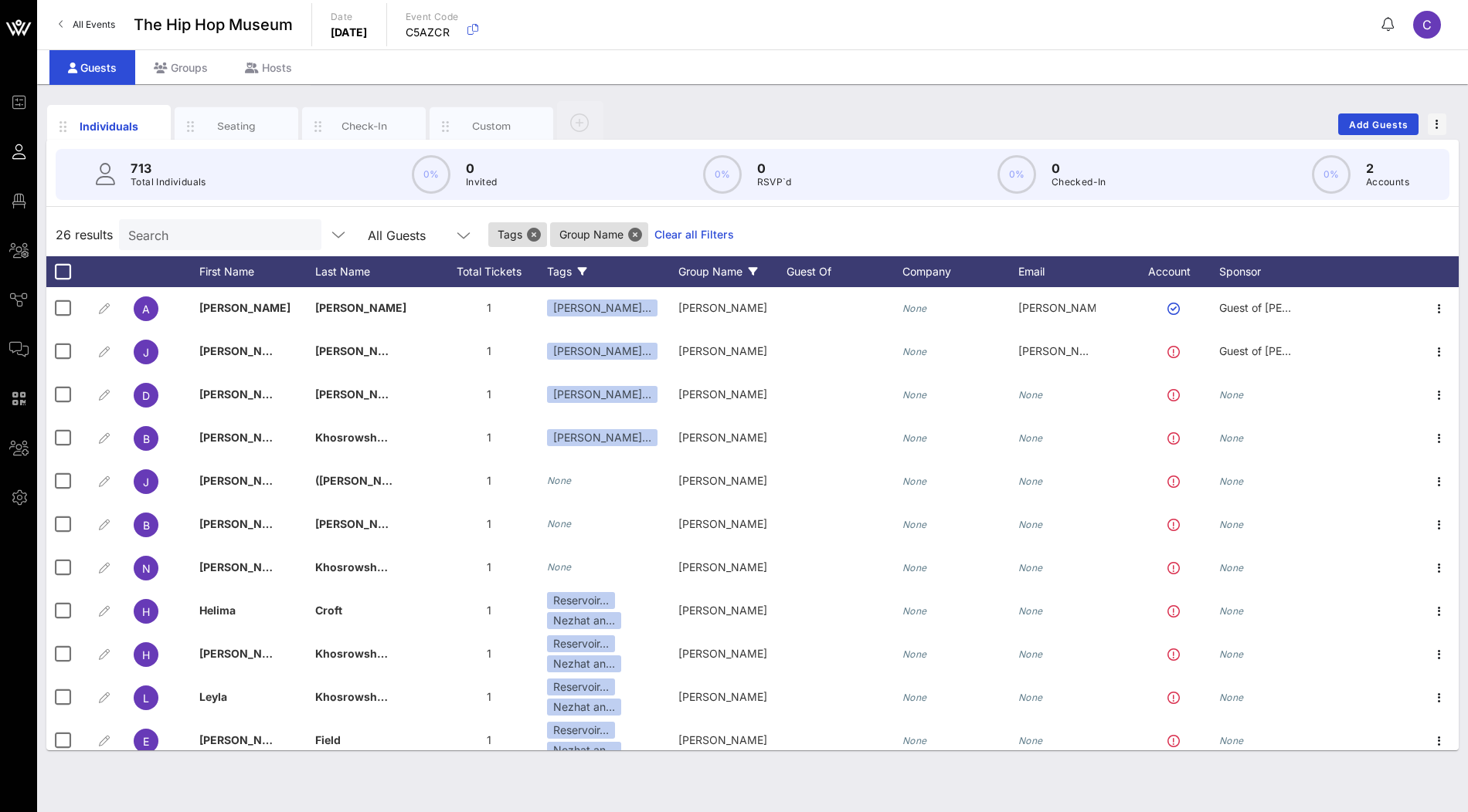
scroll to position [364, 0]
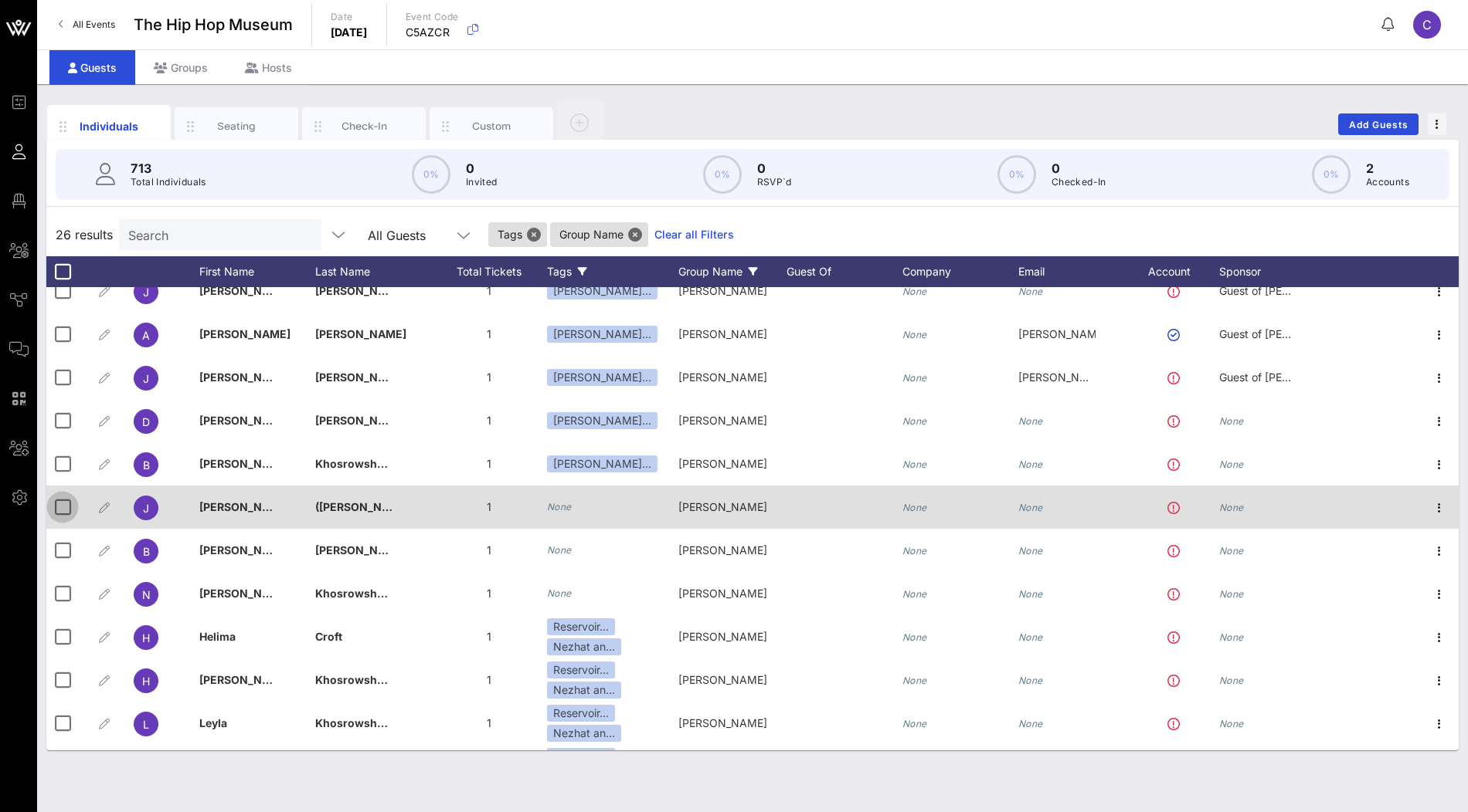
click at [67, 504] on div at bounding box center [63, 508] width 26 height 26
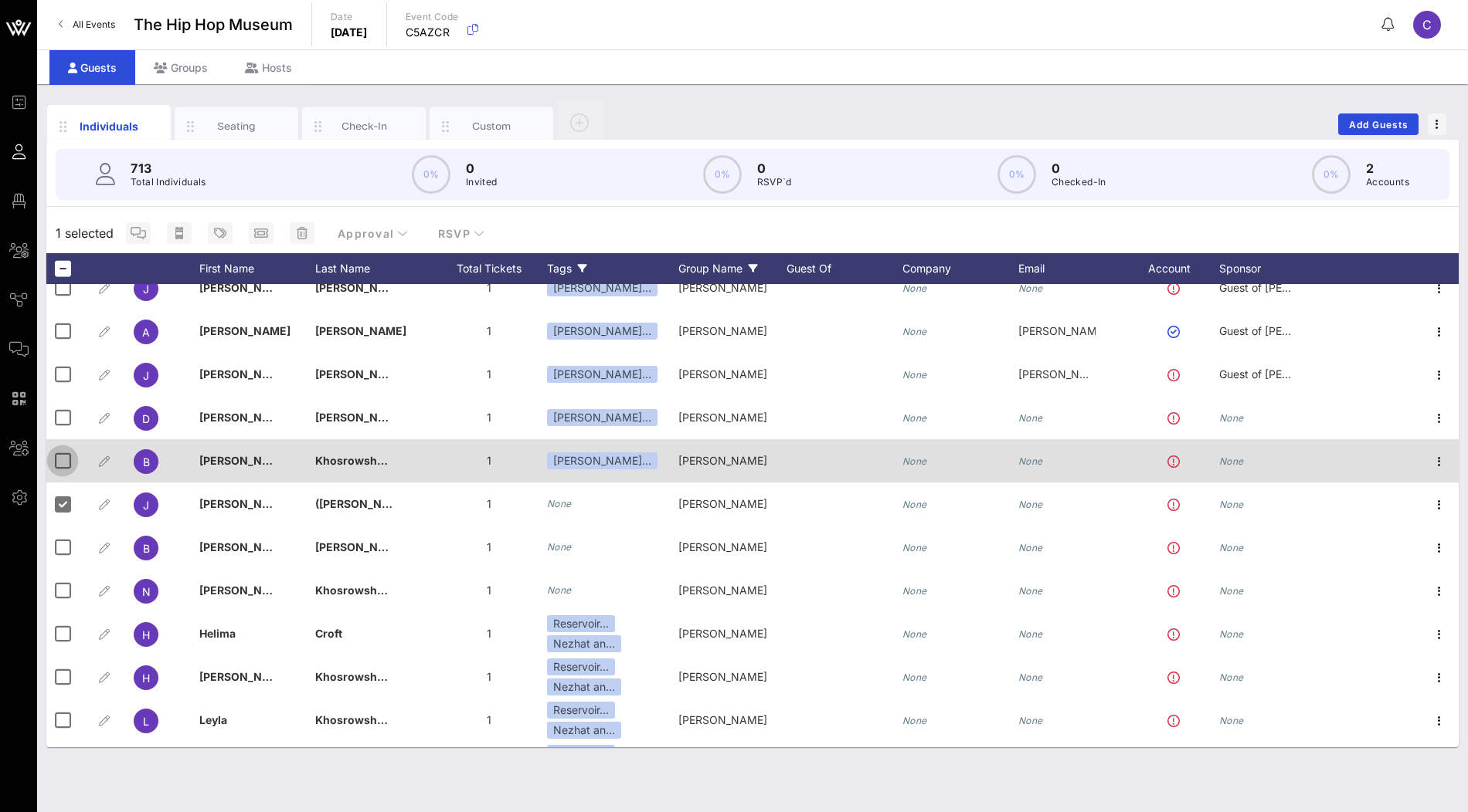
click at [65, 463] on div at bounding box center [63, 461] width 26 height 26
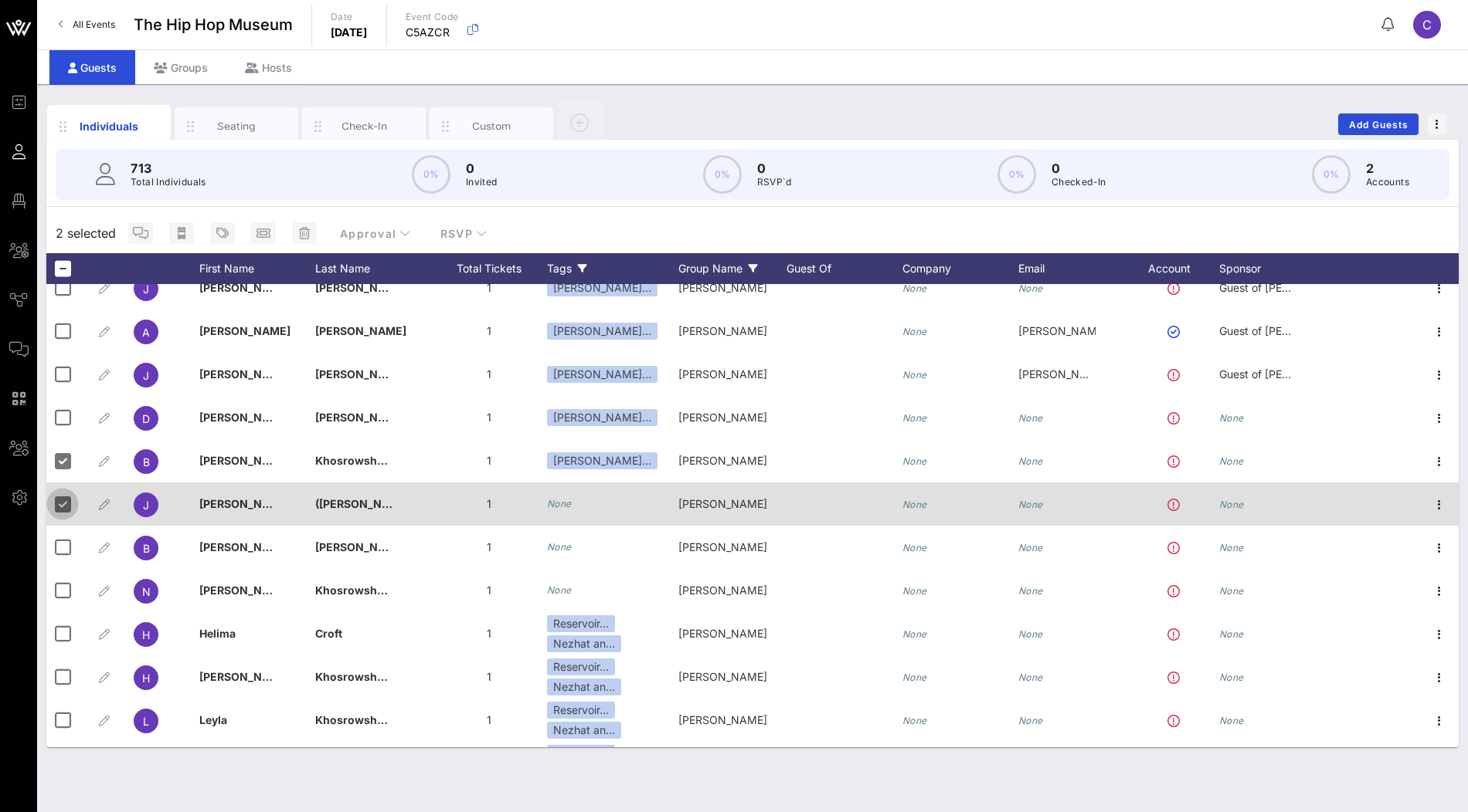
click at [65, 491] on div at bounding box center [63, 504] width 26 height 26
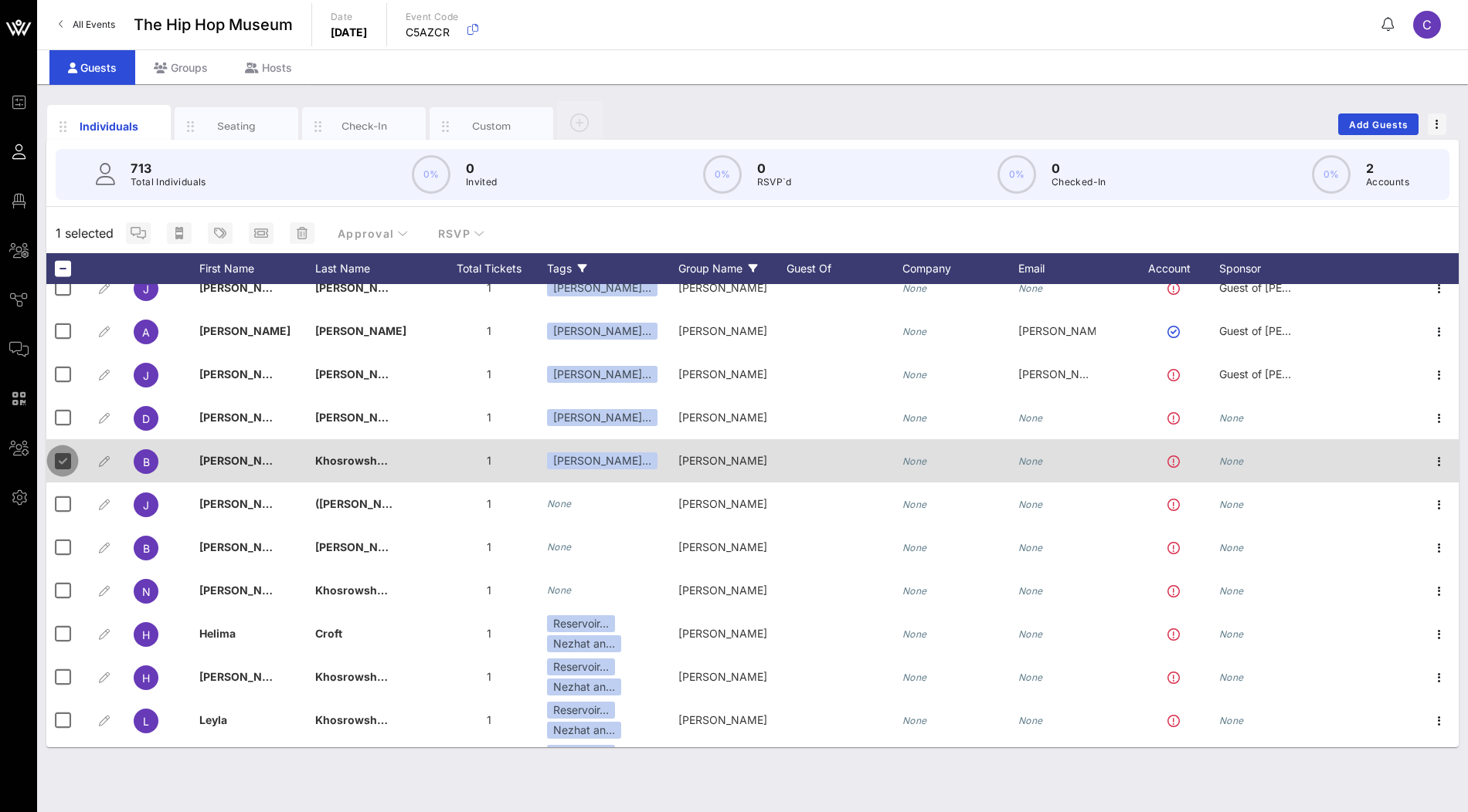
click at [63, 464] on div at bounding box center [63, 461] width 26 height 26
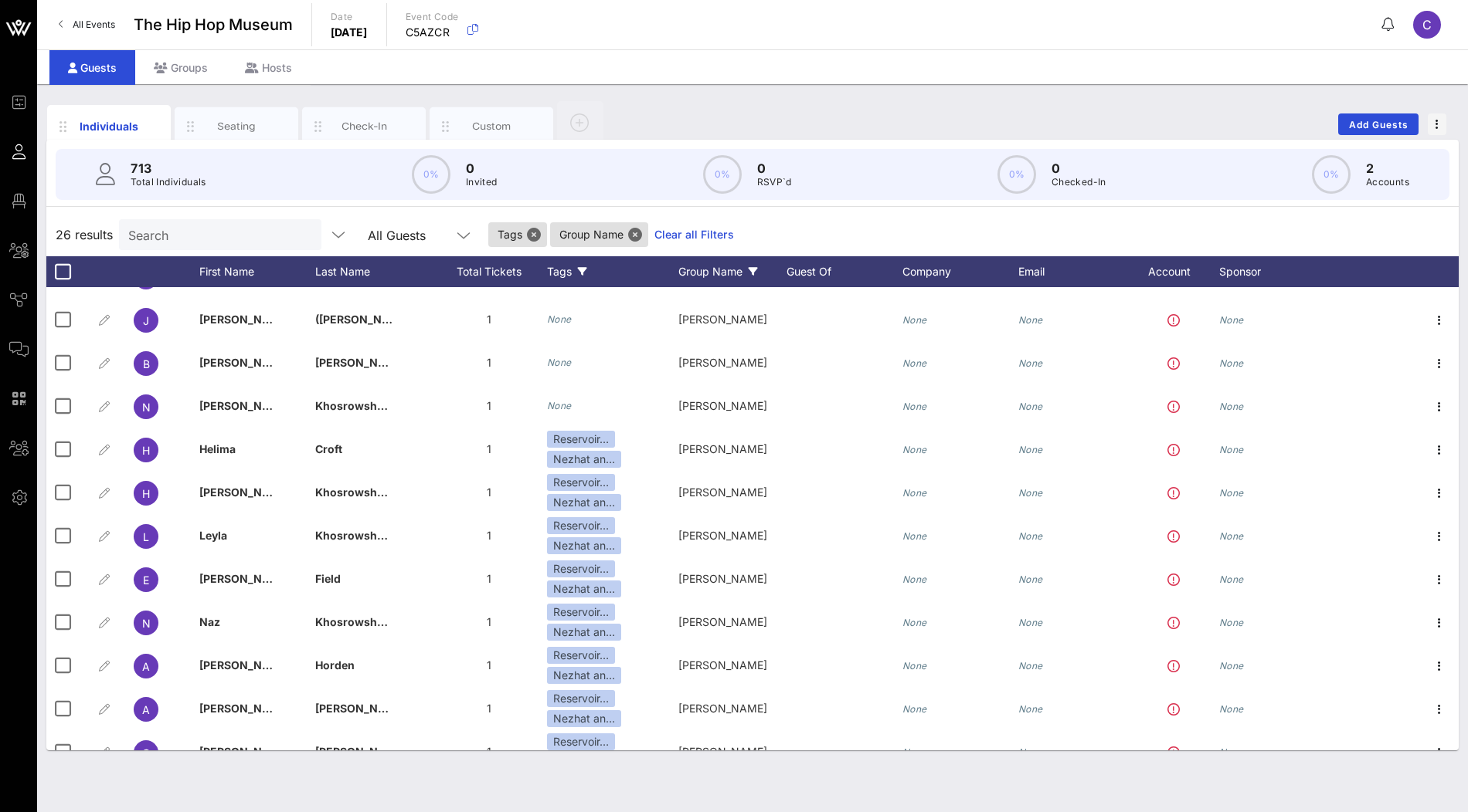
scroll to position [661, 0]
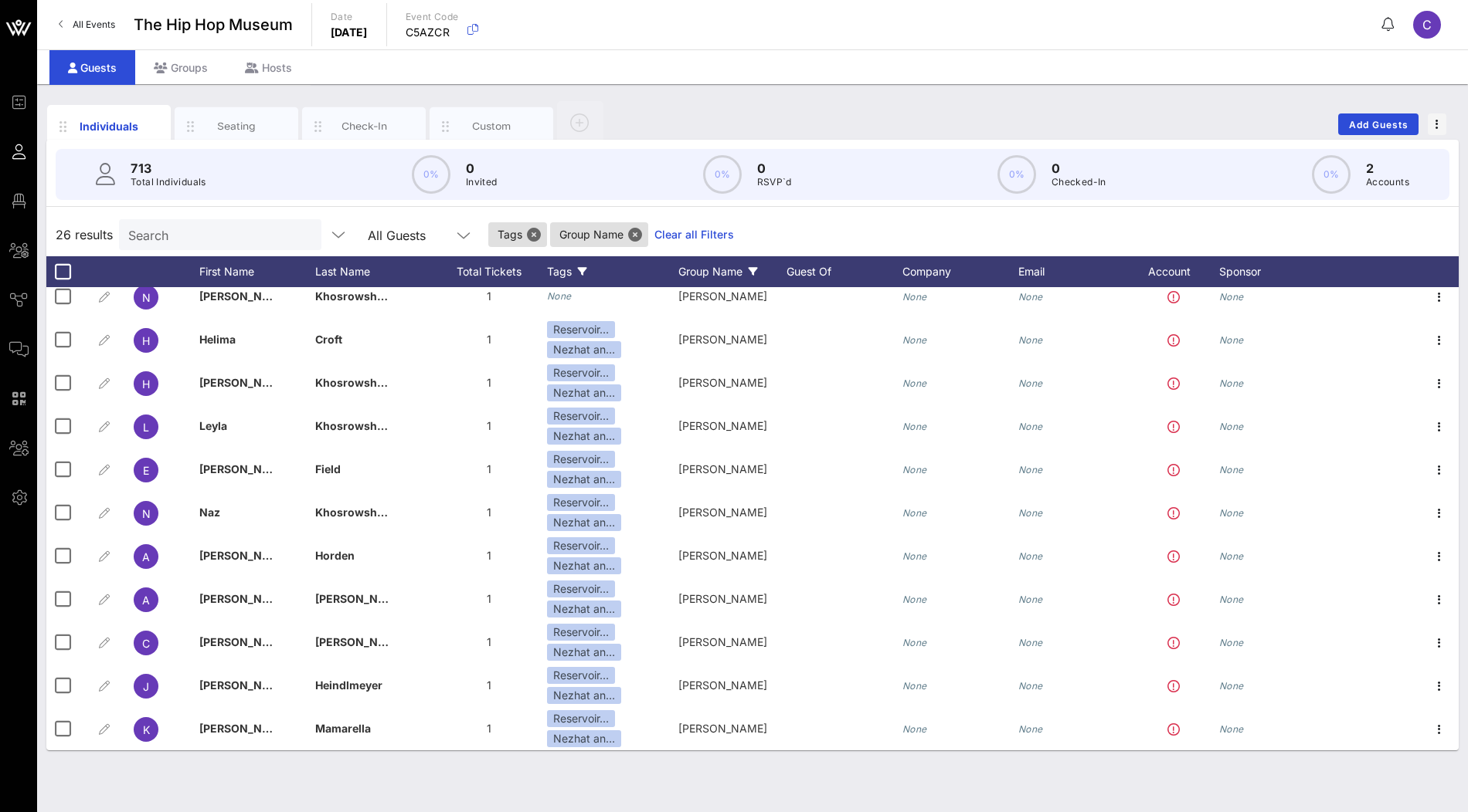
click at [584, 271] on icon at bounding box center [582, 271] width 9 height 9
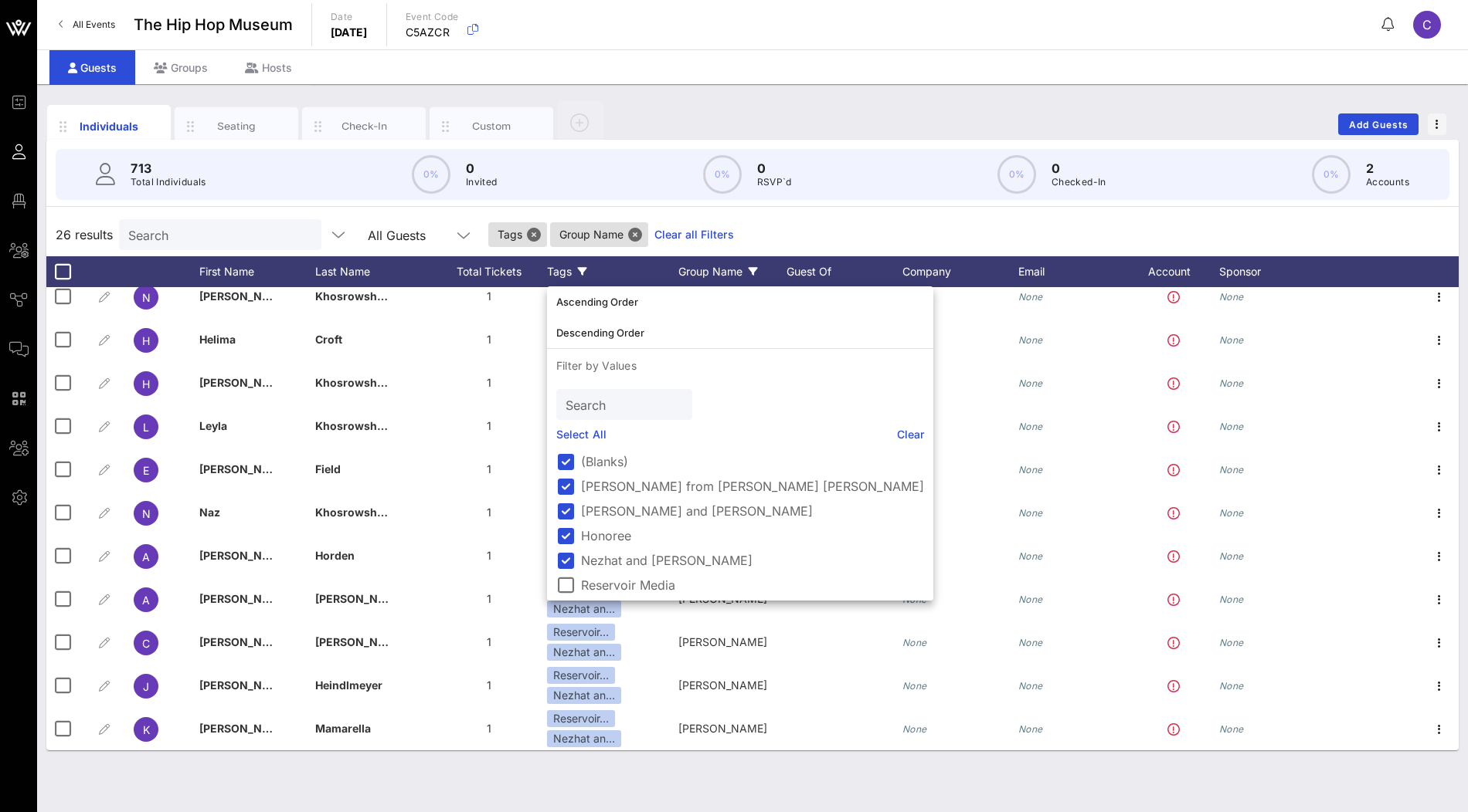
click at [726, 243] on div "26 results Search All Guests Tags Group Name Clear all Filters" at bounding box center [752, 234] width 1413 height 43
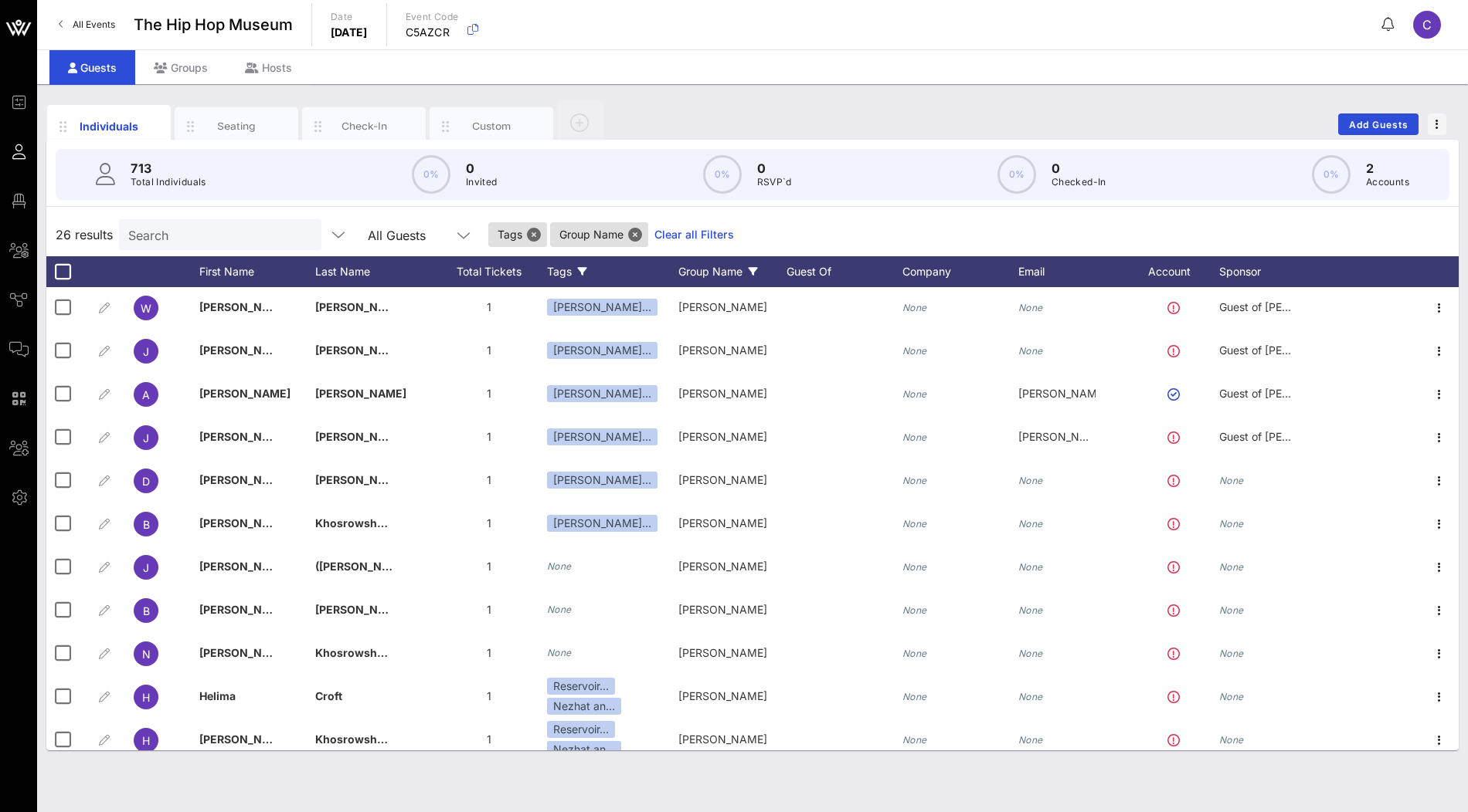
scroll to position [309, 0]
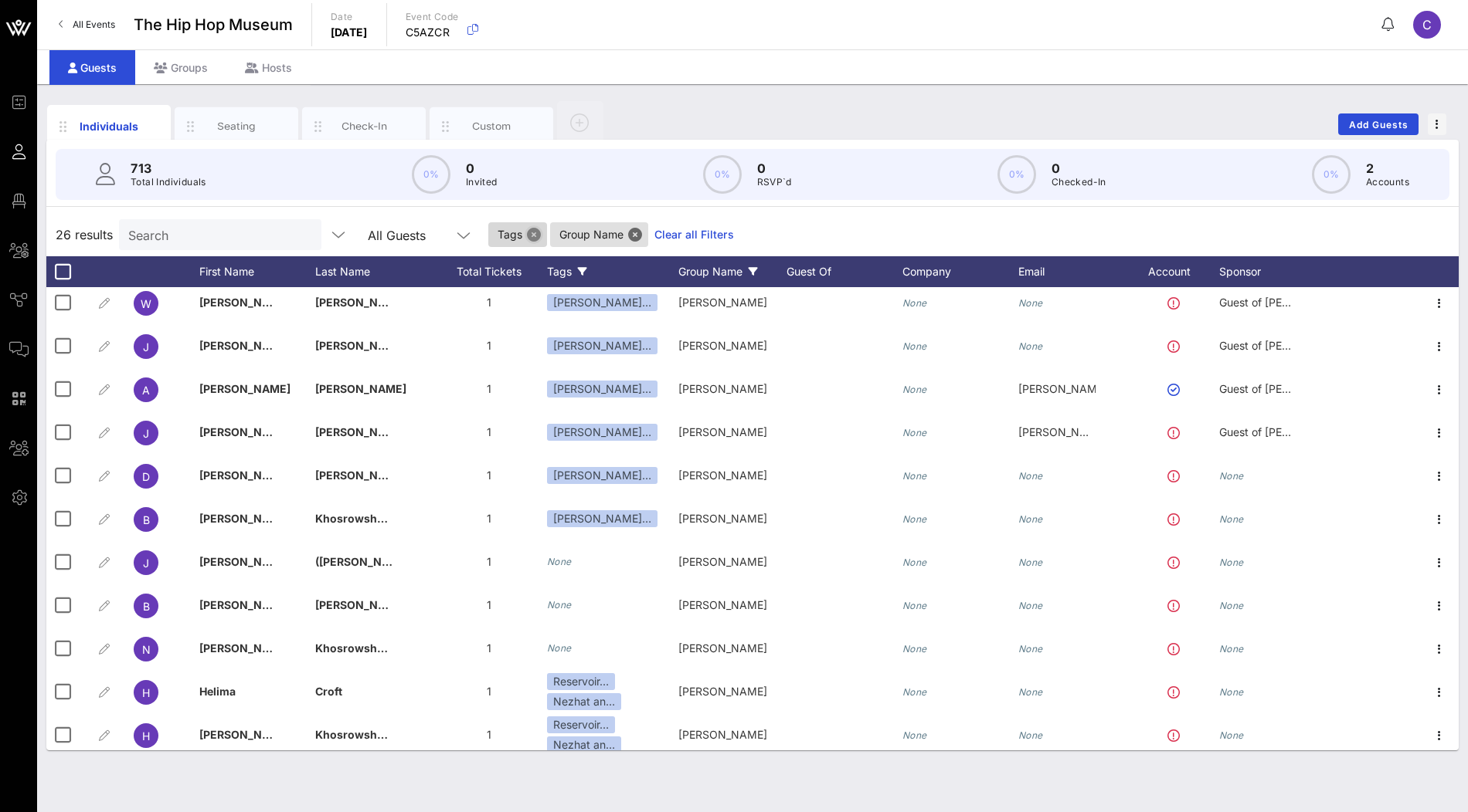
click at [527, 234] on button "Close" at bounding box center [533, 234] width 14 height 14
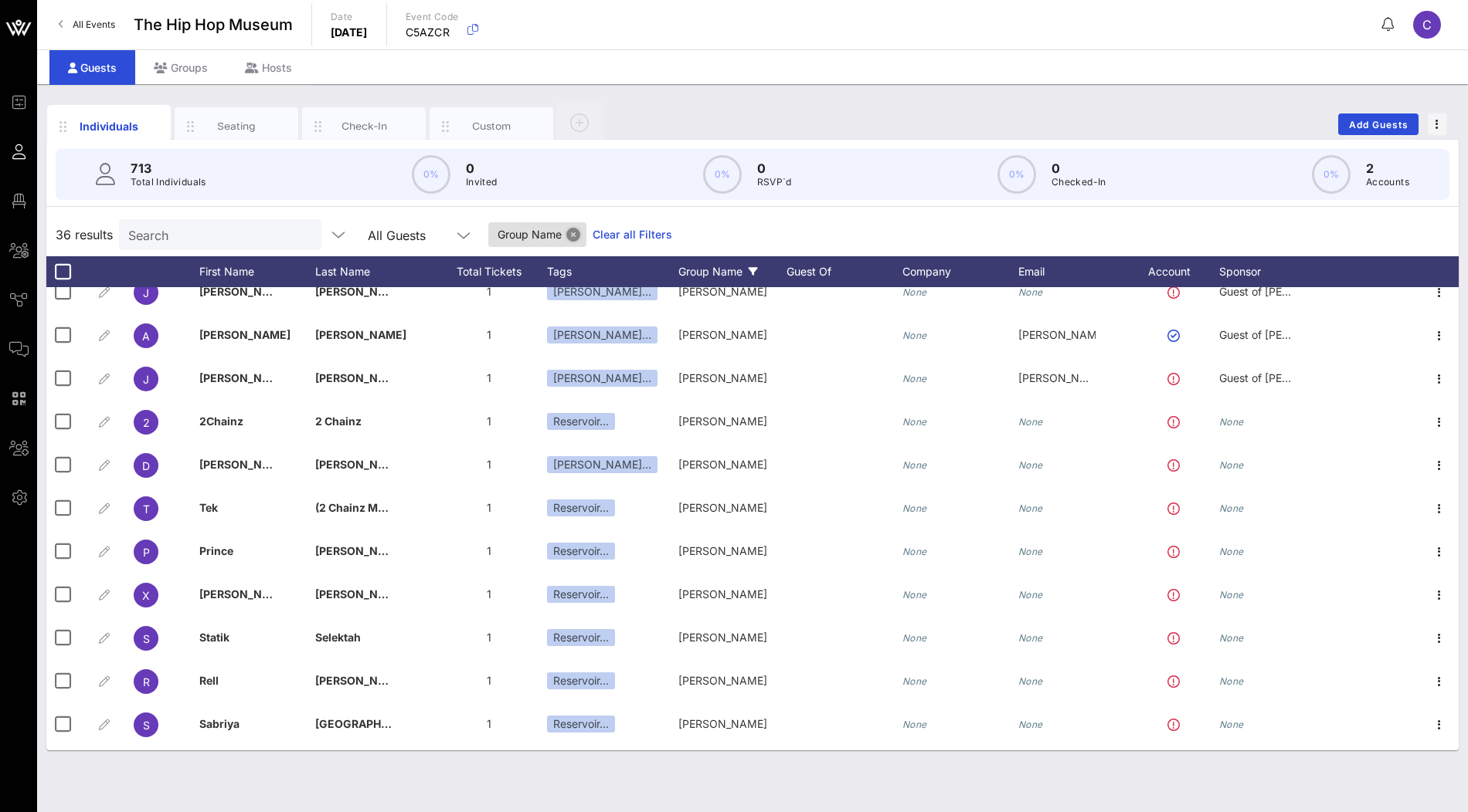
scroll to position [451, 0]
click at [580, 270] on icon at bounding box center [582, 271] width 9 height 9
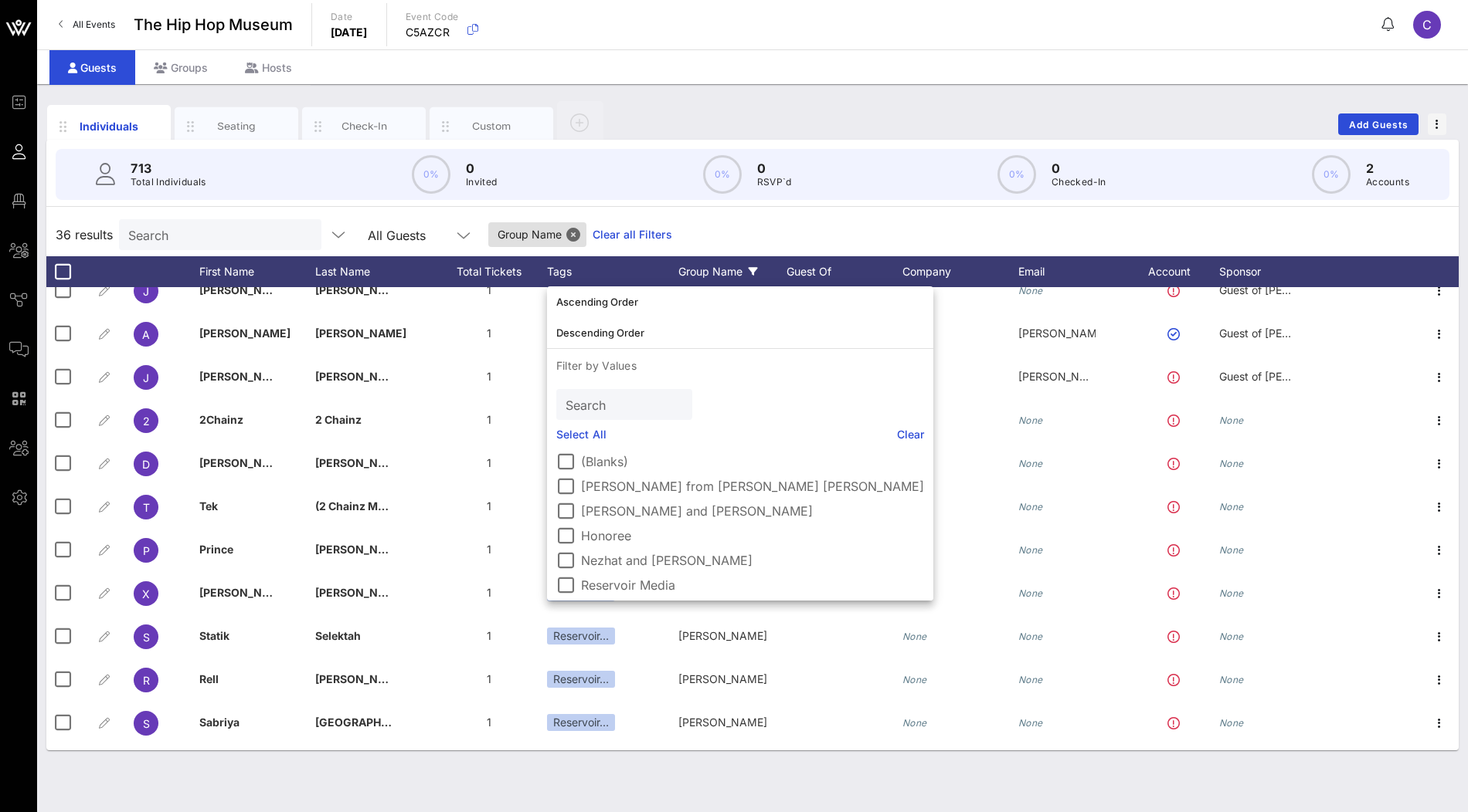
click at [586, 437] on link "Select All" at bounding box center [581, 435] width 50 height 17
click at [605, 588] on label "Reservoir Media" at bounding box center [752, 585] width 343 height 16
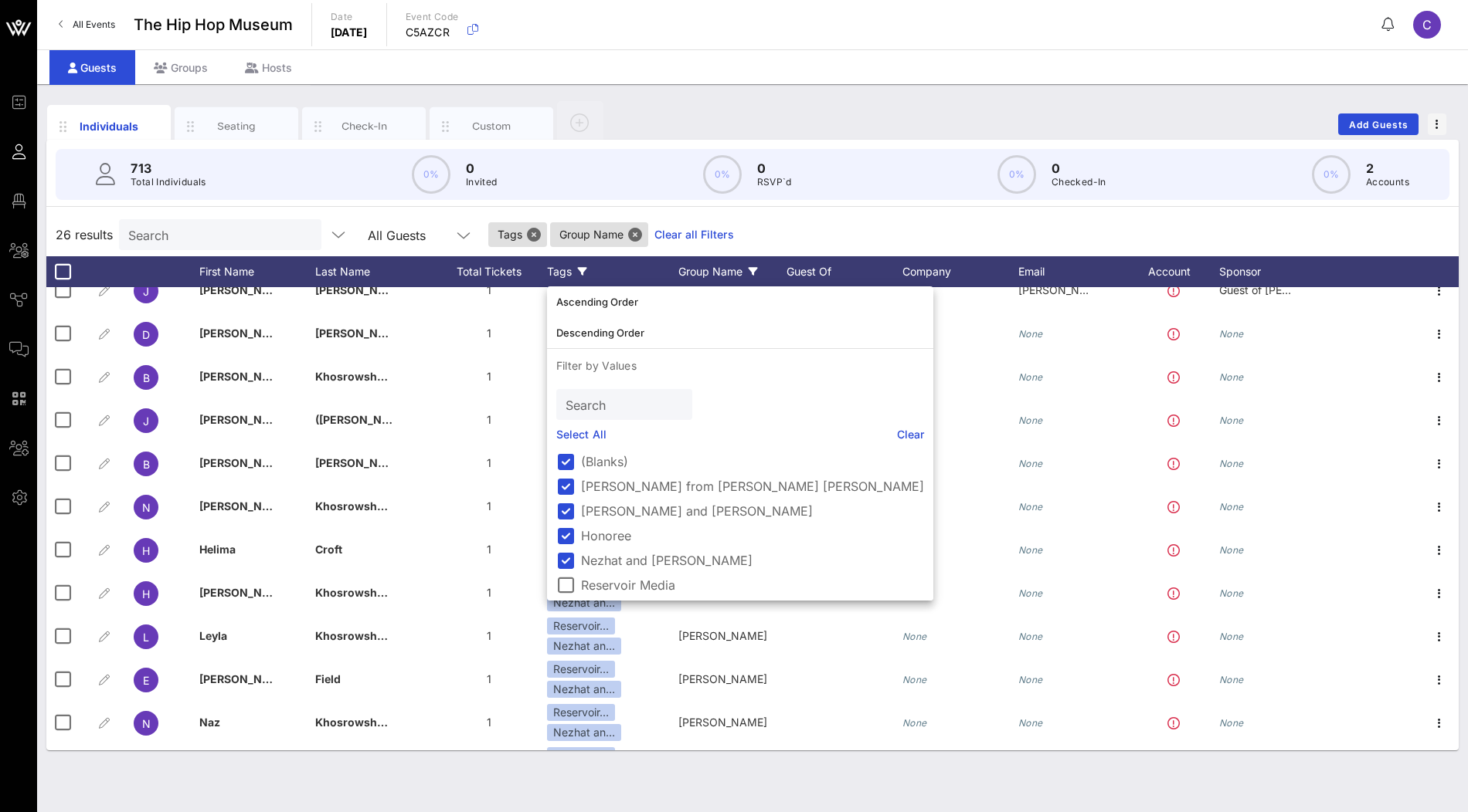
click at [724, 223] on div "26 results Search All Guests Tags Group Name Clear all Filters" at bounding box center [752, 234] width 1413 height 43
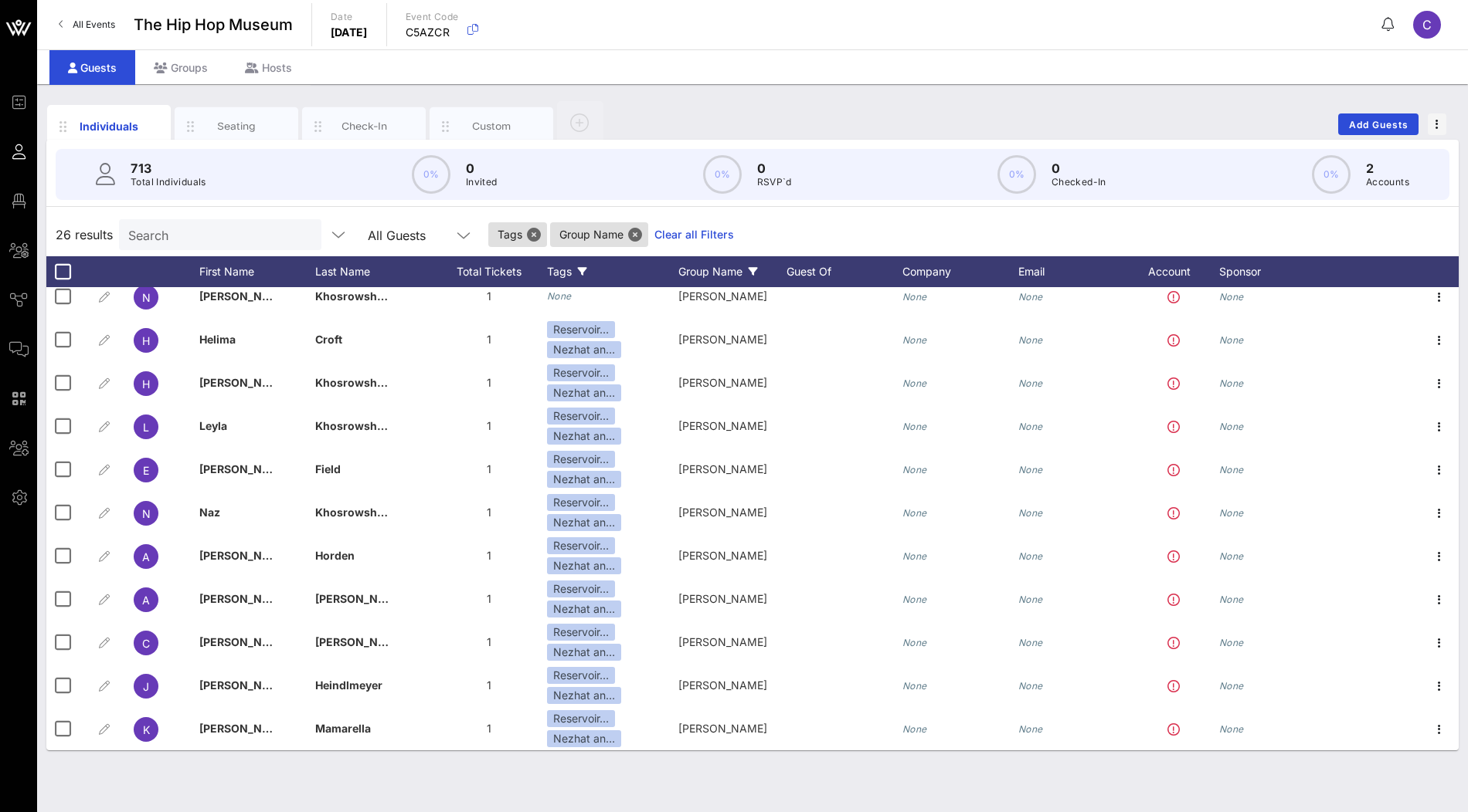
scroll to position [308, 0]
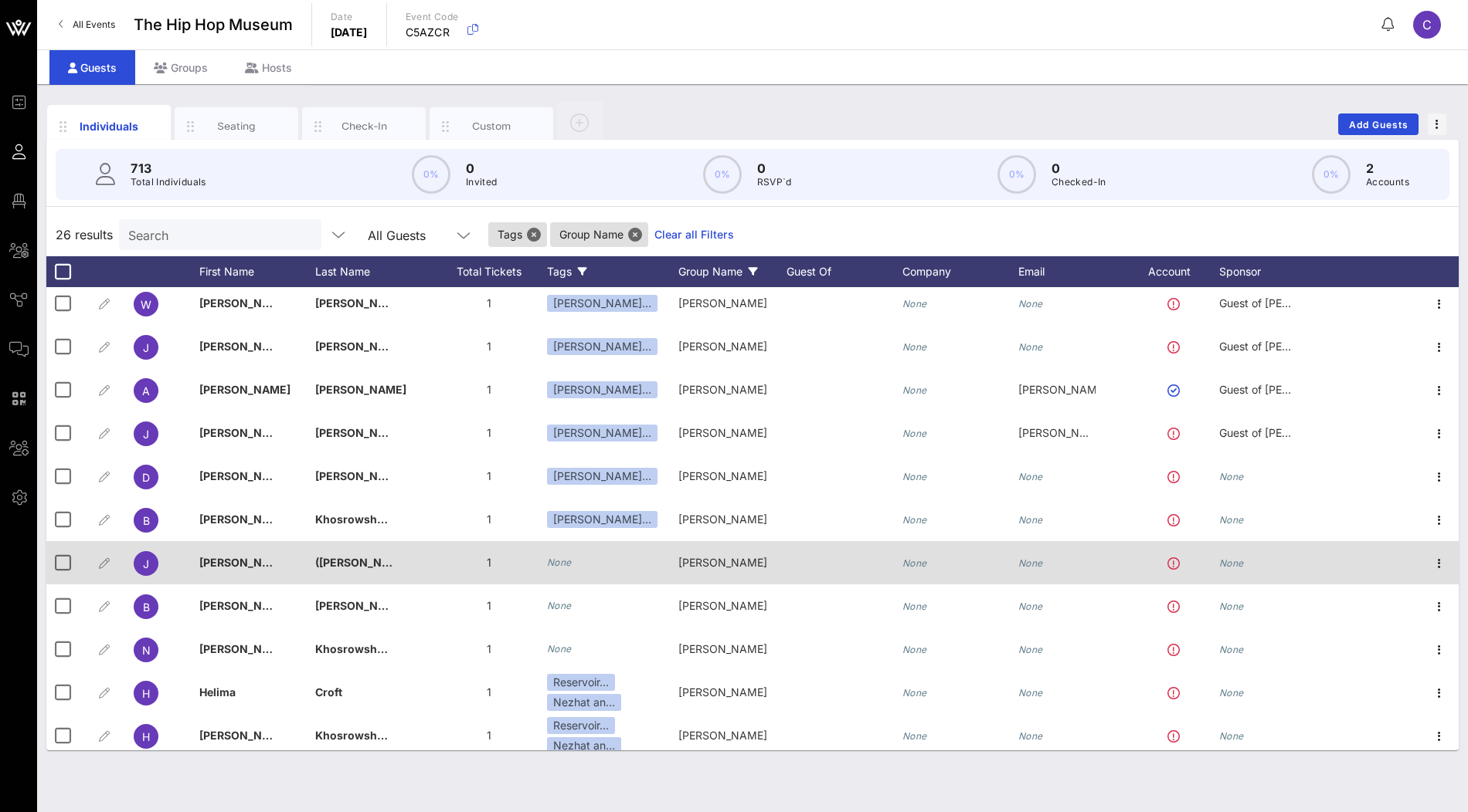
click at [557, 562] on icon "None" at bounding box center [560, 563] width 25 height 12
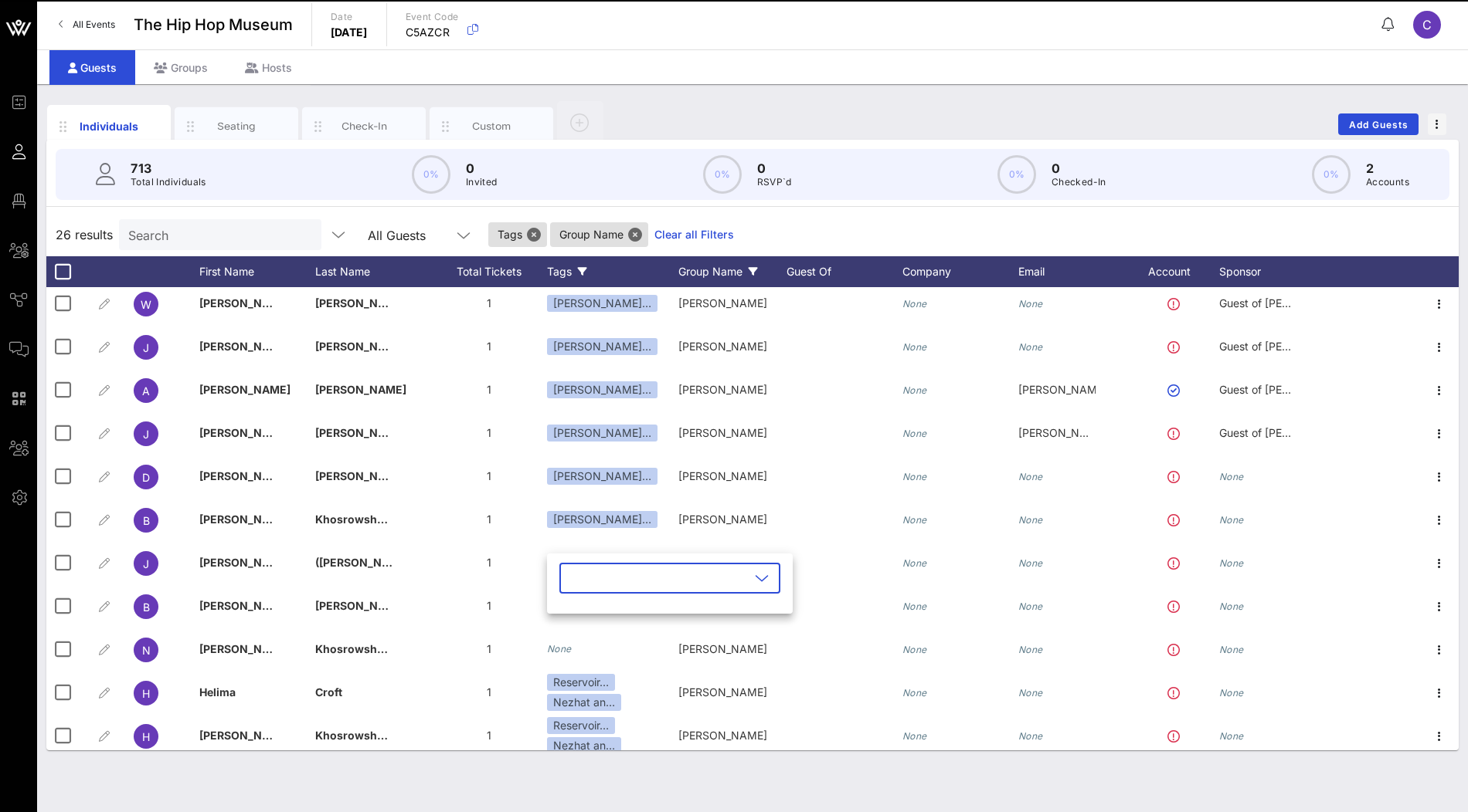
click at [599, 579] on input "text" at bounding box center [659, 578] width 181 height 25
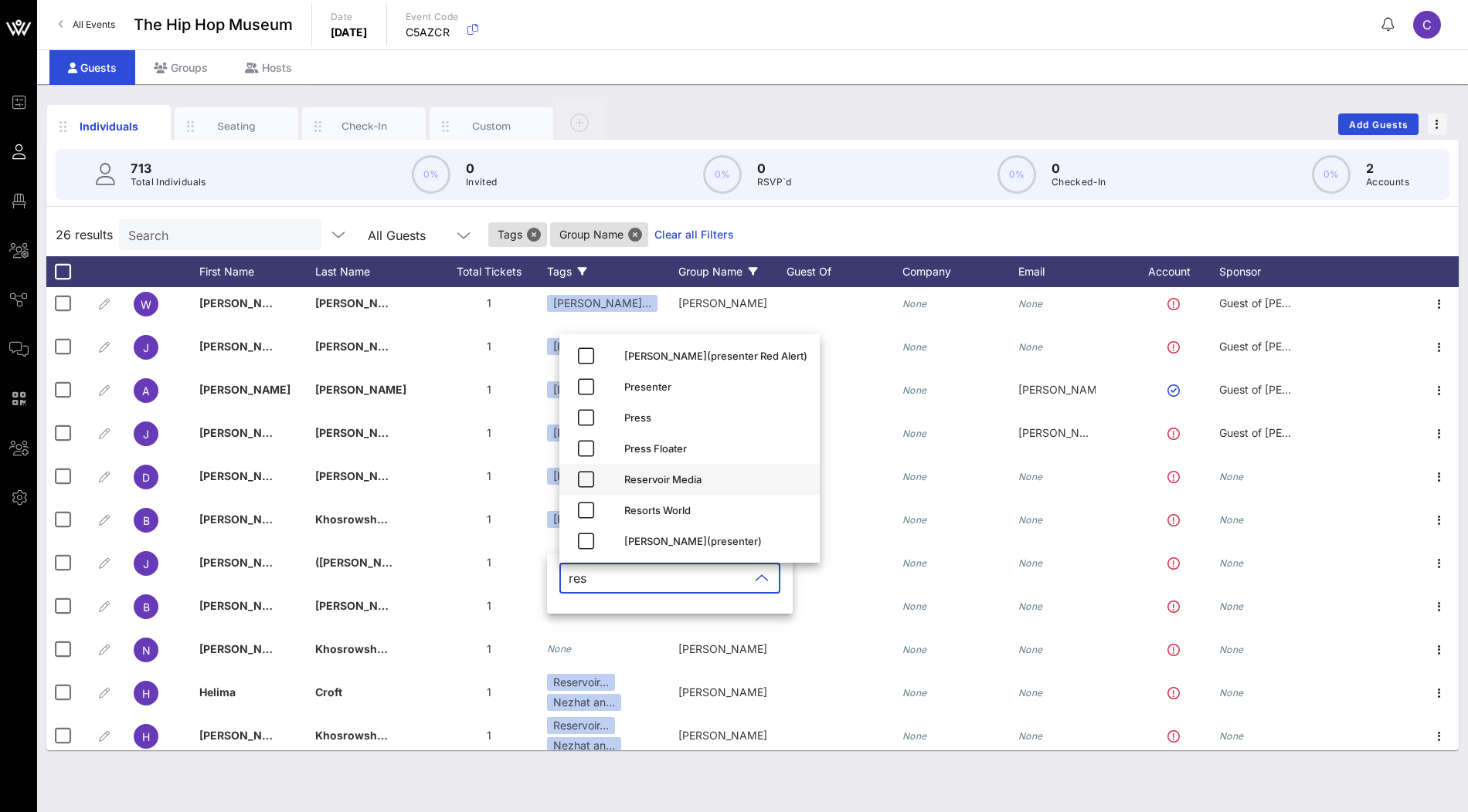
type input "res"
click at [661, 479] on div "Reservoir Media" at bounding box center [716, 479] width 183 height 12
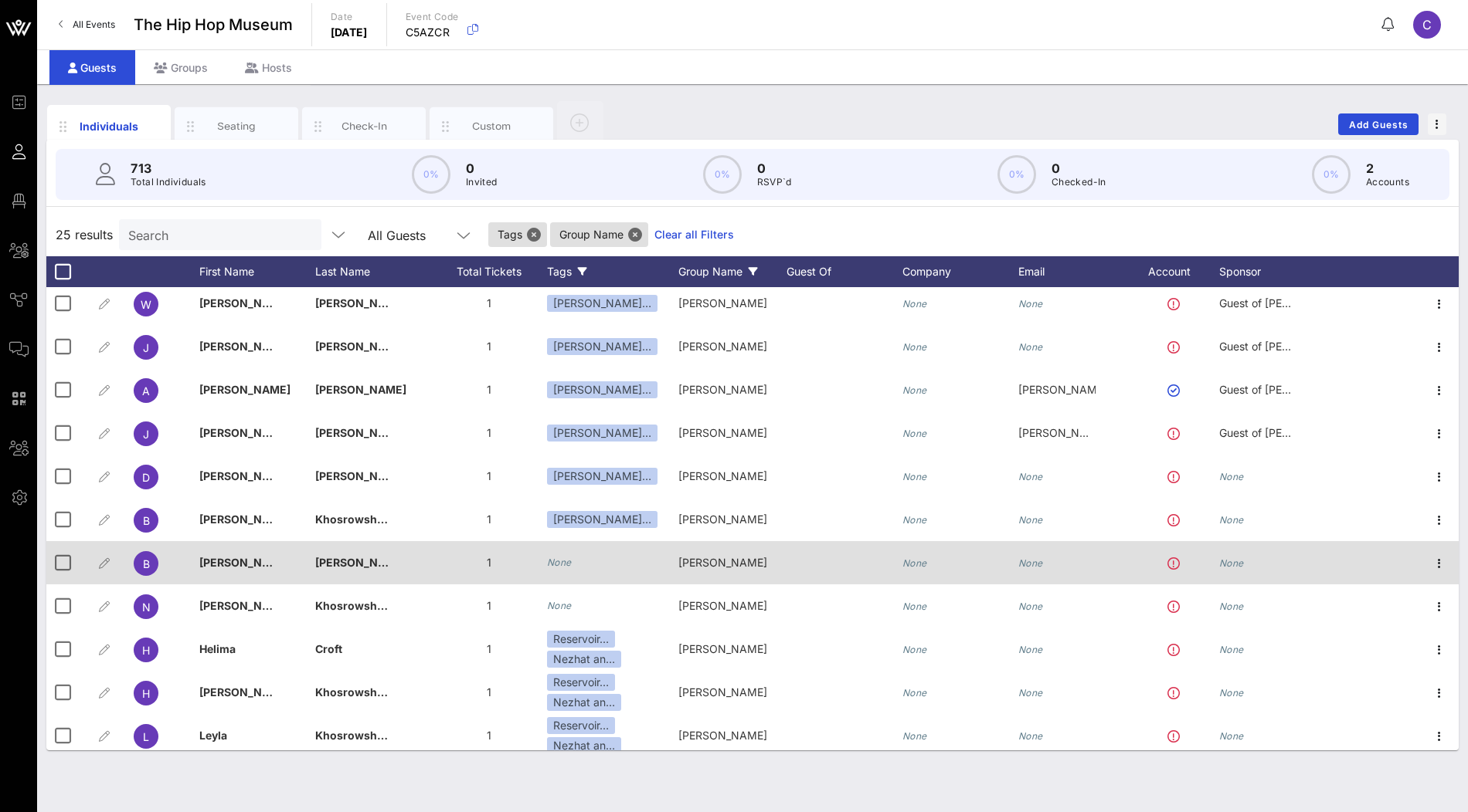
click at [563, 563] on icon "None" at bounding box center [560, 563] width 25 height 12
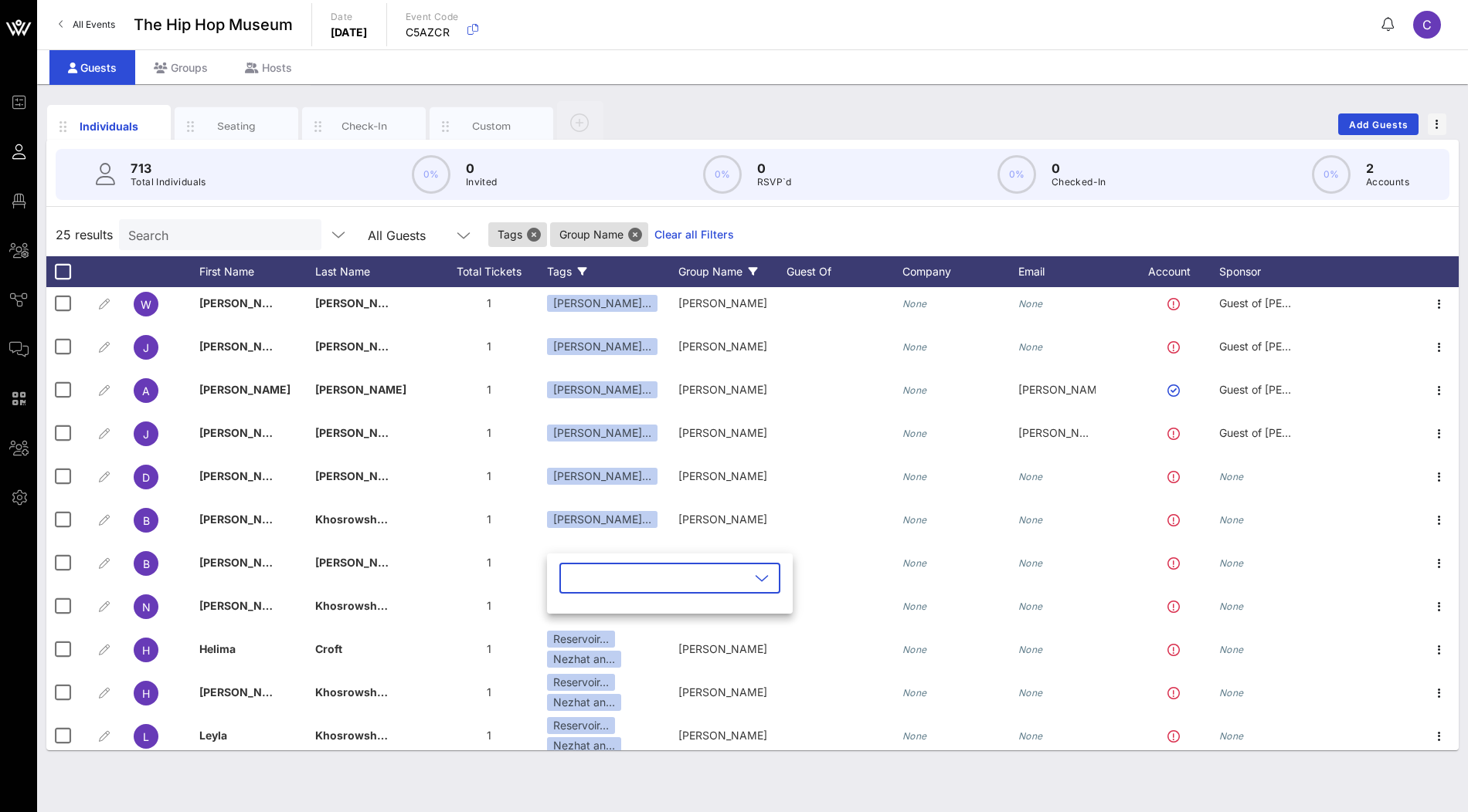
click at [608, 575] on input "text" at bounding box center [659, 578] width 181 height 25
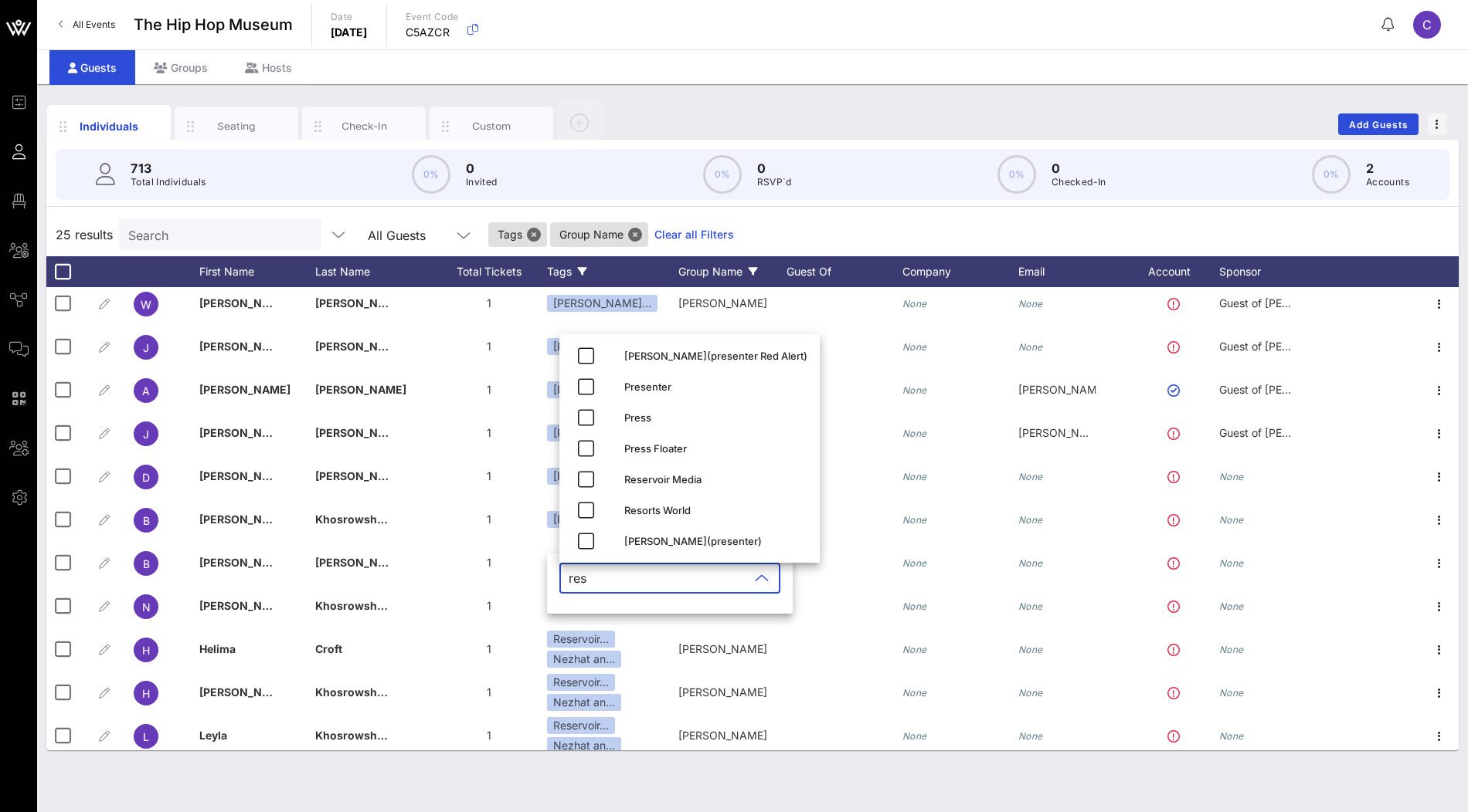
scroll to position [0, 0]
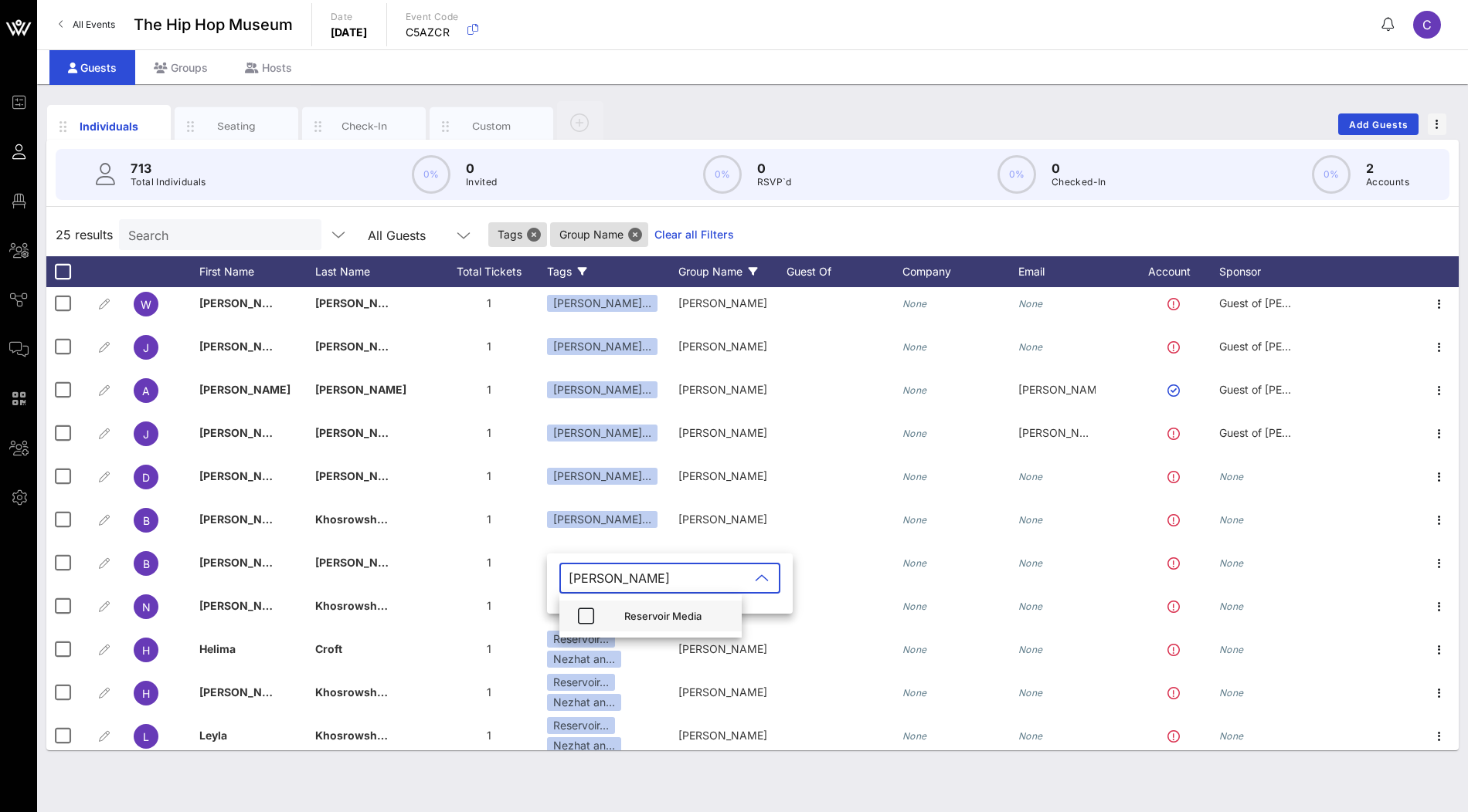
type input "reser"
click at [626, 614] on div "Reservoir Media" at bounding box center [676, 616] width 105 height 12
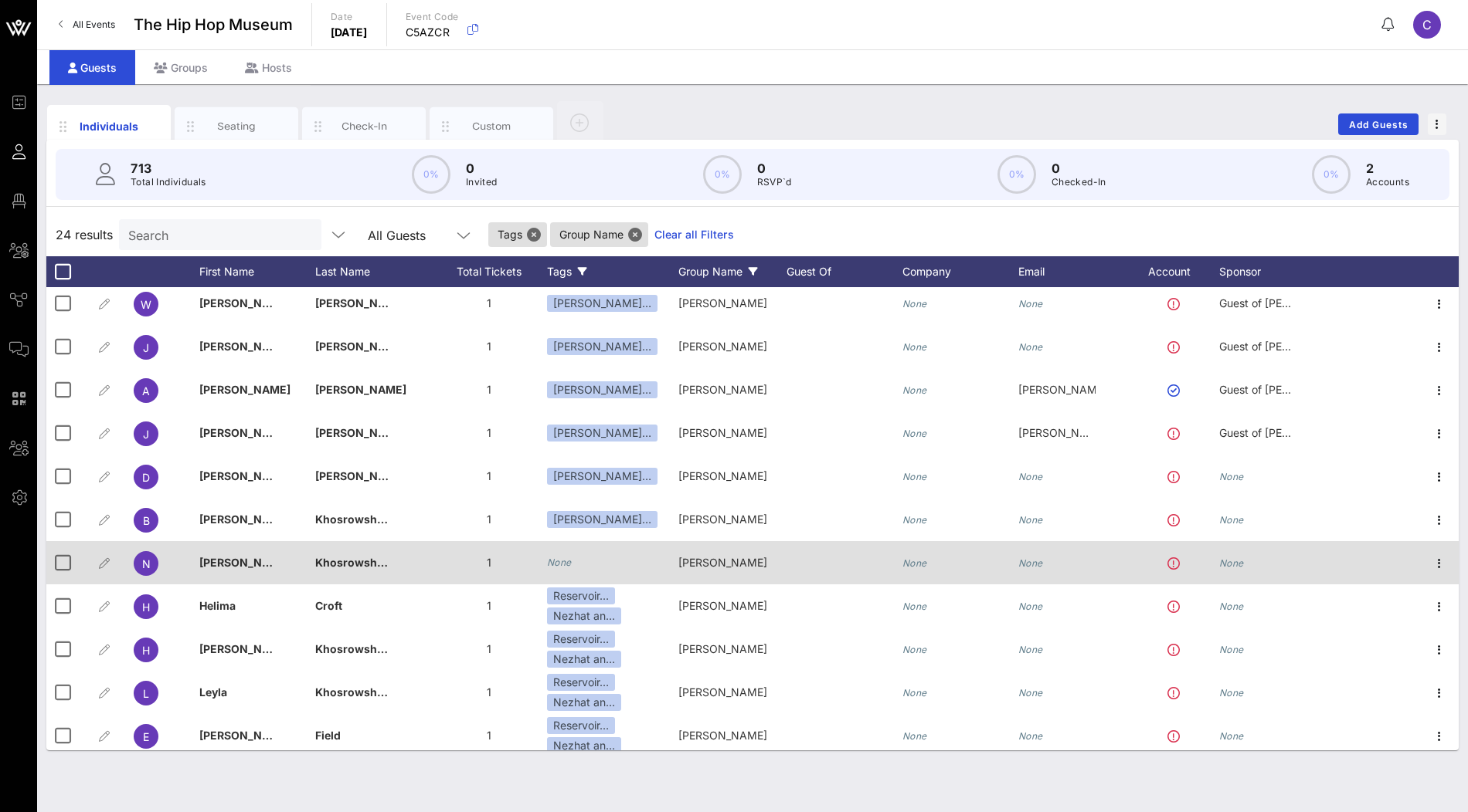
click at [559, 563] on icon "None" at bounding box center [560, 563] width 25 height 12
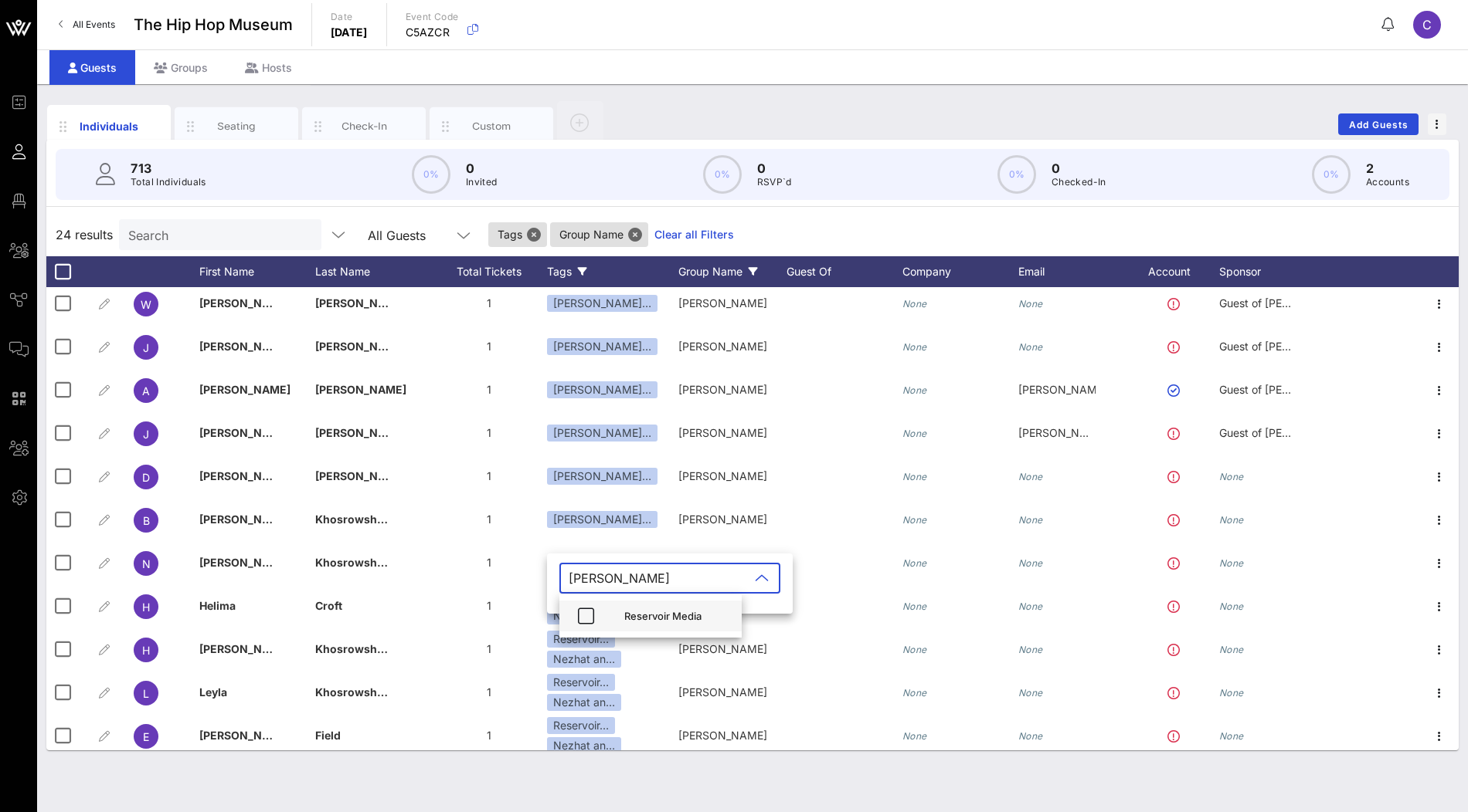
type input "reser"
click at [622, 616] on div "Reservoir Media" at bounding box center [650, 616] width 182 height 31
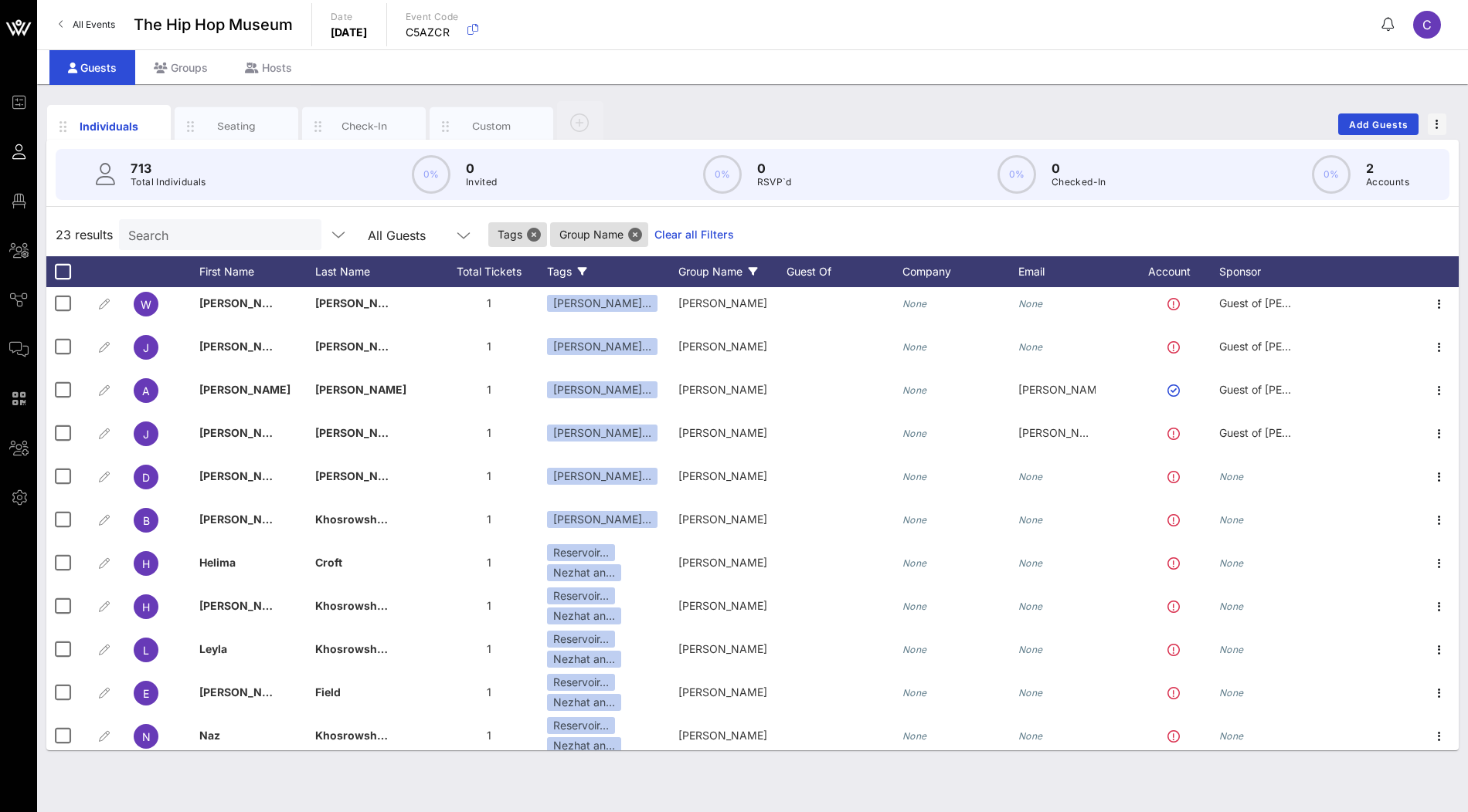
click at [582, 274] on icon at bounding box center [582, 271] width 9 height 9
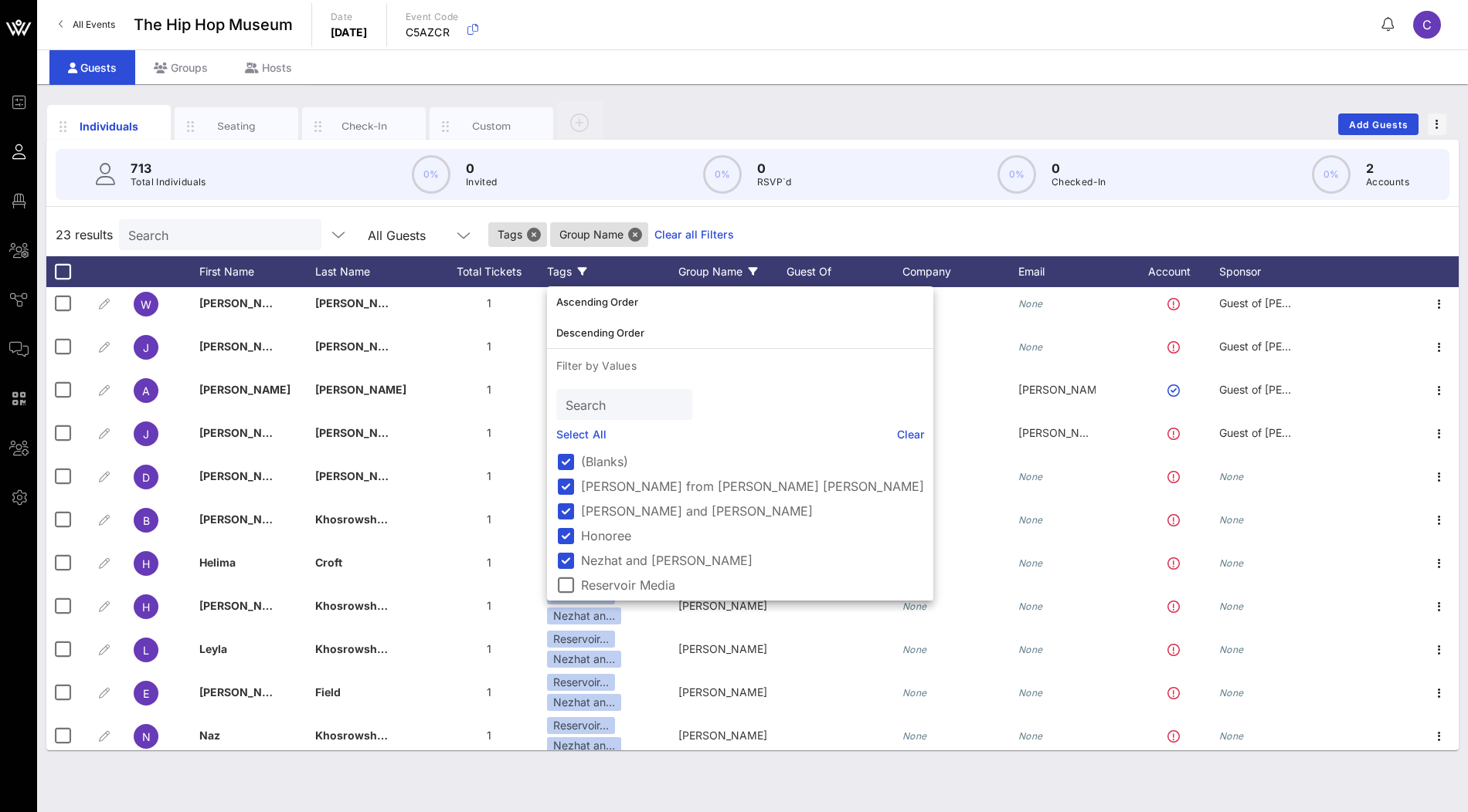
scroll to position [2, 0]
click at [736, 224] on div "23 results Search All Guests Tags Group Name Clear all Filters" at bounding box center [752, 234] width 1413 height 43
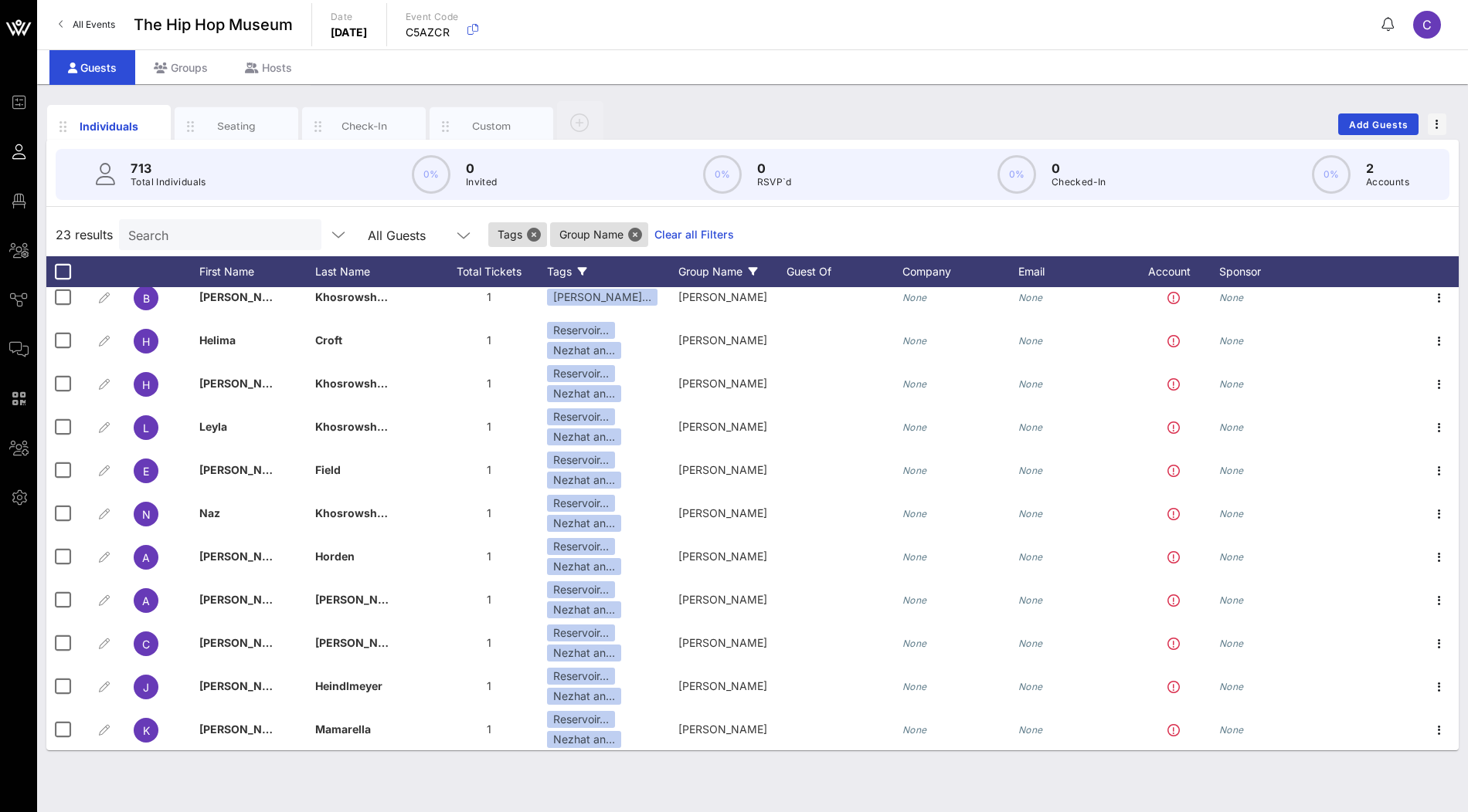
scroll to position [265, 0]
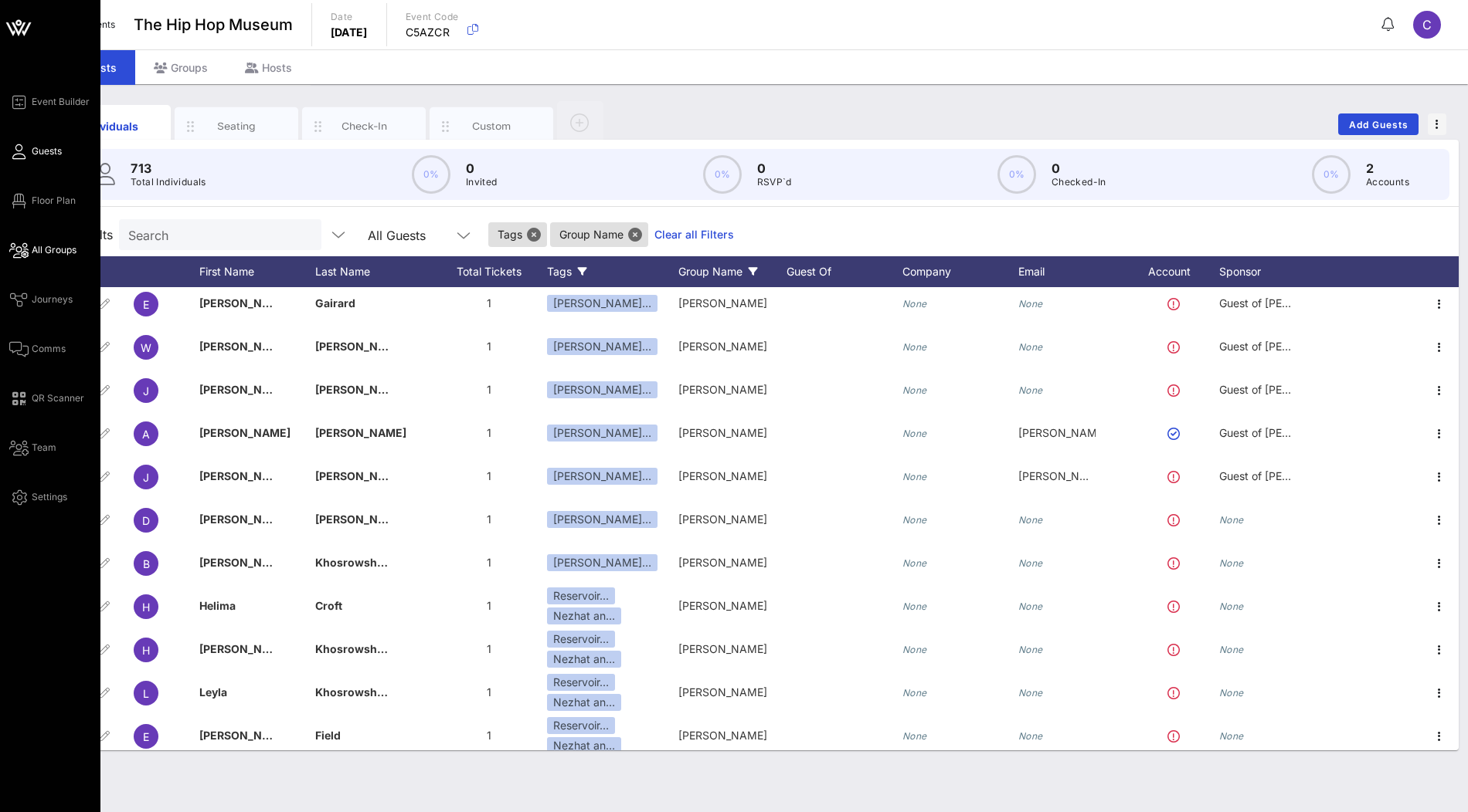
click at [54, 253] on span "All Groups" at bounding box center [54, 250] width 45 height 14
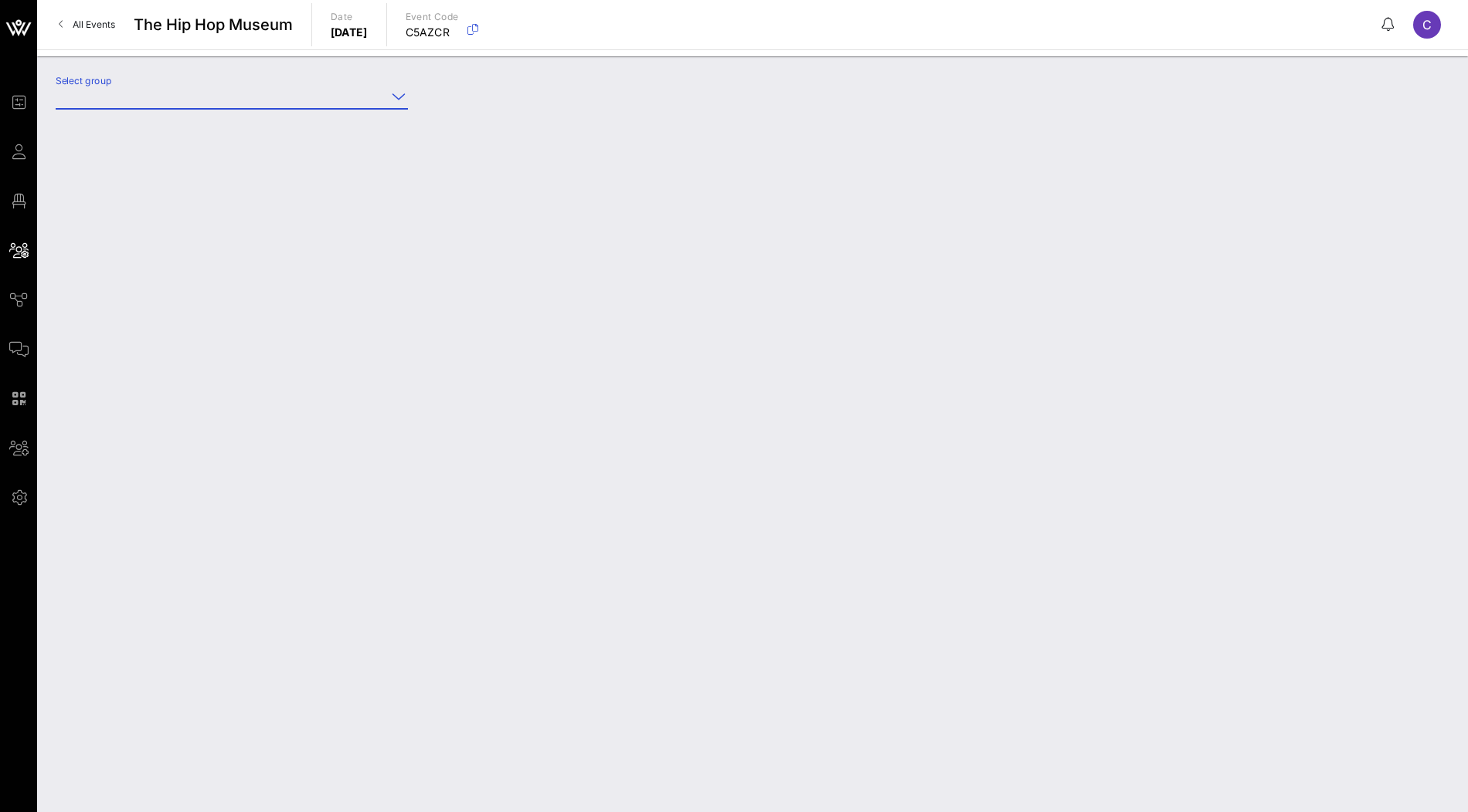
click at [323, 101] on input "Select group" at bounding box center [220, 97] width 331 height 25
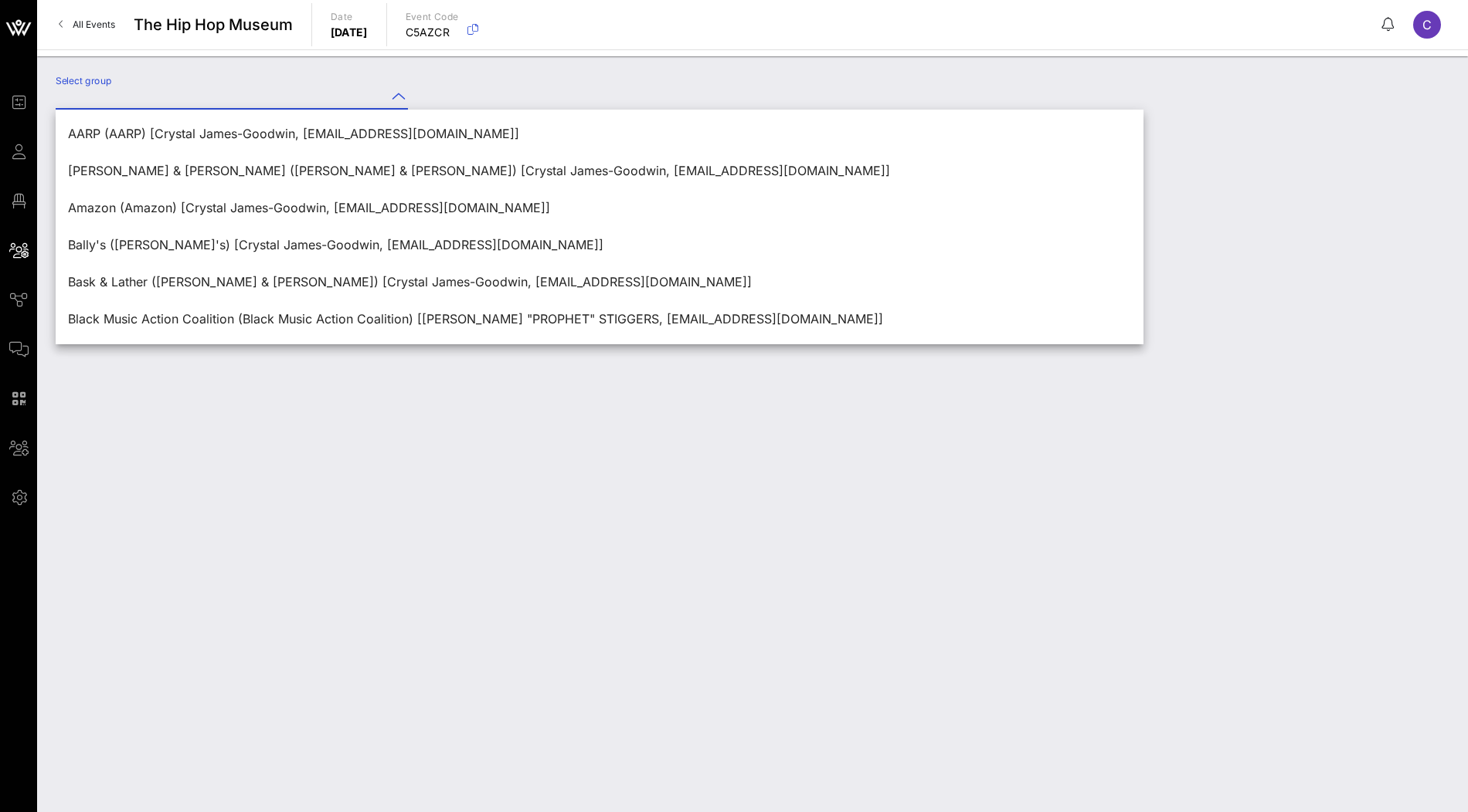
click at [319, 94] on input "Select group" at bounding box center [220, 97] width 331 height 25
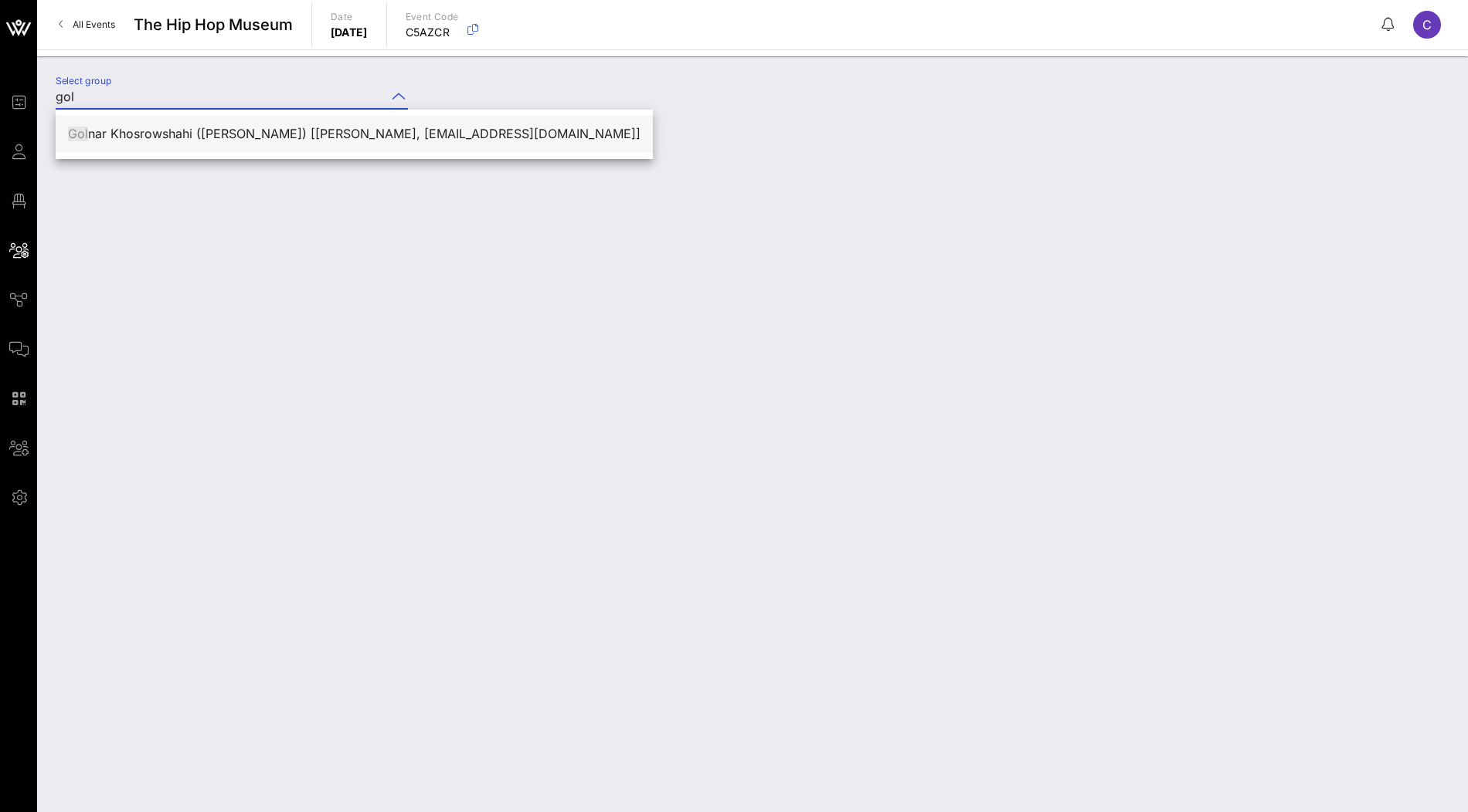
click at [173, 142] on div "Gol nar Khosrowshahi ([PERSON_NAME]) [[PERSON_NAME], [EMAIL_ADDRESS][DOMAIN_NAM…" at bounding box center [353, 134] width 572 height 33
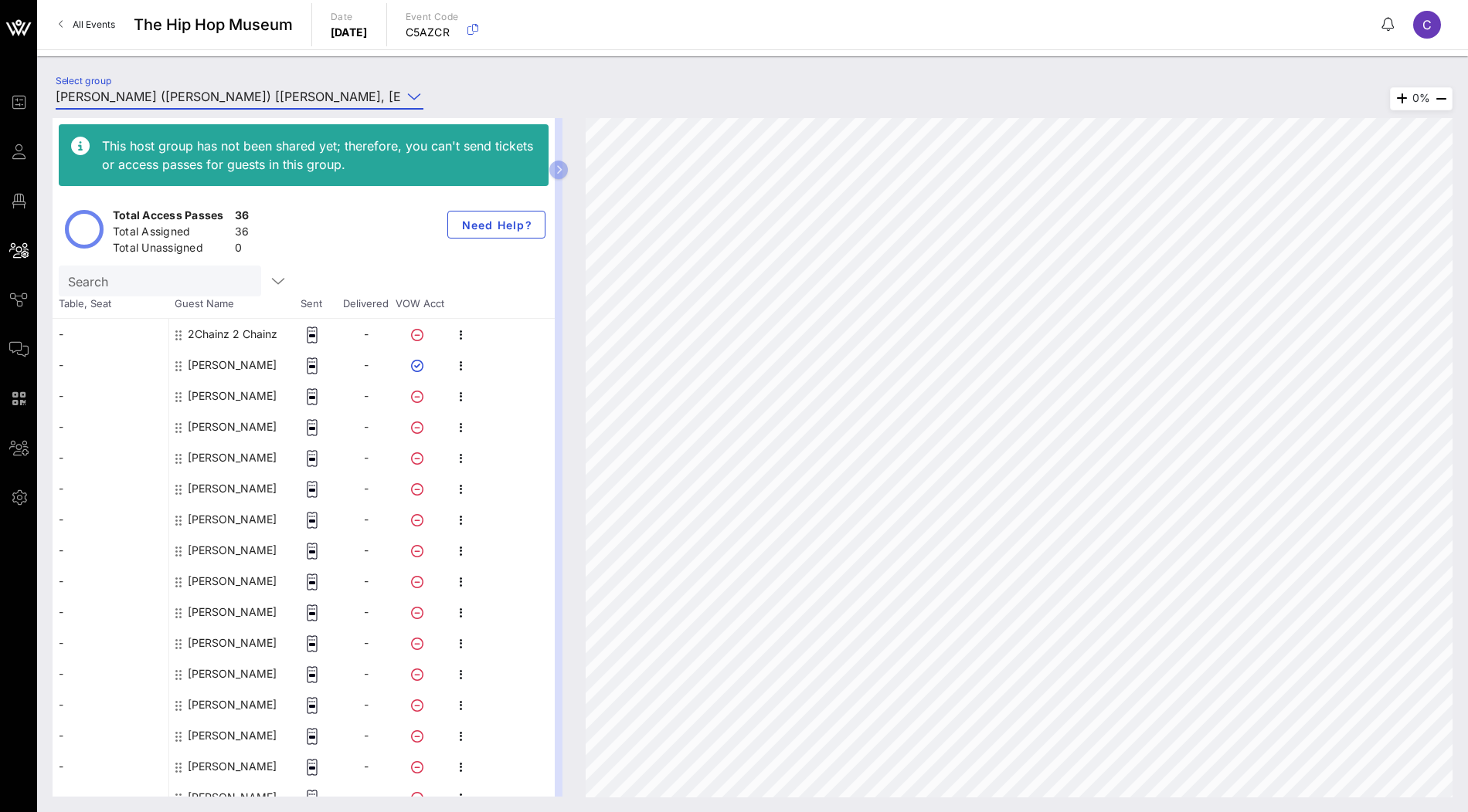
scroll to position [7, 0]
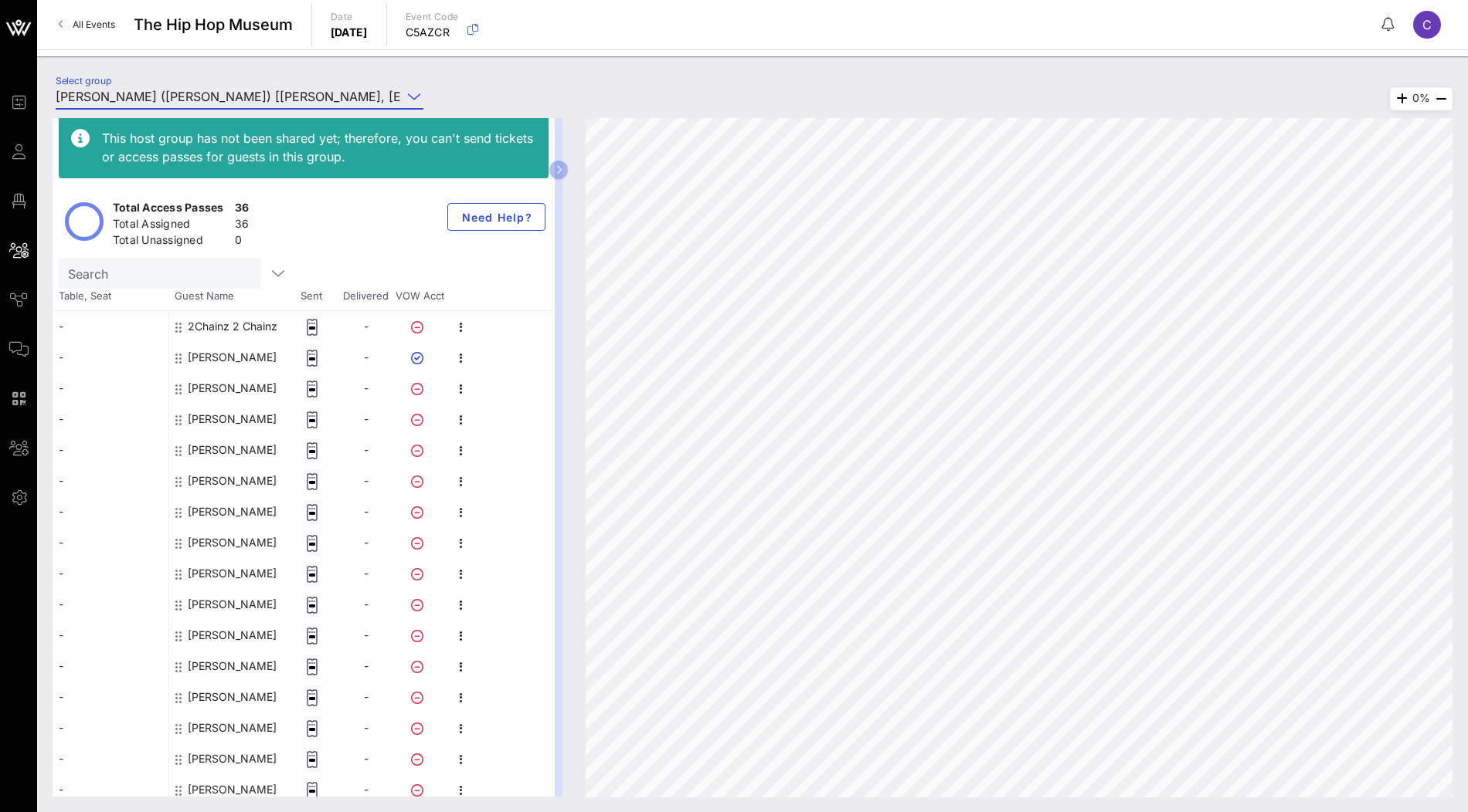
type input "[PERSON_NAME] ([PERSON_NAME]) [[PERSON_NAME], [EMAIL_ADDRESS][DOMAIN_NAME]]"
click at [193, 272] on input "Search" at bounding box center [158, 273] width 181 height 20
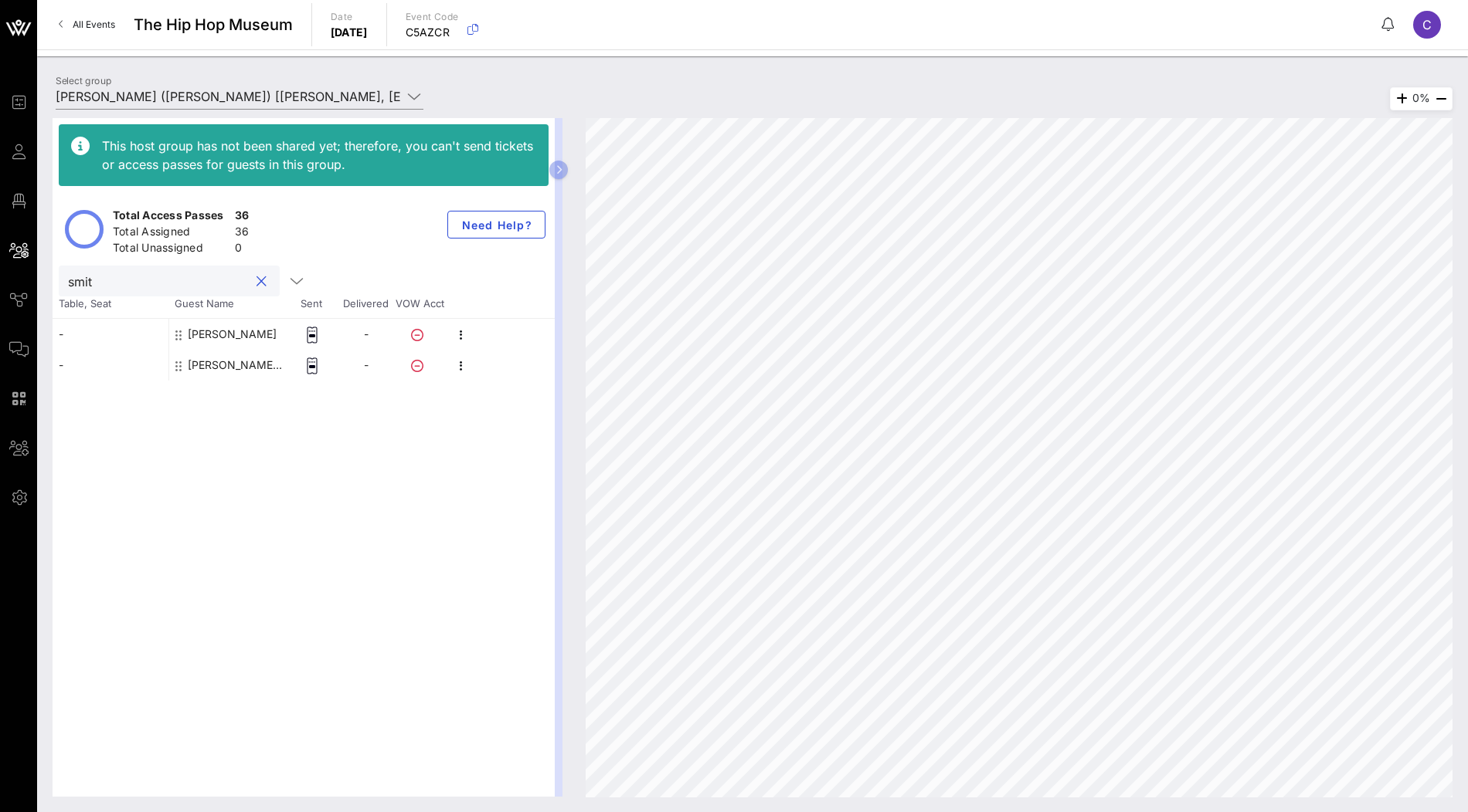
type input "[PERSON_NAME]"
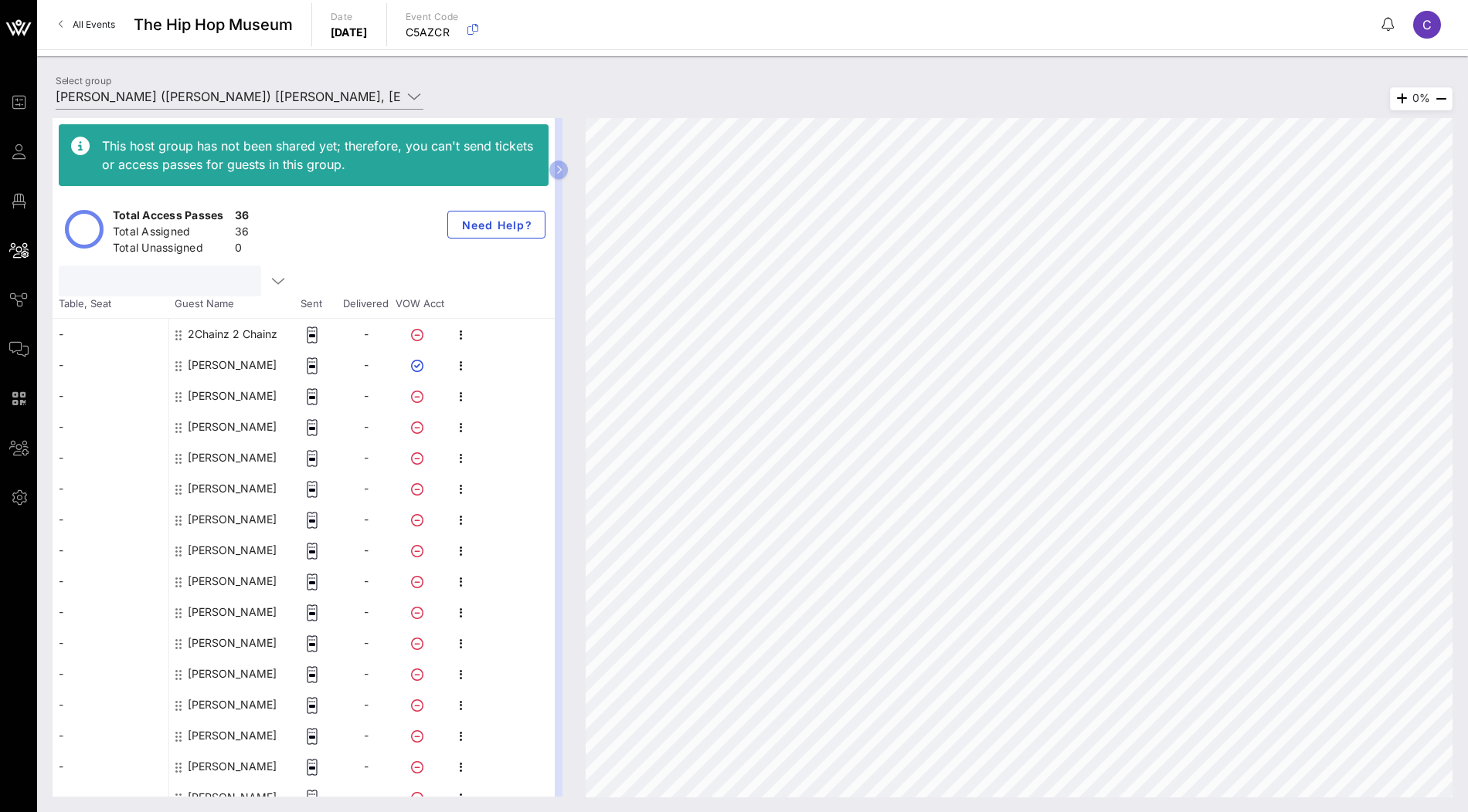
click at [237, 364] on div "[PERSON_NAME]" at bounding box center [232, 365] width 89 height 31
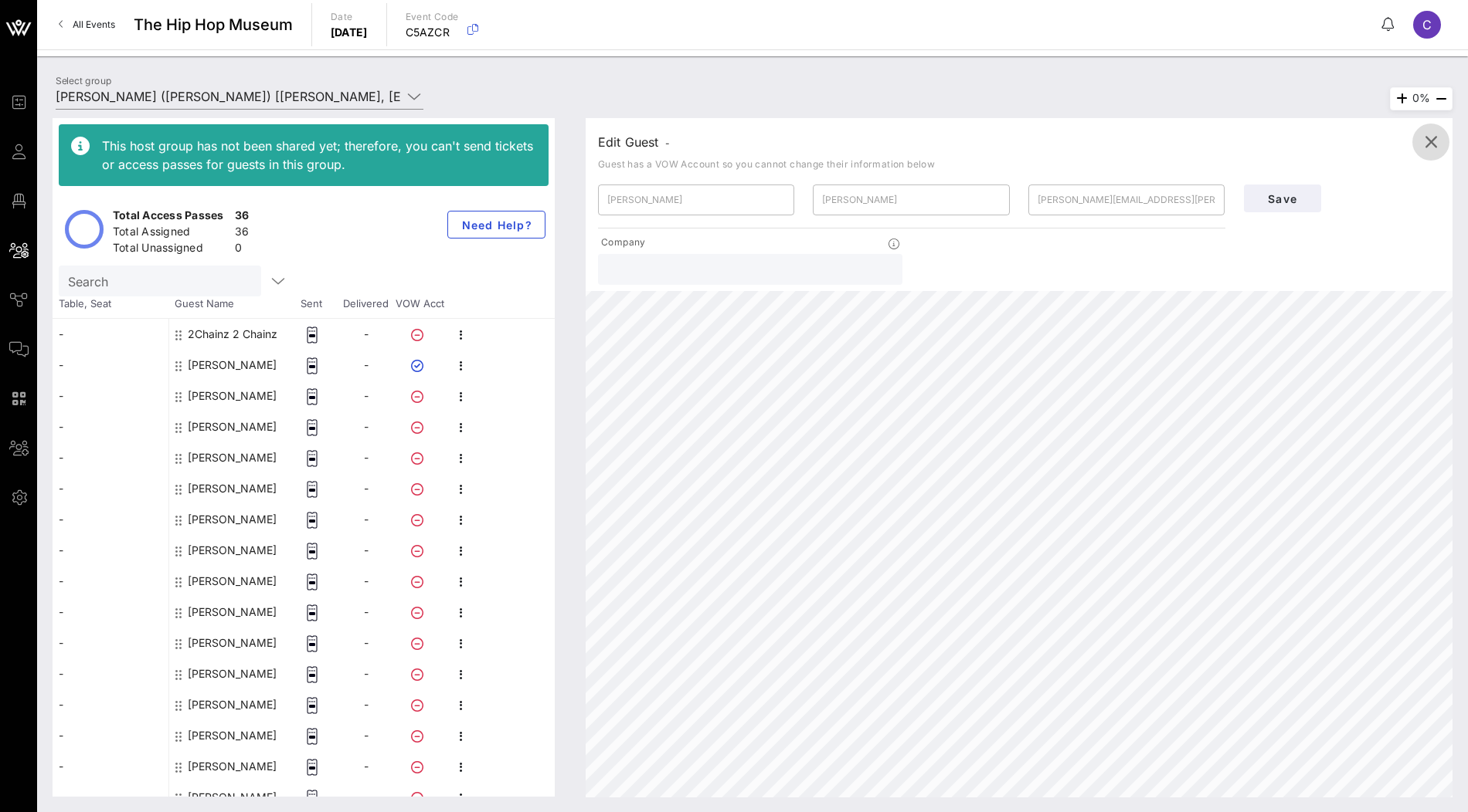
click at [1435, 141] on icon "button" at bounding box center [1431, 142] width 18 height 18
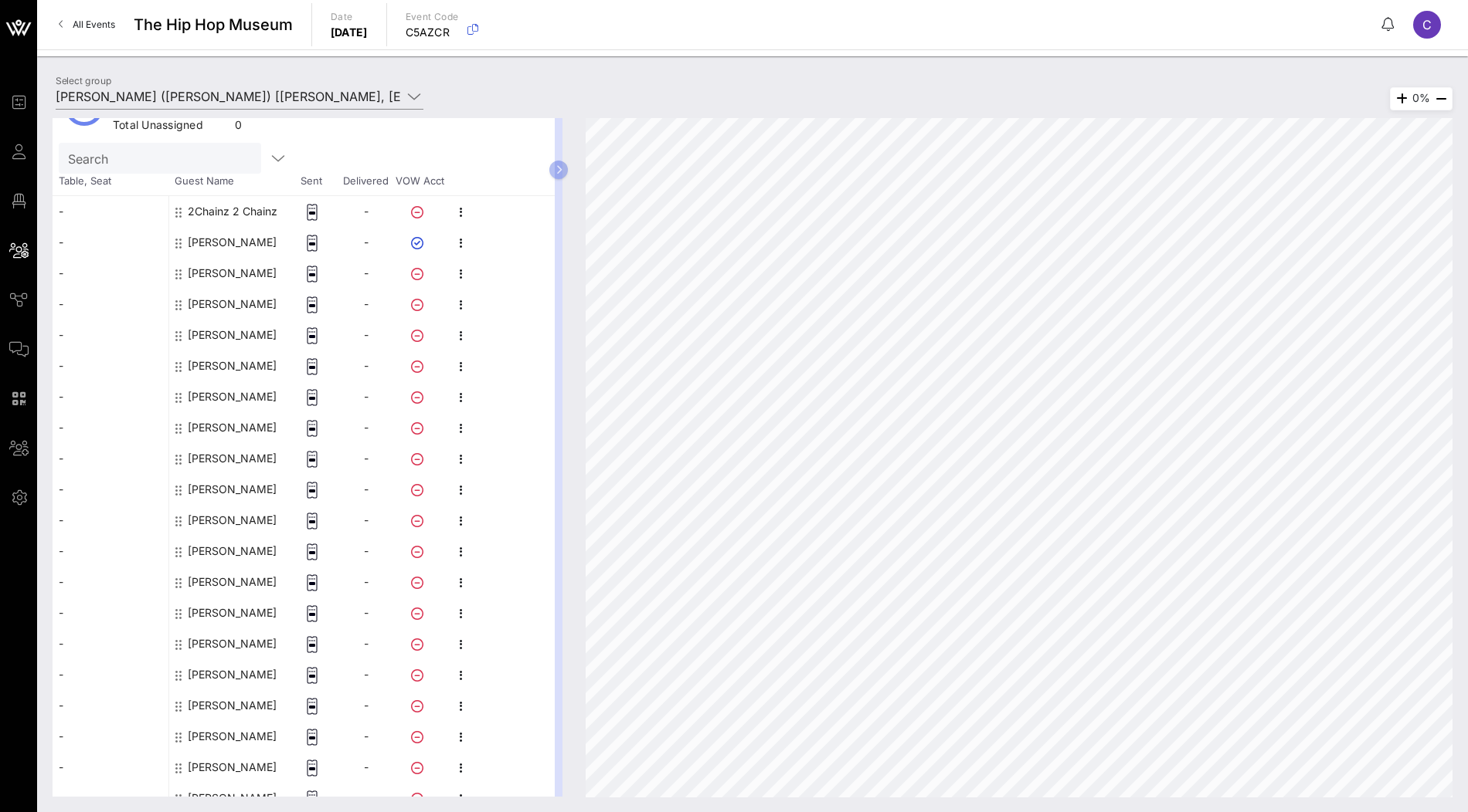
scroll to position [120, 0]
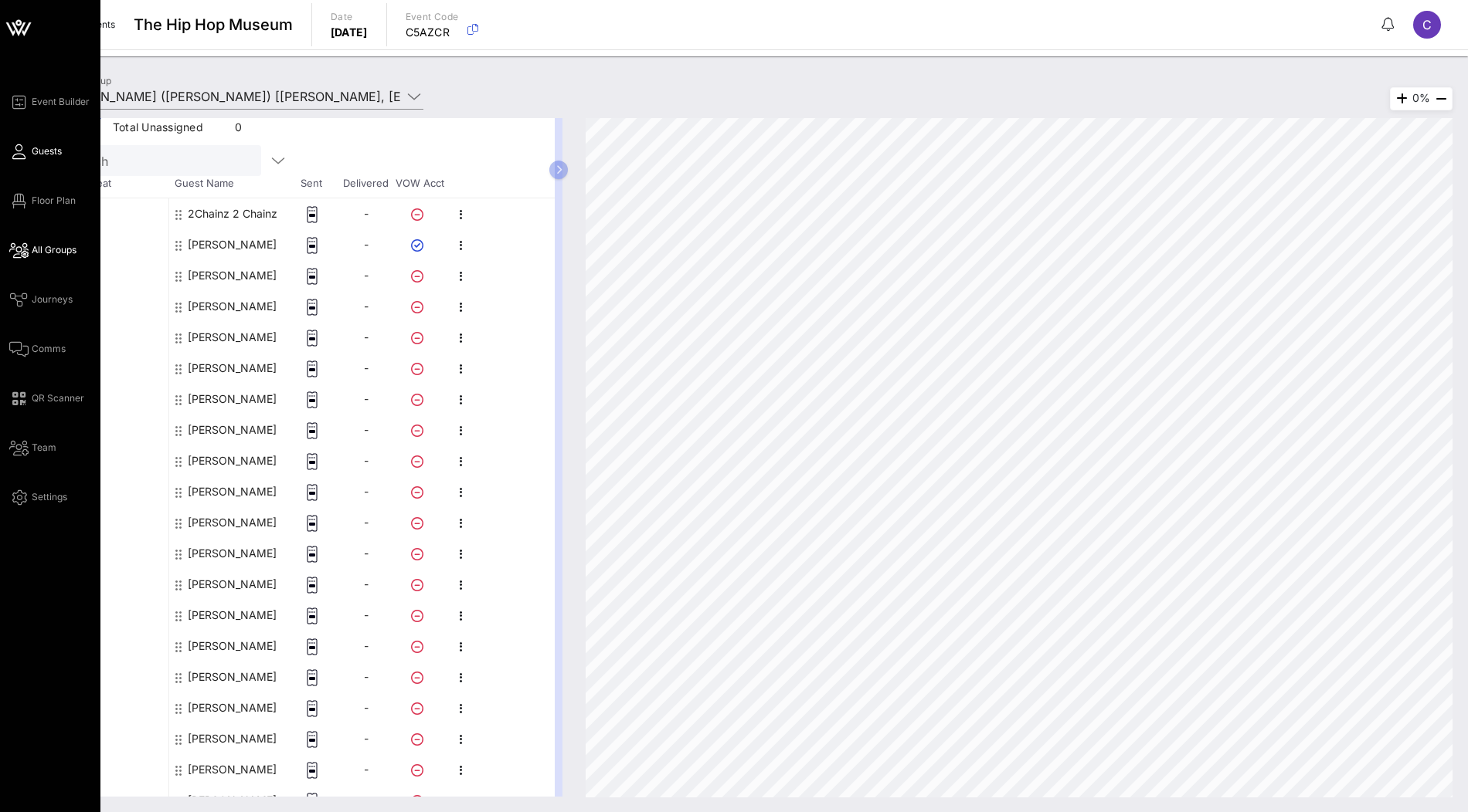
click at [49, 153] on span "Guests" at bounding box center [46, 151] width 30 height 14
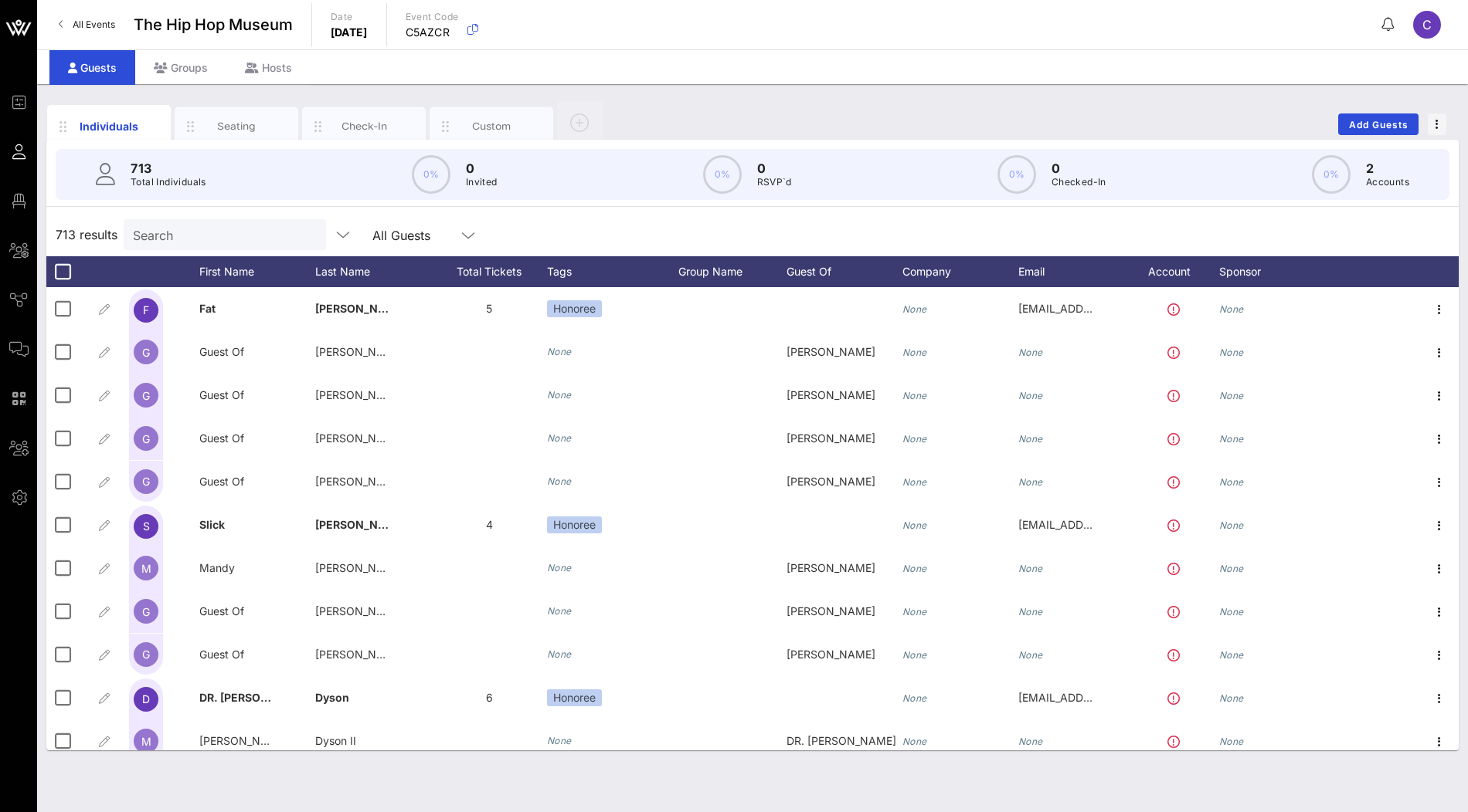
click at [197, 243] on input "Search" at bounding box center [223, 234] width 181 height 20
paste input "[PERSON_NAME]"
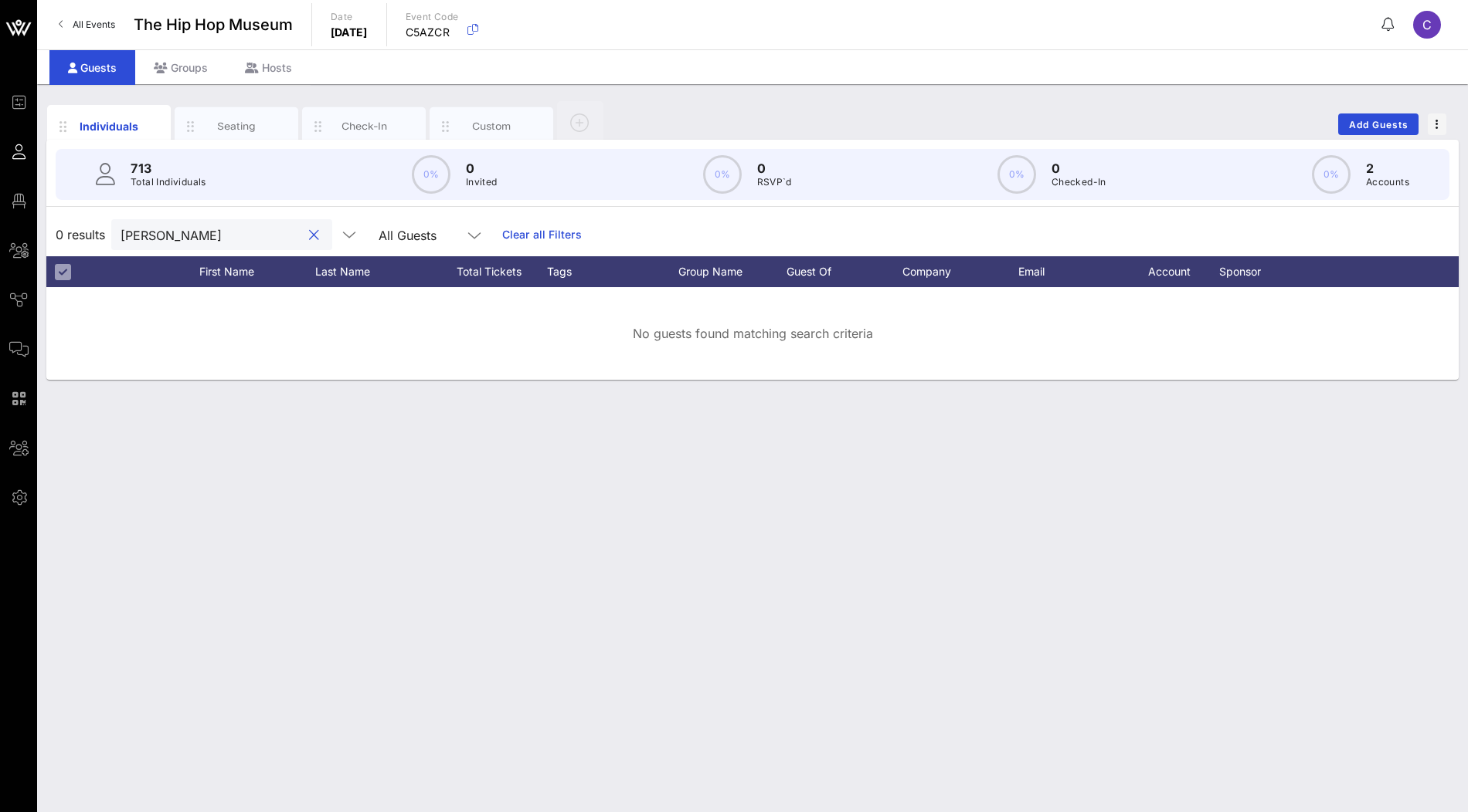
click at [176, 236] on input "[PERSON_NAME]" at bounding box center [211, 234] width 181 height 20
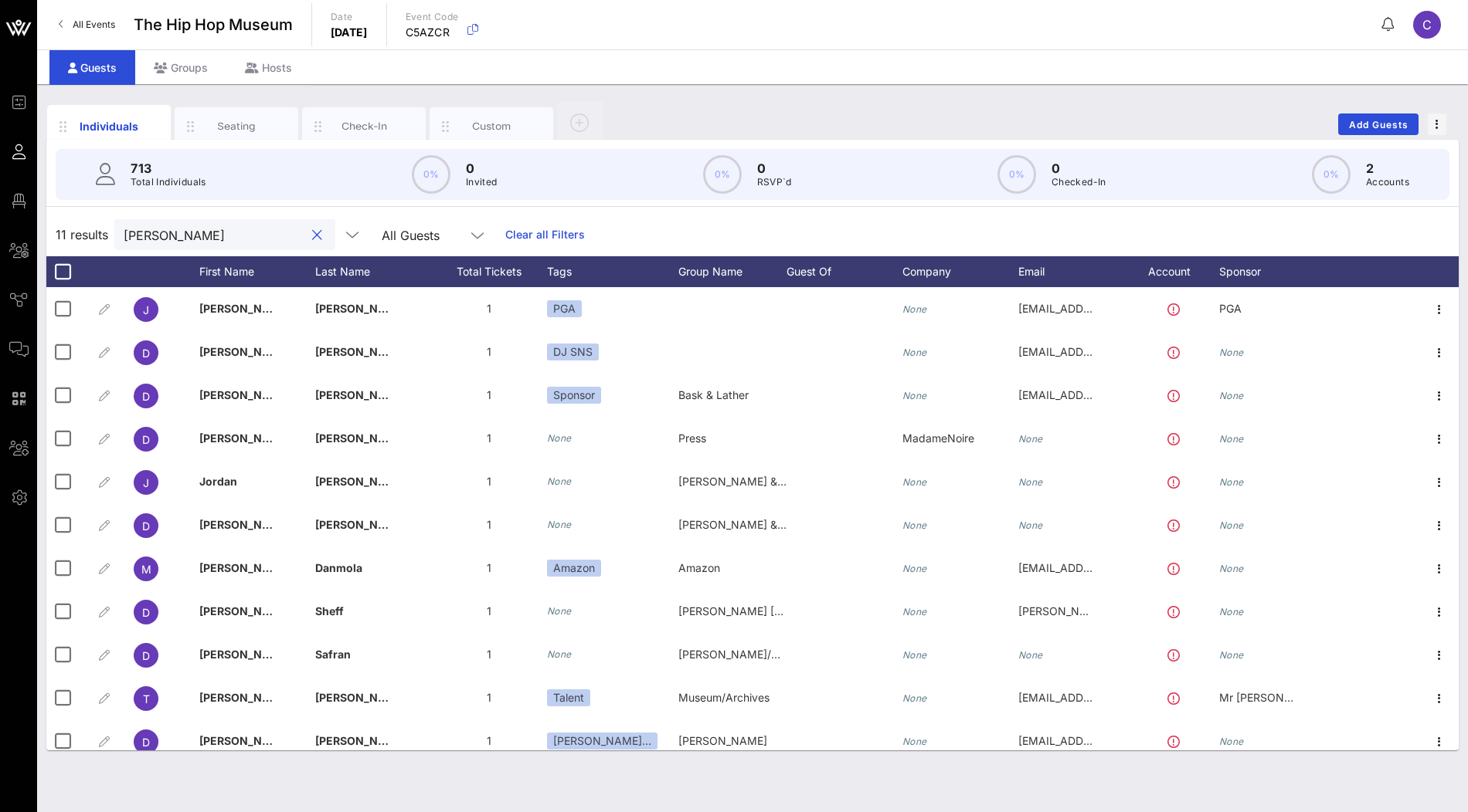
click at [244, 234] on input "[PERSON_NAME]" at bounding box center [214, 234] width 181 height 20
paste input "Piper Page"
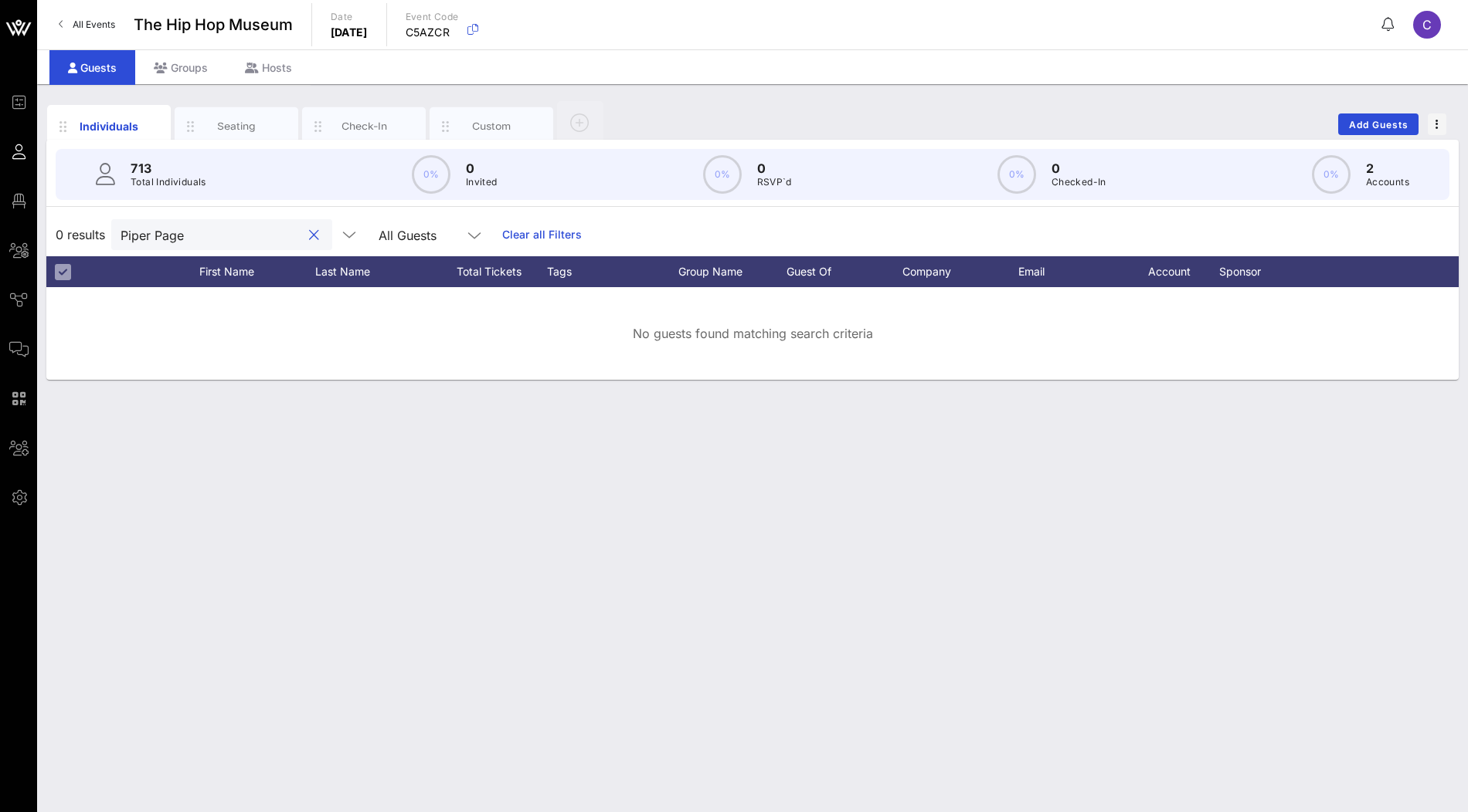
click at [136, 231] on input "Piper Page" at bounding box center [211, 234] width 181 height 20
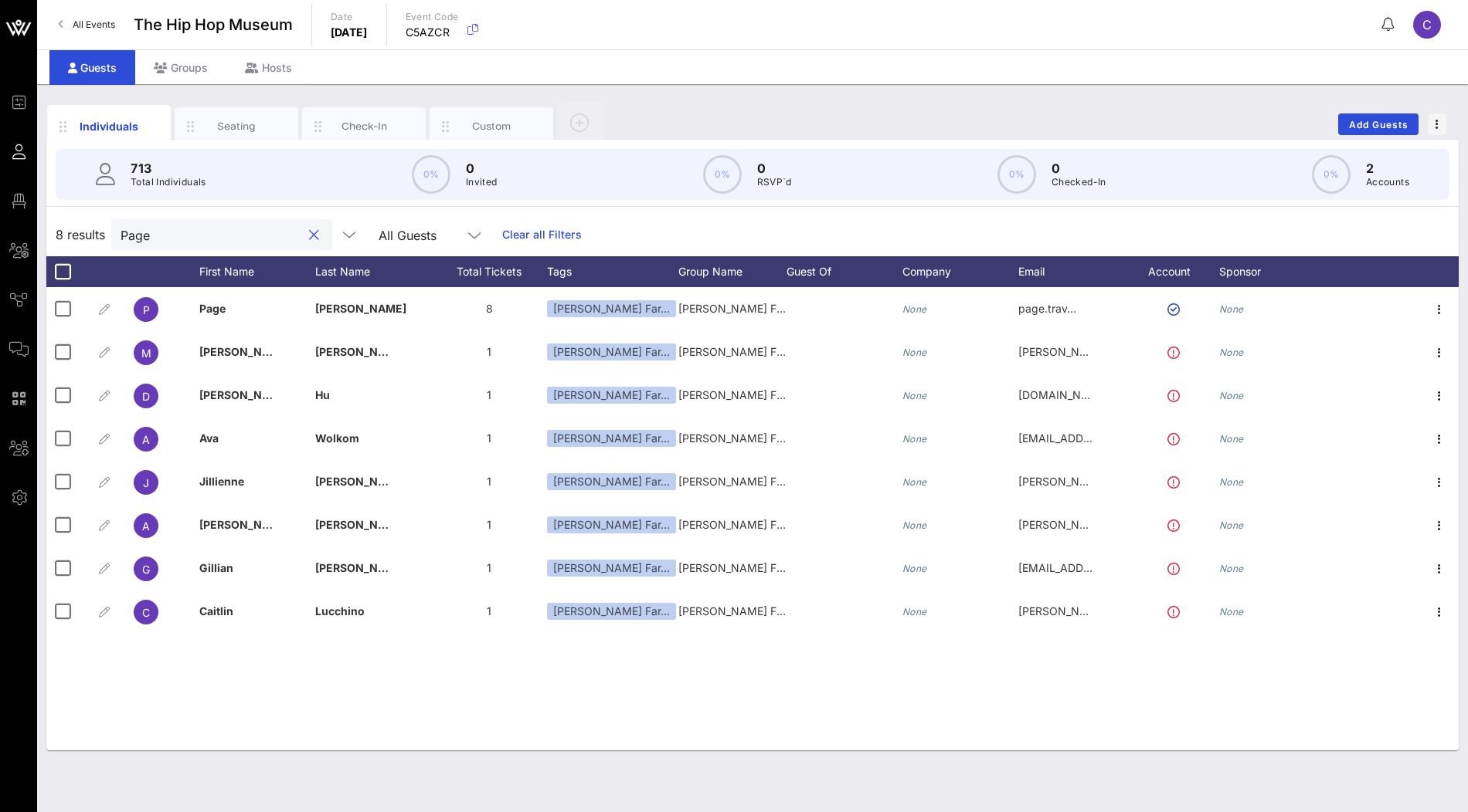
click at [176, 237] on input "Page" at bounding box center [211, 234] width 181 height 20
paste input "[PERSON_NAME]"
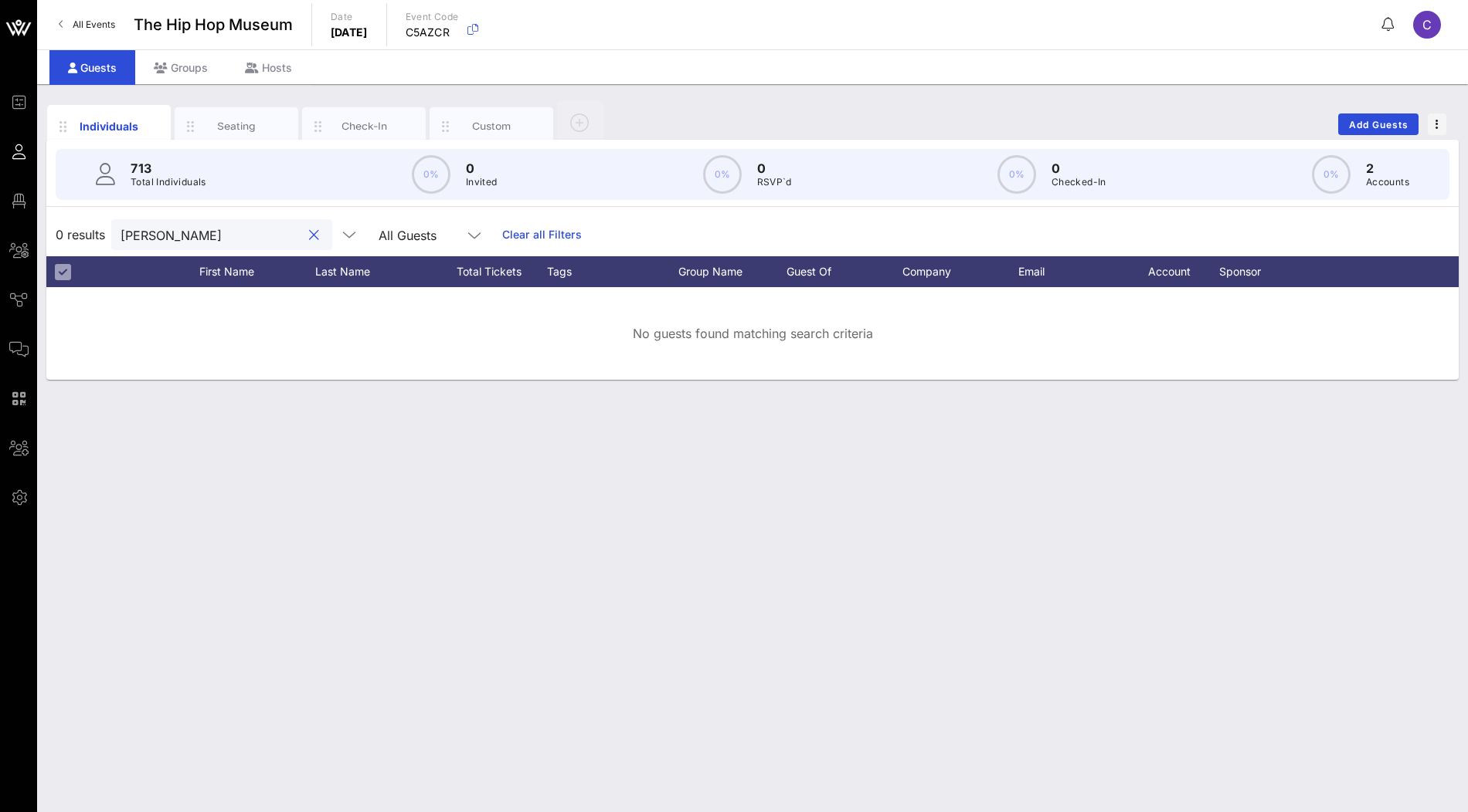
click at [188, 239] on input "[PERSON_NAME]" at bounding box center [211, 234] width 181 height 20
paste input "Lascelles"
click at [153, 229] on input "[PERSON_NAME]" at bounding box center [211, 234] width 181 height 20
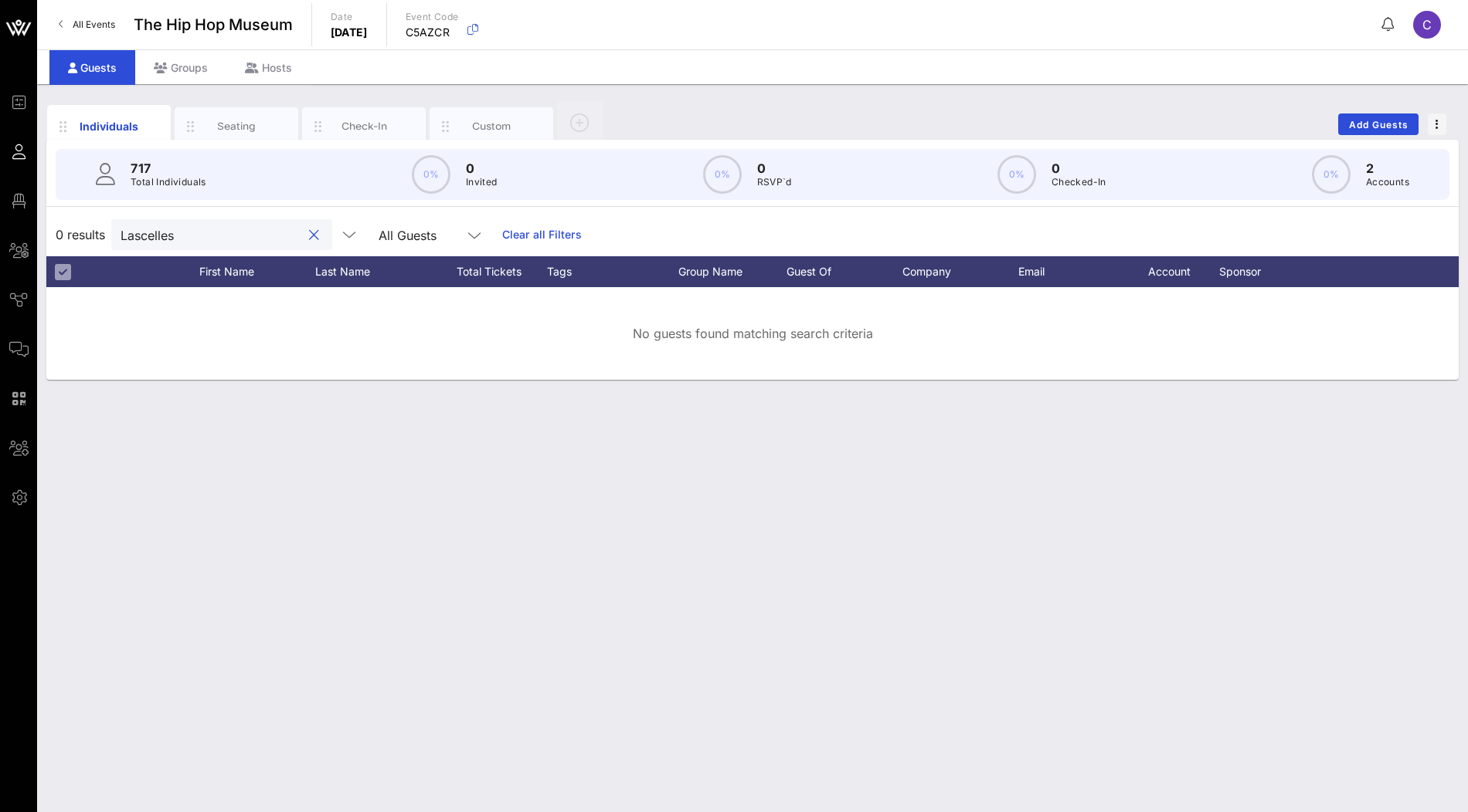
click at [206, 234] on input "Lascelles" at bounding box center [211, 234] width 181 height 20
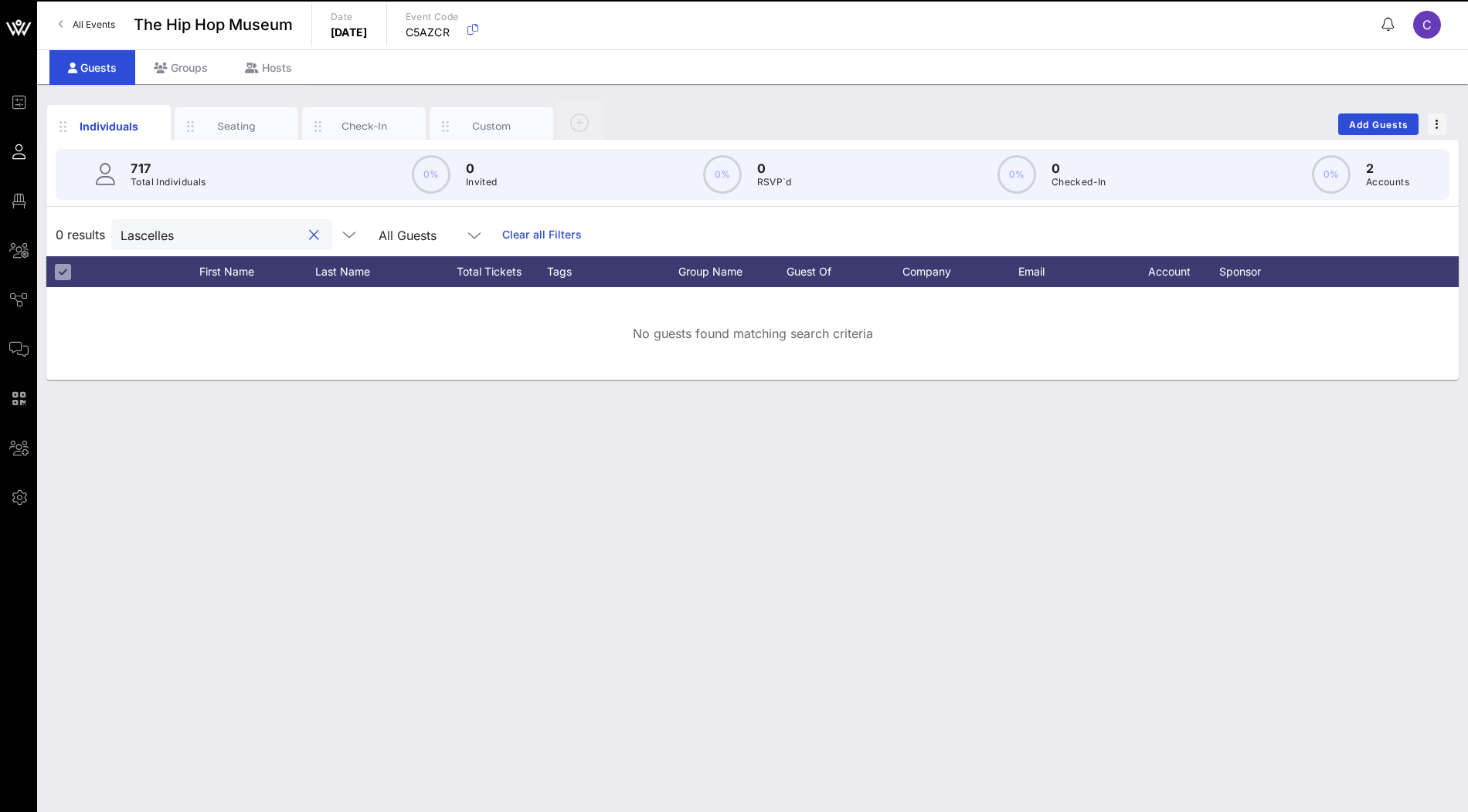
paste input "[PERSON_NAME]"
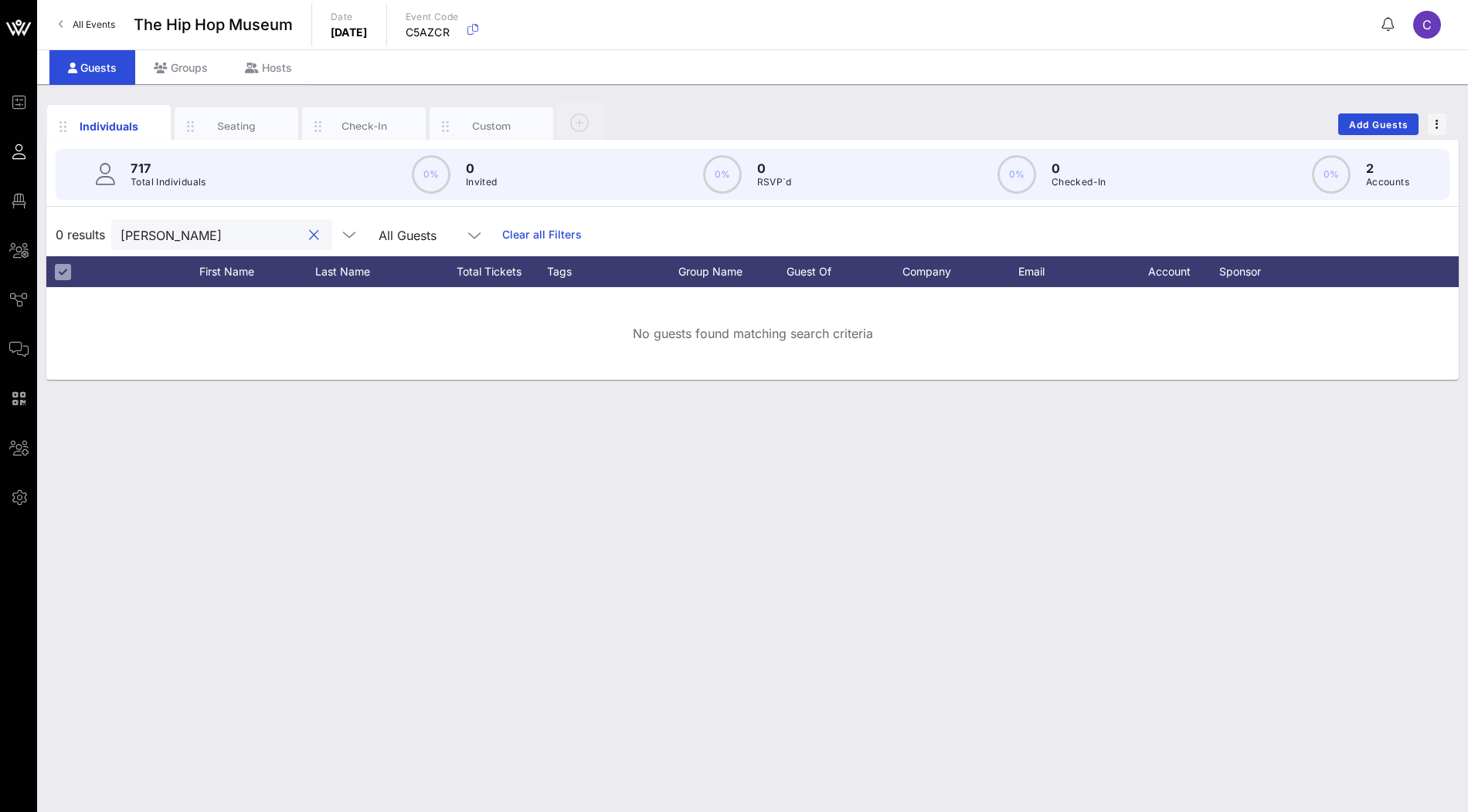
click at [117, 232] on div "[PERSON_NAME]" at bounding box center [222, 234] width 221 height 31
click at [123, 234] on input "[PERSON_NAME]" at bounding box center [211, 234] width 181 height 20
click at [149, 230] on input "[PERSON_NAME]" at bounding box center [211, 234] width 181 height 20
type input "Hoffman"
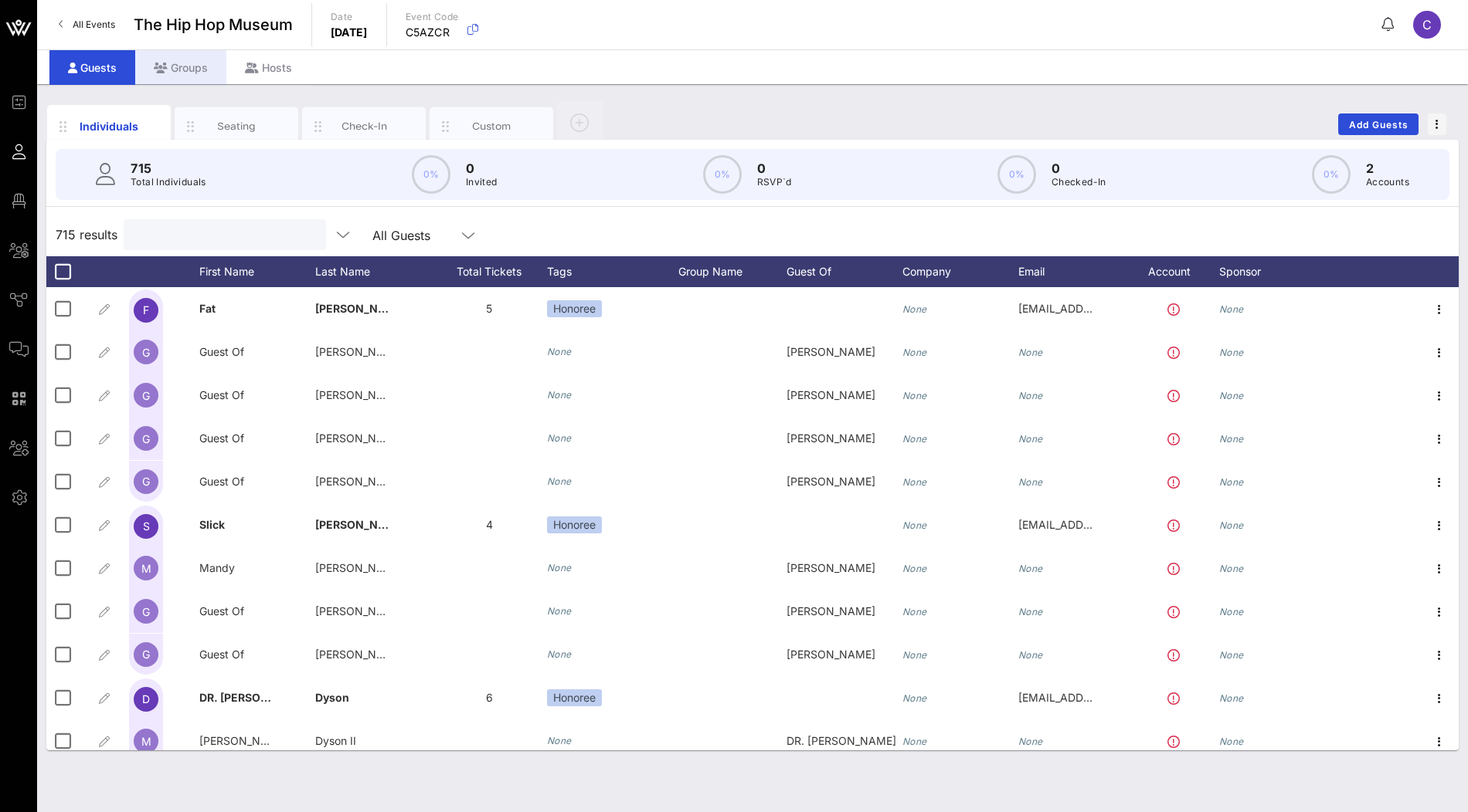
click at [171, 72] on div "Groups" at bounding box center [181, 68] width 91 height 35
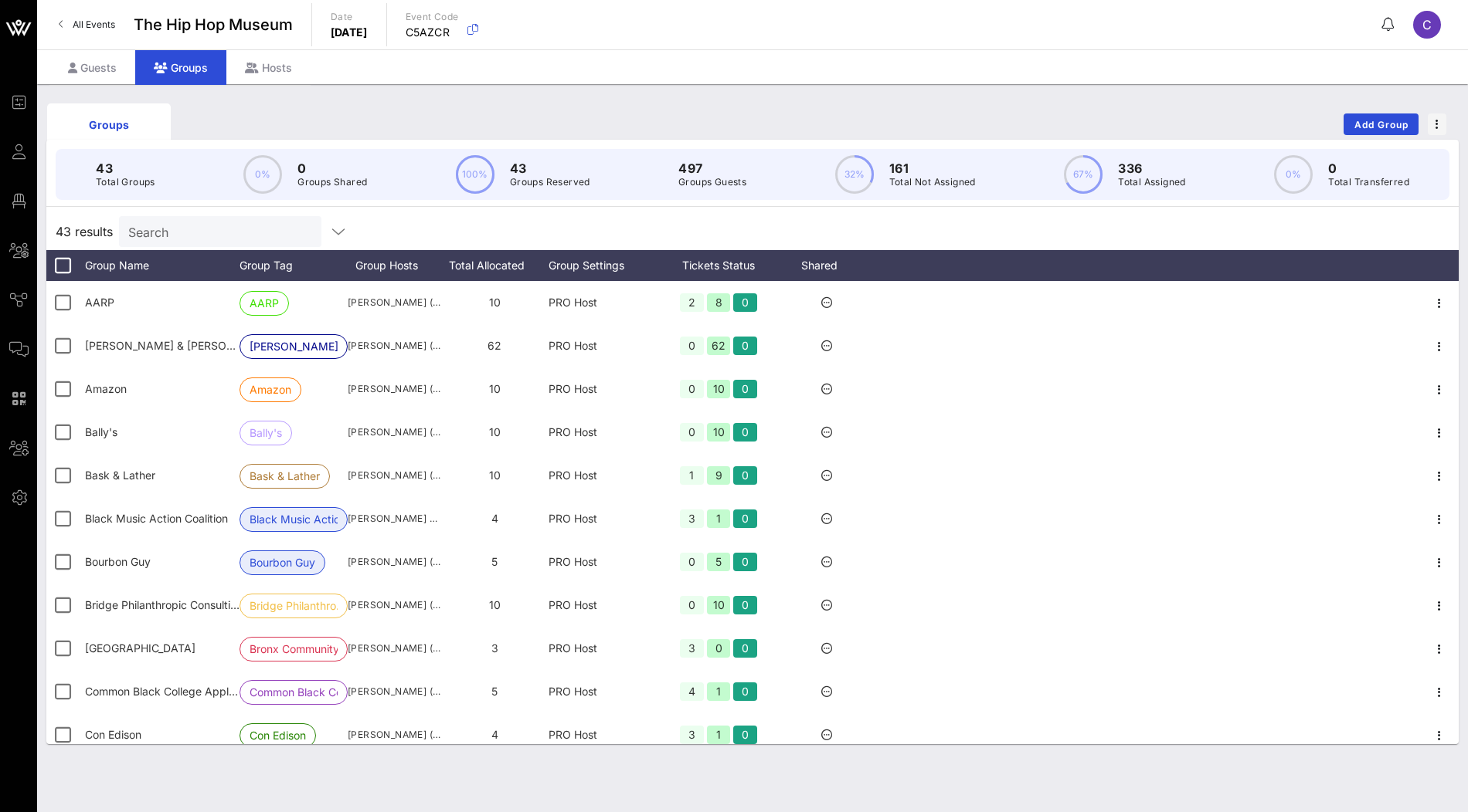
click at [196, 236] on input "Search" at bounding box center [218, 232] width 181 height 20
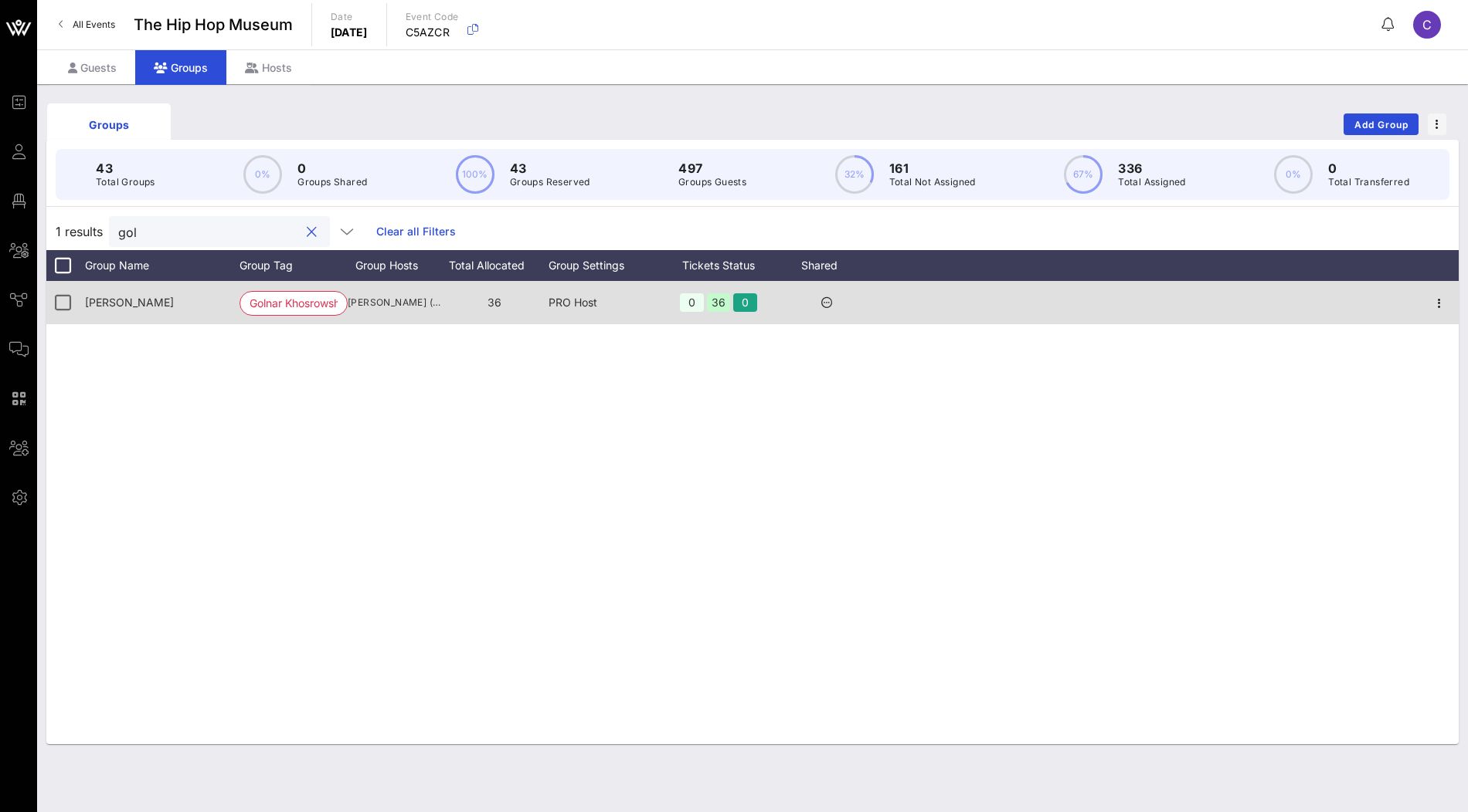
type input "gol"
click at [1435, 305] on icon "button" at bounding box center [1439, 304] width 18 height 18
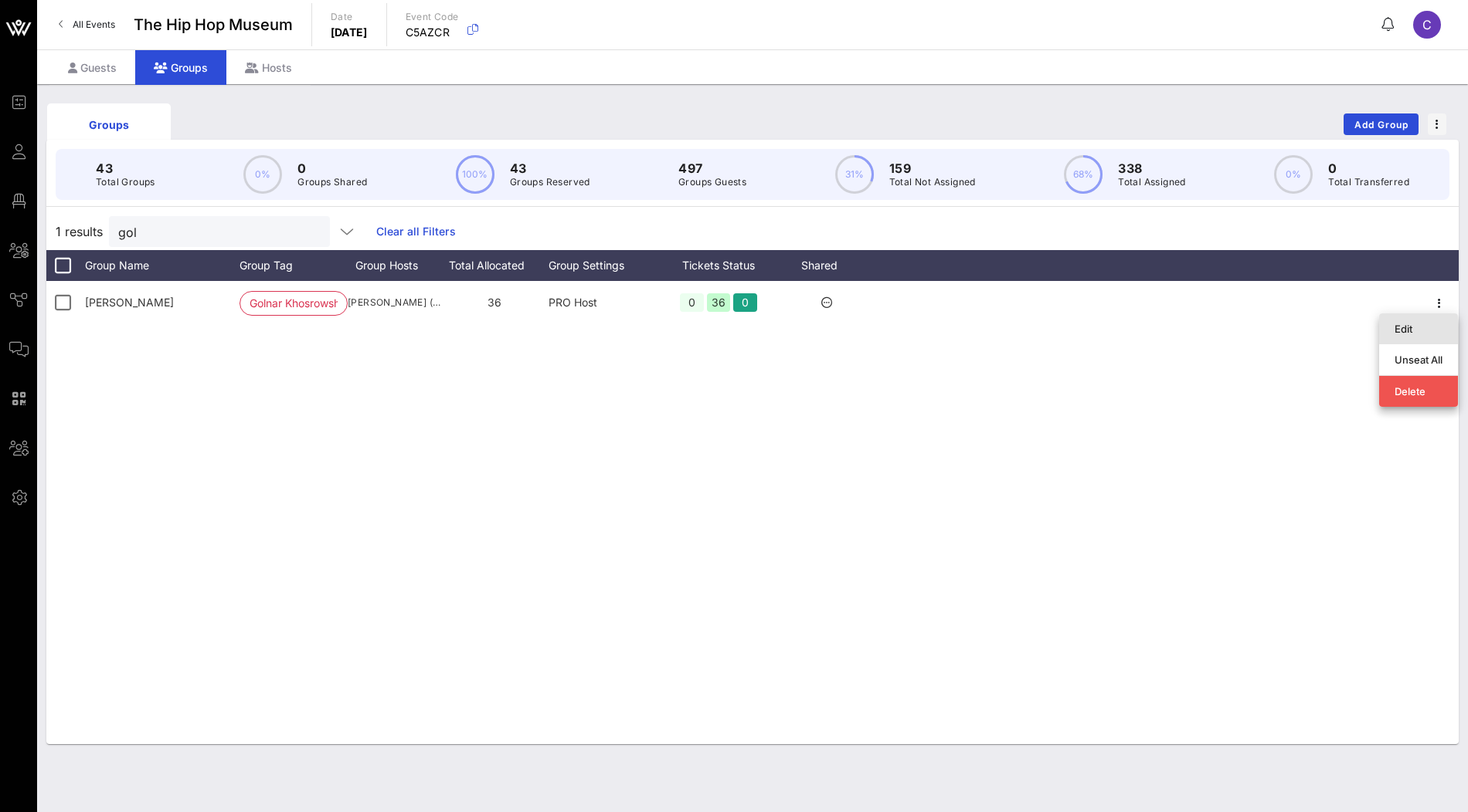
click at [1405, 325] on div "Edit" at bounding box center [1418, 328] width 48 height 12
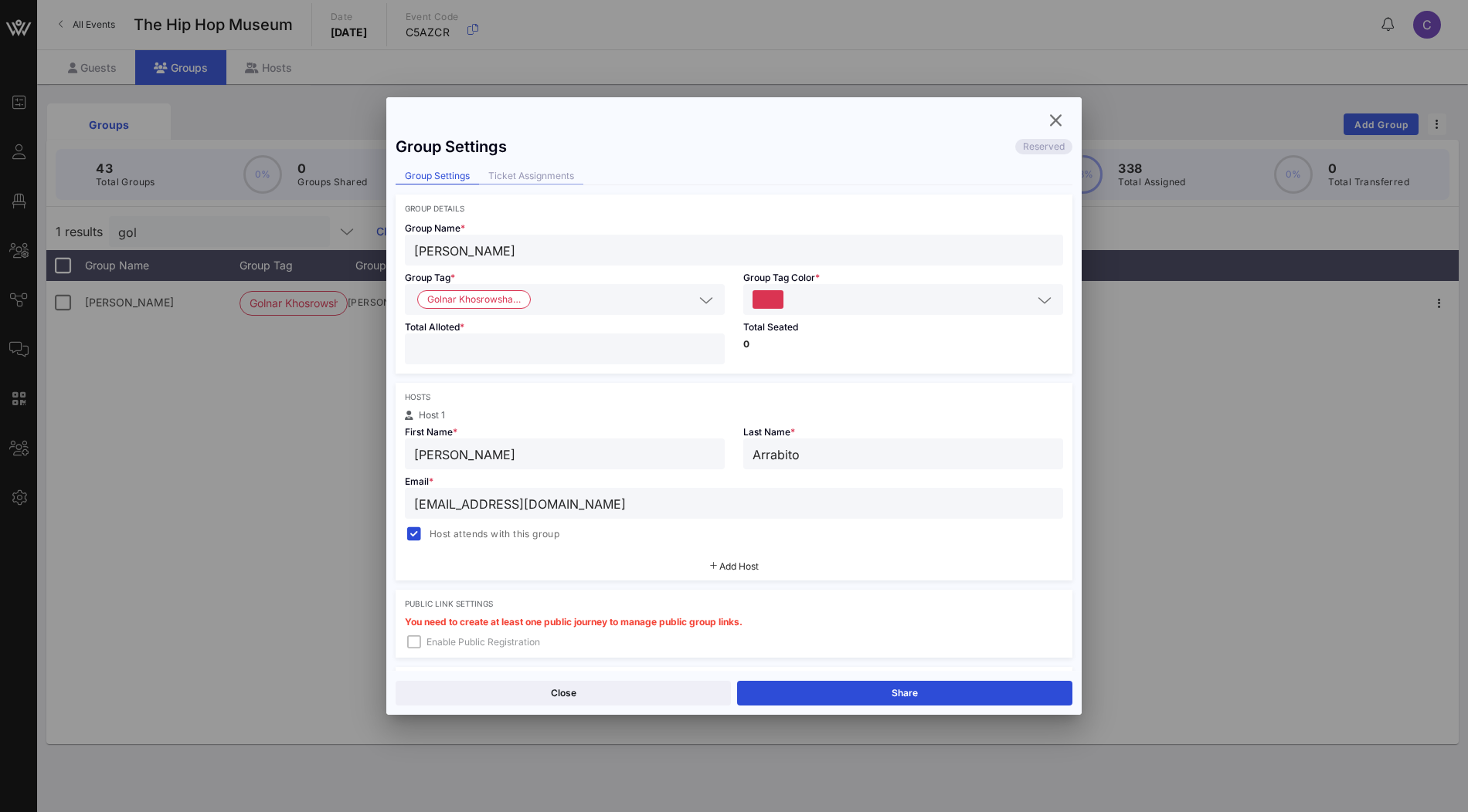
click at [553, 170] on div "Ticket Assignments" at bounding box center [531, 177] width 104 height 17
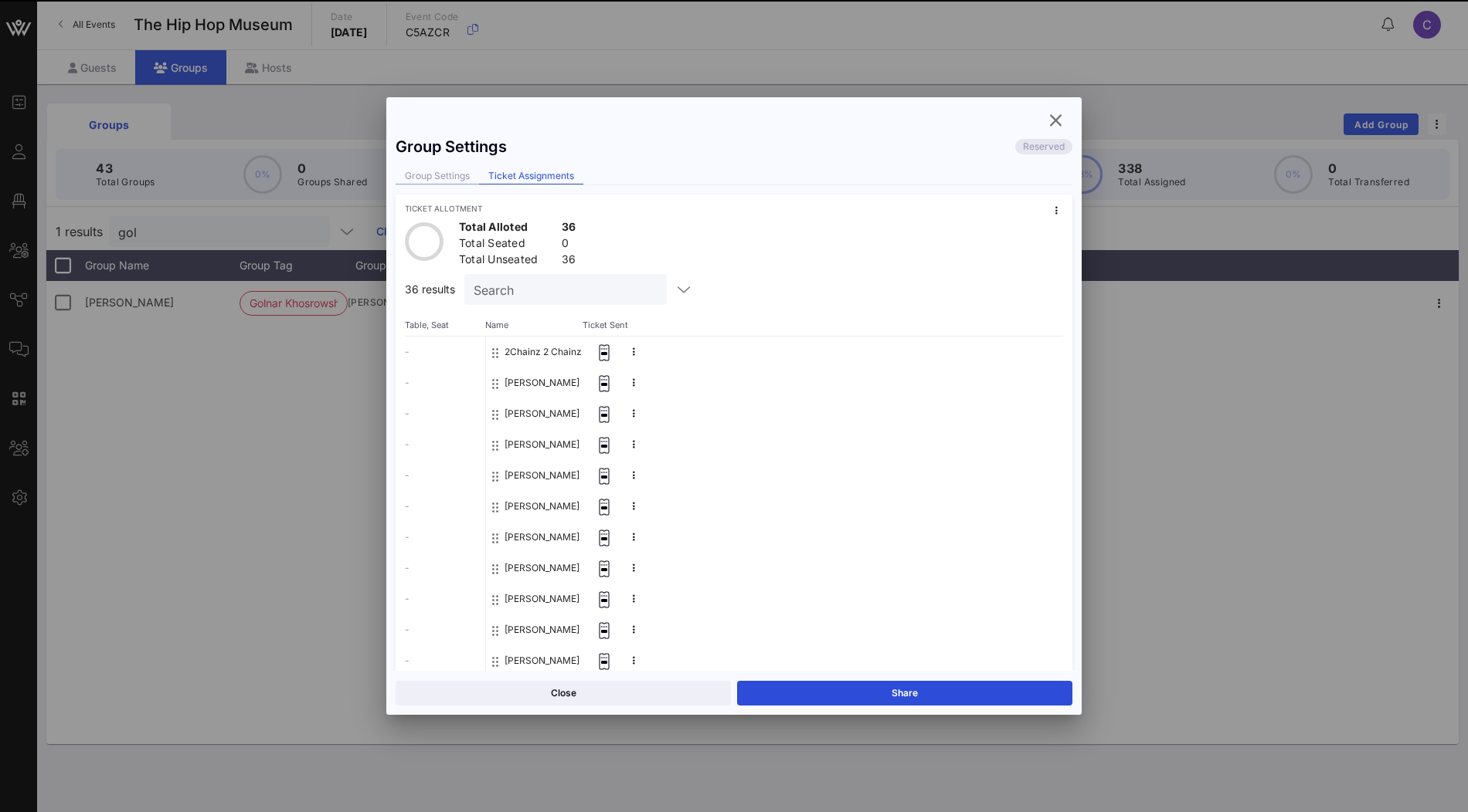
click at [458, 177] on div "Group Settings" at bounding box center [437, 177] width 83 height 17
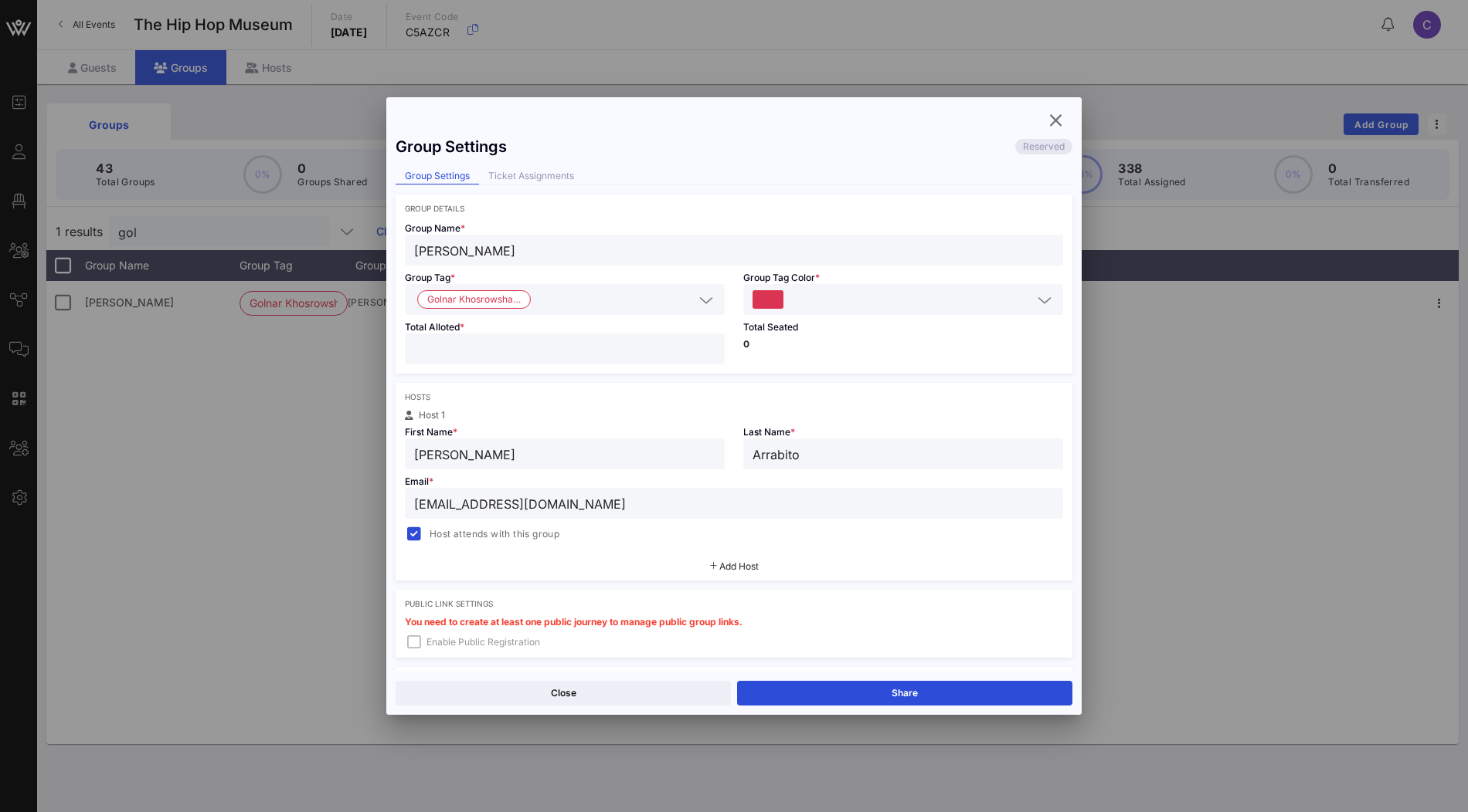
click at [708, 344] on input "**" at bounding box center [565, 349] width 301 height 20
type input "**"
click at [708, 344] on input "**" at bounding box center [565, 349] width 301 height 20
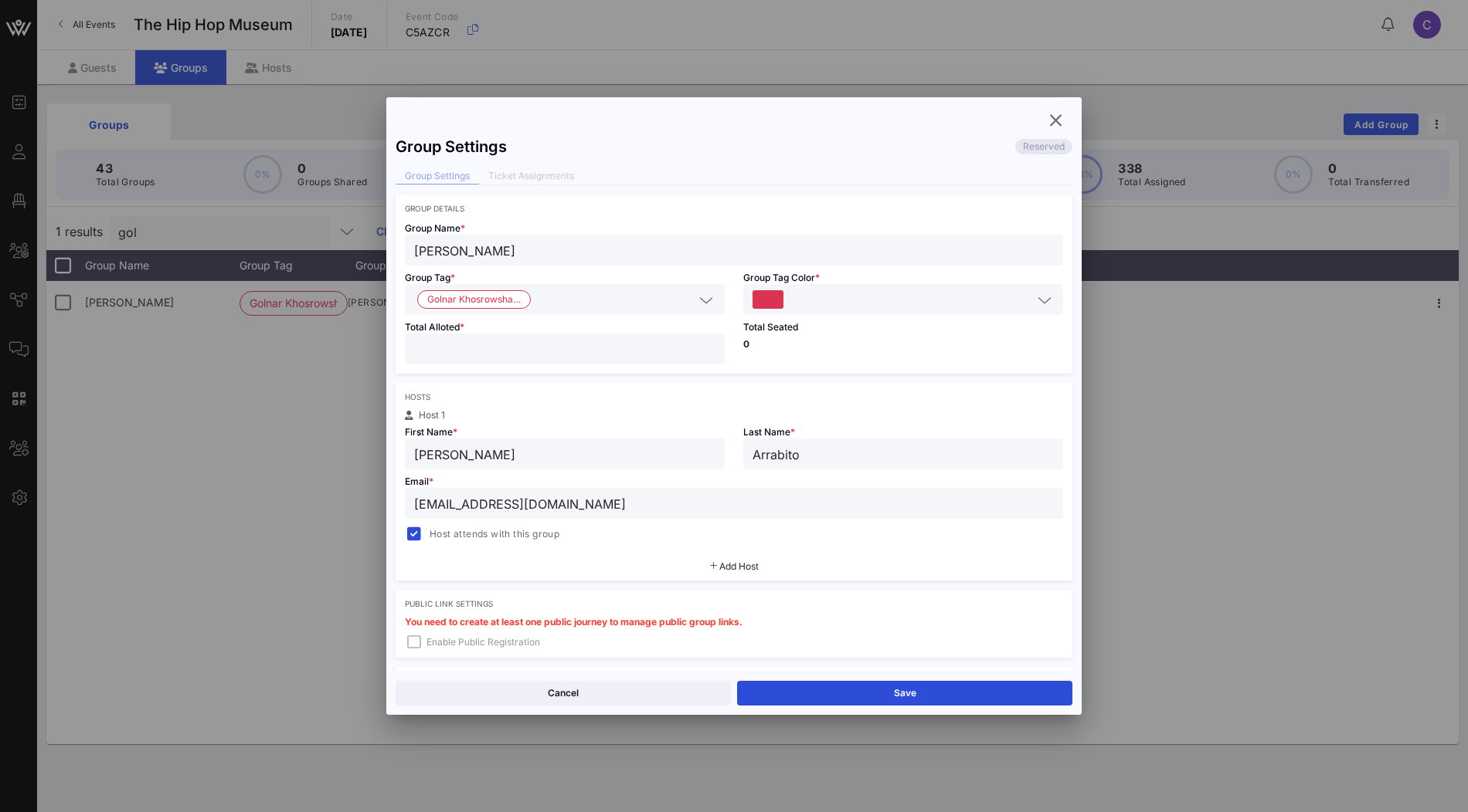
click at [746, 390] on div "Hosts Host 1 First Name * Suzanne Last Name * Arrabito Email * sa@reservoir-med…" at bounding box center [734, 482] width 677 height 198
click at [852, 692] on button "Save" at bounding box center [905, 693] width 335 height 25
click at [627, 688] on button "Close" at bounding box center [563, 693] width 335 height 25
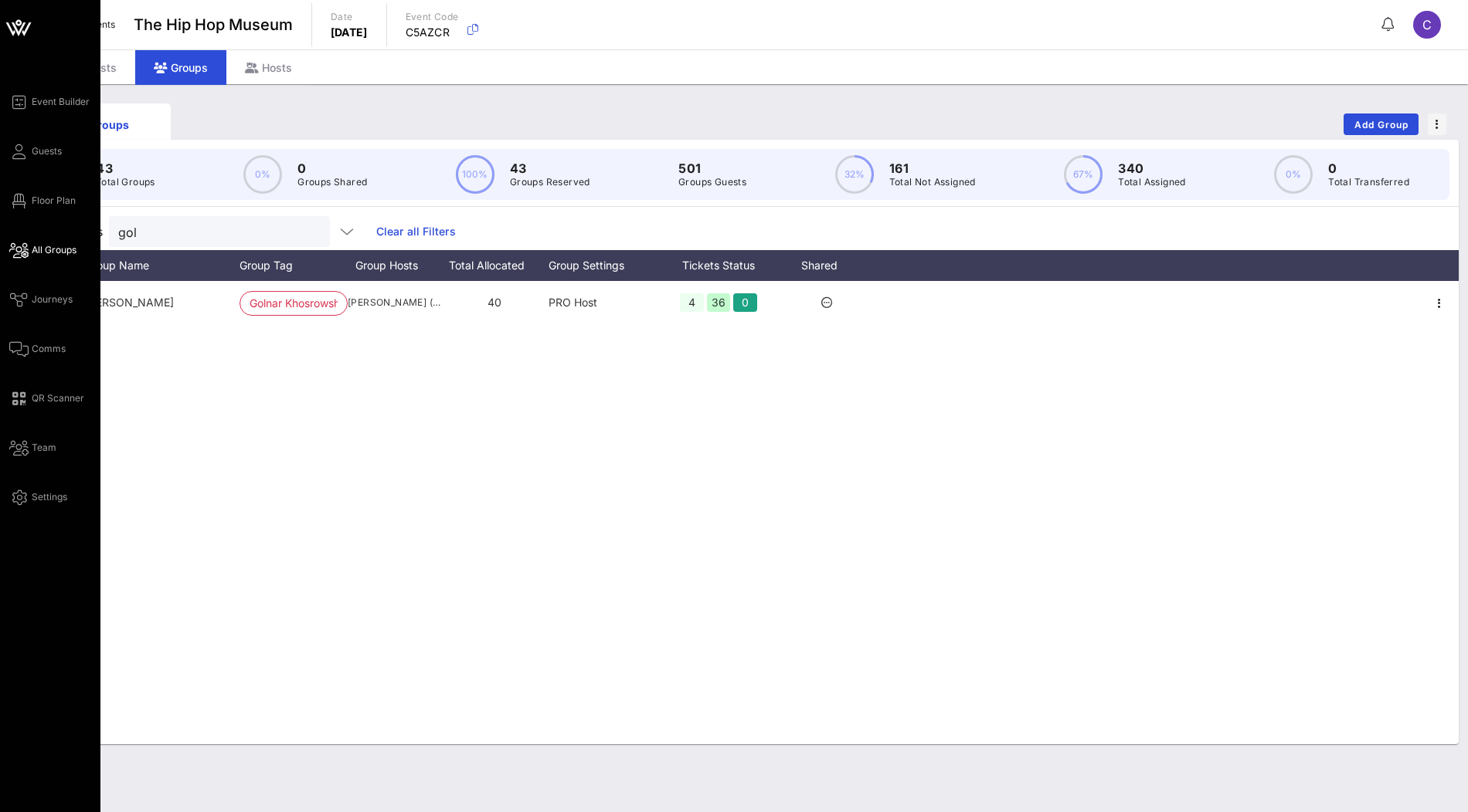
click at [44, 243] on link "All Groups" at bounding box center [42, 250] width 67 height 18
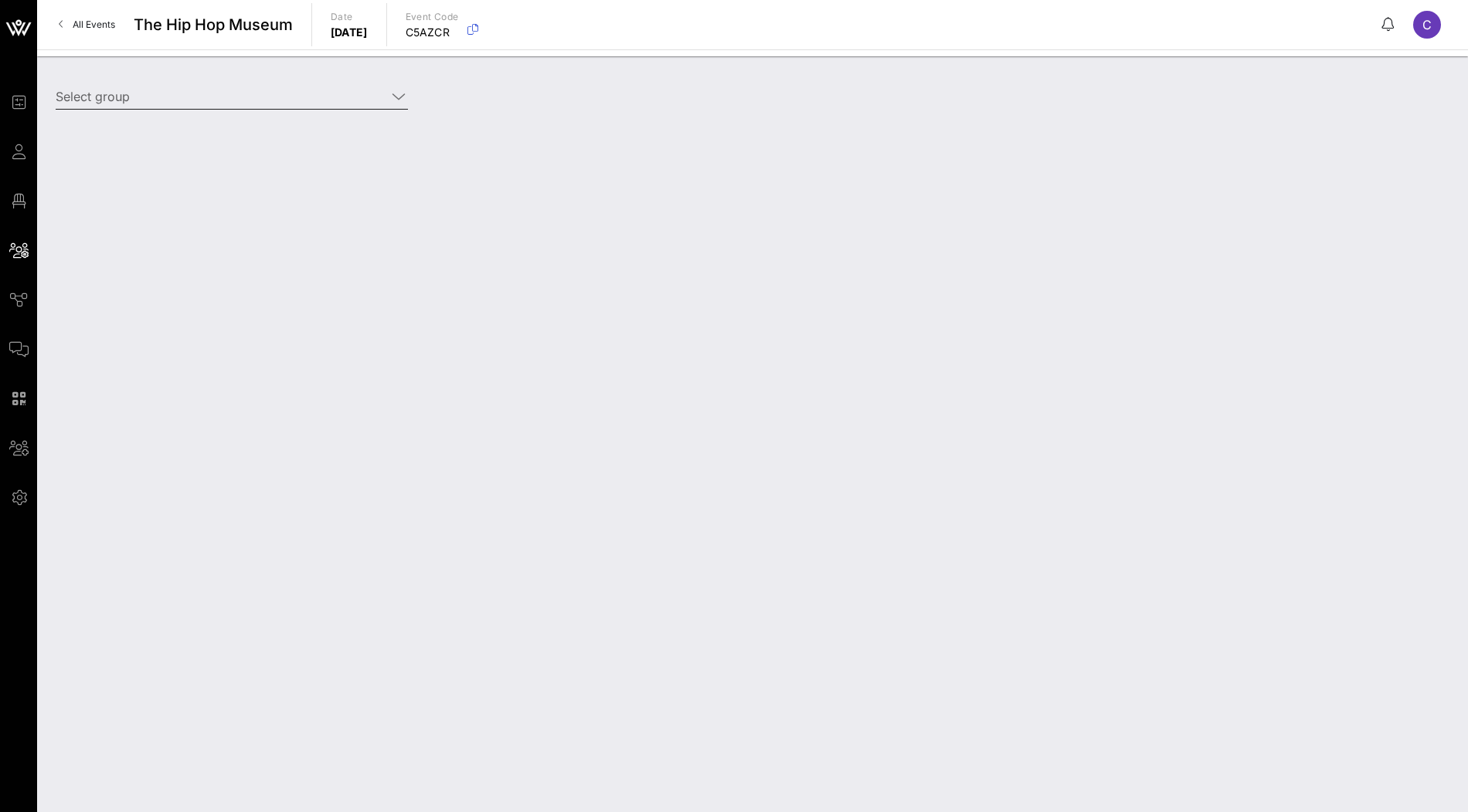
click at [354, 96] on input "Select group" at bounding box center [220, 97] width 331 height 25
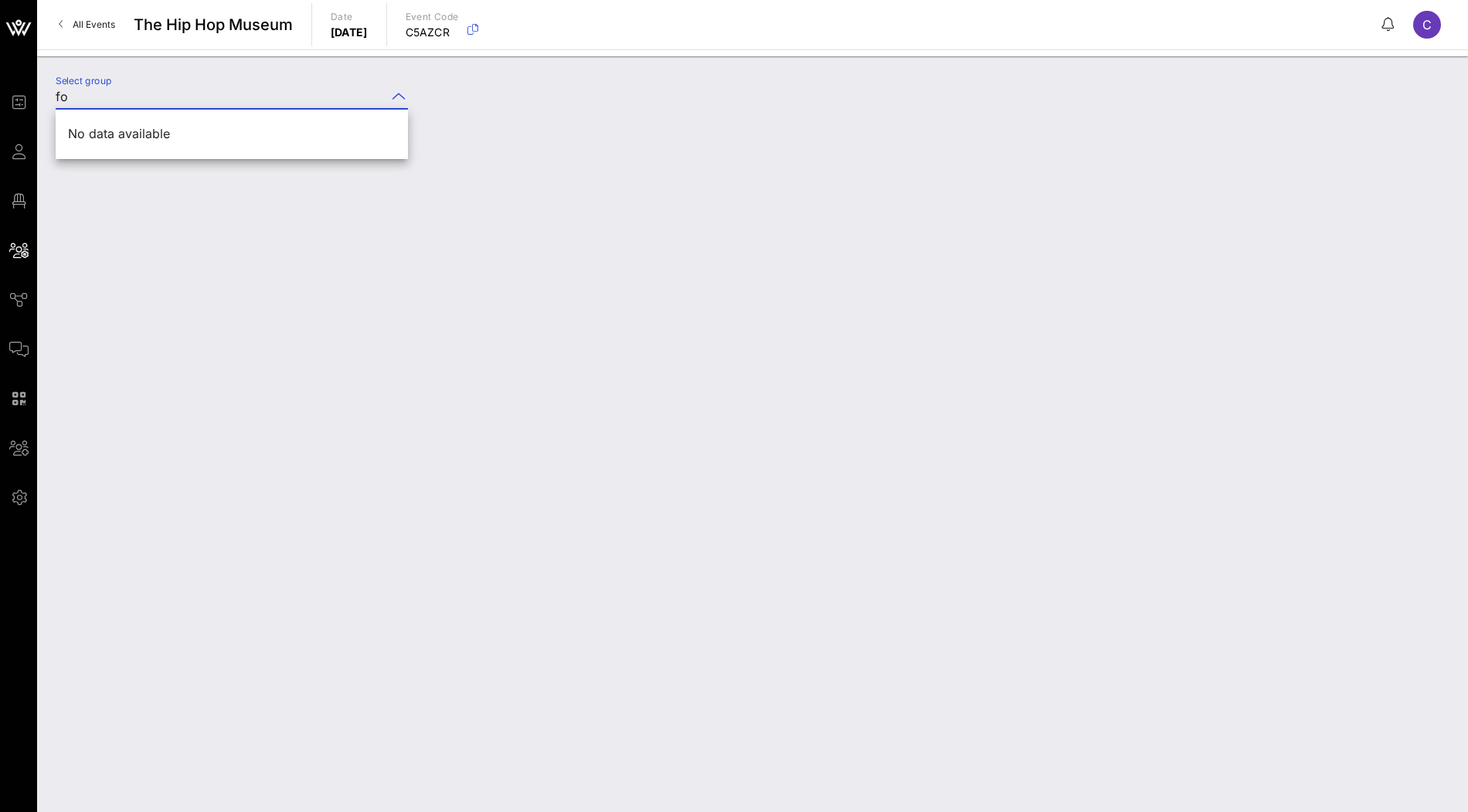
type input "f"
click at [139, 139] on div "Gol nar Khosrowshahi ([PERSON_NAME]) [[PERSON_NAME], [EMAIL_ADDRESS][DOMAIN_NAM…" at bounding box center [353, 134] width 572 height 15
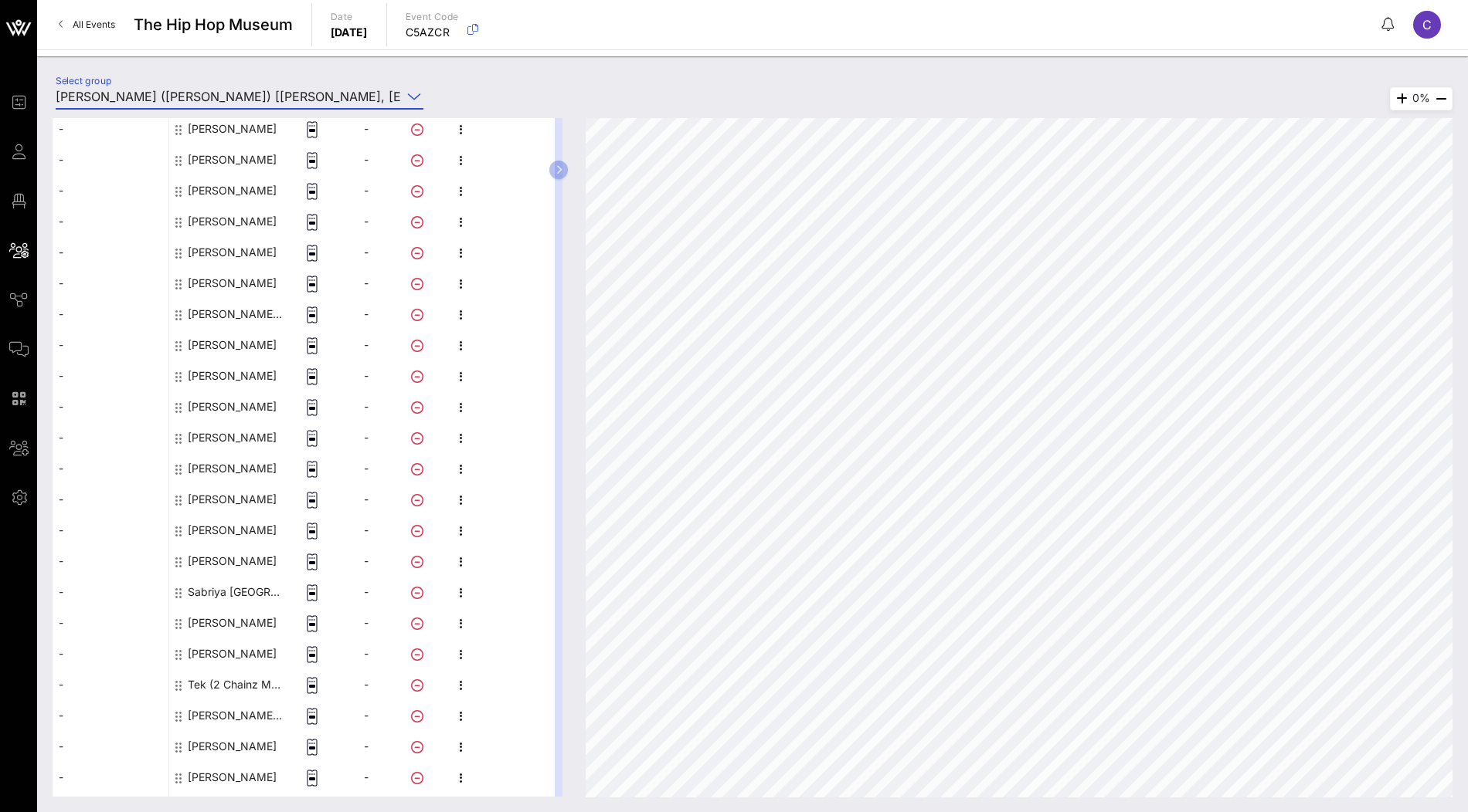
scroll to position [756, 0]
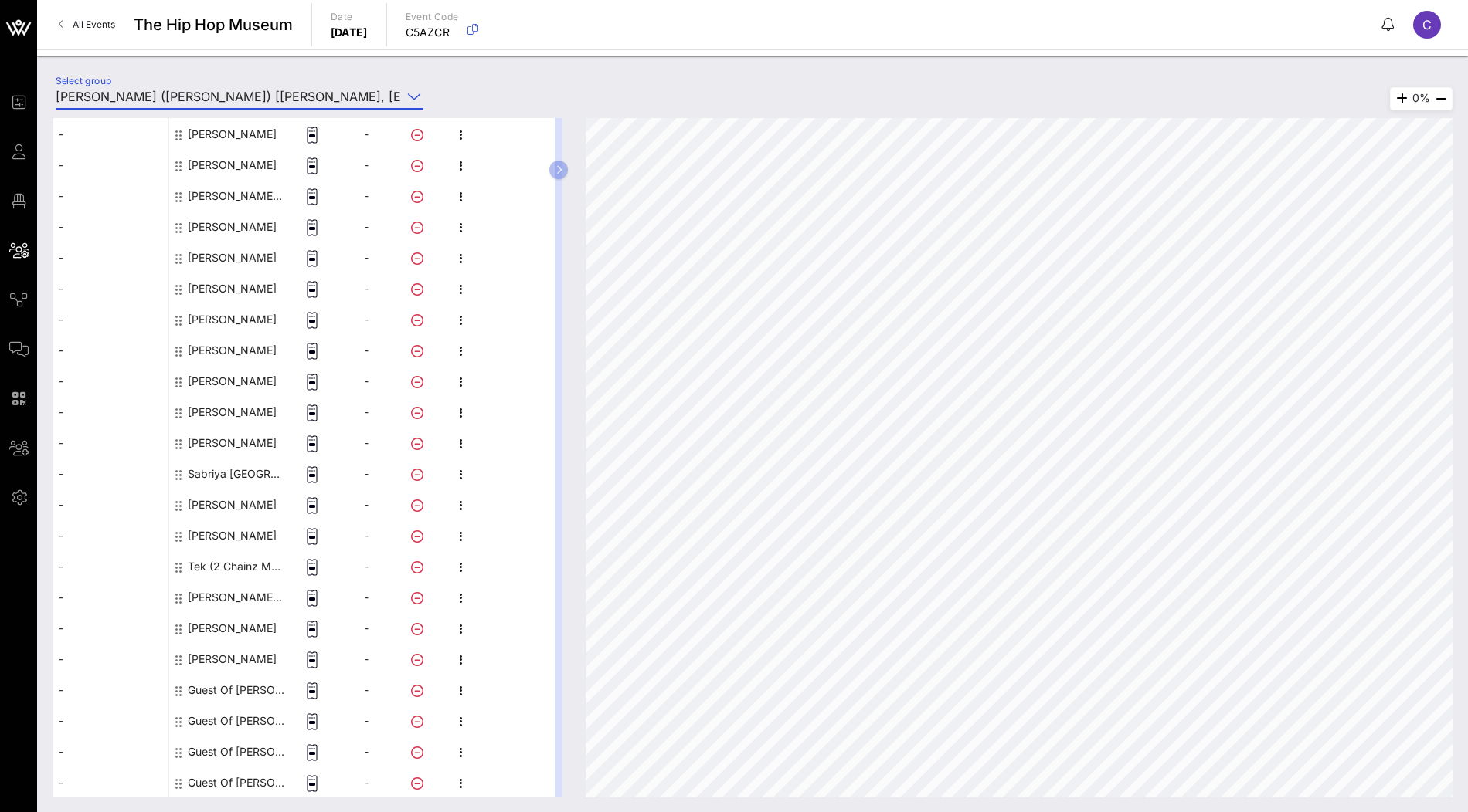
type input "[PERSON_NAME] ([PERSON_NAME]) [[PERSON_NAME], [EMAIL_ADDRESS][DOMAIN_NAME]]"
click at [223, 689] on div "Guest Of [PERSON_NAME]" at bounding box center [236, 690] width 97 height 31
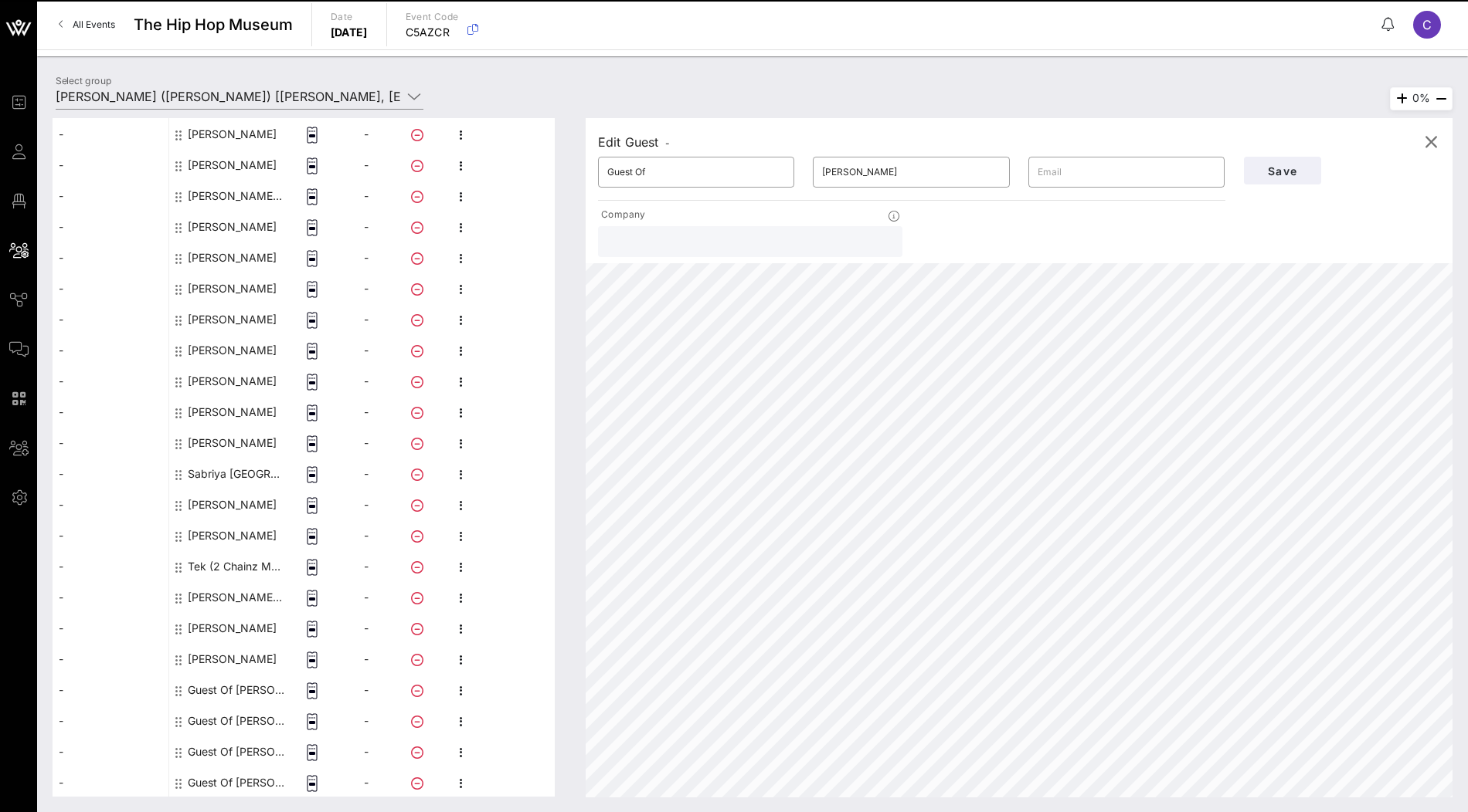
click at [233, 686] on div "Guest Of [PERSON_NAME]" at bounding box center [236, 690] width 97 height 31
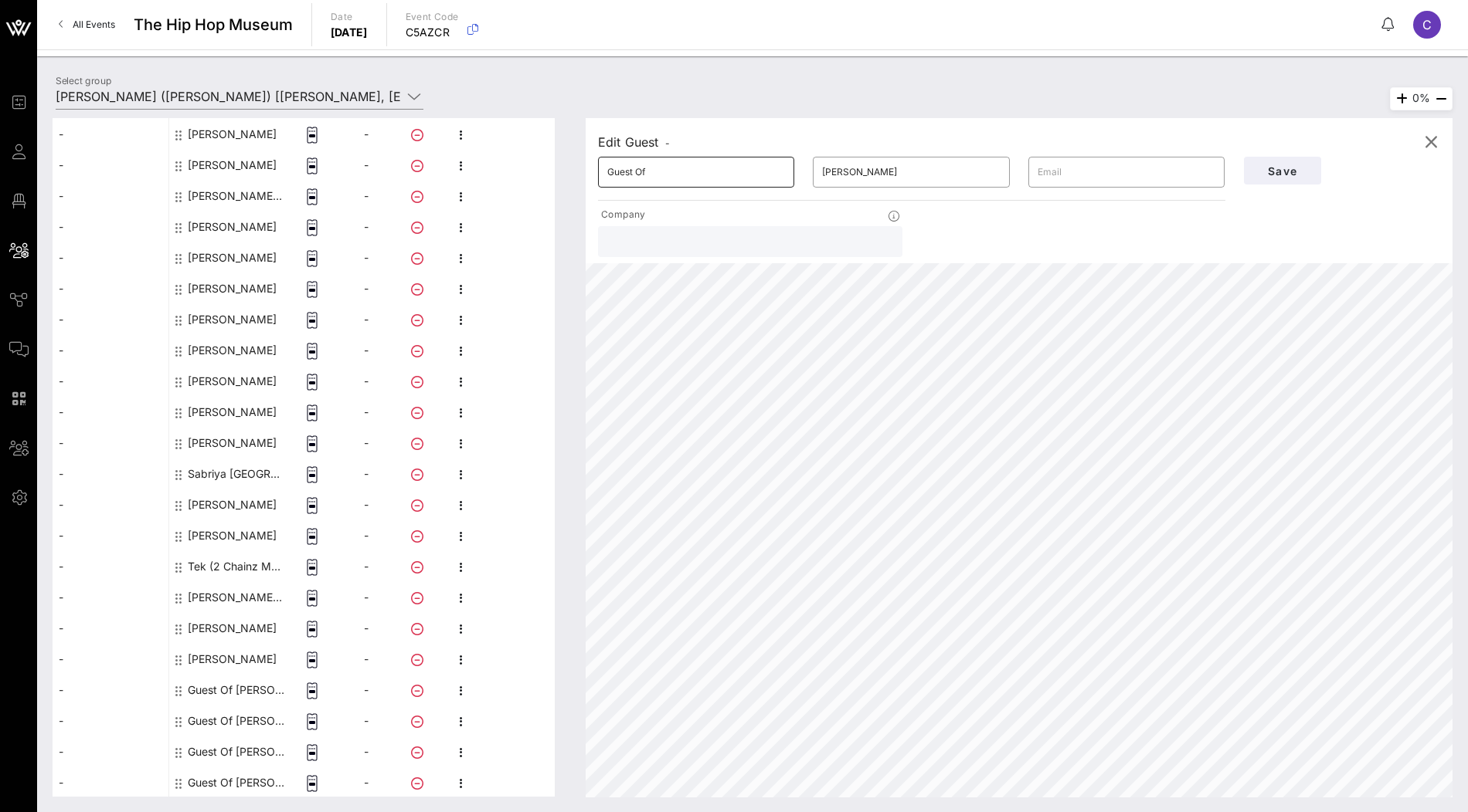
click at [742, 176] on input "Guest Of" at bounding box center [696, 172] width 178 height 25
paste input "[PERSON_NAME]"
click at [660, 172] on input "[PERSON_NAME]" at bounding box center [696, 172] width 178 height 25
type input "[PERSON_NAME]"
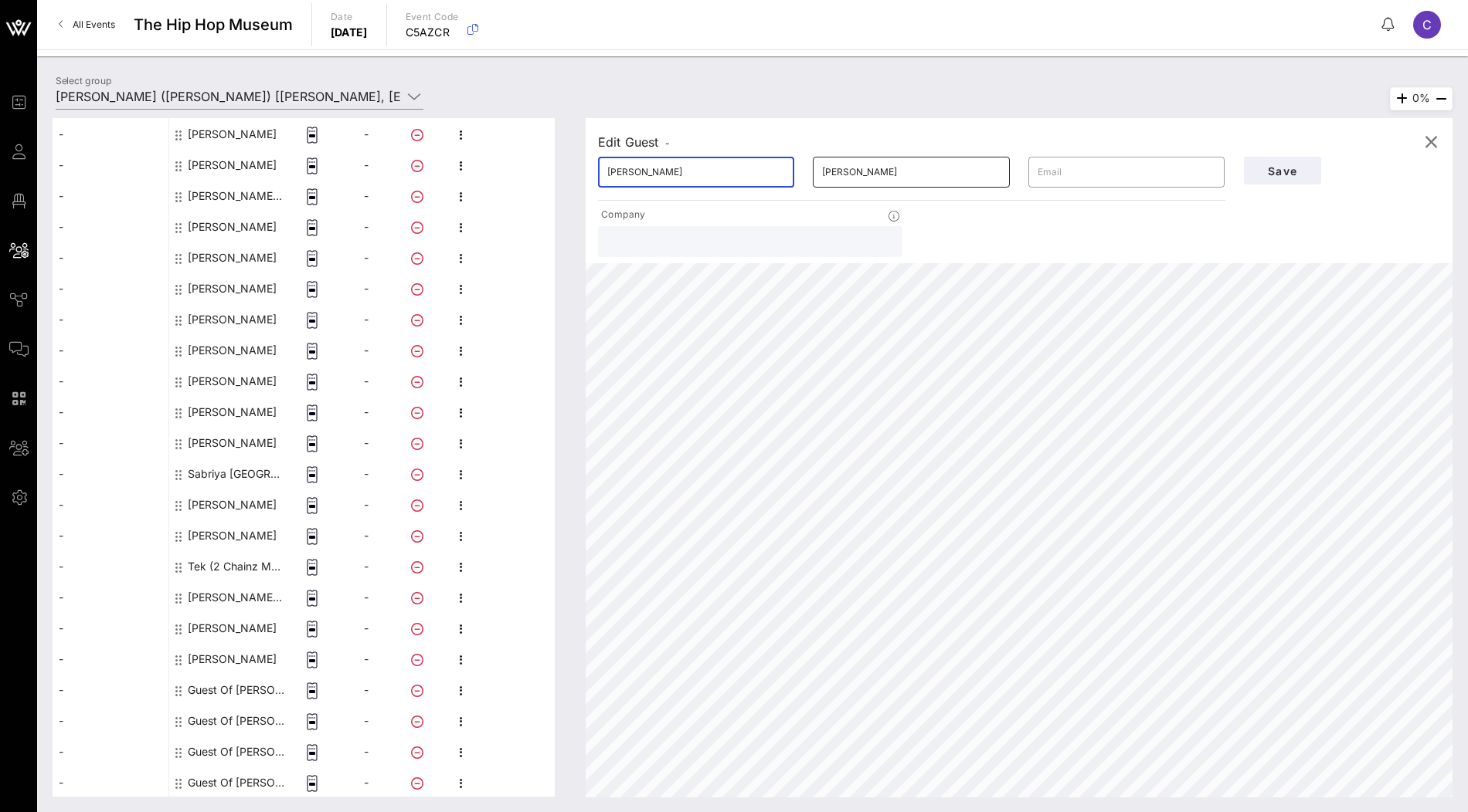
click at [901, 177] on input "[PERSON_NAME]" at bounding box center [911, 172] width 178 height 25
paste input "[PERSON_NAME]"
type input "[PERSON_NAME]"
click at [1280, 168] on span "Save" at bounding box center [1283, 171] width 53 height 13
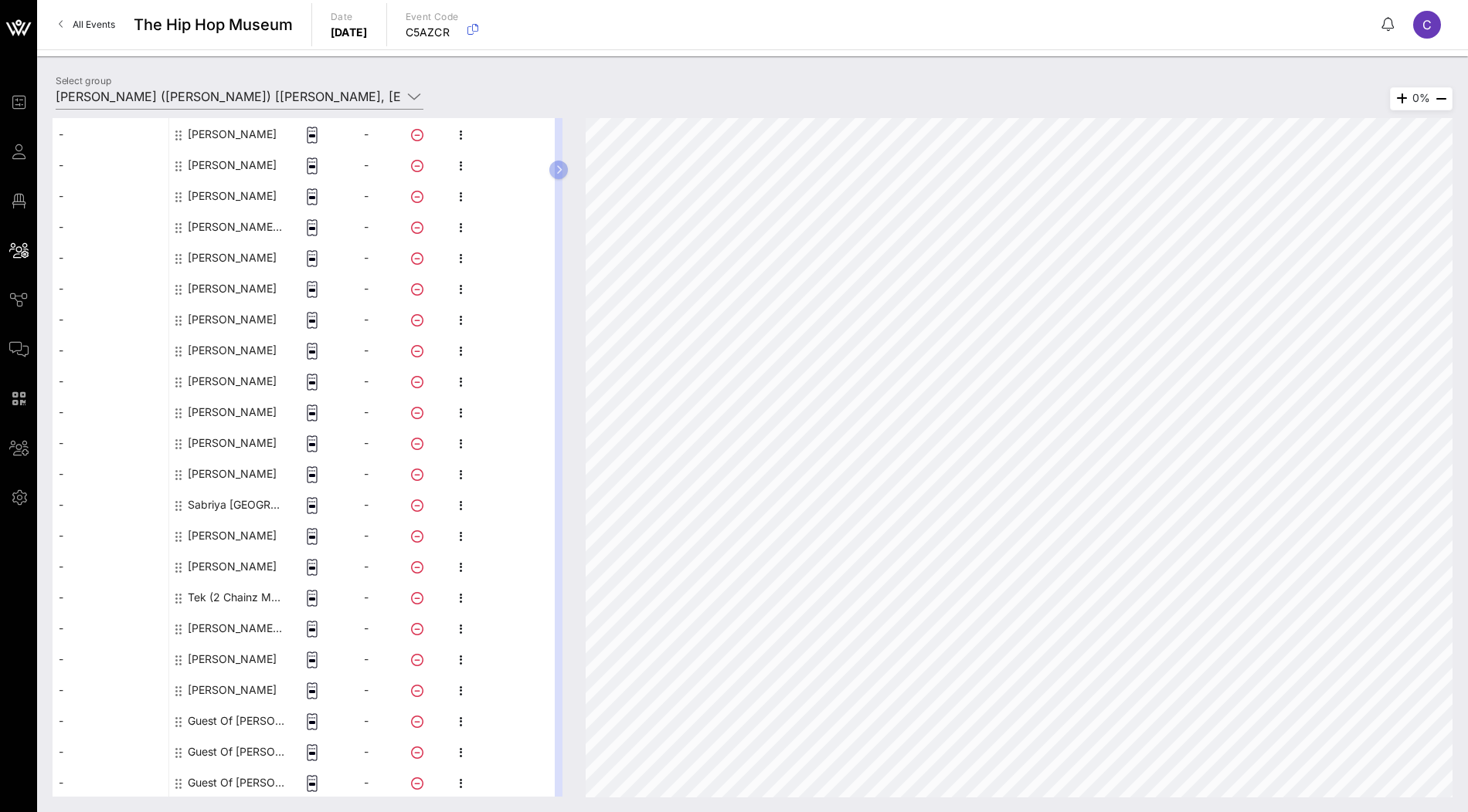
click at [224, 721] on div "Guest Of [PERSON_NAME]" at bounding box center [236, 720] width 97 height 31
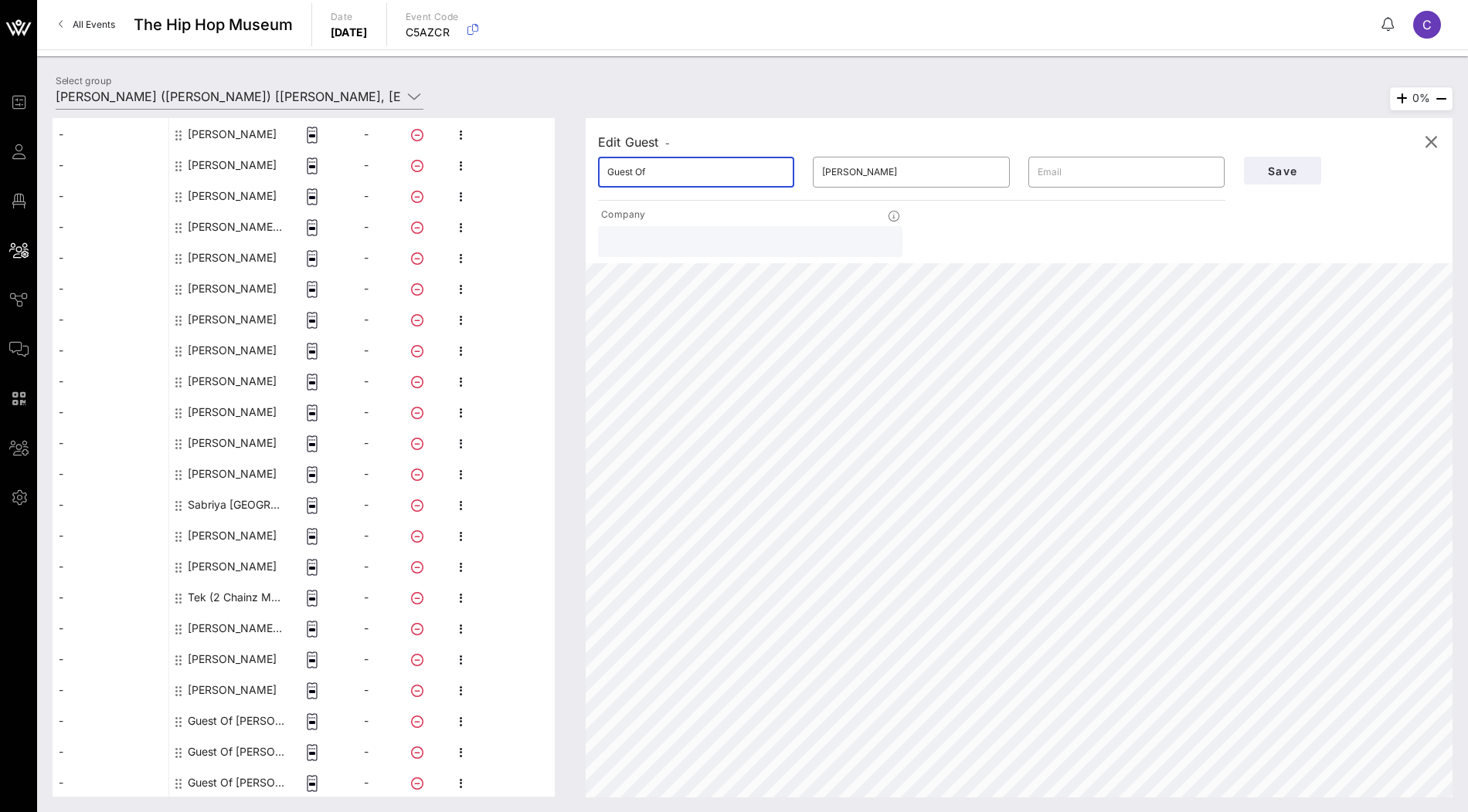
click at [741, 181] on input "Guest Of" at bounding box center [696, 172] width 178 height 25
paste input "Piper Page"
click at [646, 174] on input "Piper Page" at bounding box center [696, 172] width 178 height 25
type input "Piper"
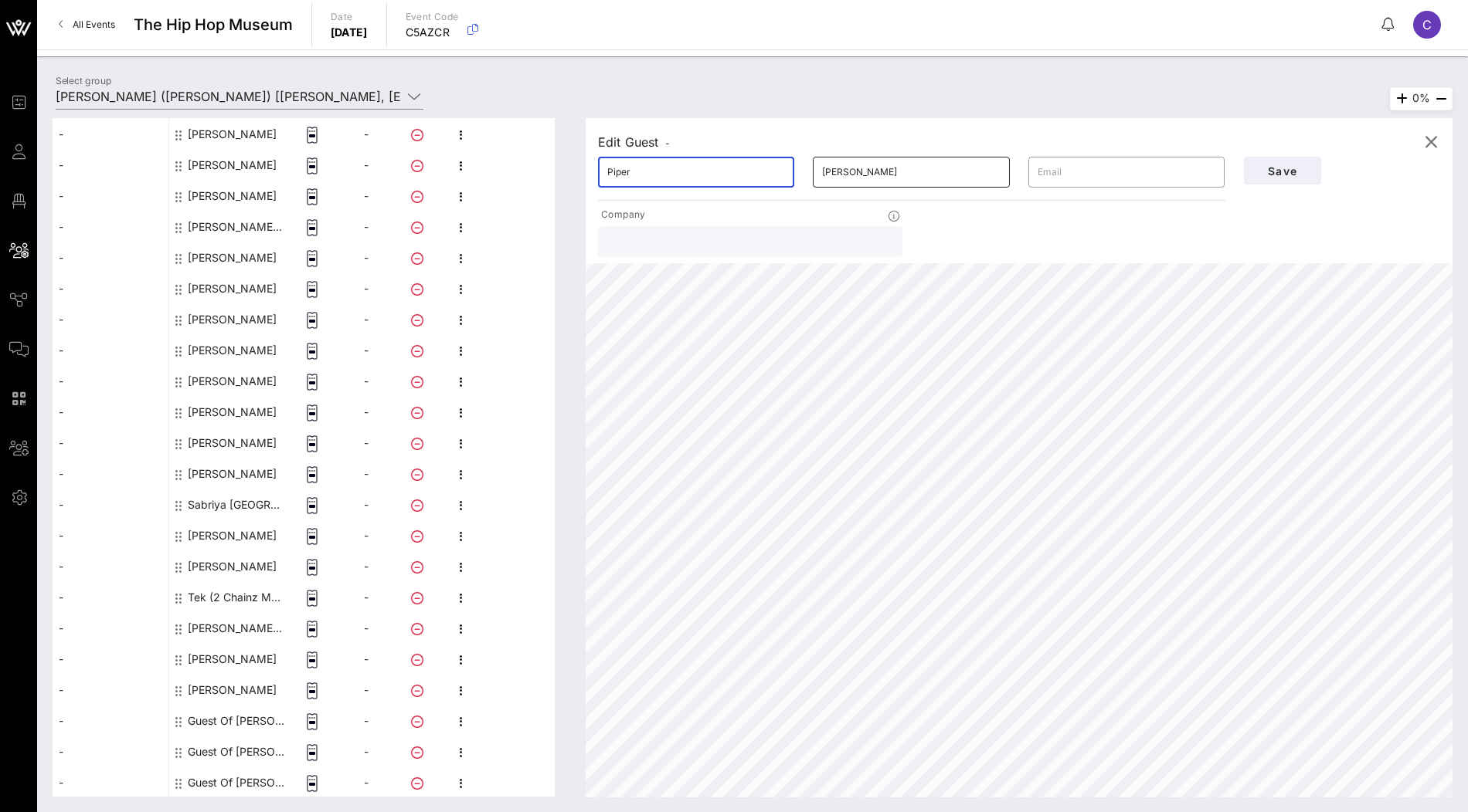
click at [908, 179] on input "[PERSON_NAME]" at bounding box center [911, 172] width 178 height 25
paste input "Page"
type input "Page"
click at [1281, 171] on span "Save" at bounding box center [1283, 171] width 53 height 13
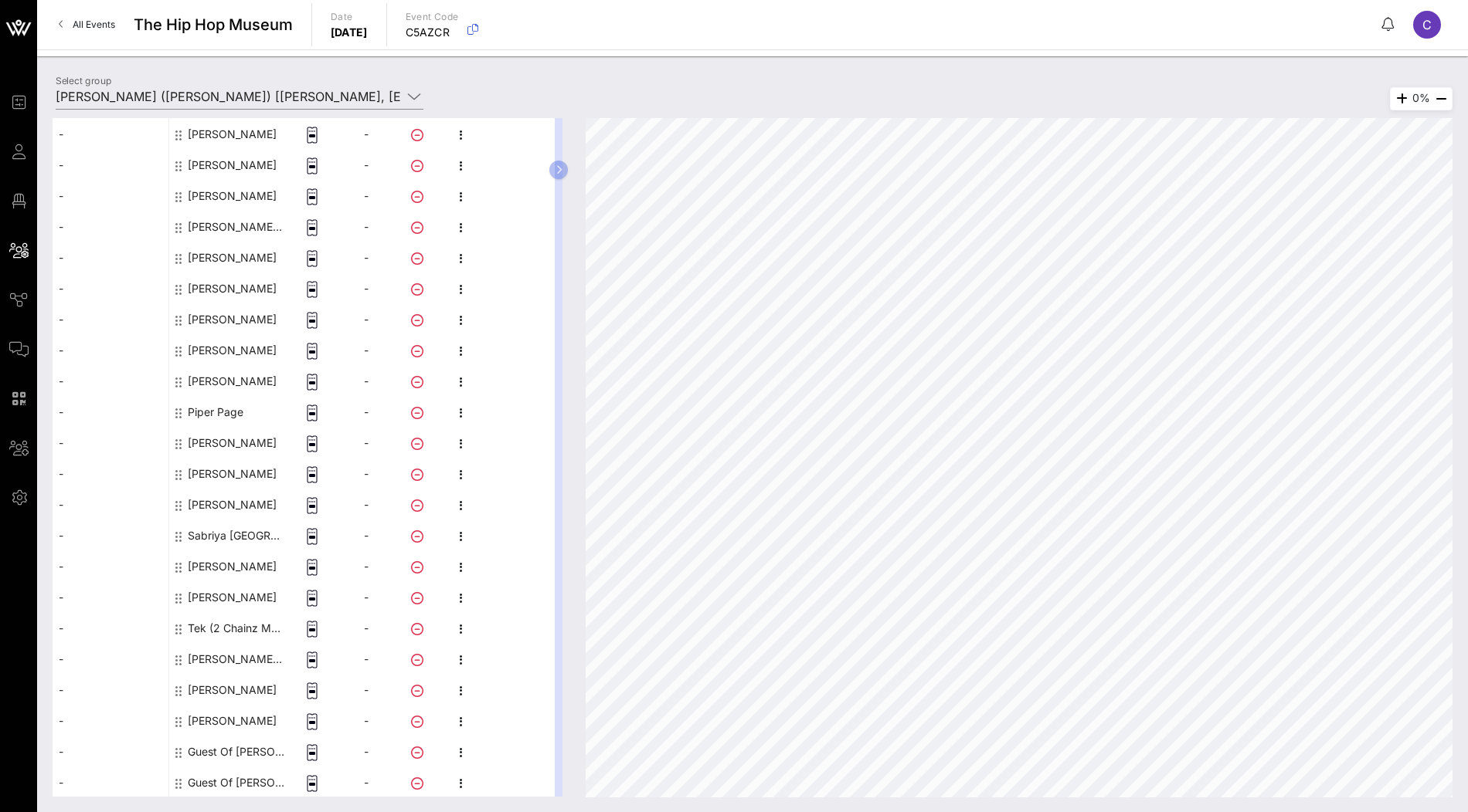
click at [222, 744] on div "Guest Of [PERSON_NAME]" at bounding box center [236, 752] width 97 height 31
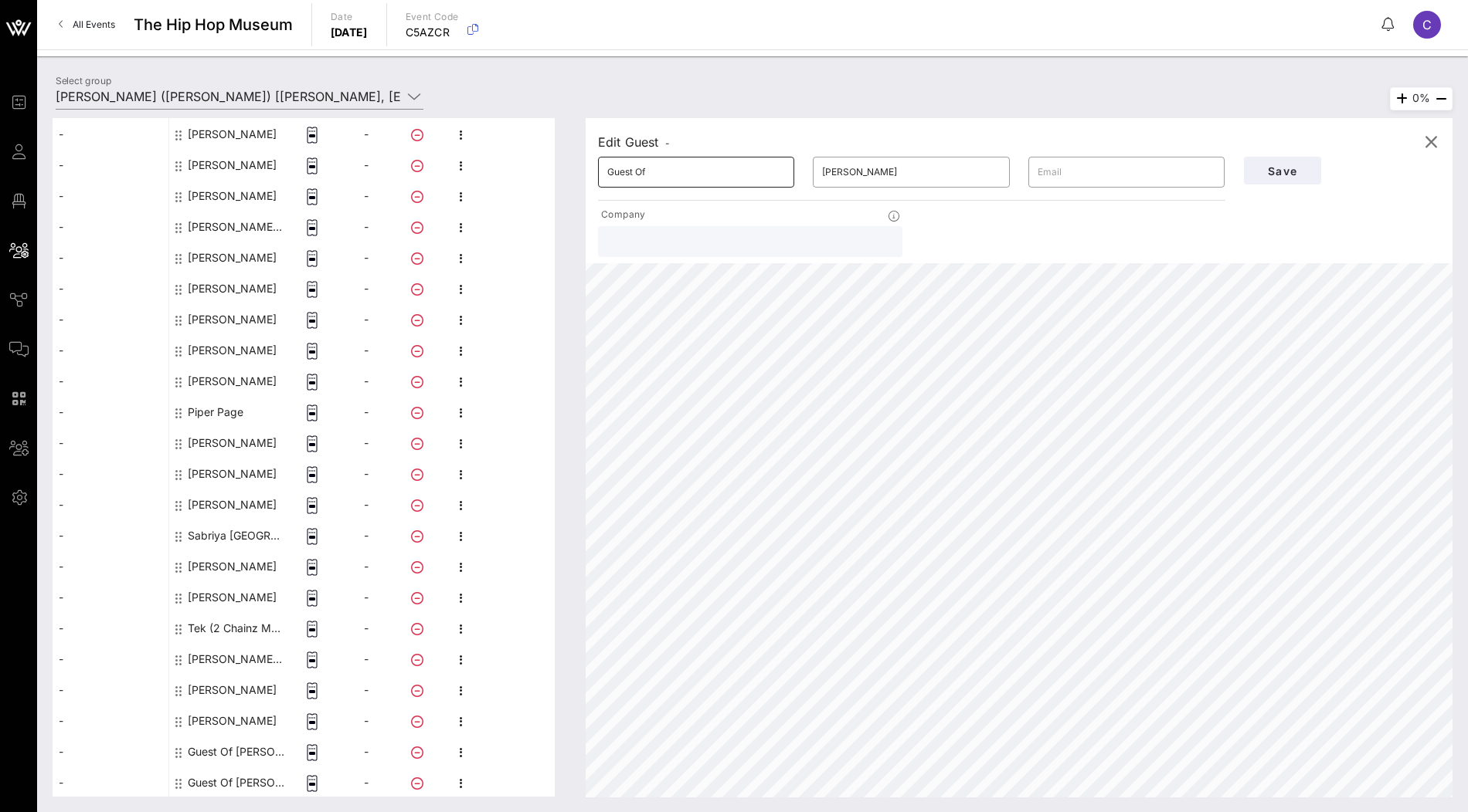
click at [725, 181] on input "Guest Of" at bounding box center [696, 172] width 178 height 25
paste input "[PERSON_NAME]"
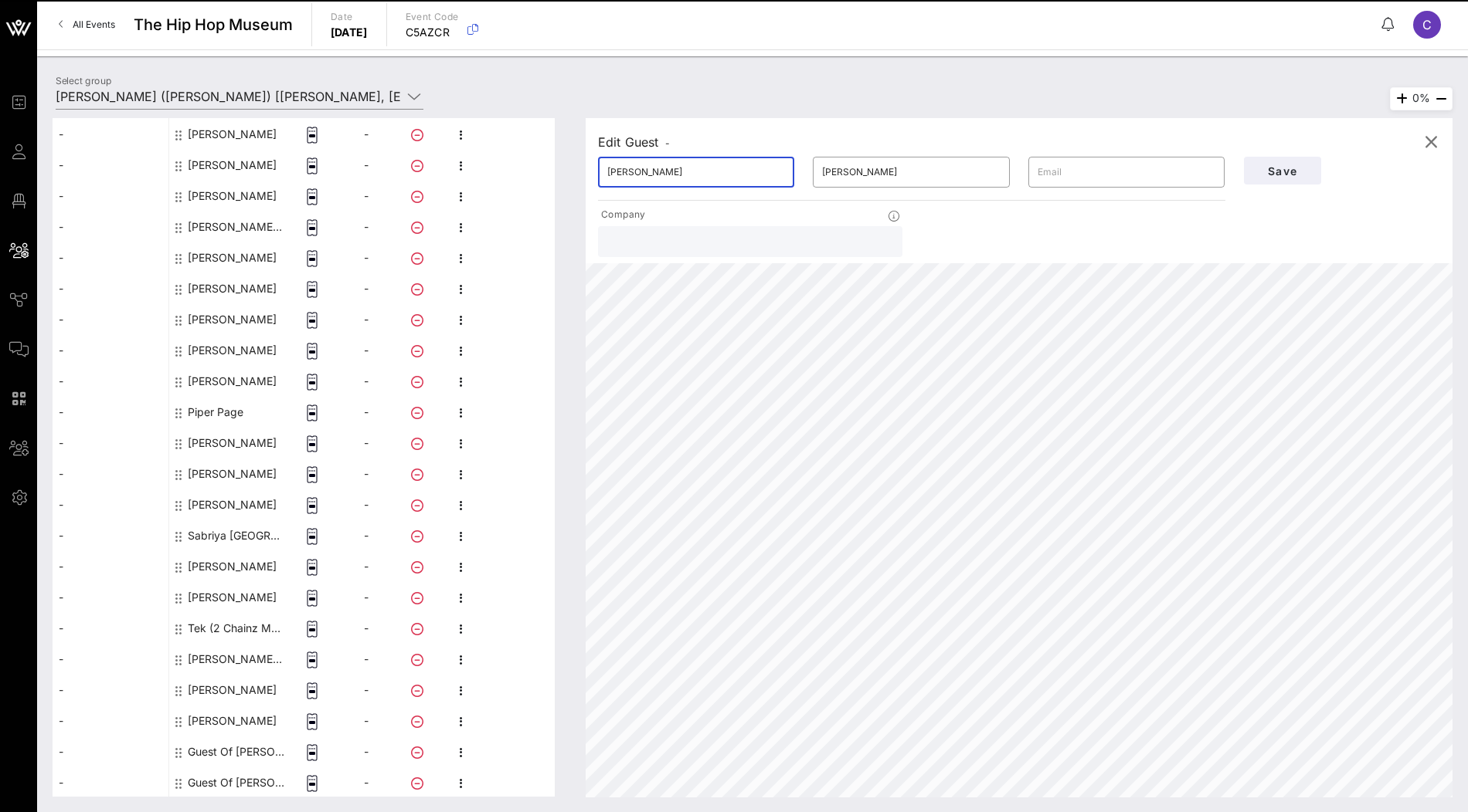
click at [661, 166] on input "[PERSON_NAME]" at bounding box center [696, 172] width 178 height 25
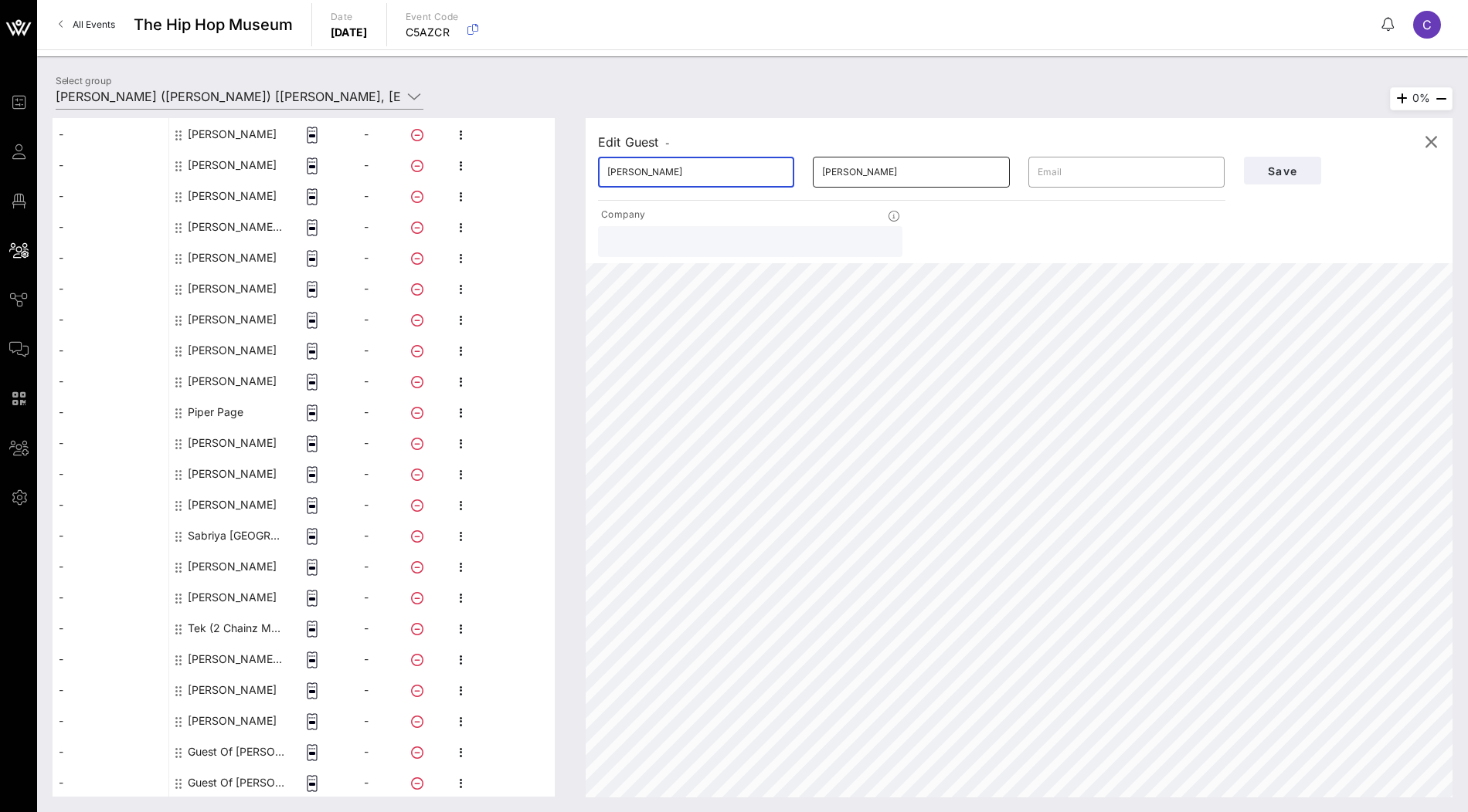
type input "[PERSON_NAME]"
click at [862, 174] on input "[PERSON_NAME]" at bounding box center [911, 172] width 178 height 25
paste input "Lascelles"
type input "Lascelles"
click at [1301, 177] on button "Save" at bounding box center [1283, 171] width 78 height 28
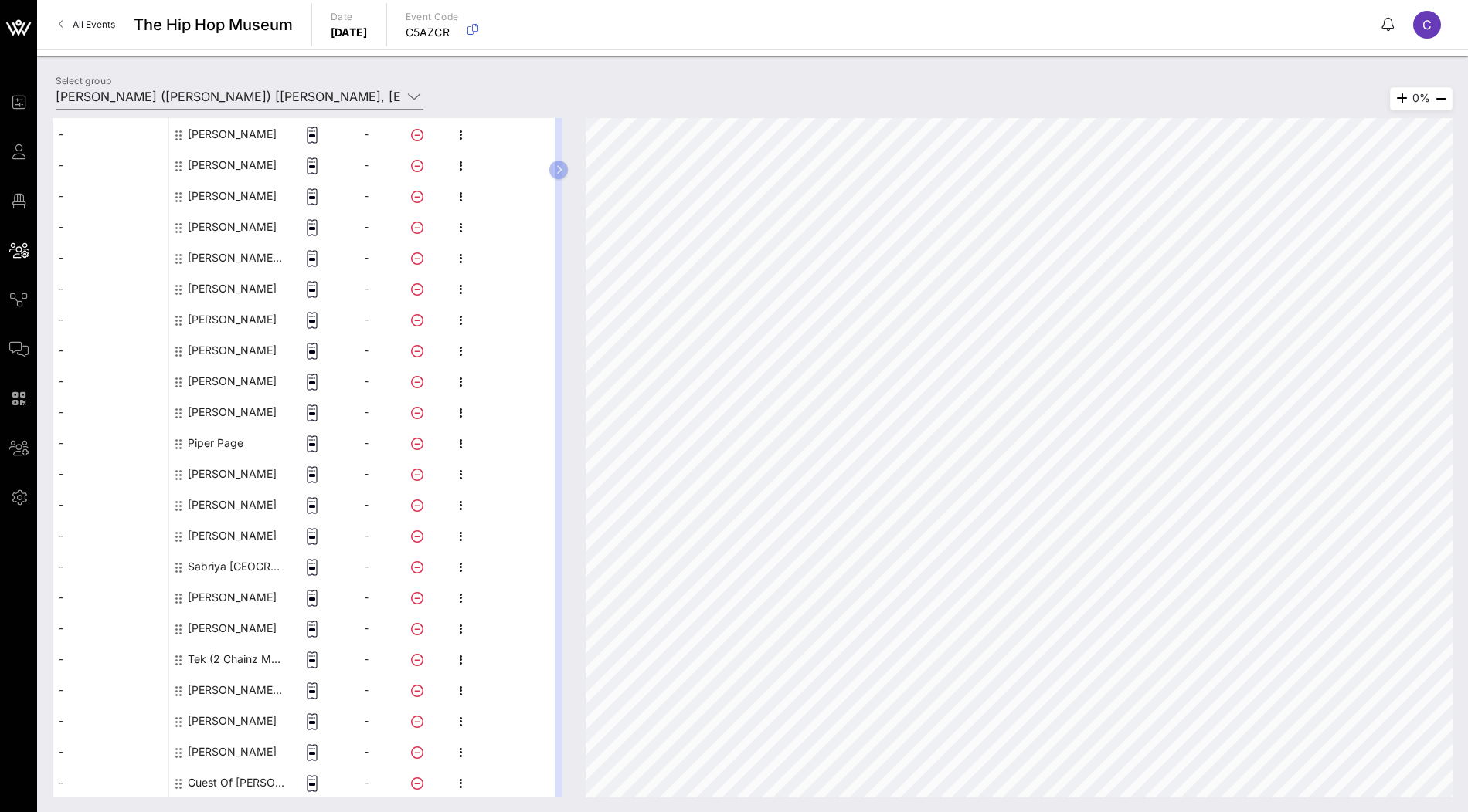
click at [222, 788] on div "Guest Of [PERSON_NAME]" at bounding box center [236, 782] width 97 height 31
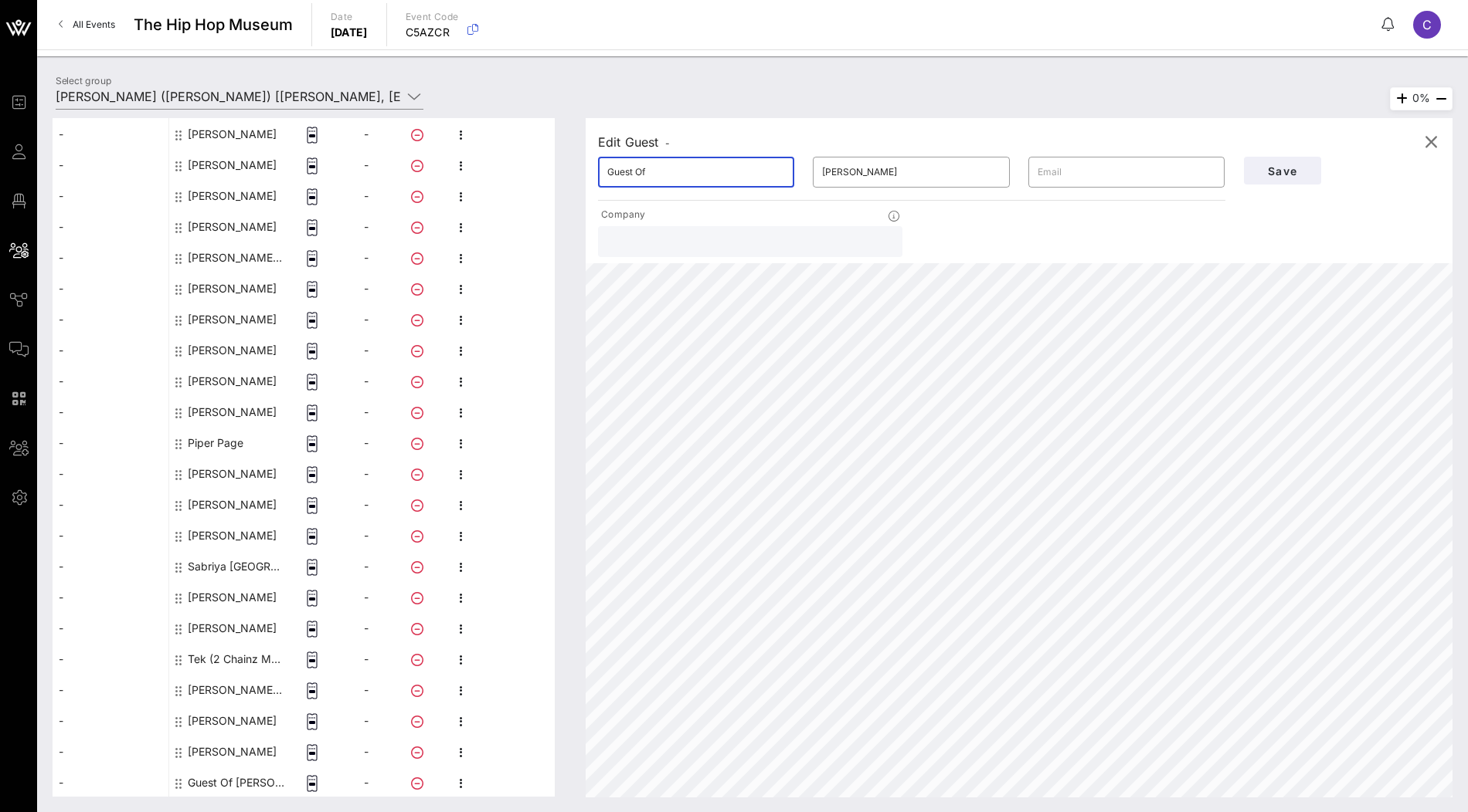
click at [736, 172] on input "Guest Of" at bounding box center [696, 172] width 178 height 25
paste input "[PERSON_NAME]"
click at [656, 174] on input "[PERSON_NAME]" at bounding box center [696, 172] width 178 height 25
type input "[PERSON_NAME]"
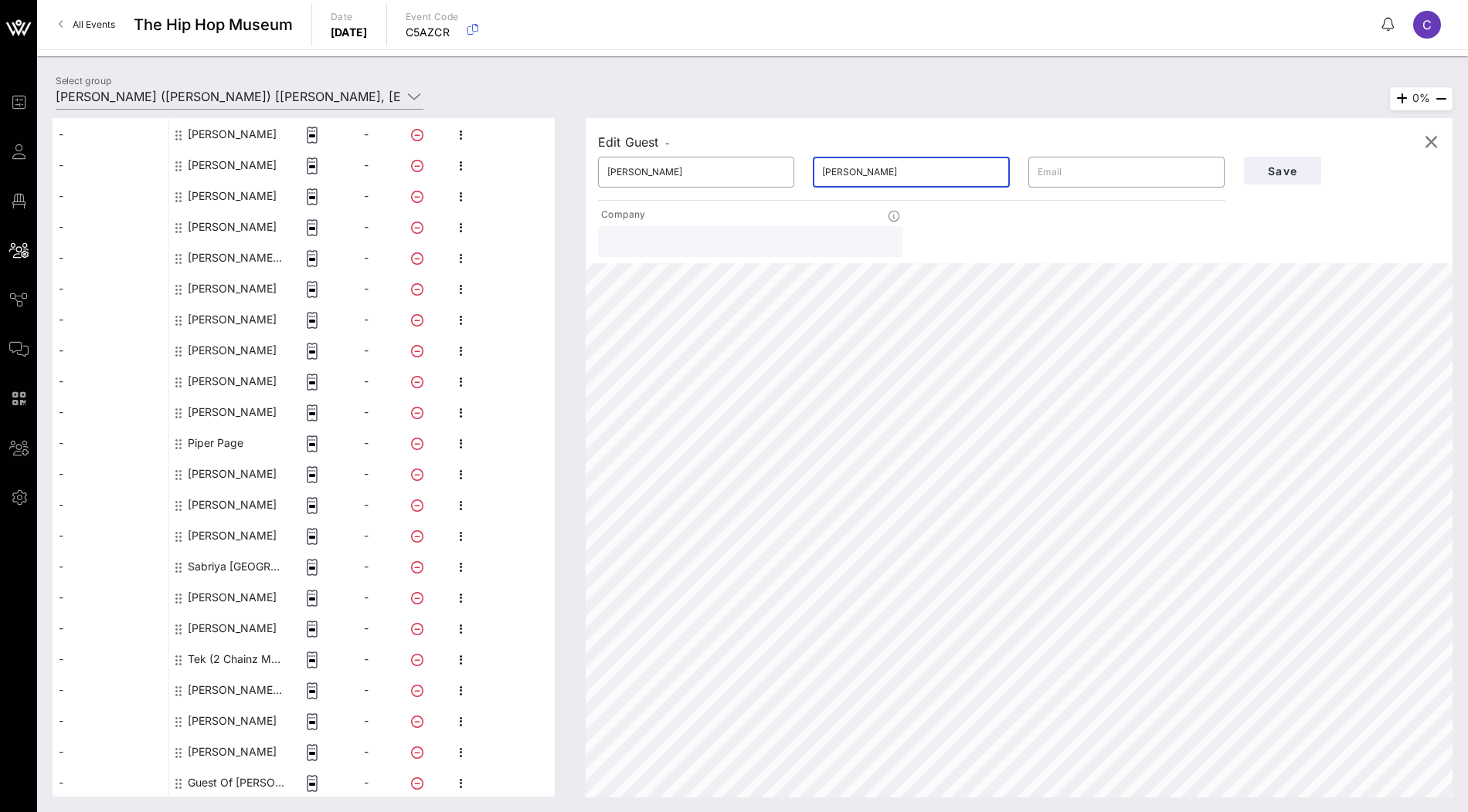
click at [863, 167] on input "[PERSON_NAME]" at bounding box center [911, 172] width 178 height 25
paste input "Hoffman"
type input "Hoffman"
click at [1286, 172] on span "Save" at bounding box center [1283, 171] width 53 height 13
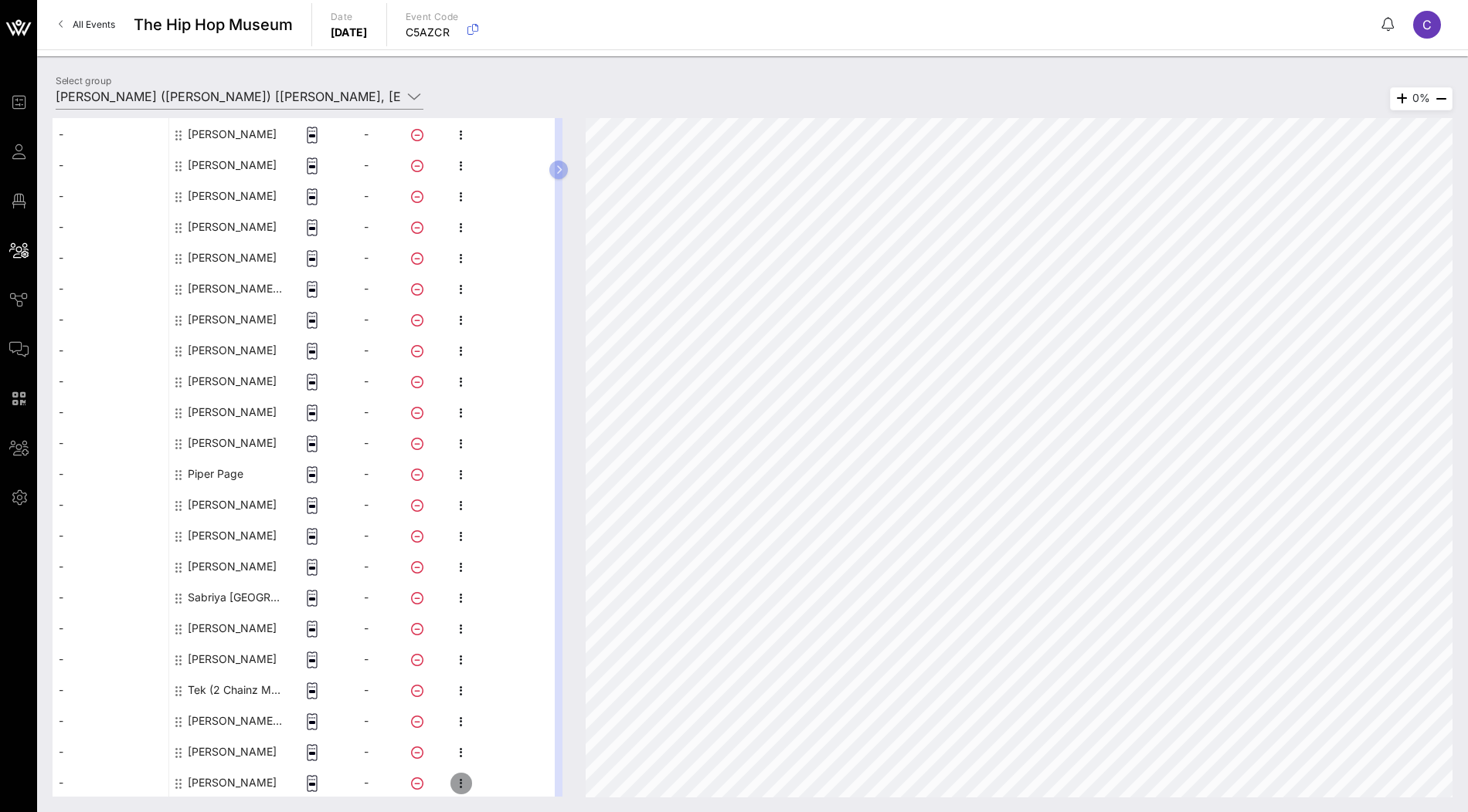
click at [457, 776] on icon "button" at bounding box center [461, 784] width 18 height 18
click at [513, 722] on div "Edit" at bounding box center [542, 725] width 117 height 12
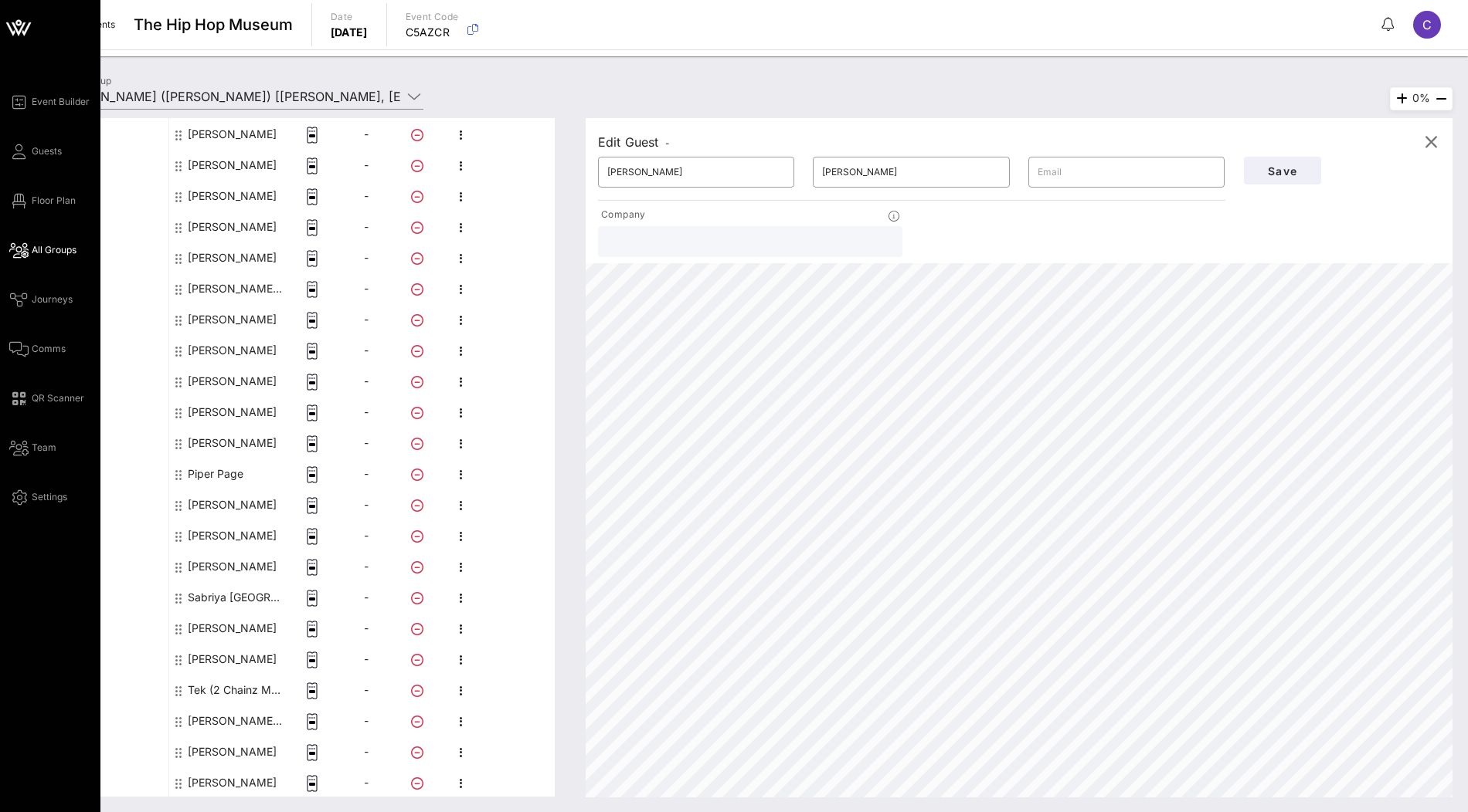
click at [13, 163] on div "Event Builder Guests Floor Plan All Groups Journeys Comms QR Scanner Team Setti…" at bounding box center [54, 300] width 91 height 414
click at [31, 151] on span "Guests" at bounding box center [46, 151] width 30 height 14
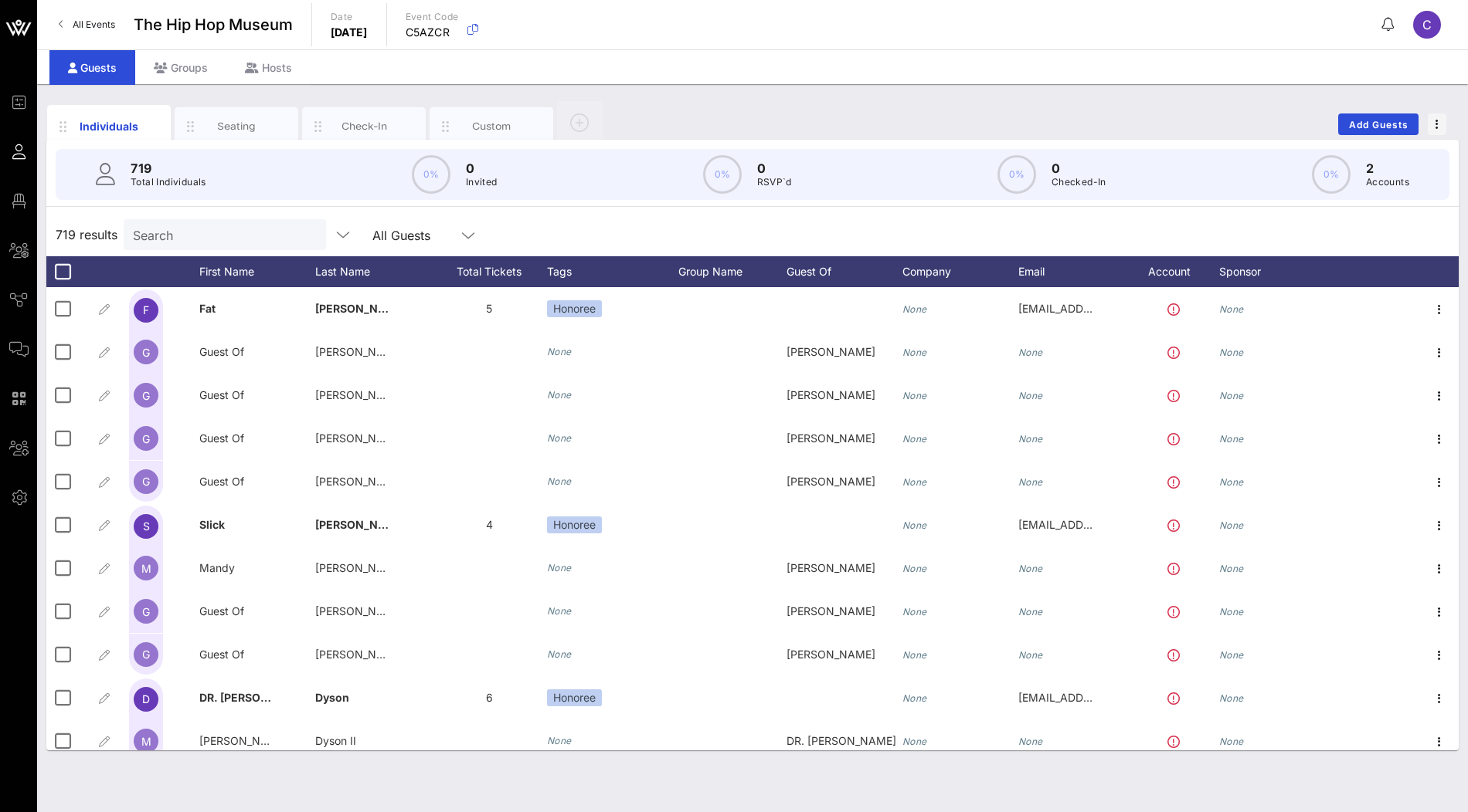
click at [211, 243] on input "Search" at bounding box center [223, 234] width 181 height 20
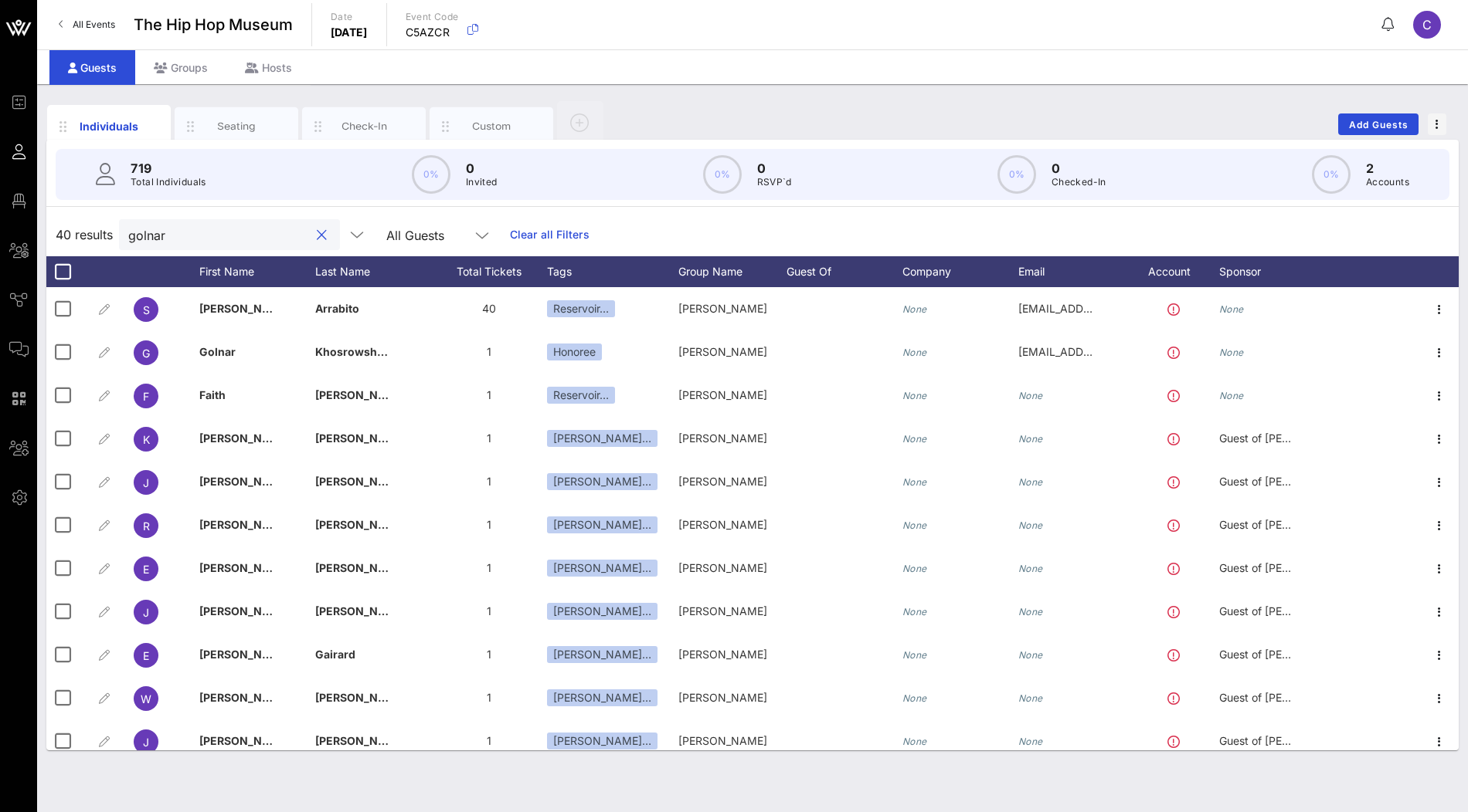
click at [199, 239] on input "golnar" at bounding box center [218, 234] width 181 height 20
paste input "[PERSON_NAME]"
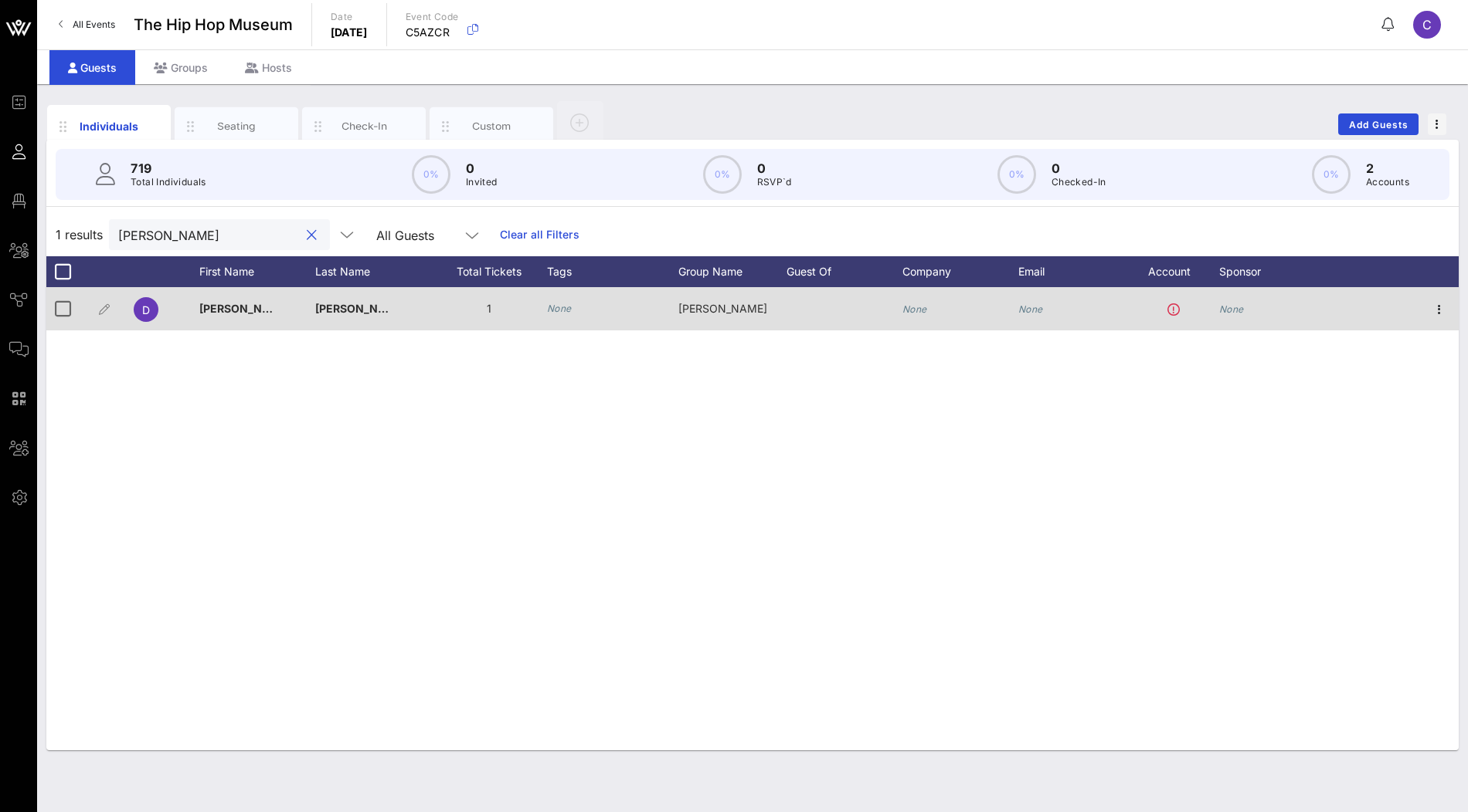
type input "[PERSON_NAME]"
click at [571, 307] on icon "None" at bounding box center [560, 309] width 25 height 12
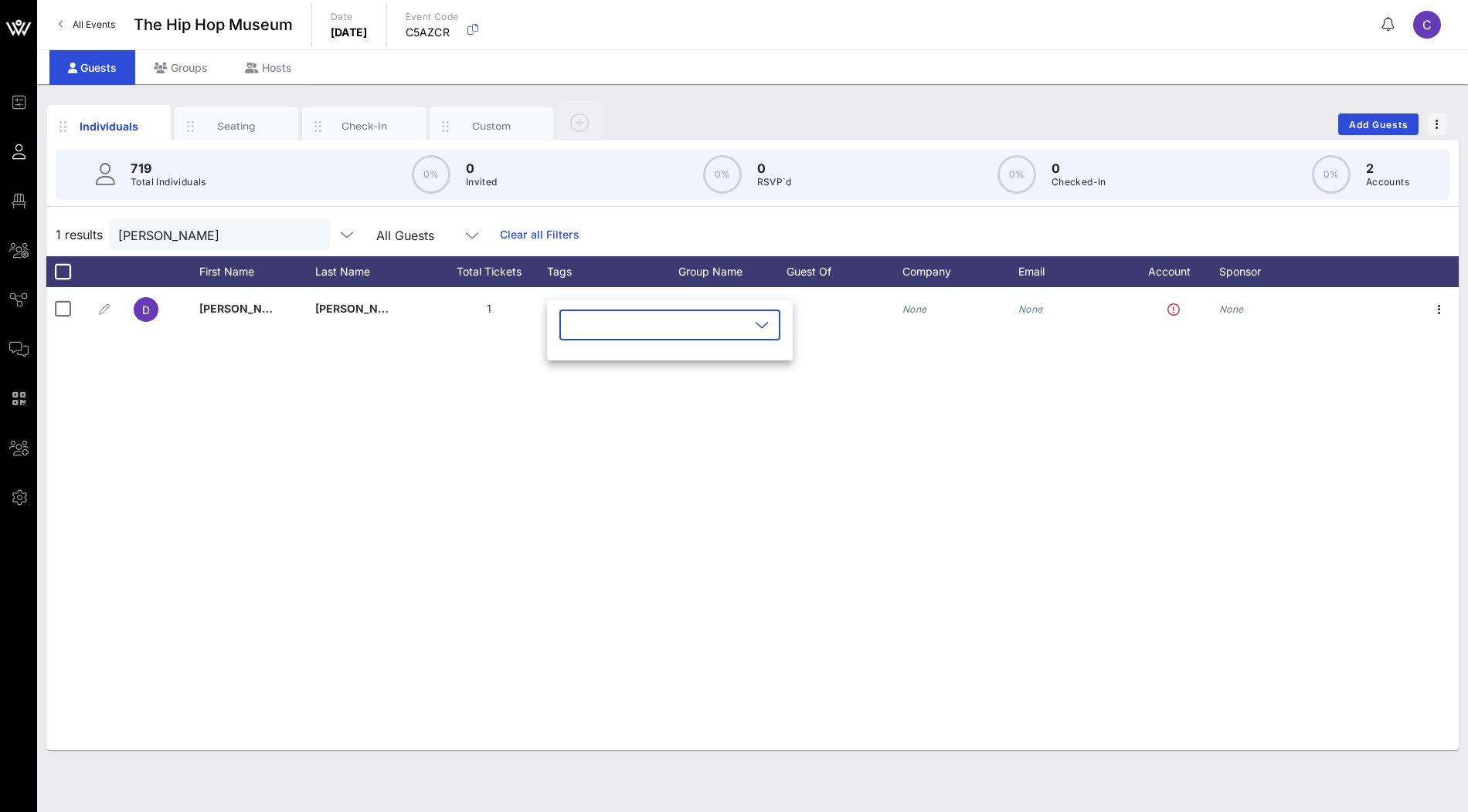
click at [595, 328] on input "text" at bounding box center [659, 325] width 181 height 25
type input "reser"
click at [624, 367] on div "Reservoir Media" at bounding box center [676, 362] width 105 height 12
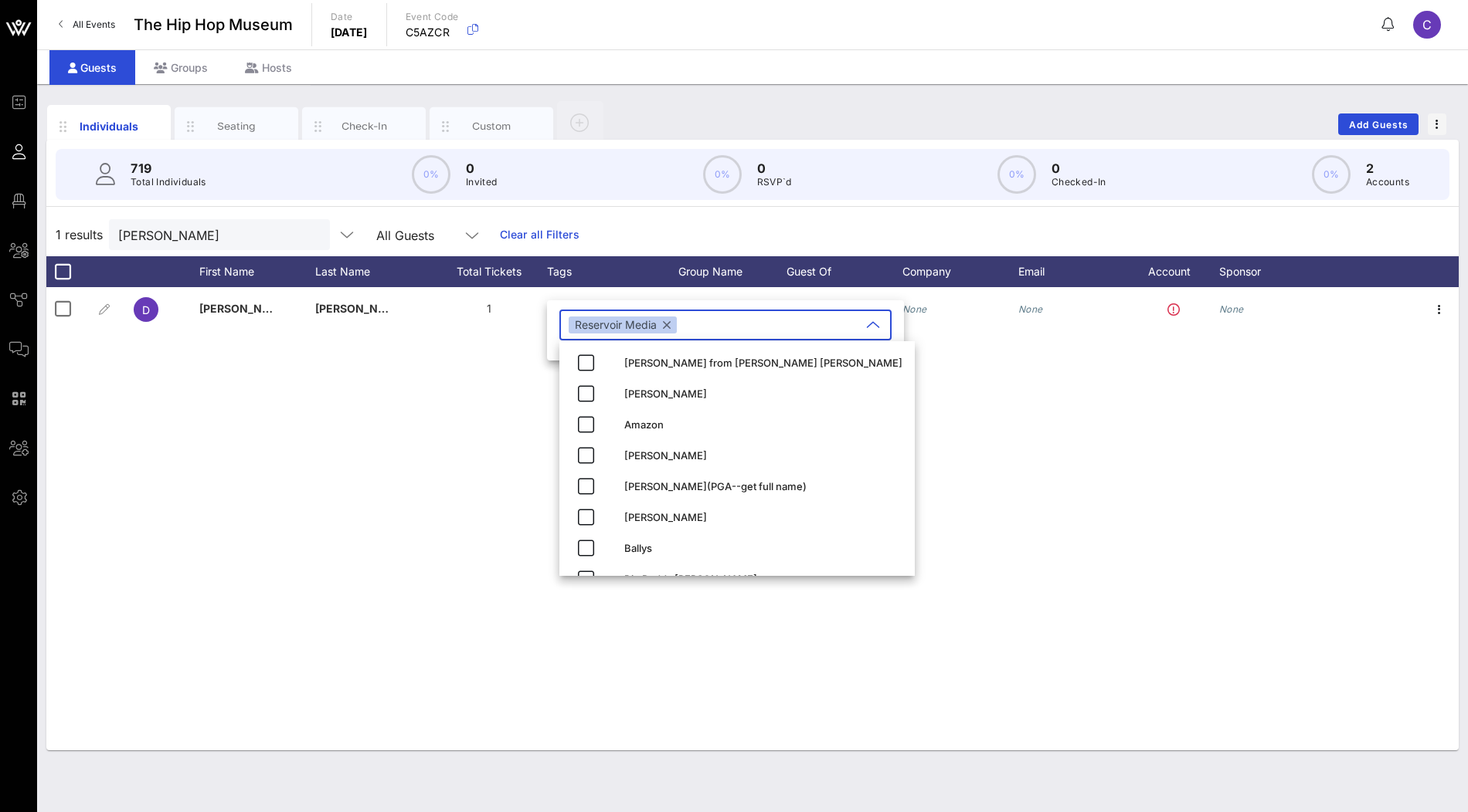
click at [453, 464] on div "D Dan Iammatteo 1 None Golnar Khosrowshahi None None None" at bounding box center [752, 518] width 1413 height 463
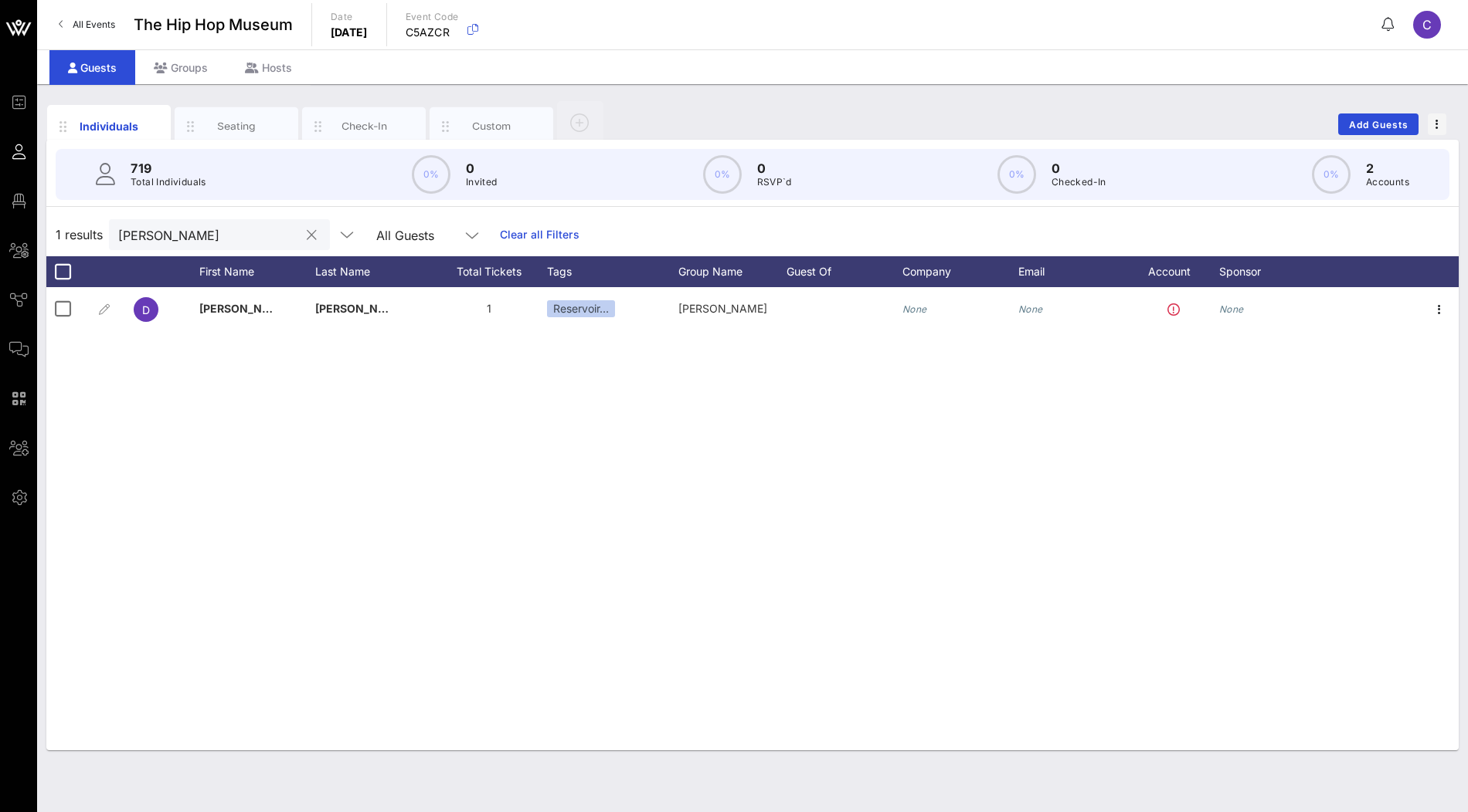
click at [232, 234] on input "[PERSON_NAME]" at bounding box center [208, 234] width 181 height 20
paste input "Piper Page"
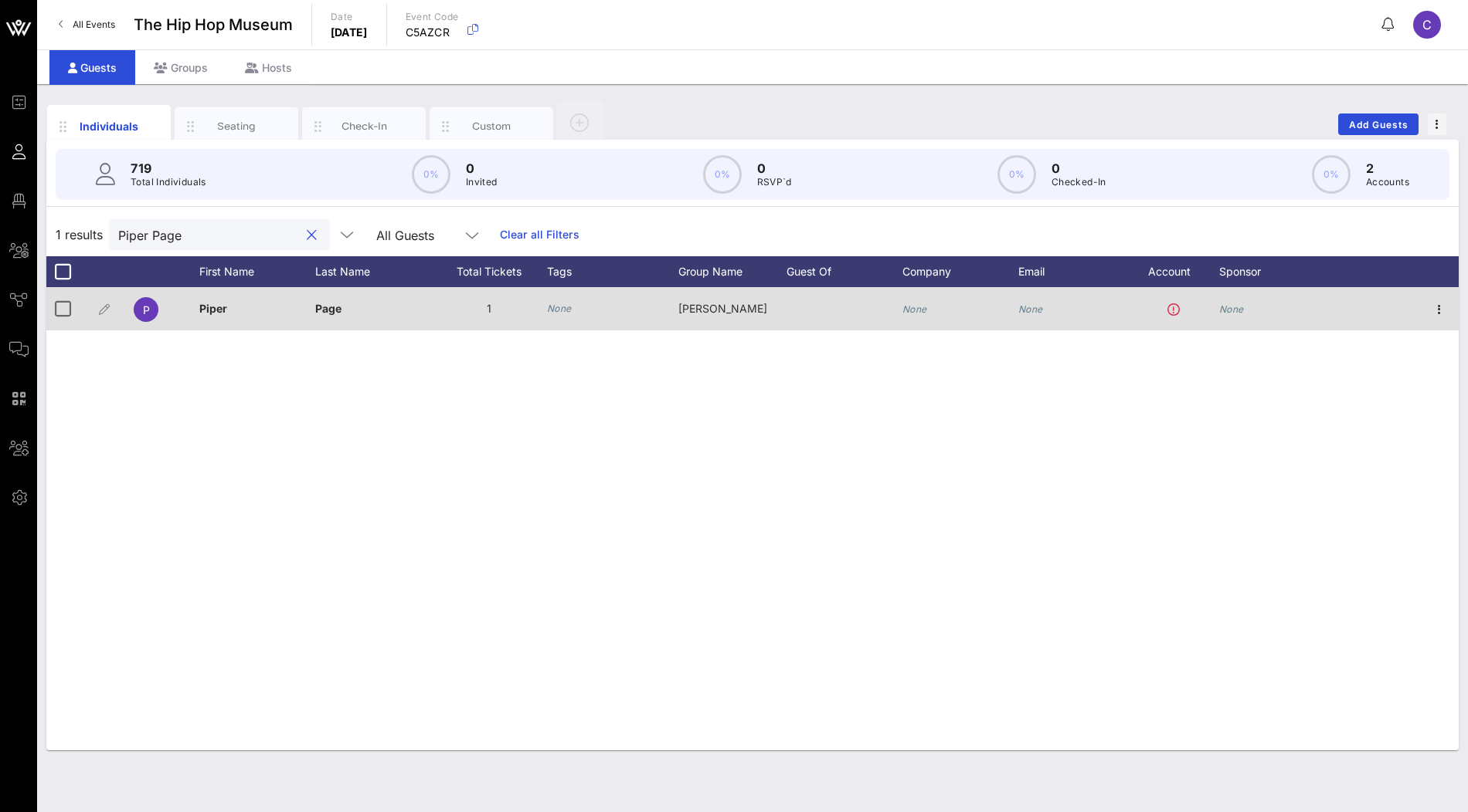
type input "Piper Page"
click at [542, 305] on div "1" at bounding box center [489, 309] width 116 height 43
click at [557, 303] on icon "None" at bounding box center [560, 309] width 25 height 12
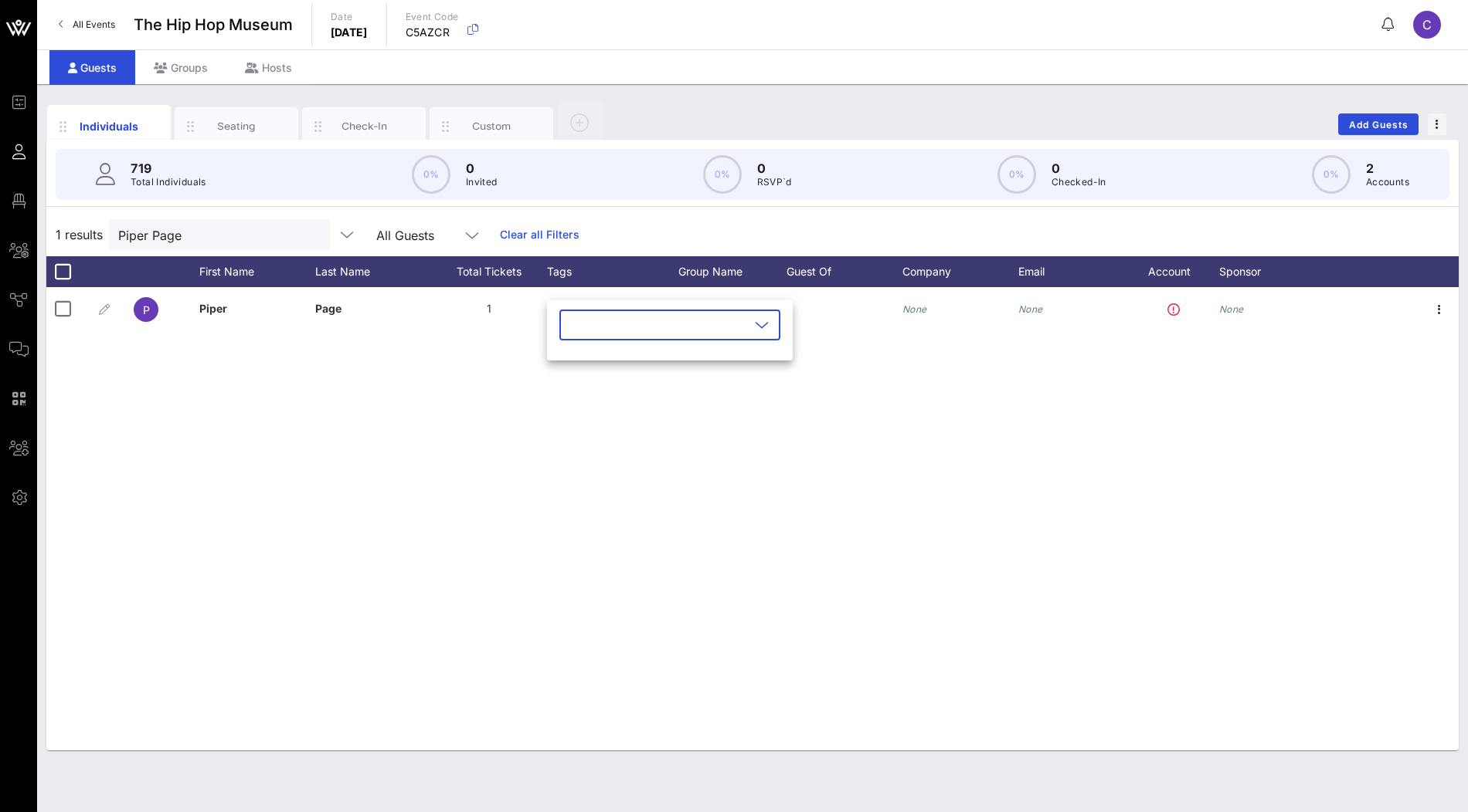
click at [611, 327] on input "text" at bounding box center [659, 325] width 181 height 25
type input "reser"
click at [641, 369] on div "Reservoir Media" at bounding box center [676, 363] width 105 height 25
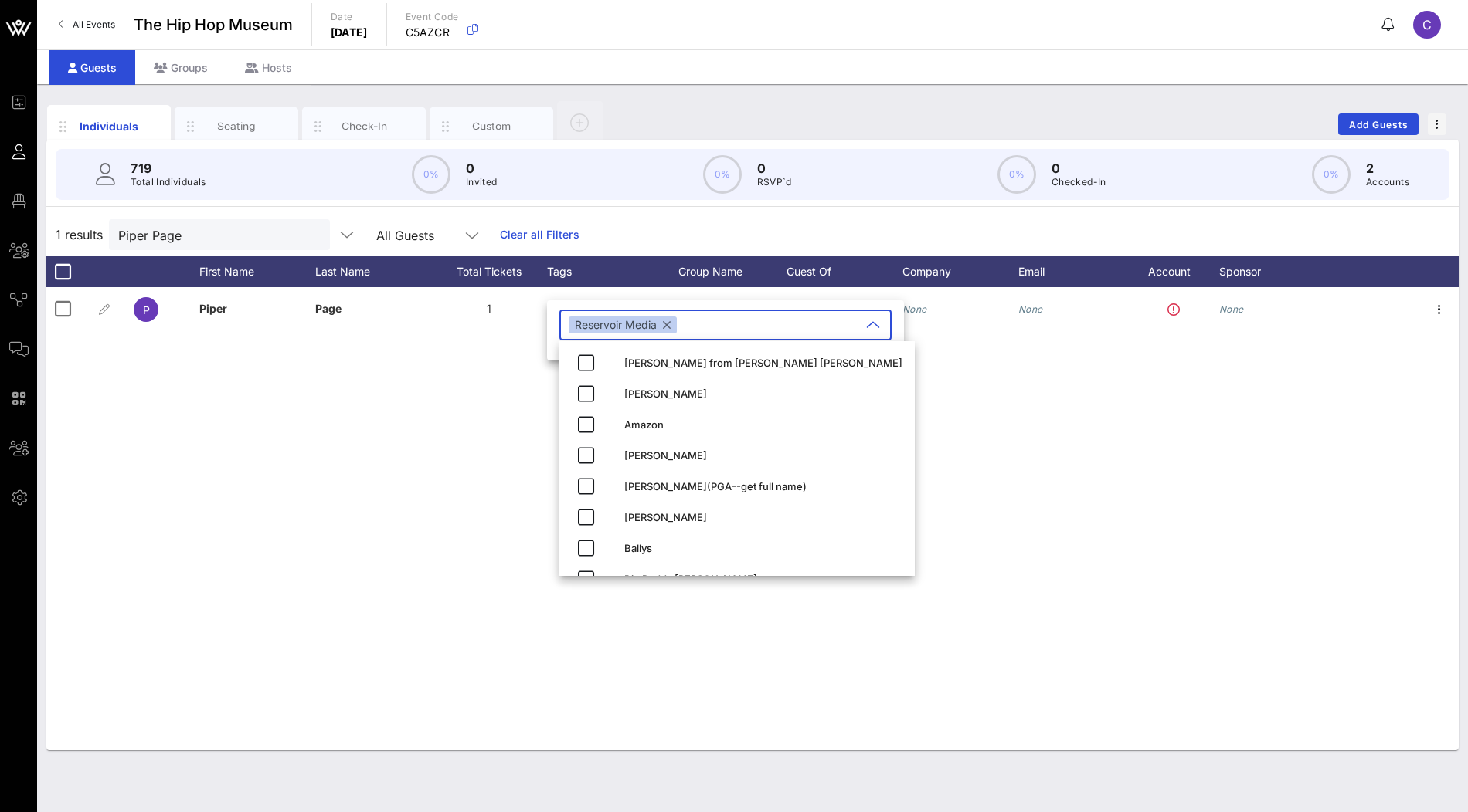
click at [414, 438] on div "P Piper Page 1 None Golnar Khosrowshahi None None None" at bounding box center [752, 518] width 1413 height 463
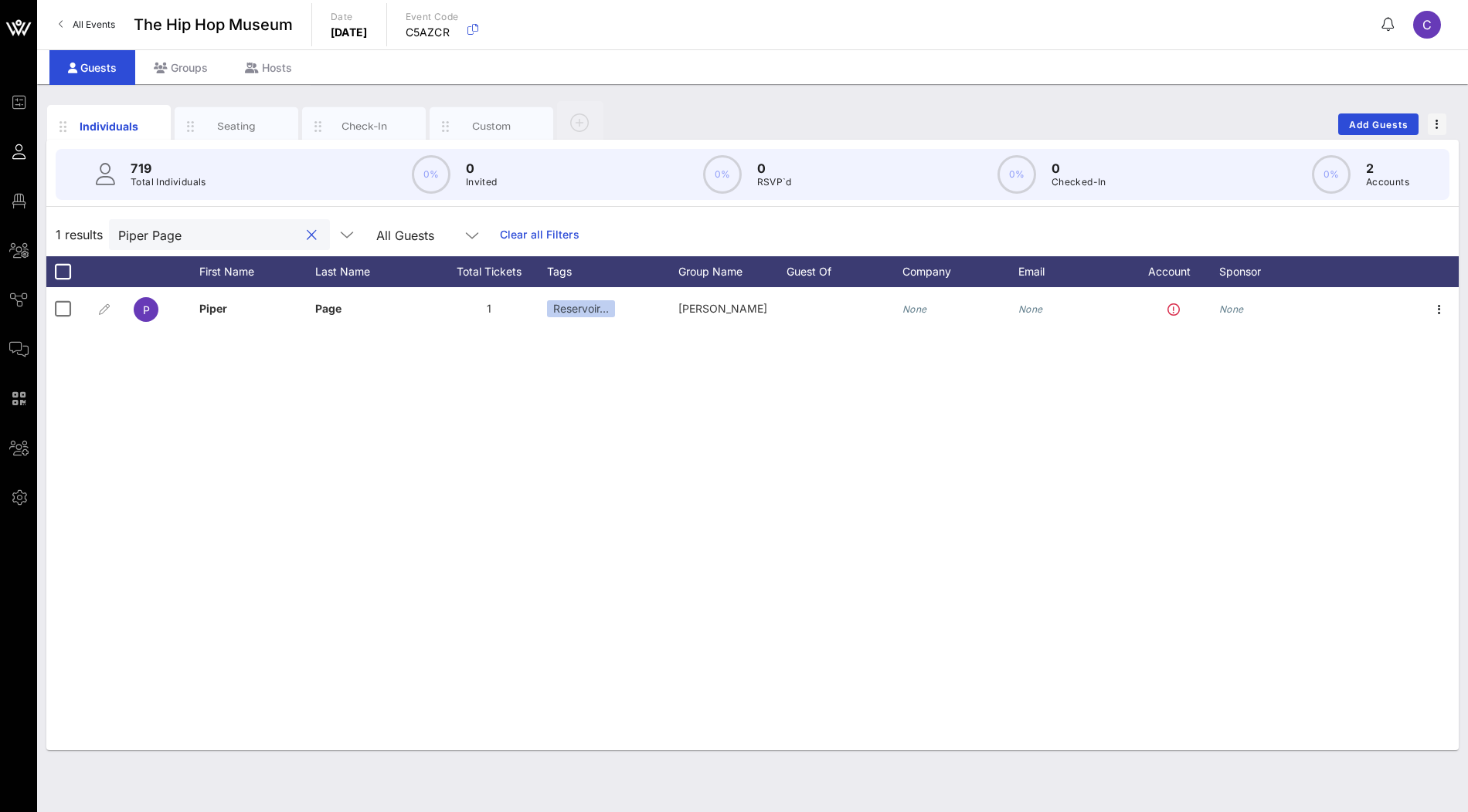
click at [241, 229] on input "Piper Page" at bounding box center [208, 234] width 181 height 20
paste input "[PERSON_NAME]"
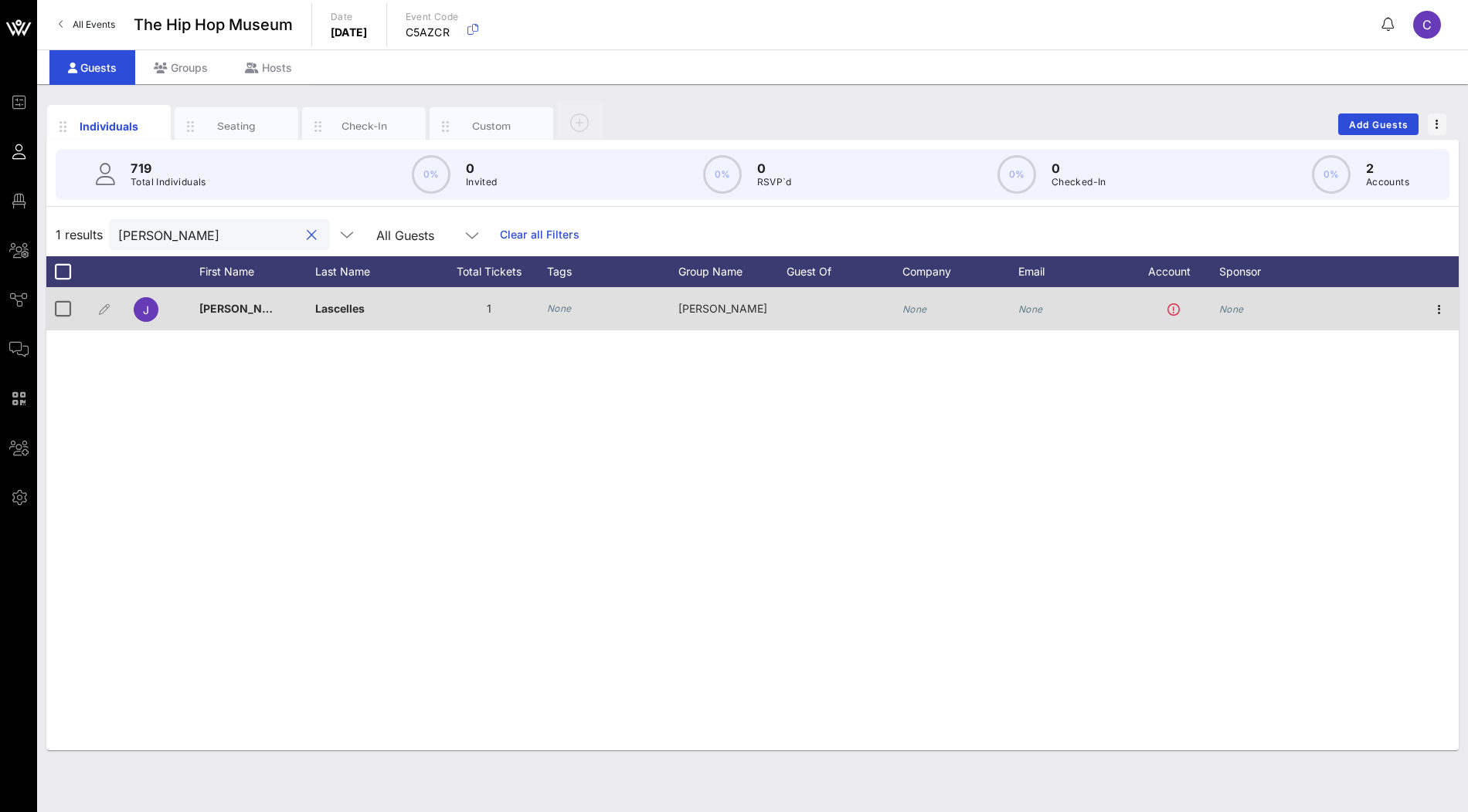
type input "[PERSON_NAME]"
click at [570, 303] on icon "None" at bounding box center [560, 309] width 25 height 12
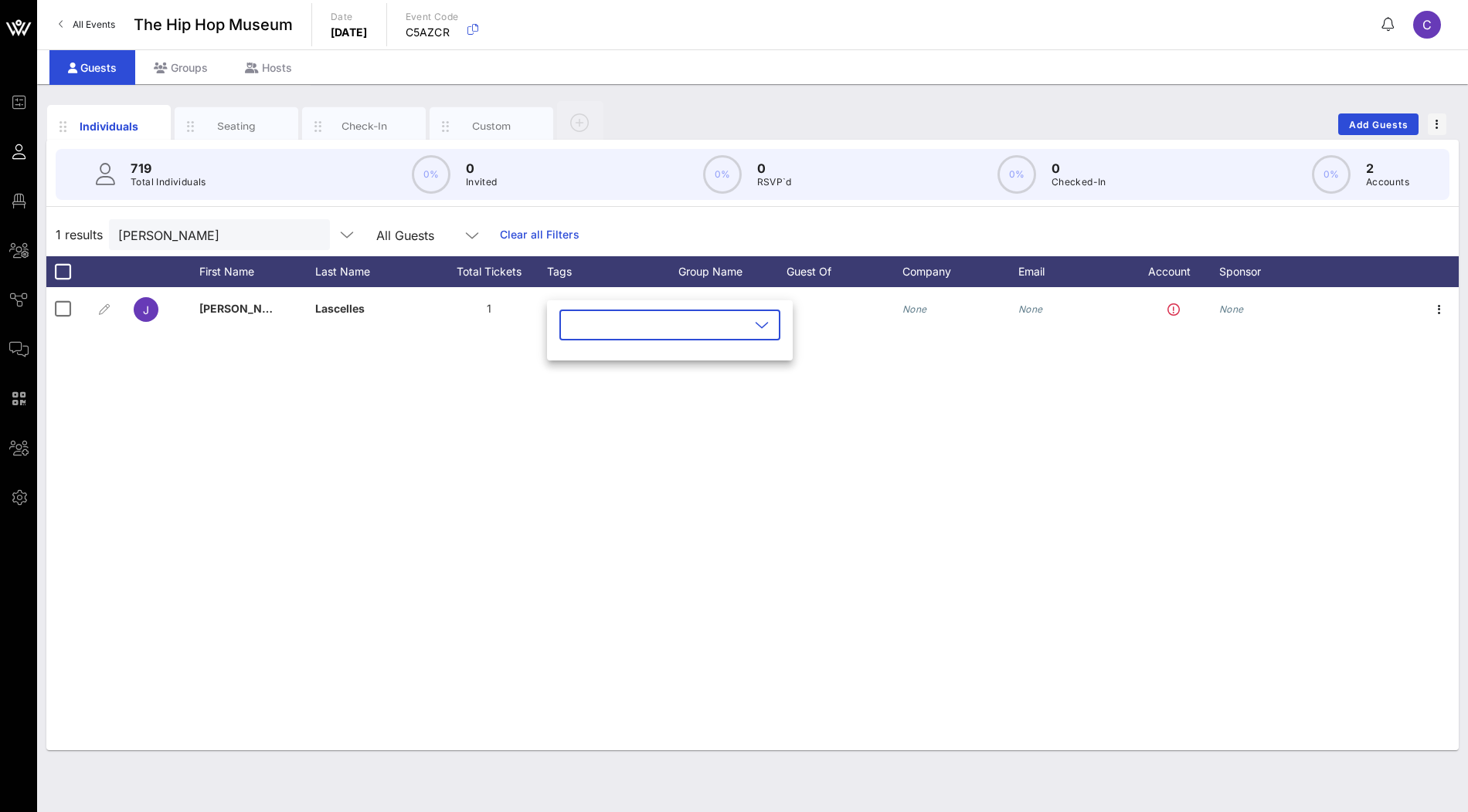
click at [590, 318] on input "text" at bounding box center [659, 325] width 181 height 25
type input "reser"
click at [635, 370] on div "Reservoir Media" at bounding box center [676, 363] width 105 height 25
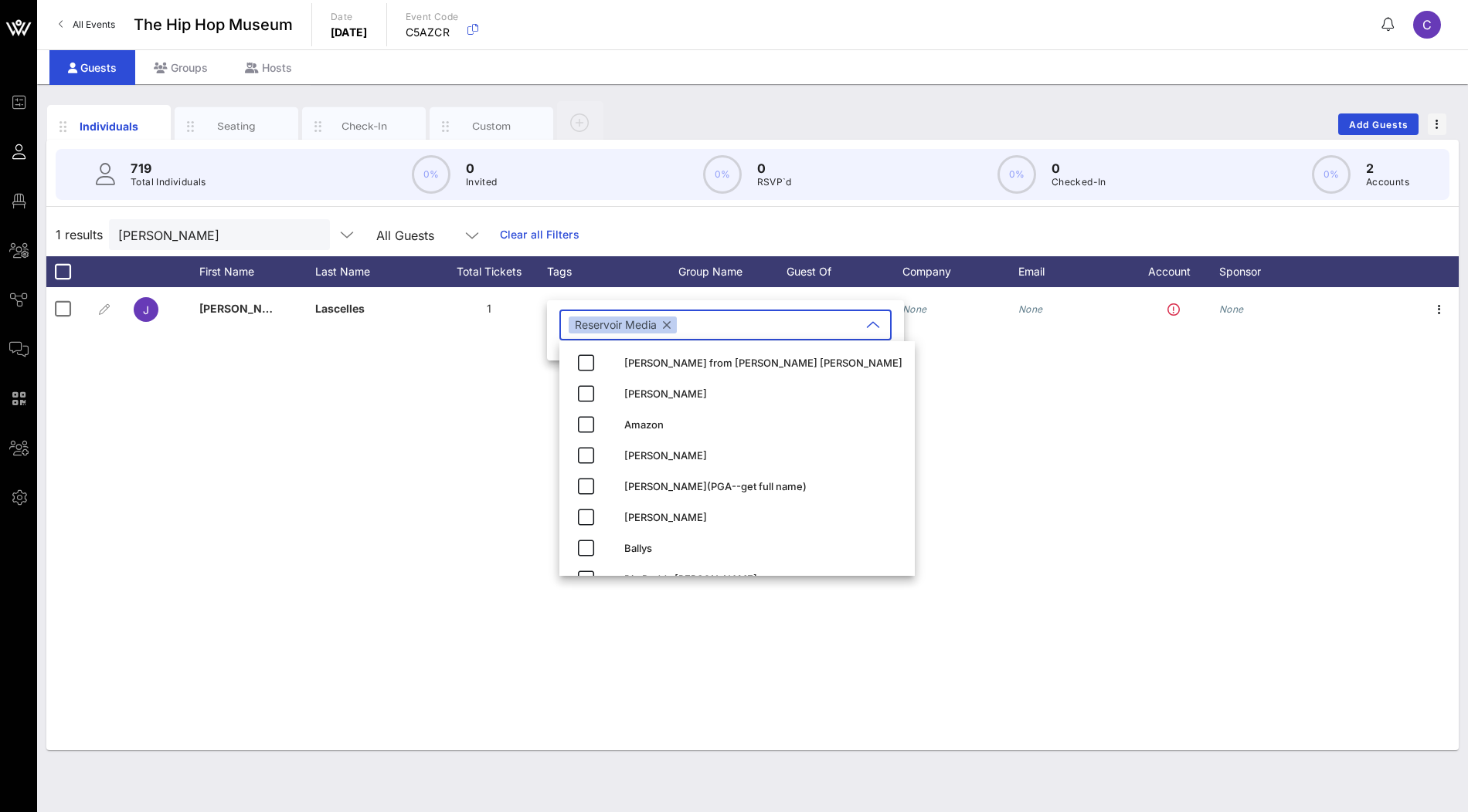
click at [391, 433] on div "J Jeremy Lascelles 1 None Golnar Khosrowshahi None None None" at bounding box center [752, 518] width 1413 height 463
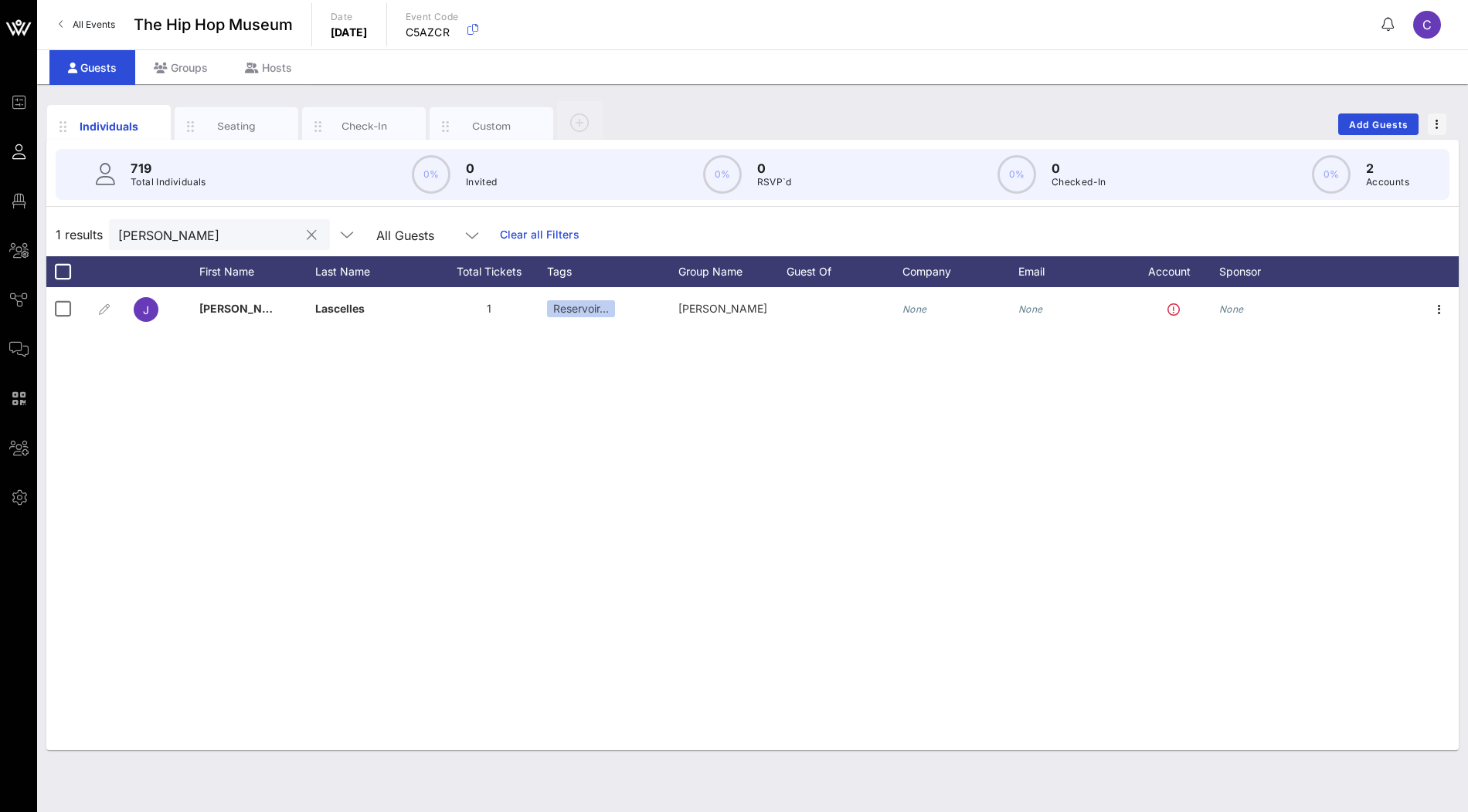
click at [234, 238] on input "[PERSON_NAME]" at bounding box center [208, 234] width 181 height 20
paste input "Hoffman"
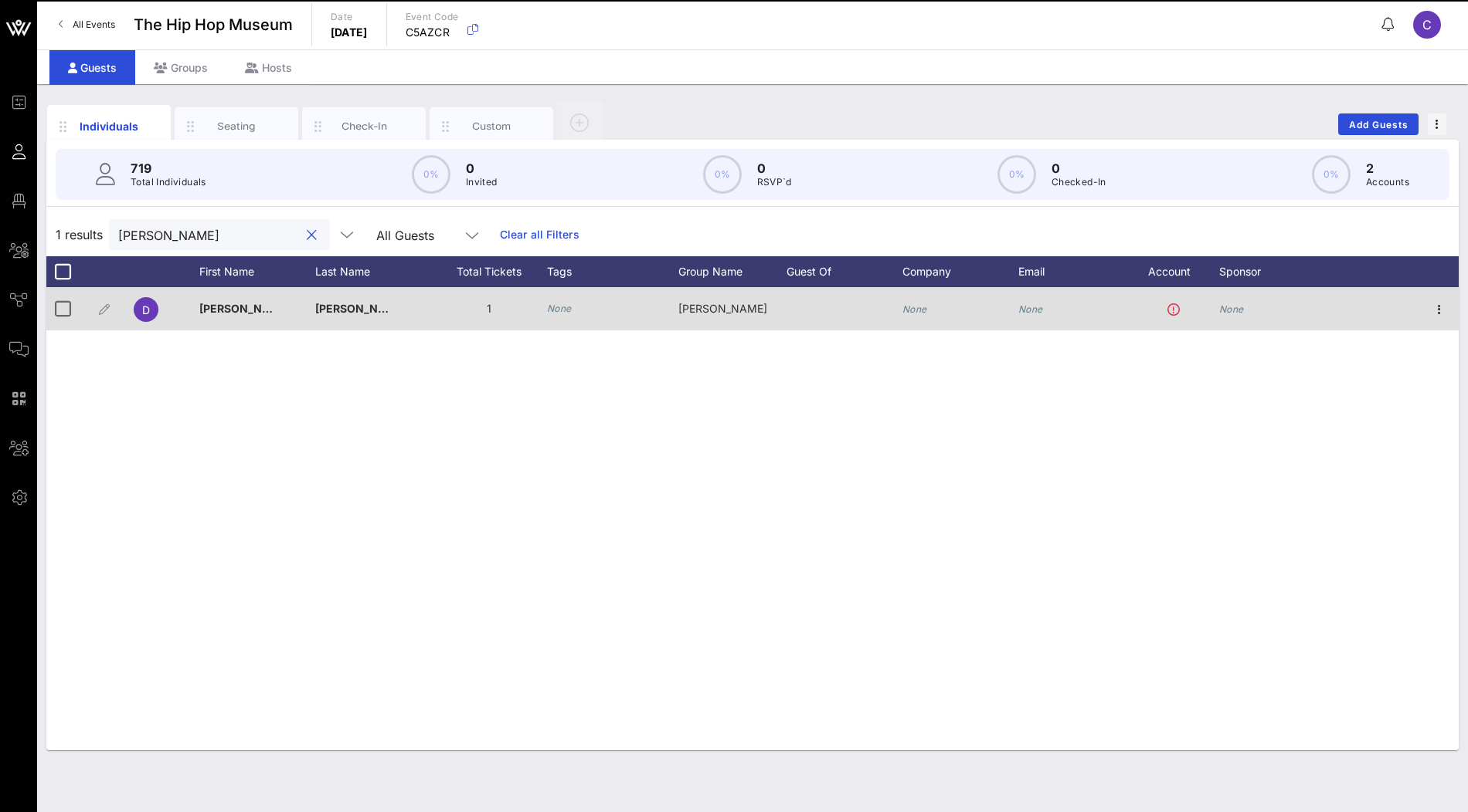
type input "Hoffman"
click at [560, 303] on icon "None" at bounding box center [560, 309] width 25 height 12
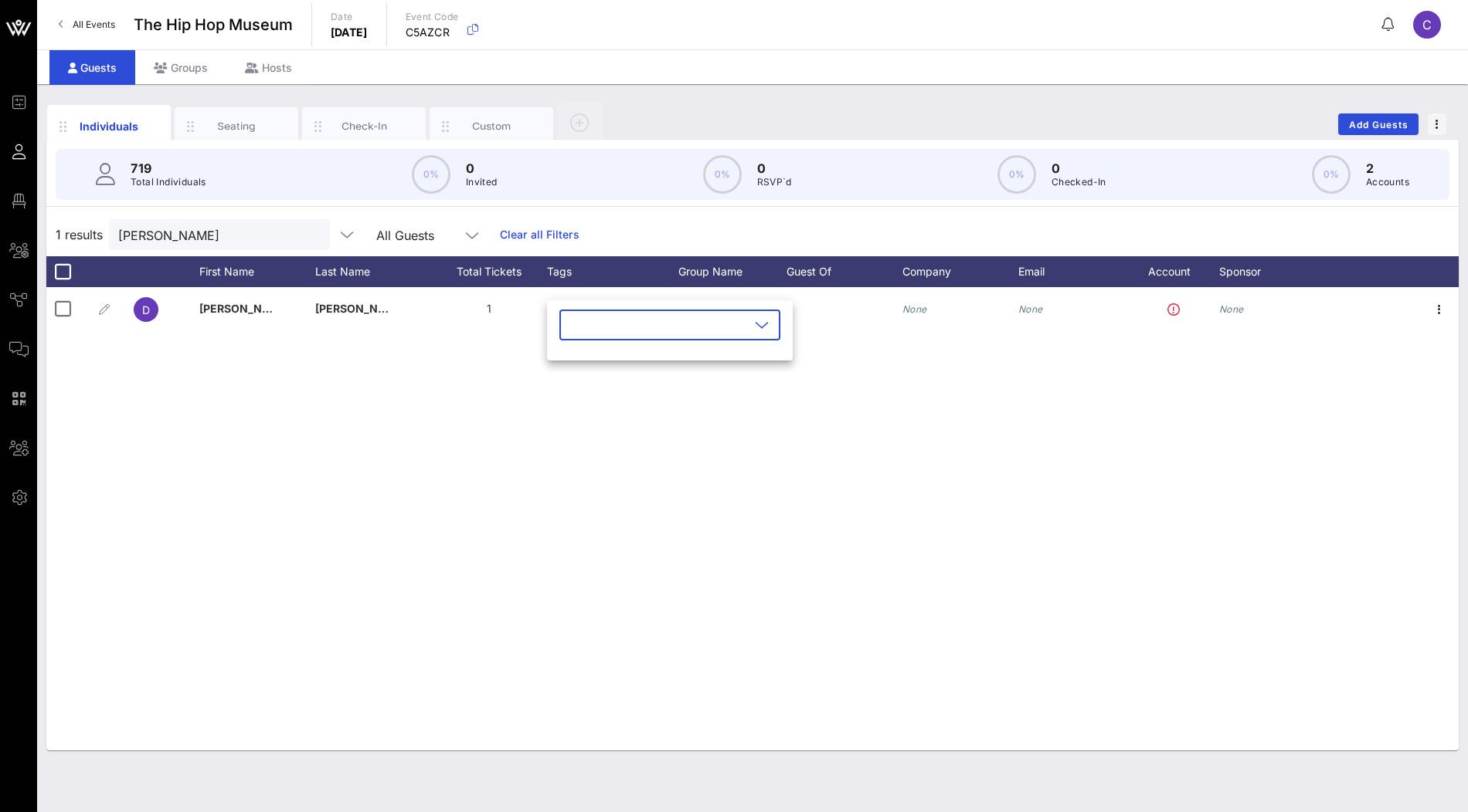
click at [609, 328] on input "text" at bounding box center [659, 325] width 181 height 25
type input "reser"
click at [656, 361] on div "Reservoir Media" at bounding box center [676, 362] width 105 height 12
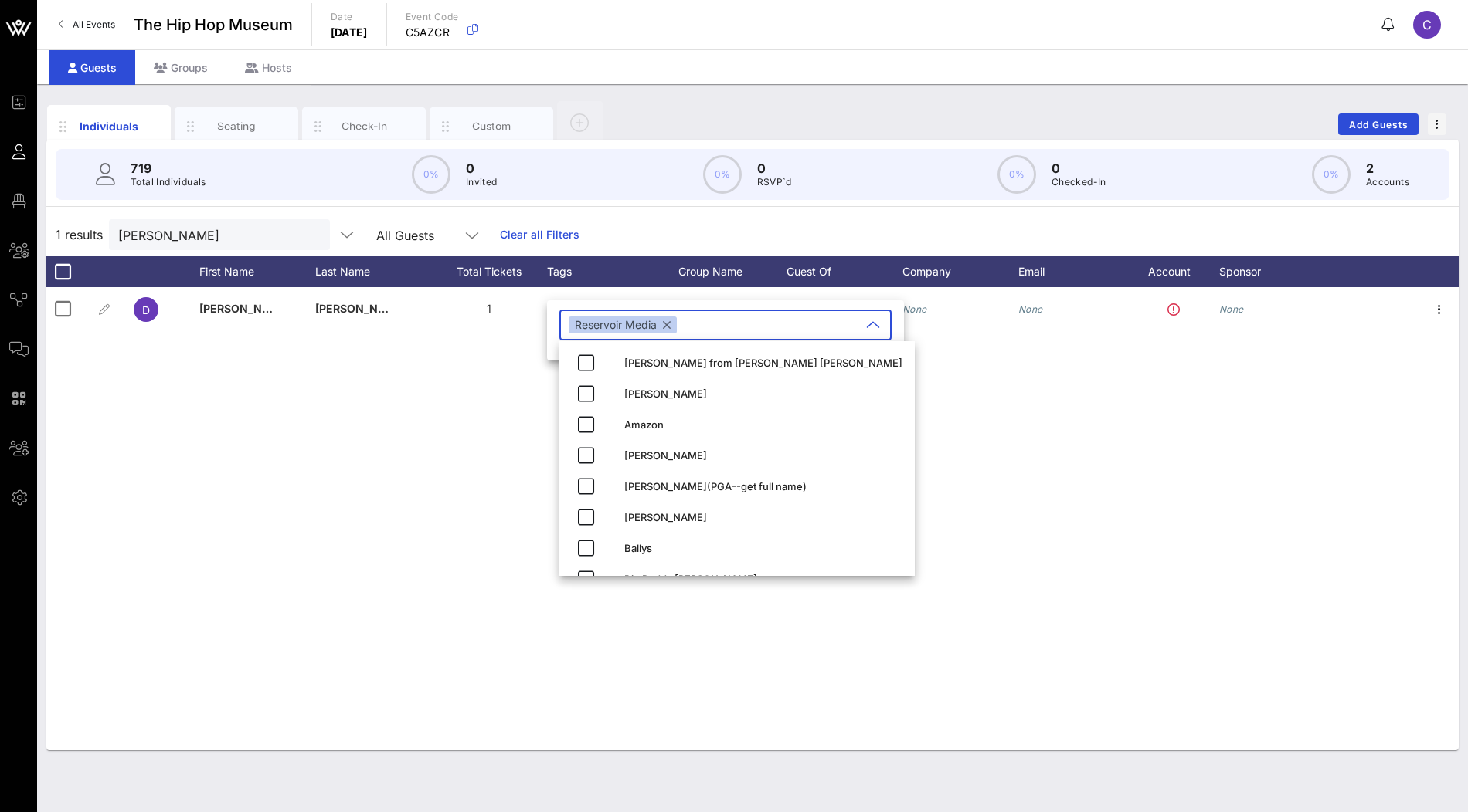
click at [448, 418] on div "D David Hoffman 1 None Golnar Khosrowshahi None None None" at bounding box center [752, 518] width 1413 height 463
